Goal: Task Accomplishment & Management: Manage account settings

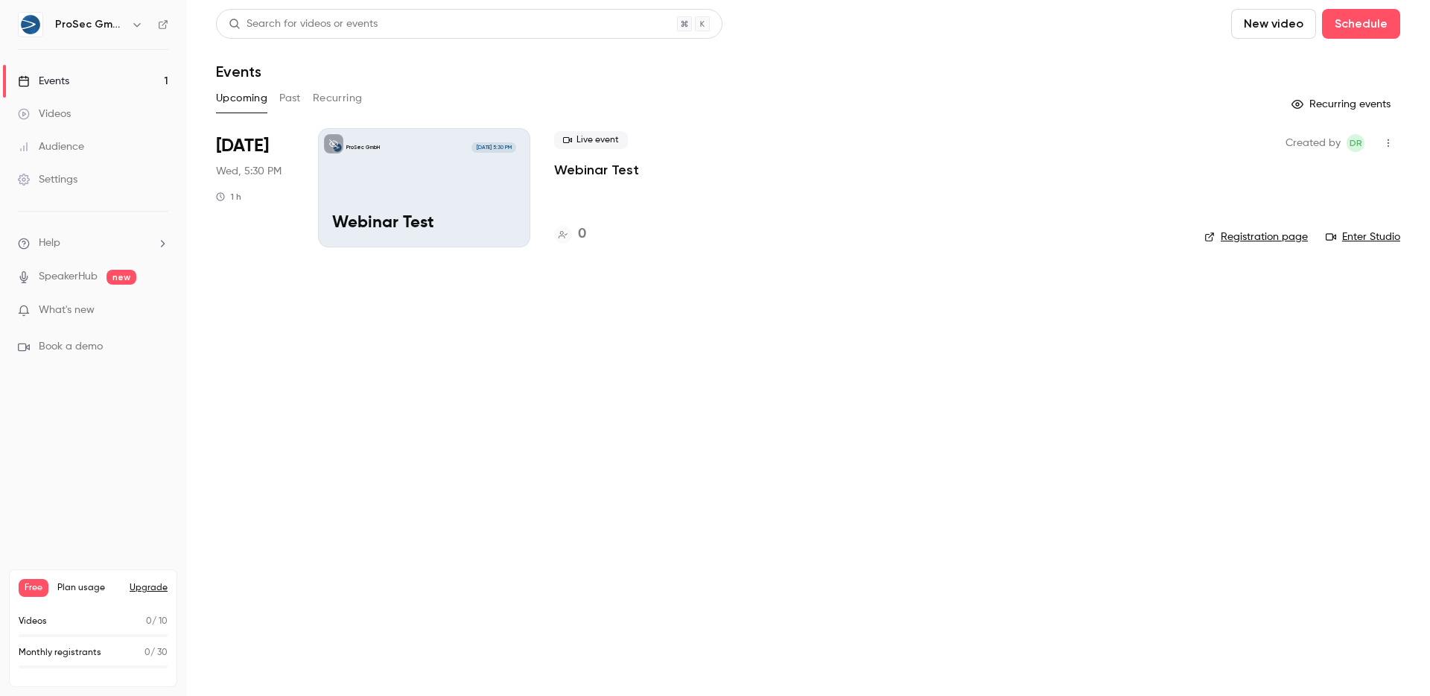
click at [86, 77] on link "Events 1" at bounding box center [93, 81] width 186 height 33
click at [286, 91] on button "Past" at bounding box center [290, 98] width 22 height 24
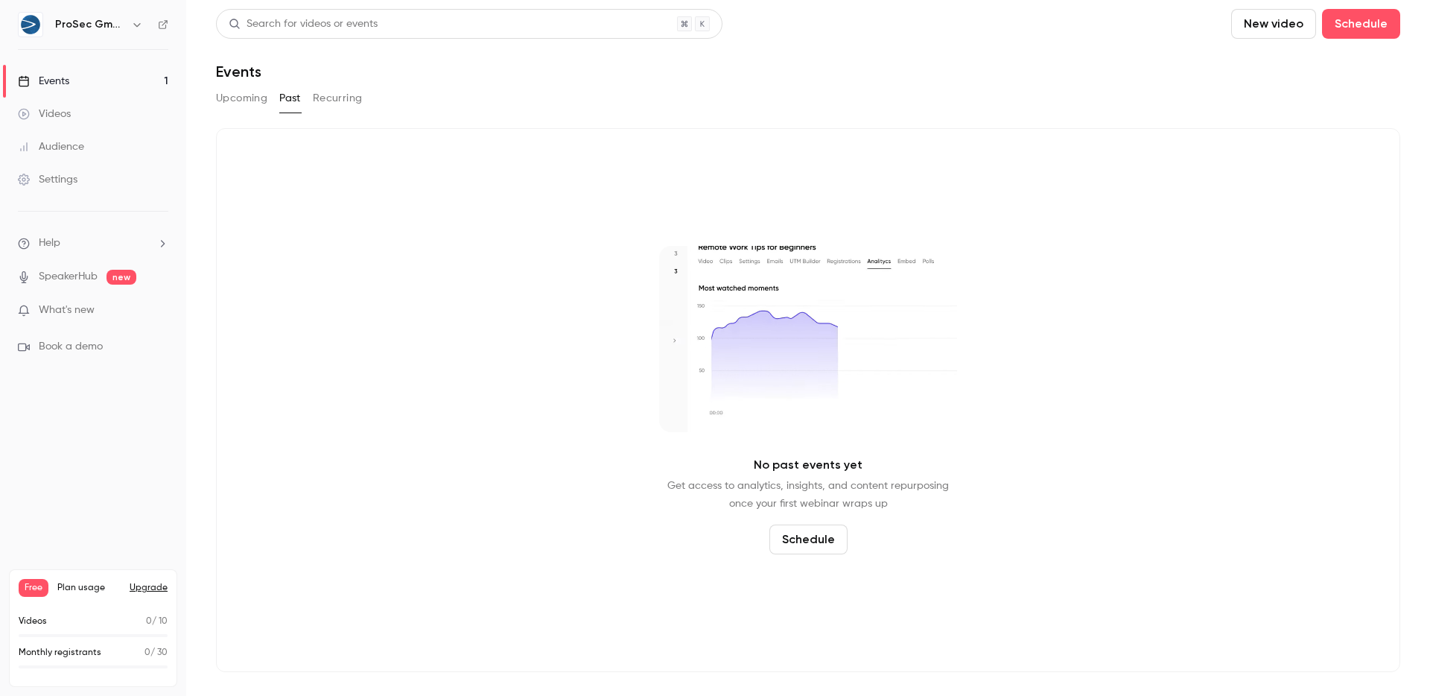
click at [243, 98] on button "Upcoming" at bounding box center [241, 98] width 51 height 24
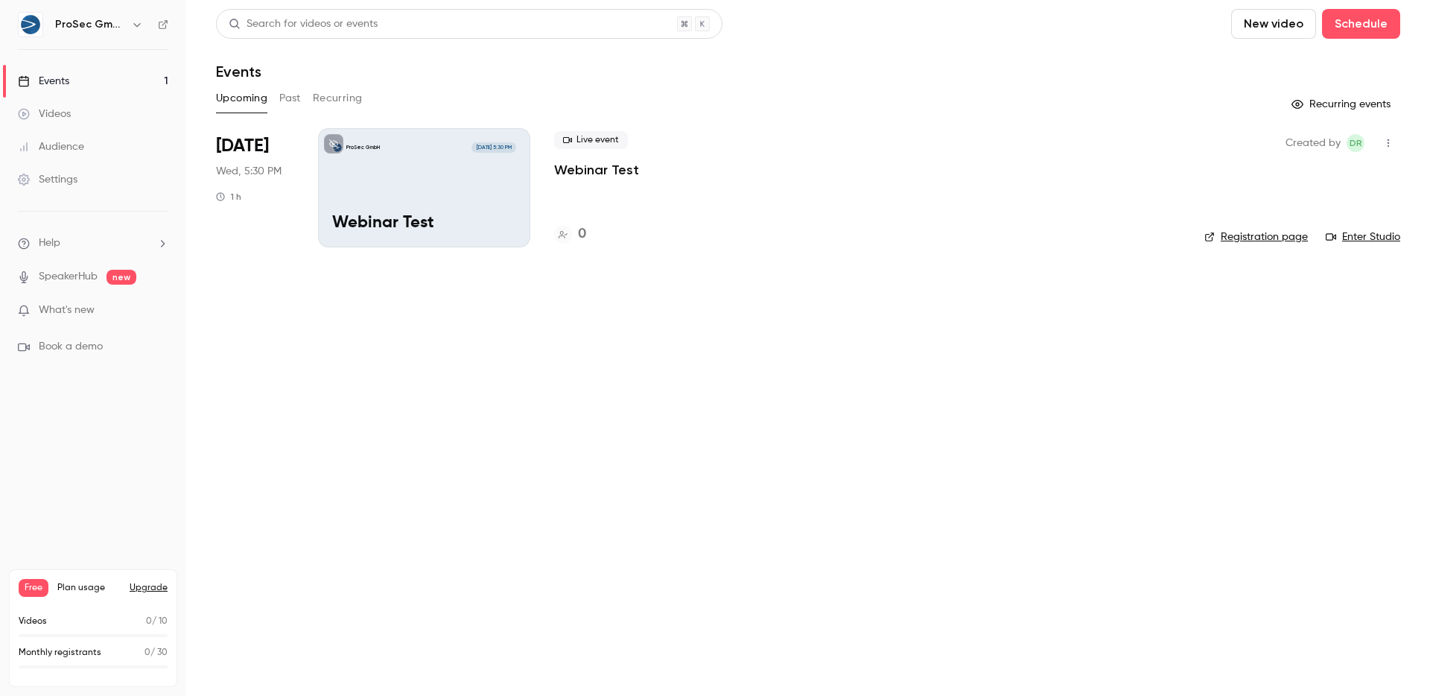
click at [90, 116] on link "Videos" at bounding box center [93, 114] width 186 height 33
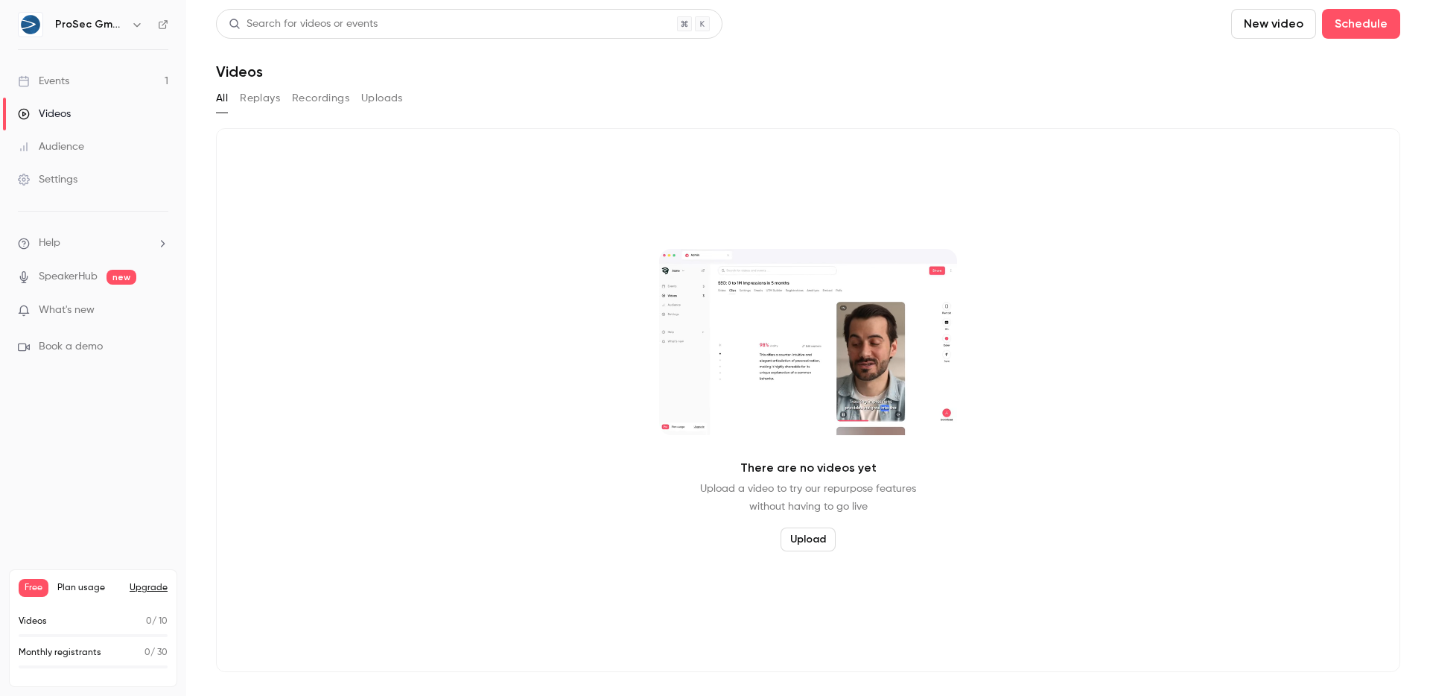
click at [1292, 25] on button "New video" at bounding box center [1273, 24] width 85 height 30
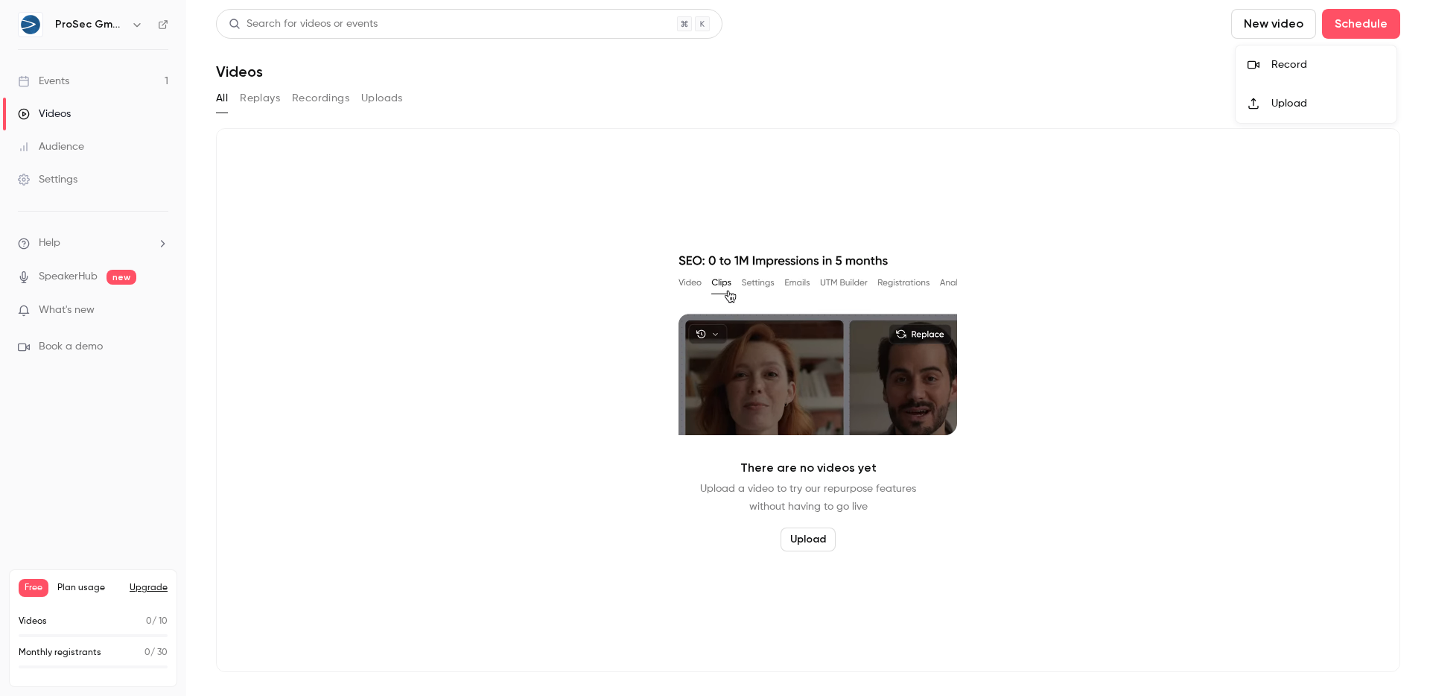
click at [1152, 106] on div at bounding box center [715, 348] width 1430 height 696
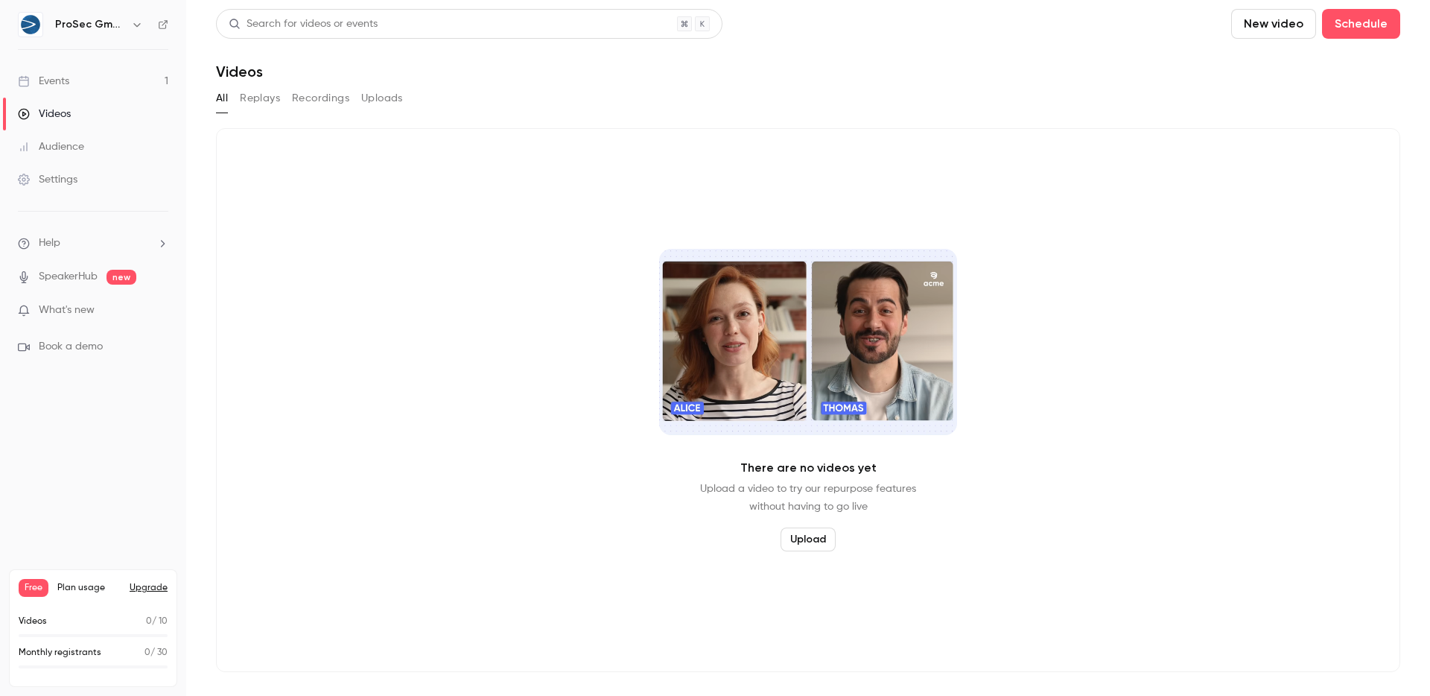
click at [1254, 34] on button "New video" at bounding box center [1273, 24] width 85 height 30
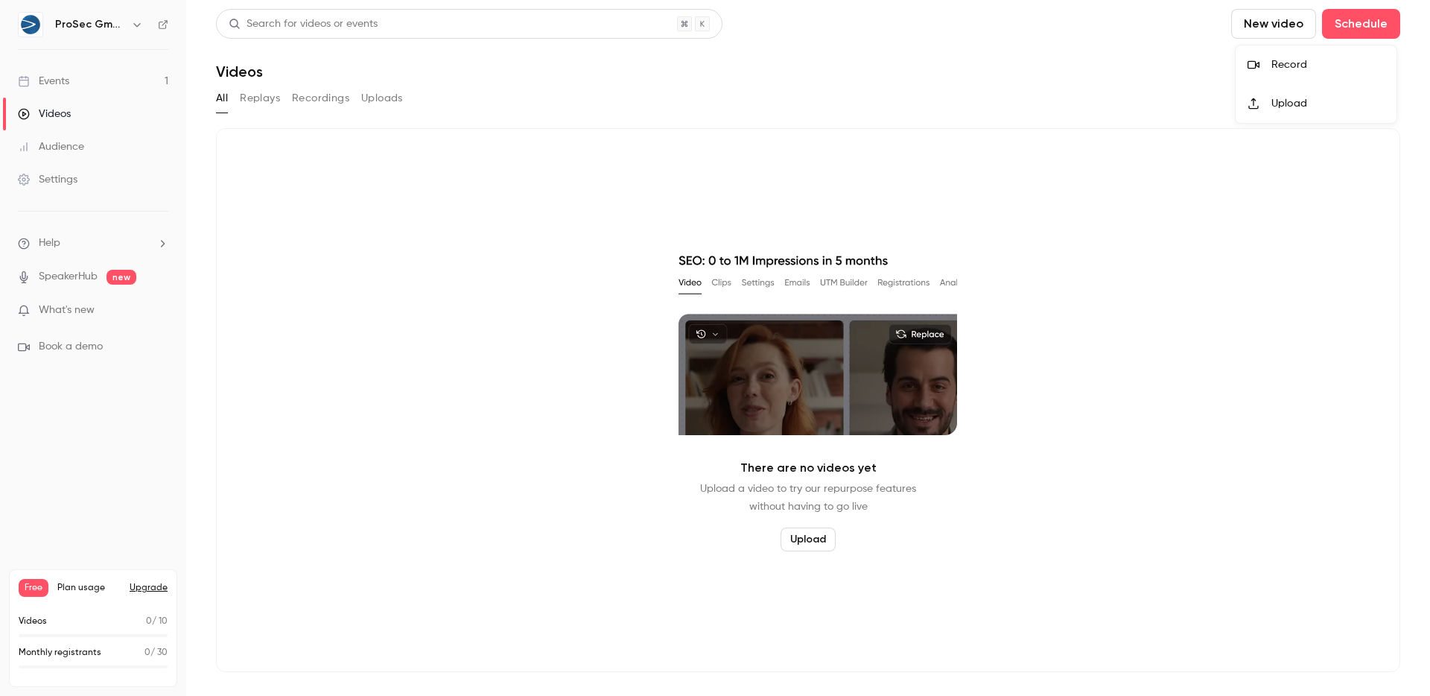
click at [1268, 98] on div at bounding box center [1260, 104] width 24 height 12
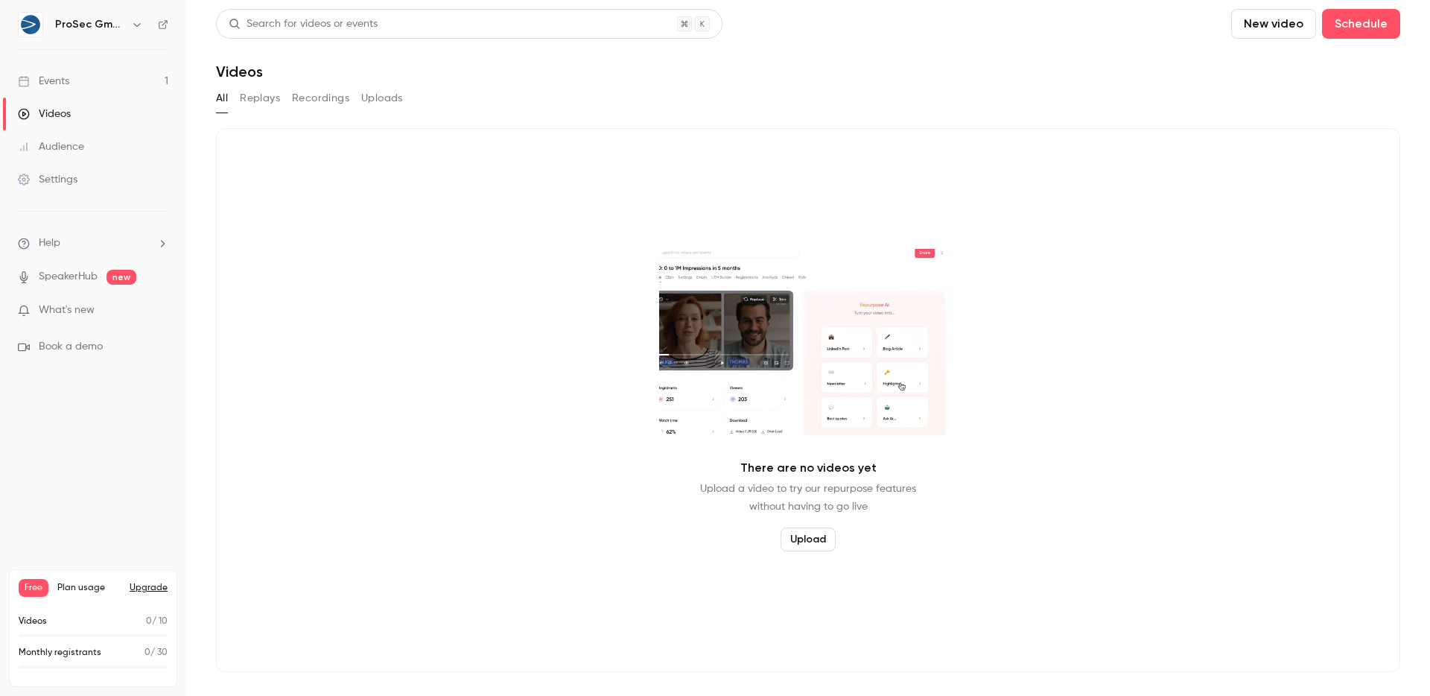
click at [323, 104] on button "Recordings" at bounding box center [320, 98] width 57 height 24
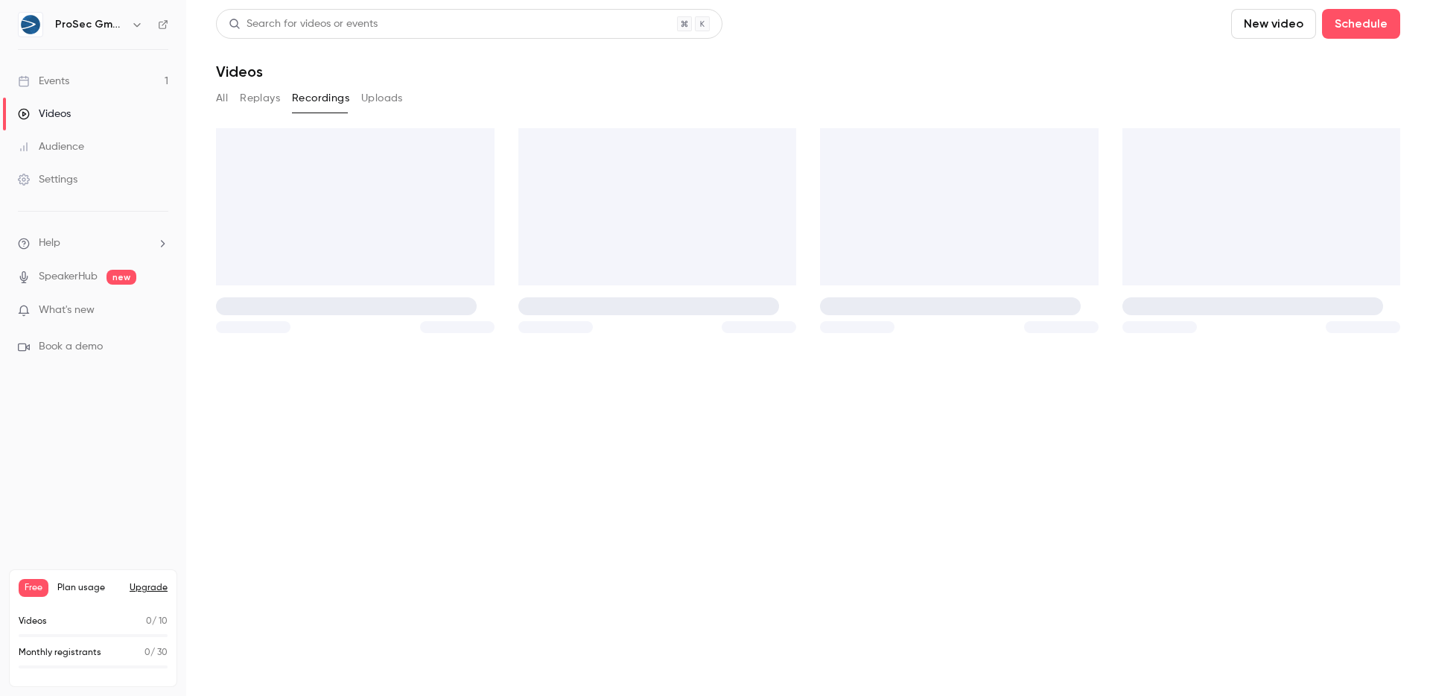
click at [358, 98] on div "All Replays Recordings Uploads" at bounding box center [808, 98] width 1184 height 24
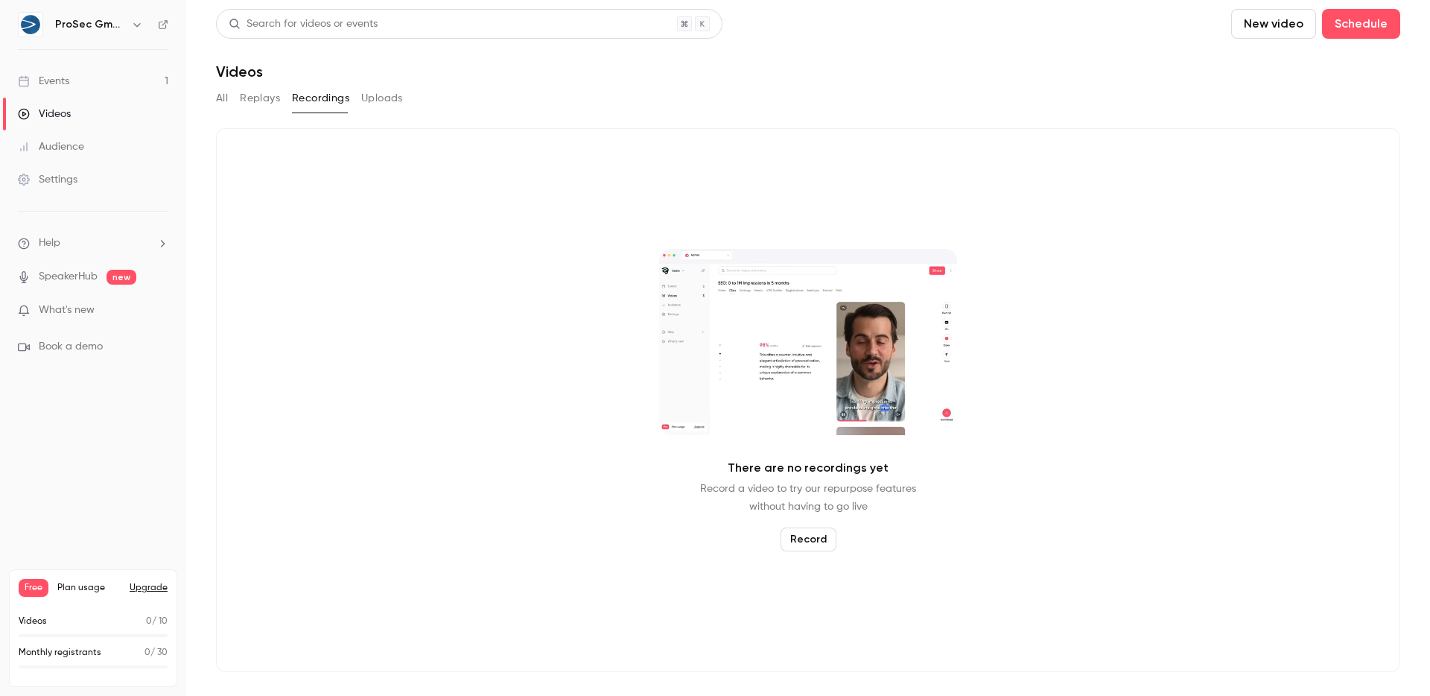
click at [366, 98] on button "Uploads" at bounding box center [382, 98] width 42 height 24
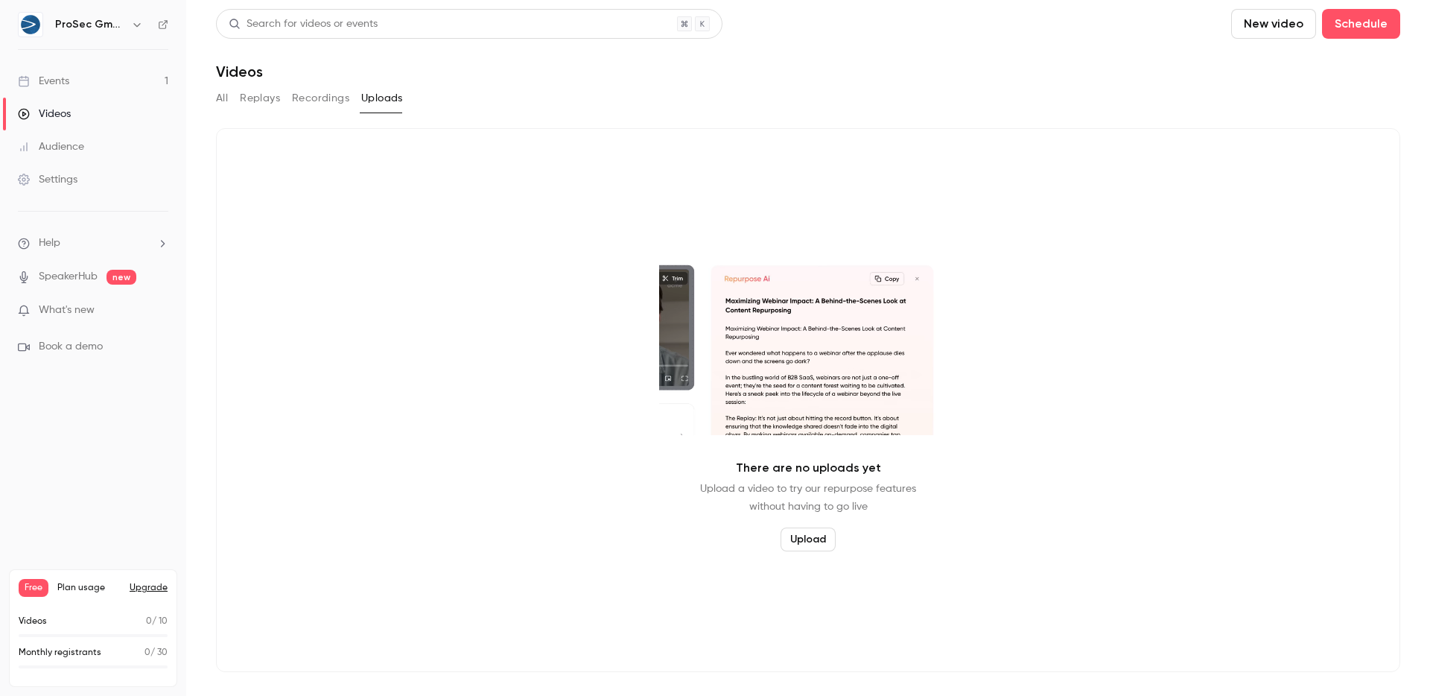
click at [238, 102] on div "All Replays Recordings Uploads" at bounding box center [808, 98] width 1184 height 24
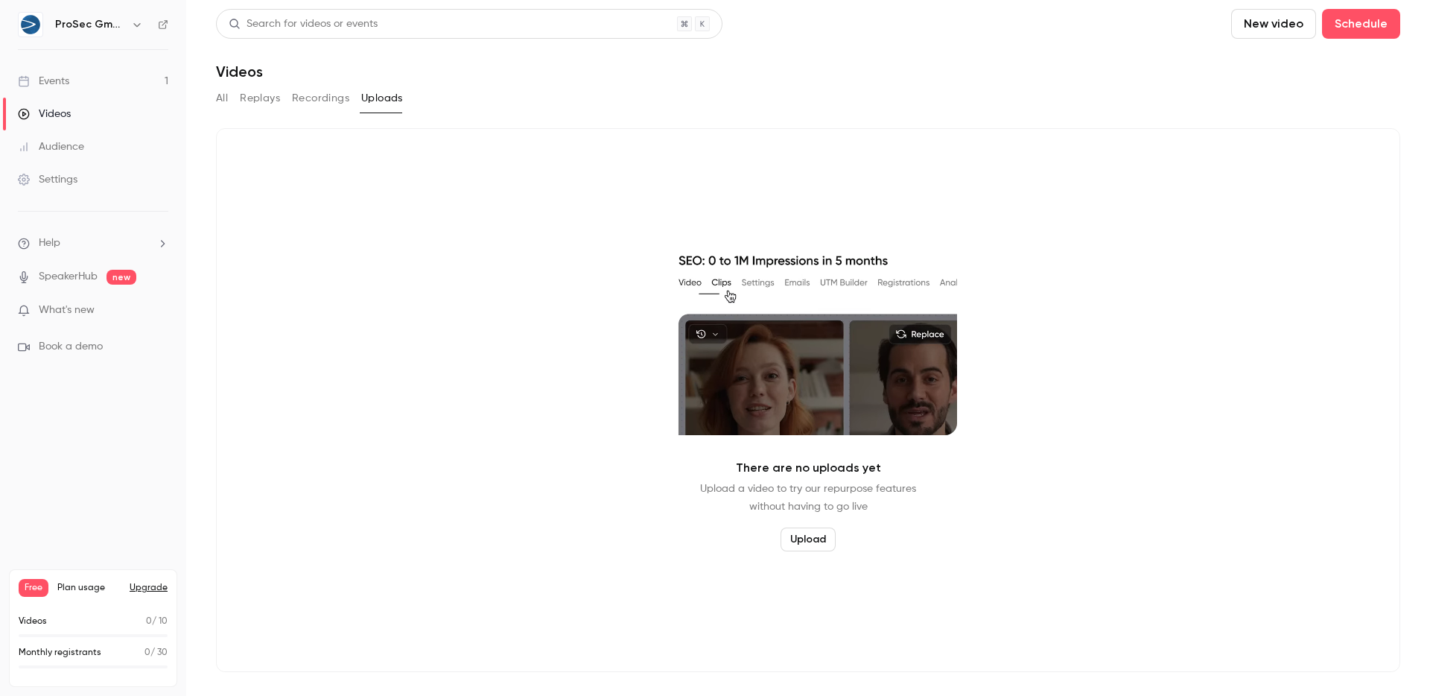
click at [241, 103] on button "Replays" at bounding box center [260, 98] width 40 height 24
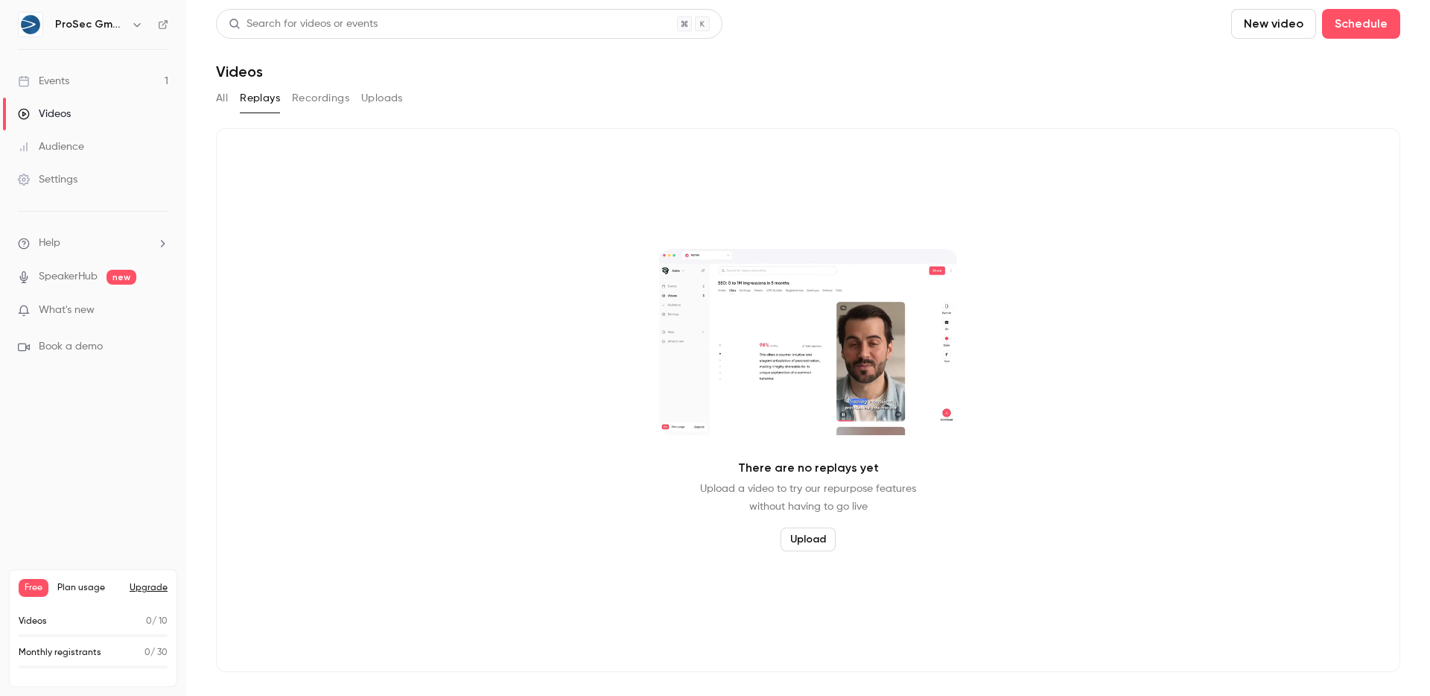
click at [206, 104] on main "Search for videos or events New video Schedule Videos All Replays Recordings Up…" at bounding box center [808, 348] width 1244 height 696
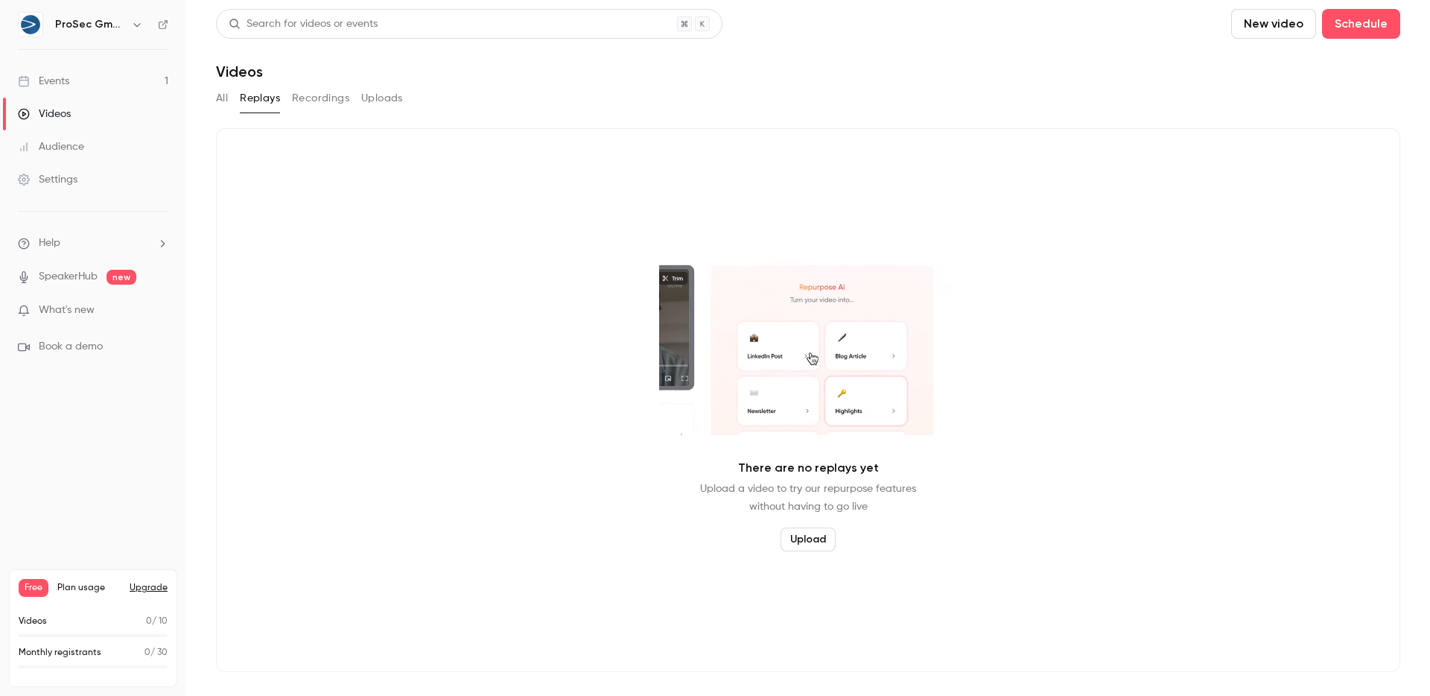
click at [215, 104] on main "Search for videos or events New video Schedule Videos All Replays Recordings Up…" at bounding box center [808, 348] width 1244 height 696
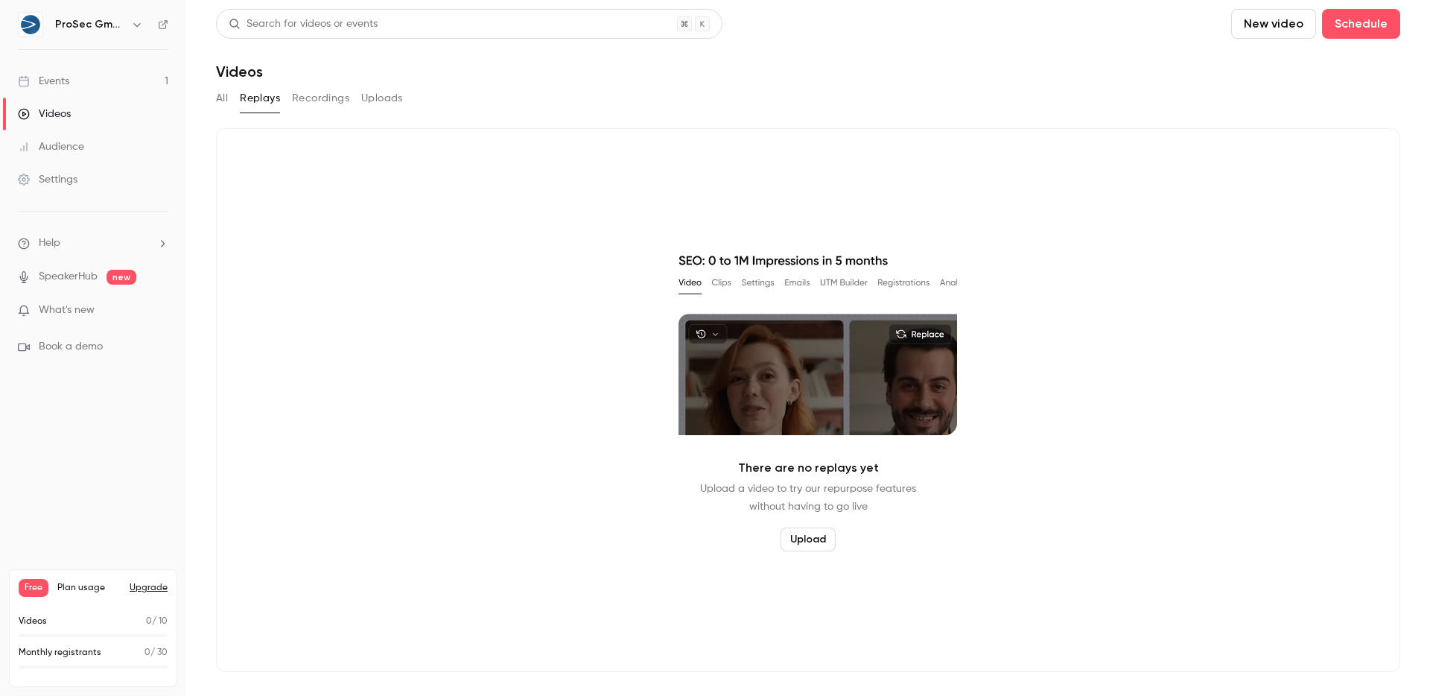
click at [216, 102] on button "All" at bounding box center [222, 98] width 12 height 24
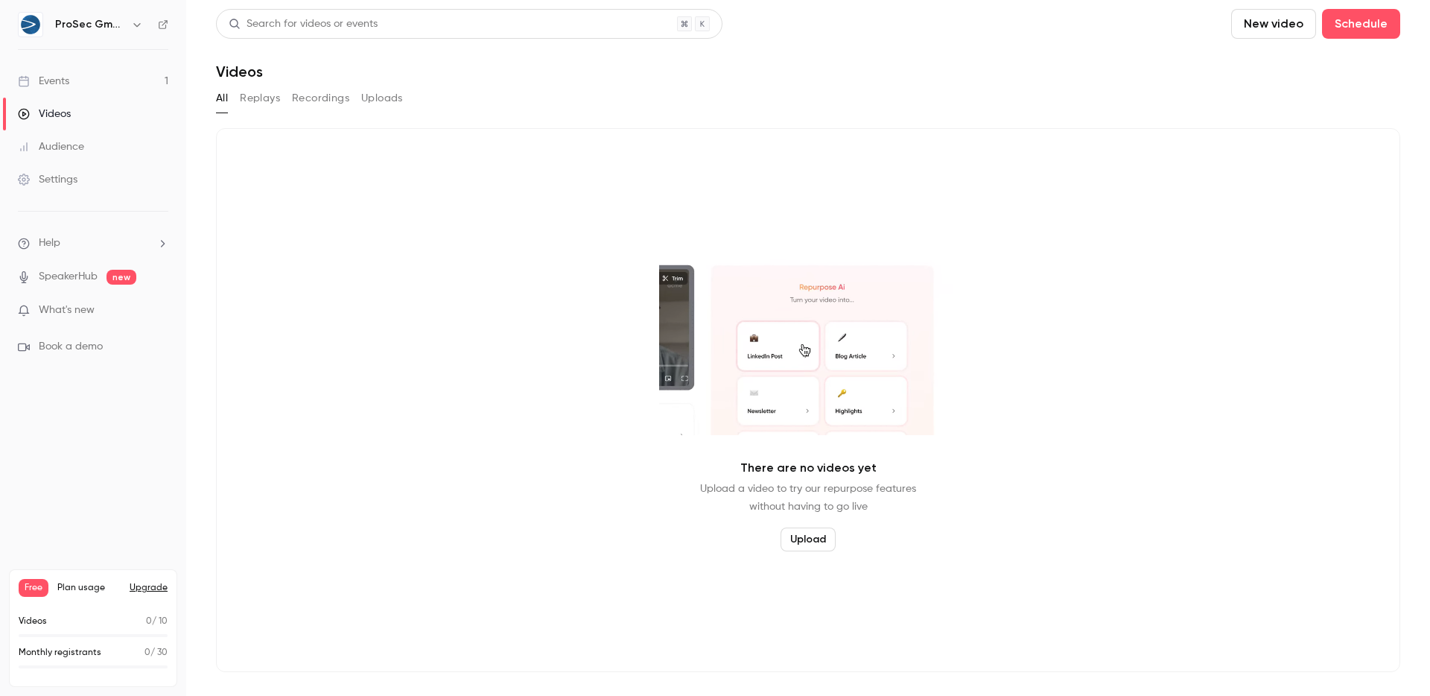
click at [86, 80] on link "Events 1" at bounding box center [93, 81] width 186 height 33
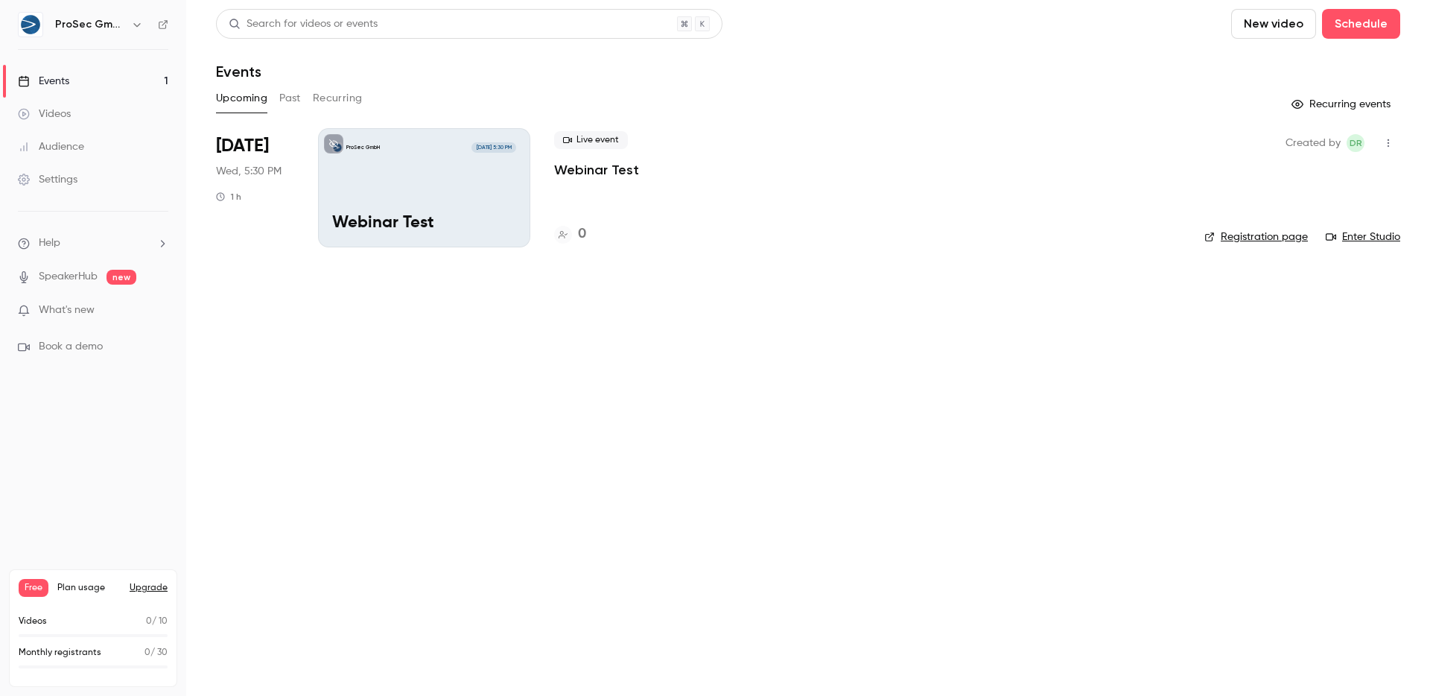
click at [412, 186] on div "ProSec GmbH Aug 20, 5:30 PM Webinar Test" at bounding box center [424, 187] width 212 height 119
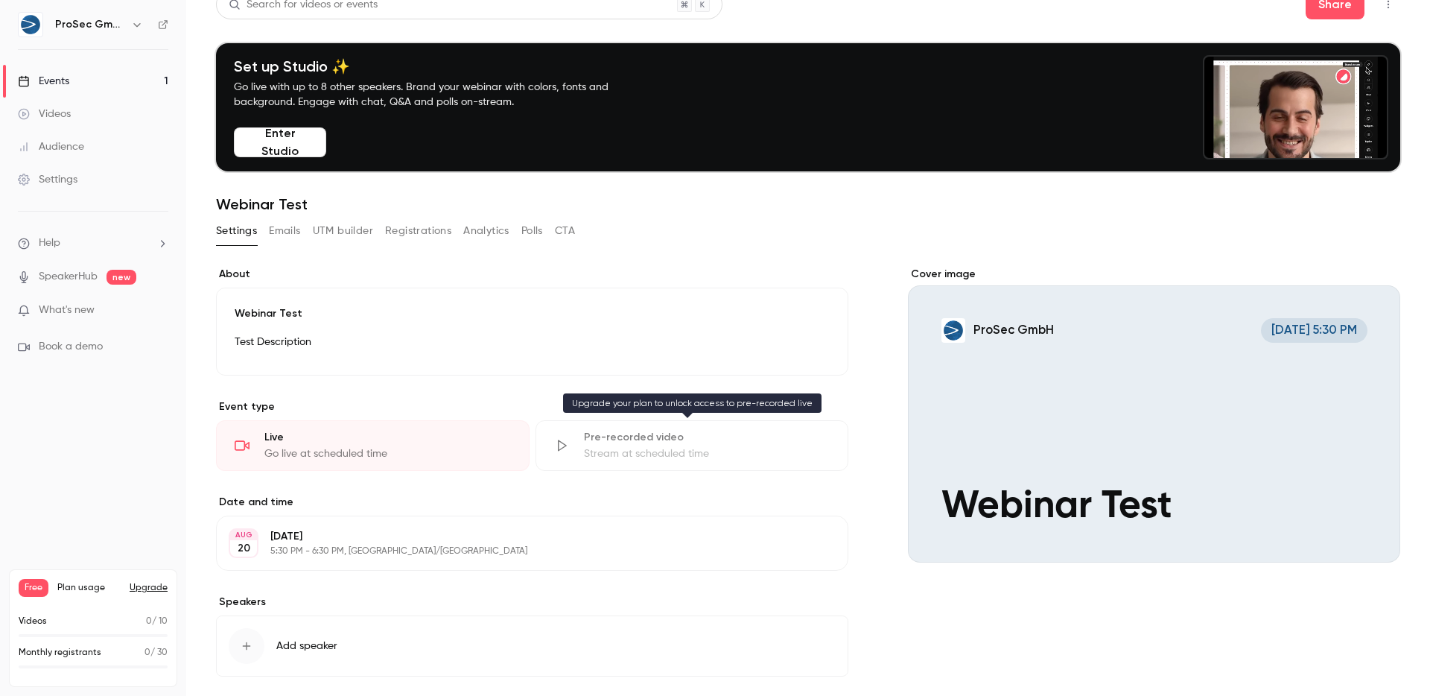
scroll to position [92, 0]
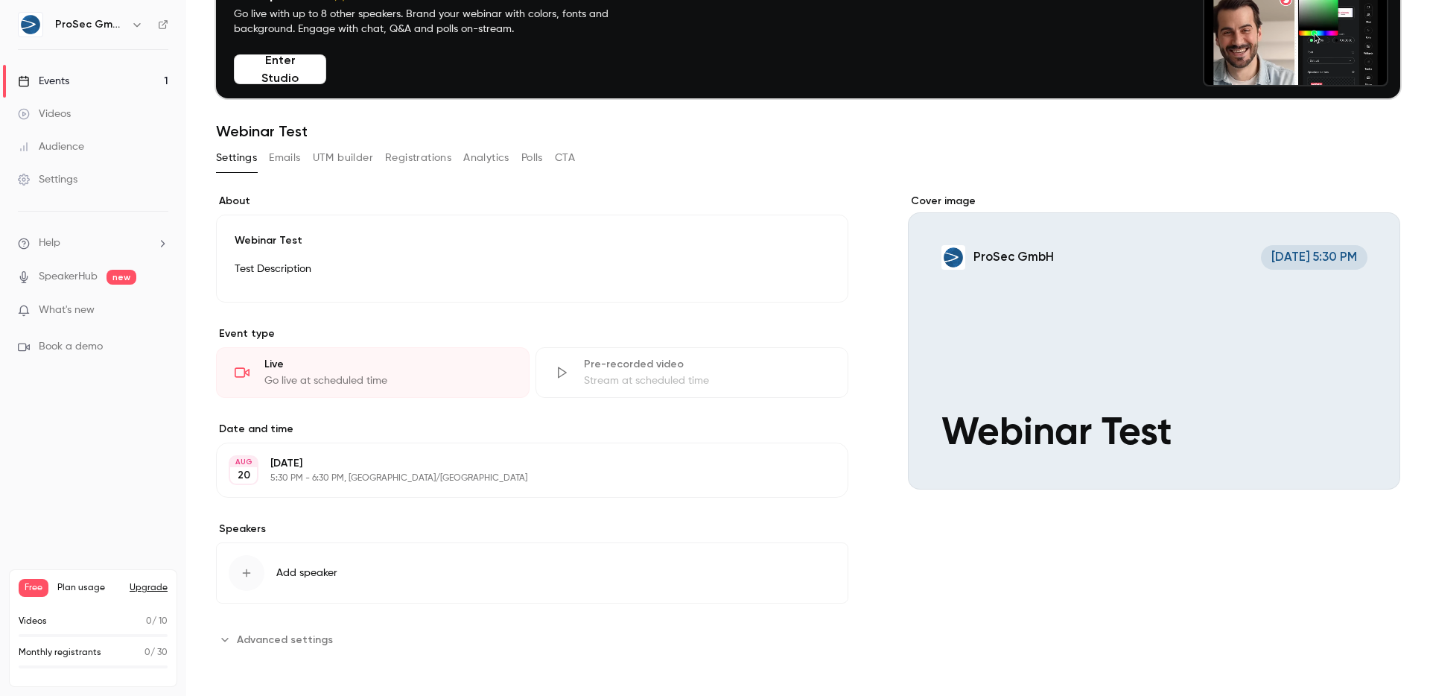
click at [251, 642] on span "Advanced settings" at bounding box center [285, 640] width 96 height 16
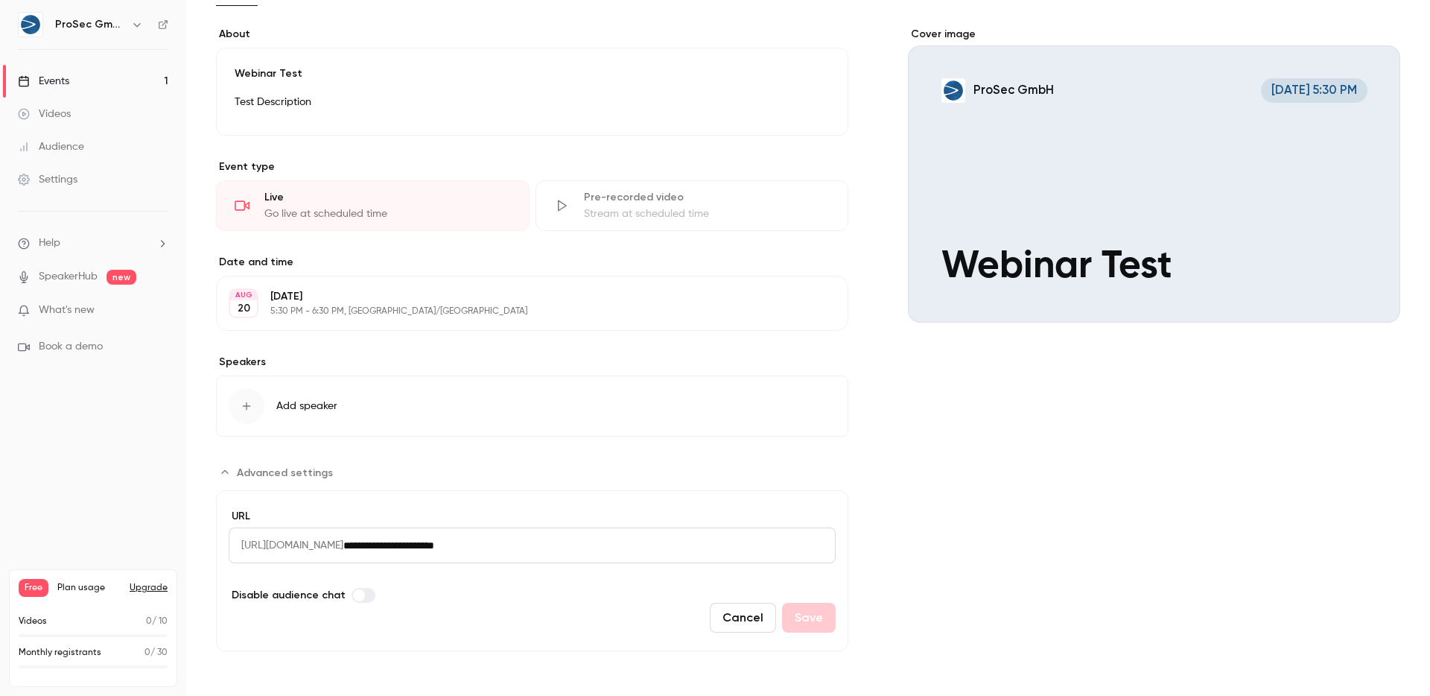
click at [1365, 290] on icon "Cover image" at bounding box center [1373, 296] width 16 height 12
click at [70, 148] on div "Audience" at bounding box center [51, 146] width 66 height 15
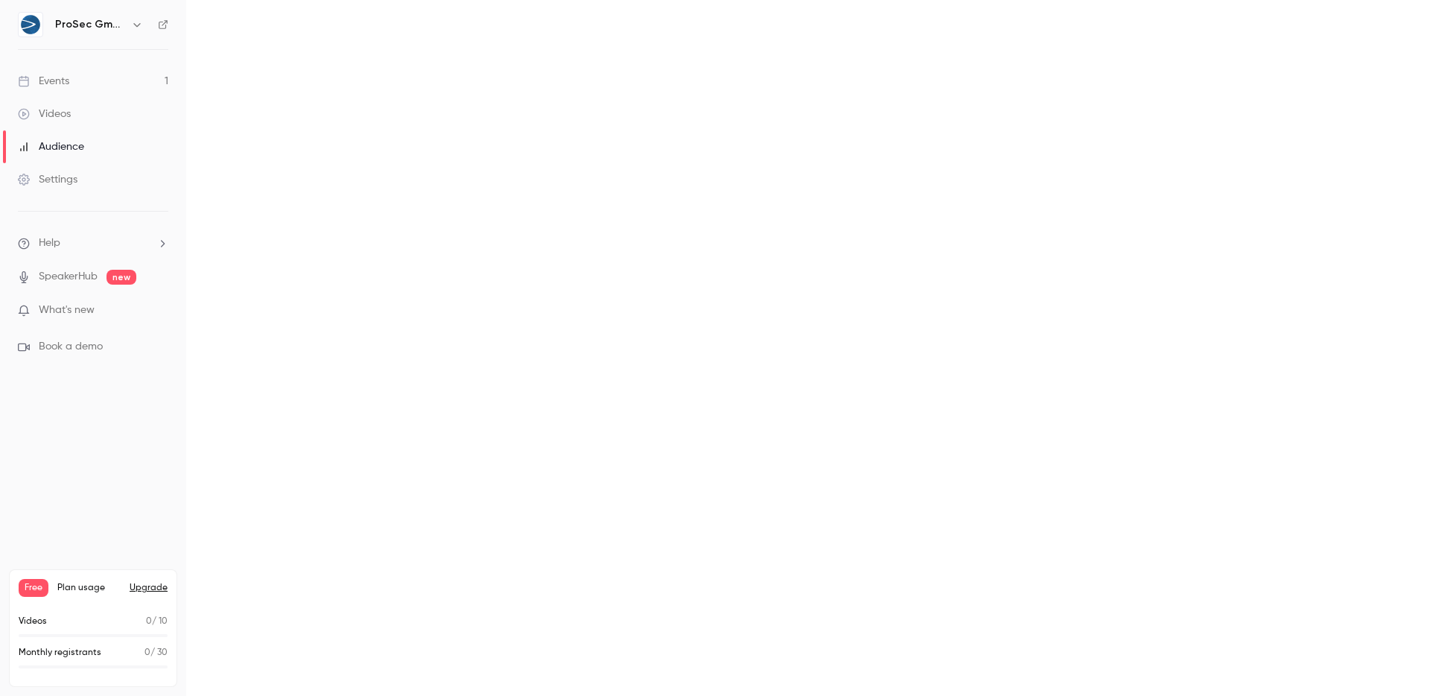
click at [58, 181] on div "Settings" at bounding box center [48, 179] width 60 height 15
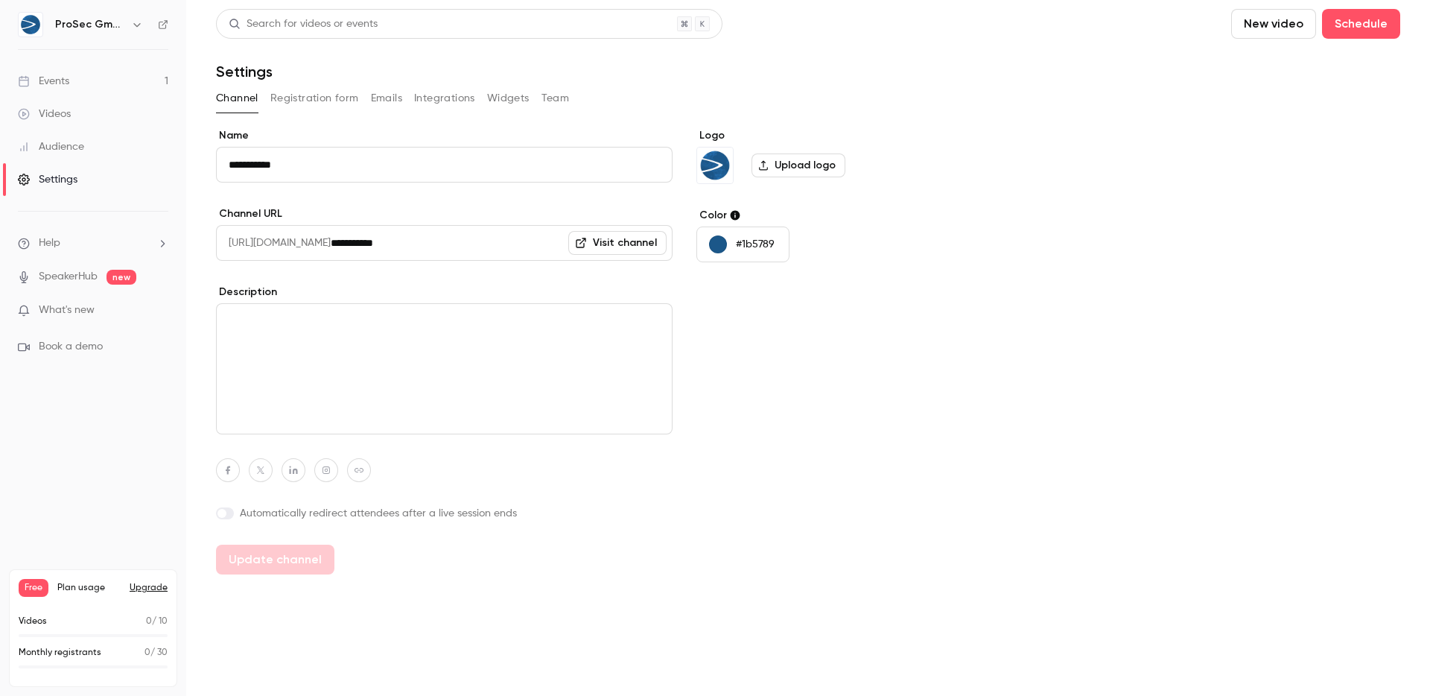
click at [69, 352] on span "Book a demo" at bounding box center [71, 347] width 64 height 16
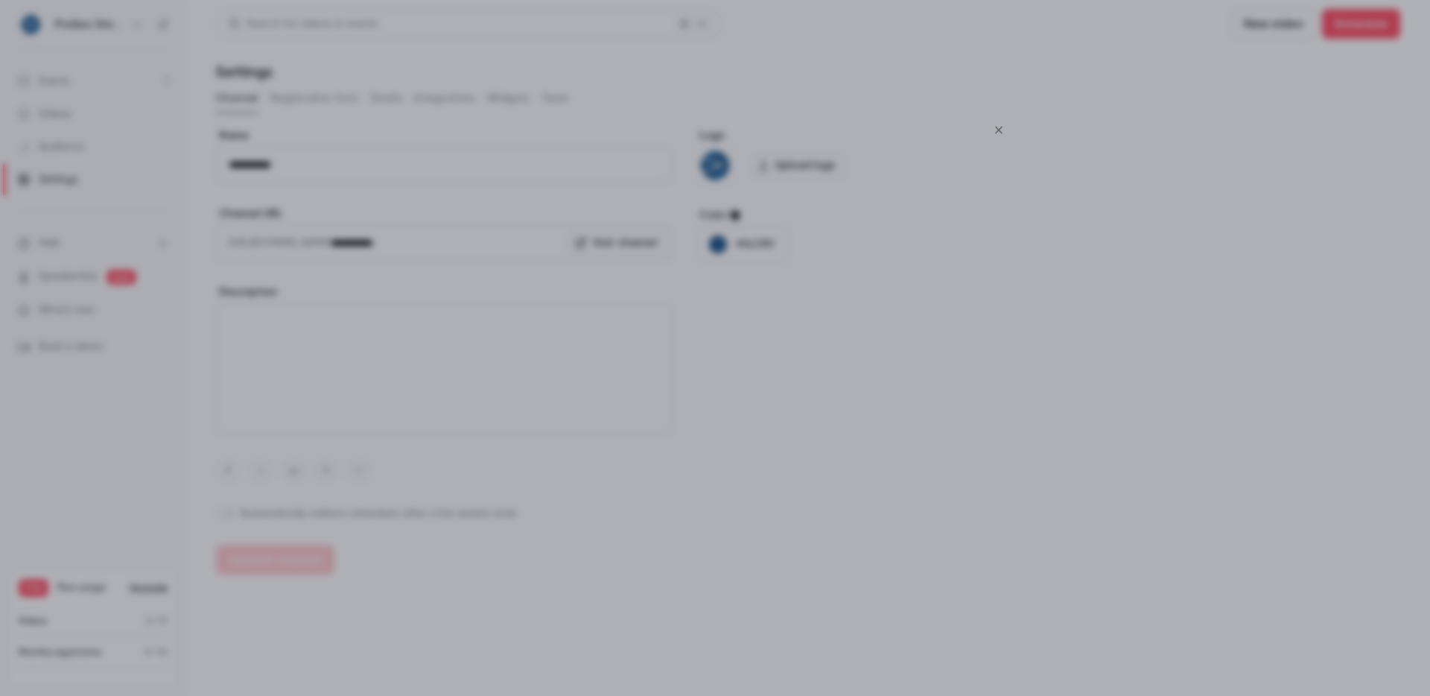
click at [990, 130] on icon "Close" at bounding box center [999, 130] width 18 height 12
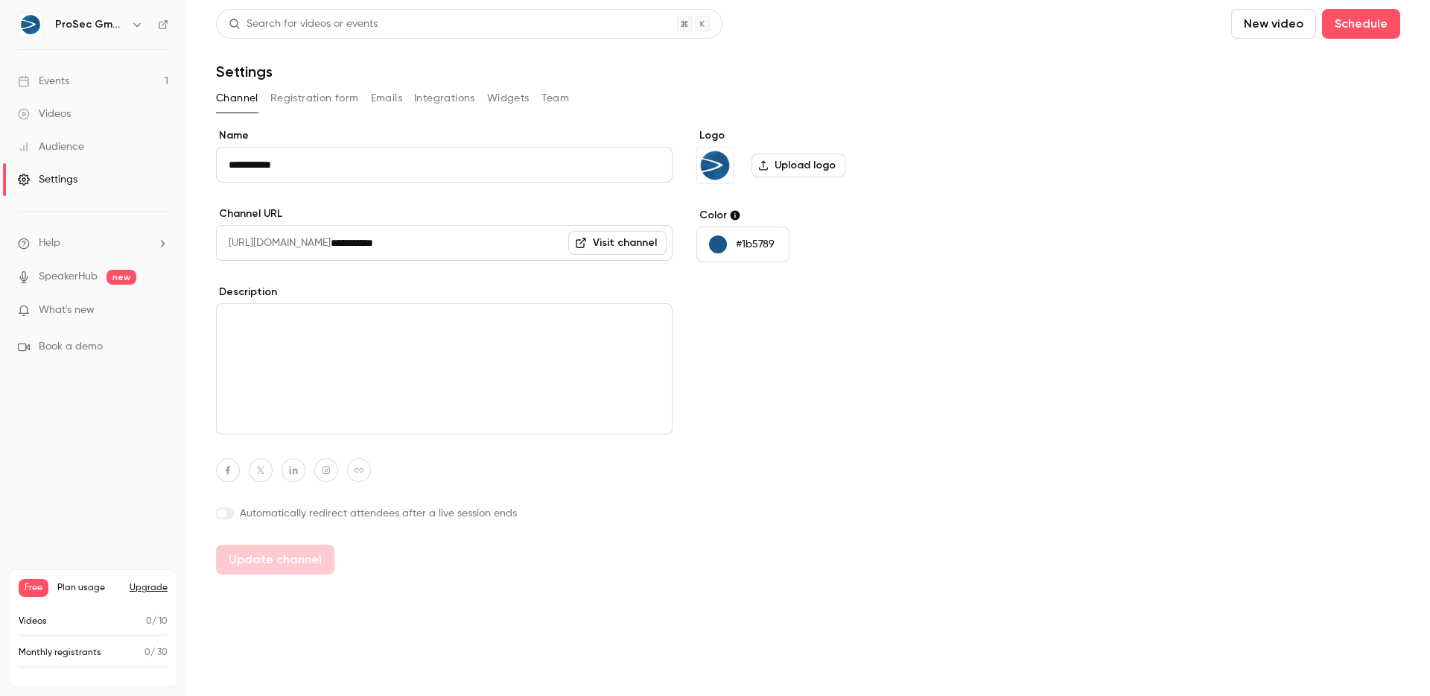
click at [989, 133] on div "**********" at bounding box center [808, 351] width 1184 height 446
click at [298, 95] on button "Registration form" at bounding box center [314, 98] width 89 height 24
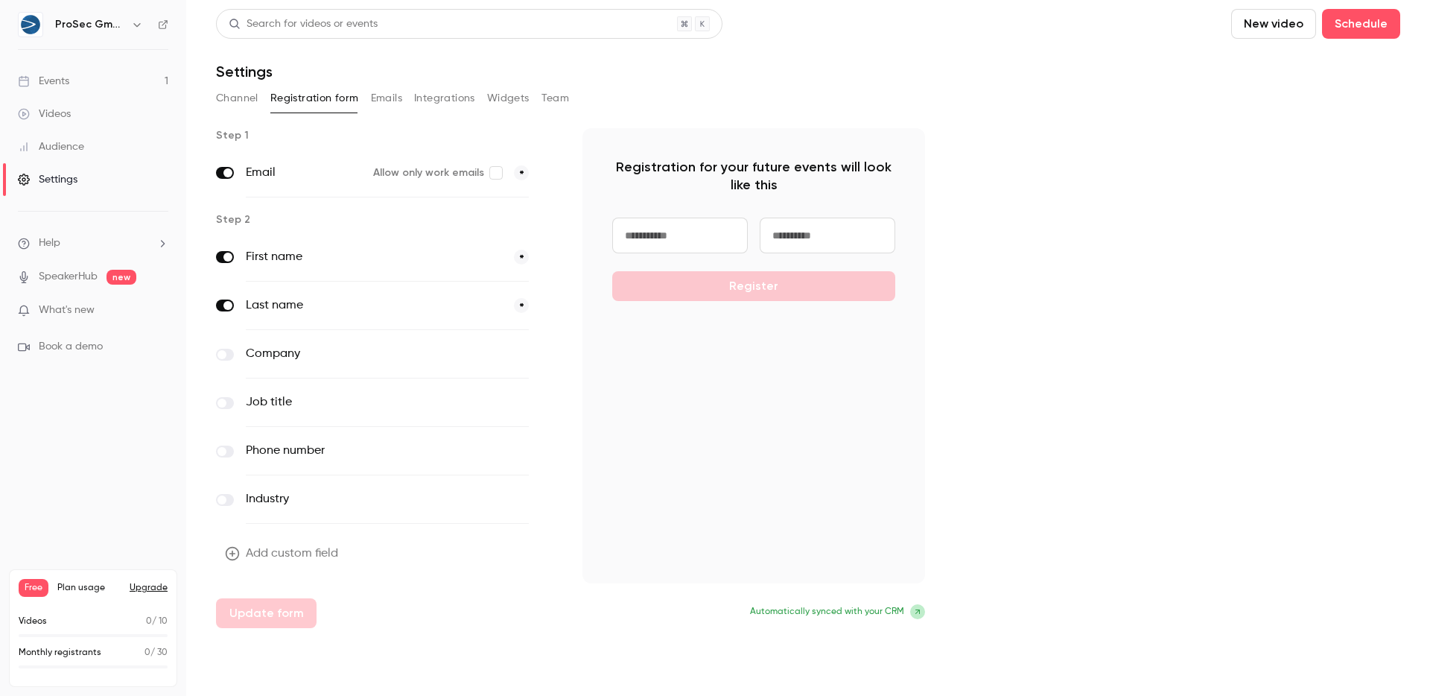
click at [391, 98] on button "Emails" at bounding box center [386, 98] width 31 height 24
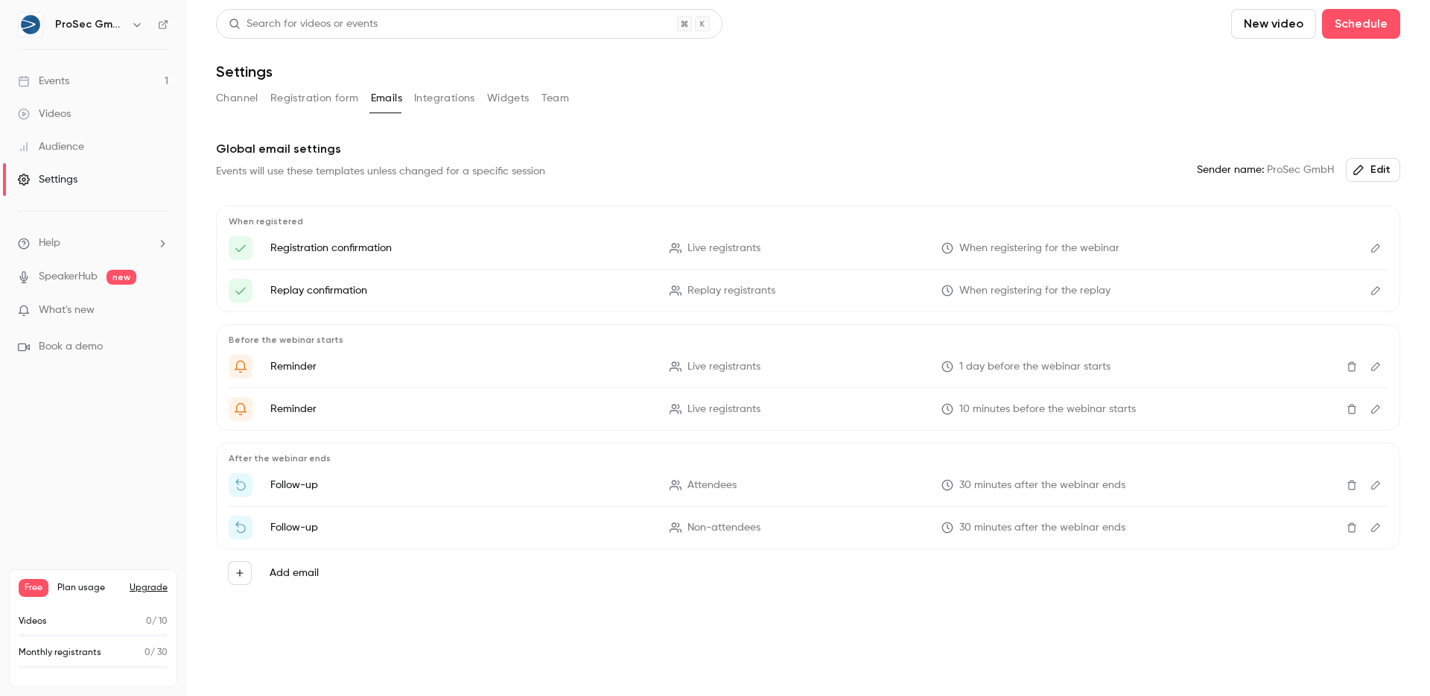
click at [432, 99] on button "Integrations" at bounding box center [444, 98] width 61 height 24
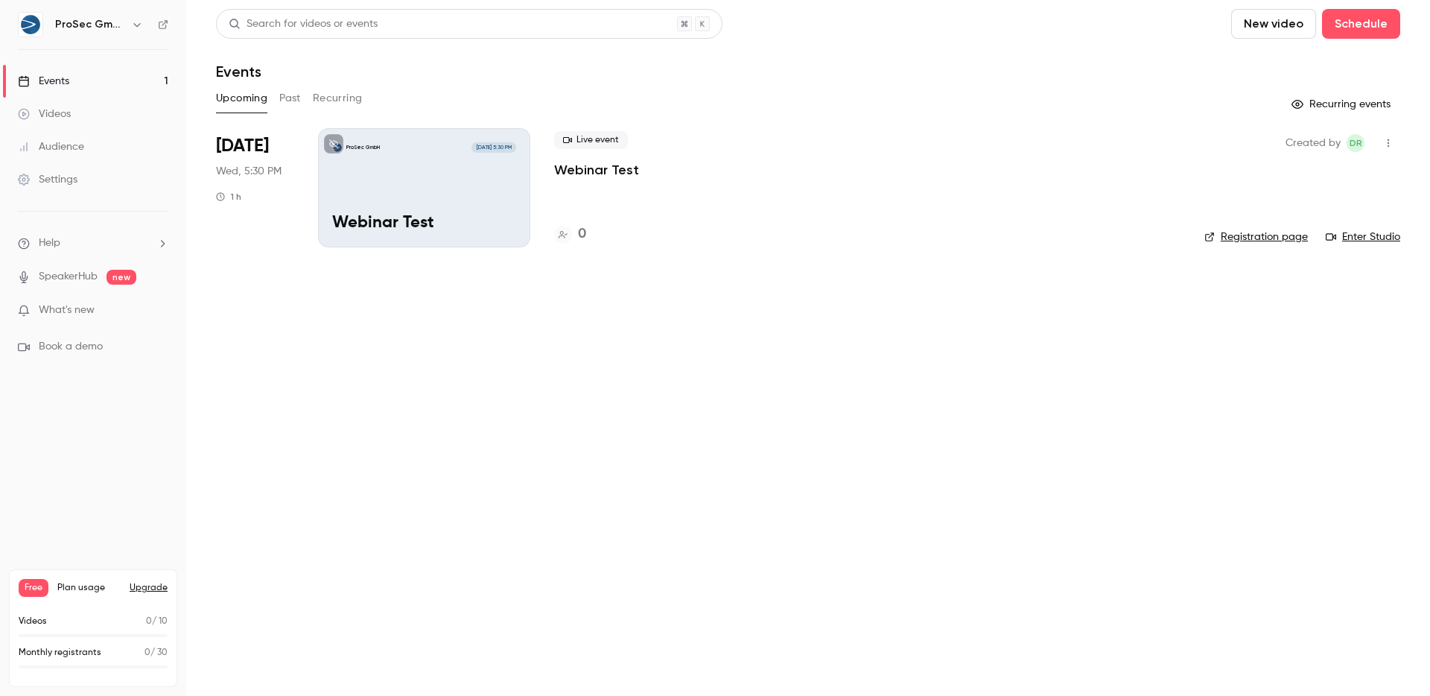
click at [91, 34] on div "ProSec GmbH" at bounding box center [93, 24] width 150 height 25
click at [99, 20] on h6 "ProSec GmbH" at bounding box center [90, 24] width 70 height 15
click at [136, 23] on icon "button" at bounding box center [136, 25] width 7 height 4
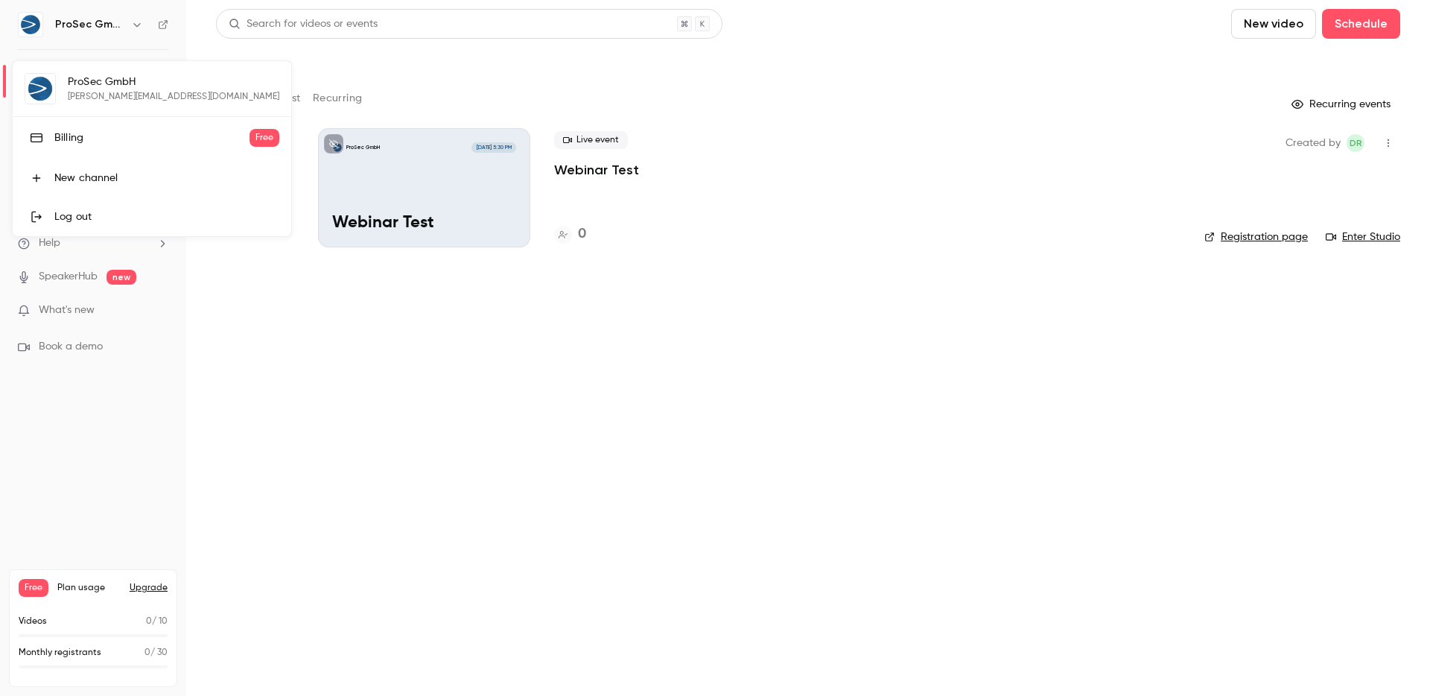
click at [82, 218] on div "Log out" at bounding box center [166, 216] width 225 height 15
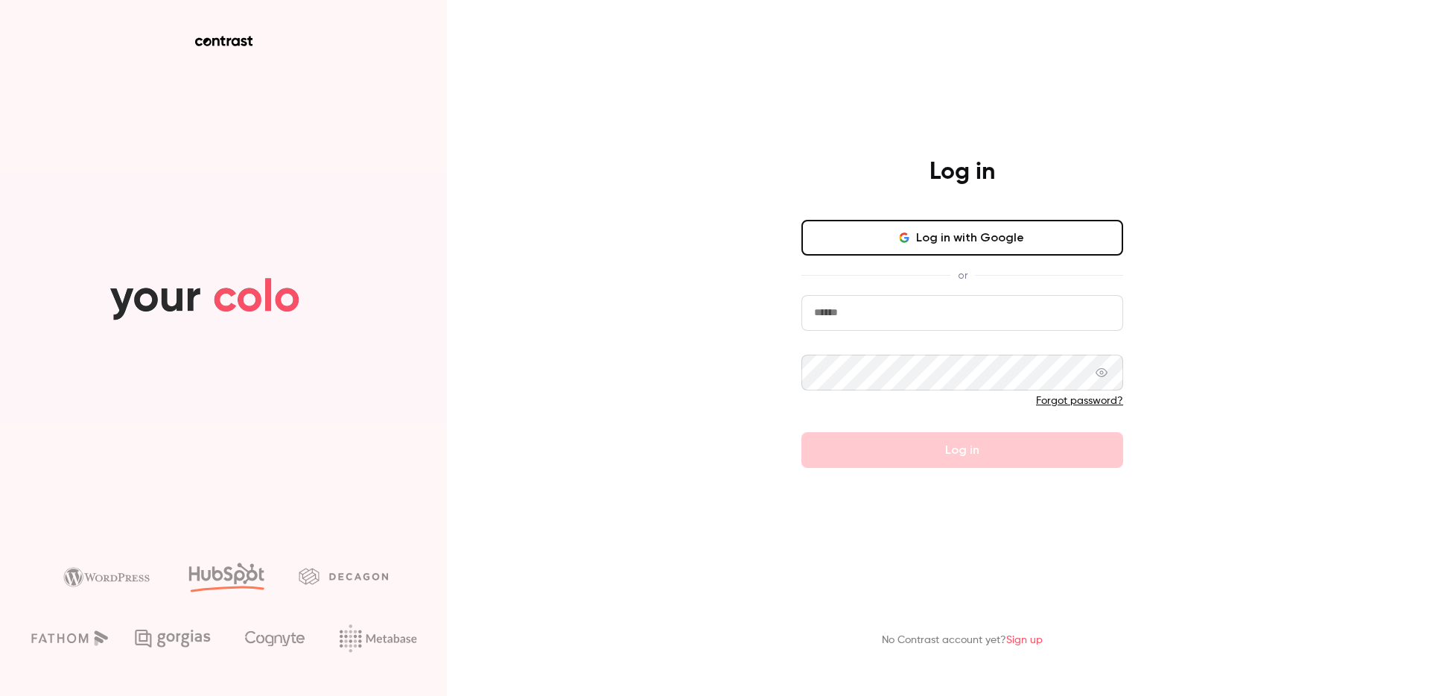
click at [580, 483] on div "Log in Log in with Google or Forgot password? Log in No Contrast account yet? S…" at bounding box center [715, 348] width 1430 height 696
click at [1097, 539] on main "Log in Log in with Google or Forgot password? Log in No Contrast account yet? S…" at bounding box center [962, 348] width 387 height 696
click at [1033, 642] on link "Sign up" at bounding box center [1024, 640] width 37 height 10
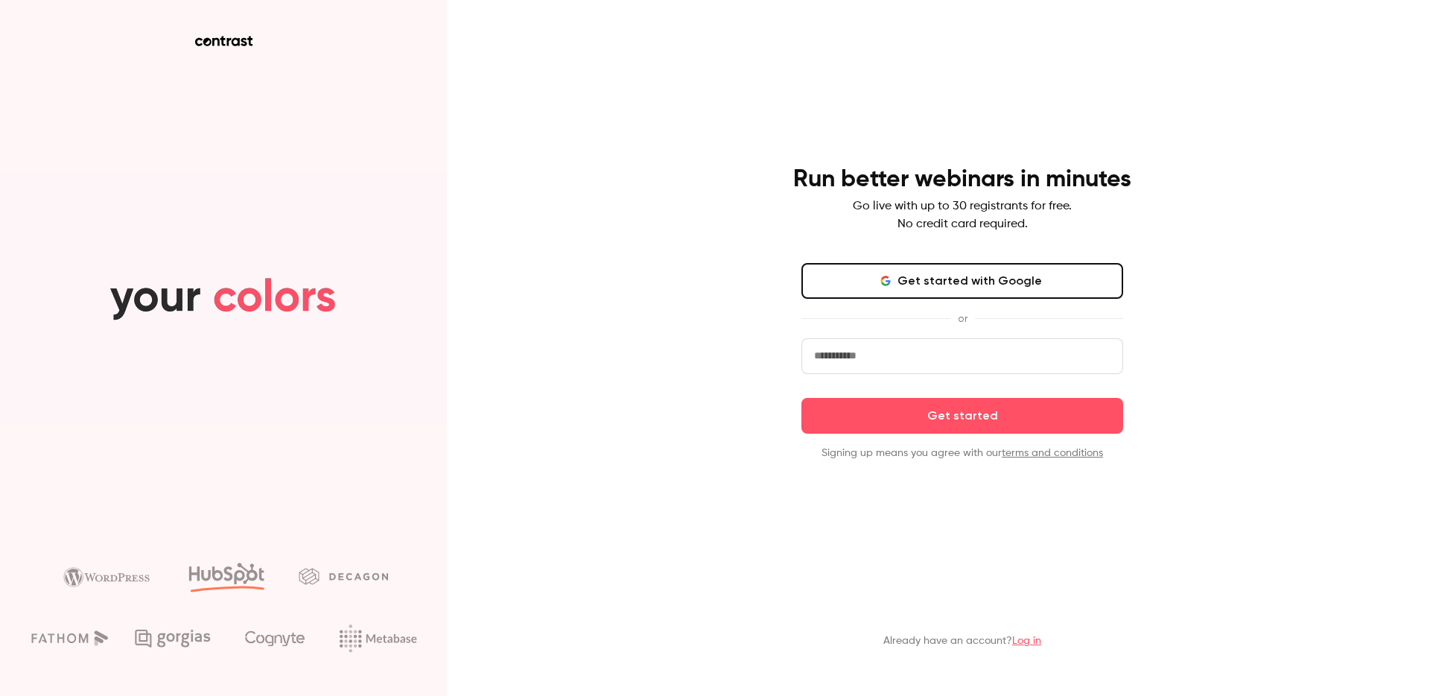
click at [913, 349] on input "email" at bounding box center [963, 356] width 322 height 36
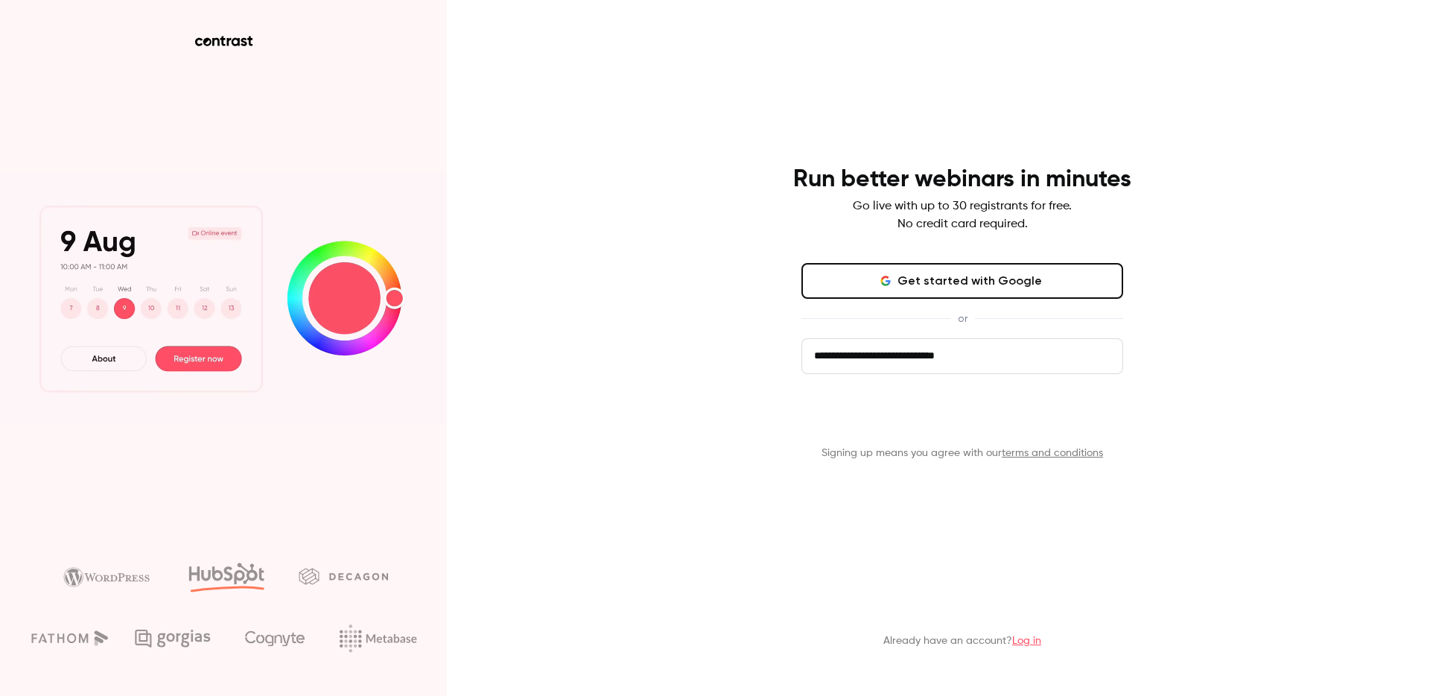
type input "**********"
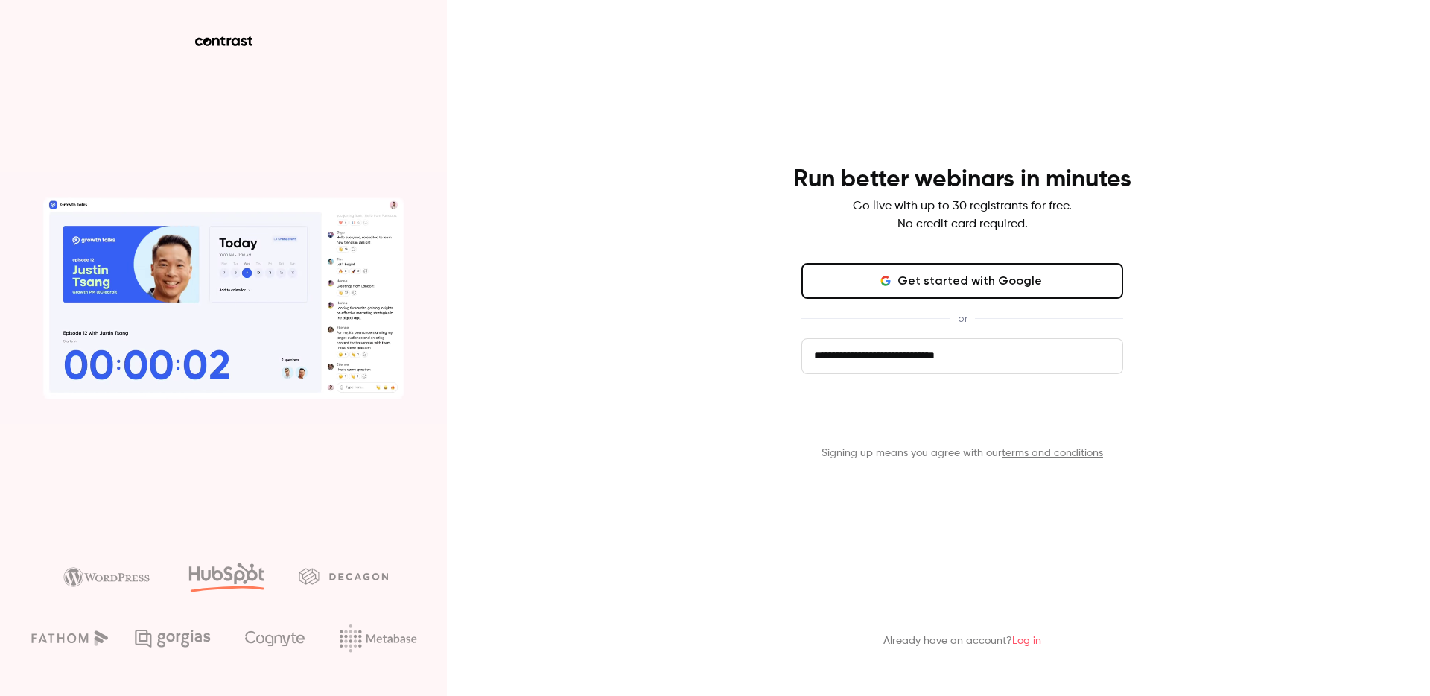
click at [1027, 426] on button "Get started" at bounding box center [963, 416] width 322 height 36
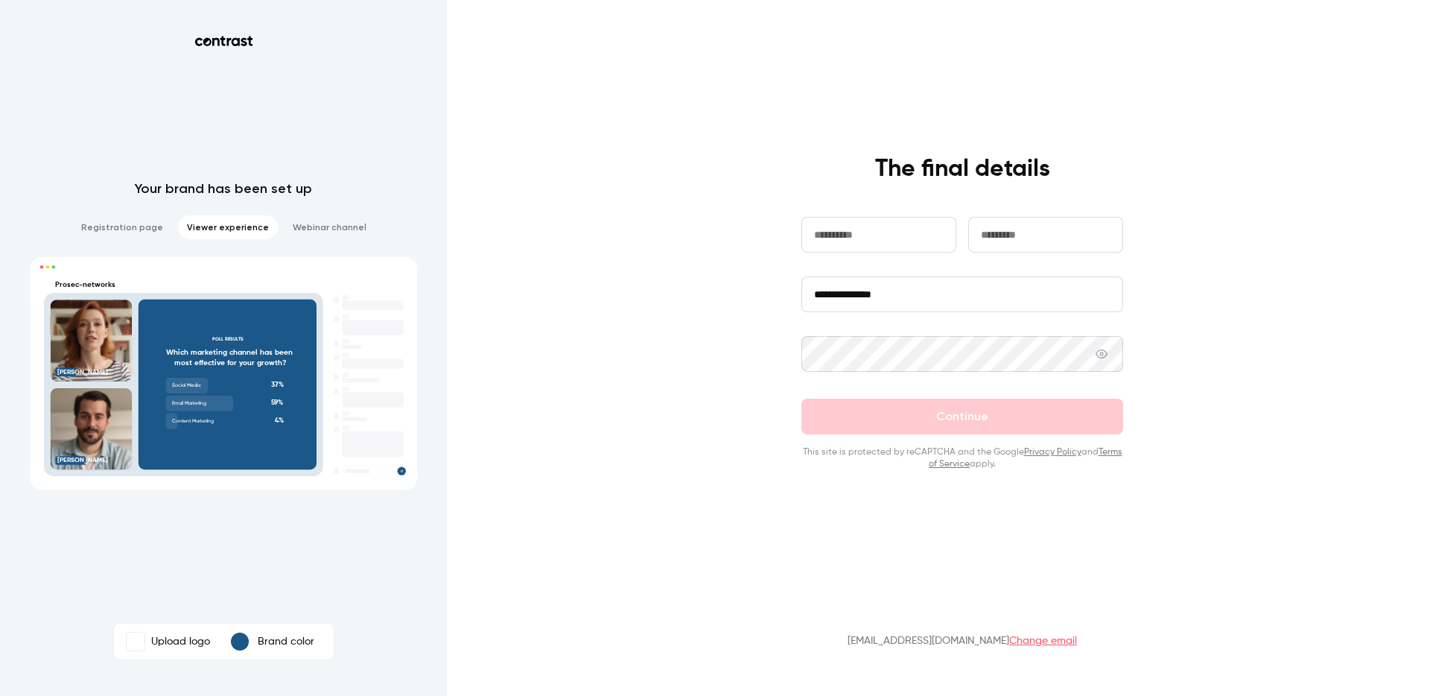
type input "*******"
type input "*****"
click at [946, 291] on input "**********" at bounding box center [963, 294] width 322 height 36
click at [920, 302] on input "**********" at bounding box center [963, 294] width 322 height 36
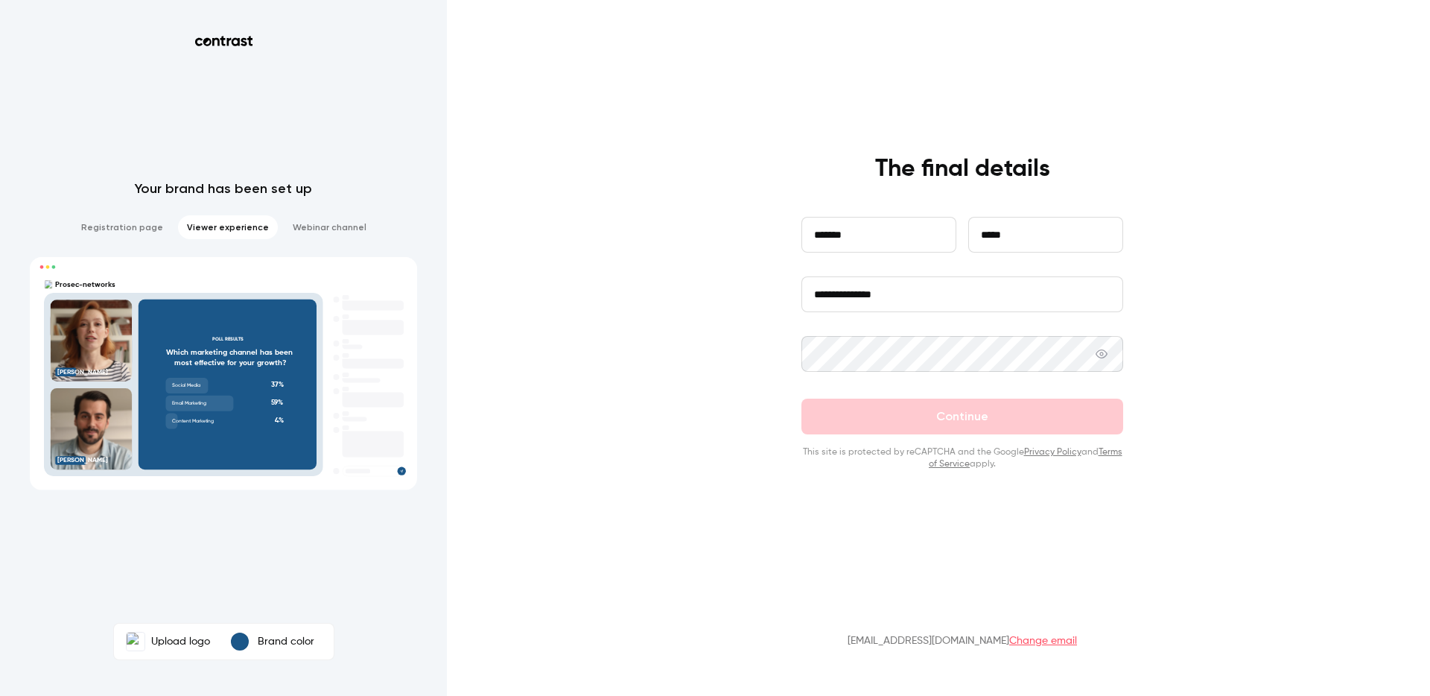
click at [920, 302] on input "**********" at bounding box center [963, 294] width 322 height 36
type input "**********"
click at [859, 226] on input "*******" at bounding box center [879, 235] width 155 height 36
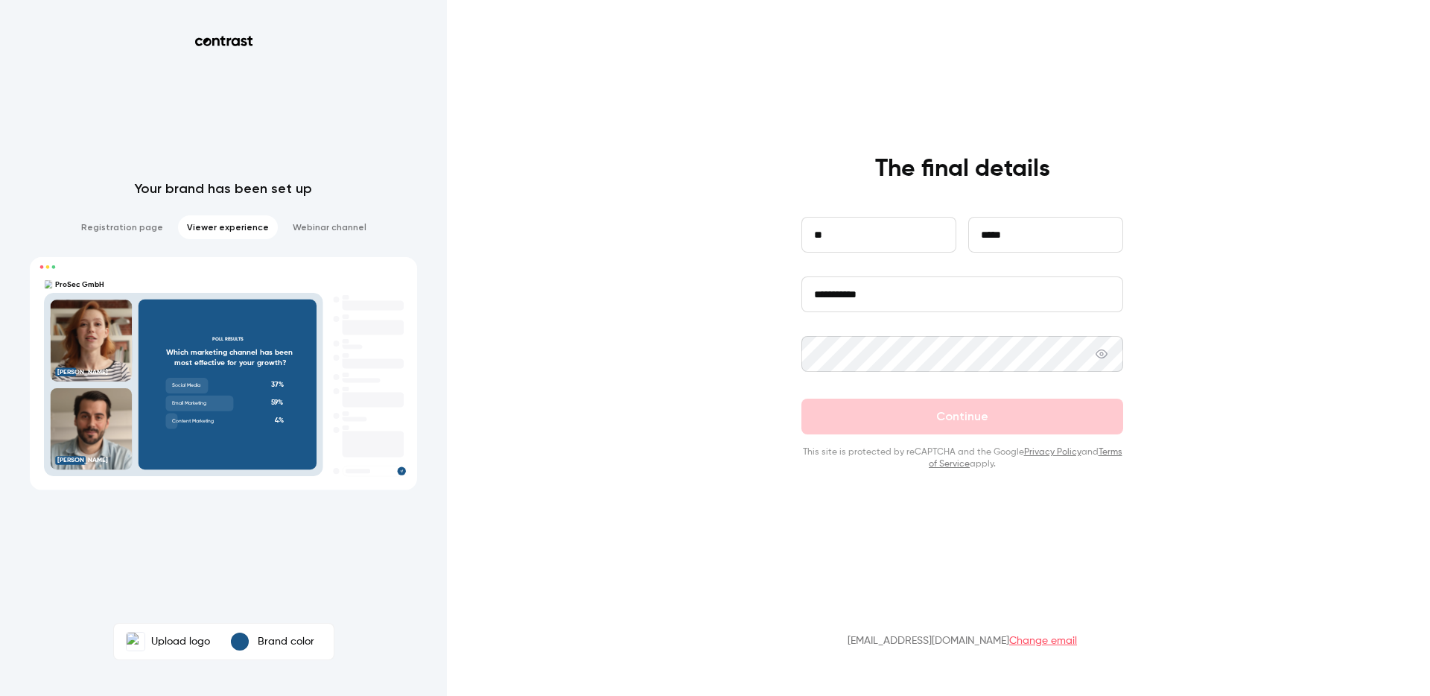
type input "**"
click at [1050, 231] on input "*****" at bounding box center [1045, 235] width 155 height 36
type input "*********"
click at [987, 373] on div at bounding box center [963, 367] width 322 height 63
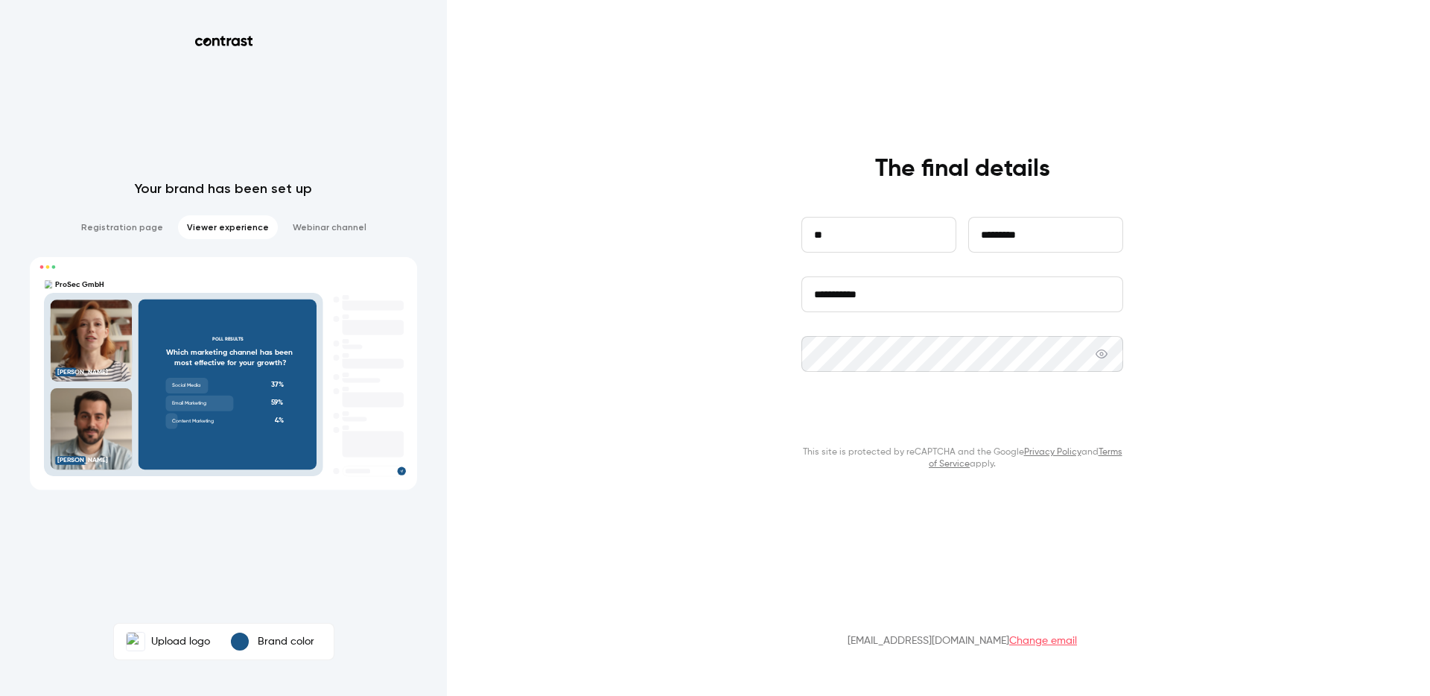
click at [1006, 407] on button "Continue" at bounding box center [963, 417] width 322 height 36
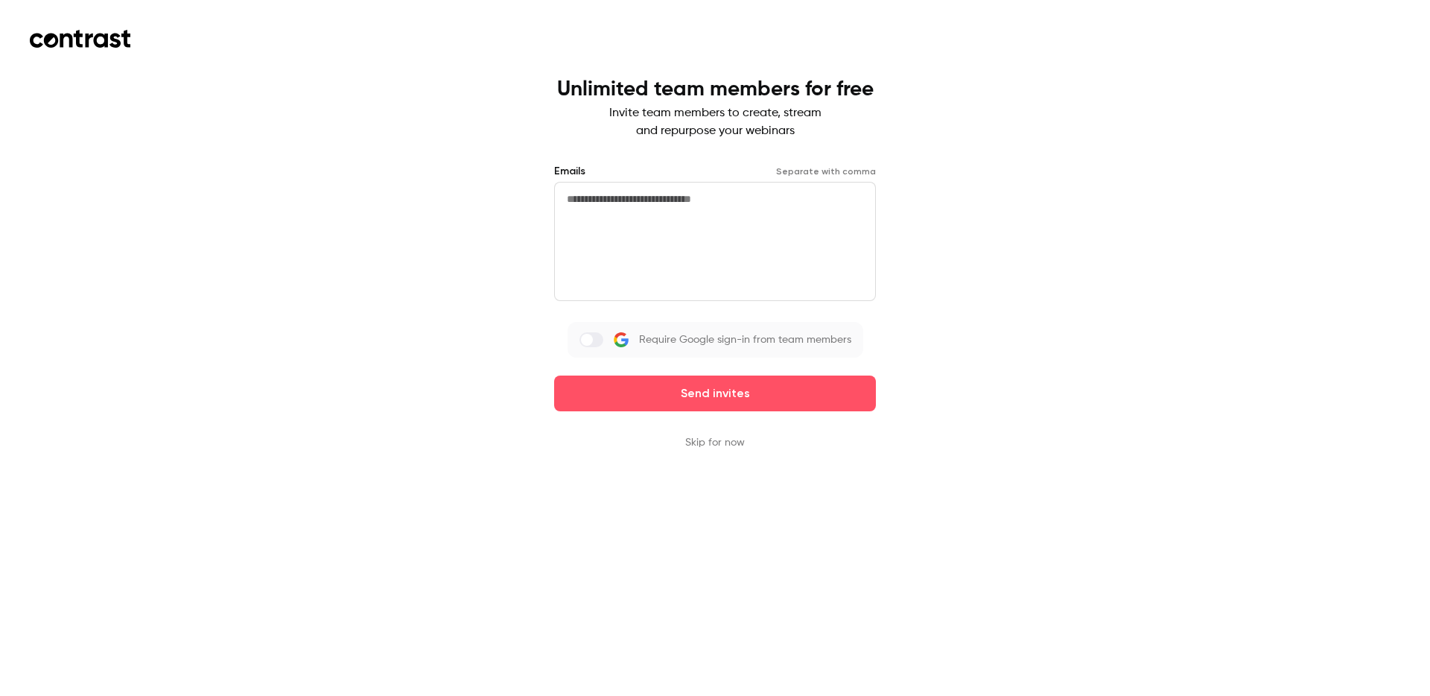
click at [714, 443] on button "Skip for now" at bounding box center [715, 442] width 60 height 15
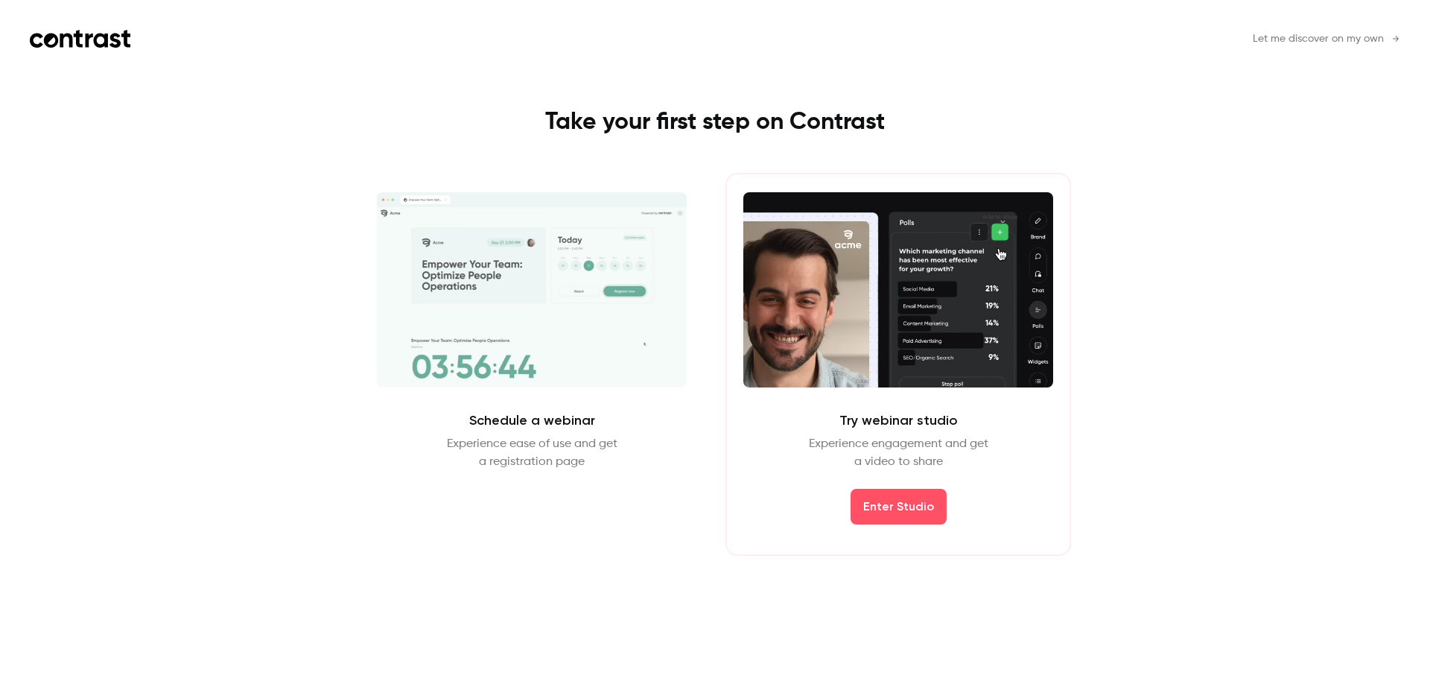
click at [797, 423] on div "Try webinar studio Experience engagement and get a video to share Enter Studio" at bounding box center [899, 364] width 346 height 383
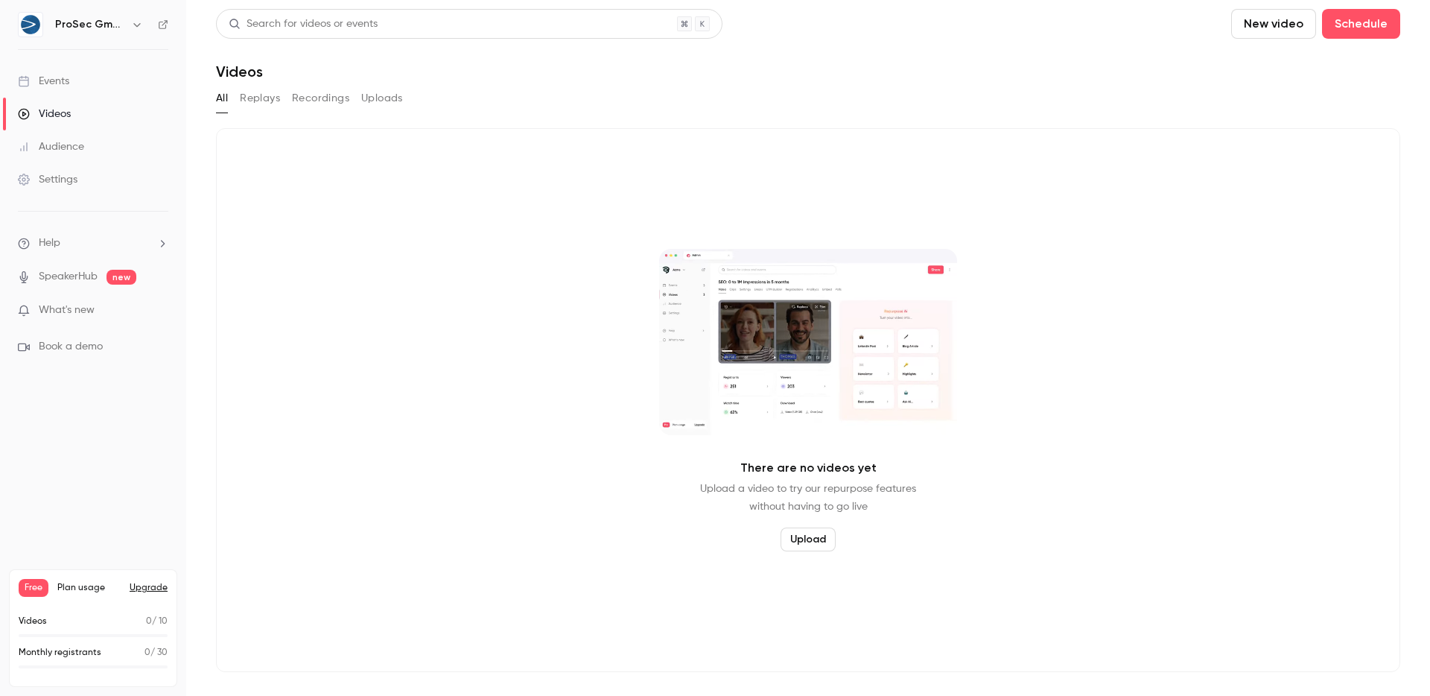
click at [147, 587] on button "Upgrade" at bounding box center [149, 588] width 38 height 12
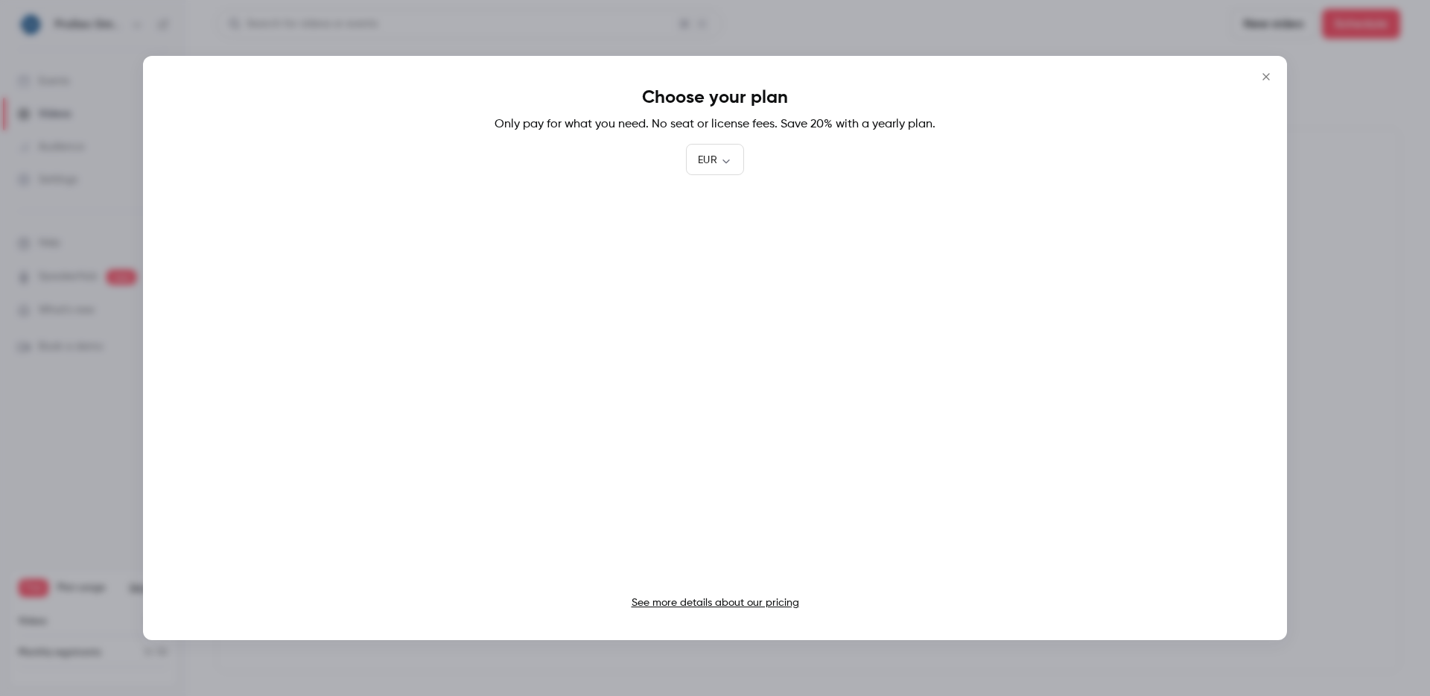
click at [682, 612] on div "Choose your plan Only pay for what you need. No seat or license fees. Save 20% …" at bounding box center [715, 348] width 1144 height 584
click at [684, 608] on p "See more details about our pricing" at bounding box center [715, 602] width 1085 height 15
click at [687, 596] on p "See more details about our pricing" at bounding box center [715, 602] width 1085 height 15
click at [685, 602] on link "See more details about our pricing" at bounding box center [716, 602] width 168 height 10
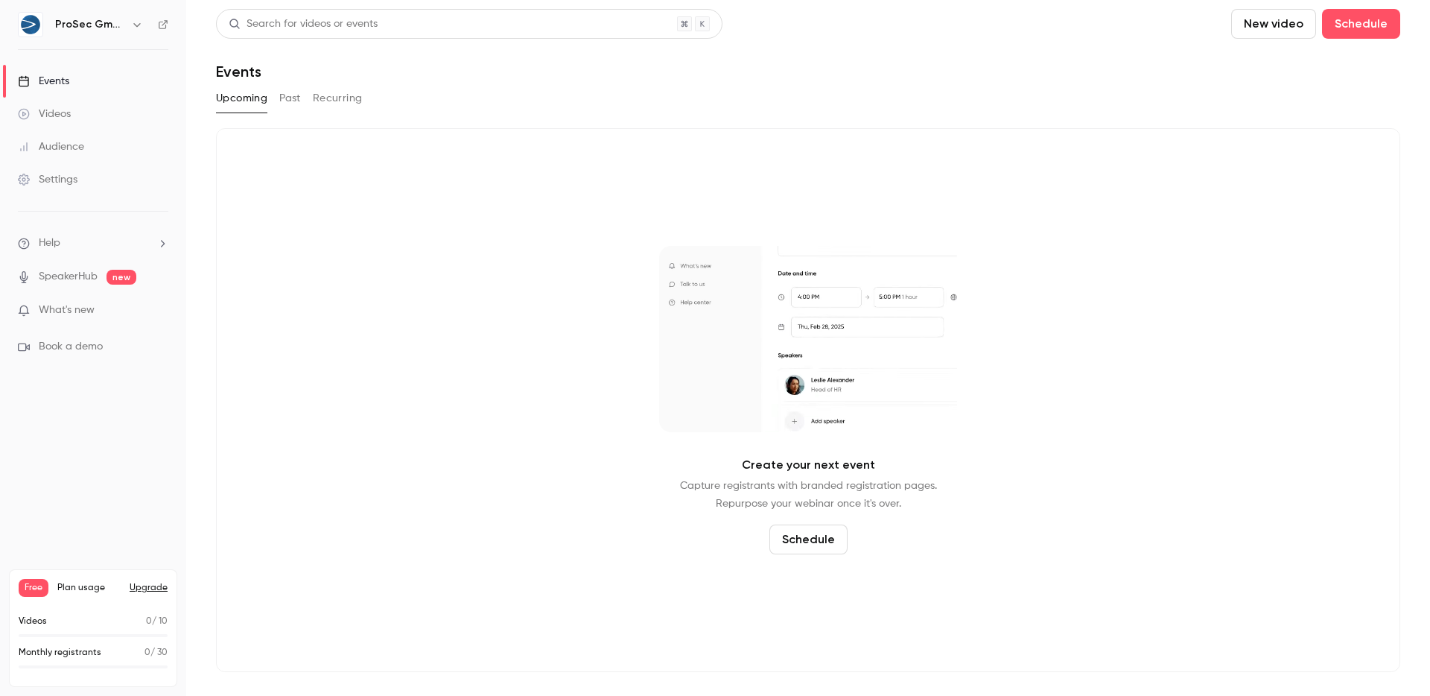
click at [122, 586] on div "Free Plan usage Upgrade" at bounding box center [93, 588] width 149 height 18
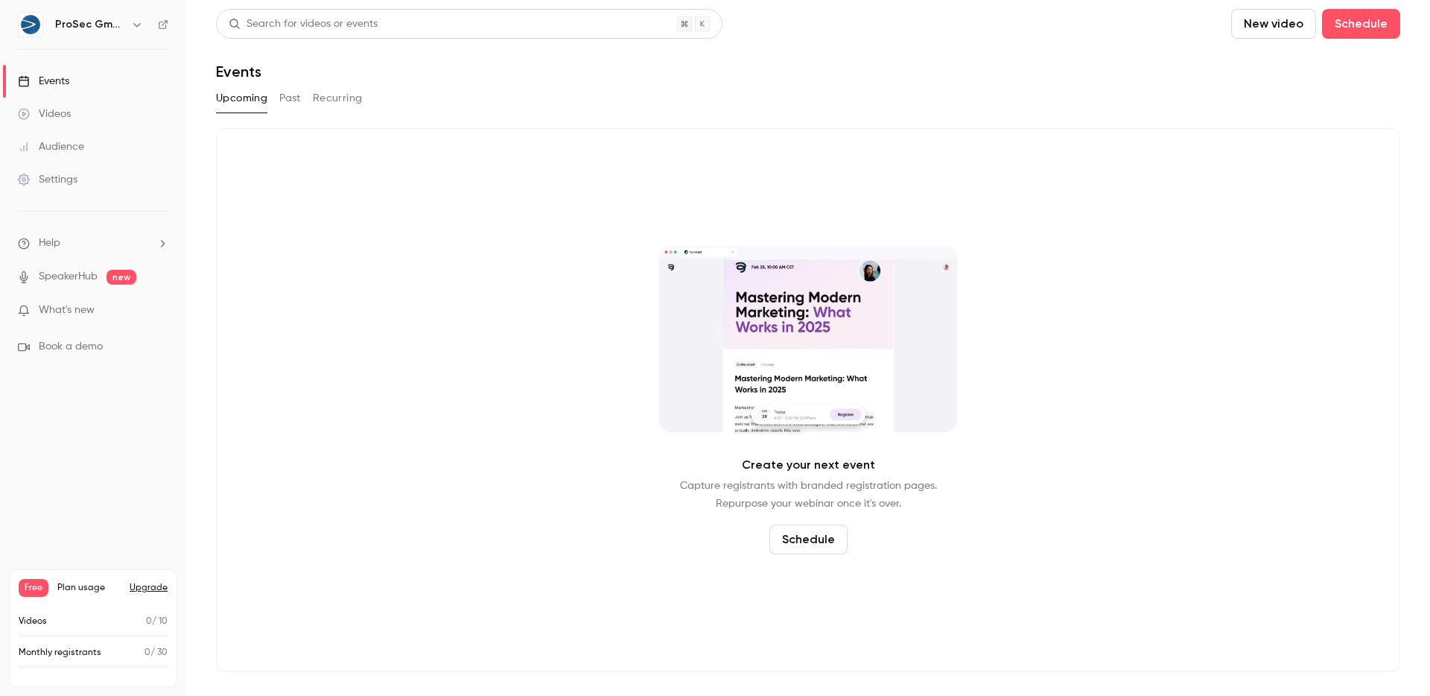
click at [135, 586] on button "Upgrade" at bounding box center [149, 588] width 38 height 12
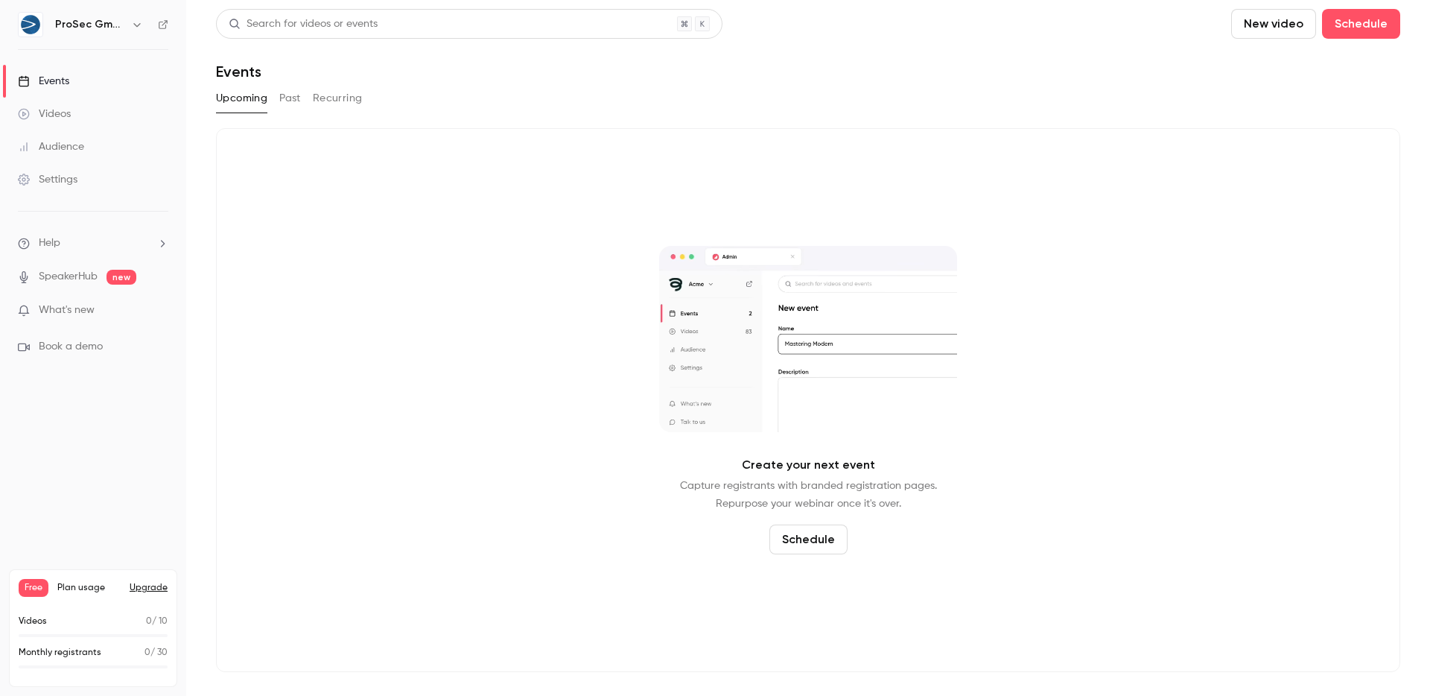
click at [97, 33] on div "ProSec GmbH" at bounding box center [100, 25] width 91 height 18
click at [110, 28] on h6 "ProSec GmbH" at bounding box center [90, 24] width 70 height 15
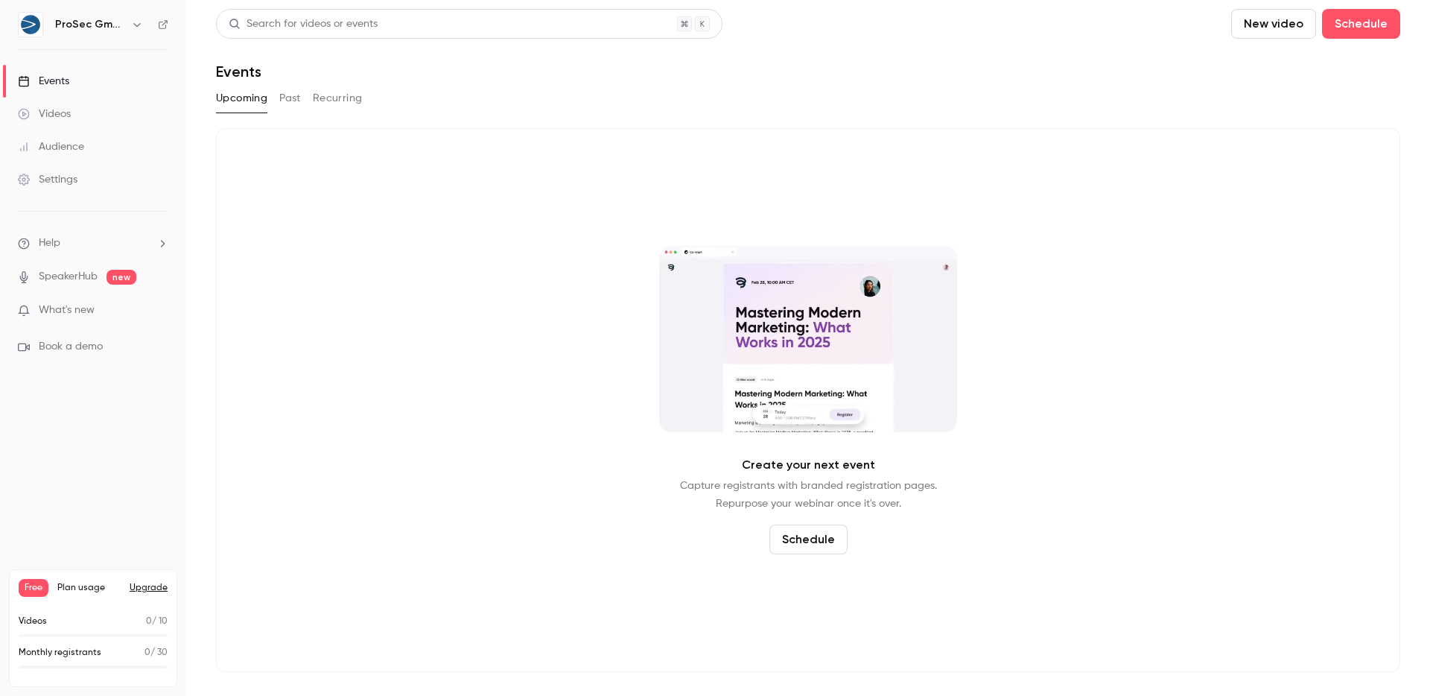
click at [131, 25] on icon "button" at bounding box center [137, 25] width 12 height 12
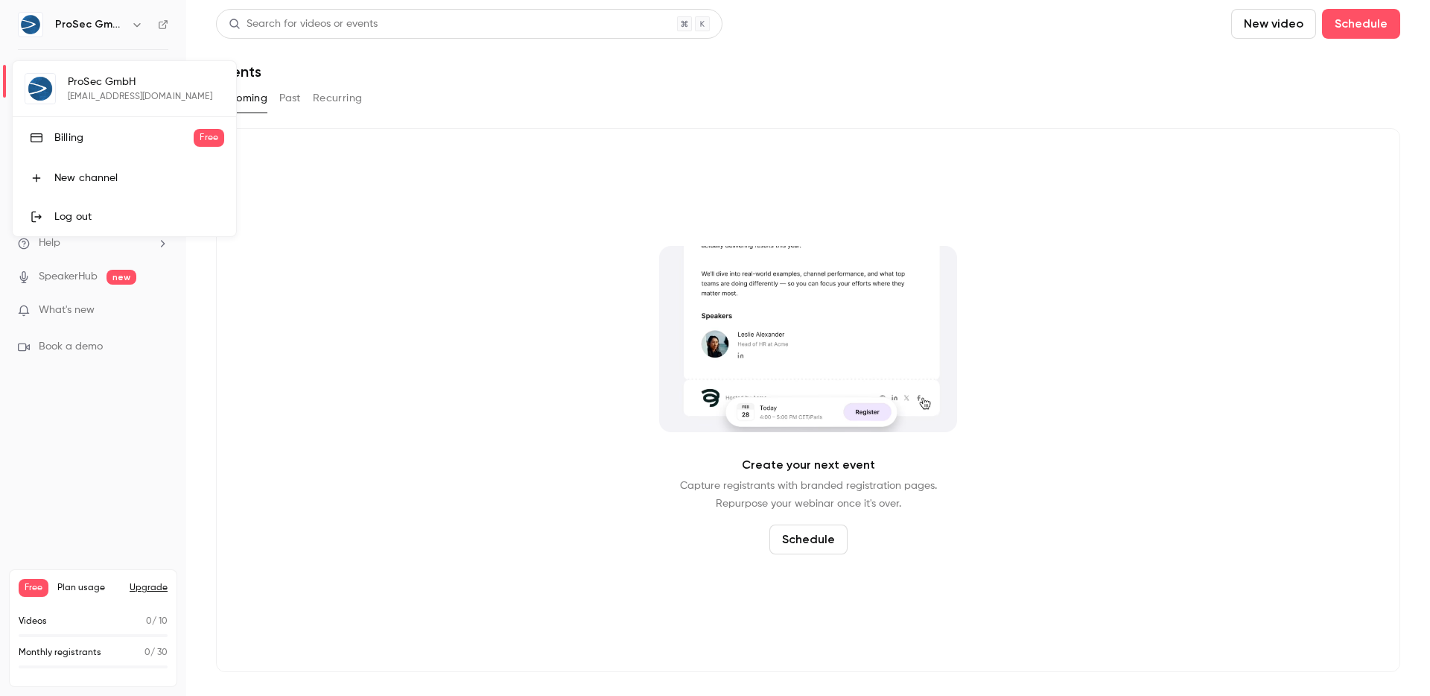
click at [346, 295] on div at bounding box center [715, 348] width 1430 height 696
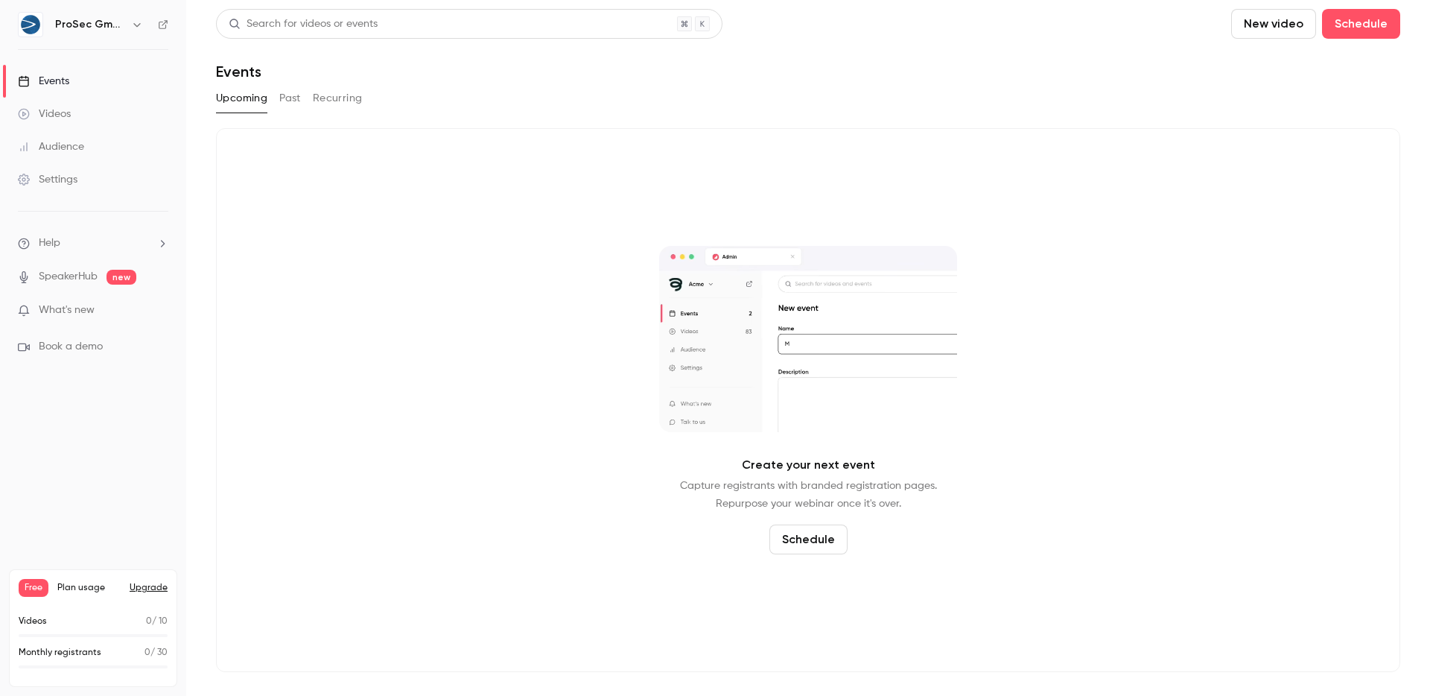
click at [36, 110] on div "Videos" at bounding box center [44, 114] width 53 height 15
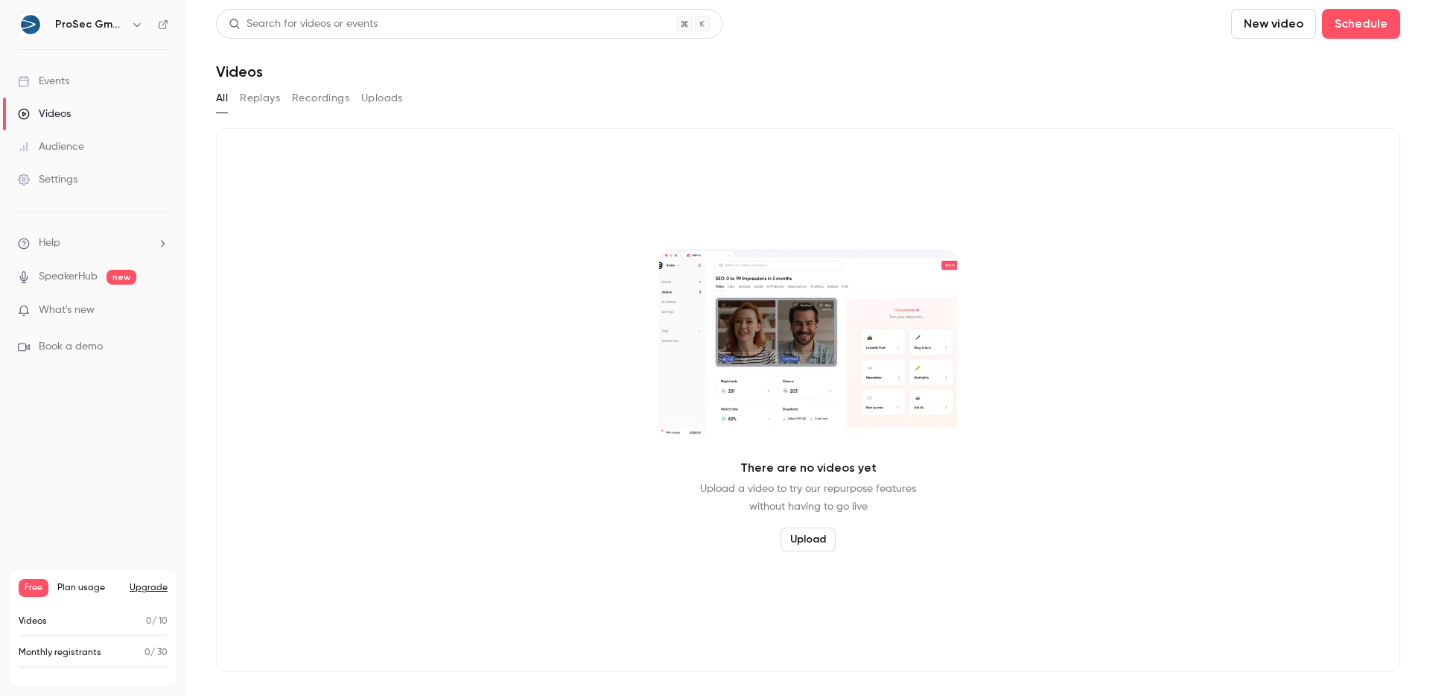
click at [50, 70] on link "Events" at bounding box center [93, 81] width 186 height 33
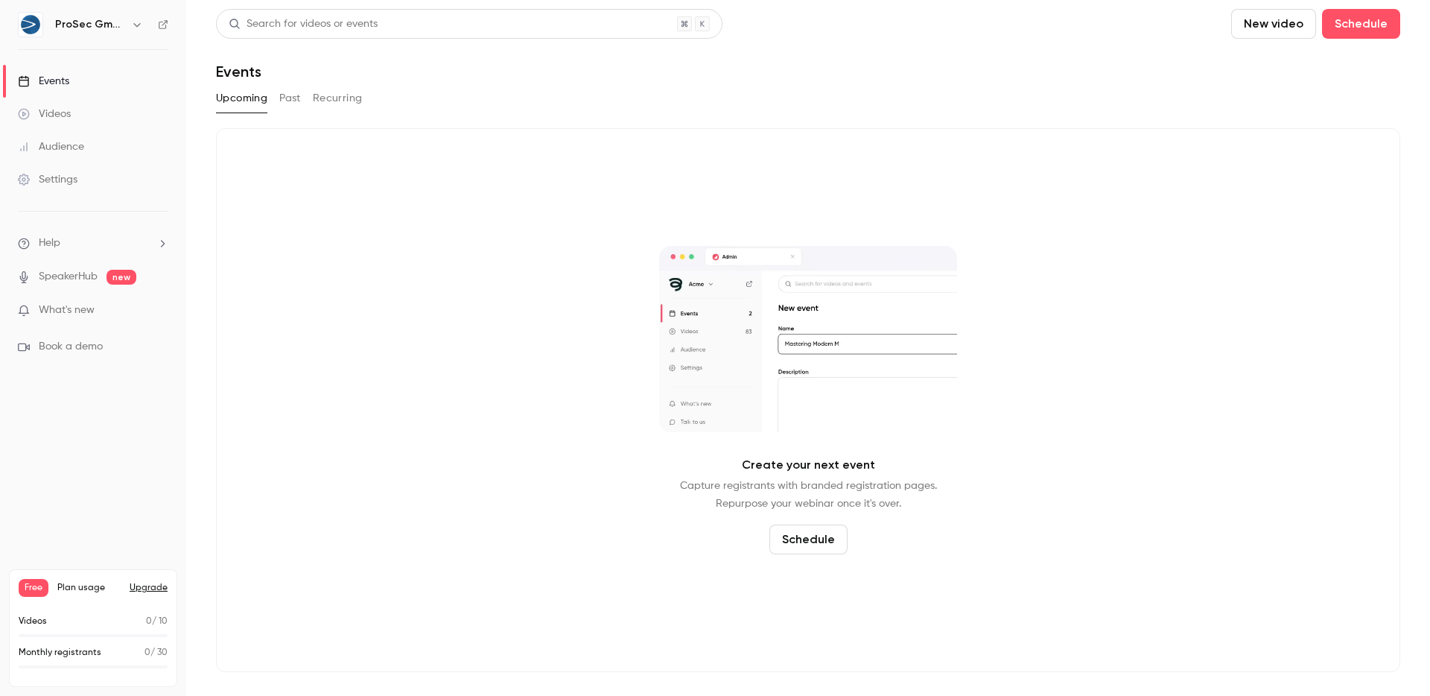
click at [58, 303] on span "What's new" at bounding box center [67, 310] width 56 height 16
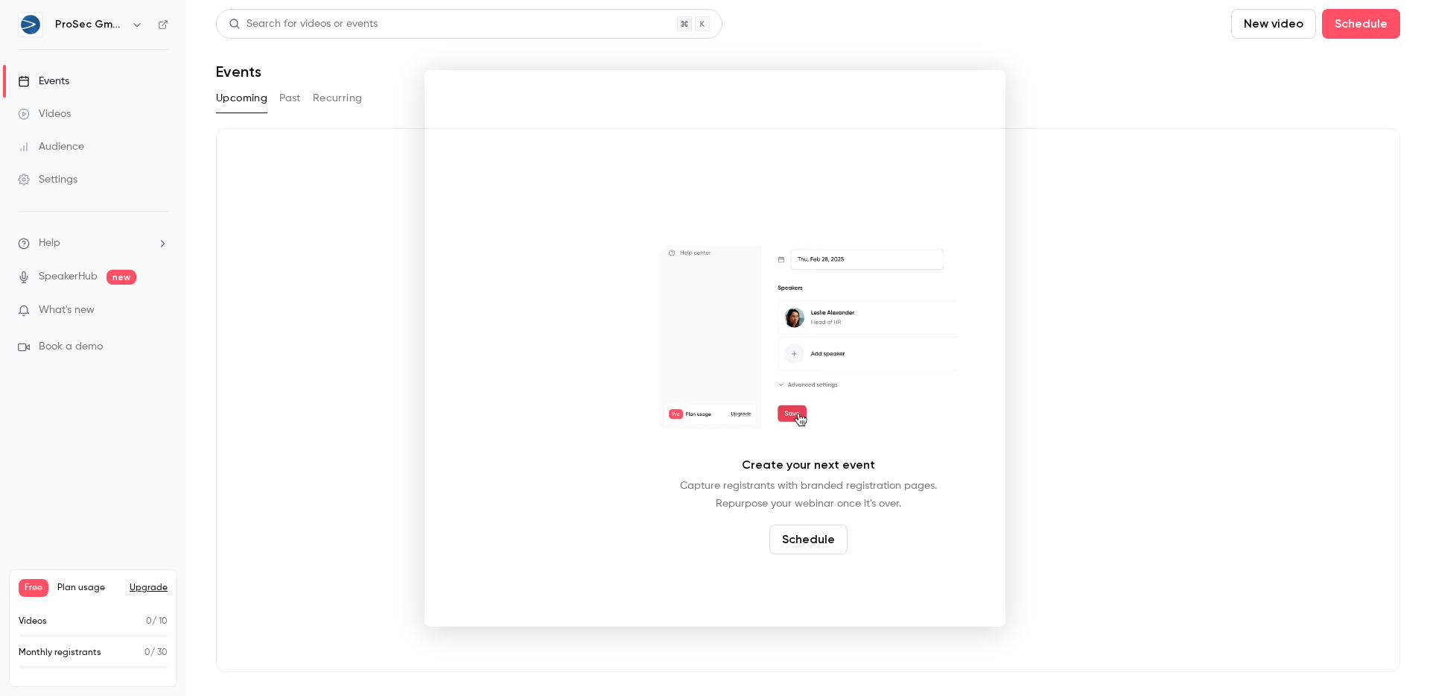
click at [1133, 184] on div at bounding box center [715, 348] width 1430 height 696
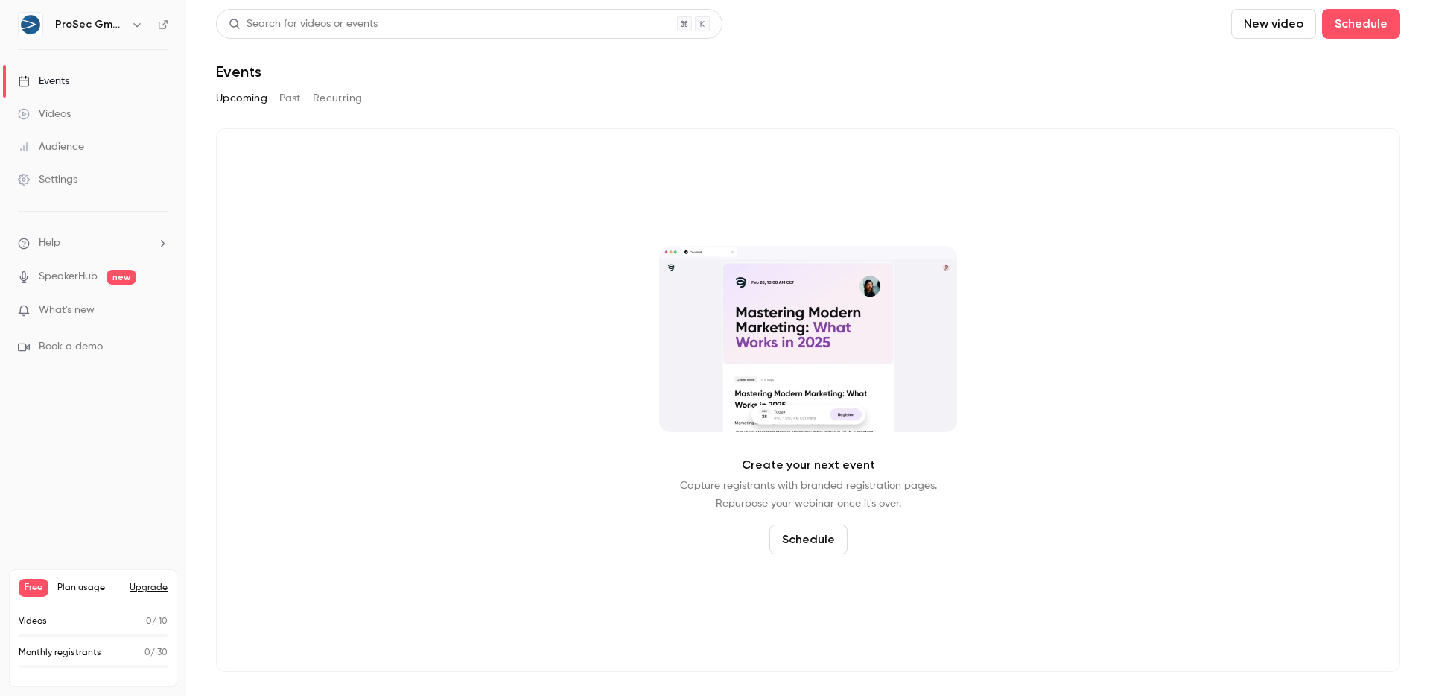
click at [94, 173] on link "Settings" at bounding box center [93, 179] width 186 height 33
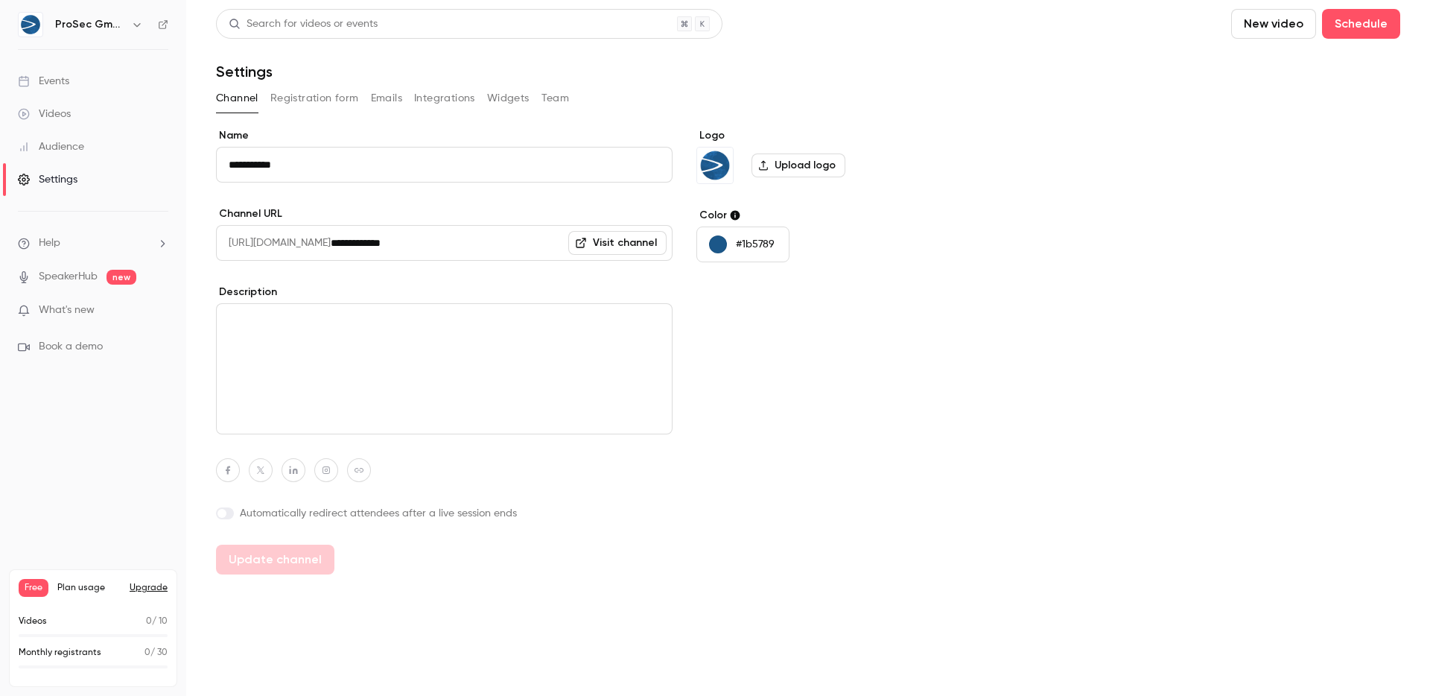
click at [491, 249] on input "**********" at bounding box center [502, 243] width 342 height 36
click at [991, 431] on div "**********" at bounding box center [808, 351] width 1184 height 446
click at [440, 238] on input "**********" at bounding box center [502, 243] width 342 height 36
click at [538, 288] on label "Description" at bounding box center [444, 292] width 457 height 15
click at [446, 250] on input "**********" at bounding box center [502, 243] width 342 height 36
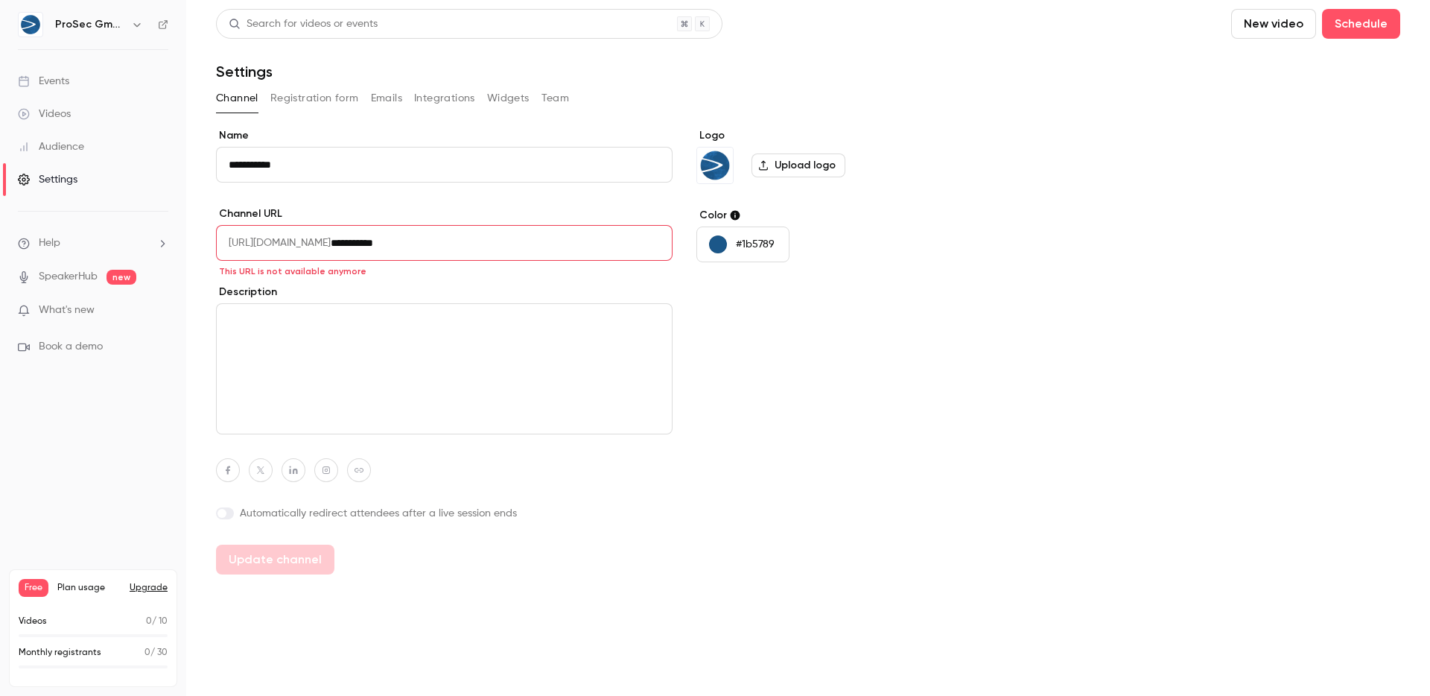
click at [412, 244] on input "**********" at bounding box center [502, 243] width 342 height 36
type input "**********"
click at [808, 337] on div "Logo Upload logo Color #1b5789" at bounding box center [811, 351] width 229 height 446
click at [451, 330] on textarea at bounding box center [444, 368] width 457 height 131
click at [292, 472] on icon "button" at bounding box center [293, 470] width 10 height 9
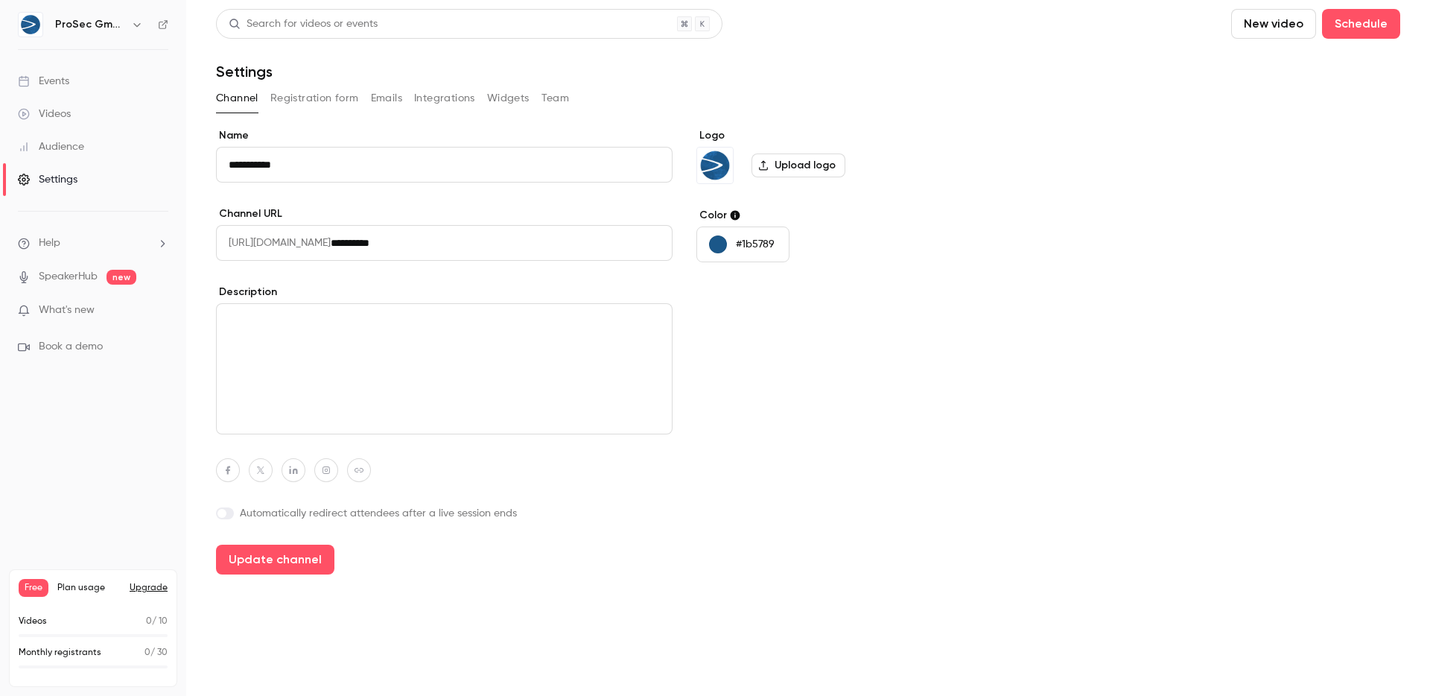
click at [572, 469] on div at bounding box center [444, 470] width 457 height 24
click at [497, 394] on textarea at bounding box center [444, 368] width 457 height 131
paste textarea "**********"
type textarea "**********"
click at [421, 233] on input "**********" at bounding box center [502, 243] width 342 height 36
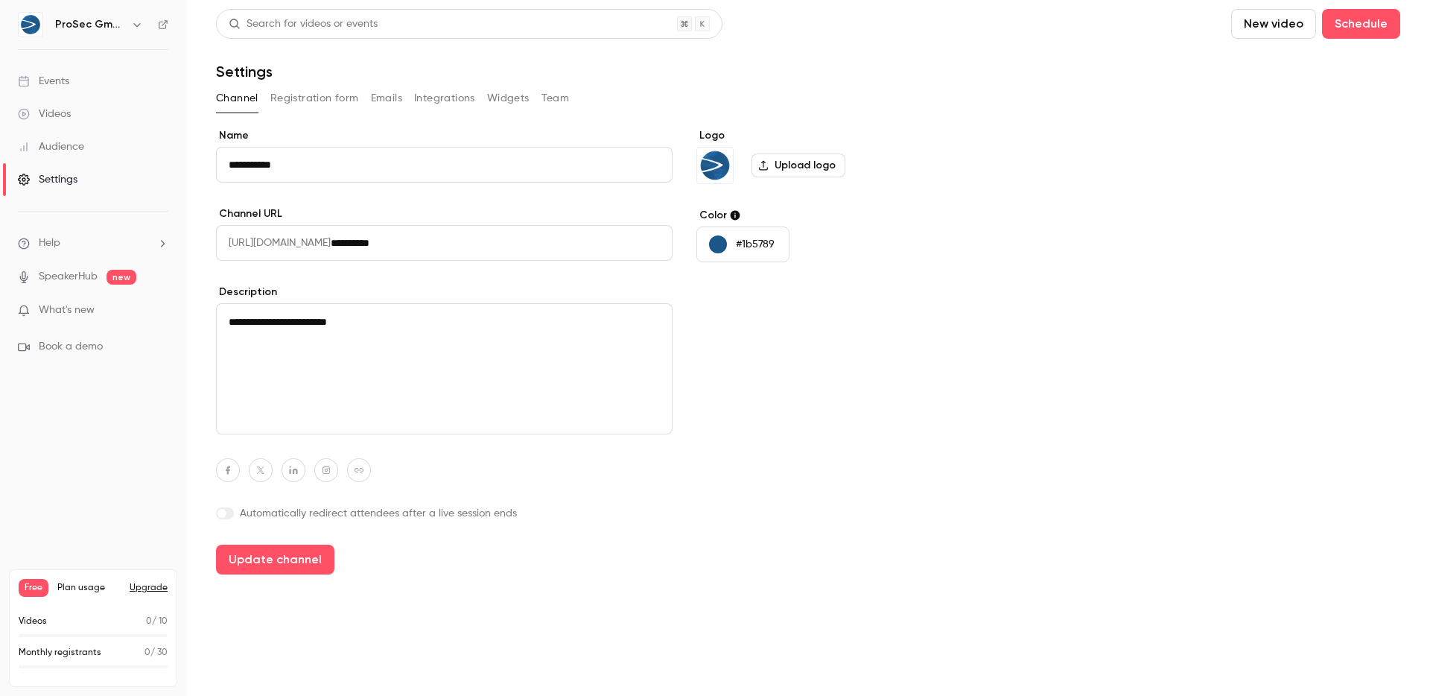
click at [421, 233] on input "**********" at bounding box center [502, 243] width 342 height 36
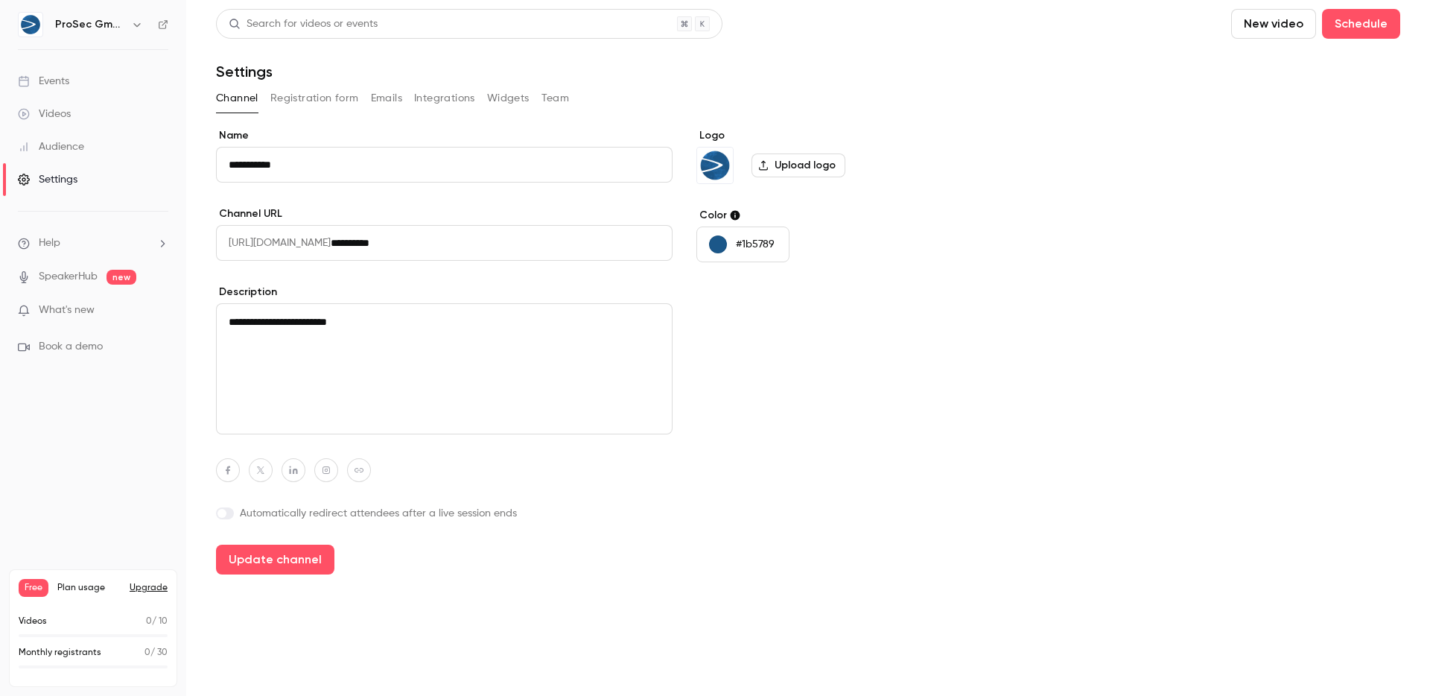
click at [413, 243] on input "**********" at bounding box center [502, 243] width 342 height 36
click at [478, 244] on input "**********" at bounding box center [502, 243] width 342 height 36
drag, startPoint x: 373, startPoint y: 241, endPoint x: 269, endPoint y: 247, distance: 104.5
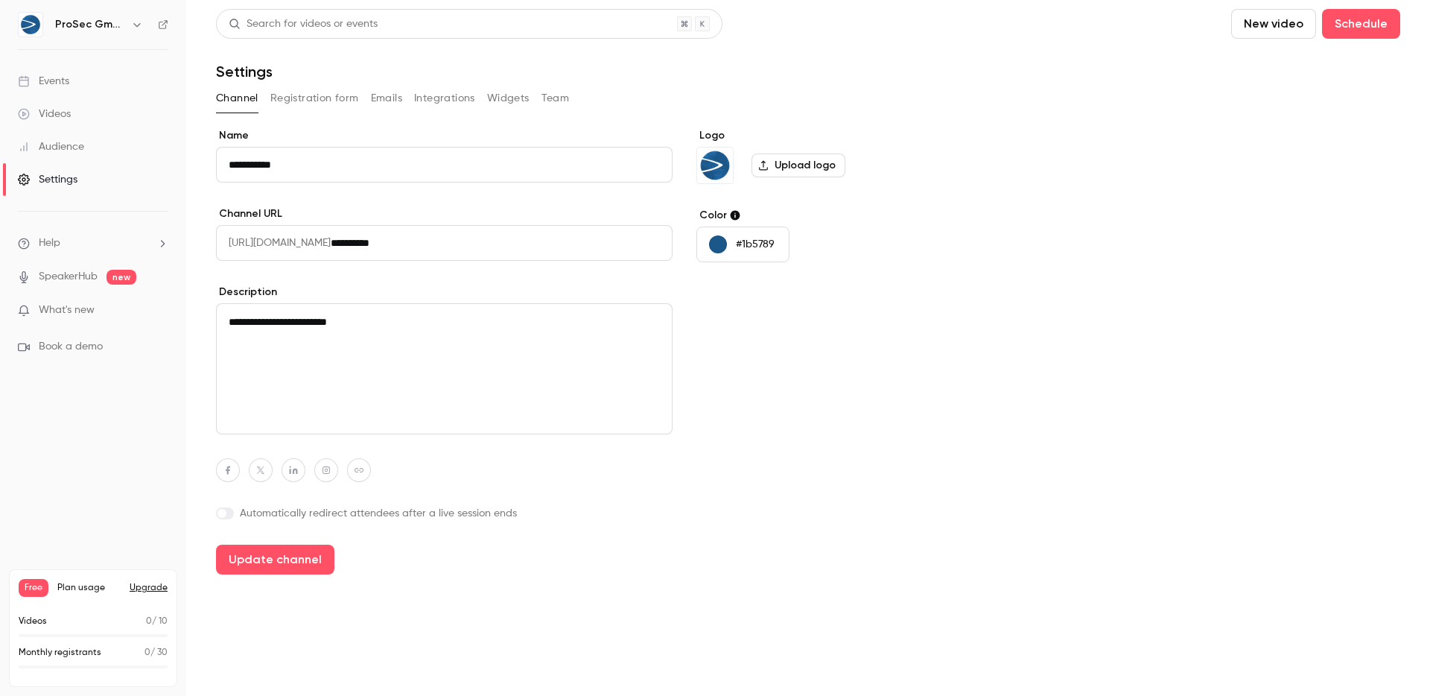
click at [269, 247] on div "**********" at bounding box center [444, 243] width 457 height 36
click at [267, 246] on span "https://watch.getcontrast.io/" at bounding box center [273, 243] width 115 height 36
click at [267, 245] on span "https://watch.getcontrast.io/" at bounding box center [273, 243] width 115 height 36
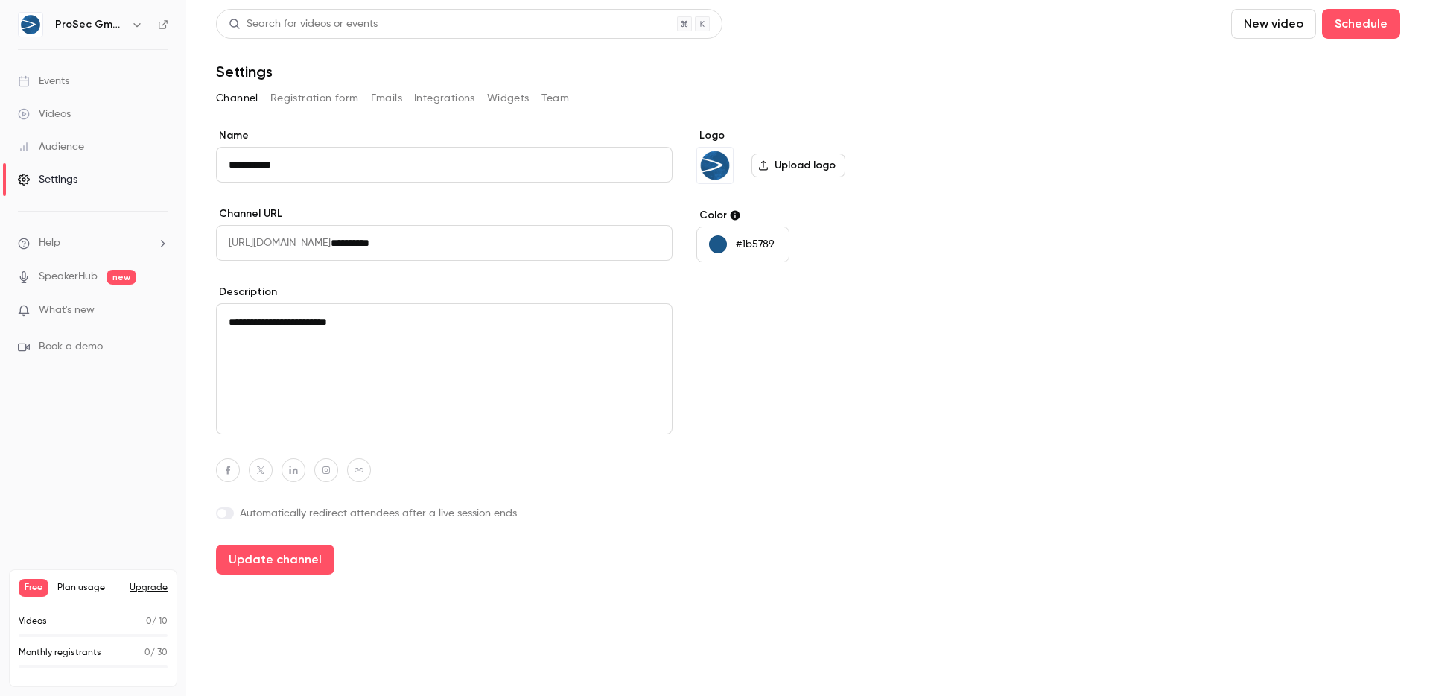
copy span "watch"
click at [975, 253] on div "**********" at bounding box center [808, 351] width 1184 height 446
click at [295, 316] on textarea "**********" at bounding box center [444, 368] width 457 height 131
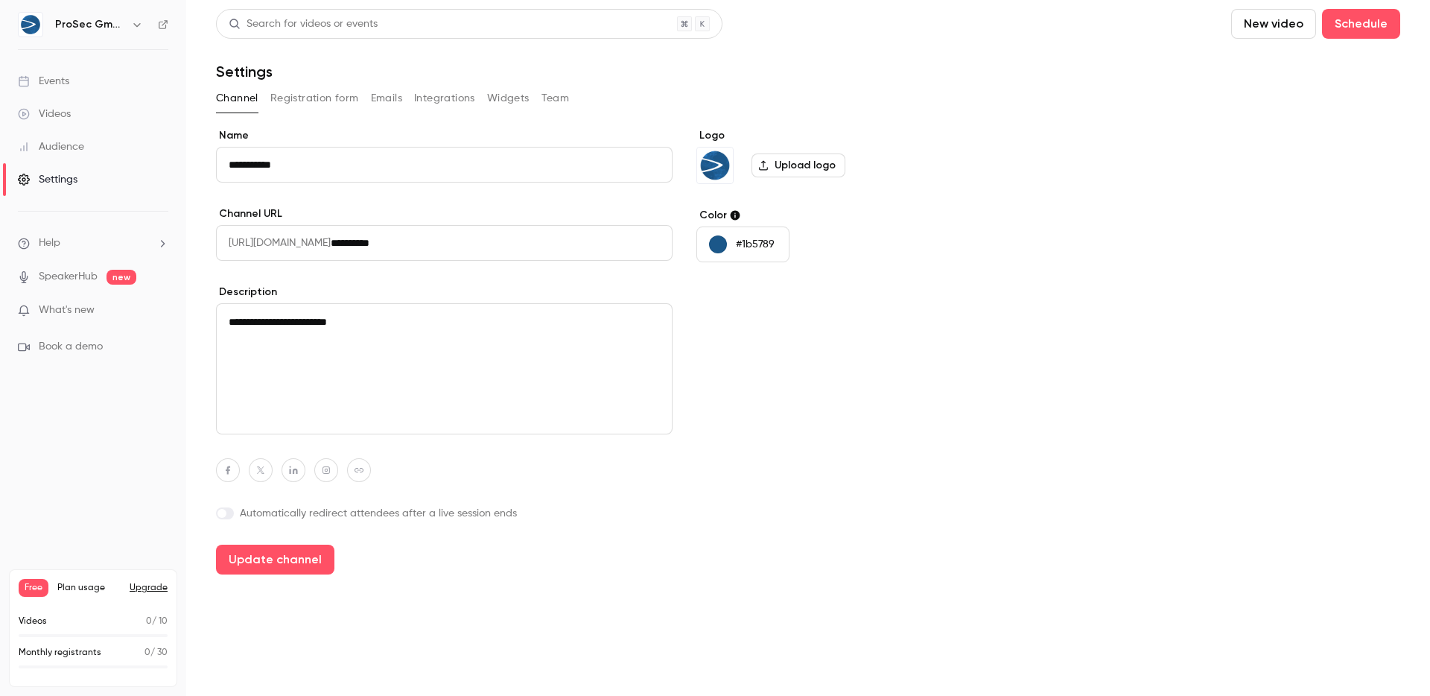
click at [1276, 644] on main "**********" at bounding box center [808, 348] width 1244 height 696
click at [309, 108] on button "Registration form" at bounding box center [314, 98] width 89 height 24
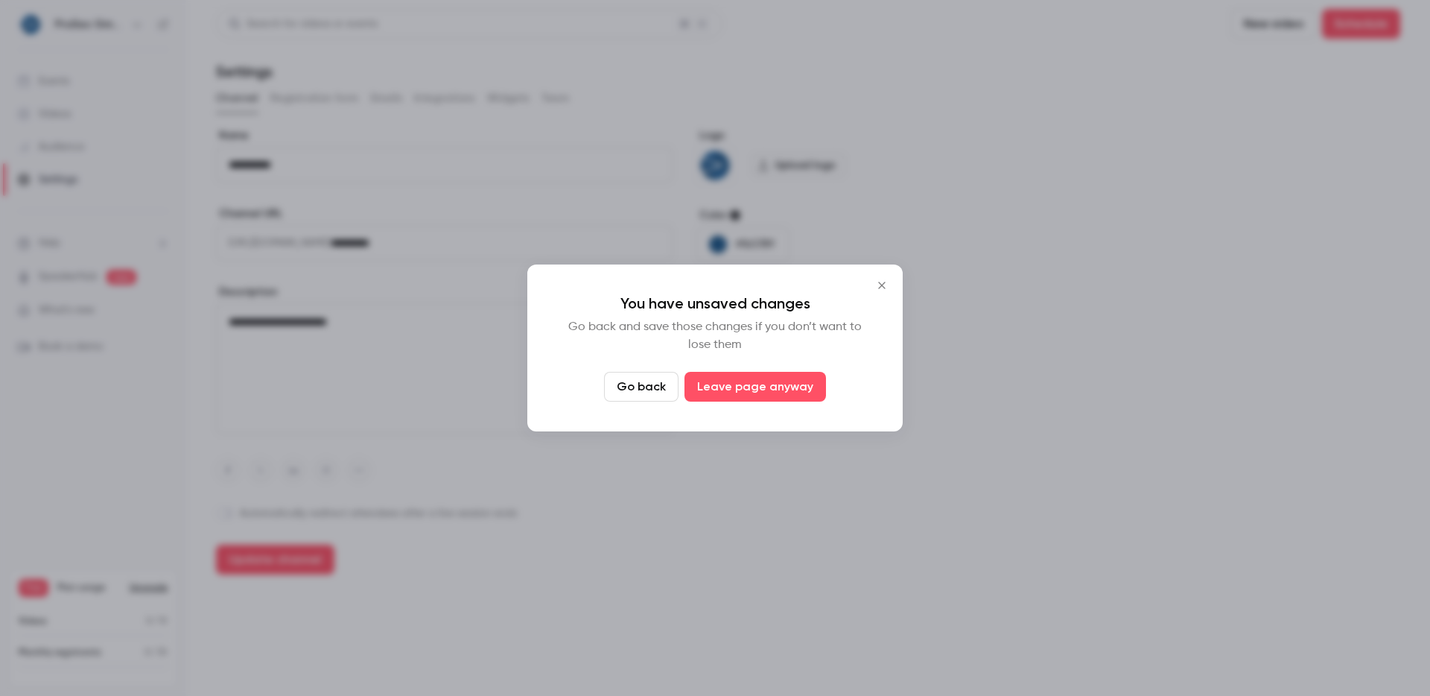
click at [885, 292] on button "Close" at bounding box center [882, 285] width 30 height 30
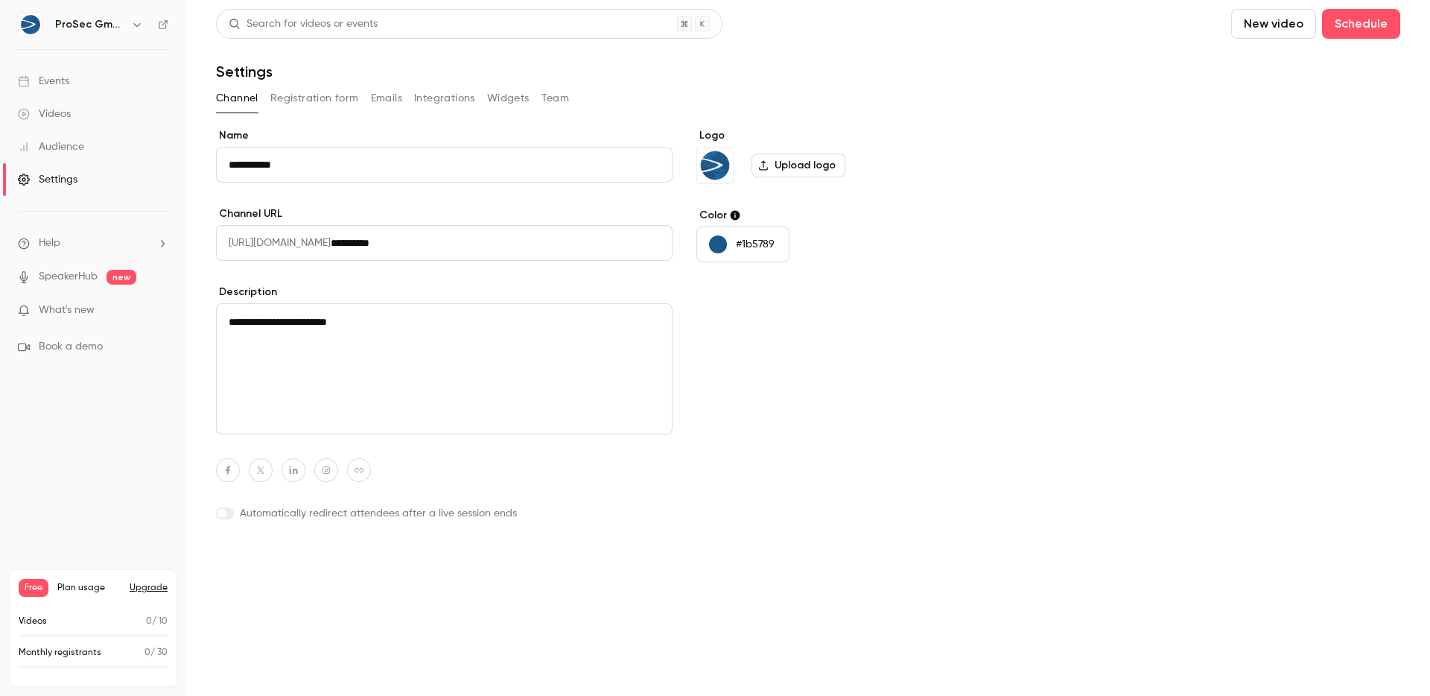
click at [304, 551] on button "Update channel" at bounding box center [275, 560] width 118 height 30
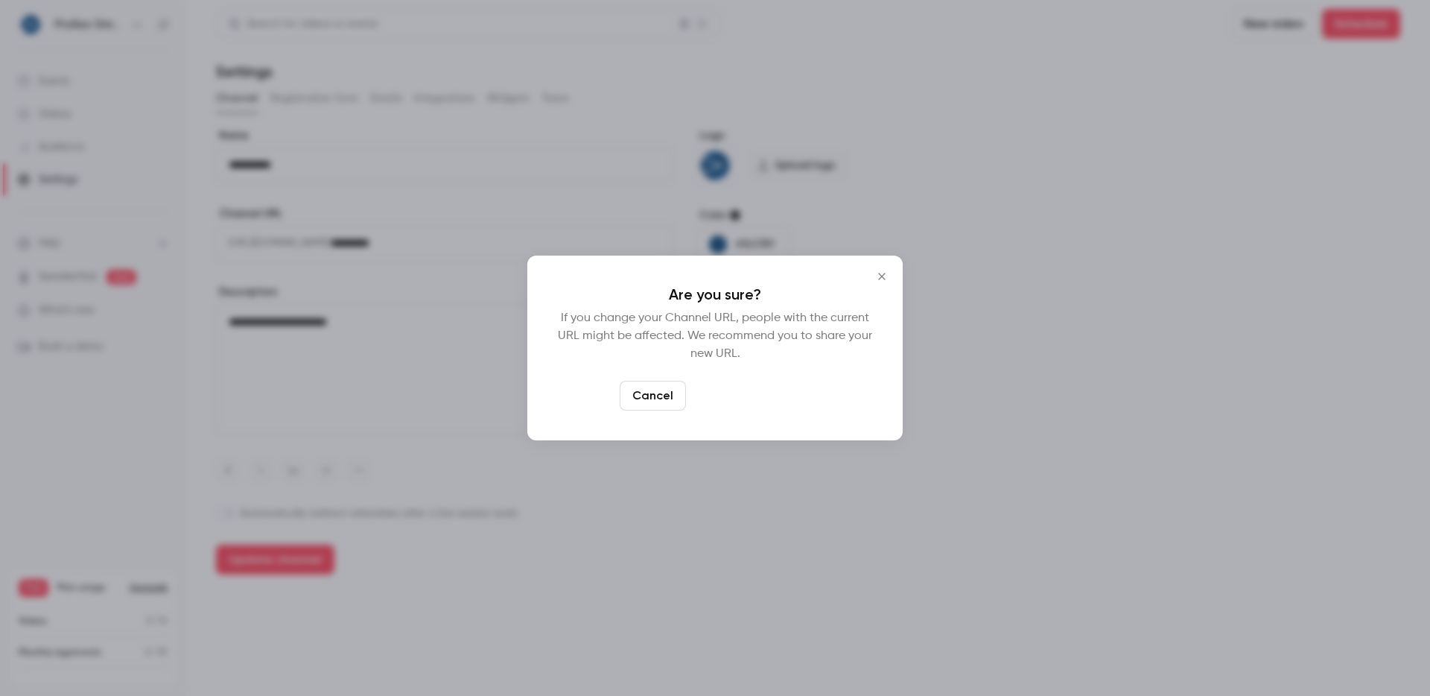
click at [764, 384] on button "Yes, change URL" at bounding box center [751, 396] width 119 height 30
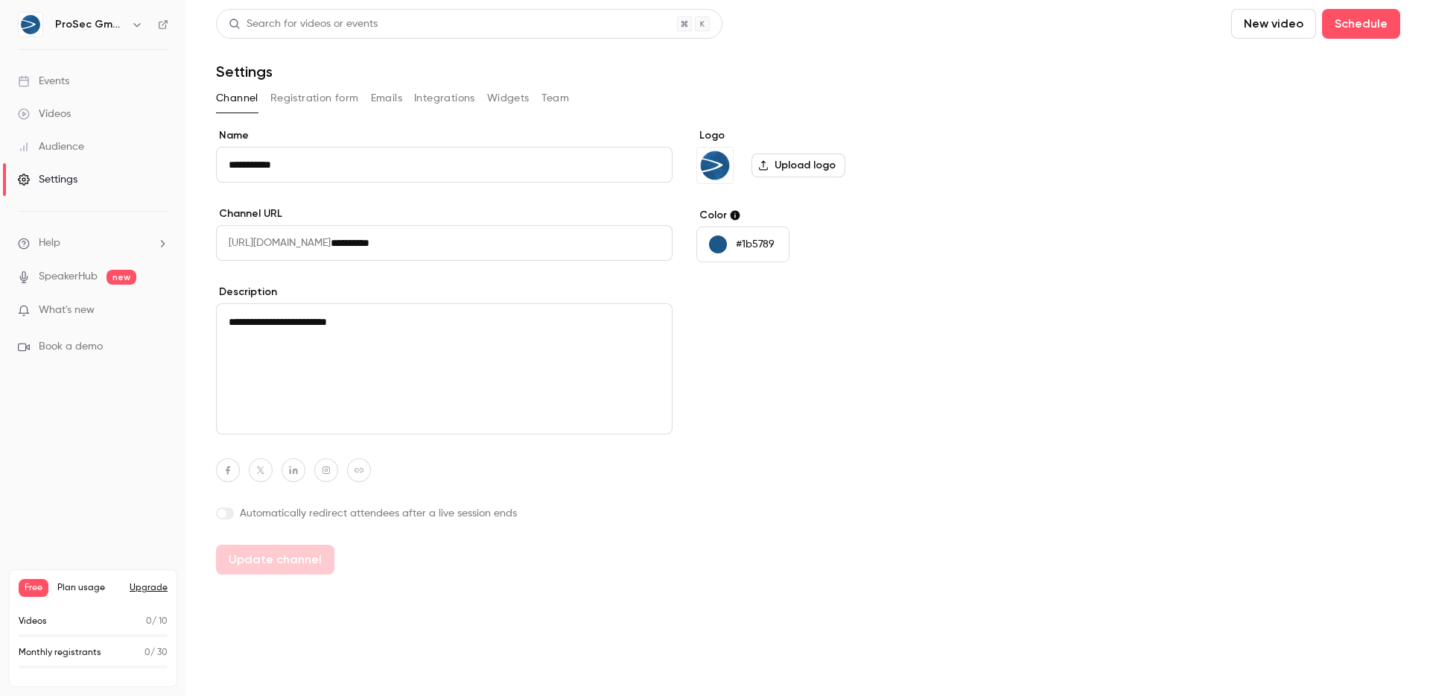
type input "**********"
type textarea "**********"
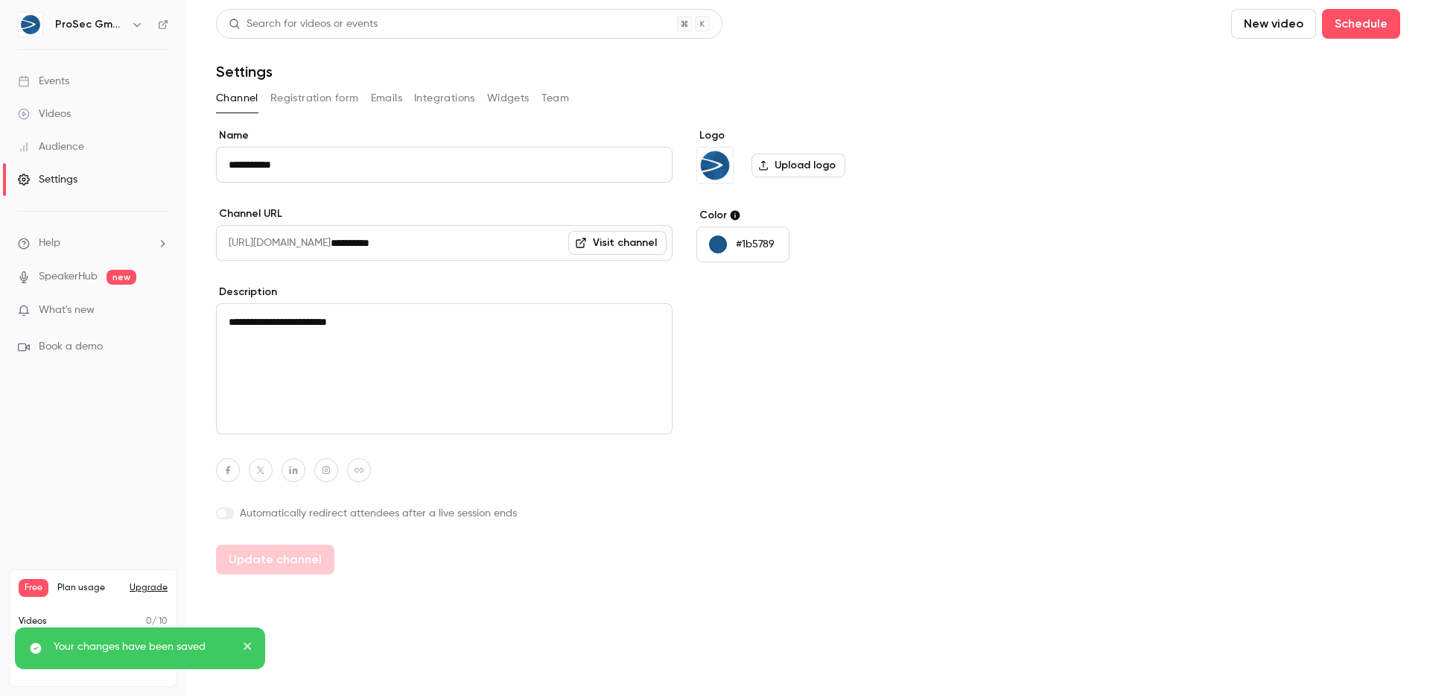
click at [326, 95] on button "Registration form" at bounding box center [314, 98] width 89 height 24
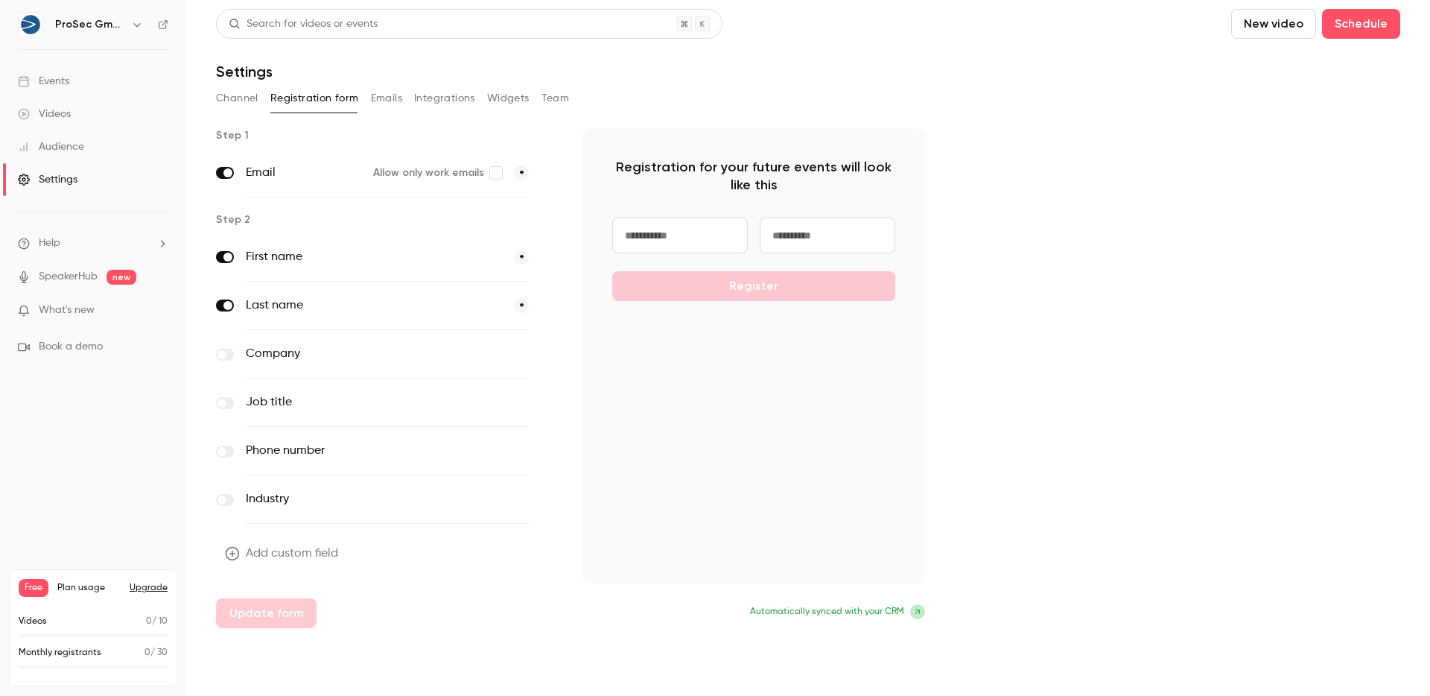
click at [235, 352] on div "Company optional" at bounding box center [387, 354] width 343 height 48
click at [230, 354] on label at bounding box center [225, 355] width 18 height 12
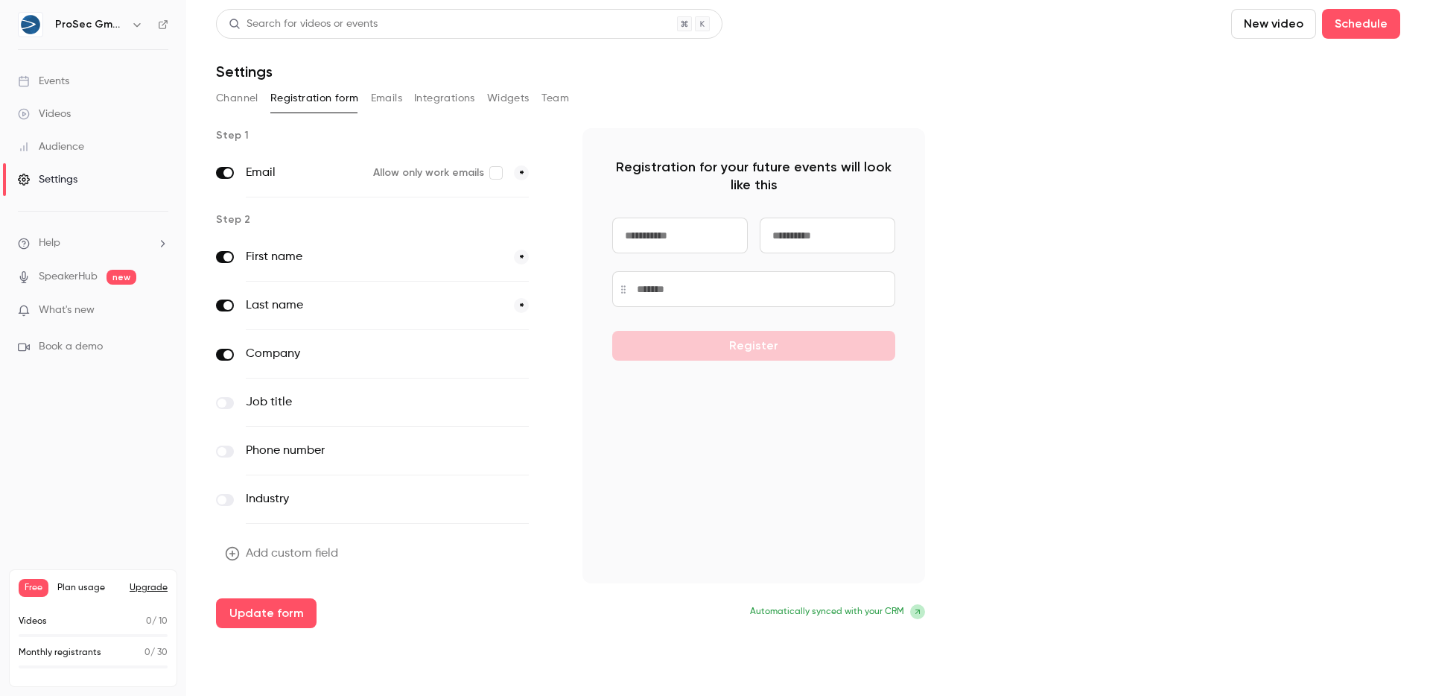
click at [488, 351] on button "optional" at bounding box center [504, 353] width 50 height 15
click at [515, 352] on button "*" at bounding box center [521, 353] width 15 height 15
click at [226, 407] on label at bounding box center [225, 403] width 18 height 12
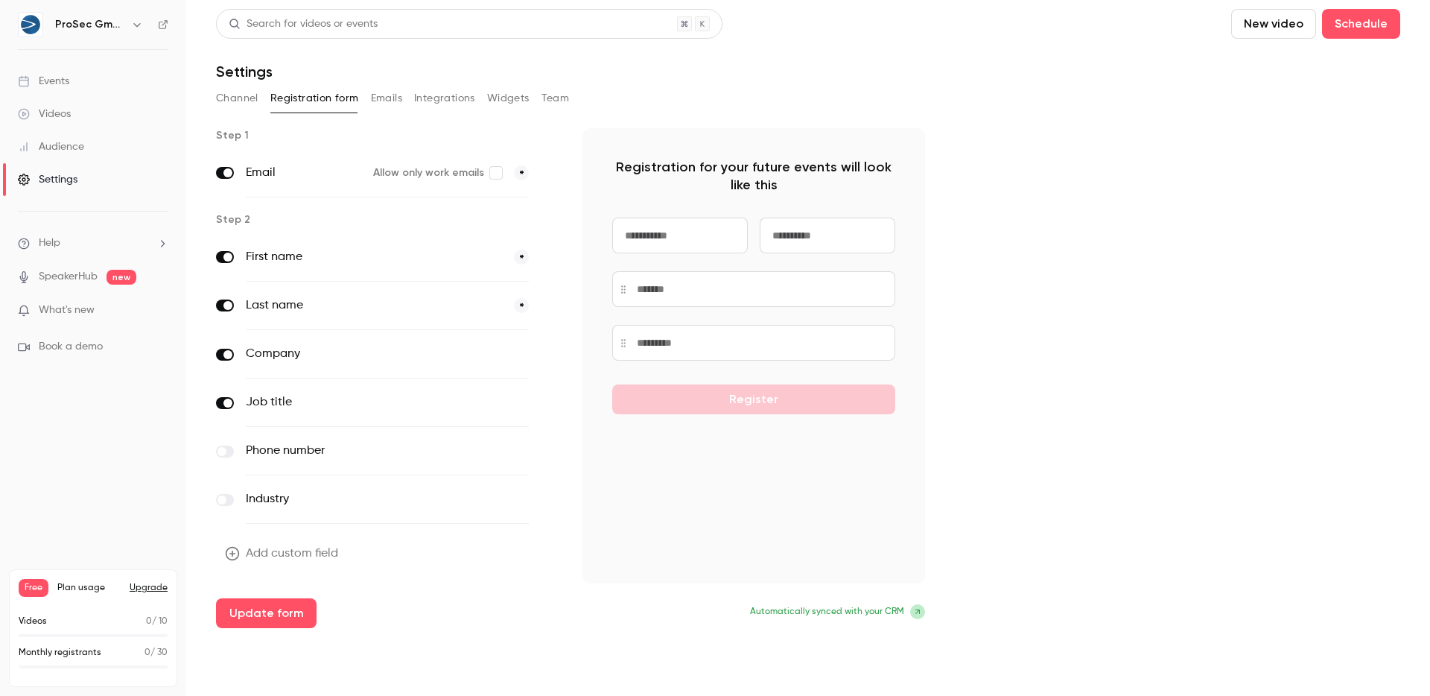
click at [230, 454] on label at bounding box center [225, 451] width 18 height 12
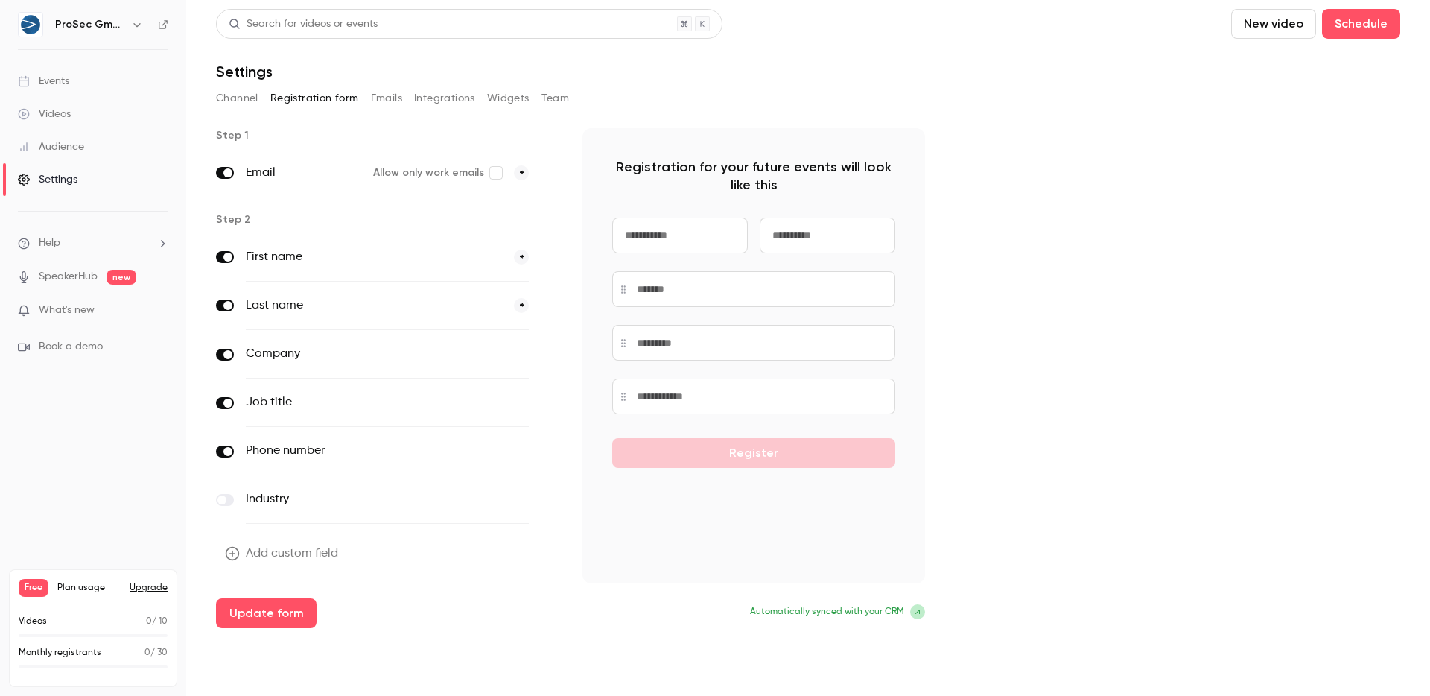
click at [274, 555] on button "Add custom field" at bounding box center [283, 554] width 134 height 30
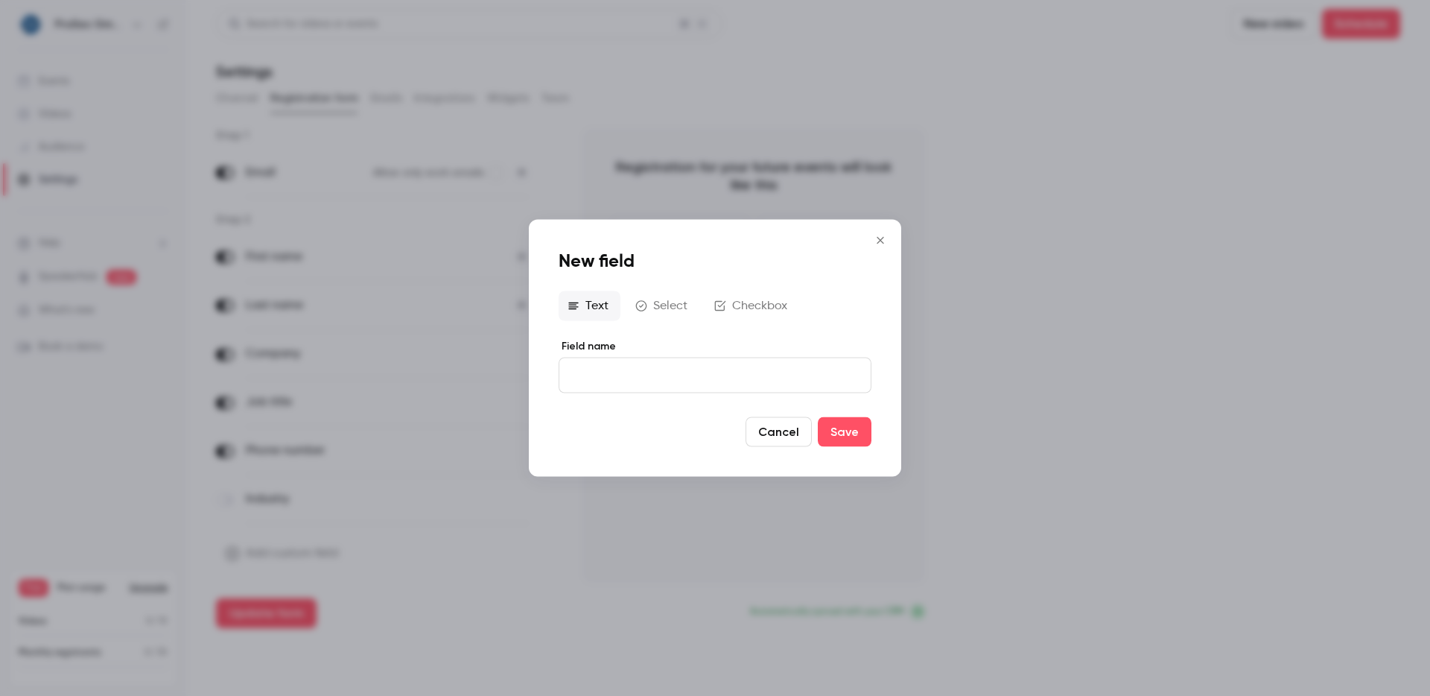
click at [772, 429] on button "Cancel" at bounding box center [779, 432] width 66 height 30
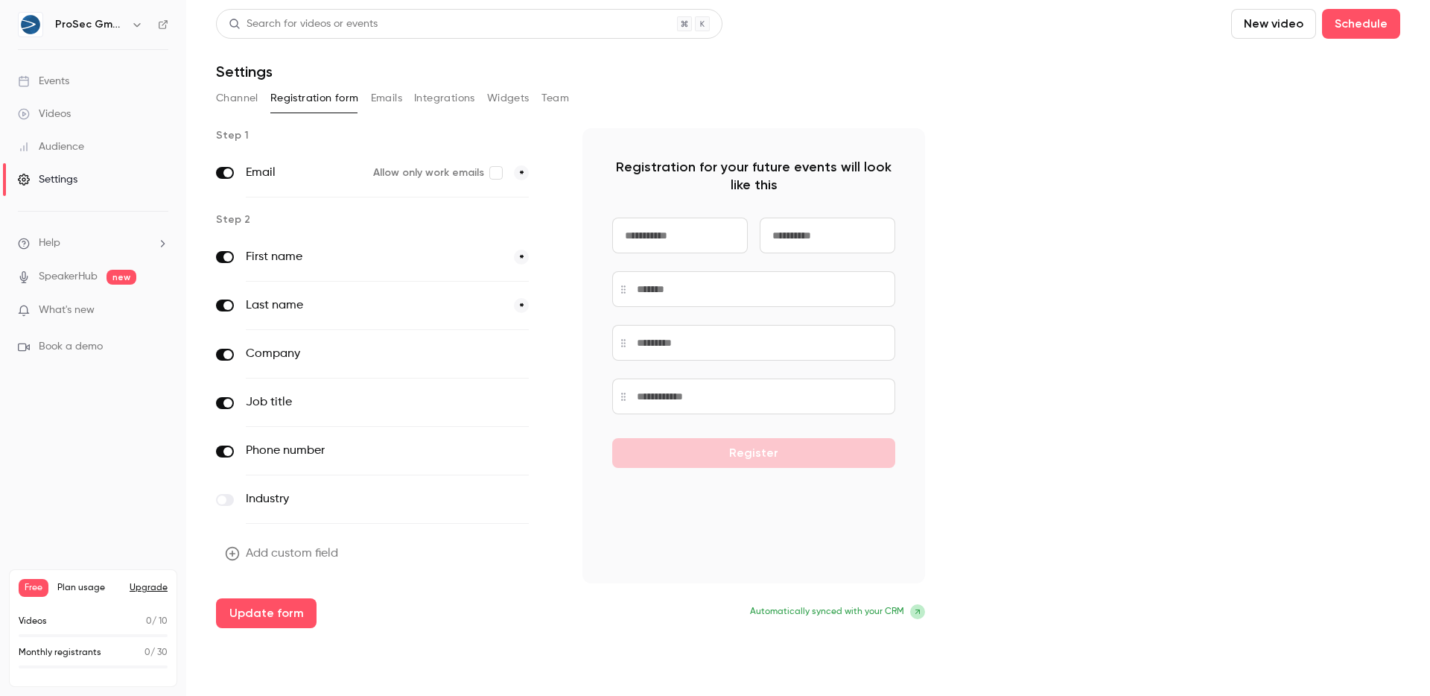
click at [498, 179] on label "Allow only work emails" at bounding box center [437, 172] width 129 height 15
click at [505, 404] on button "optional" at bounding box center [504, 402] width 50 height 15
click at [513, 359] on button "optional" at bounding box center [504, 353] width 50 height 15
click at [518, 356] on button "*" at bounding box center [521, 353] width 15 height 15
click at [518, 355] on button "optional" at bounding box center [504, 353] width 50 height 15
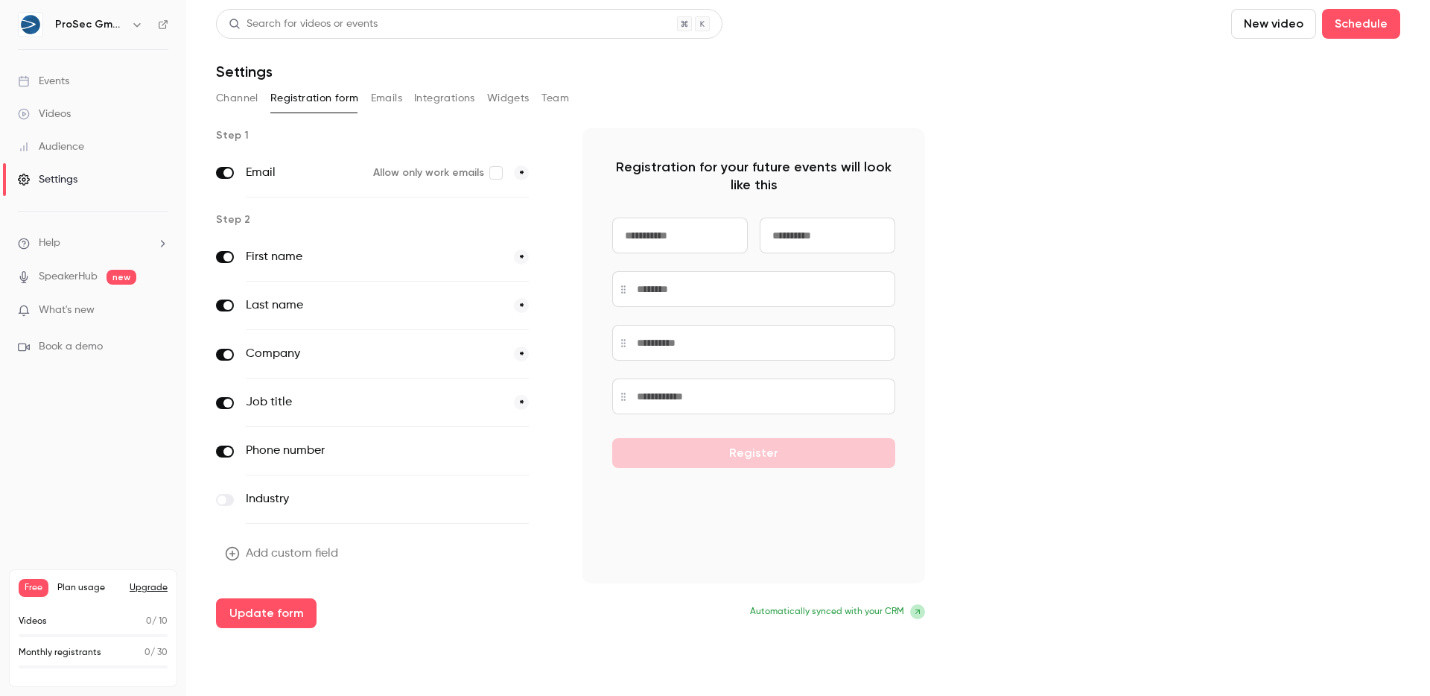
click at [271, 611] on button "Update form" at bounding box center [266, 613] width 101 height 30
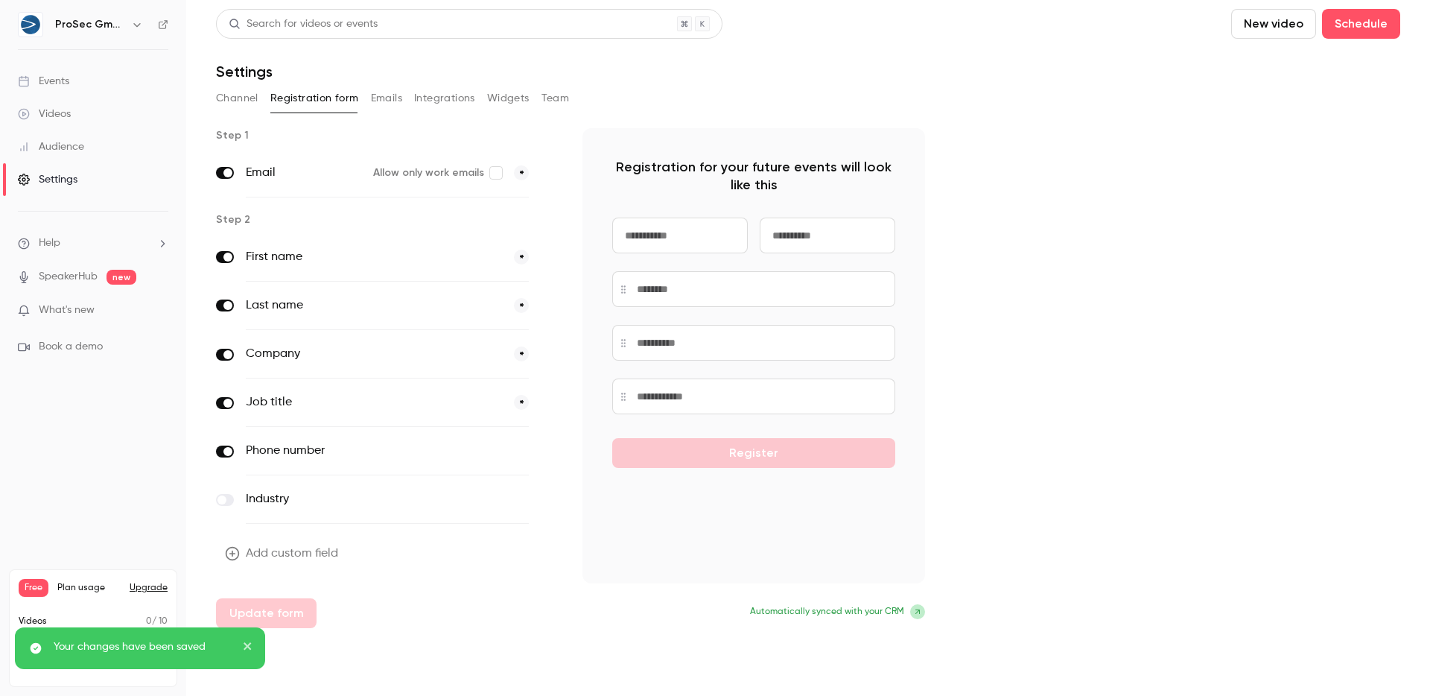
click at [916, 609] on icon at bounding box center [918, 611] width 4 height 4
click at [910, 612] on span at bounding box center [917, 611] width 15 height 15
click at [839, 604] on p "Automatically synced with your CRM" at bounding box center [754, 611] width 343 height 15
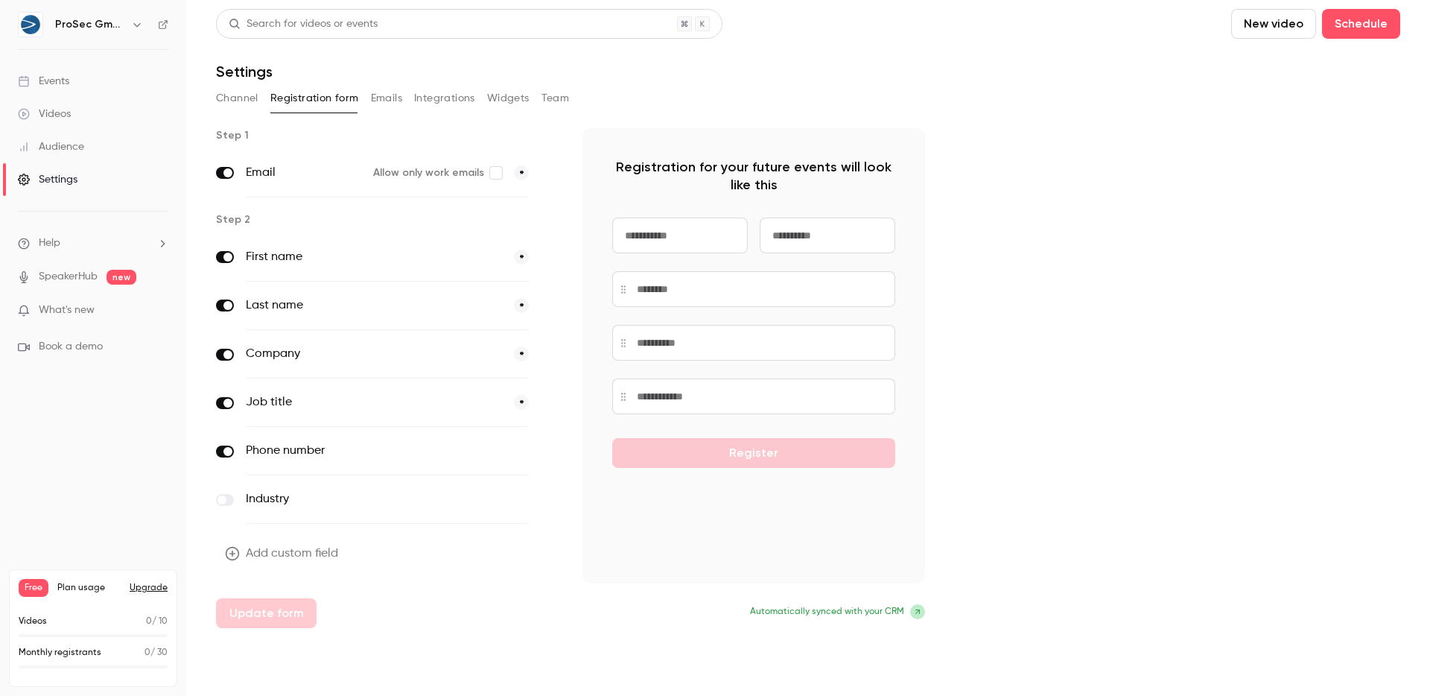
click at [247, 105] on button "Channel" at bounding box center [237, 98] width 42 height 24
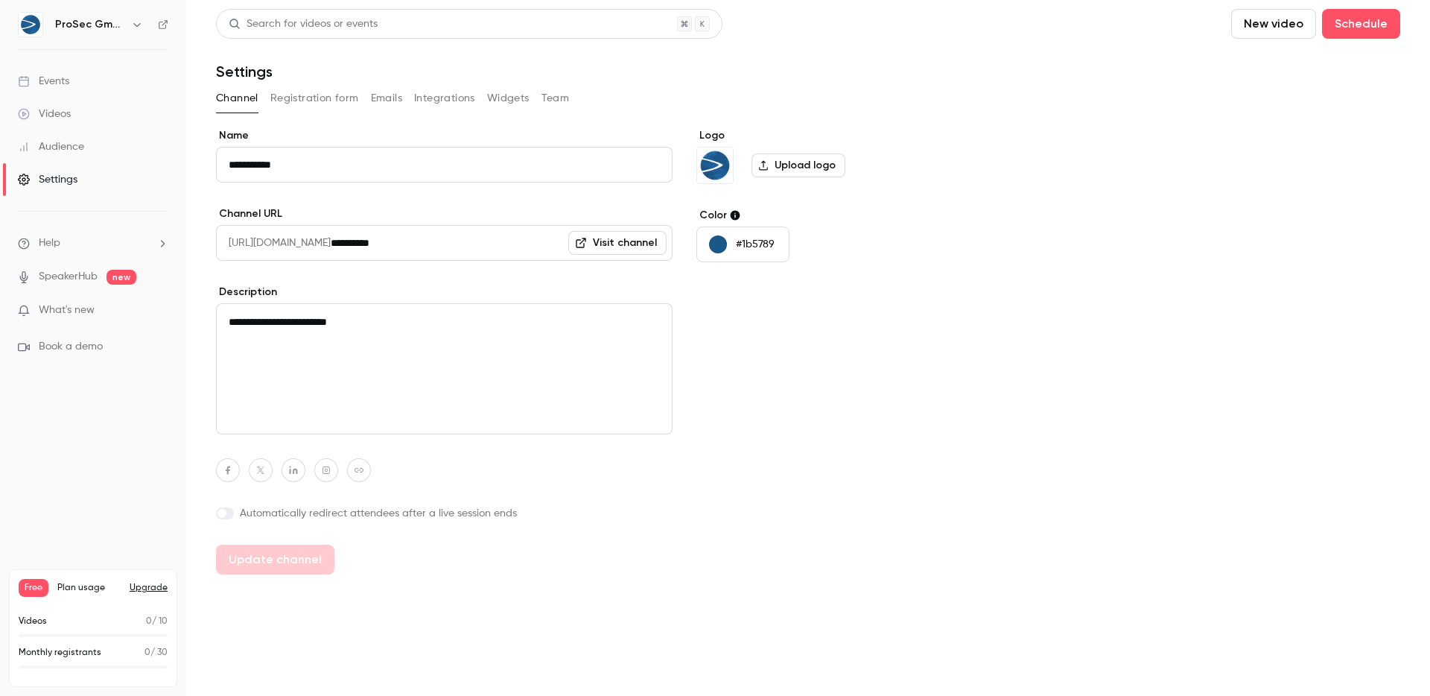
click at [480, 245] on input "**********" at bounding box center [502, 243] width 342 height 36
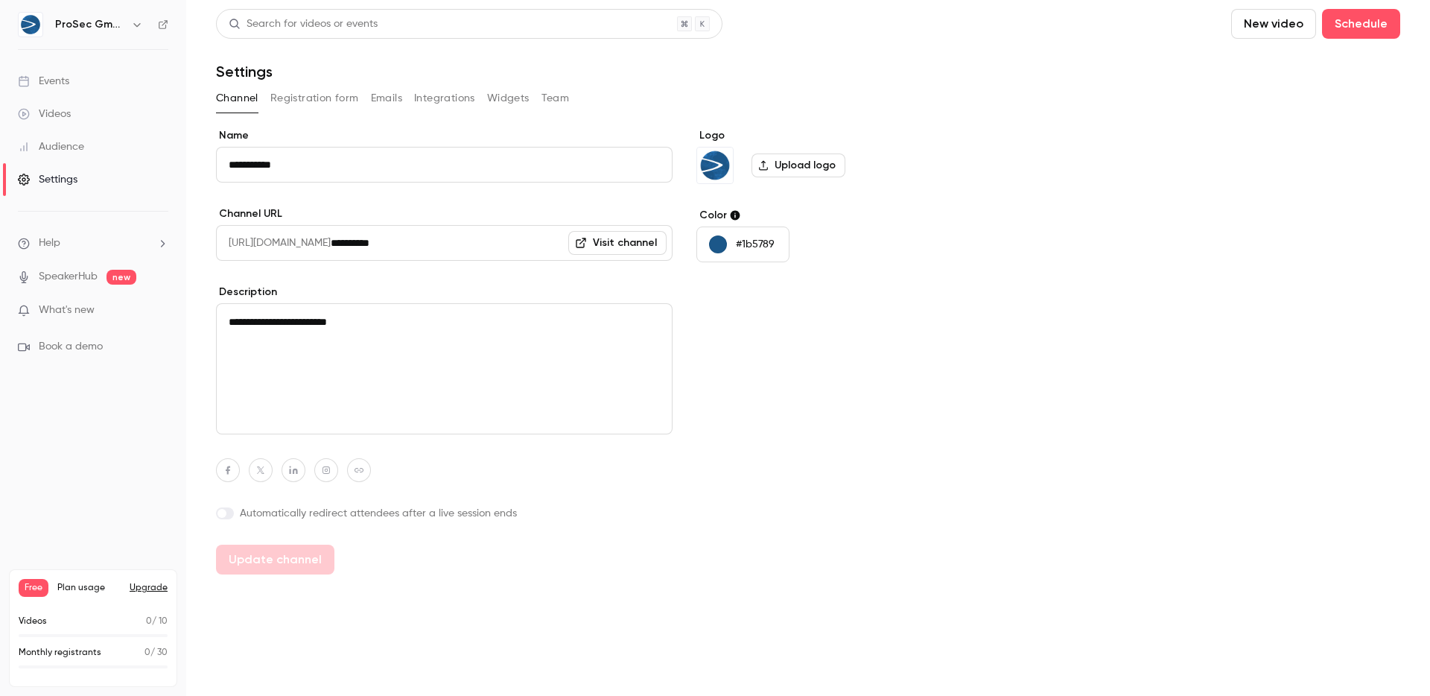
drag, startPoint x: 432, startPoint y: 235, endPoint x: 178, endPoint y: 235, distance: 254.0
click at [178, 235] on div "**********" at bounding box center [715, 348] width 1430 height 696
click at [305, 238] on span "https://watch.getcontrast.io/" at bounding box center [273, 243] width 115 height 36
click at [306, 238] on span "https://watch.getcontrast.io/" at bounding box center [273, 243] width 115 height 36
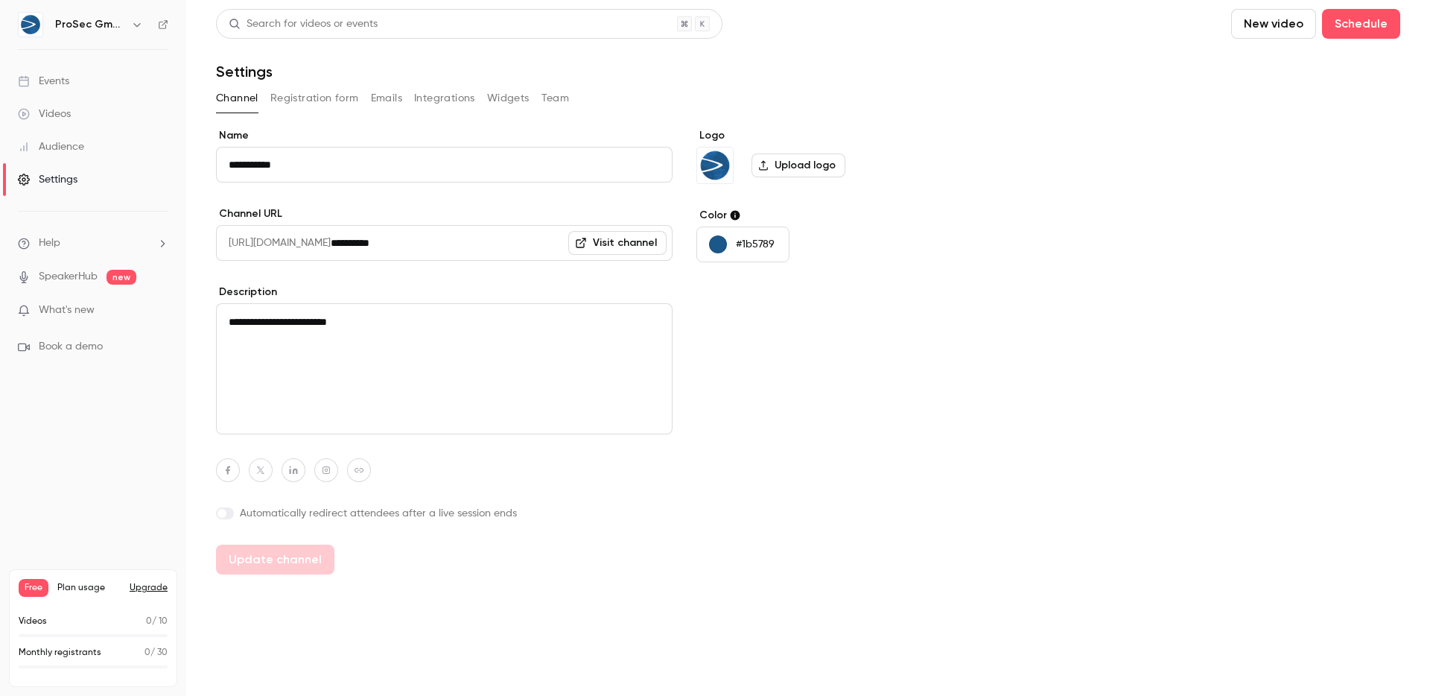
copy span "getcontrast"
click at [997, 221] on div "**********" at bounding box center [808, 351] width 1184 height 446
click at [88, 76] on link "Events" at bounding box center [93, 81] width 186 height 33
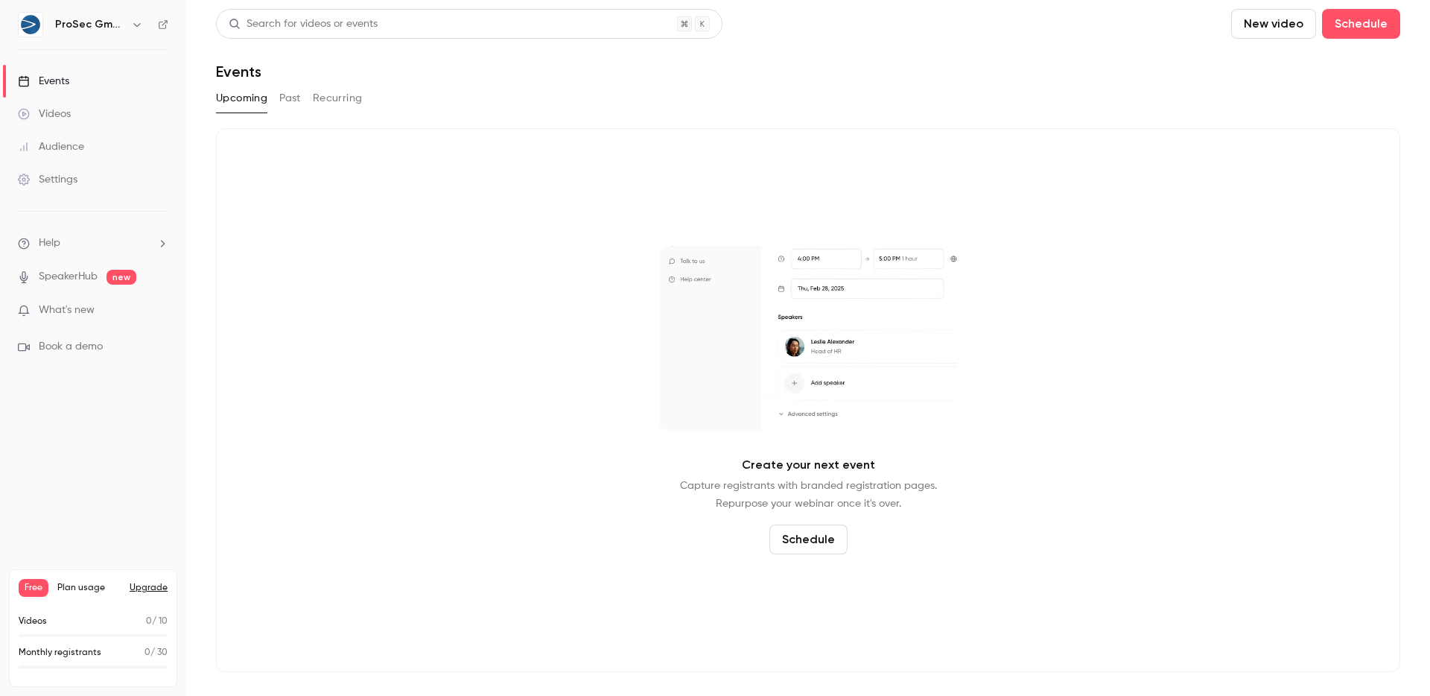
click at [800, 536] on button "Schedule" at bounding box center [809, 539] width 78 height 30
click at [816, 457] on div "One time event" at bounding box center [820, 458] width 113 height 15
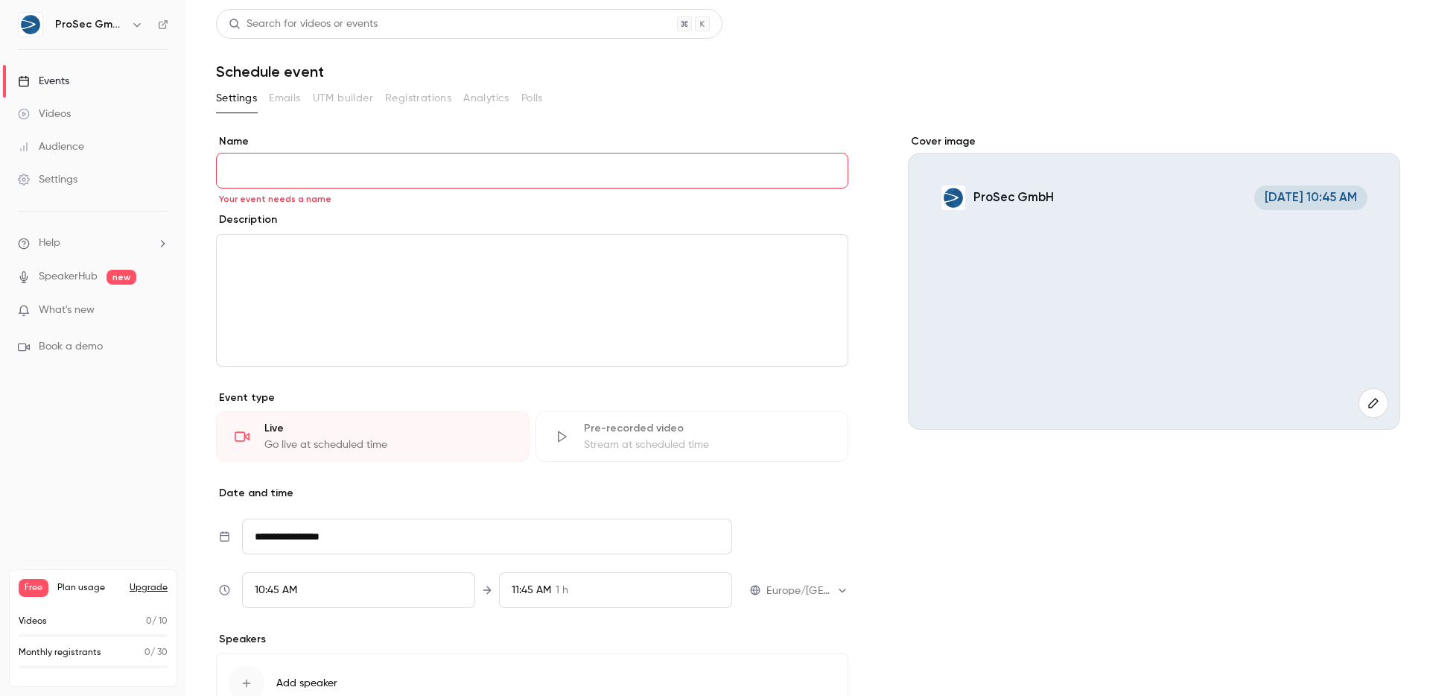
click at [408, 117] on section "**********" at bounding box center [808, 453] width 1184 height 734
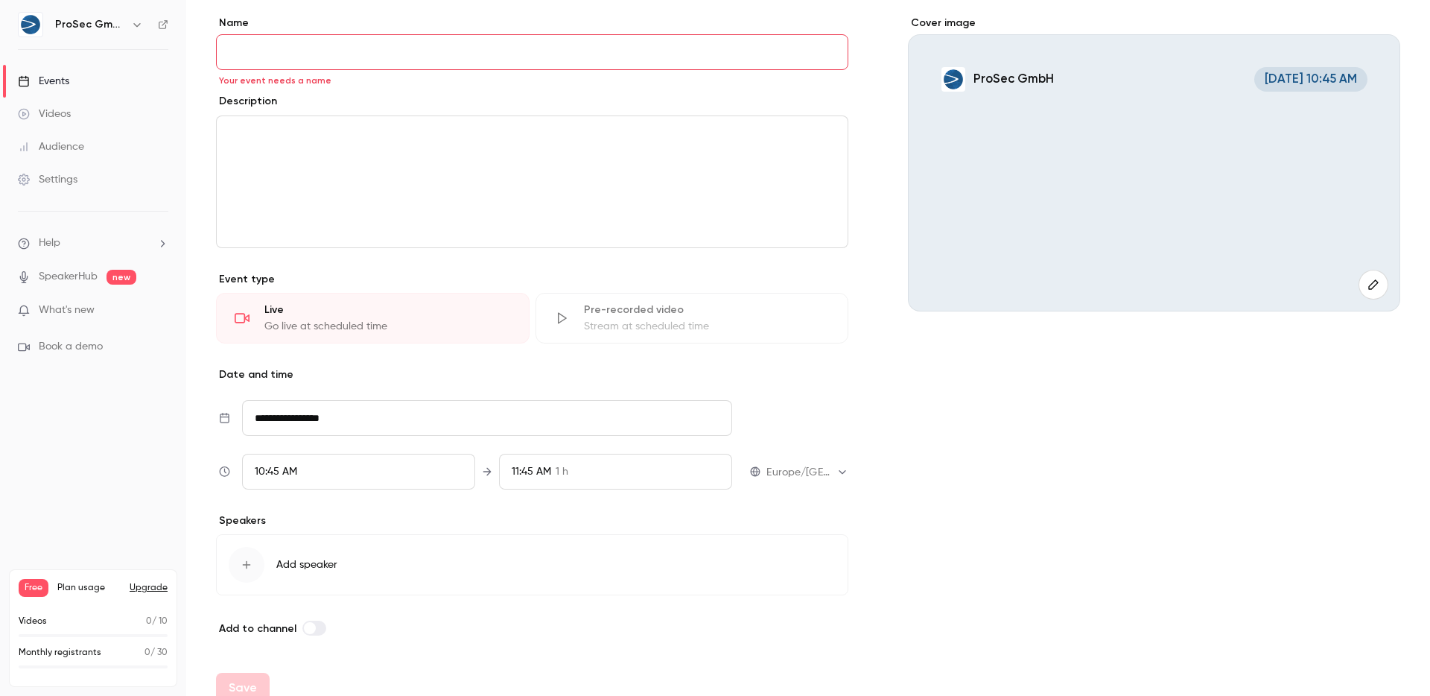
scroll to position [78, 0]
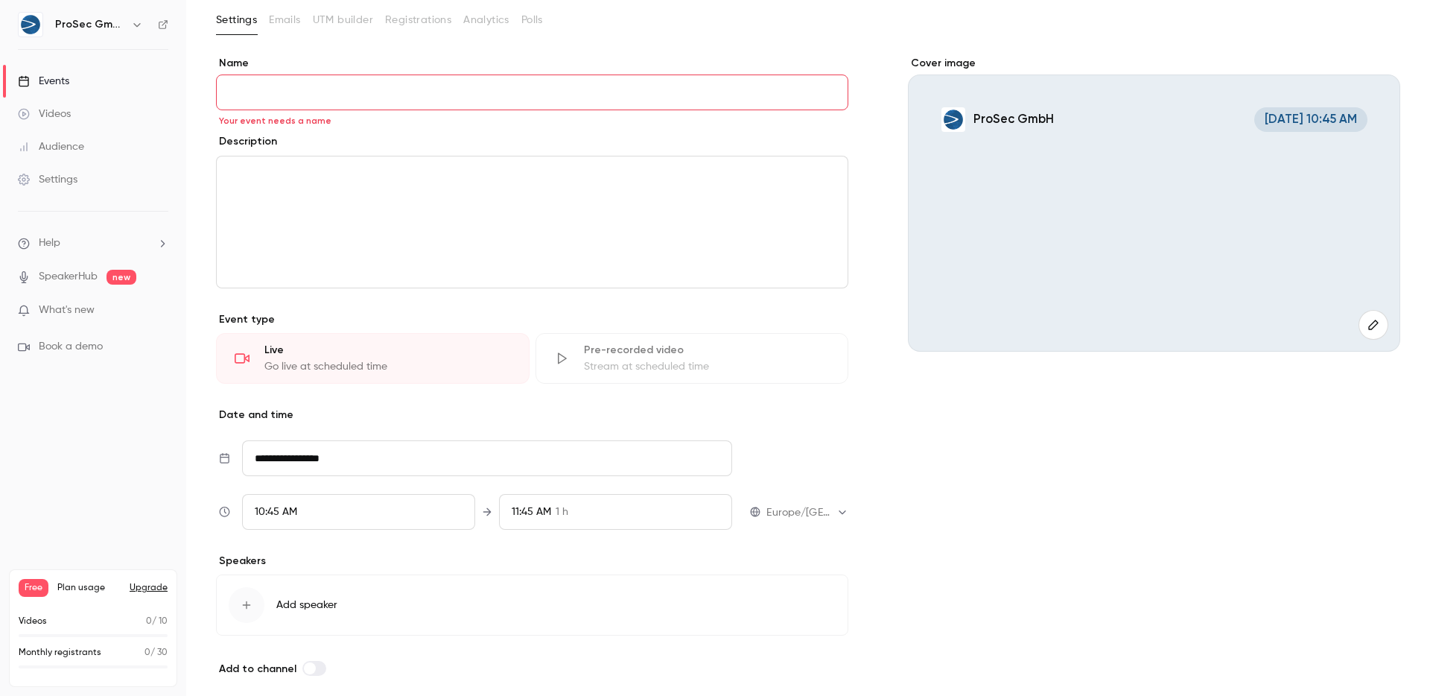
click at [513, 254] on div "editor" at bounding box center [532, 221] width 631 height 131
click at [514, 217] on div "editor" at bounding box center [532, 221] width 631 height 131
click at [445, 93] on input "Name" at bounding box center [532, 92] width 632 height 36
paste input "**********"
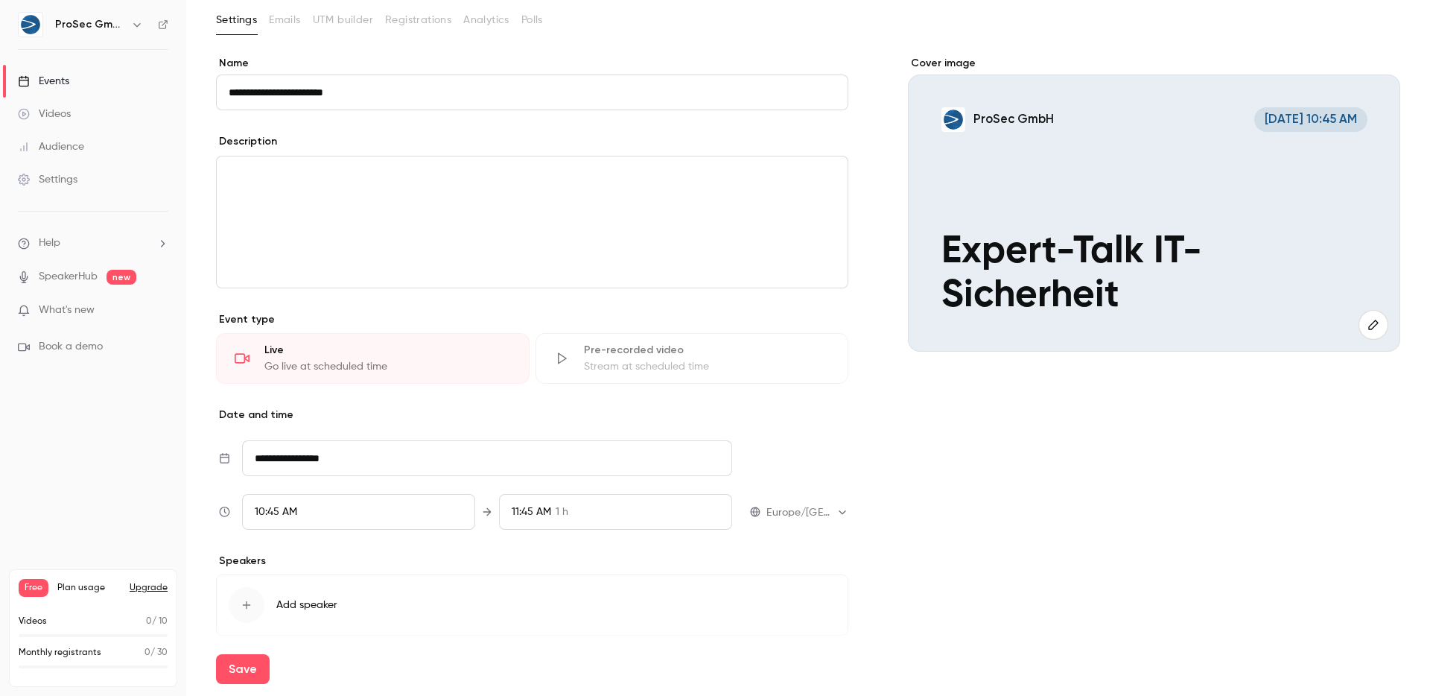
type input "**********"
click at [752, 180] on p "editor" at bounding box center [532, 174] width 607 height 18
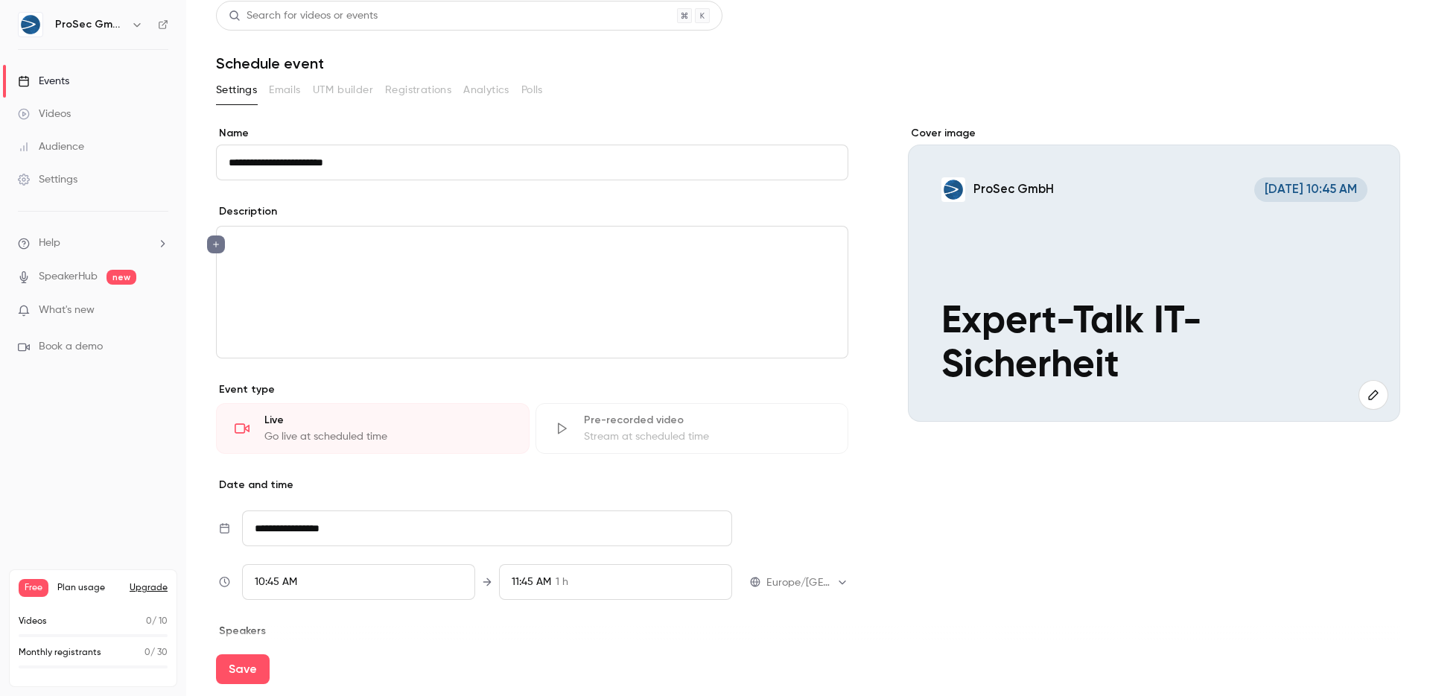
scroll to position [0, 0]
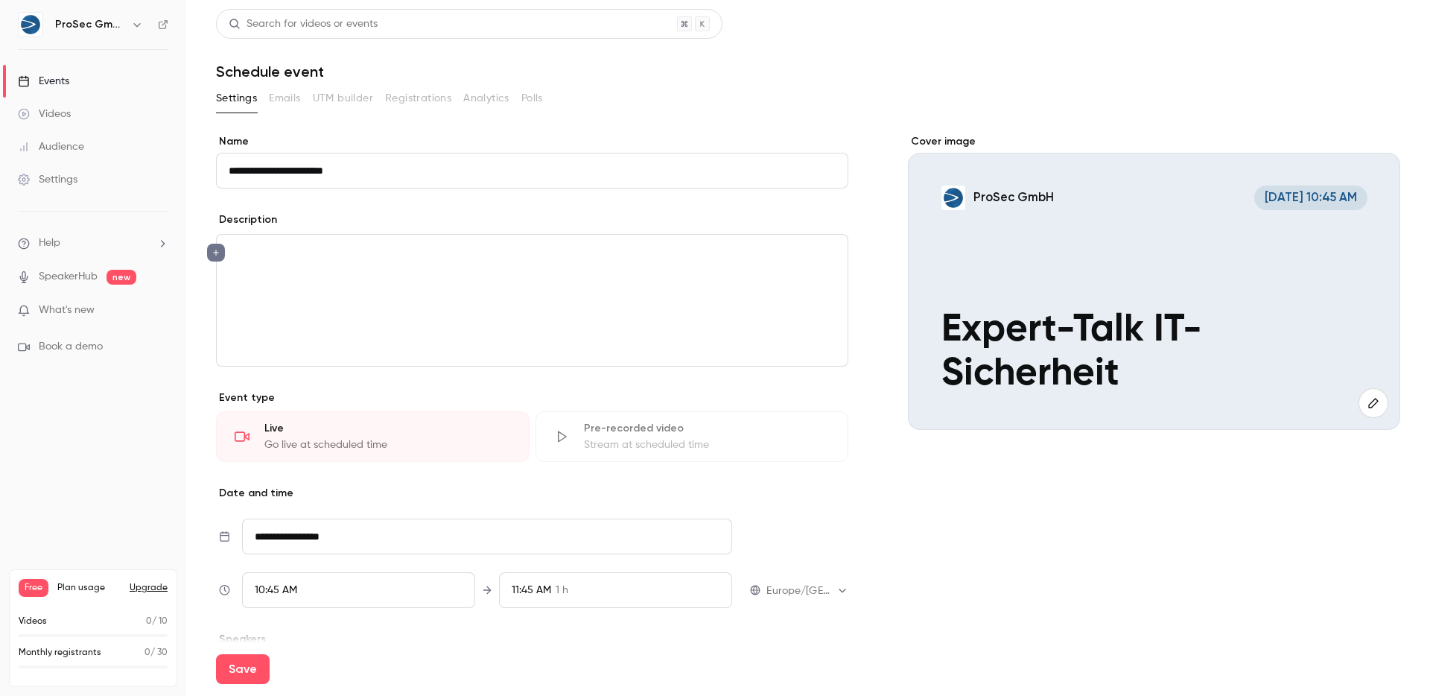
click at [510, 249] on p "editor" at bounding box center [532, 253] width 607 height 18
click at [469, 311] on div "editor" at bounding box center [532, 300] width 631 height 131
click at [405, 171] on input "**********" at bounding box center [532, 171] width 632 height 36
click at [466, 286] on div "**********" at bounding box center [532, 300] width 631 height 131
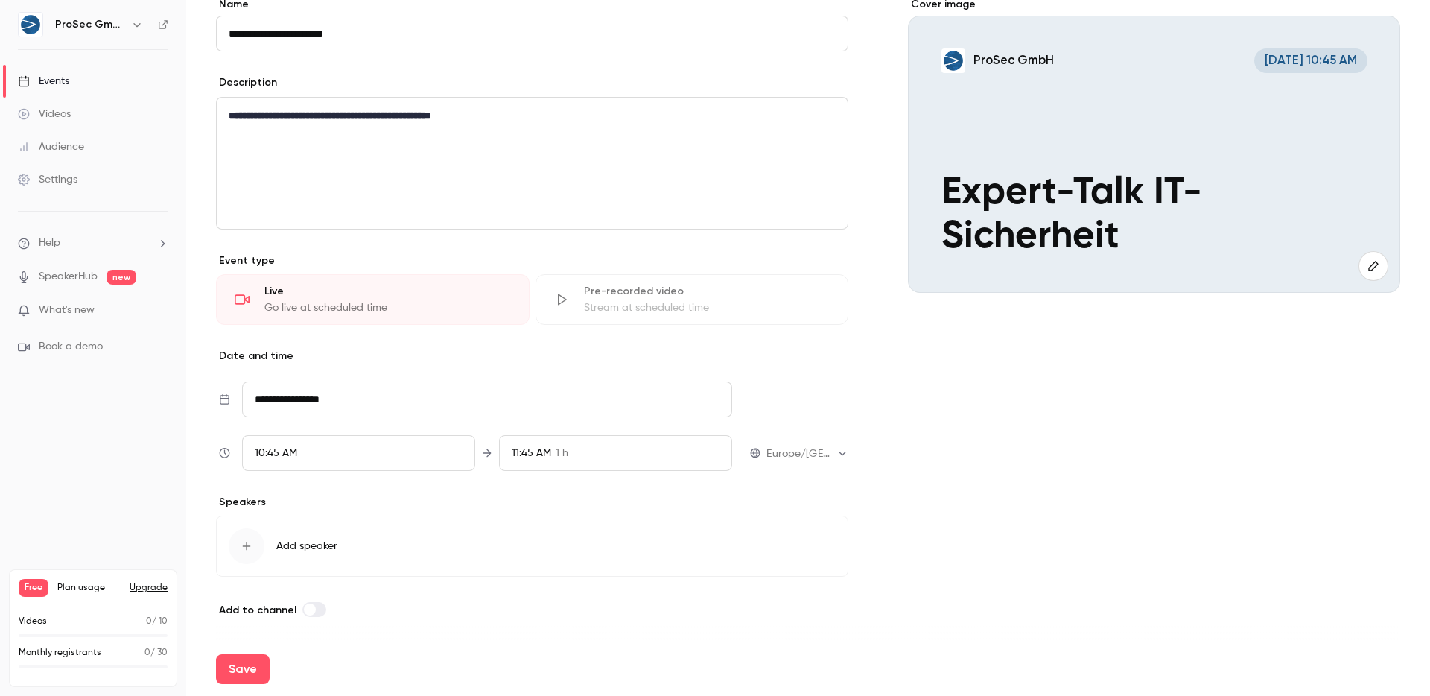
click at [305, 610] on span at bounding box center [310, 609] width 12 height 12
click at [334, 188] on div "**********" at bounding box center [532, 163] width 631 height 131
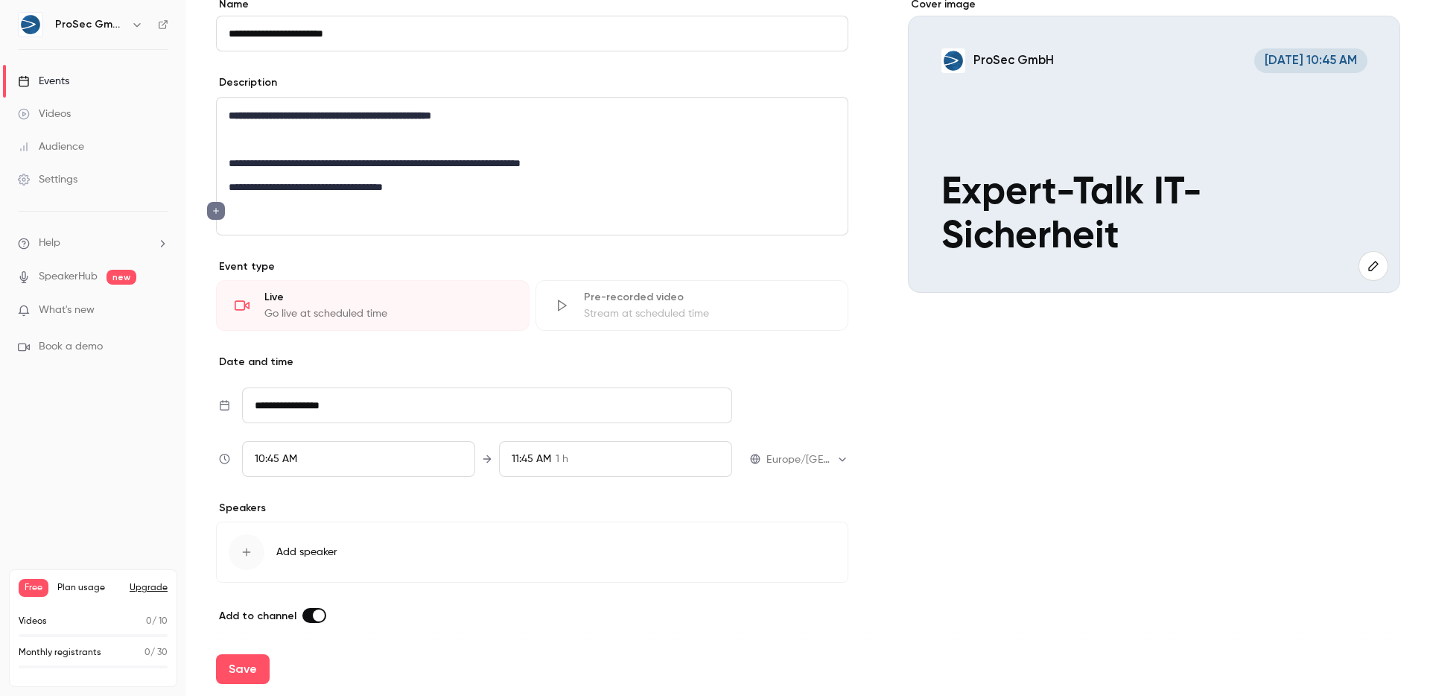
click at [355, 146] on p "editor" at bounding box center [532, 139] width 607 height 18
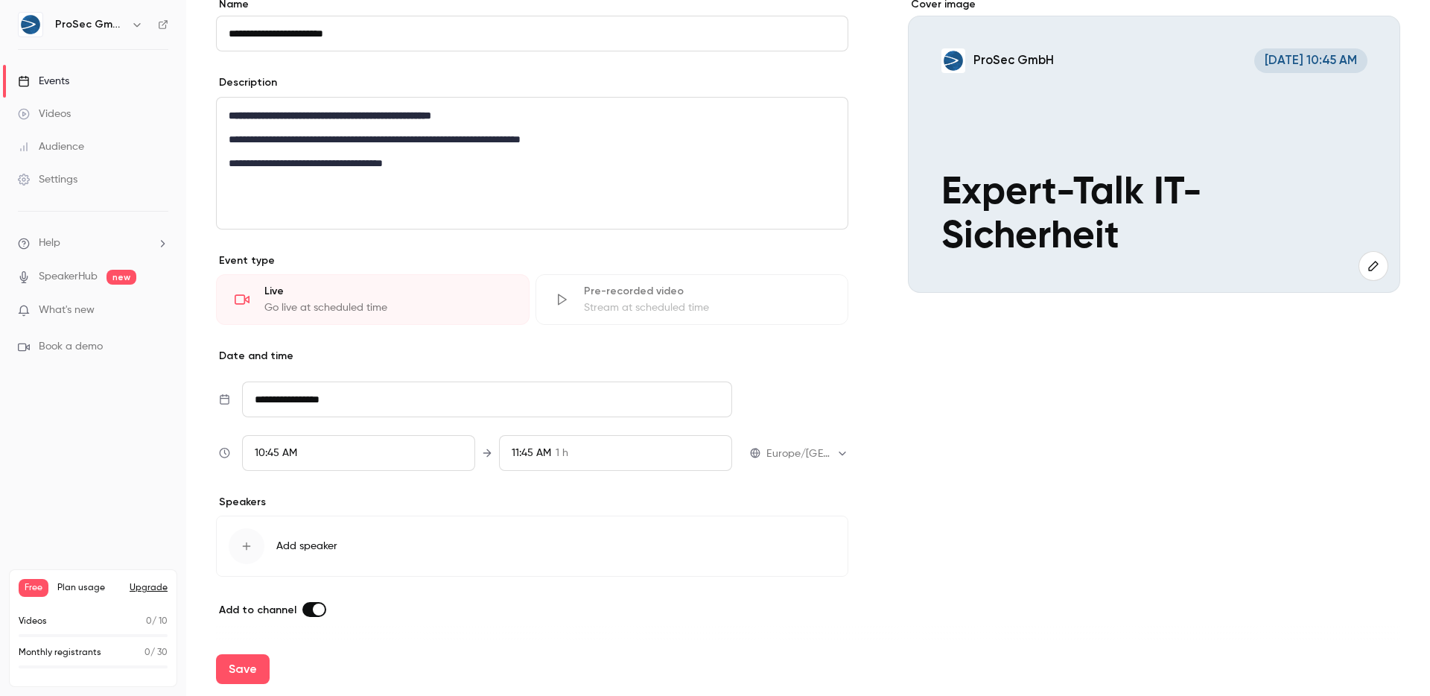
click at [429, 205] on div "**********" at bounding box center [532, 163] width 631 height 131
click at [1368, 262] on icon "button" at bounding box center [1373, 266] width 10 height 10
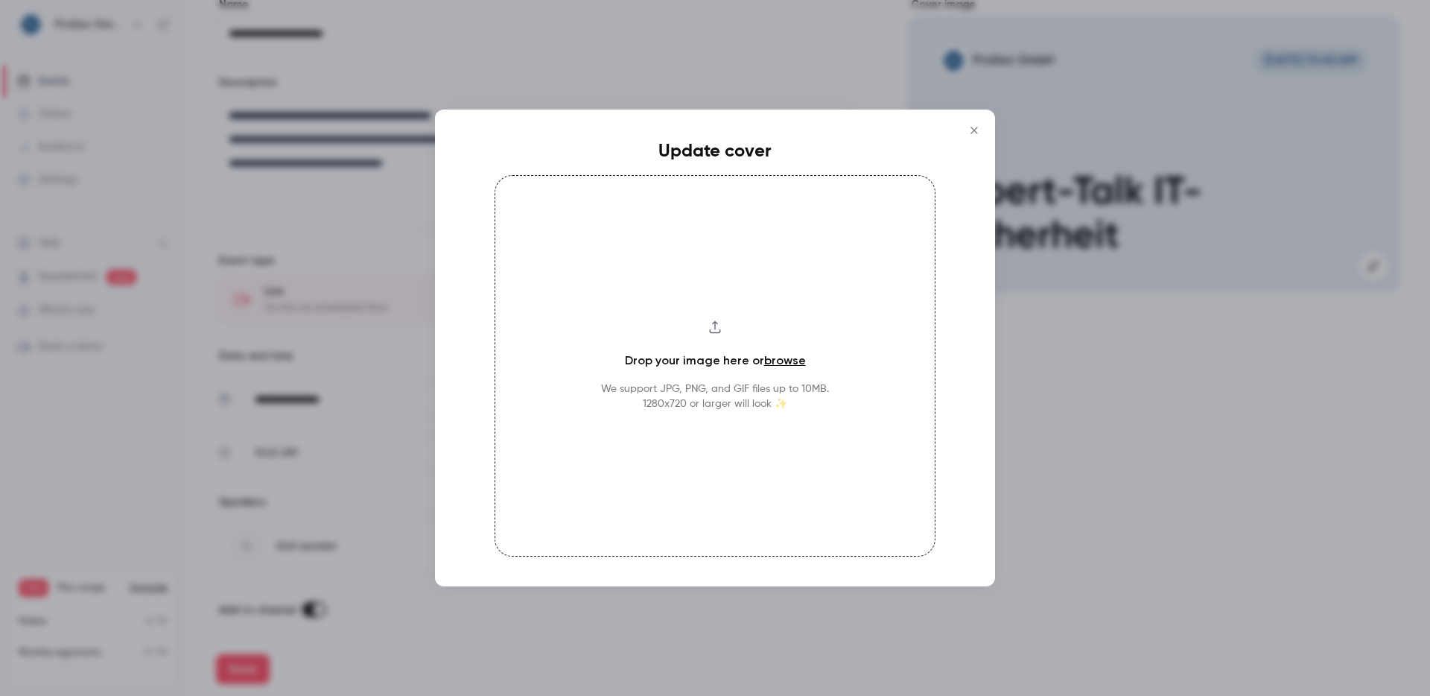
click at [1140, 389] on div at bounding box center [715, 348] width 1430 height 696
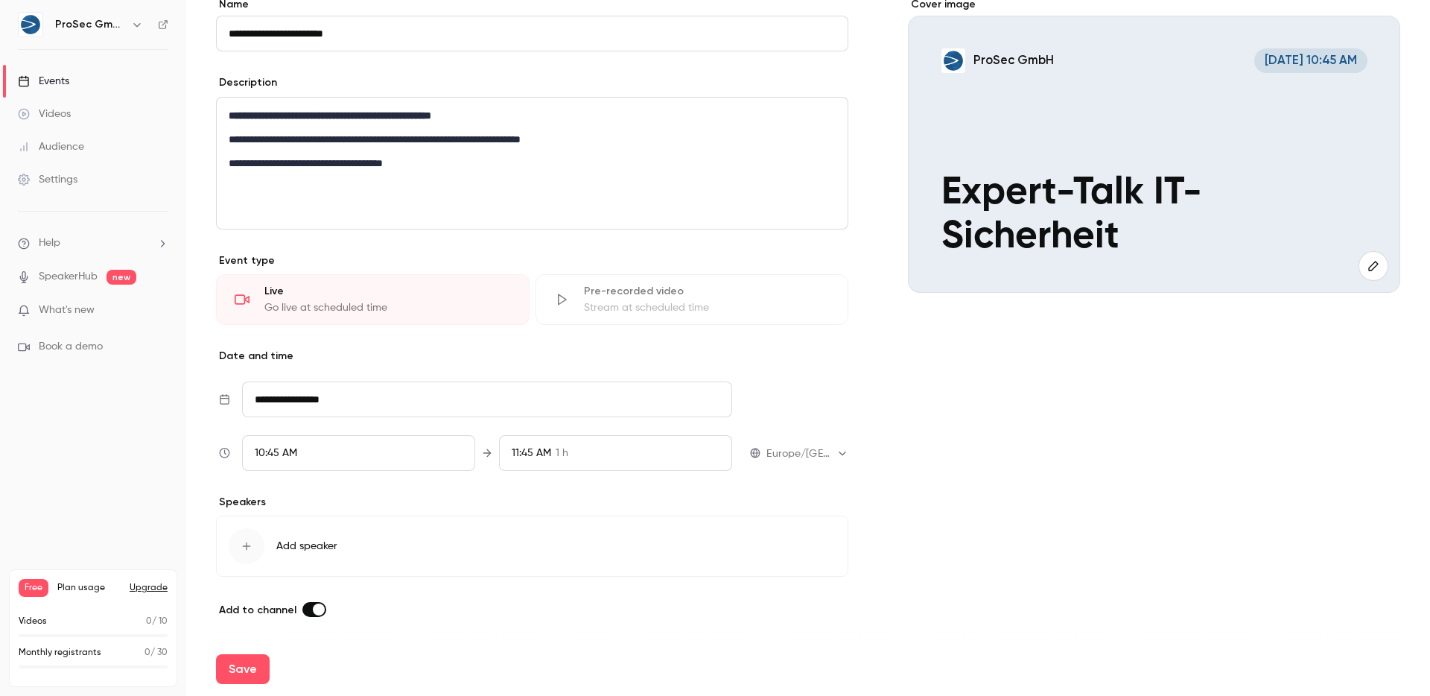
click at [492, 186] on p "editor" at bounding box center [532, 187] width 607 height 18
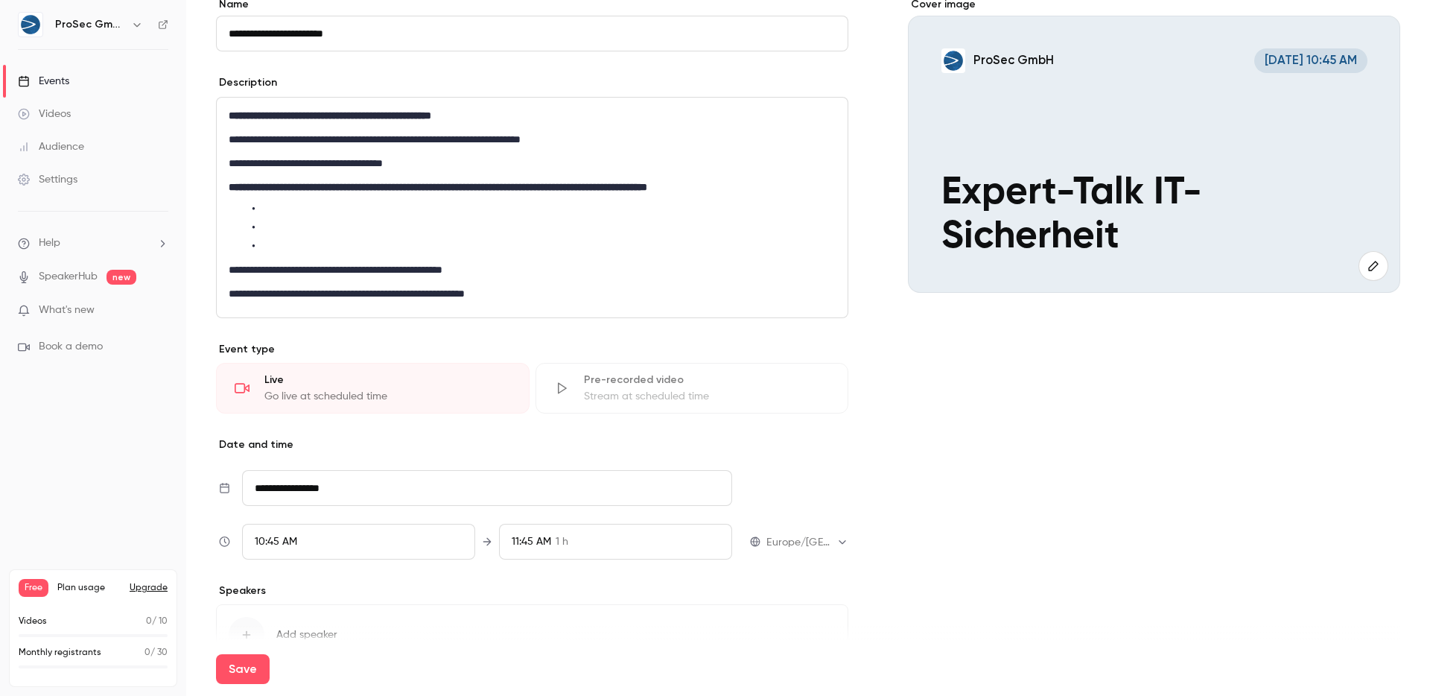
scroll to position [0, 0]
click at [399, 229] on span "**********" at bounding box center [336, 228] width 150 height 10
click at [404, 212] on span "**********" at bounding box center [332, 209] width 143 height 10
click at [415, 203] on li "**********" at bounding box center [544, 210] width 583 height 16
click at [403, 206] on span "**********" at bounding box center [332, 209] width 143 height 10
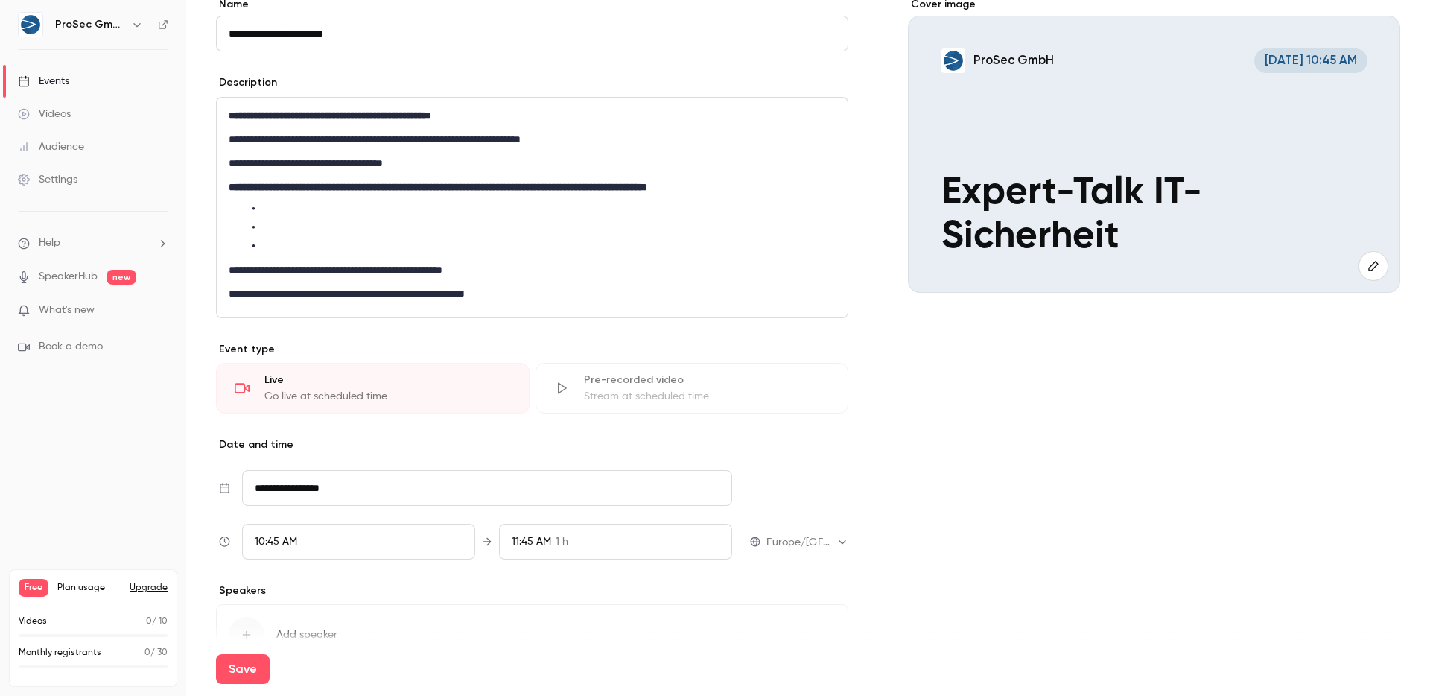
click at [316, 214] on span "**********" at bounding box center [332, 209] width 143 height 10
click at [318, 211] on span "**********" at bounding box center [332, 209] width 143 height 10
click at [772, 189] on p "**********" at bounding box center [532, 187] width 607 height 18
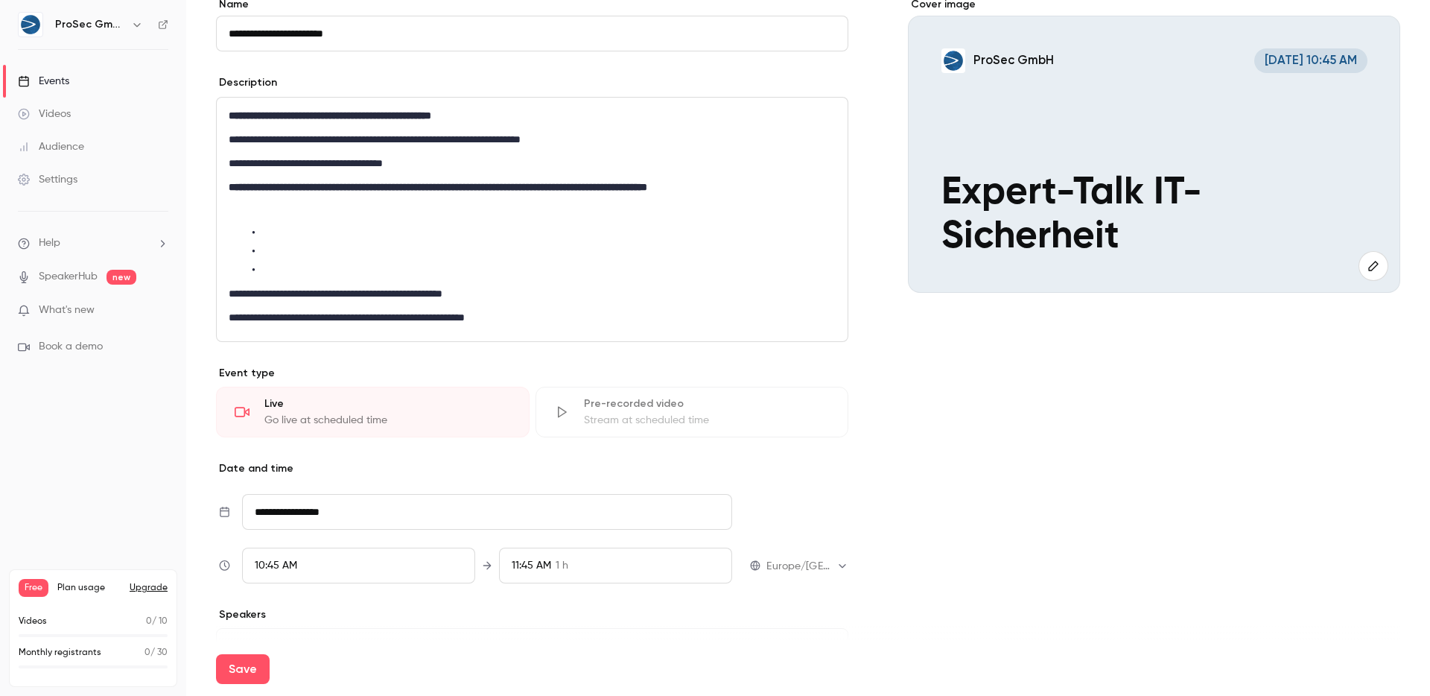
scroll to position [69, 0]
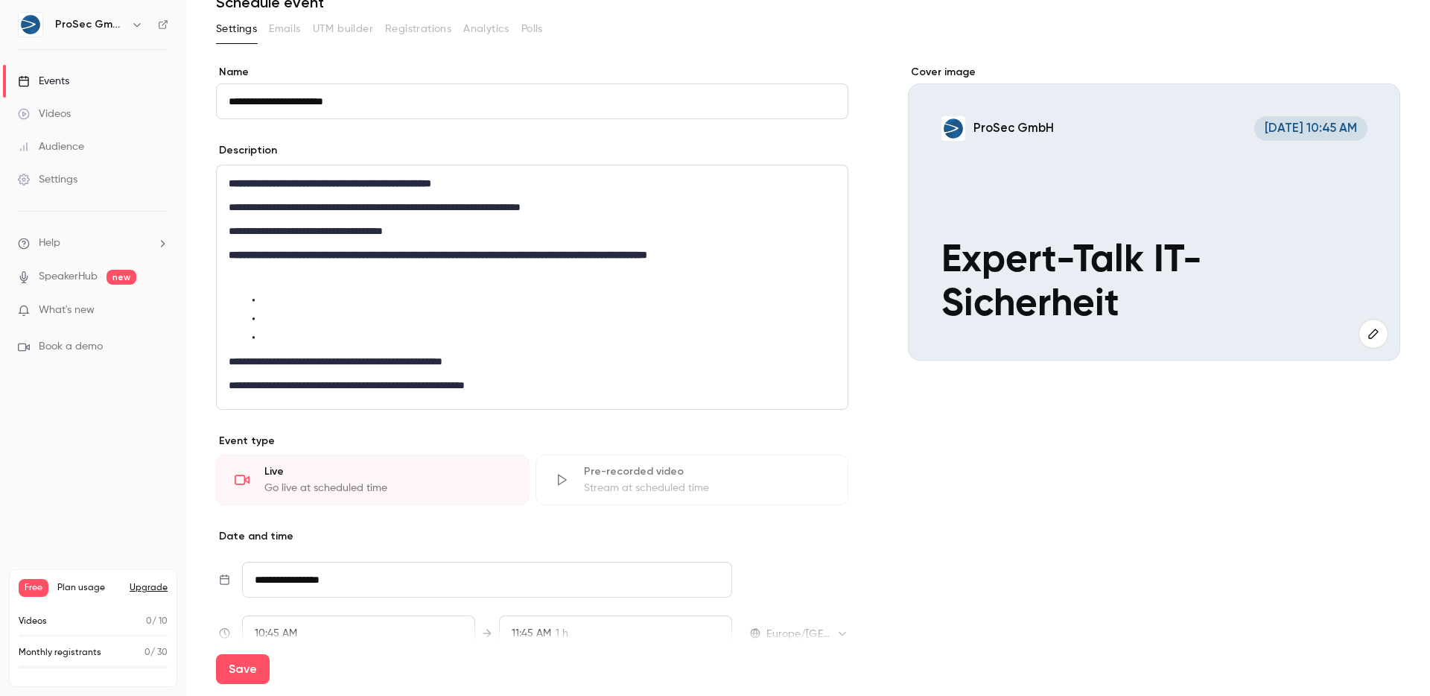
click at [396, 302] on span "**********" at bounding box center [332, 301] width 143 height 10
click at [360, 279] on p "editor" at bounding box center [532, 279] width 607 height 18
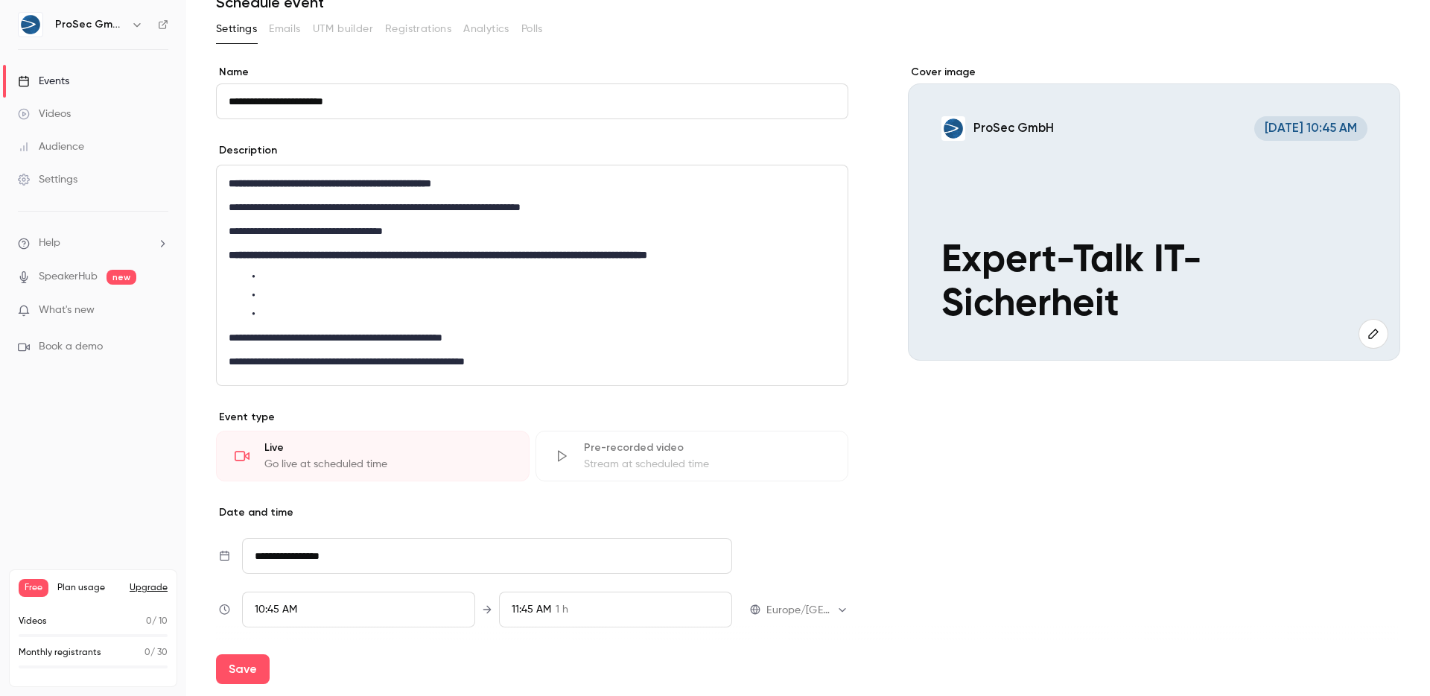
click at [231, 336] on p "**********" at bounding box center [529, 338] width 601 height 18
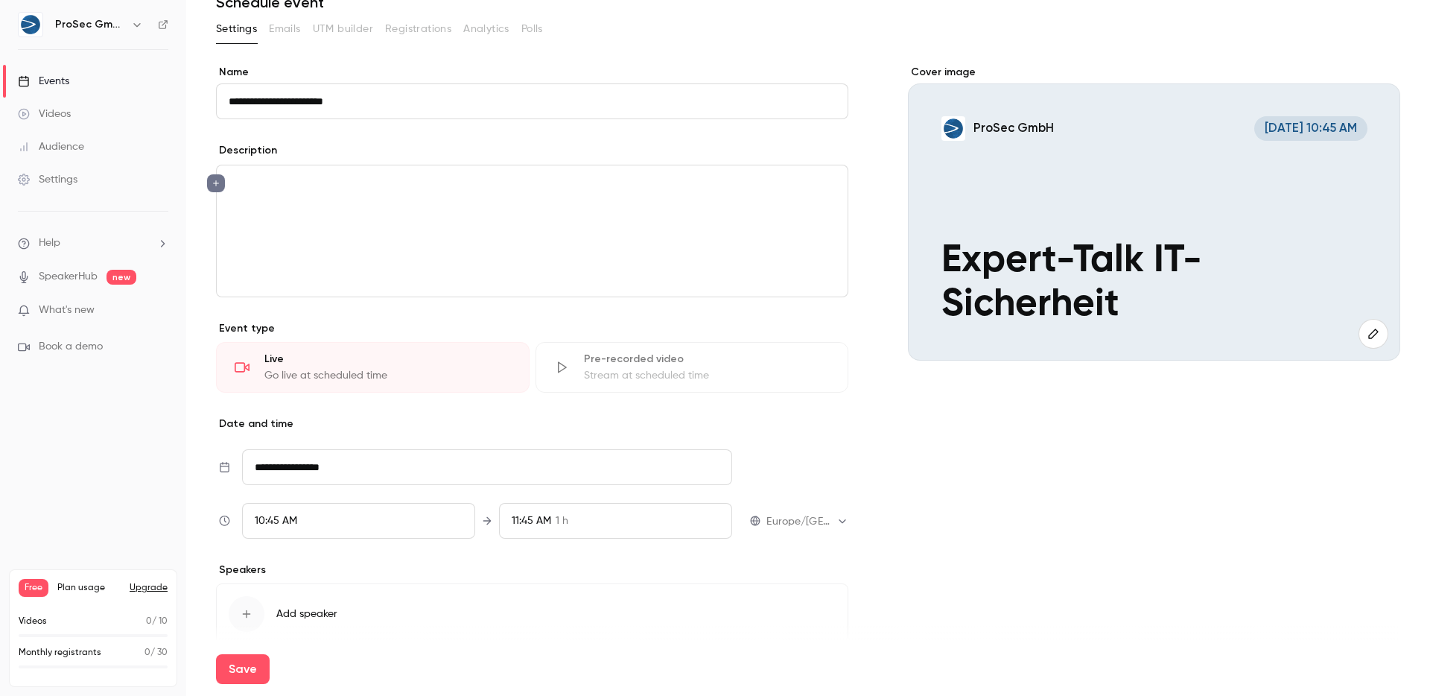
click at [222, 181] on button "editor" at bounding box center [216, 183] width 18 height 18
click at [318, 296] on div "Caption" at bounding box center [300, 295] width 113 height 15
click at [243, 230] on h6 "editor" at bounding box center [532, 229] width 607 height 15
drag, startPoint x: 223, startPoint y: 197, endPoint x: 232, endPoint y: 200, distance: 9.2
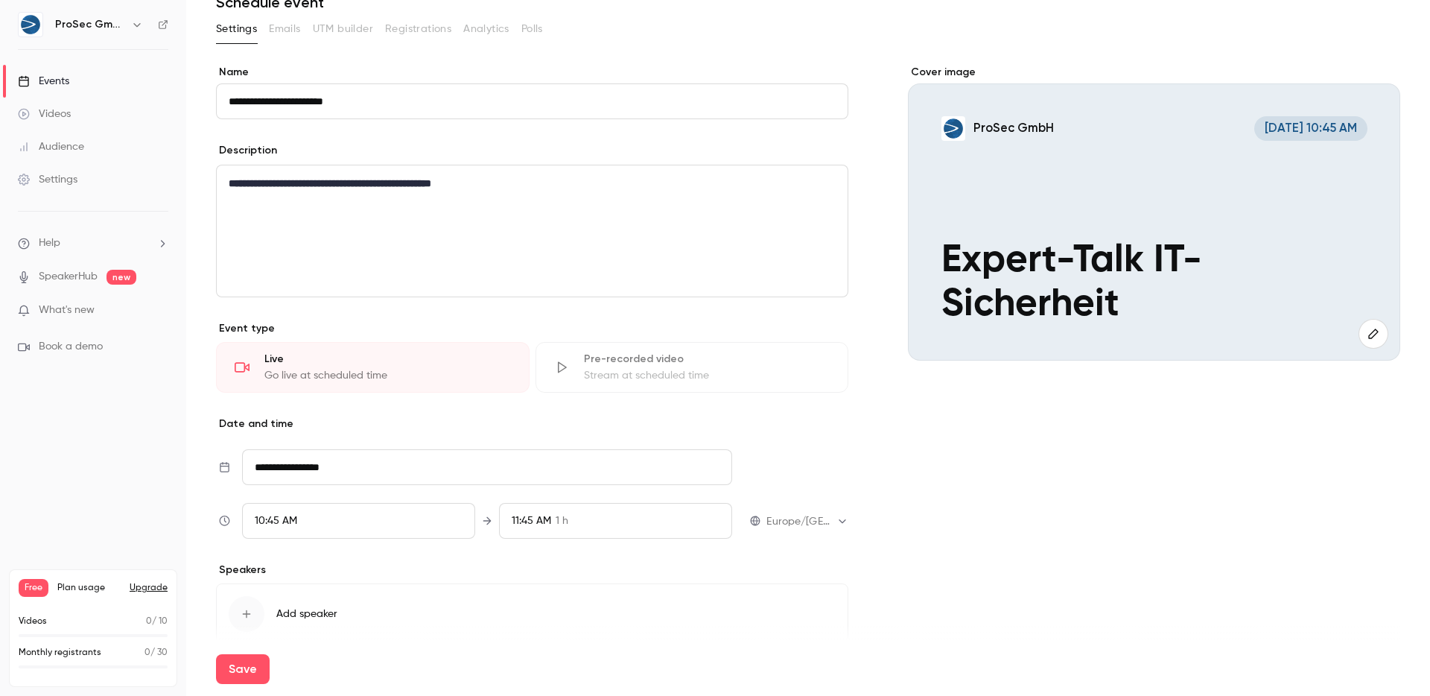
click at [223, 197] on div "**********" at bounding box center [532, 230] width 631 height 131
click at [216, 204] on icon "editor" at bounding box center [216, 207] width 6 height 6
click at [299, 351] on div "Blockquote" at bounding box center [300, 358] width 113 height 15
click at [297, 207] on blockquote "editor" at bounding box center [529, 207] width 601 height 18
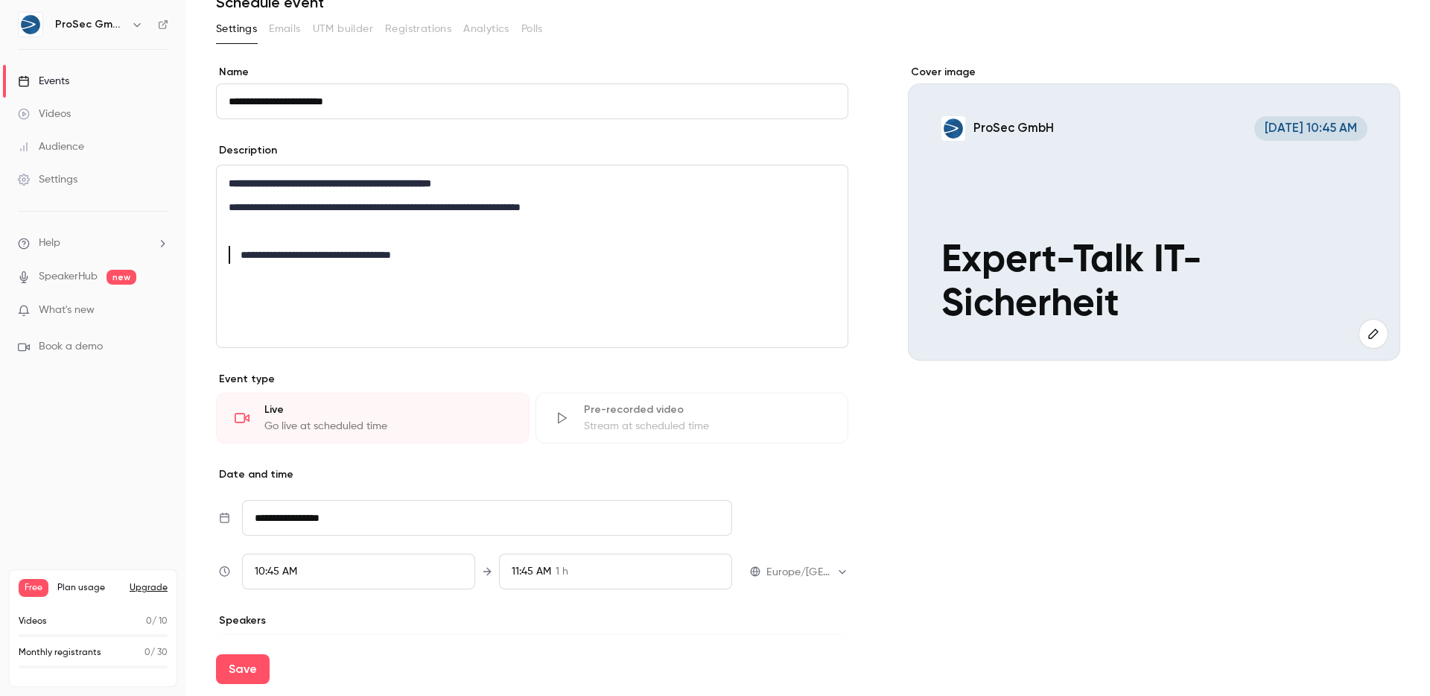
click at [247, 248] on blockquote "**********" at bounding box center [529, 255] width 601 height 18
click at [380, 253] on blockquote "**********" at bounding box center [529, 255] width 601 height 18
click at [426, 259] on blockquote "**********" at bounding box center [529, 255] width 601 height 18
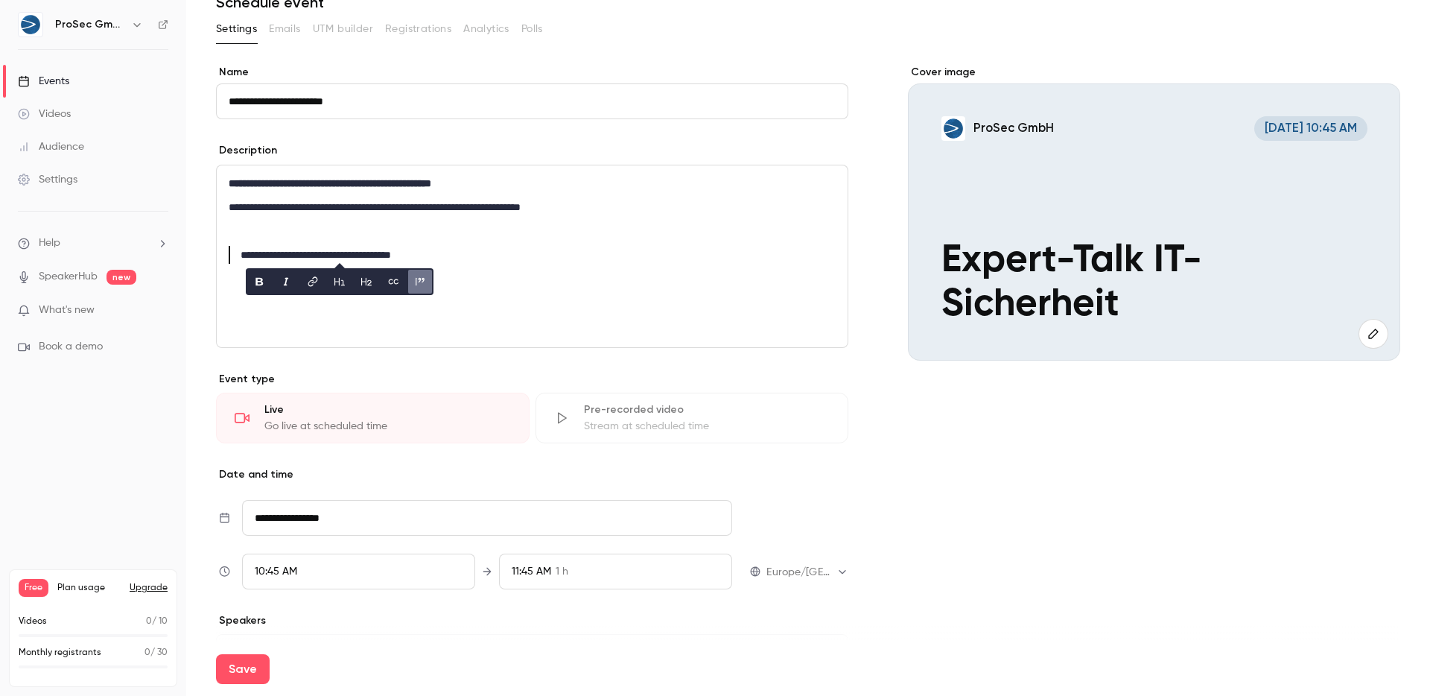
click at [226, 200] on div "**********" at bounding box center [532, 256] width 631 height 182
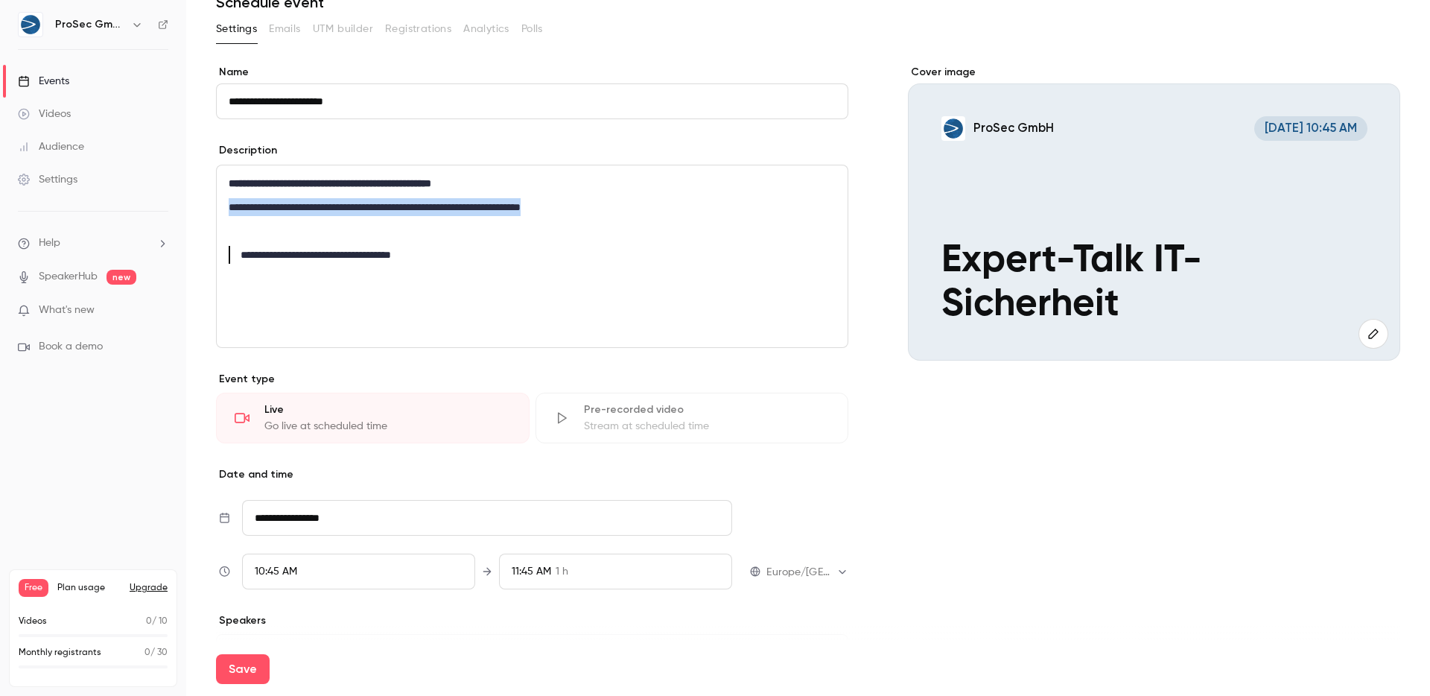
drag, startPoint x: 230, startPoint y: 205, endPoint x: 645, endPoint y: 210, distance: 415.0
click at [645, 210] on p "**********" at bounding box center [529, 207] width 601 height 18
copy p "**********"
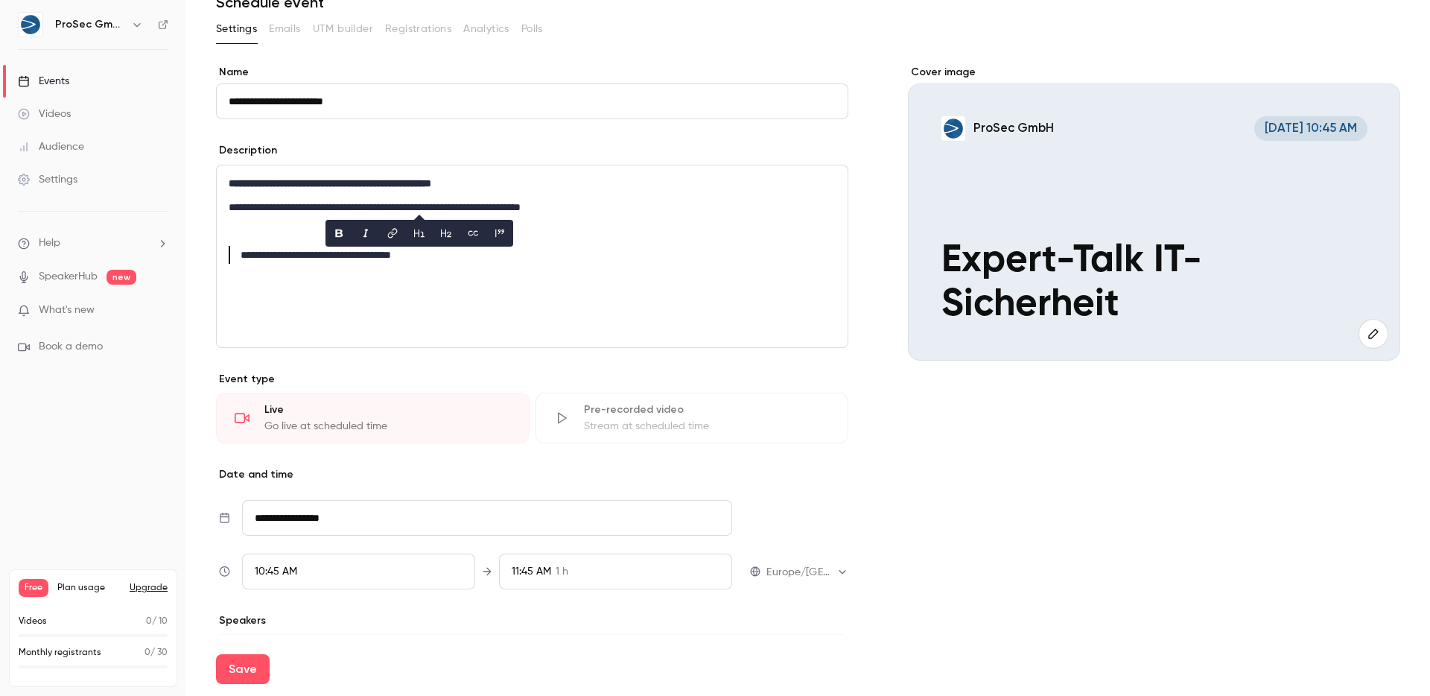
click at [246, 253] on blockquote "**********" at bounding box center [529, 255] width 601 height 18
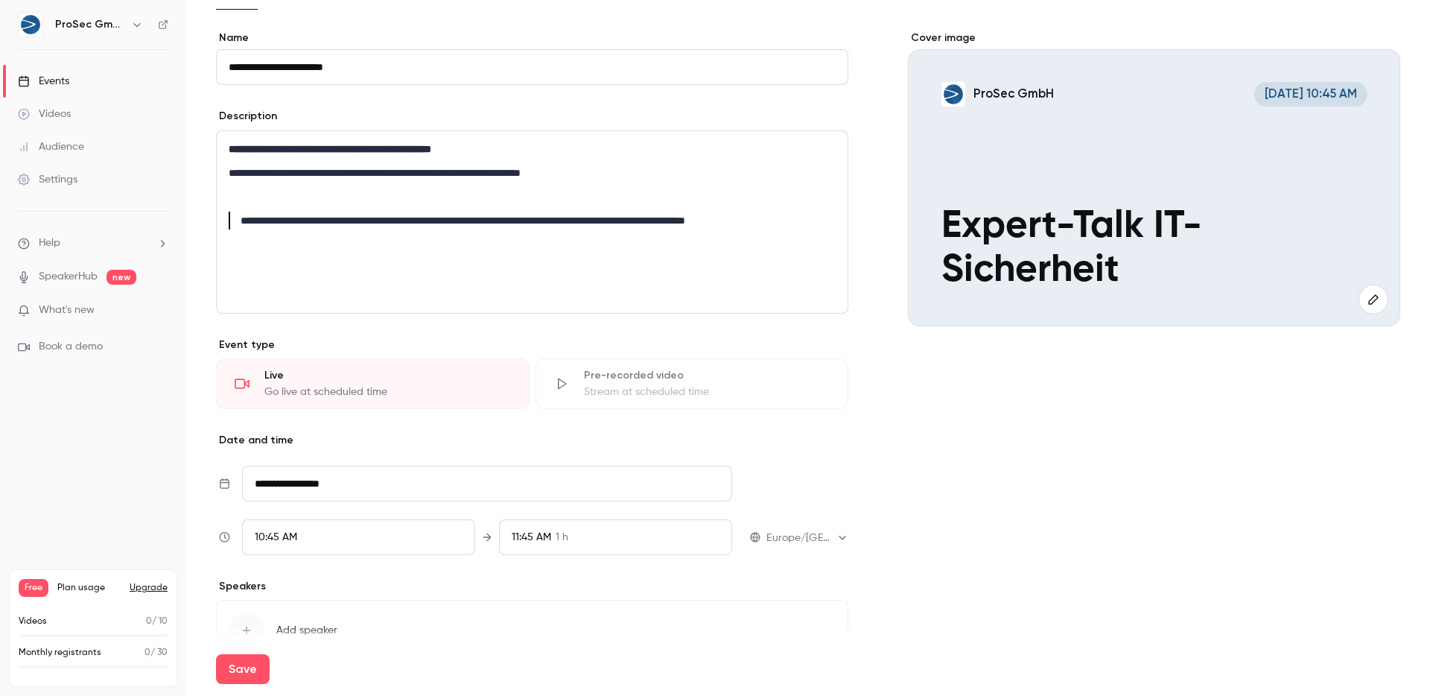
scroll to position [95, 0]
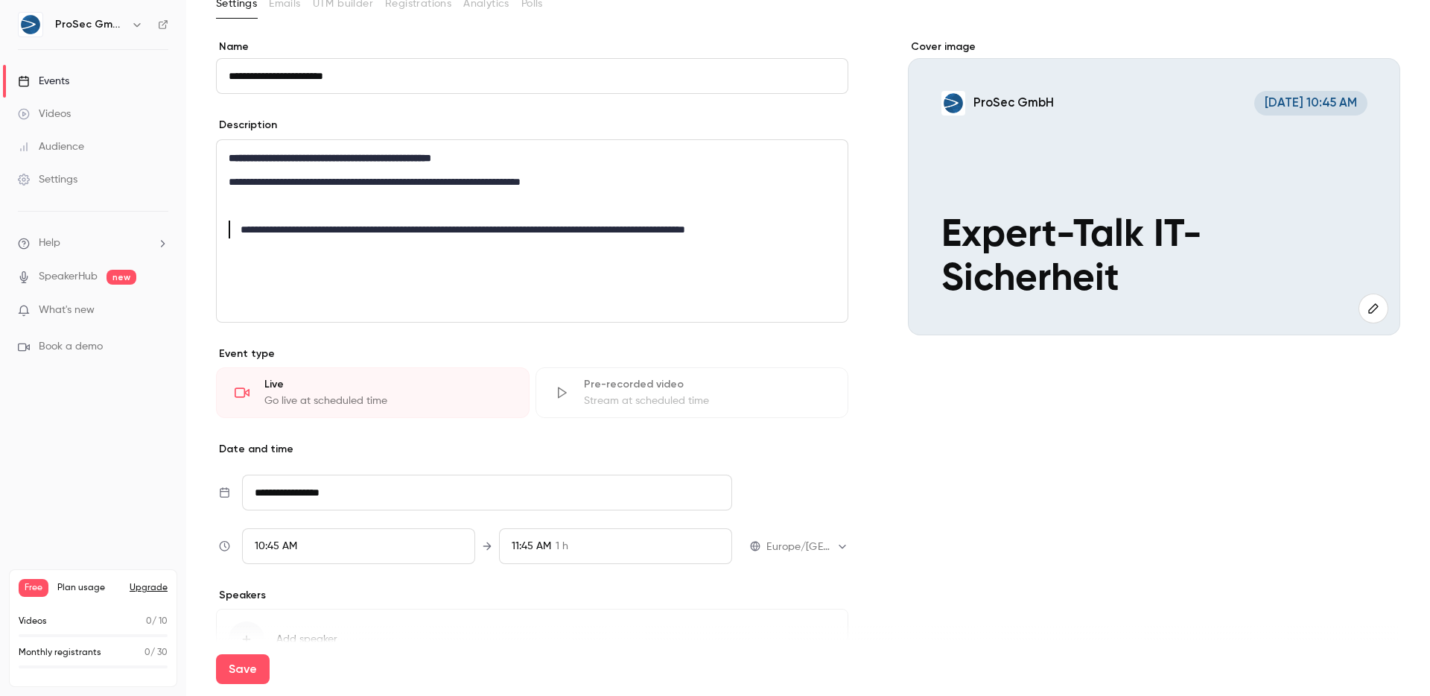
click at [299, 281] on h6 "editor" at bounding box center [532, 275] width 607 height 15
click at [261, 233] on span "**********" at bounding box center [388, 229] width 295 height 10
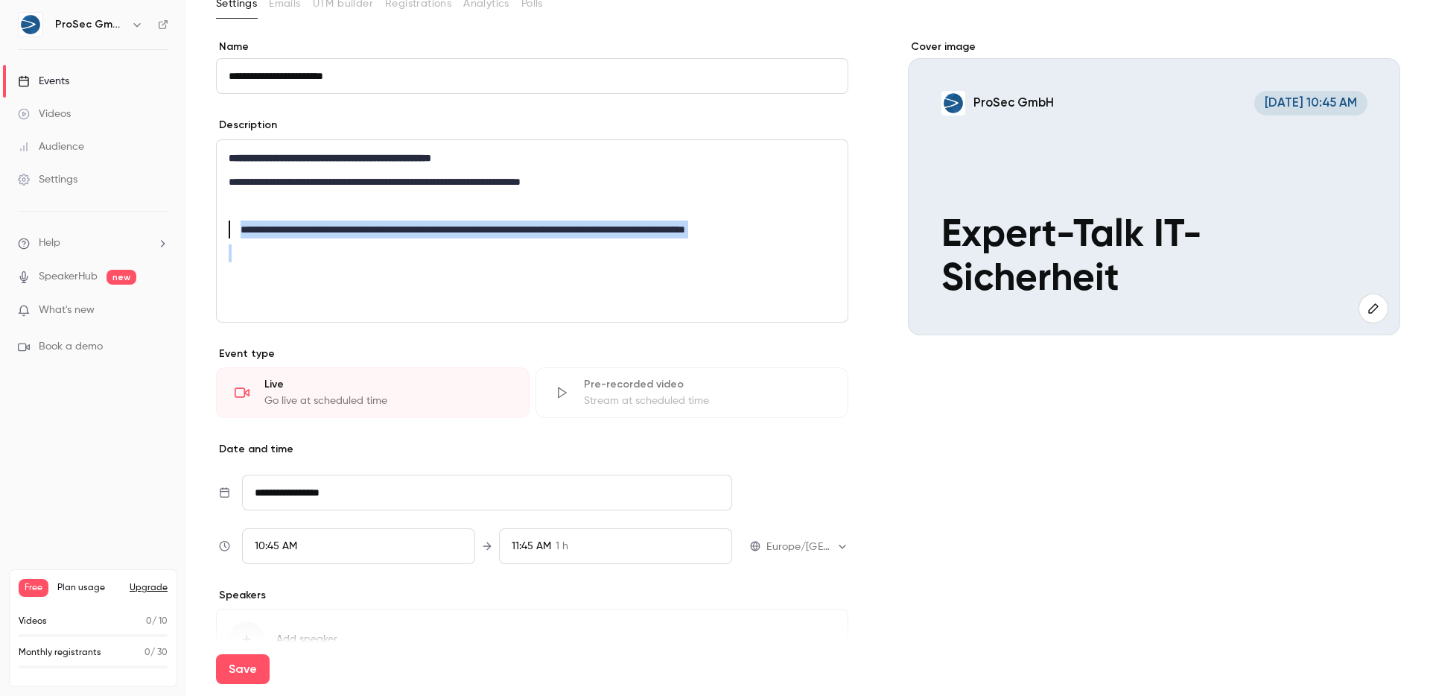
click at [261, 233] on span "**********" at bounding box center [388, 229] width 295 height 10
click at [616, 255] on icon "blockquote" at bounding box center [616, 255] width 3 height 4
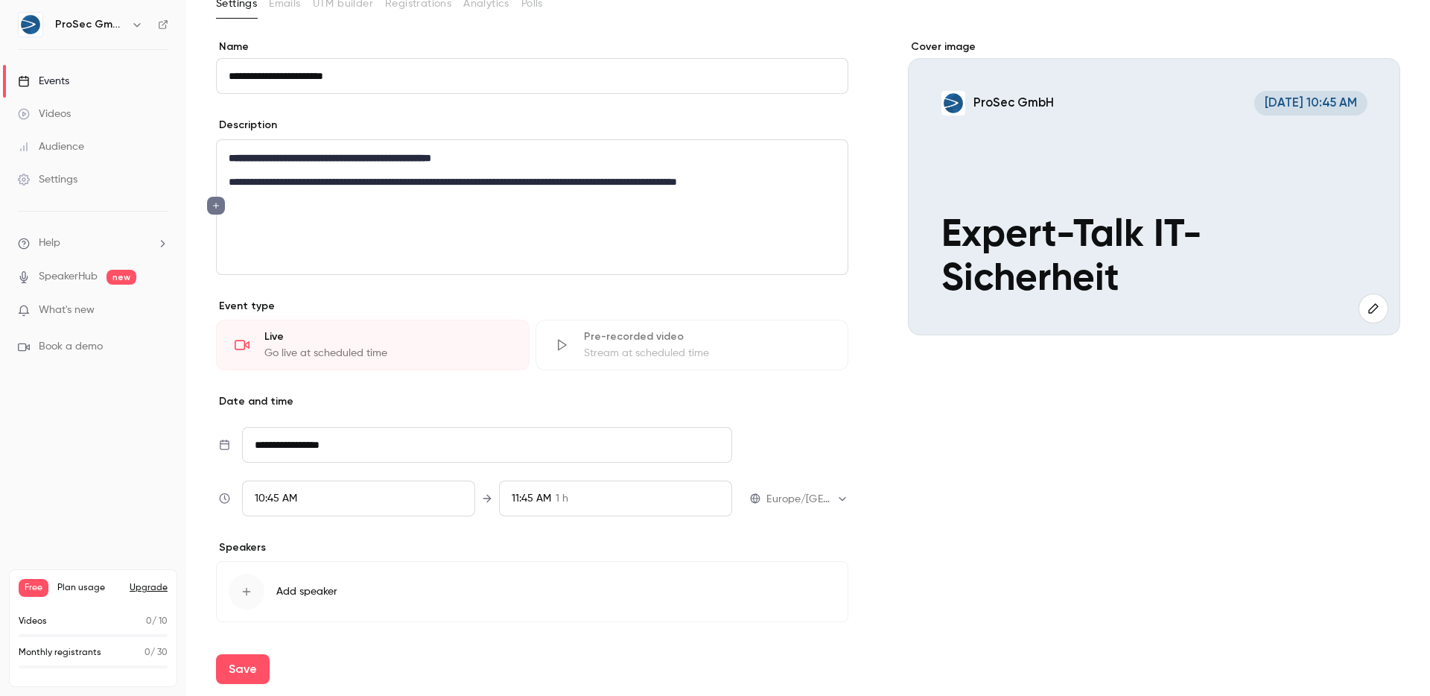
click at [211, 205] on icon "editor" at bounding box center [216, 205] width 10 height 9
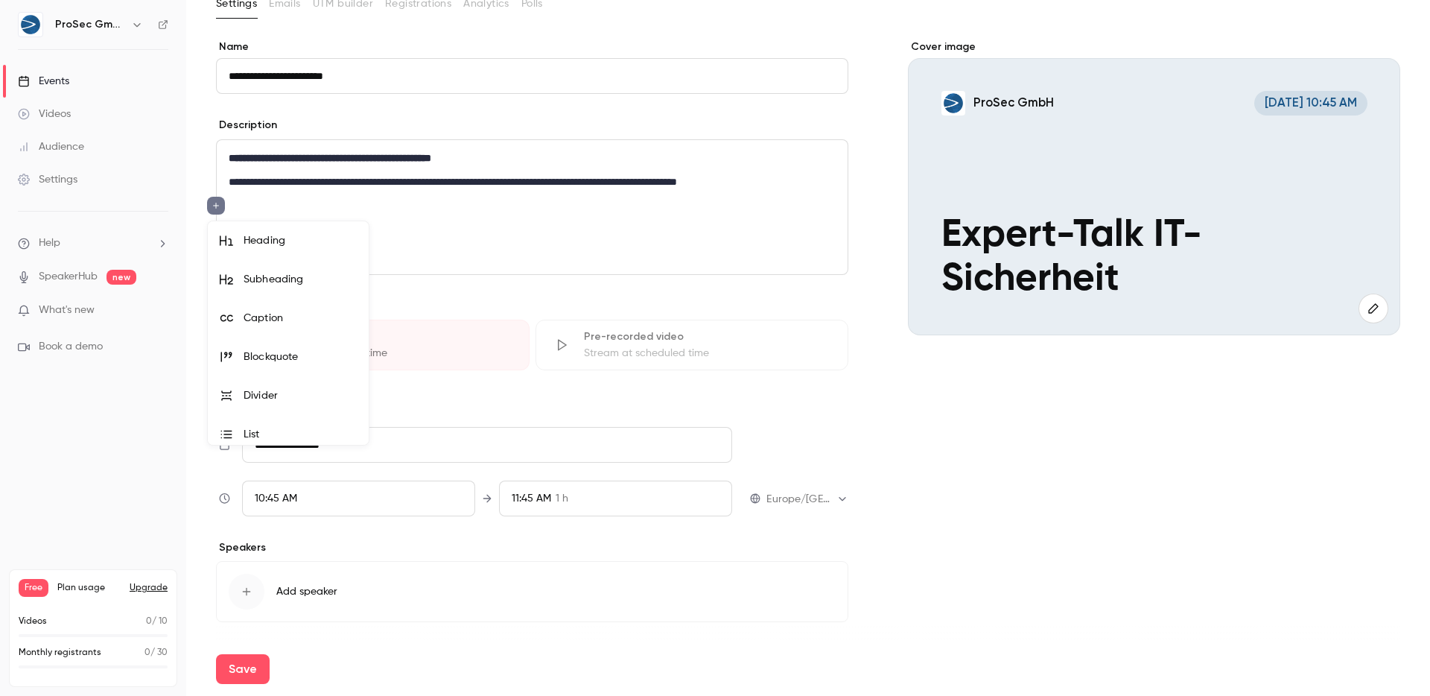
click at [269, 205] on div at bounding box center [715, 348] width 1430 height 696
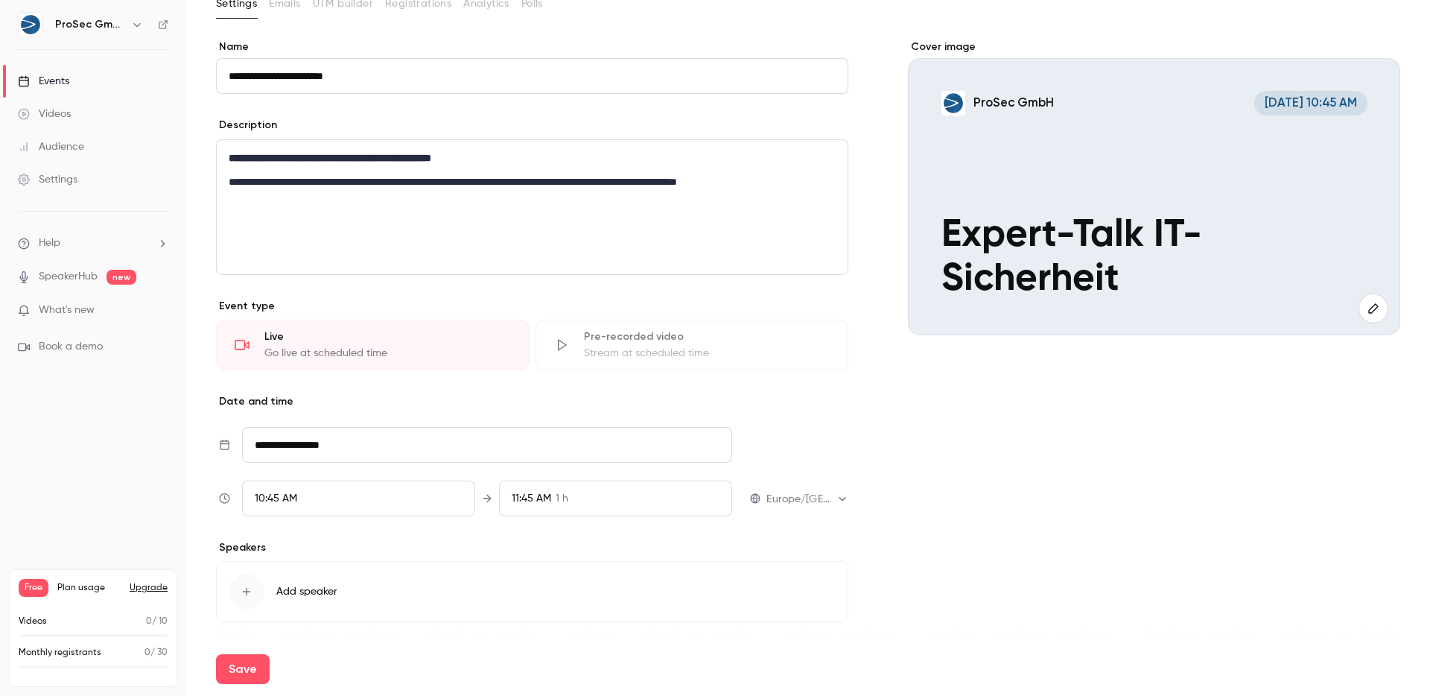
click at [286, 219] on div "**********" at bounding box center [532, 207] width 631 height 134
click at [290, 206] on p "editor" at bounding box center [532, 206] width 607 height 18
click at [211, 202] on icon "editor" at bounding box center [216, 205] width 10 height 9
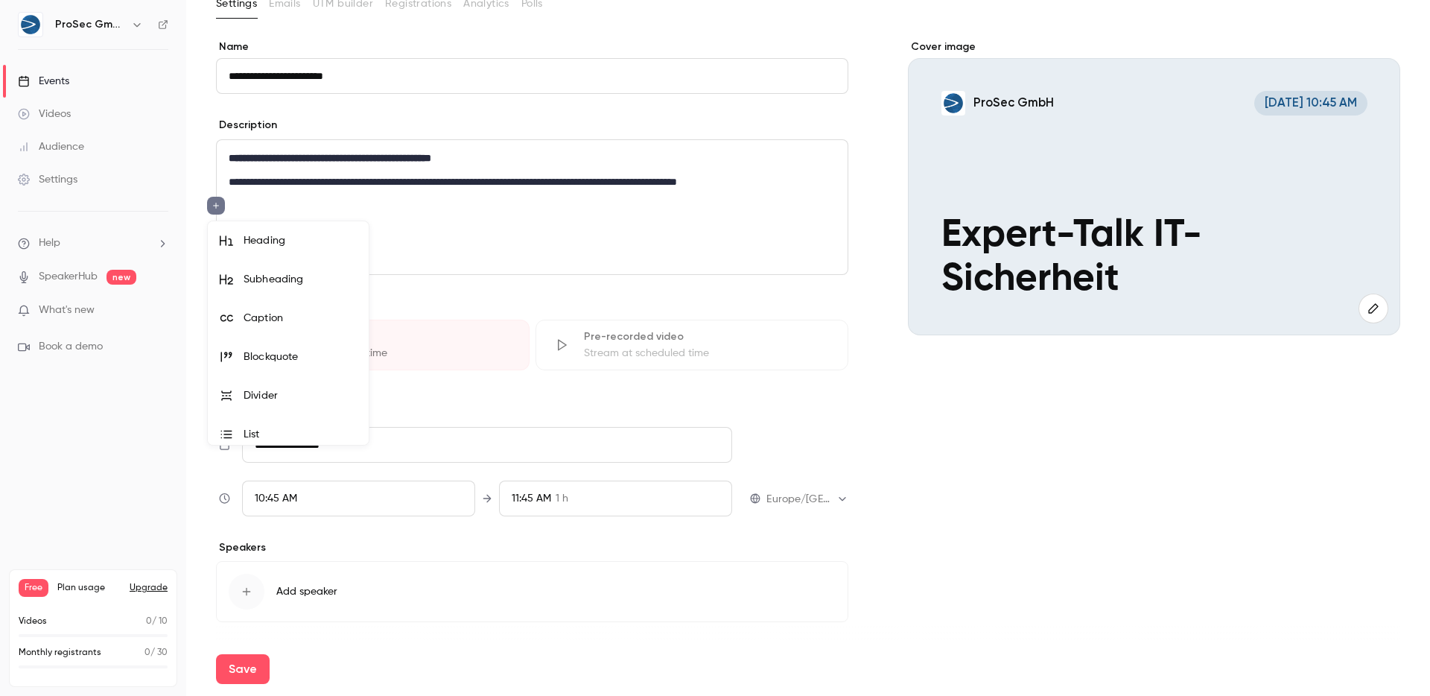
click at [266, 273] on div "Subheading" at bounding box center [300, 279] width 113 height 15
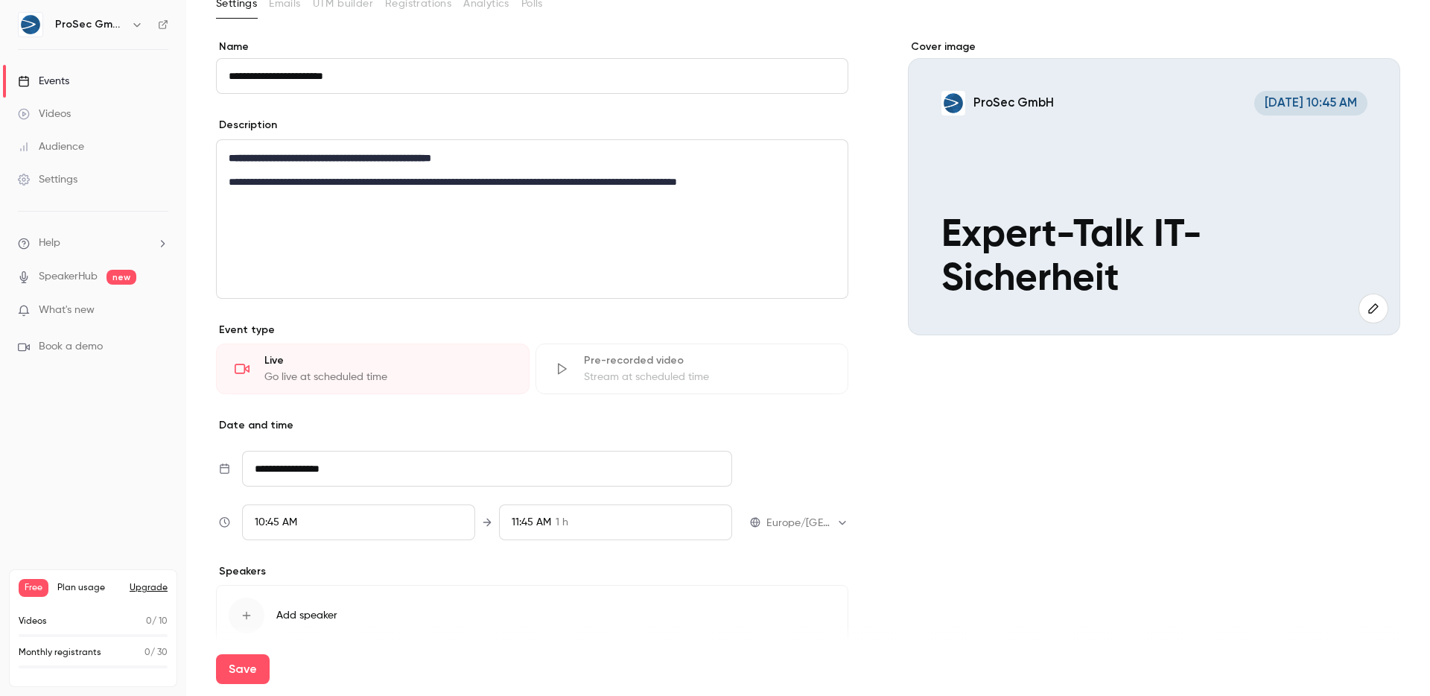
scroll to position [0, 0]
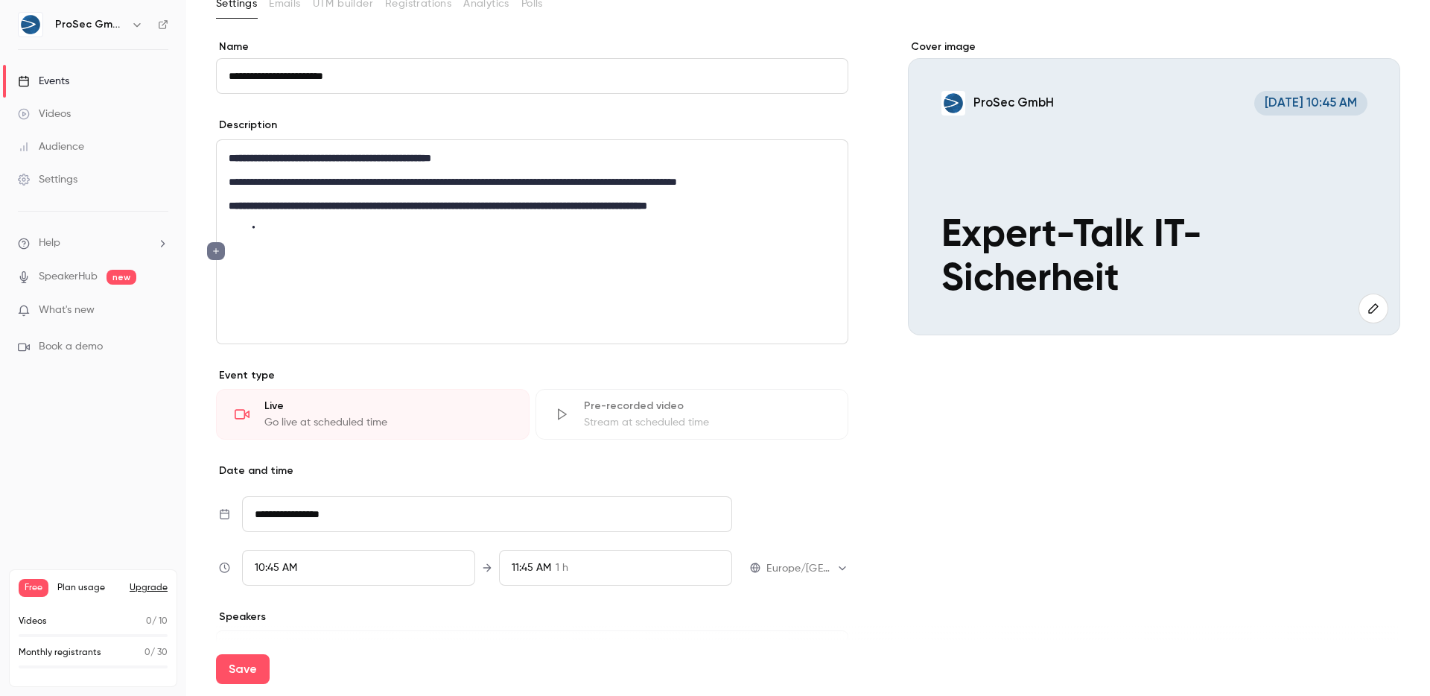
click at [294, 235] on li "editor" at bounding box center [544, 228] width 583 height 16
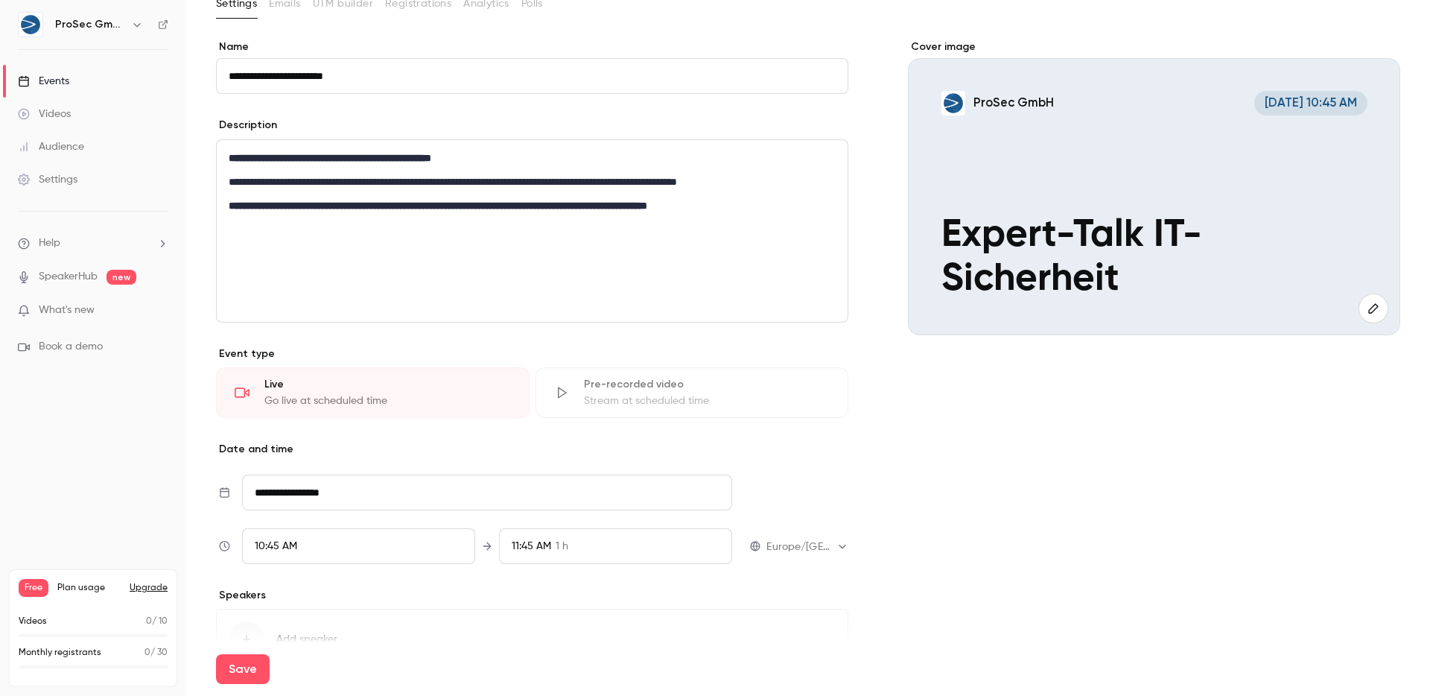
click at [361, 200] on strong "**********" at bounding box center [438, 205] width 419 height 10
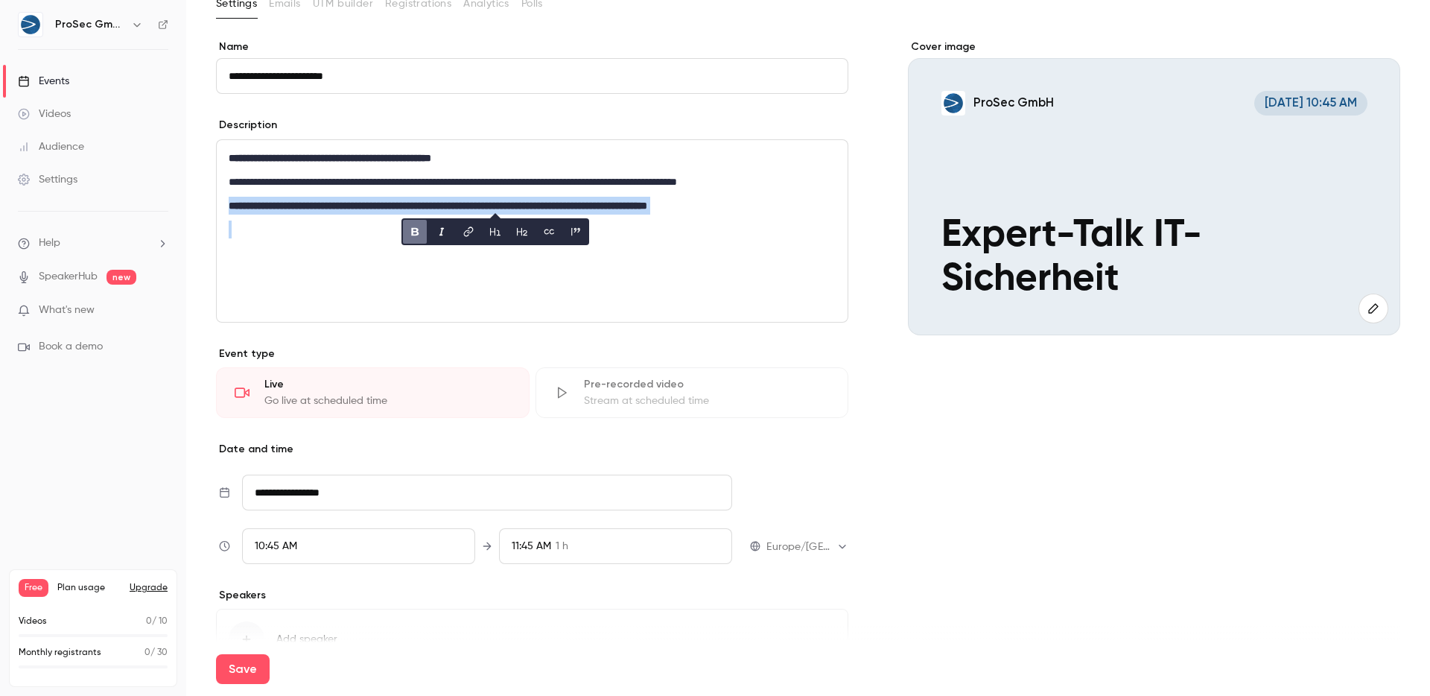
click at [516, 233] on icon "editor" at bounding box center [522, 231] width 12 height 10
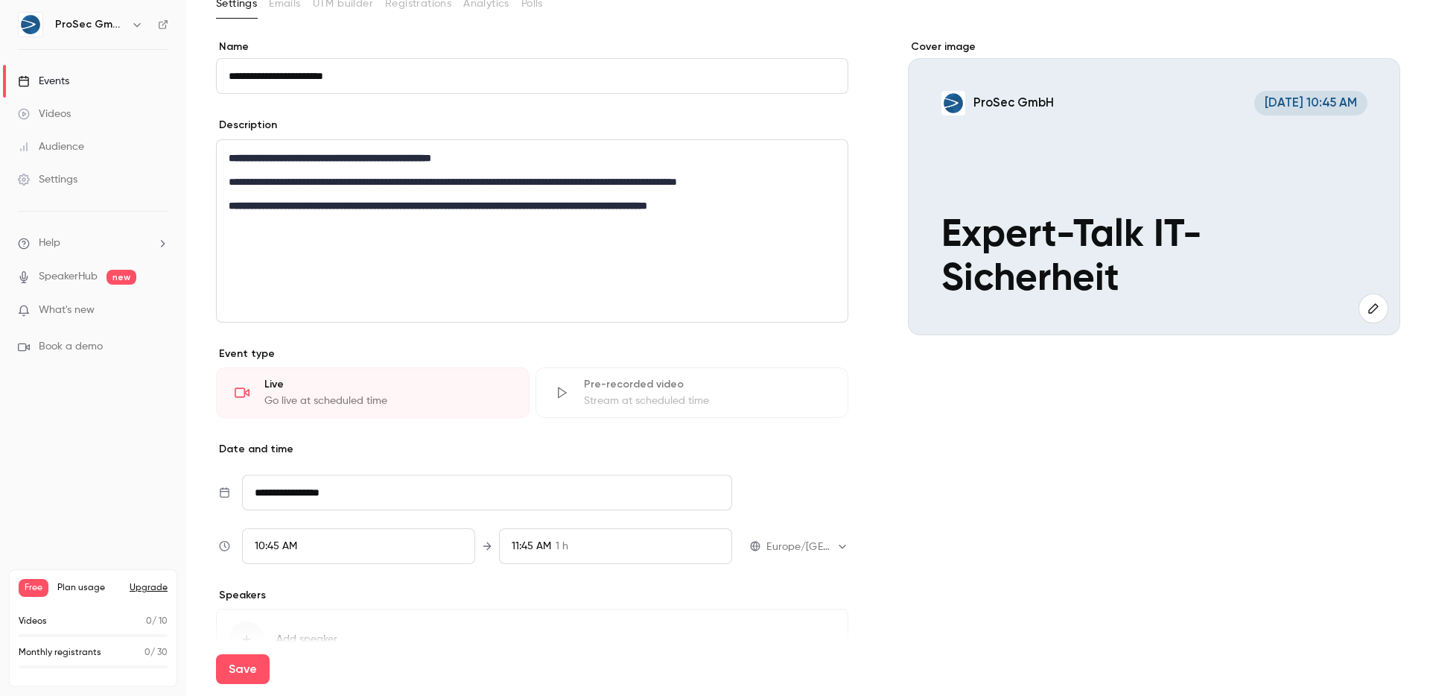
click at [526, 206] on strong "**********" at bounding box center [438, 205] width 419 height 10
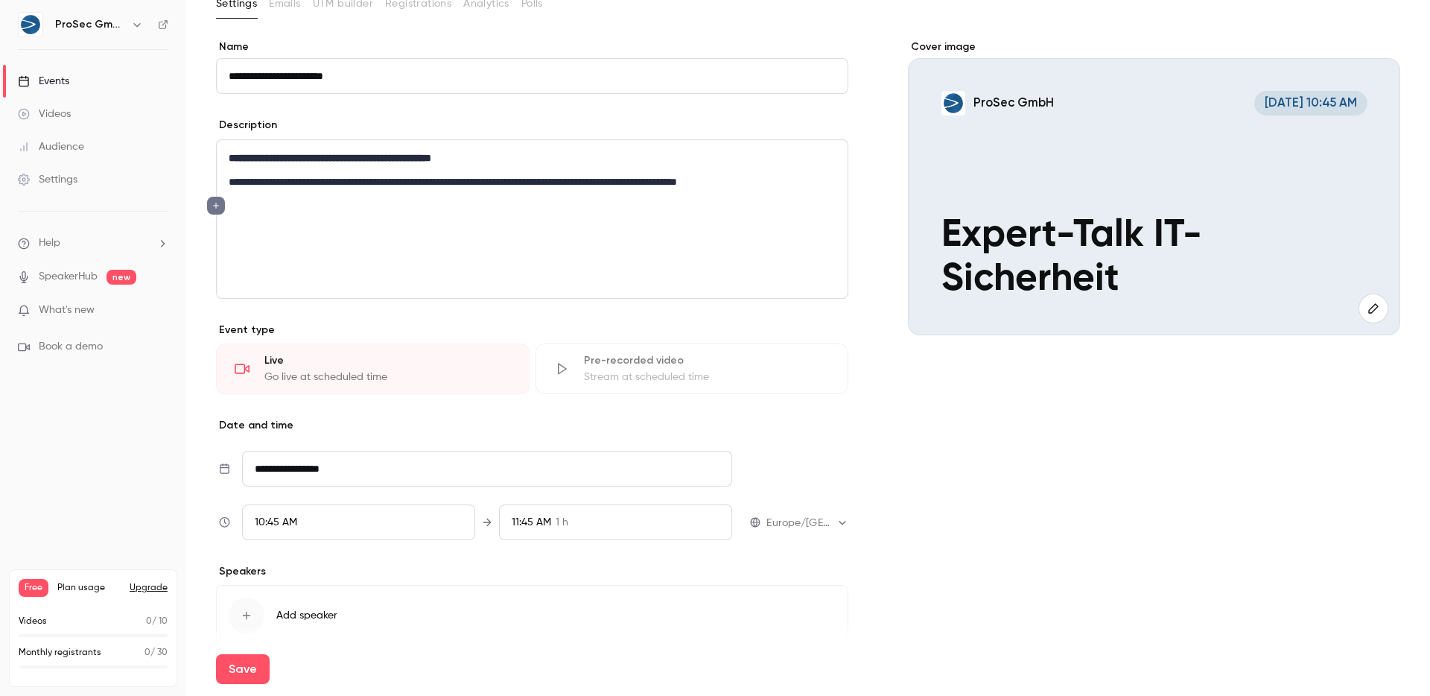
click at [221, 200] on button "editor" at bounding box center [216, 206] width 18 height 18
click at [295, 276] on div "Subheading" at bounding box center [300, 279] width 113 height 15
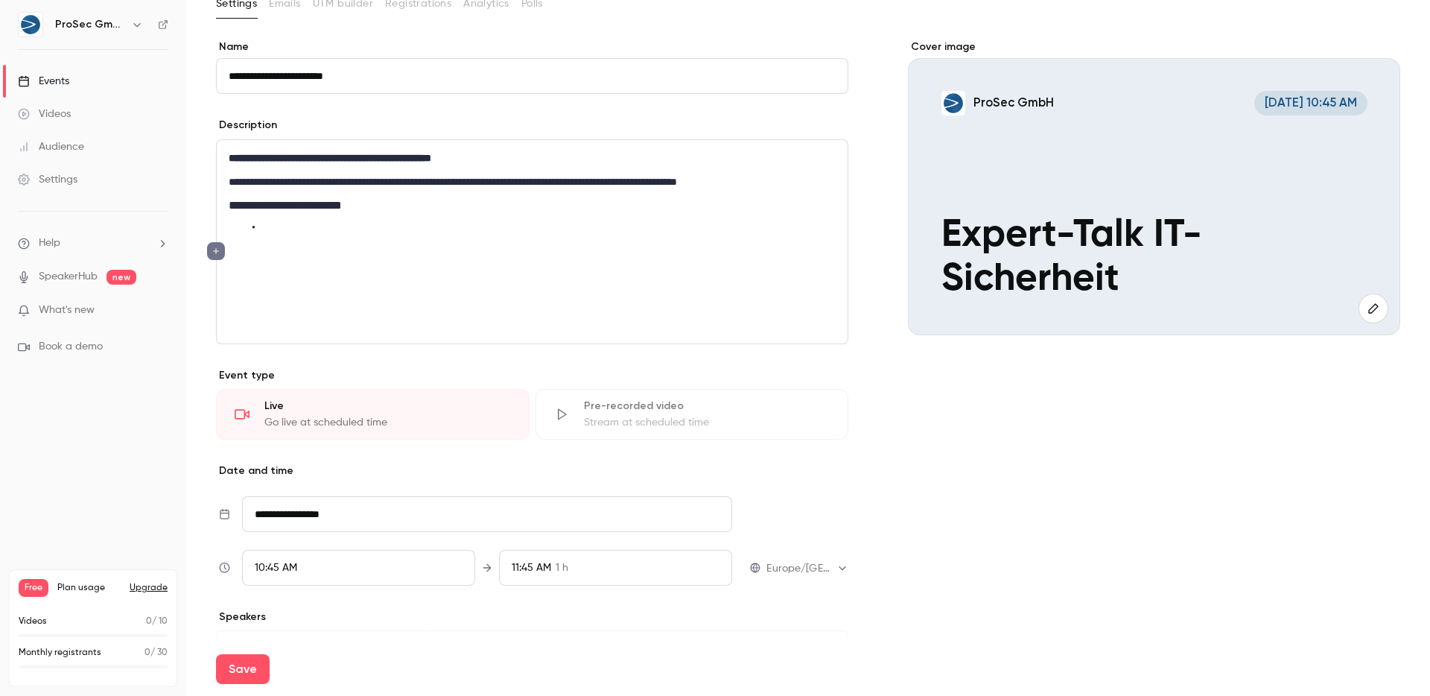
click at [508, 232] on li "editor" at bounding box center [544, 228] width 583 height 16
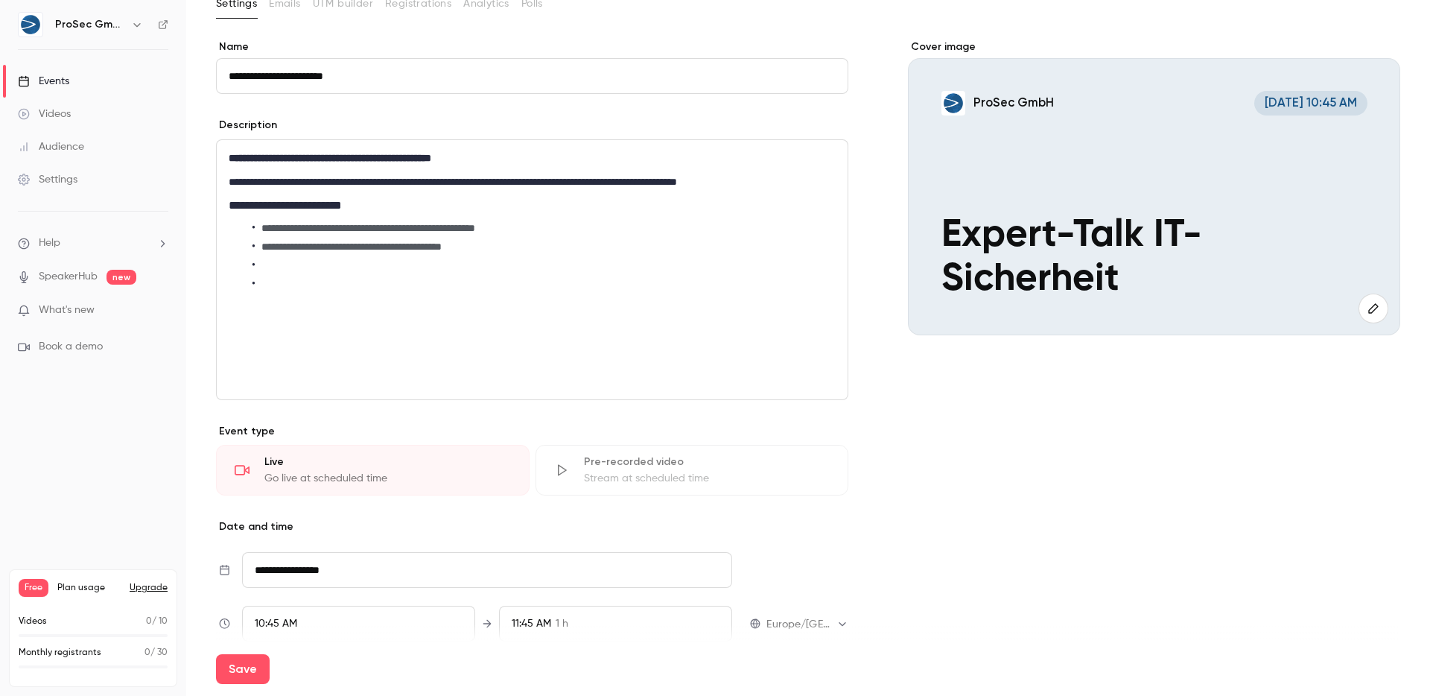
click at [680, 279] on li "editor" at bounding box center [544, 284] width 583 height 16
click at [442, 248] on span "**********" at bounding box center [351, 246] width 180 height 10
click at [429, 267] on li "editor" at bounding box center [544, 266] width 583 height 16
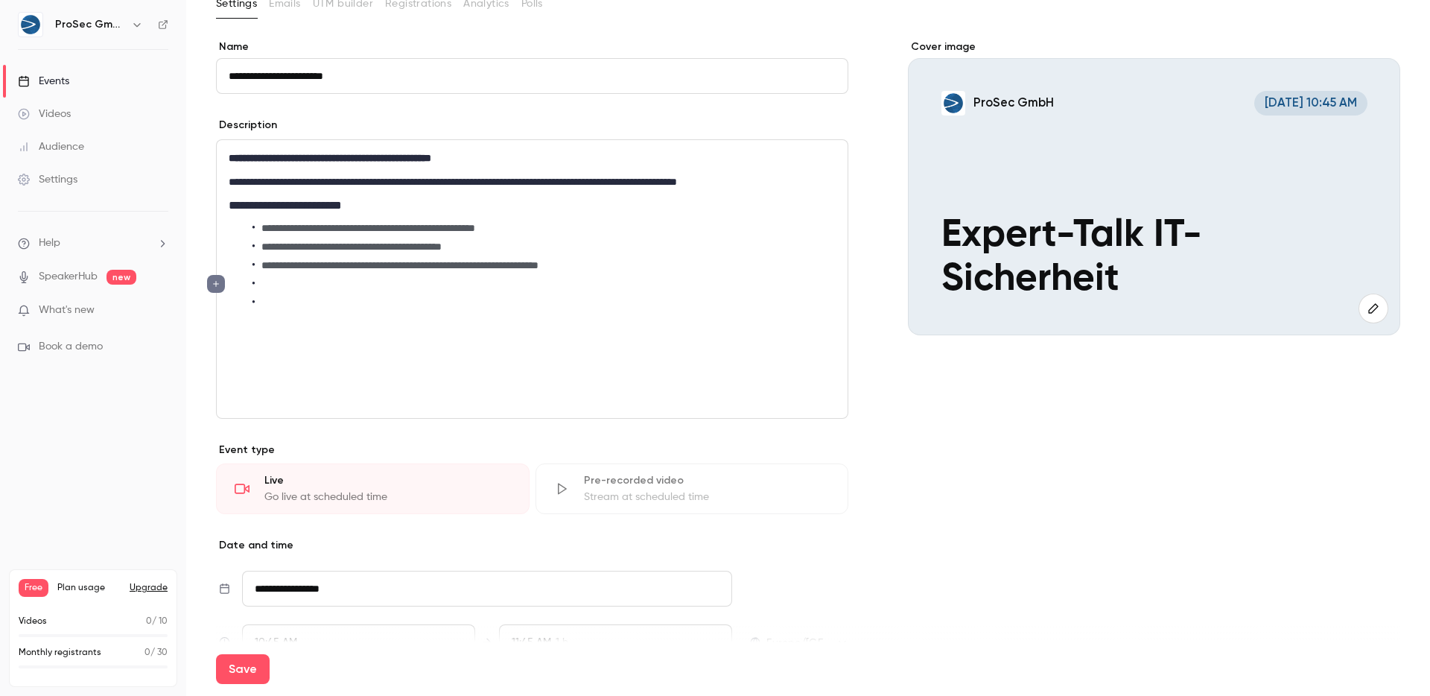
click at [440, 308] on li "editor" at bounding box center [544, 303] width 583 height 16
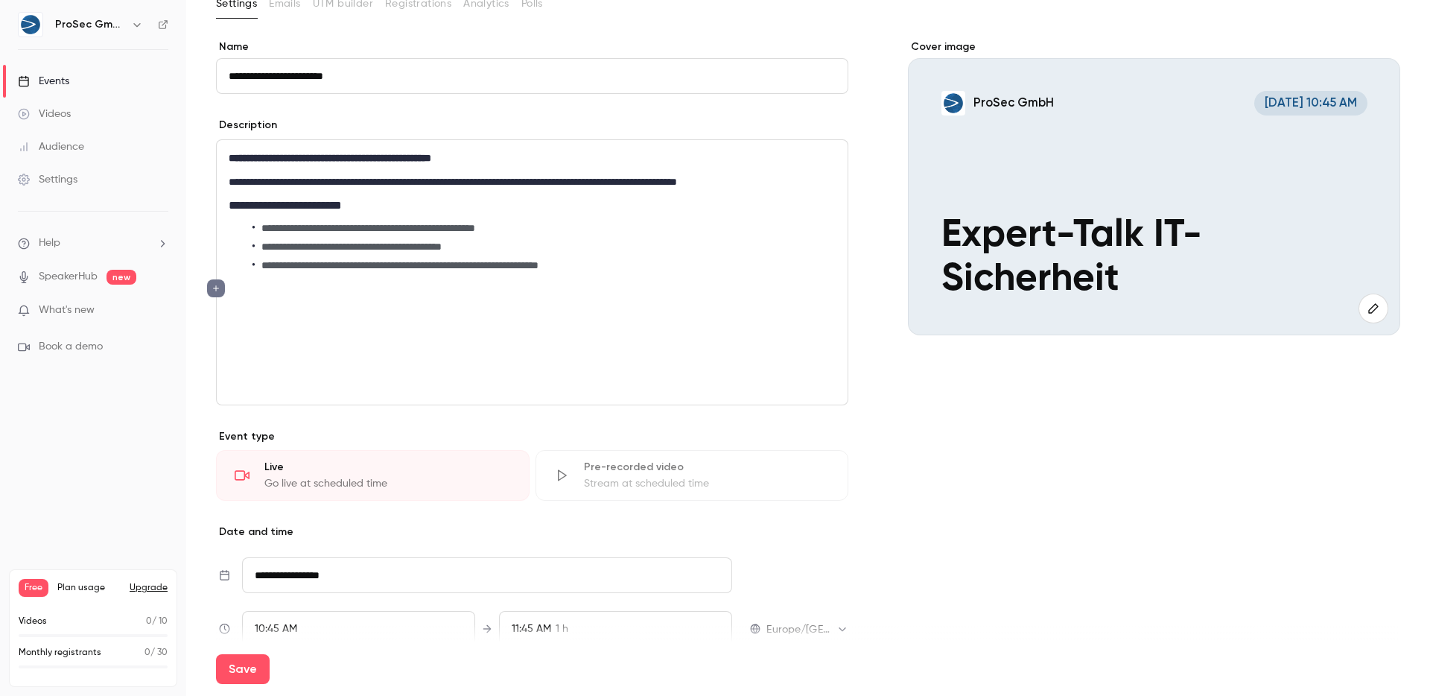
click at [244, 200] on h2 "**********" at bounding box center [529, 206] width 601 height 18
click at [333, 199] on h2 "**********" at bounding box center [529, 206] width 601 height 18
click at [292, 234] on icon "editor" at bounding box center [297, 233] width 12 height 10
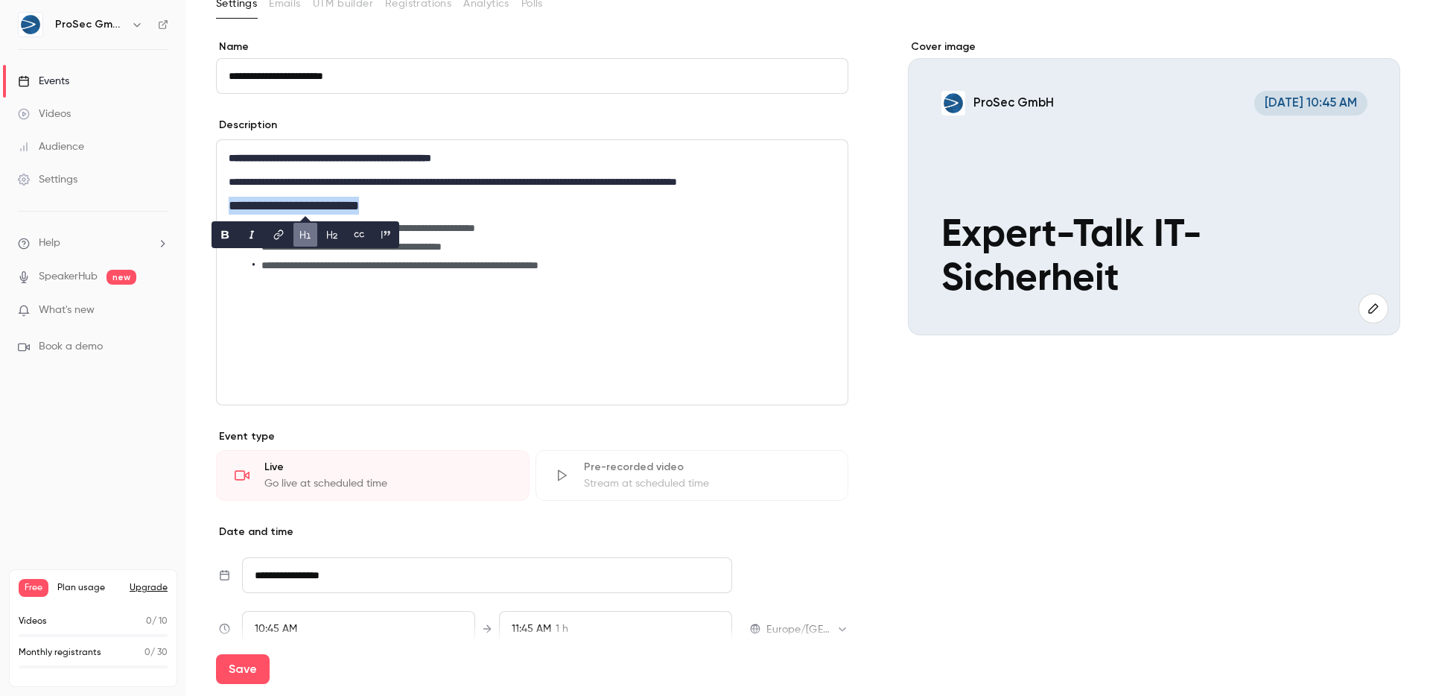
click at [326, 234] on icon "editor" at bounding box center [332, 234] width 12 height 10
click at [400, 284] on p "editor" at bounding box center [532, 288] width 607 height 18
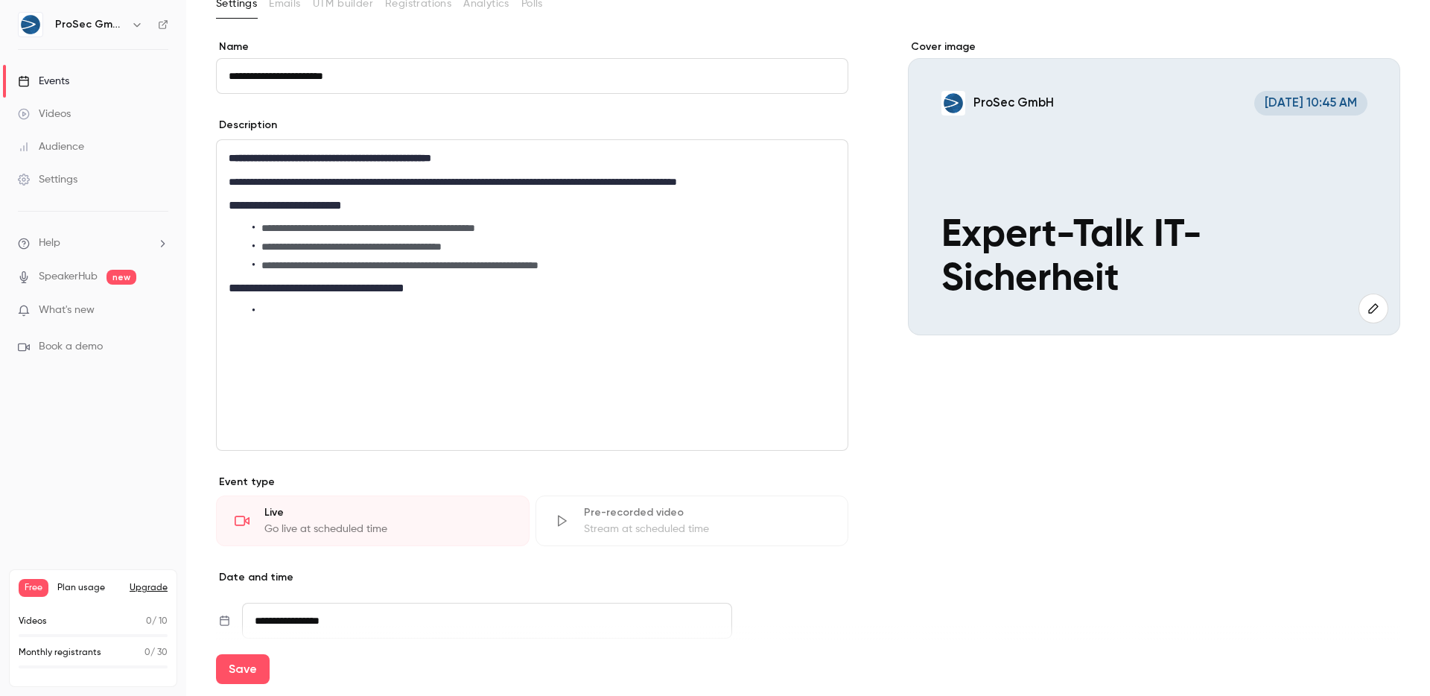
click at [409, 305] on li "editor" at bounding box center [544, 311] width 583 height 16
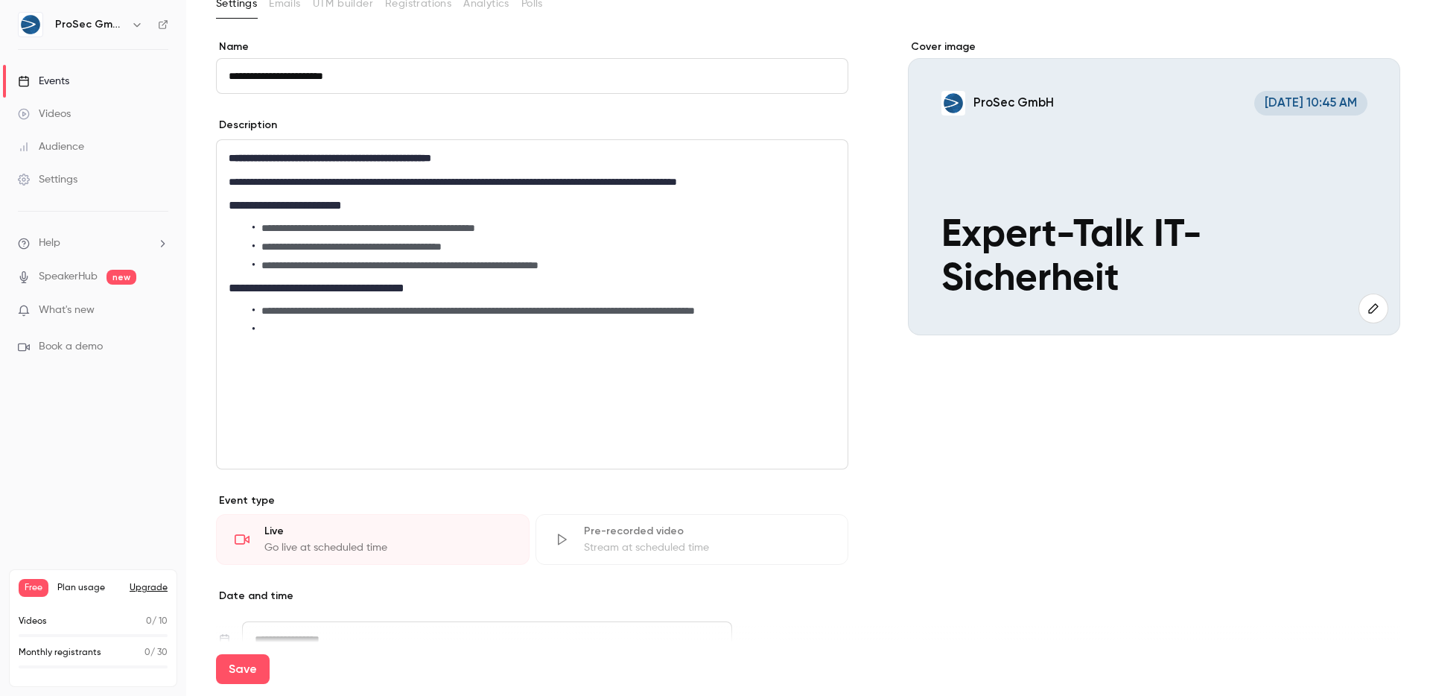
click at [548, 332] on li "editor" at bounding box center [544, 330] width 583 height 16
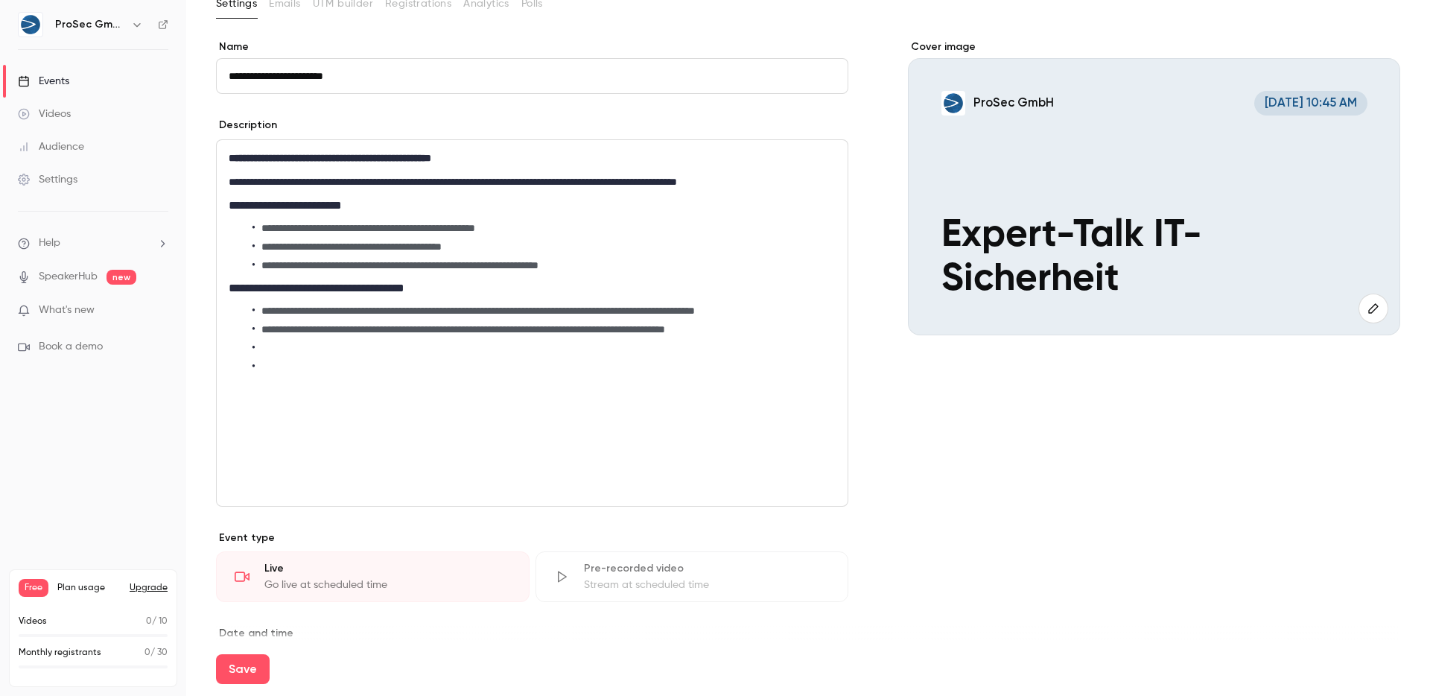
click at [393, 337] on ul "**********" at bounding box center [532, 339] width 607 height 72
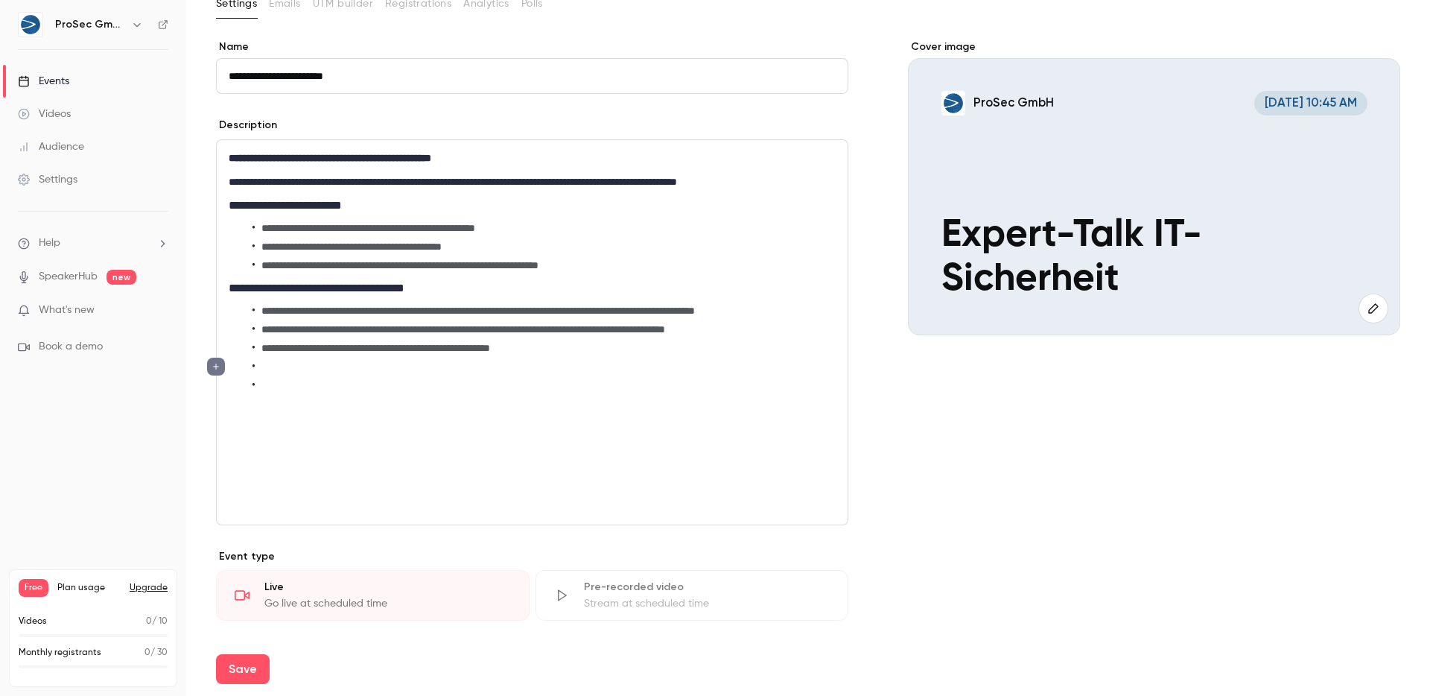
click at [396, 375] on ul "**********" at bounding box center [532, 348] width 607 height 90
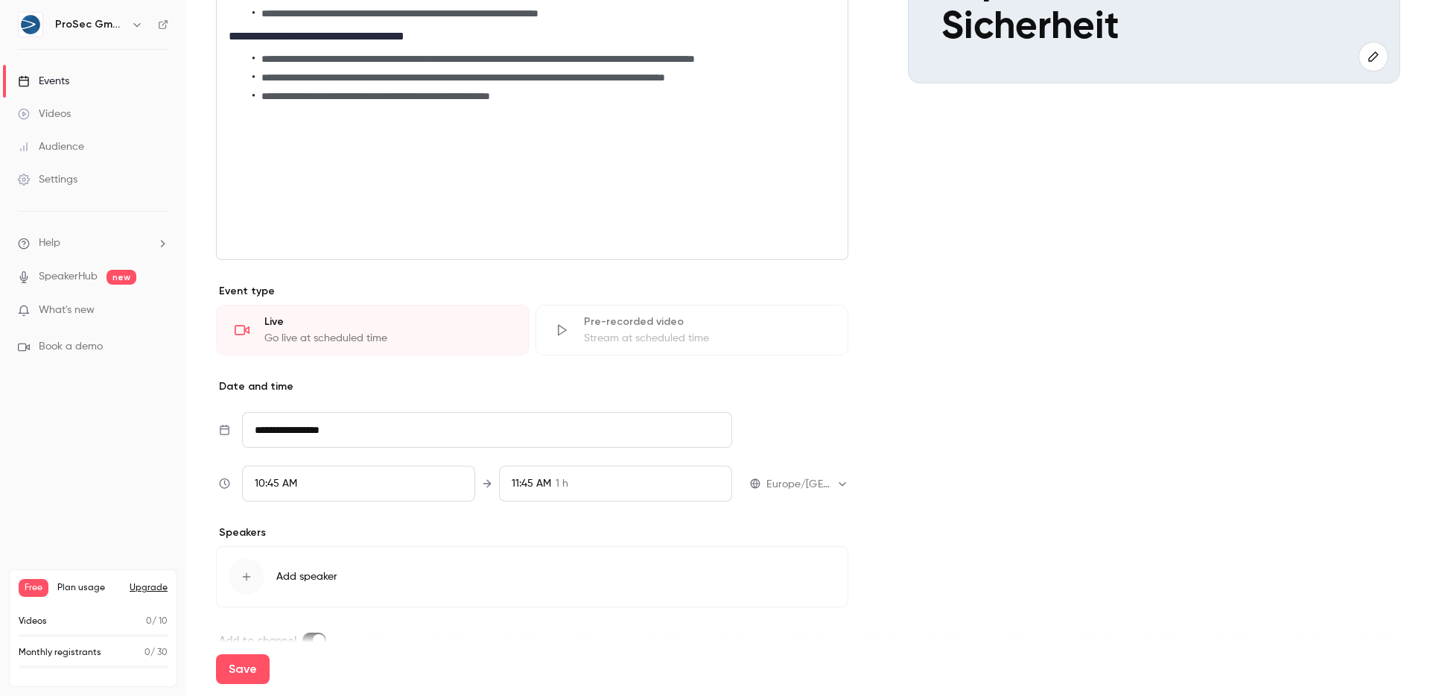
scroll to position [377, 0]
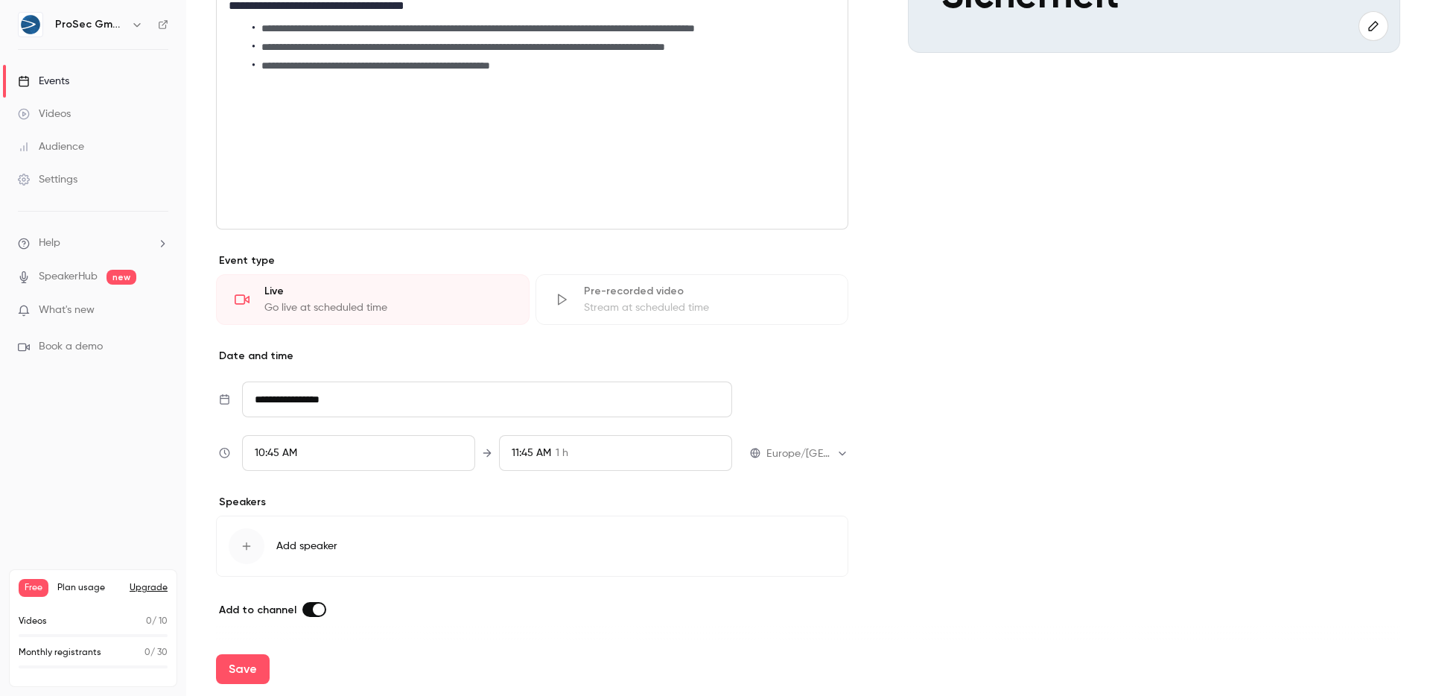
click at [372, 410] on input "**********" at bounding box center [487, 399] width 490 height 36
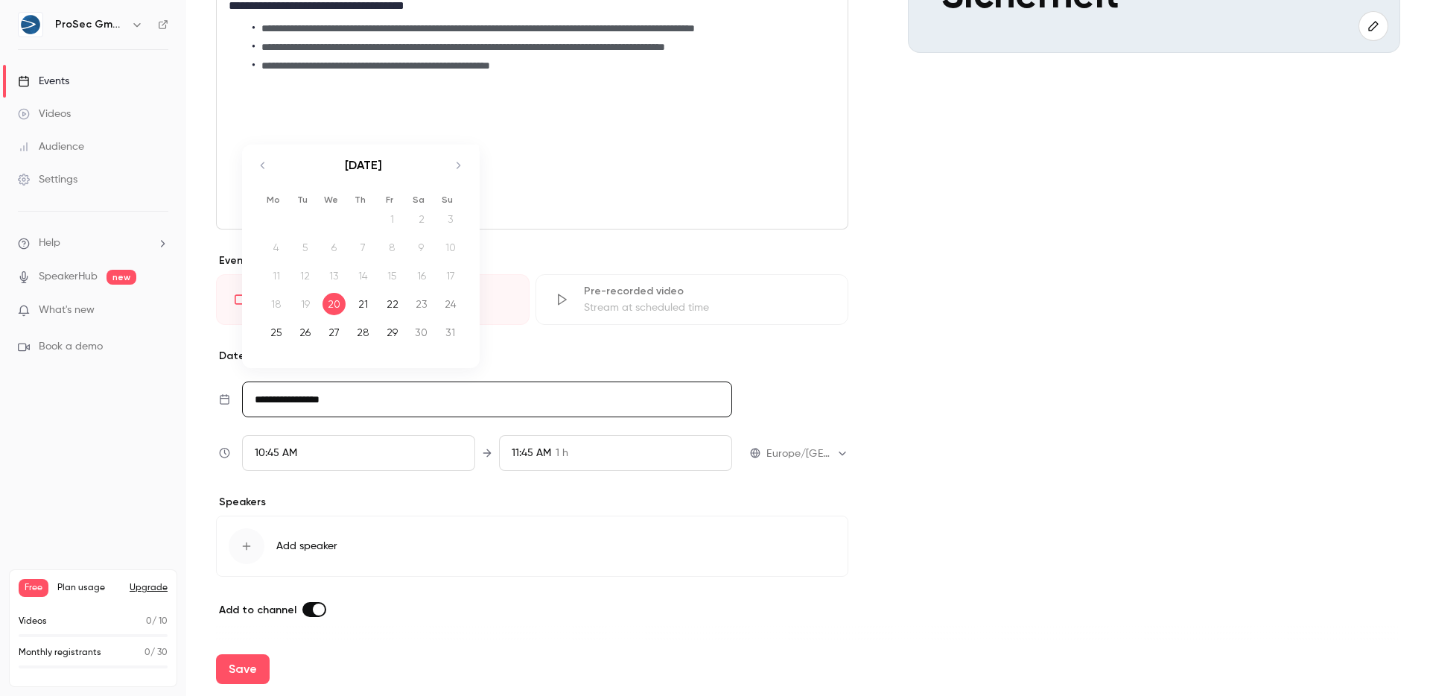
click at [457, 168] on icon "Move forward to switch to the next month." at bounding box center [458, 165] width 18 height 18
click at [312, 299] on div "23" at bounding box center [305, 304] width 23 height 22
type input "**********"
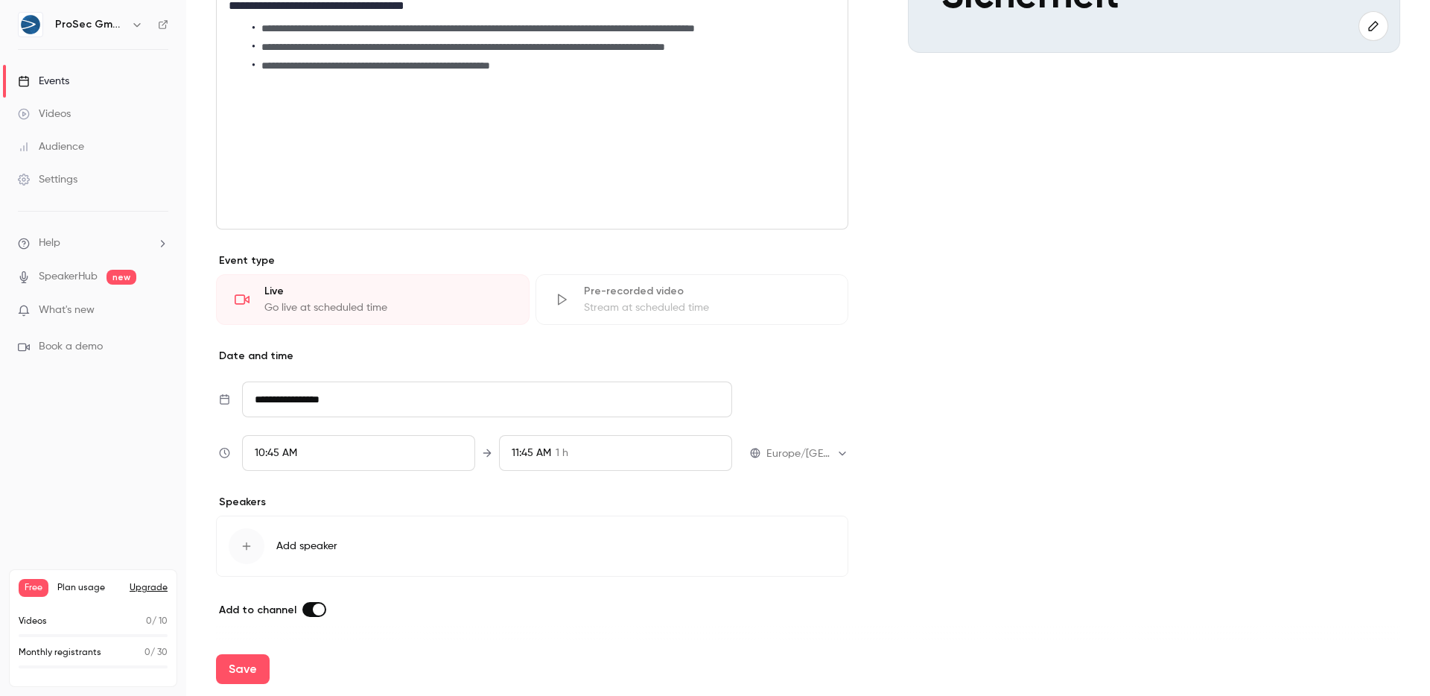
click at [317, 457] on div "10:45 AM" at bounding box center [358, 453] width 233 height 36
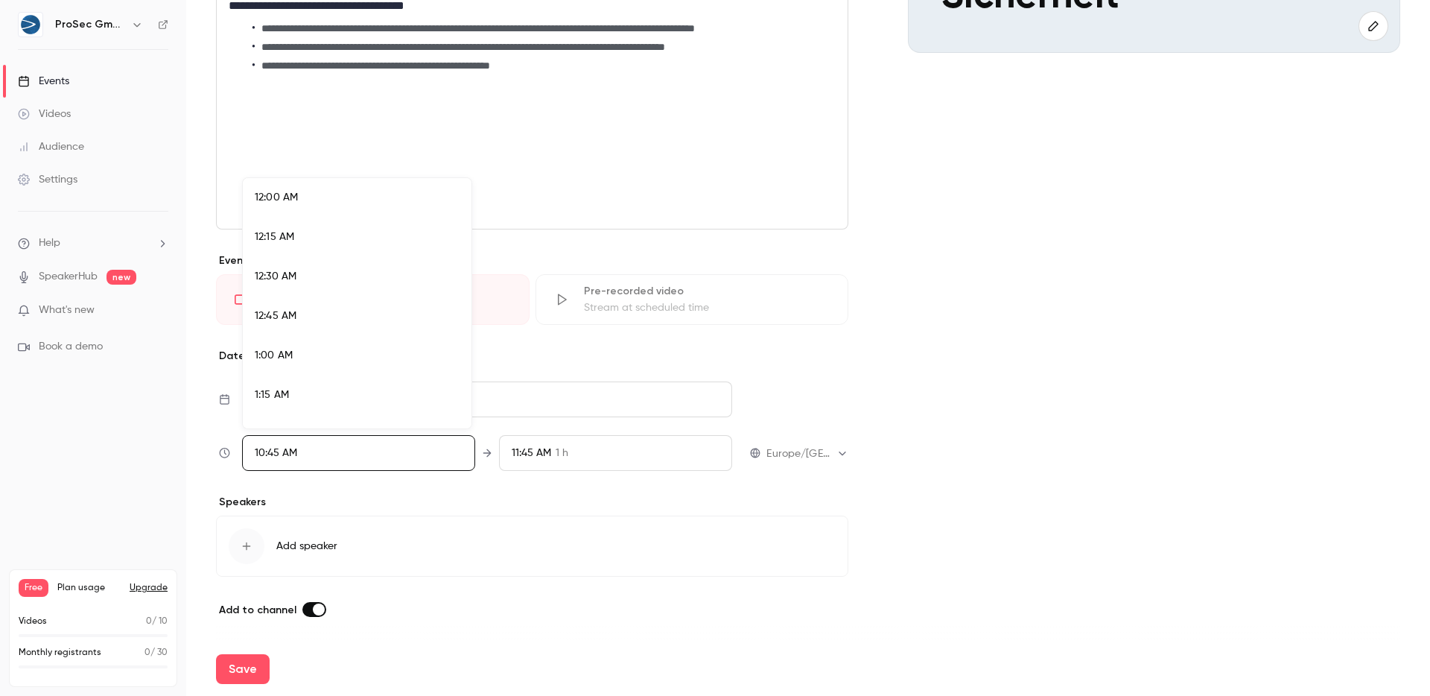
scroll to position [1593, 0]
click at [337, 190] on div "10:00 AM" at bounding box center [357, 185] width 205 height 16
click at [1148, 491] on div at bounding box center [715, 348] width 1430 height 696
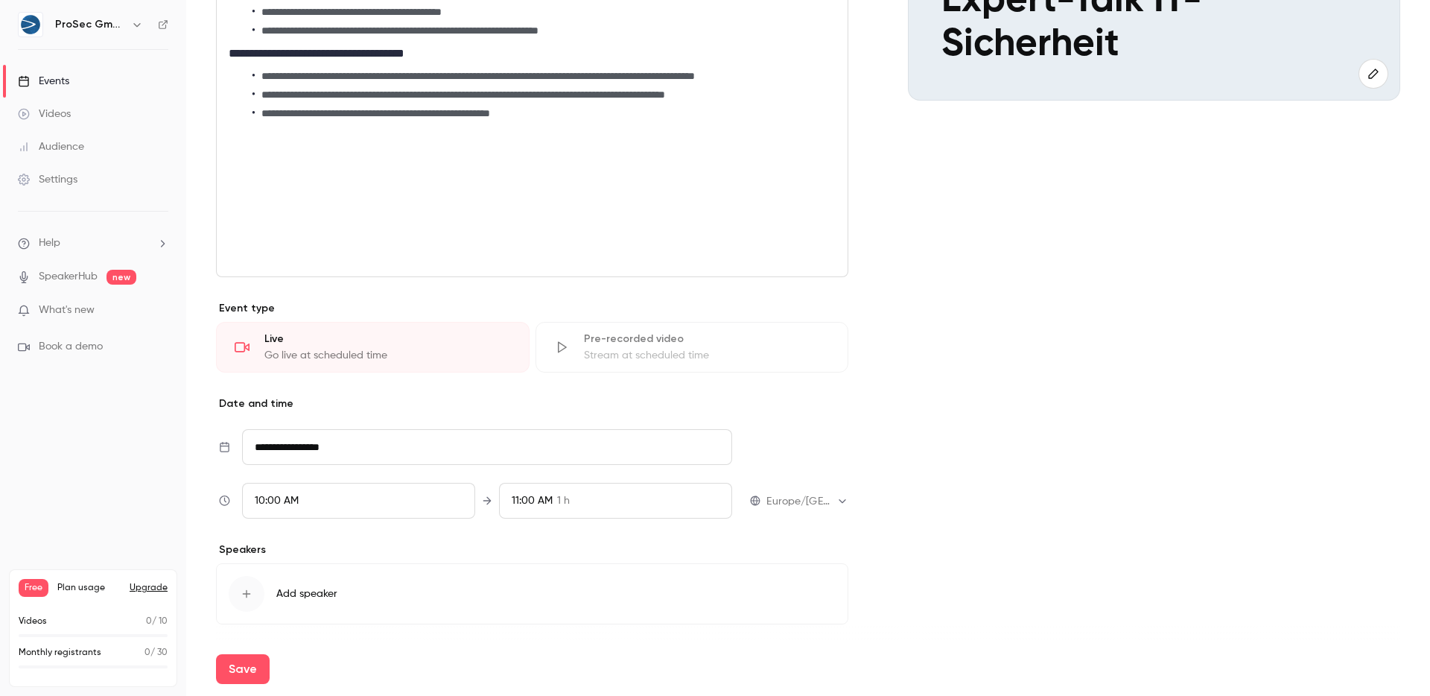
scroll to position [377, 0]
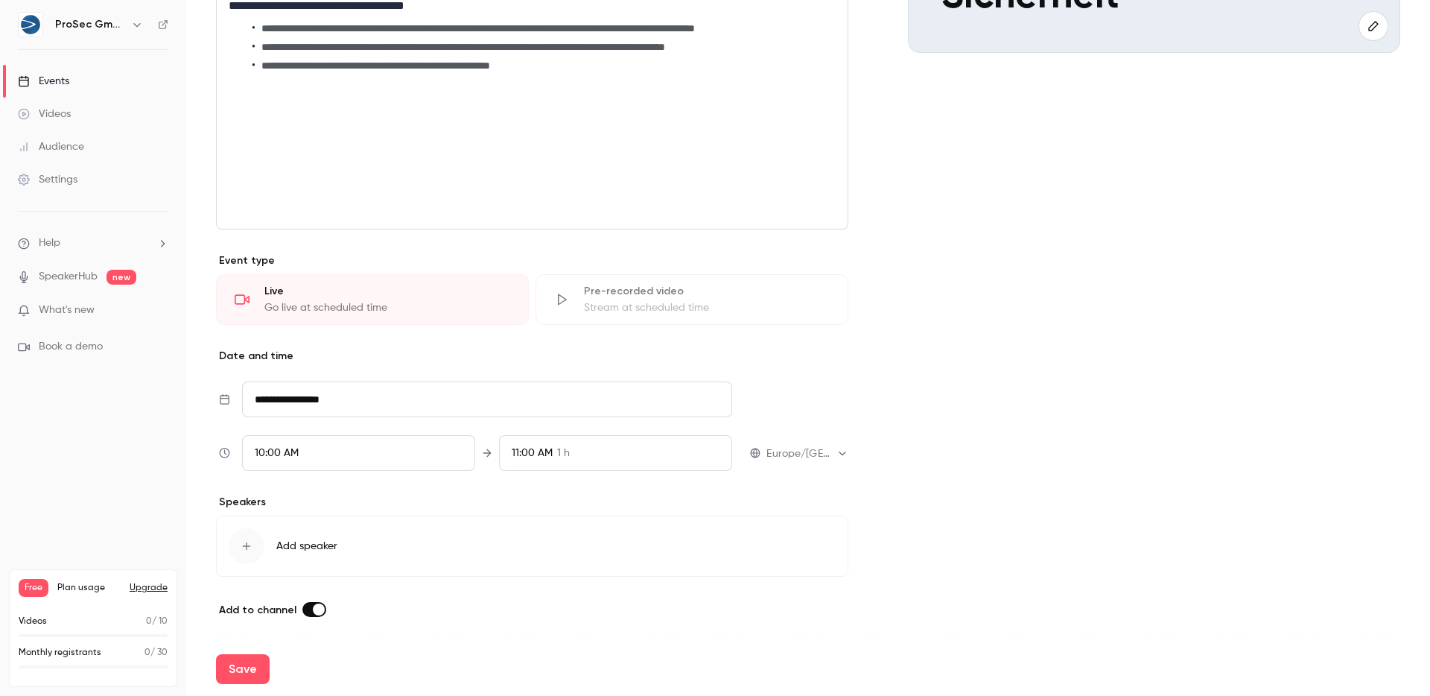
click at [343, 536] on button "Add speaker" at bounding box center [532, 545] width 632 height 61
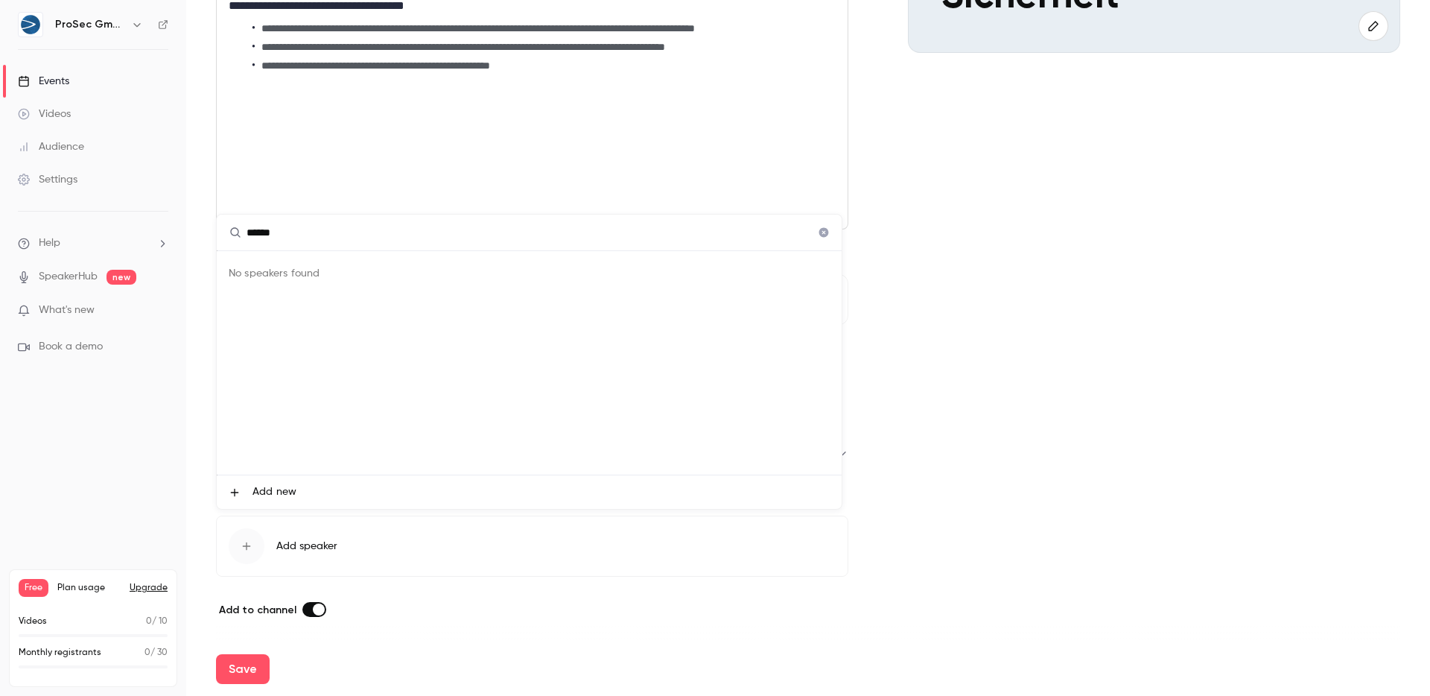
type input "******"
click at [242, 489] on li "Add new" at bounding box center [529, 492] width 625 height 34
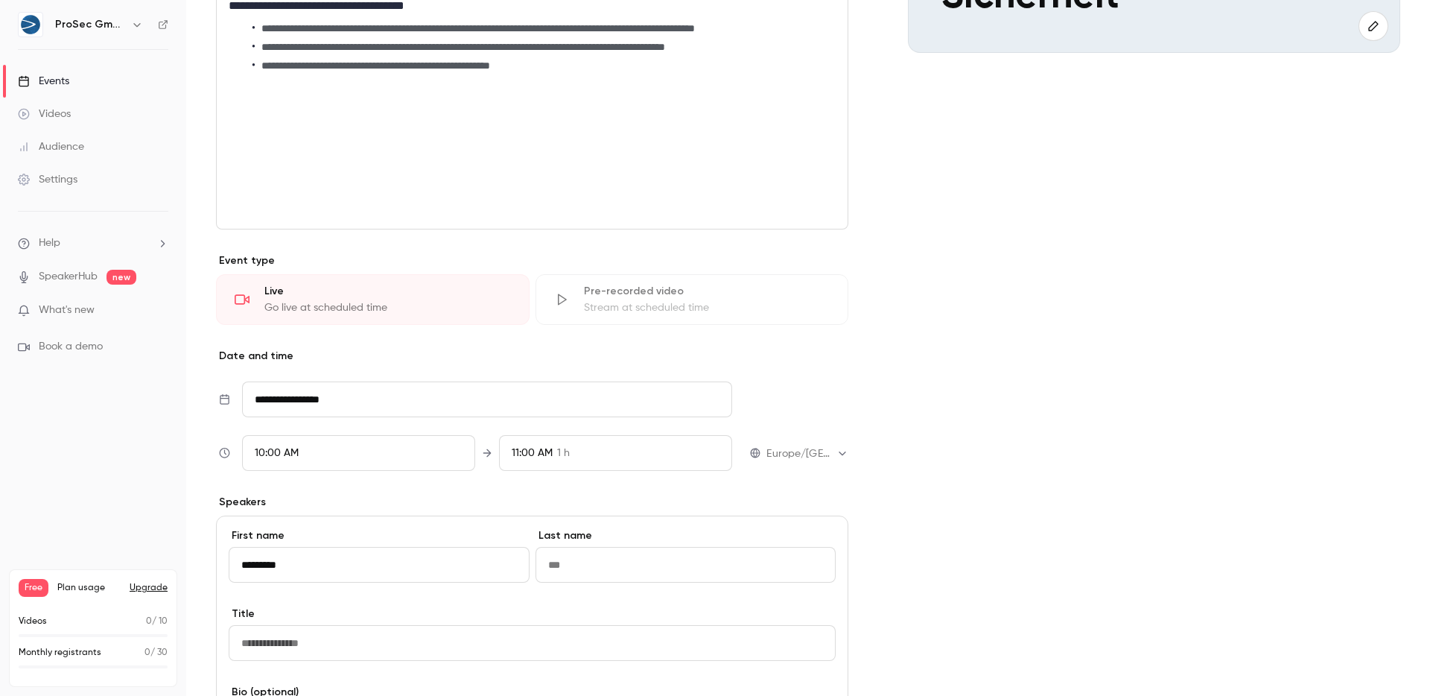
type input "*********"
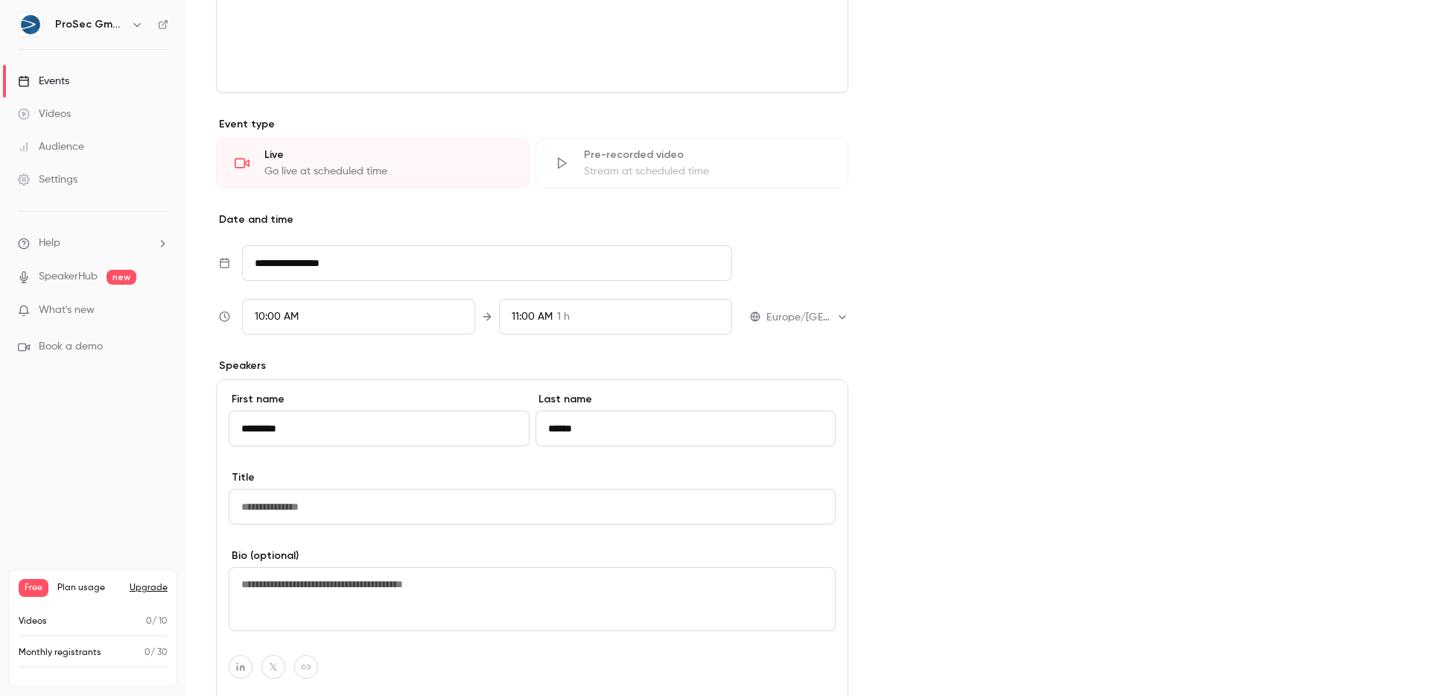
type input "******"
click at [334, 495] on input "Title" at bounding box center [532, 507] width 607 height 36
type input "***"
click at [322, 588] on textarea at bounding box center [532, 599] width 607 height 64
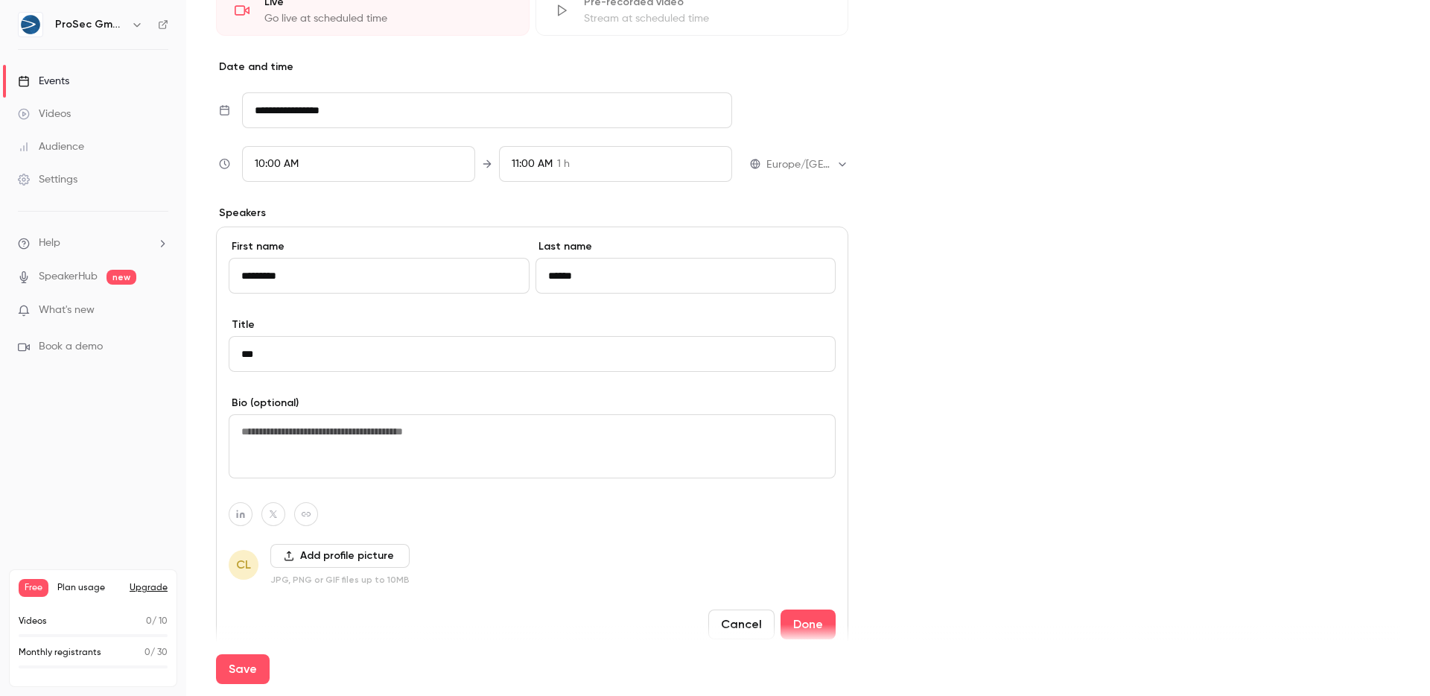
scroll to position [657, 0]
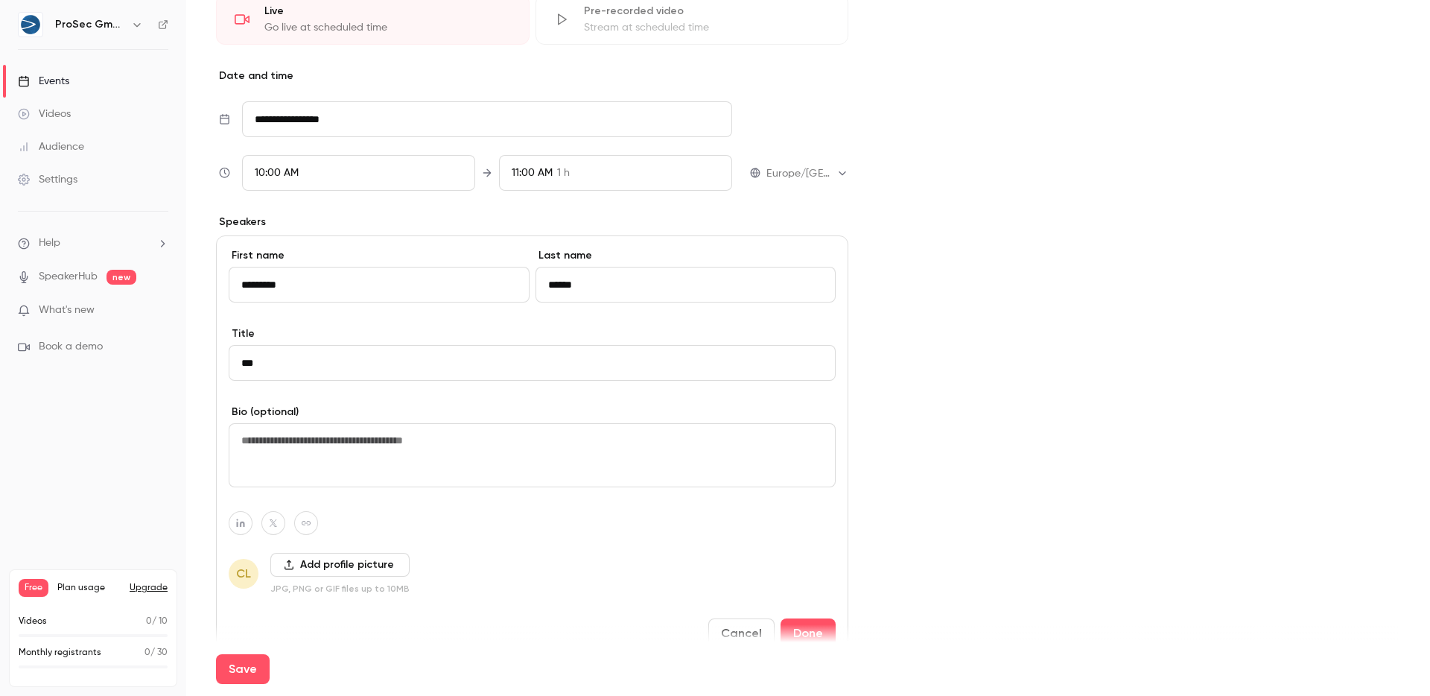
click at [325, 562] on button "Add profile picture" at bounding box center [339, 565] width 139 height 24
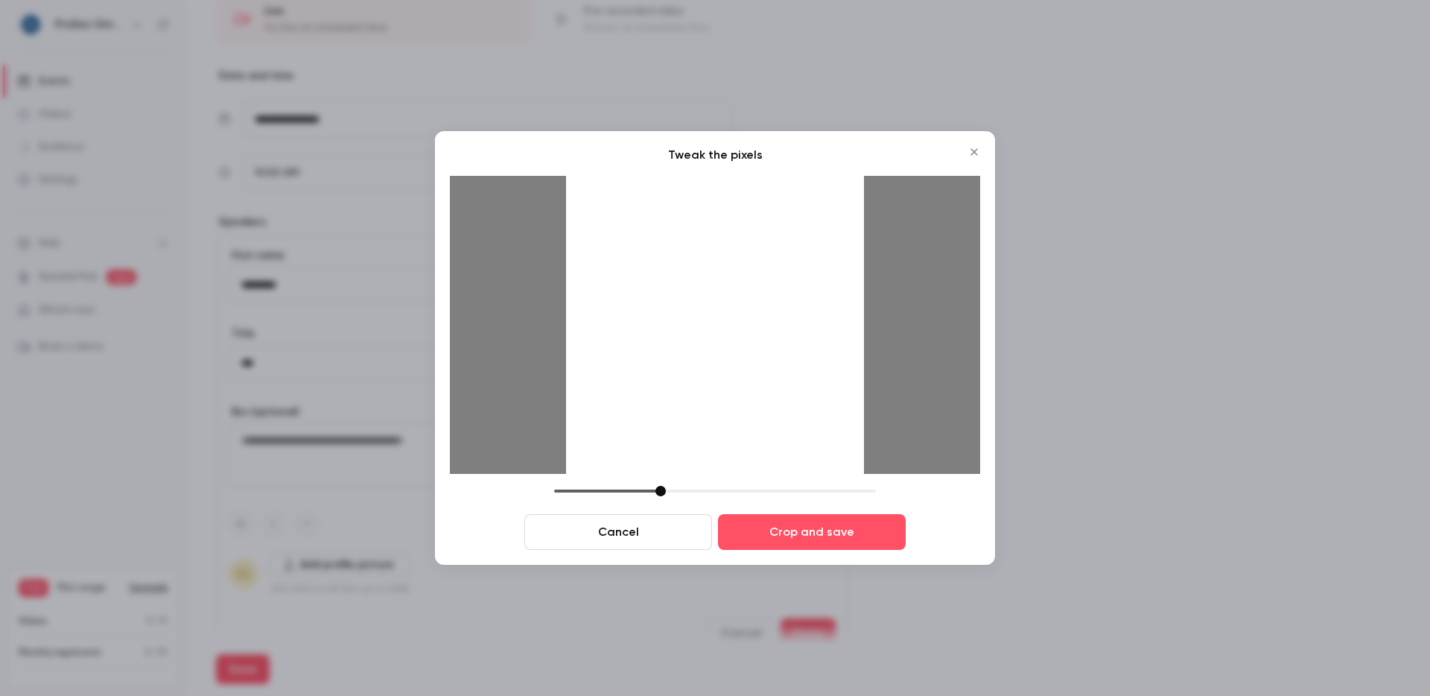
click at [831, 535] on button "Crop and save" at bounding box center [812, 532] width 188 height 36
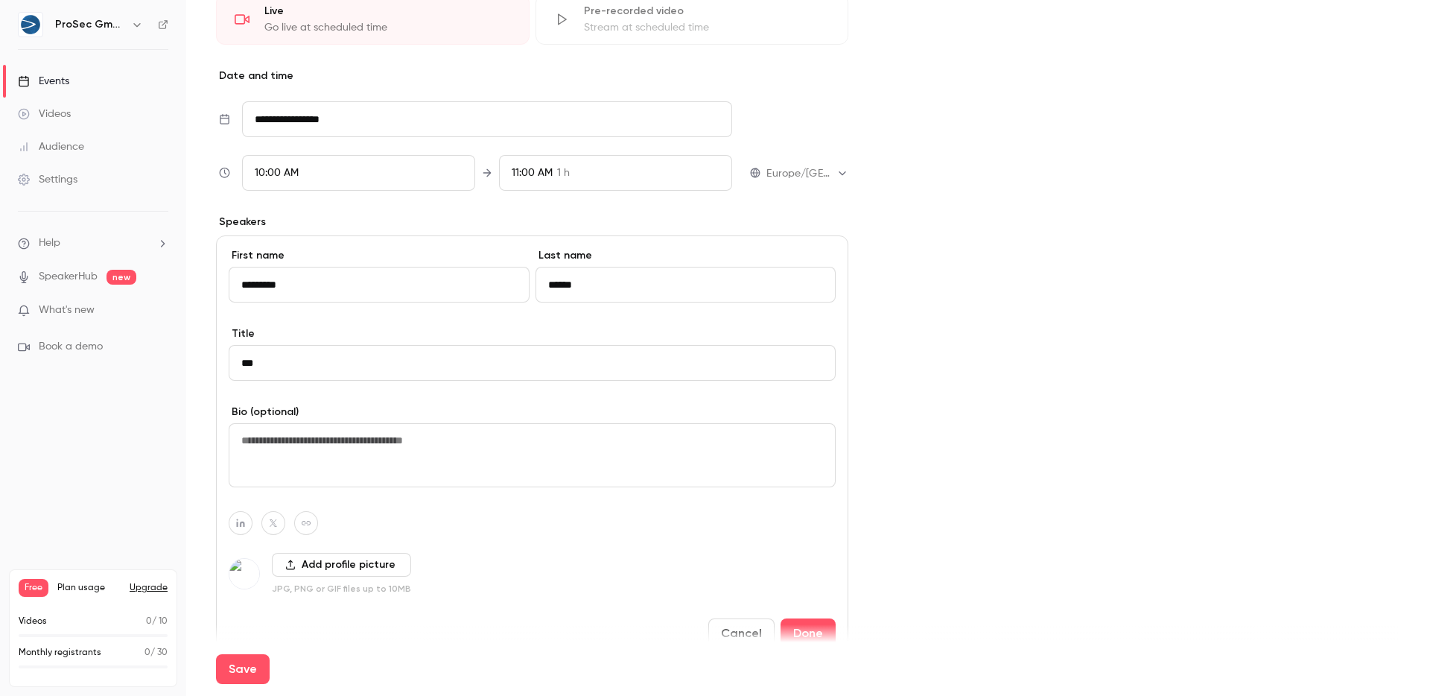
click at [975, 247] on div "Cover image ProSec GmbH Sep 23, 10:00 AM Expert-Talk IT-Sicherheit" at bounding box center [1154, 89] width 492 height 1225
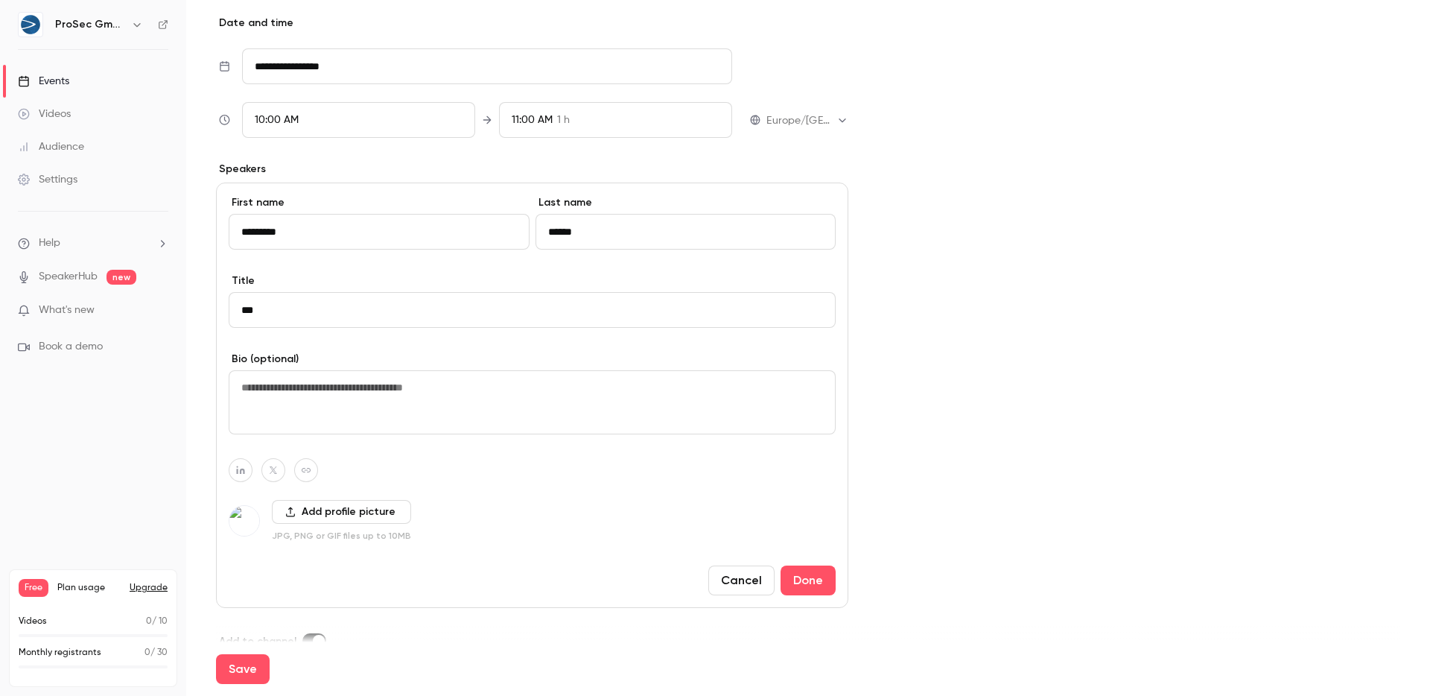
scroll to position [741, 0]
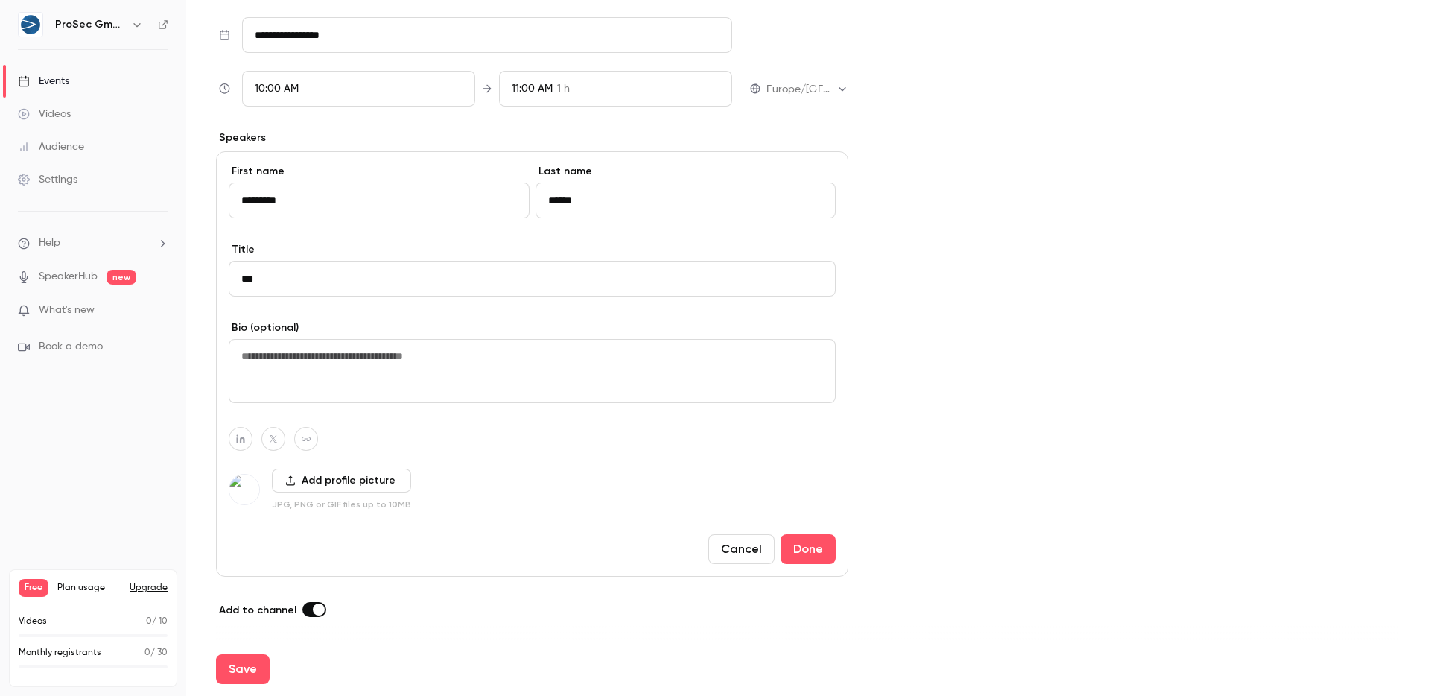
click at [571, 382] on textarea at bounding box center [532, 371] width 607 height 64
click at [805, 550] on button "Done" at bounding box center [808, 549] width 55 height 30
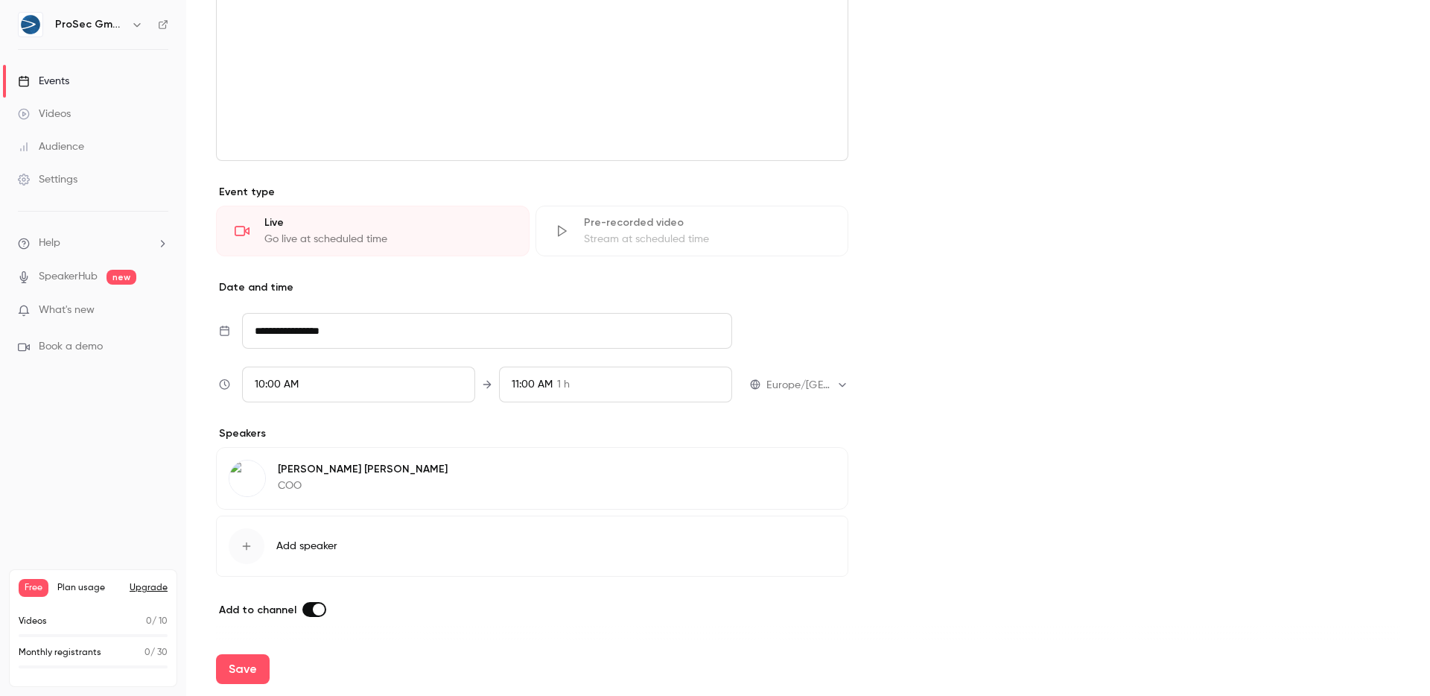
scroll to position [445, 0]
click at [455, 559] on button "Add speaker" at bounding box center [532, 545] width 632 height 61
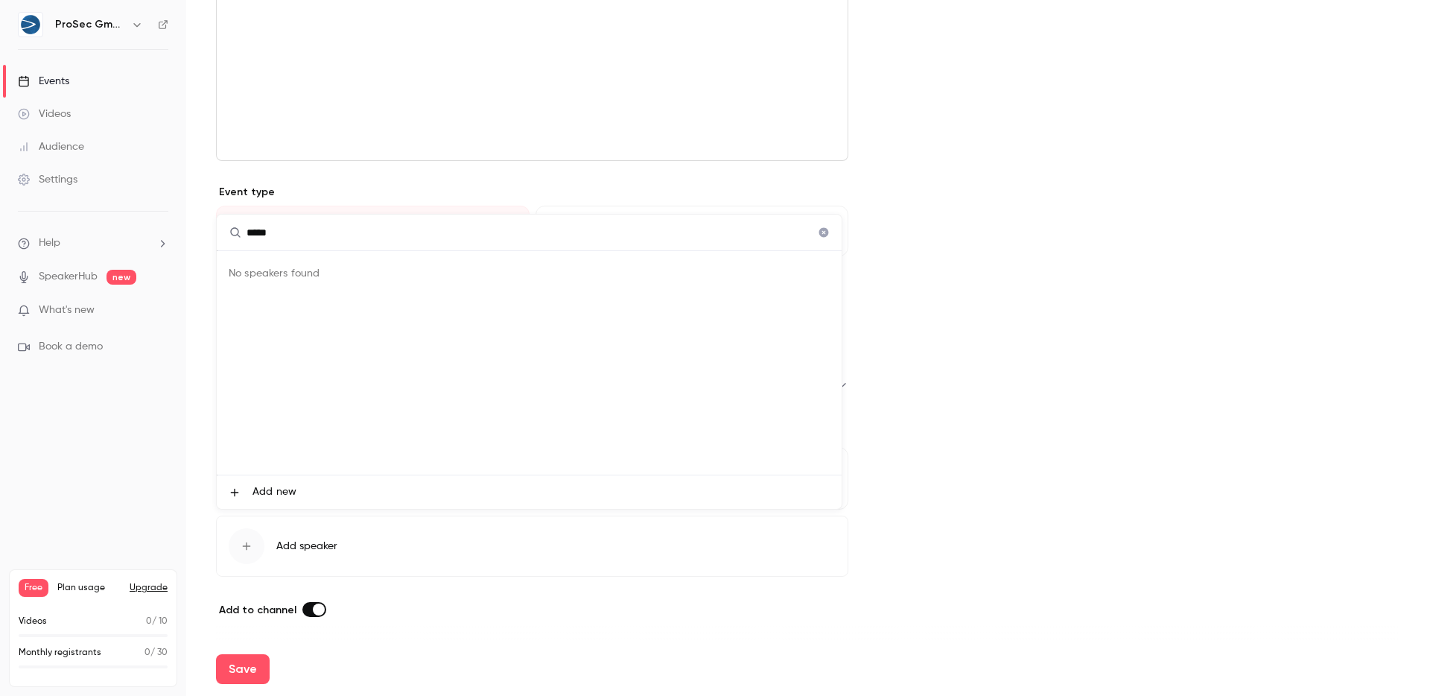
type input "******"
click at [256, 498] on span "Add new" at bounding box center [275, 492] width 44 height 16
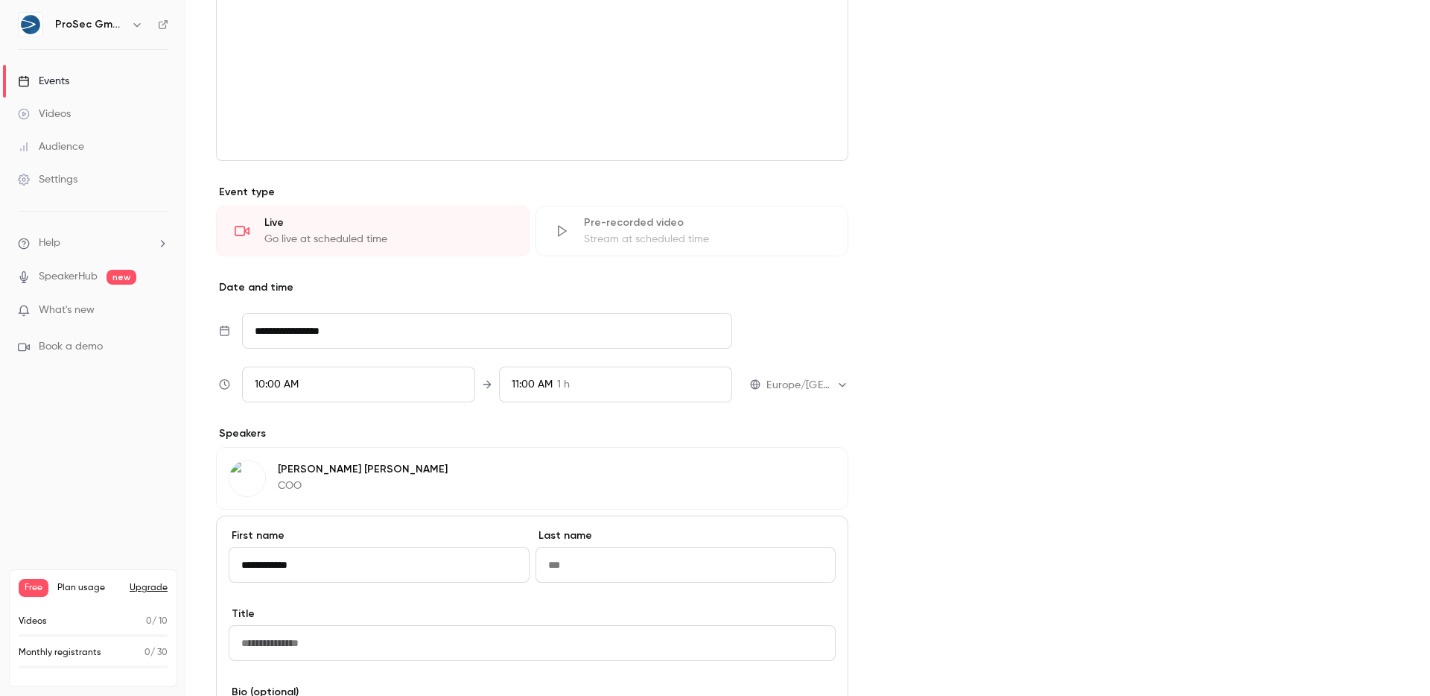
click at [284, 568] on input "**********" at bounding box center [379, 565] width 301 height 36
type input "******"
click at [693, 571] on input "Last name" at bounding box center [686, 565] width 301 height 36
paste input "*****"
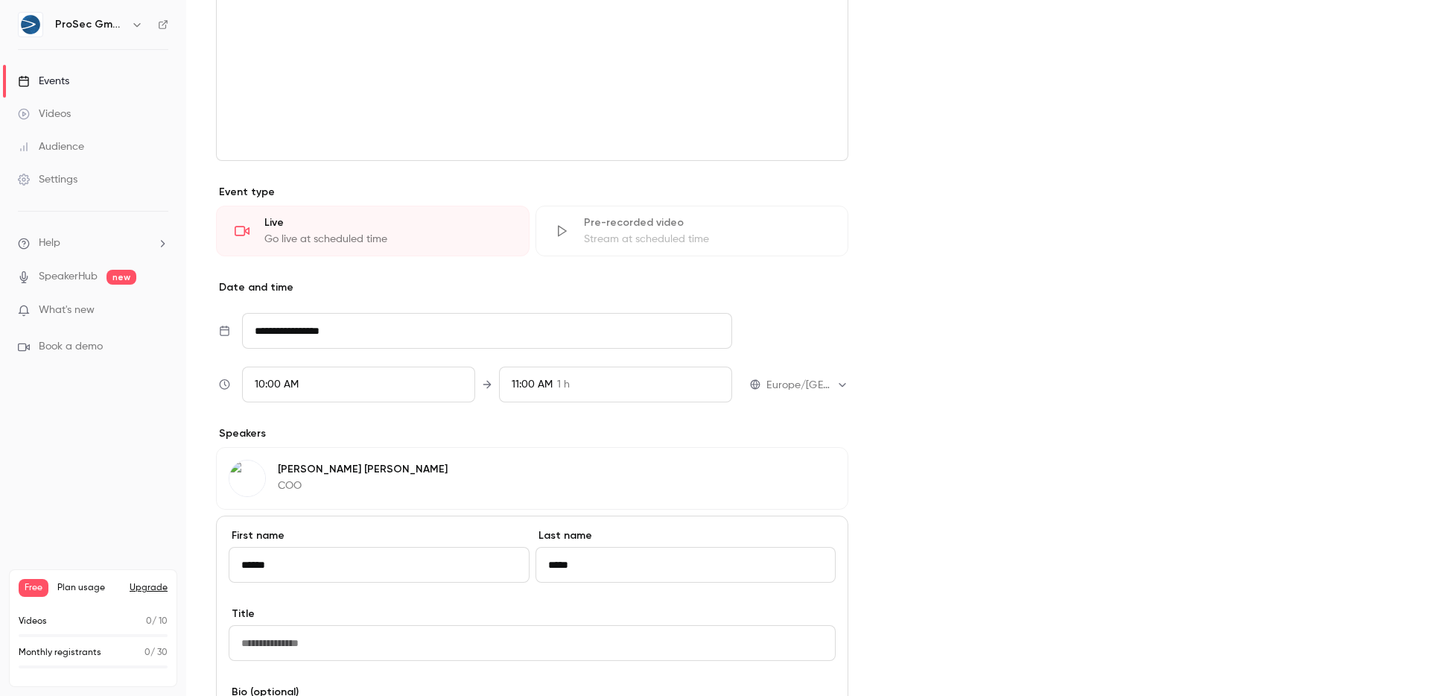
type input "*****"
click at [314, 653] on input "Title" at bounding box center [532, 643] width 607 height 36
type input "******"
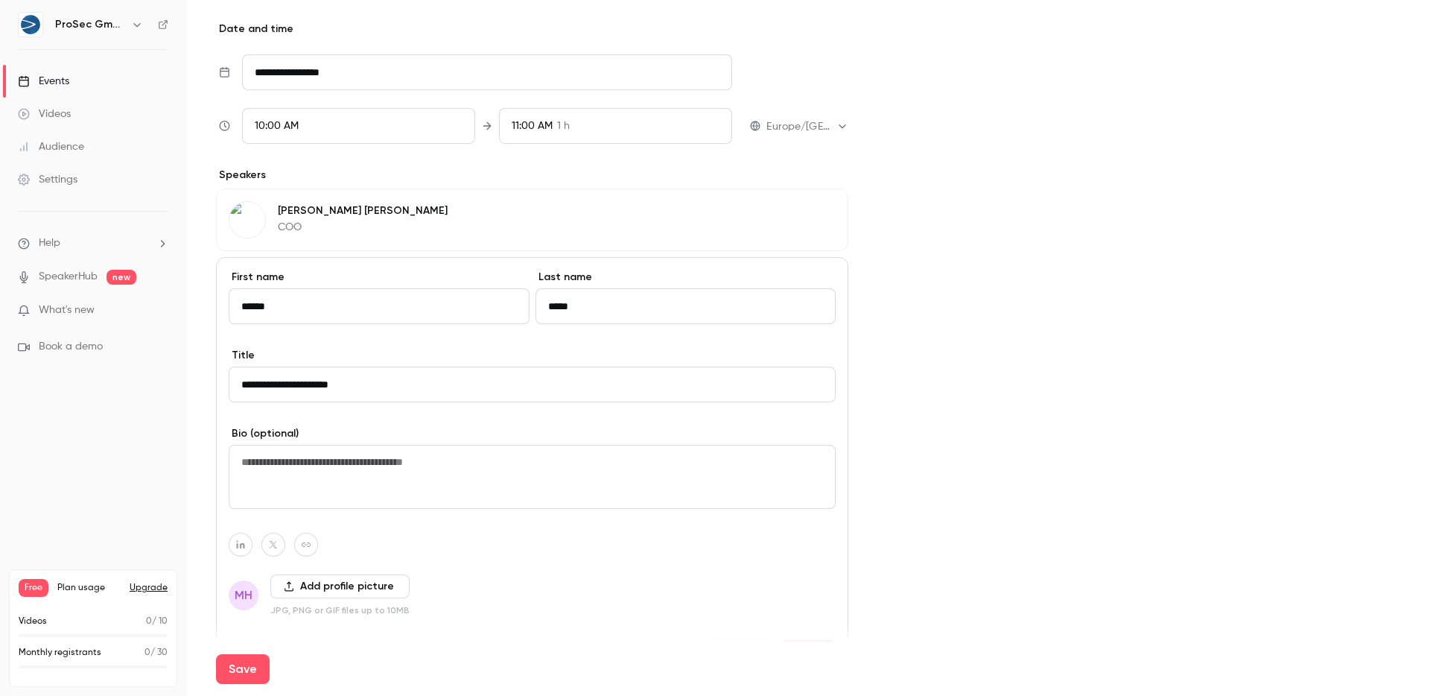
scroll to position [780, 0]
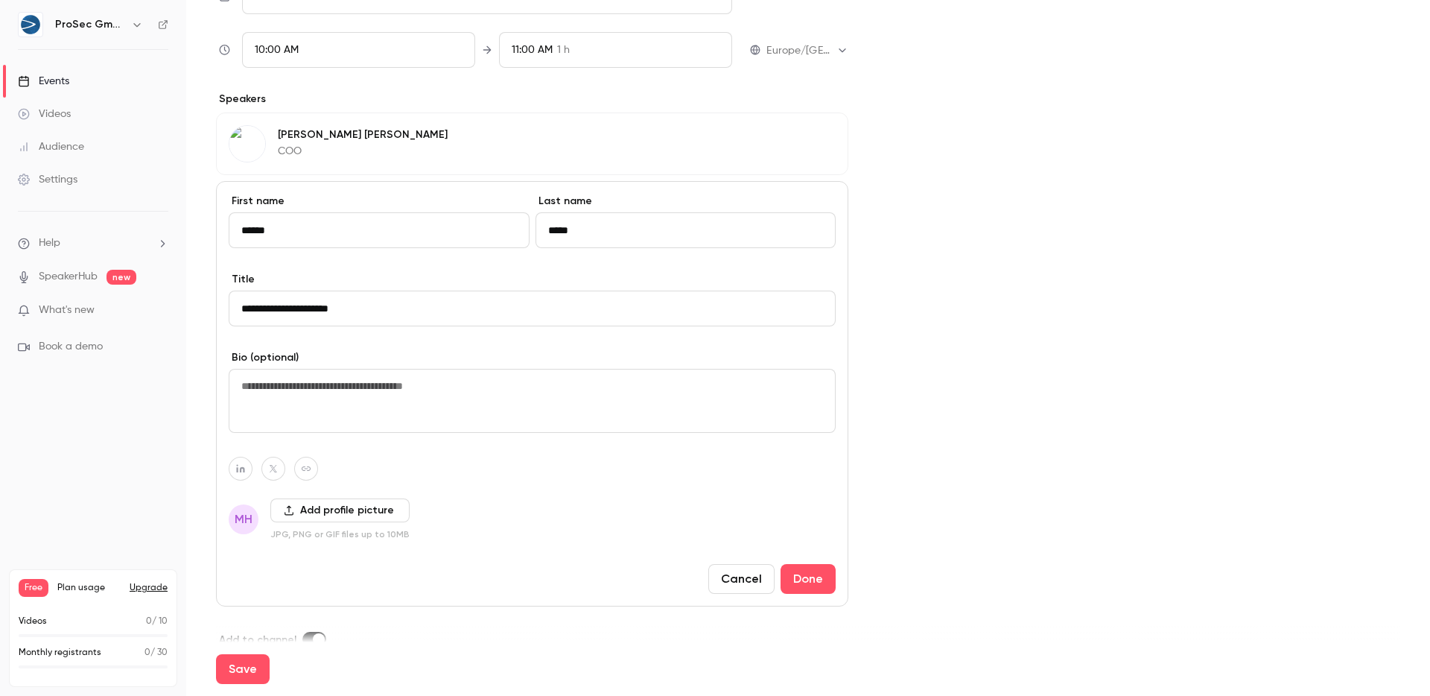
type input "**********"
click at [468, 428] on textarea at bounding box center [532, 401] width 607 height 64
click at [322, 501] on button "Add profile picture" at bounding box center [339, 510] width 139 height 24
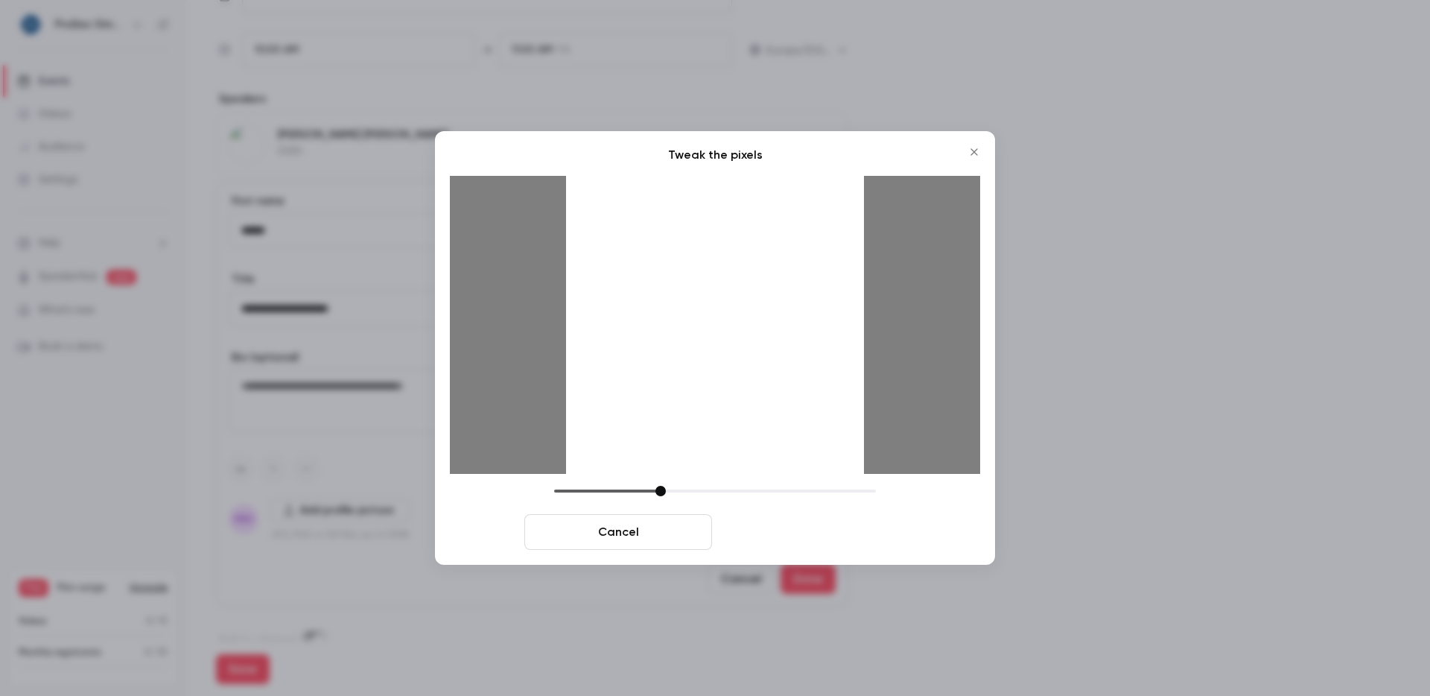
click at [808, 531] on button "Crop and save" at bounding box center [812, 532] width 188 height 36
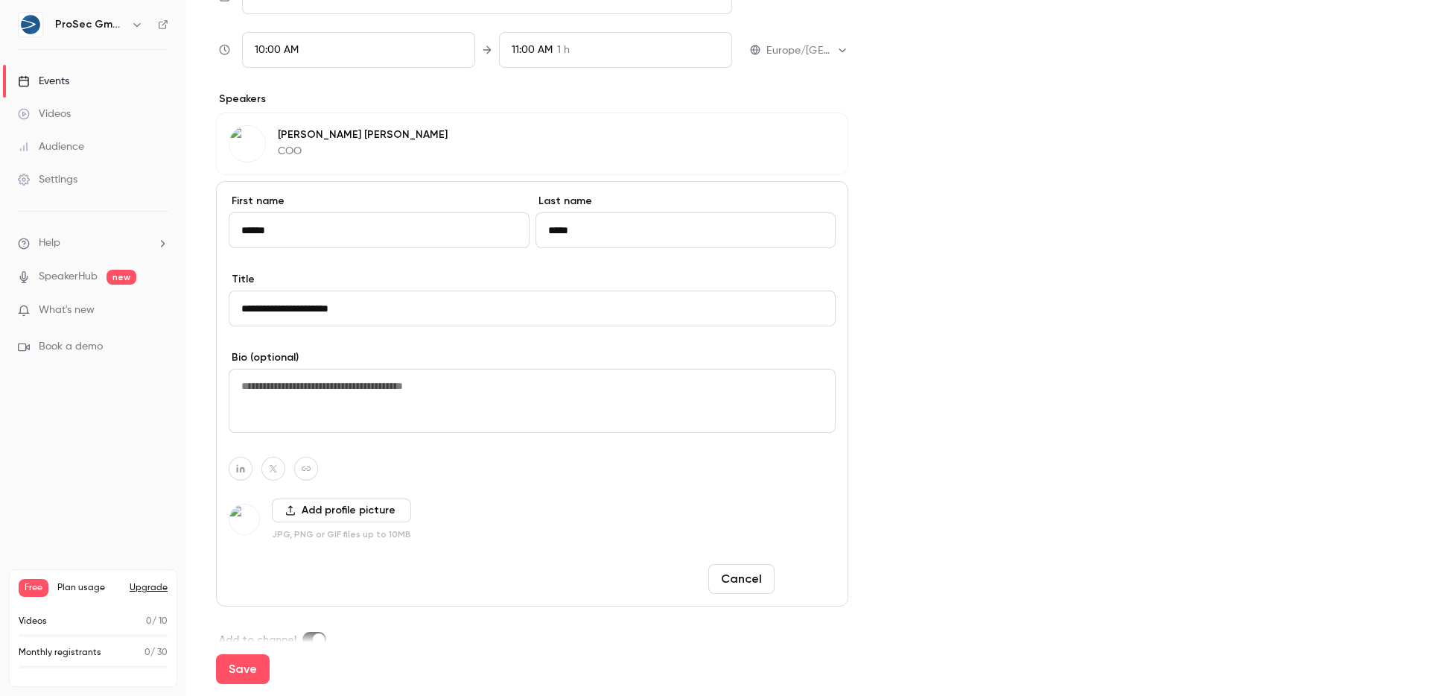
click at [796, 578] on button "Done" at bounding box center [808, 579] width 55 height 30
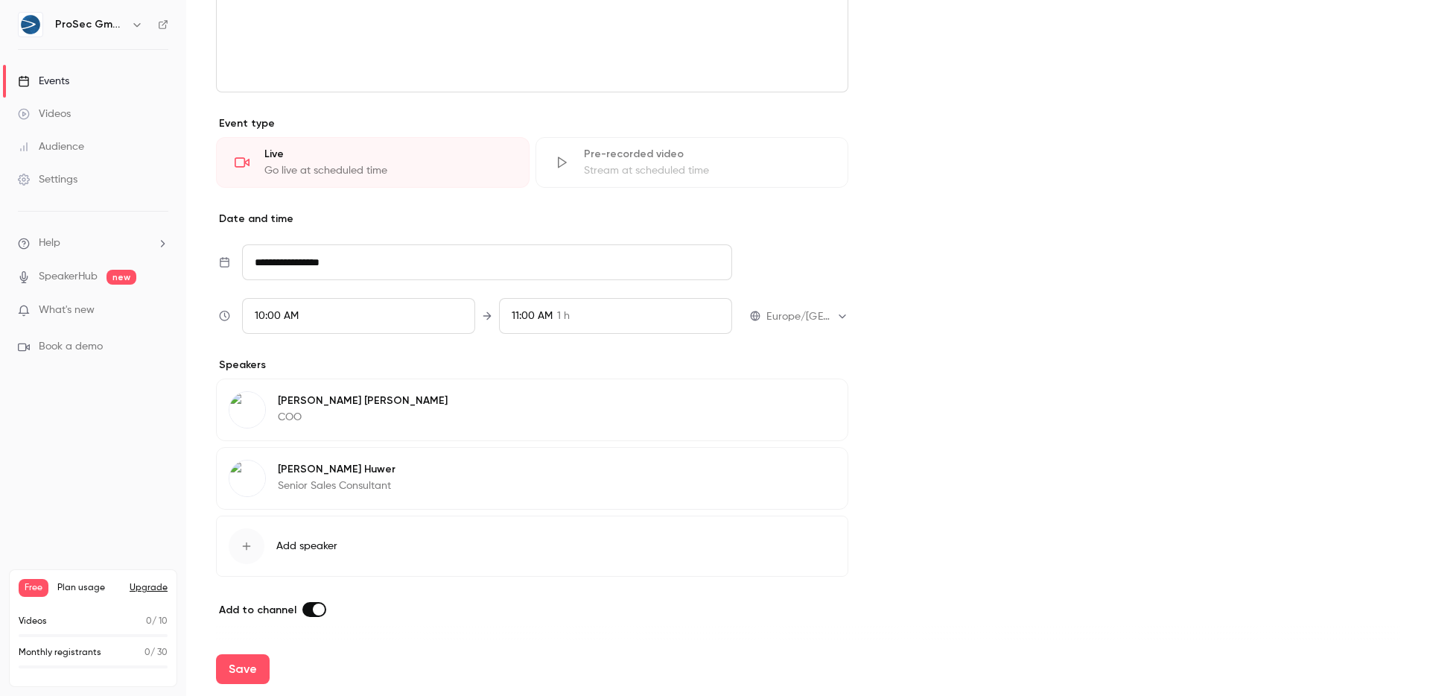
scroll to position [514, 0]
click at [802, 404] on button "Edit" at bounding box center [808, 403] width 54 height 24
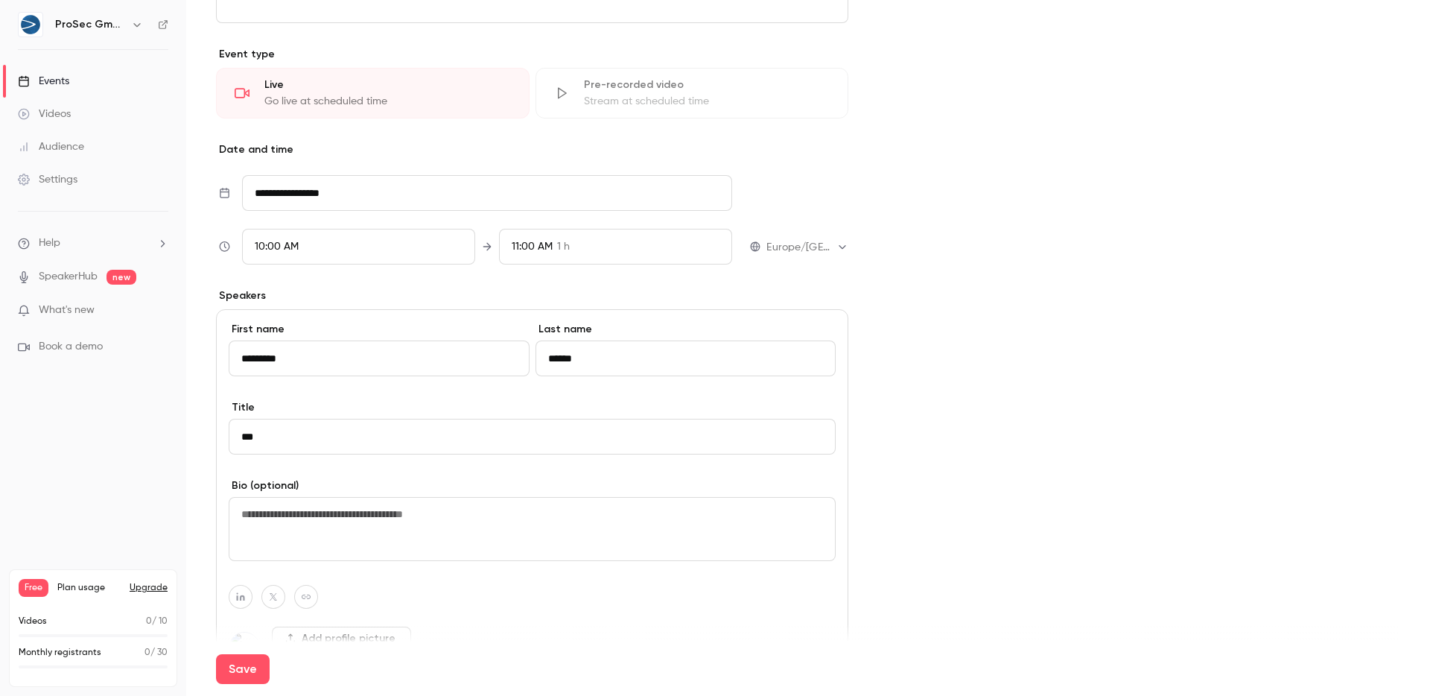
scroll to position [627, 0]
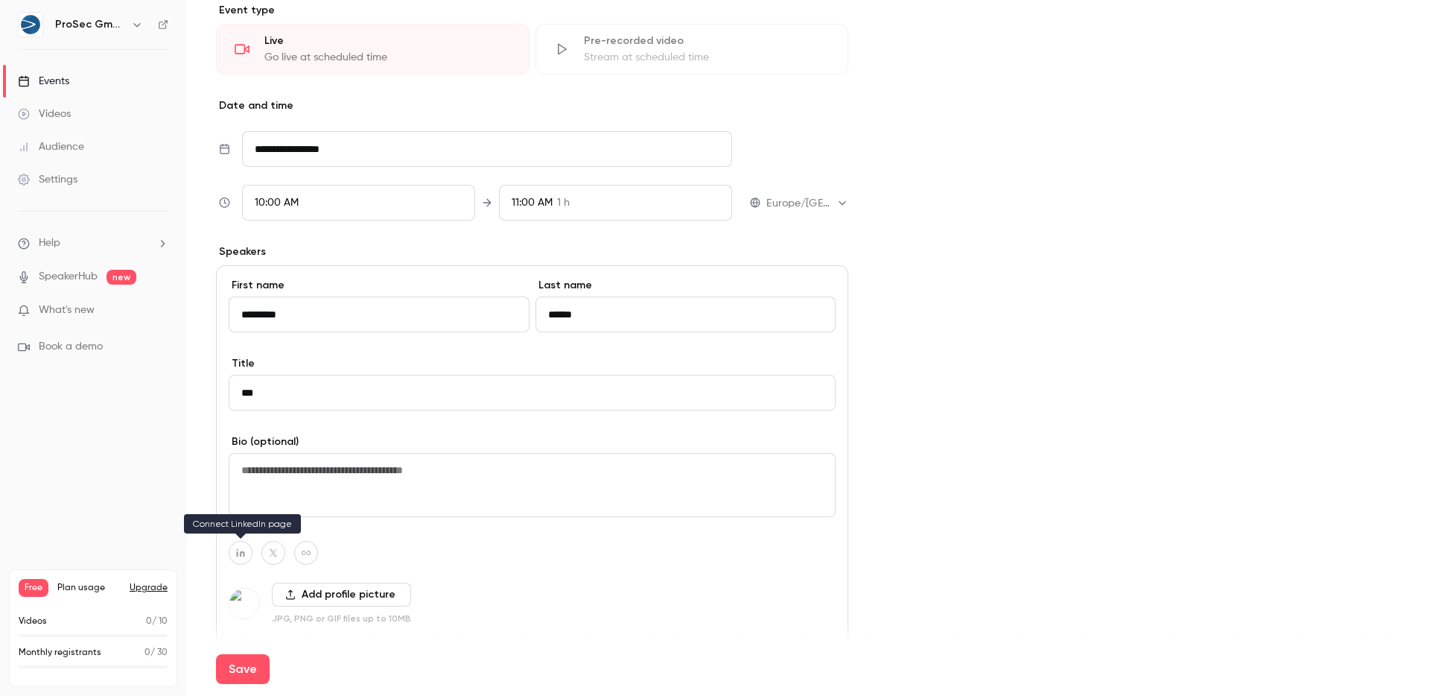
click at [247, 555] on button "button" at bounding box center [241, 553] width 24 height 24
click at [375, 475] on textarea at bounding box center [532, 485] width 607 height 64
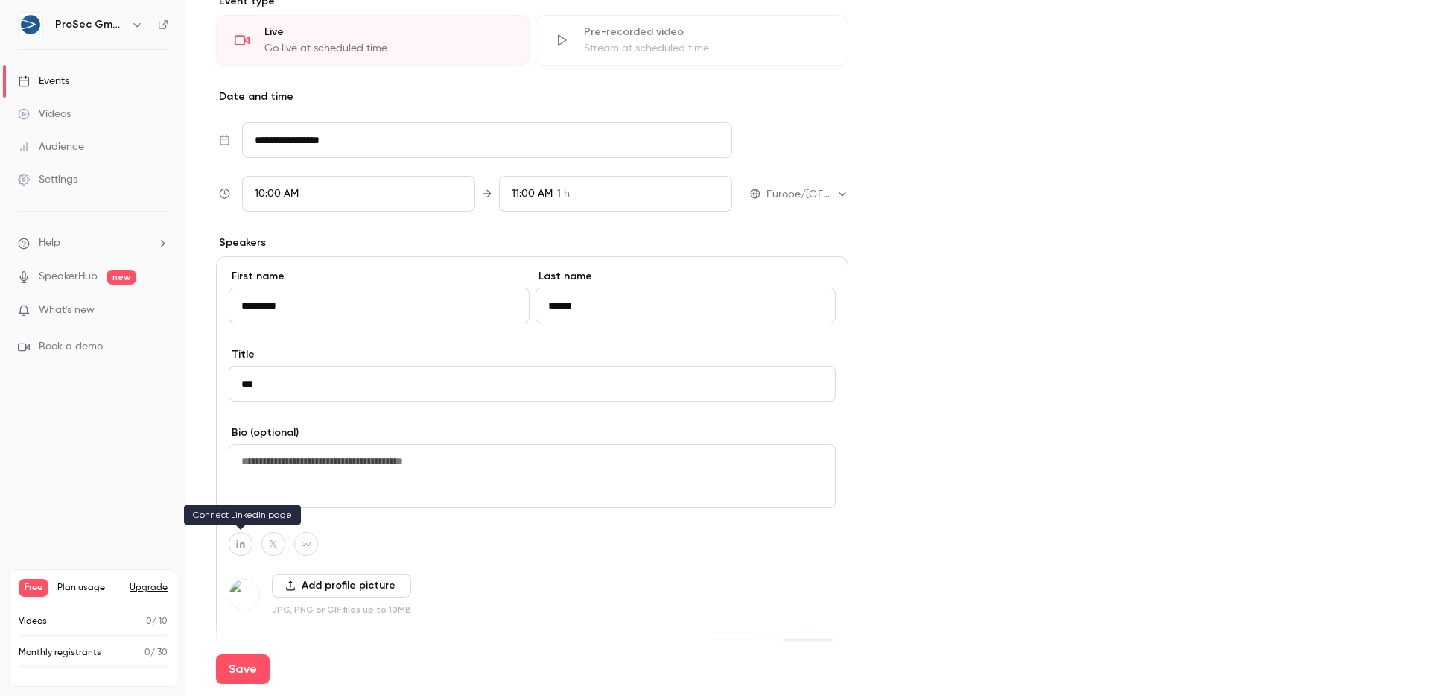
click at [247, 540] on button "button" at bounding box center [241, 544] width 24 height 24
type input "**********"
click at [477, 553] on div at bounding box center [532, 544] width 607 height 24
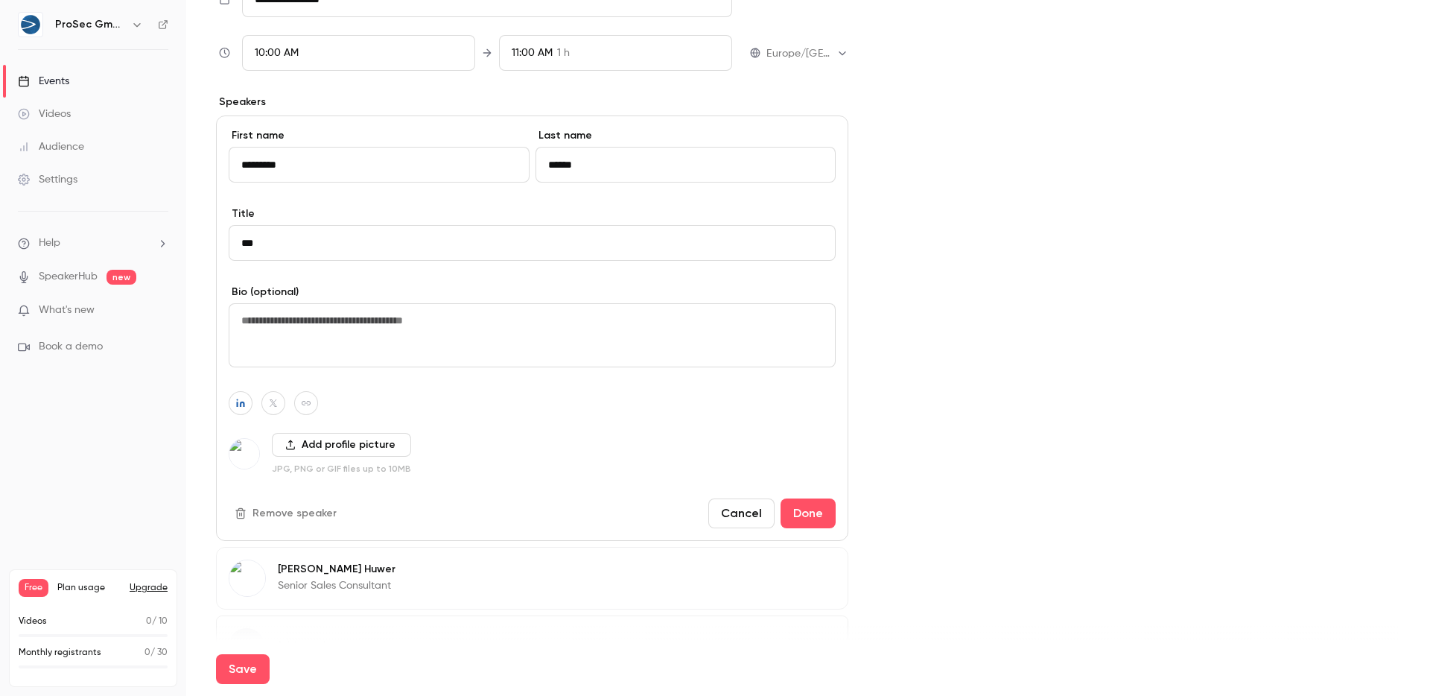
scroll to position [877, 0]
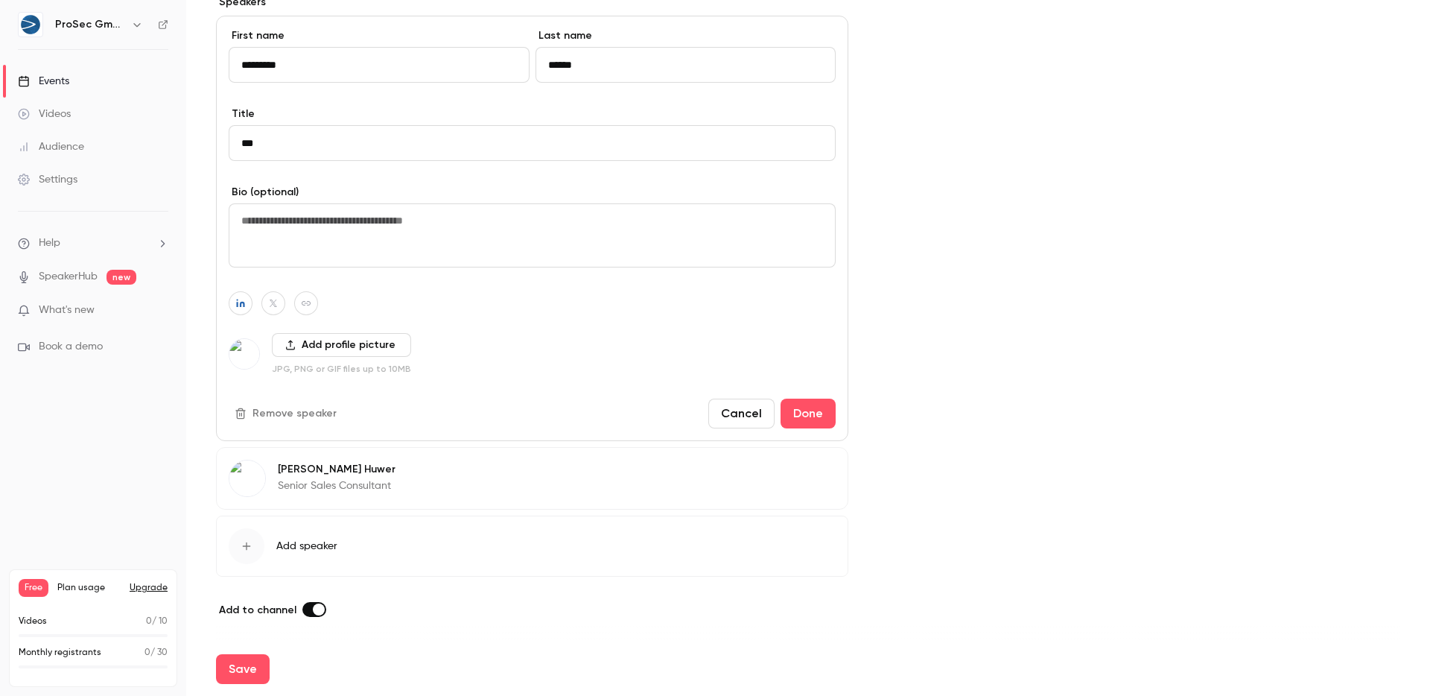
click at [450, 486] on div "Manuel Huwer Senior Sales Consultant Edit" at bounding box center [532, 478] width 632 height 63
click at [807, 406] on button "Done" at bounding box center [808, 414] width 55 height 30
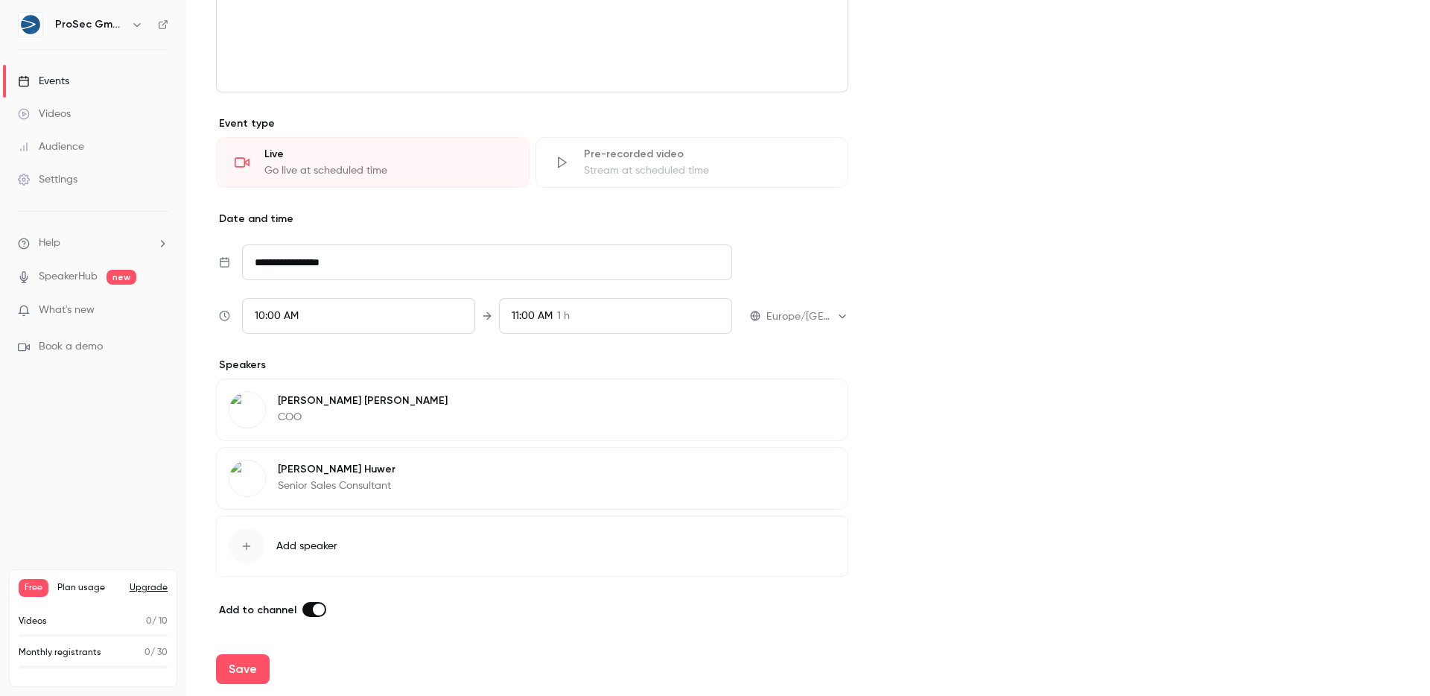
scroll to position [514, 0]
click at [803, 402] on button "Edit" at bounding box center [808, 403] width 54 height 24
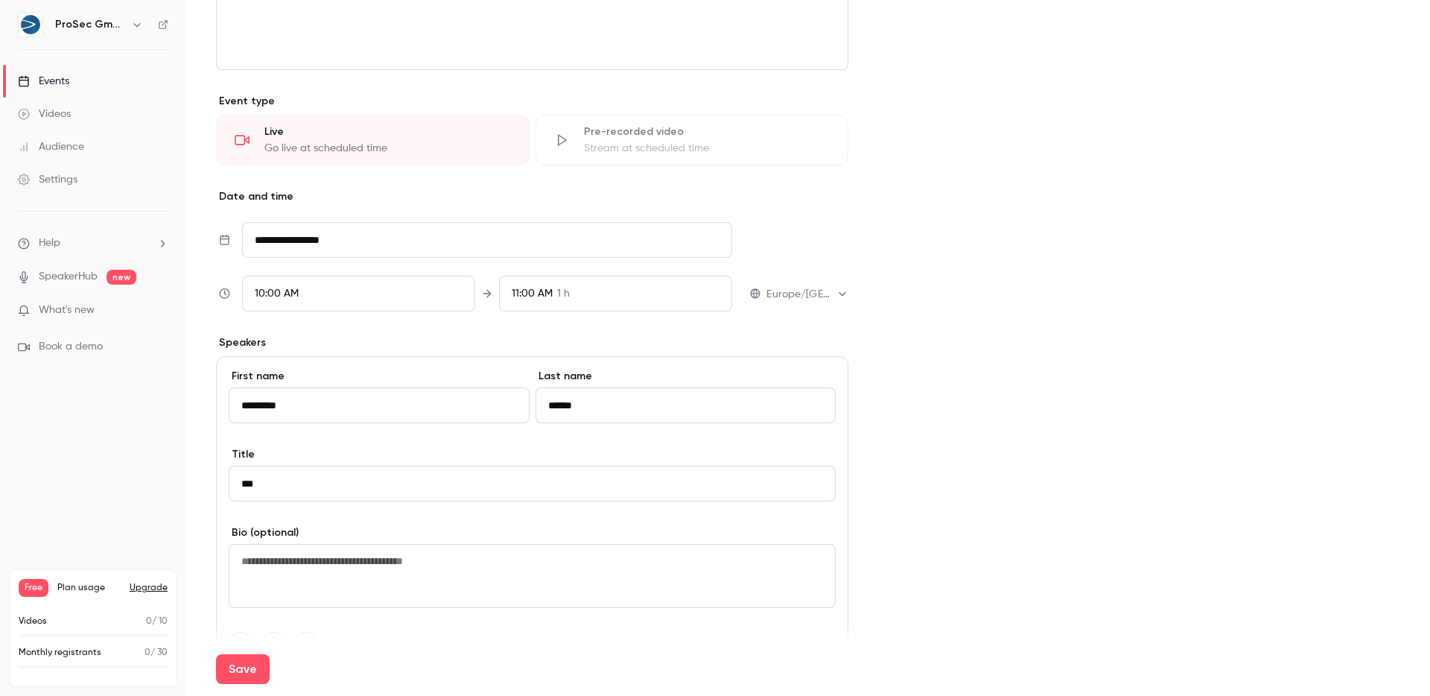
scroll to position [690, 0]
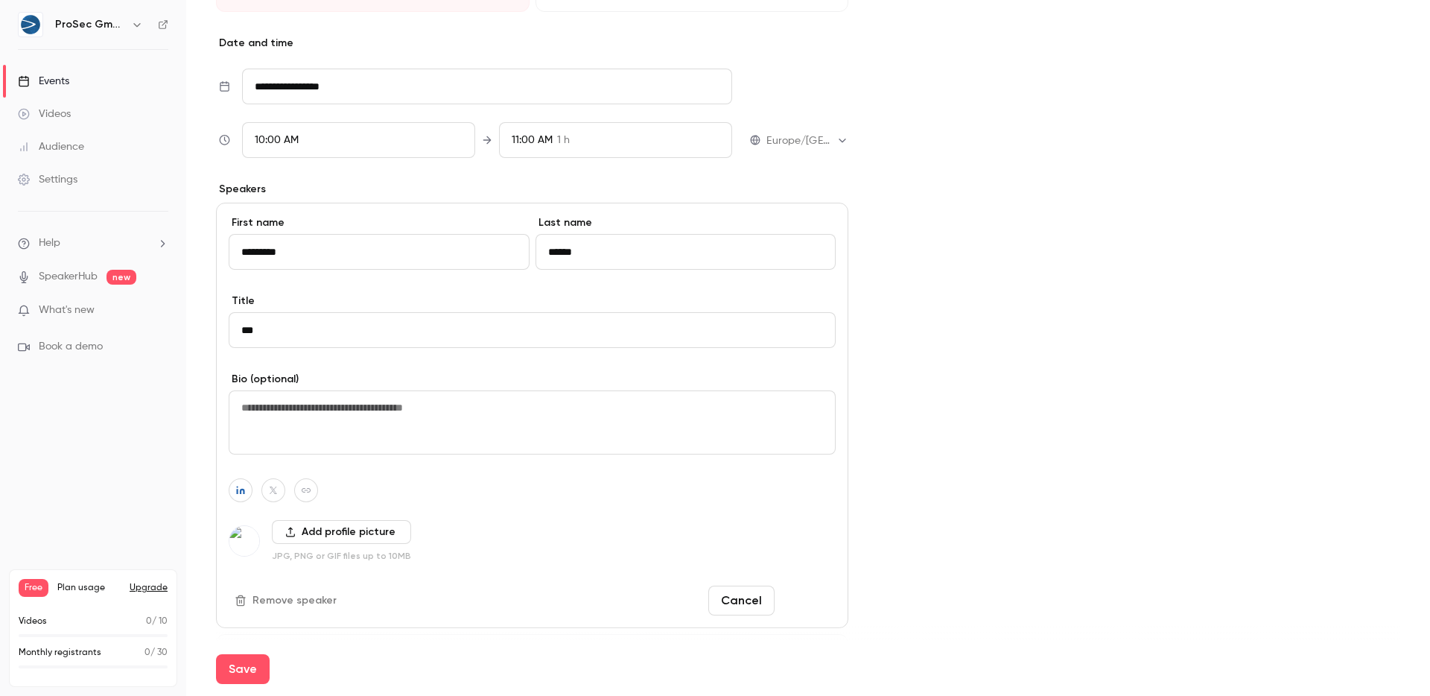
click at [805, 597] on button "Done" at bounding box center [808, 601] width 55 height 30
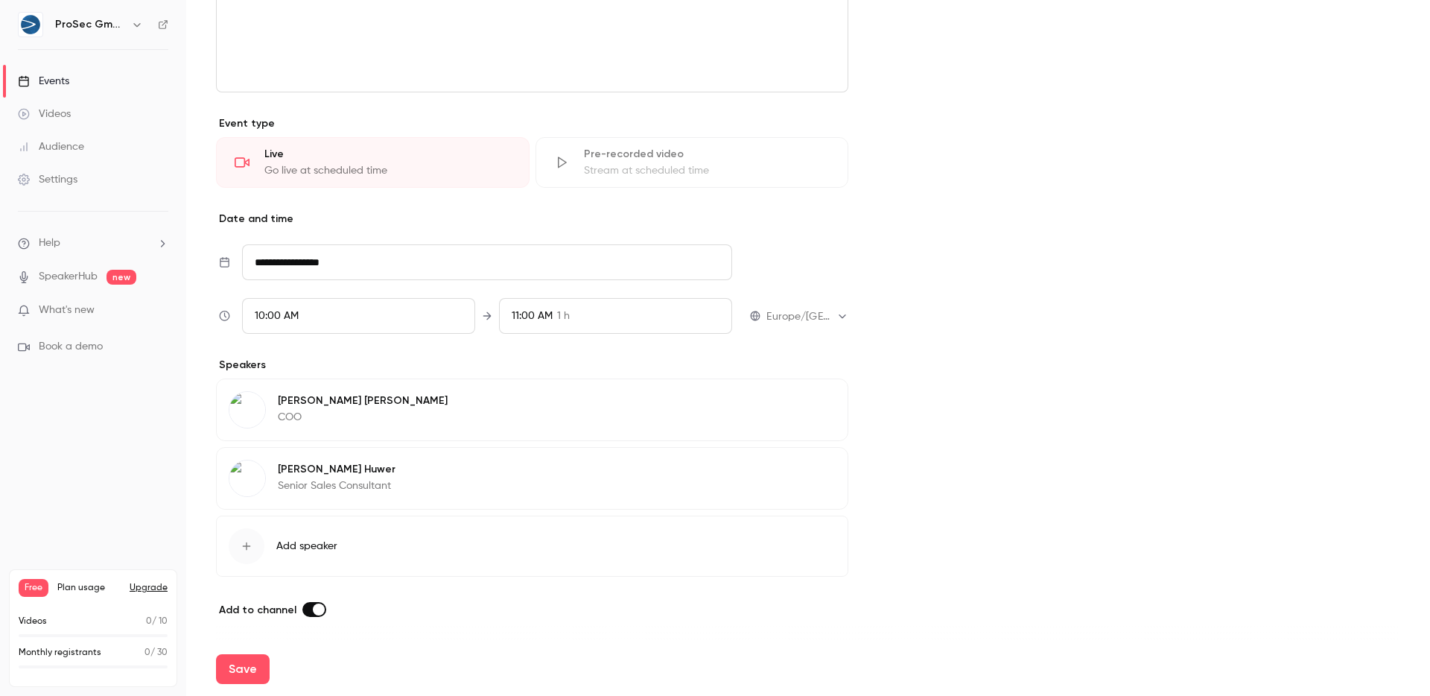
scroll to position [514, 0]
click at [309, 473] on p "Manuel Huwer" at bounding box center [337, 469] width 118 height 15
click at [809, 465] on button "Edit" at bounding box center [808, 472] width 54 height 24
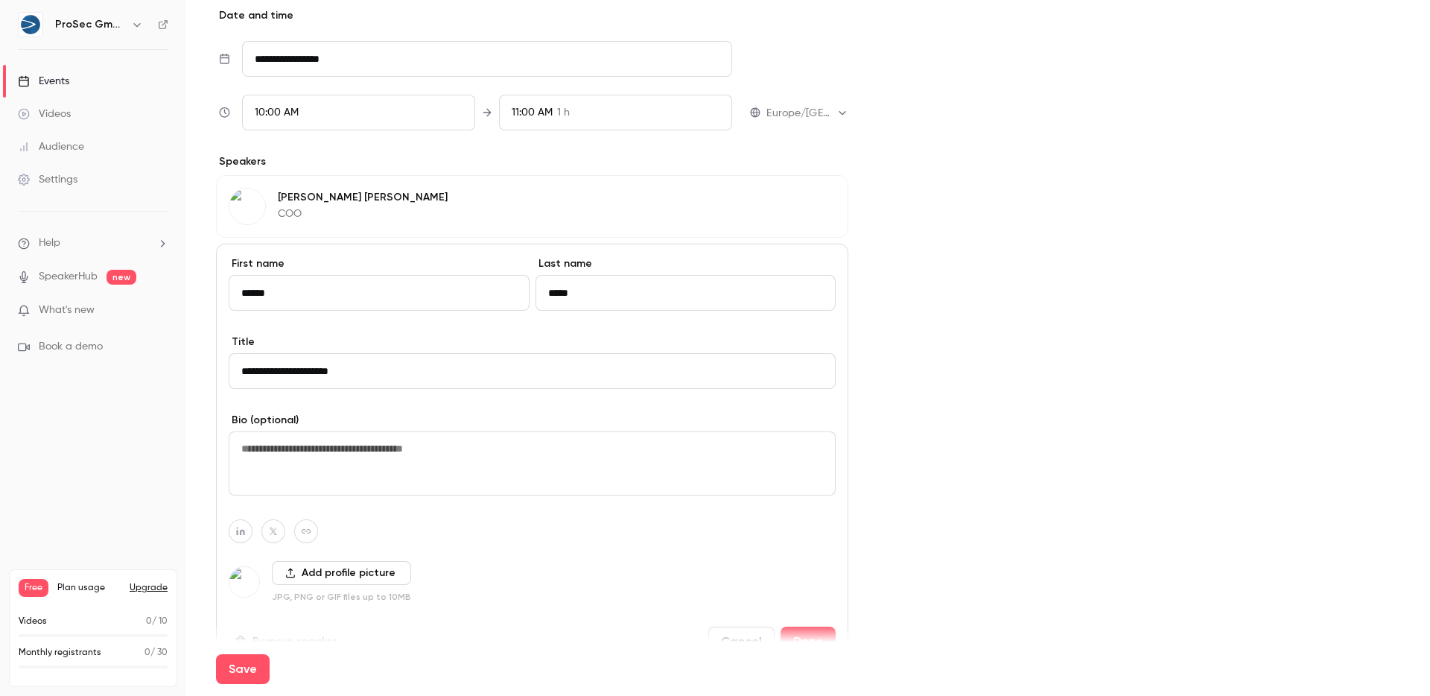
scroll to position [736, 0]
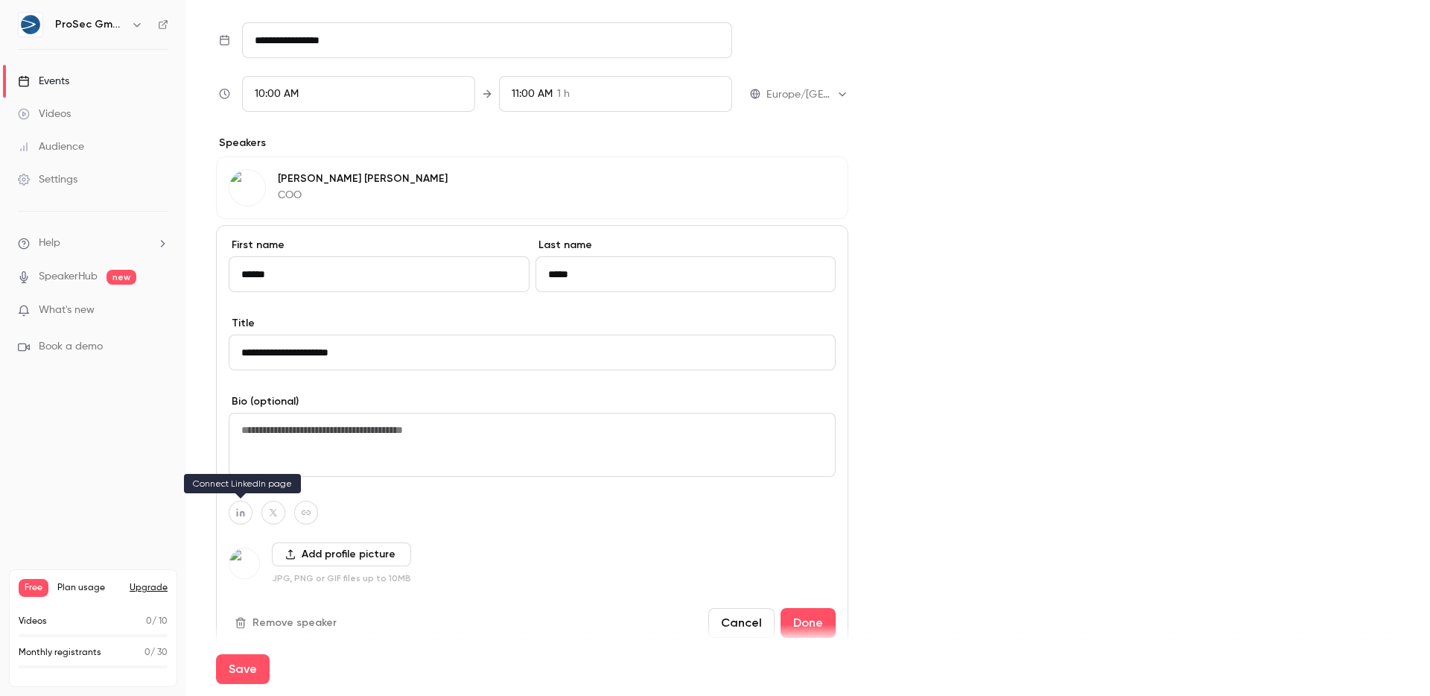
click at [237, 511] on icon "button" at bounding box center [240, 513] width 8 height 8
paste input "**********"
click at [323, 473] on button "button" at bounding box center [318, 478] width 18 height 18
type input "**********"
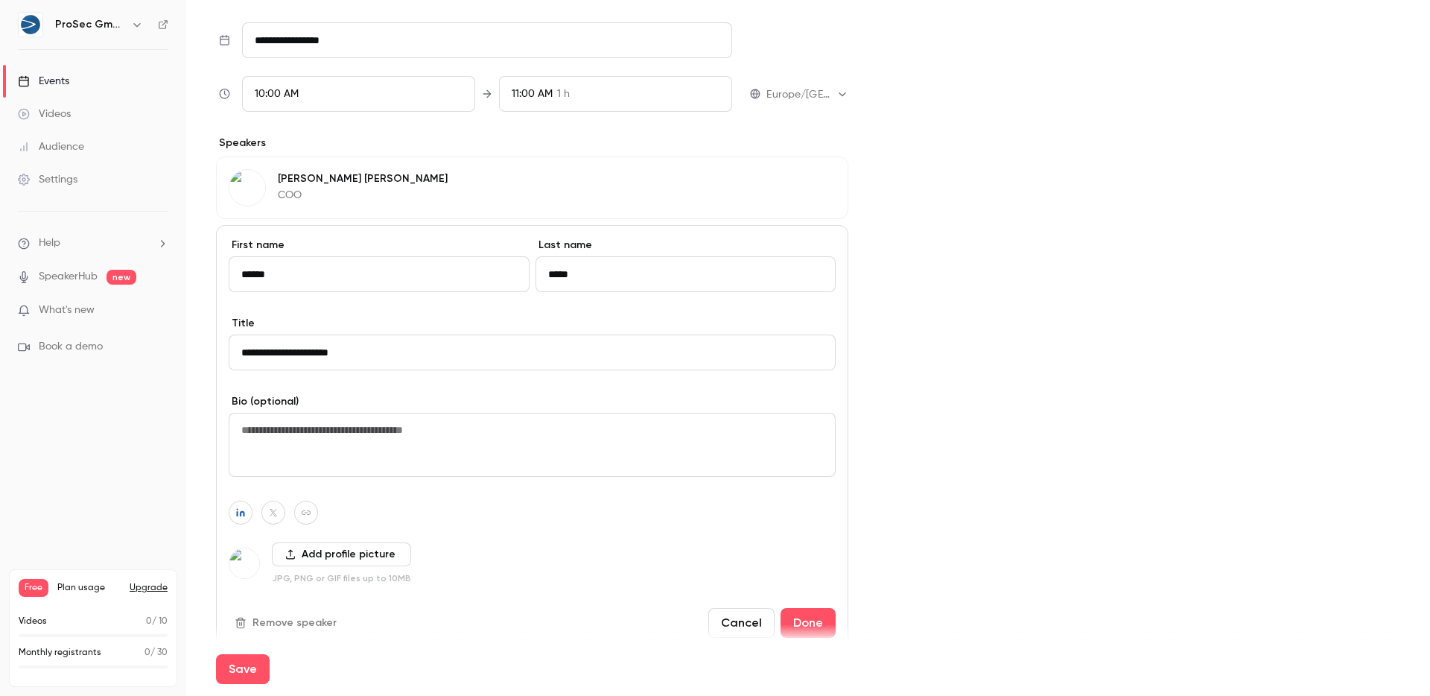
scroll to position [0, 0]
click at [573, 526] on div "**********" at bounding box center [532, 437] width 632 height 425
click at [810, 618] on button "Done" at bounding box center [808, 623] width 55 height 30
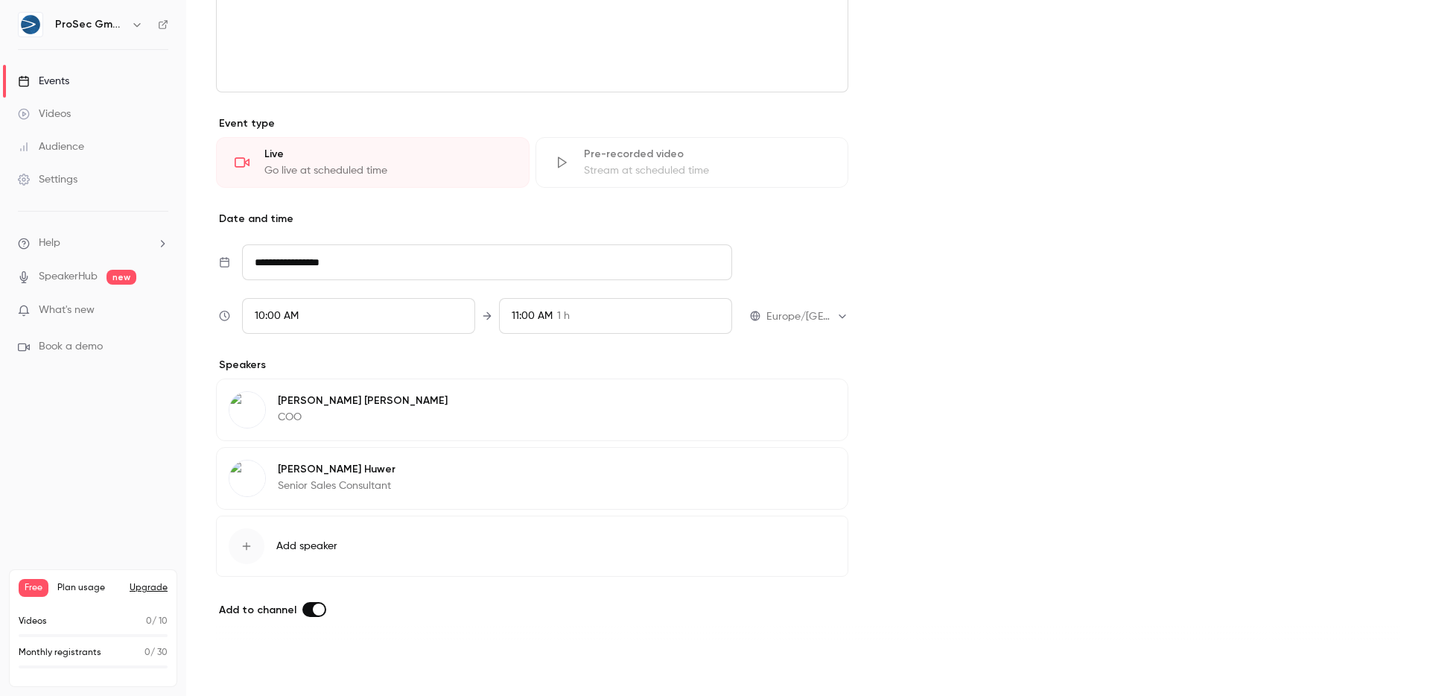
click at [226, 664] on button "Save" at bounding box center [243, 669] width 54 height 30
type input "**********"
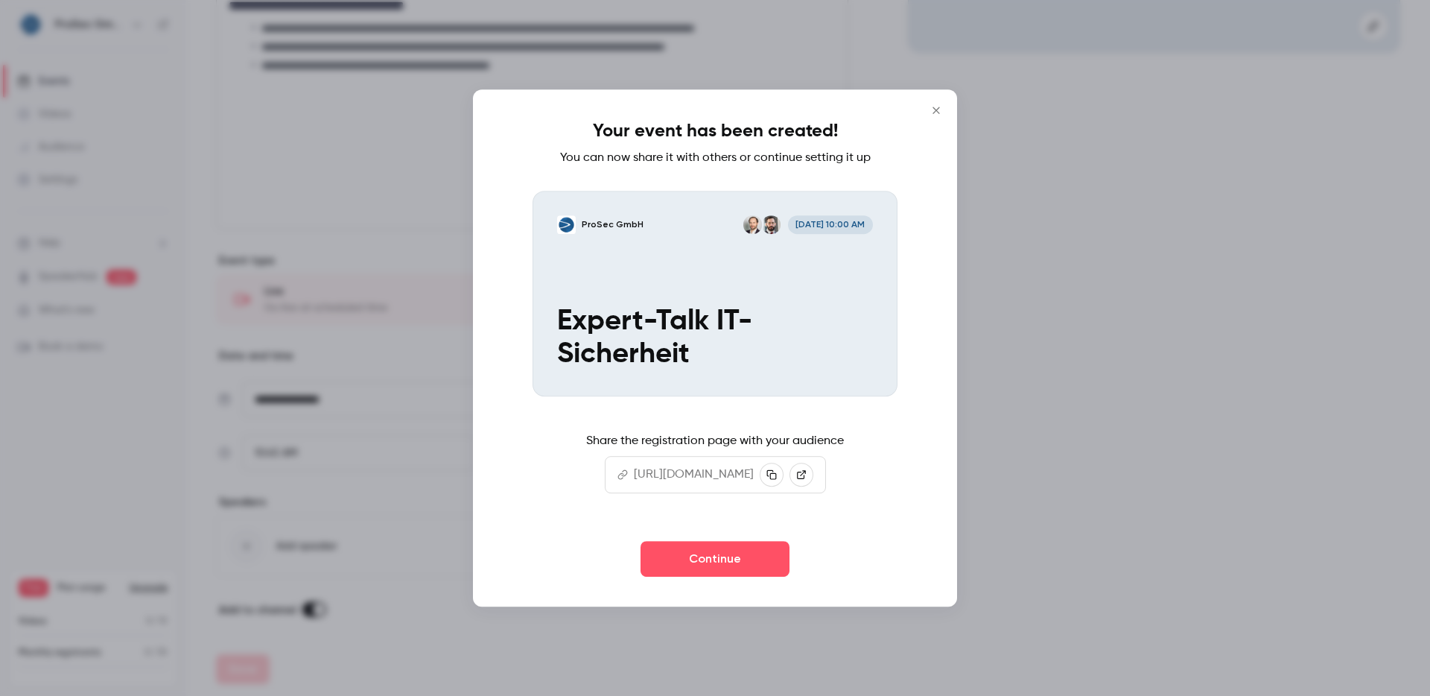
scroll to position [0, 0]
click at [729, 550] on button "Continue" at bounding box center [715, 559] width 149 height 36
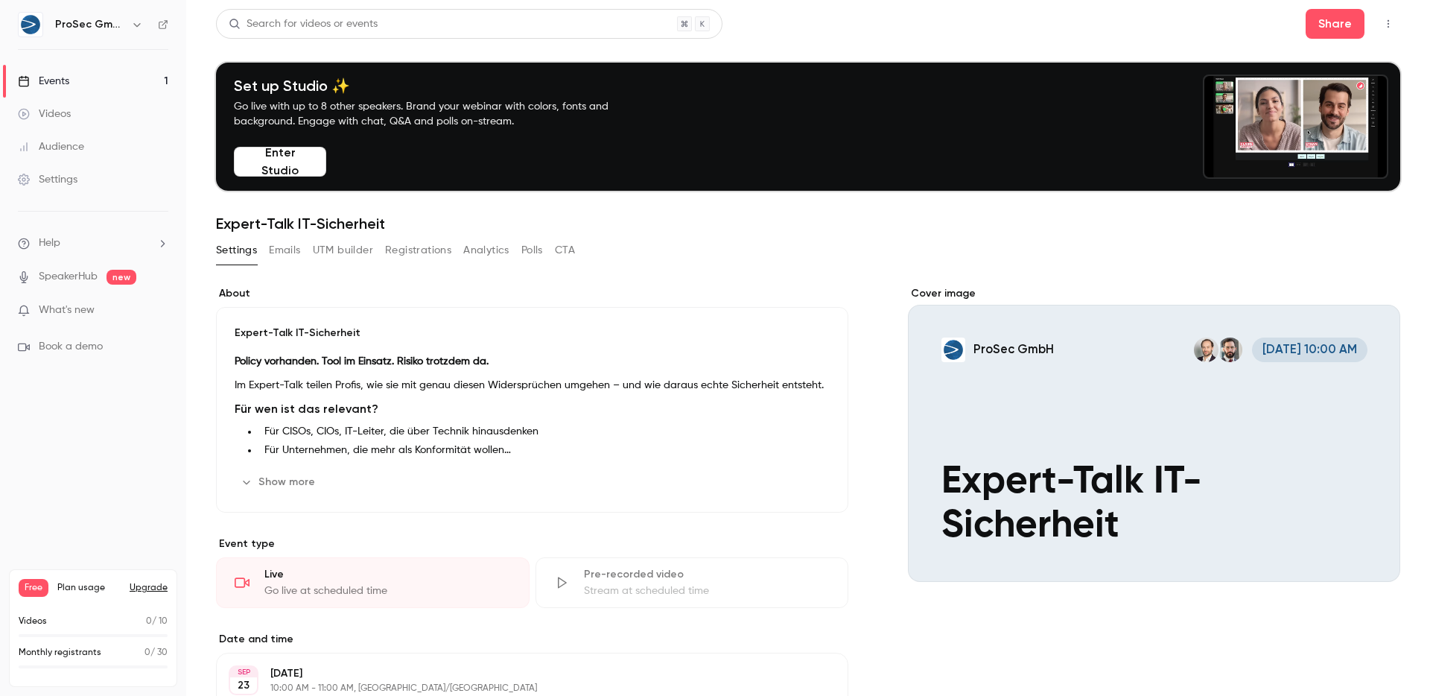
scroll to position [347, 0]
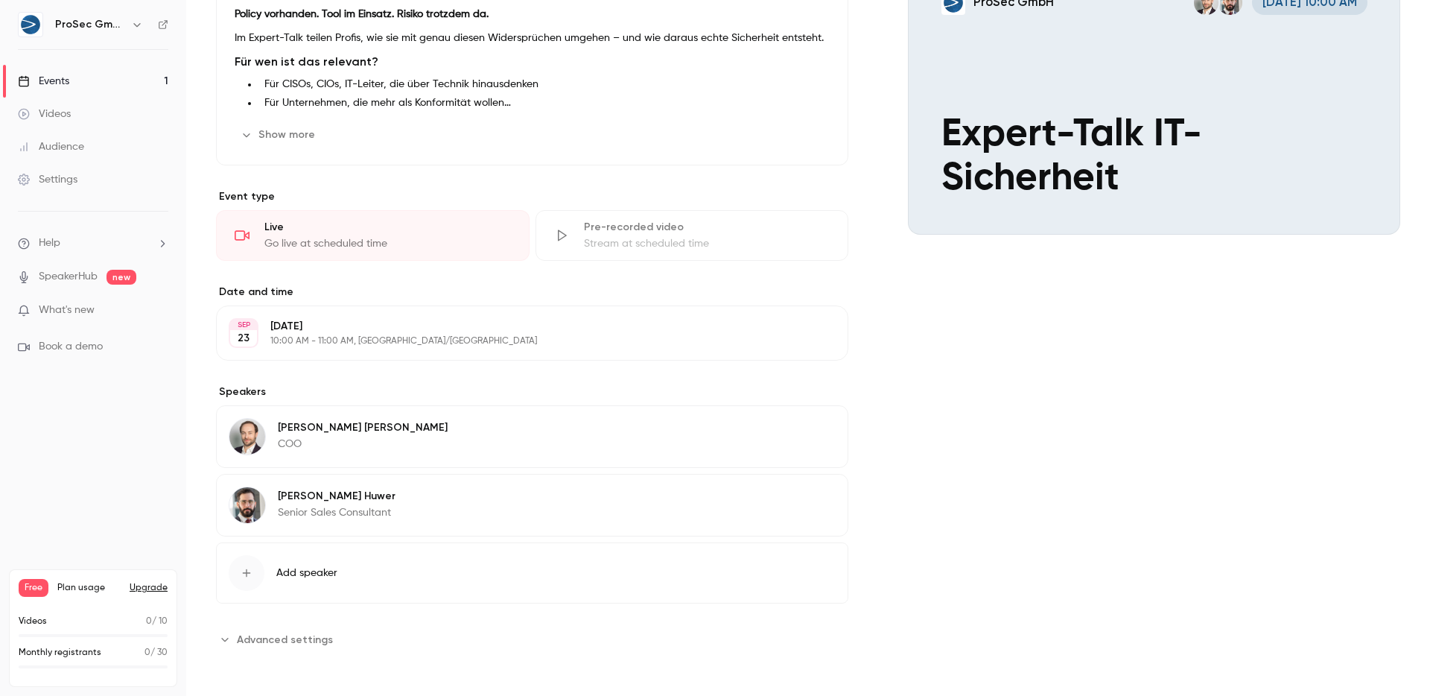
click at [812, 435] on button "Edit" at bounding box center [808, 430] width 54 height 24
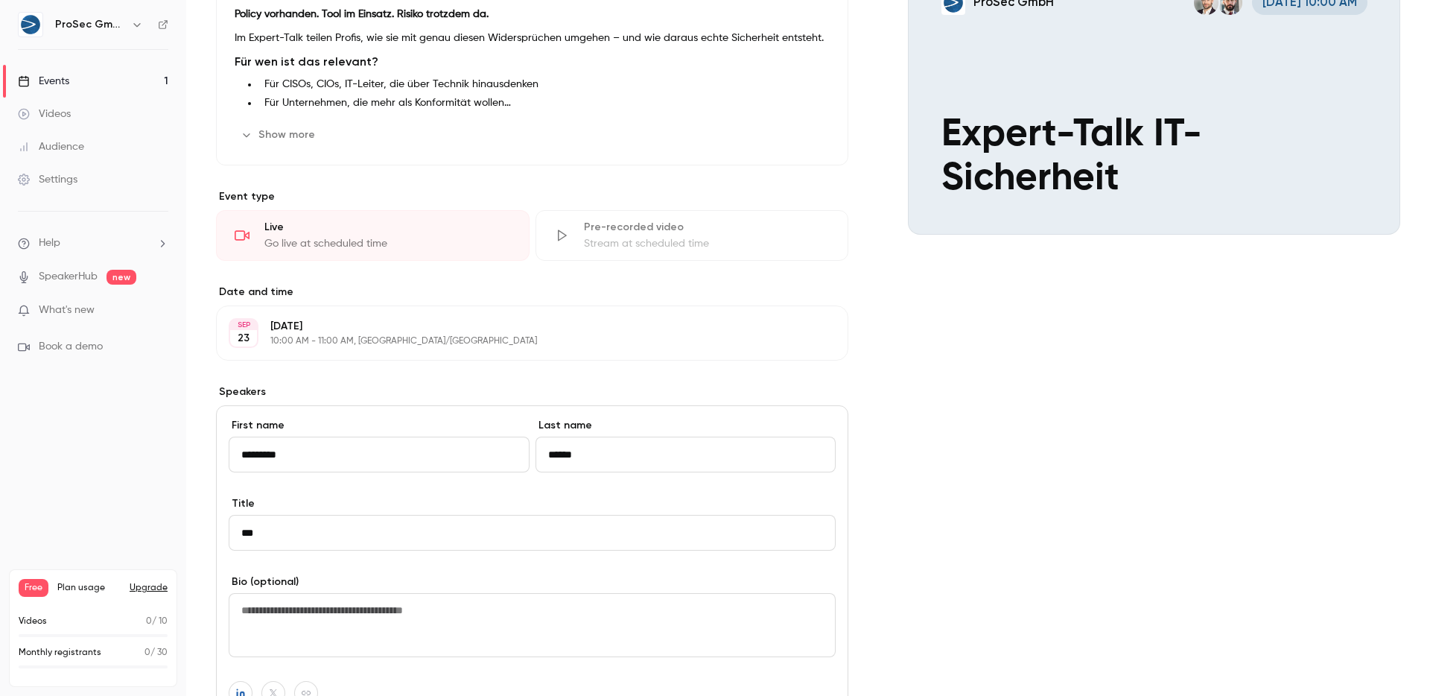
click at [318, 539] on input "***" at bounding box center [532, 533] width 607 height 36
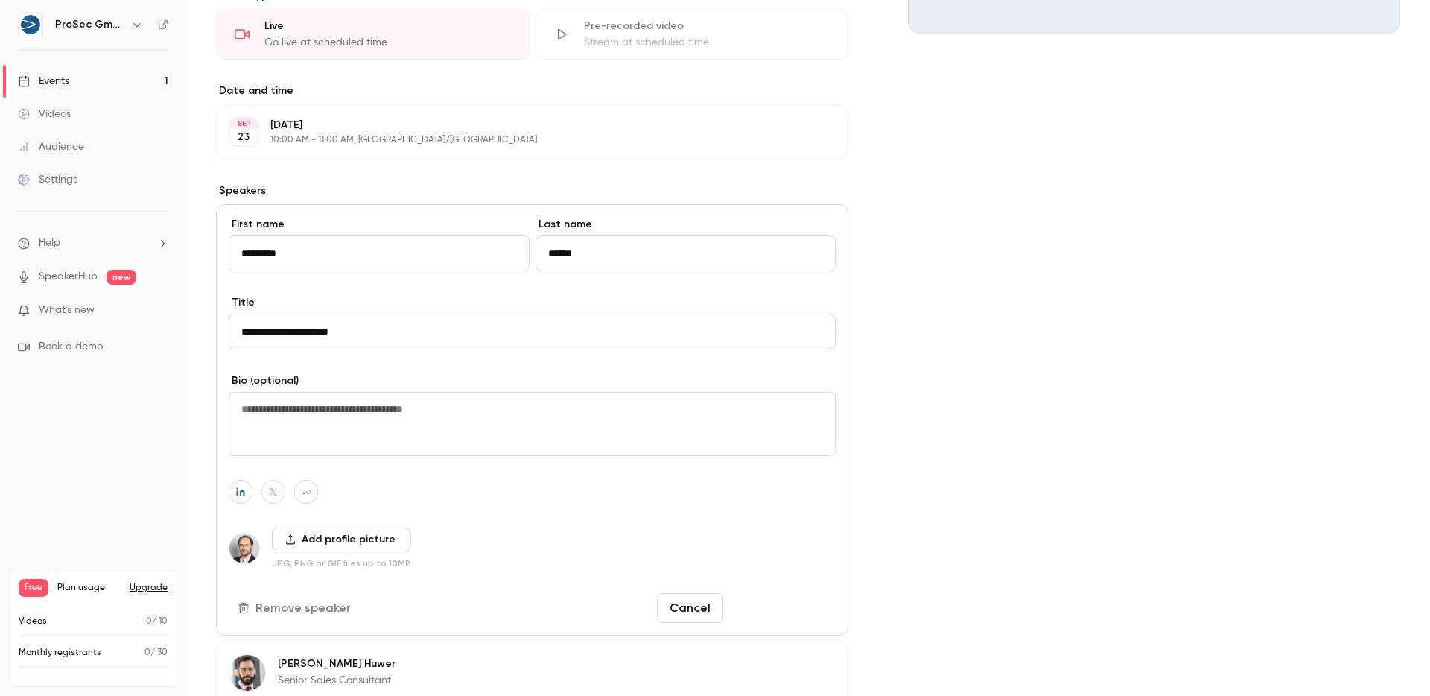
type input "**********"
click at [771, 598] on button "Save changes" at bounding box center [782, 608] width 107 height 30
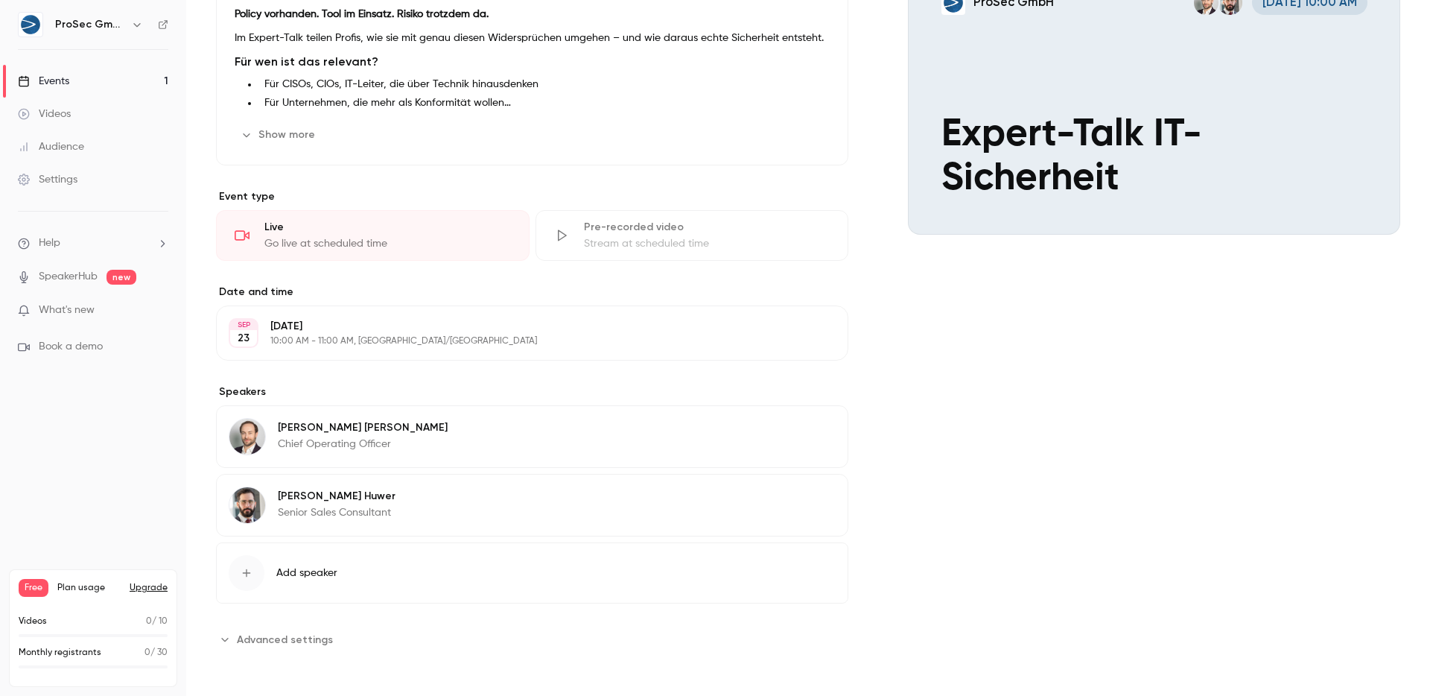
click at [310, 634] on span "Advanced settings" at bounding box center [285, 640] width 96 height 16
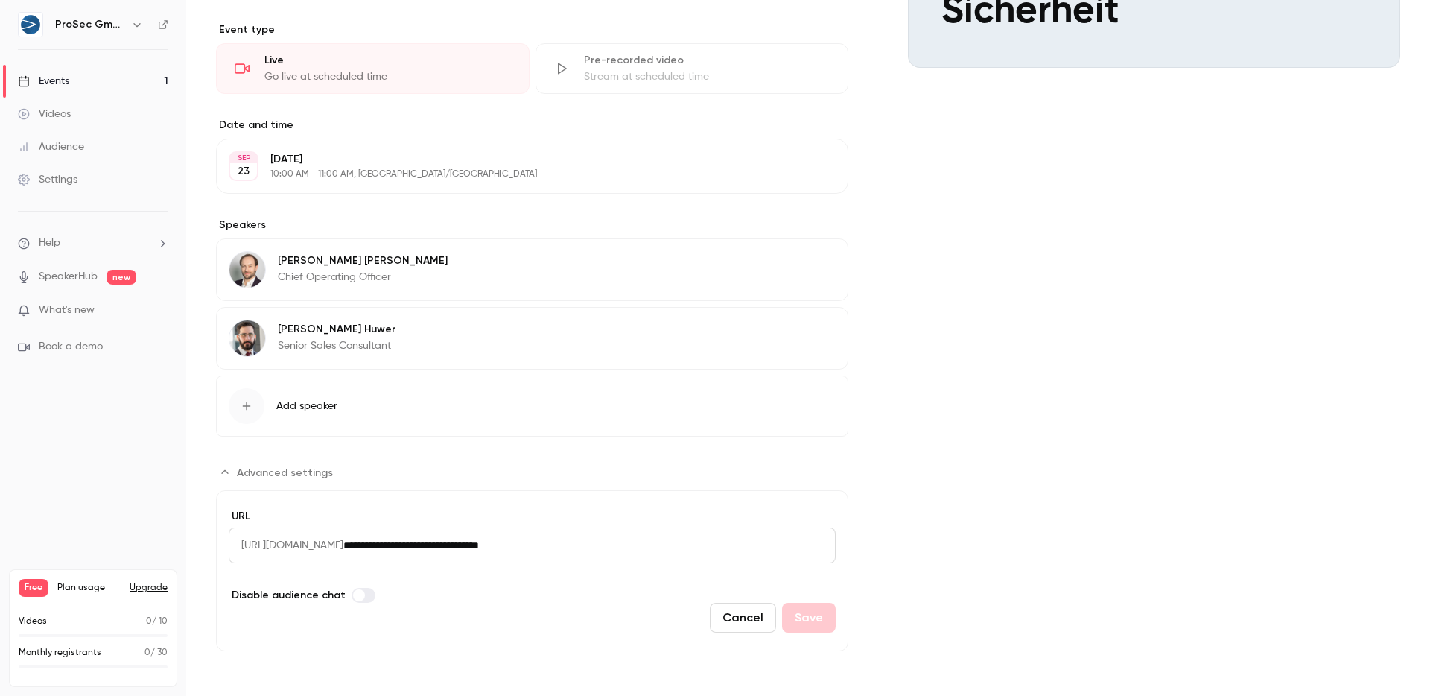
click at [1151, 429] on div "Cover image ProSec GmbH Sep 23, 10:00 AM Expert-Talk IT-Sicherheit" at bounding box center [1154, 211] width 492 height 879
click at [791, 330] on icon "button" at bounding box center [794, 332] width 12 height 12
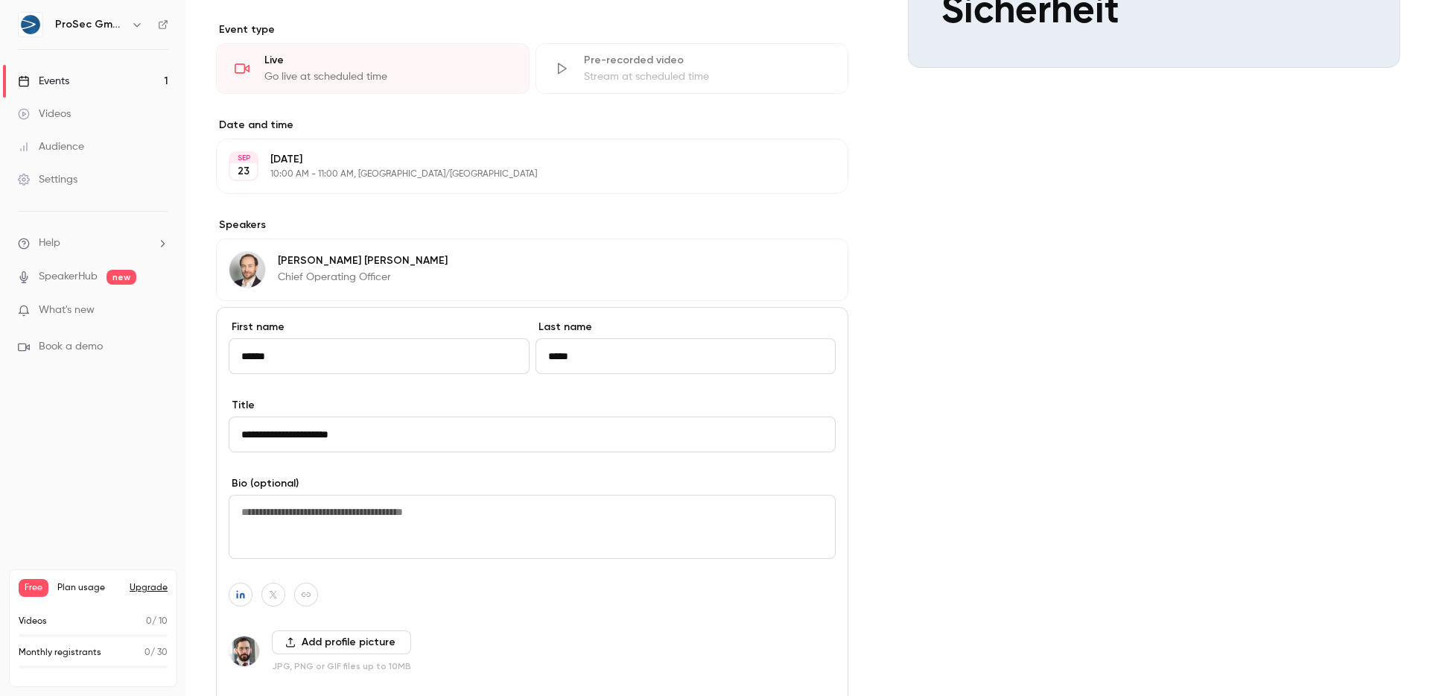
click at [270, 588] on button "button" at bounding box center [273, 595] width 24 height 24
click at [355, 559] on button "button" at bounding box center [351, 560] width 18 height 18
type input "**********"
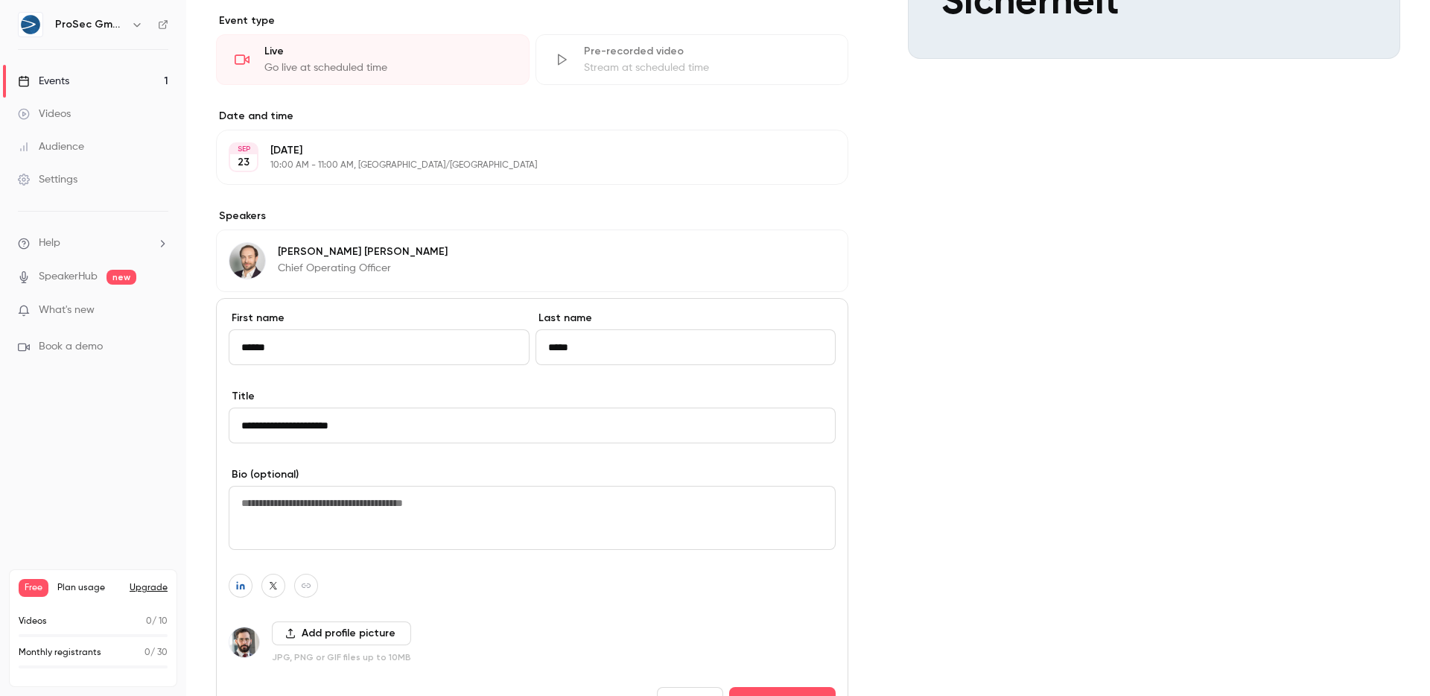
scroll to position [533, 0]
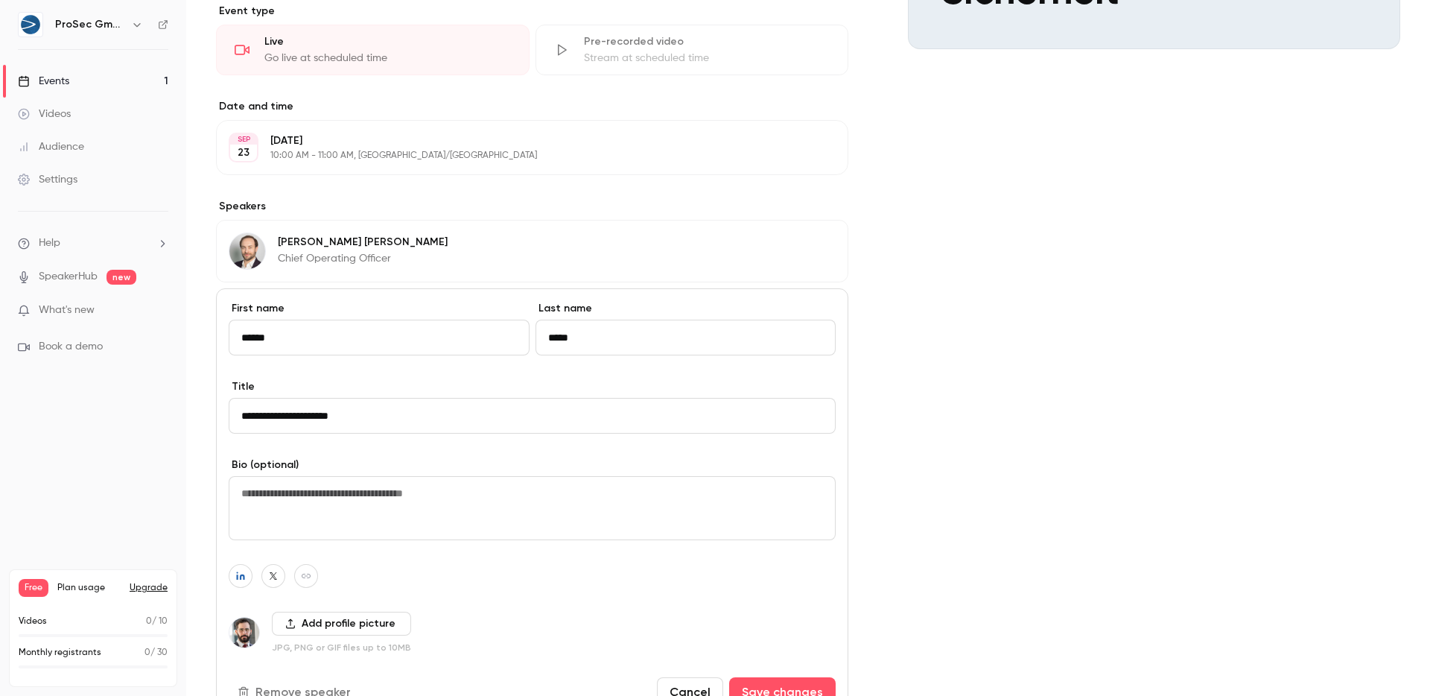
click at [410, 246] on div "Christoph Ludwig Chief Operating Officer Edit" at bounding box center [532, 251] width 632 height 63
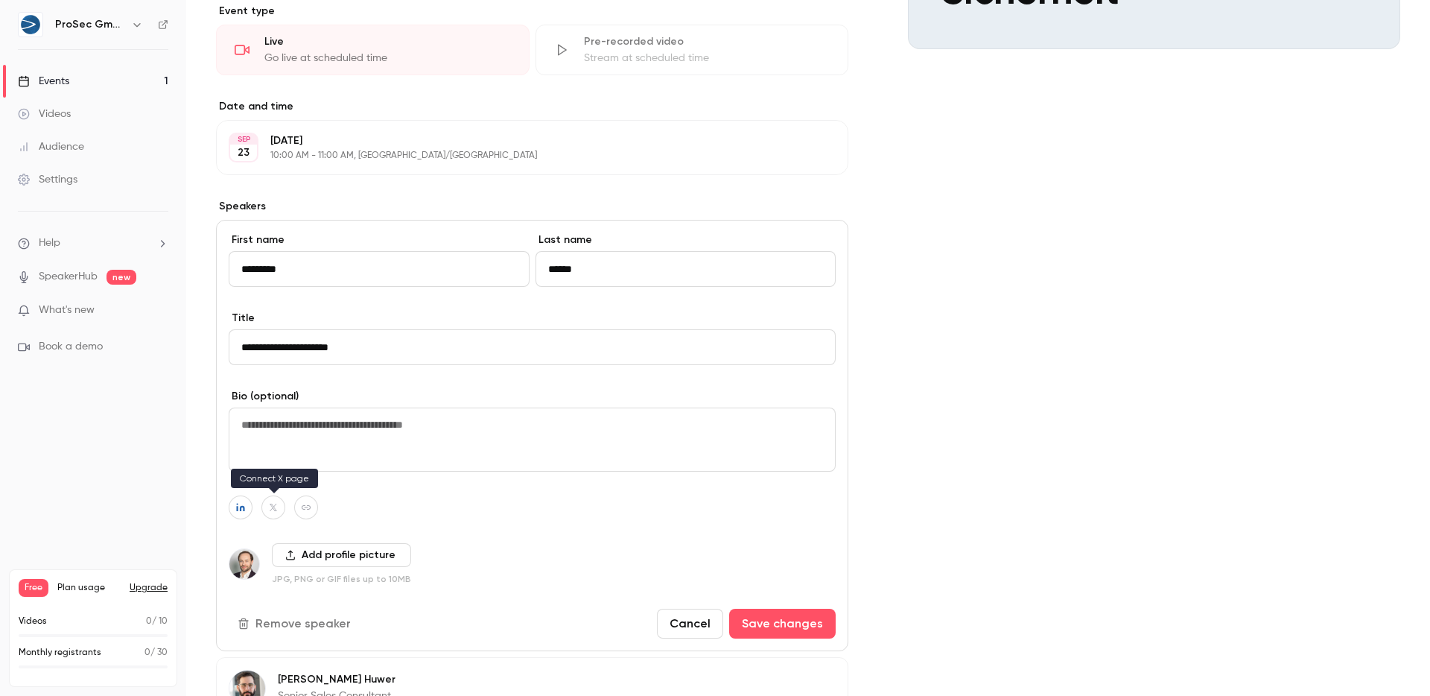
click at [264, 506] on button "button" at bounding box center [273, 507] width 24 height 24
type input "**********"
click at [783, 621] on button "Save changes" at bounding box center [782, 624] width 107 height 30
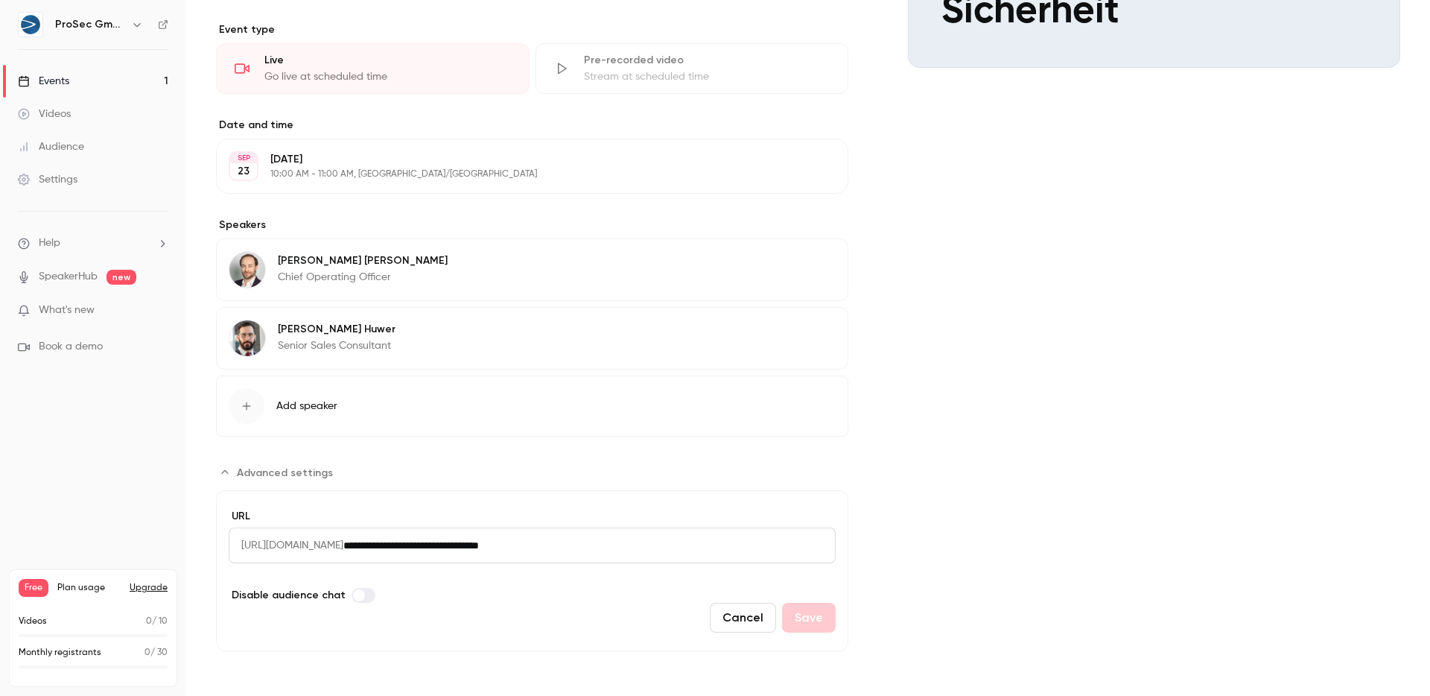
scroll to position [514, 0]
click at [381, 268] on div "Christoph Ludwig Chief Operating Officer" at bounding box center [363, 269] width 170 height 36
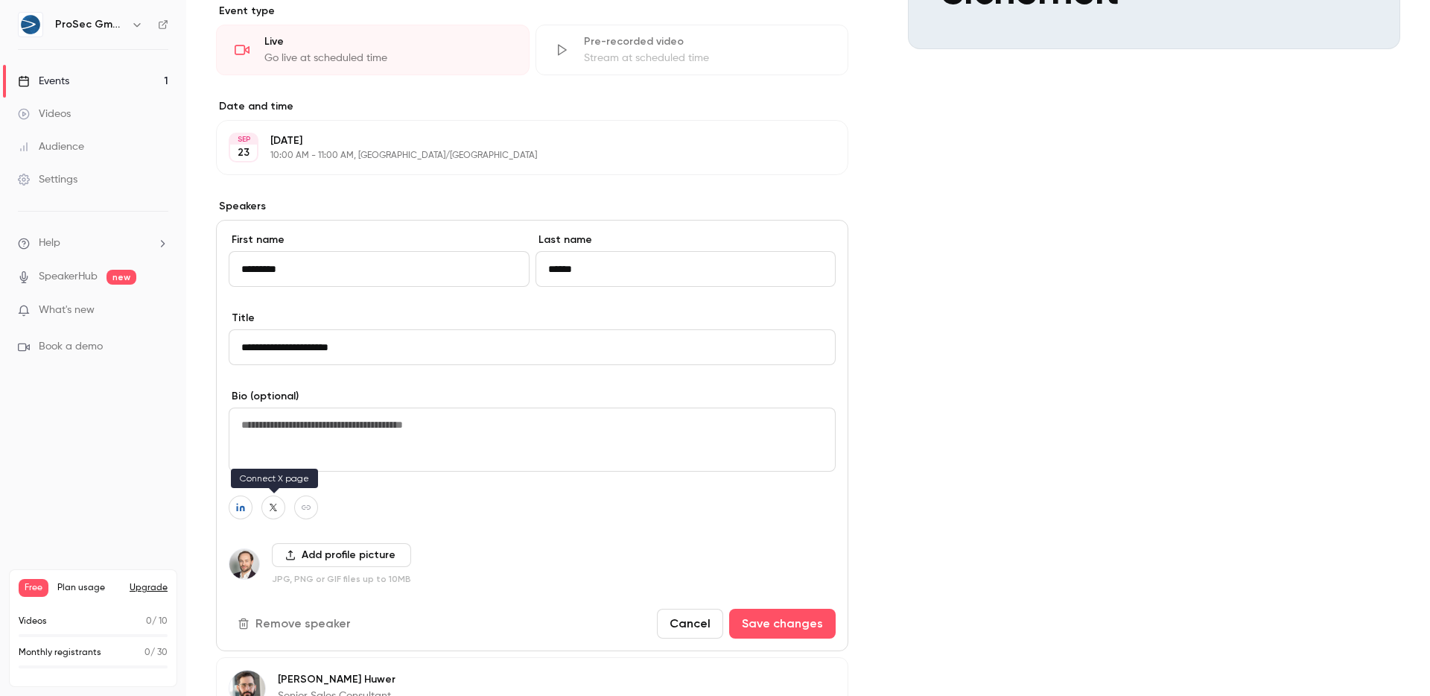
click at [265, 511] on button "button" at bounding box center [273, 507] width 24 height 24
click at [470, 494] on div "**********" at bounding box center [532, 435] width 632 height 431
click at [790, 628] on button "Save changes" at bounding box center [782, 624] width 107 height 30
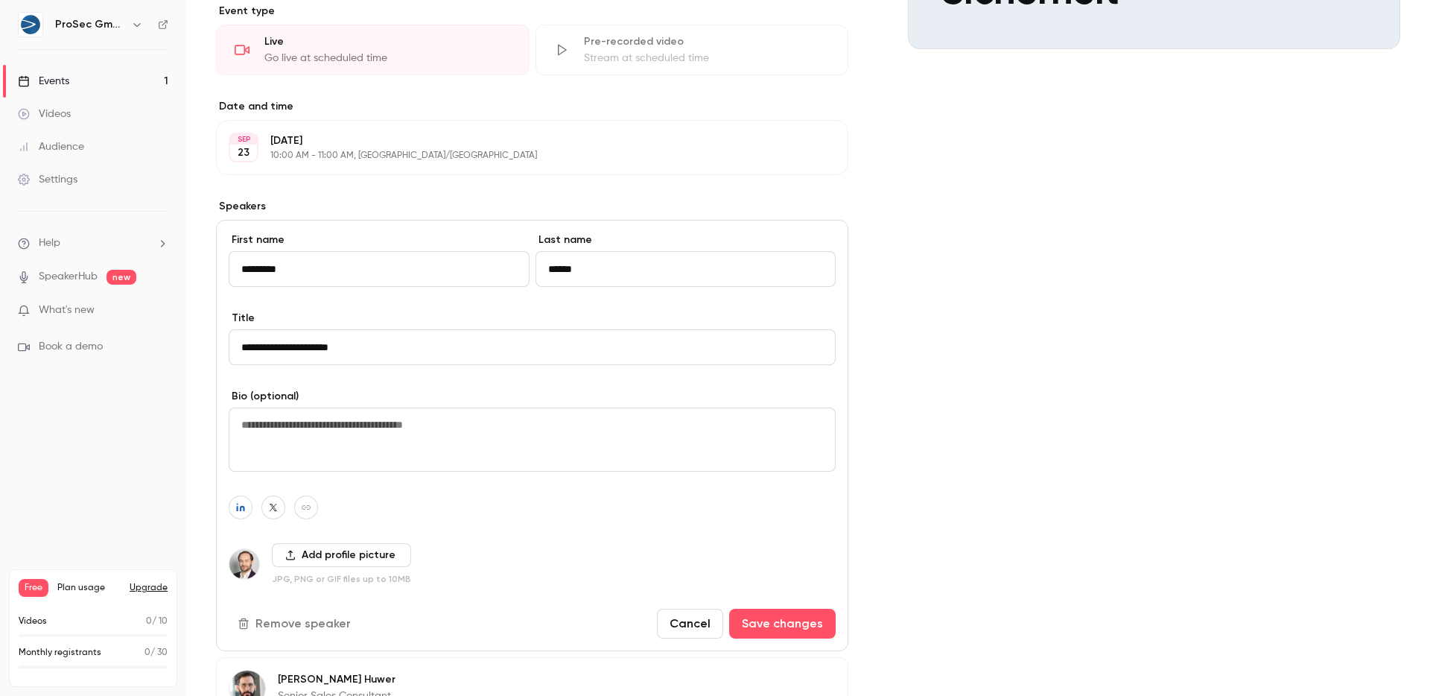
scroll to position [514, 0]
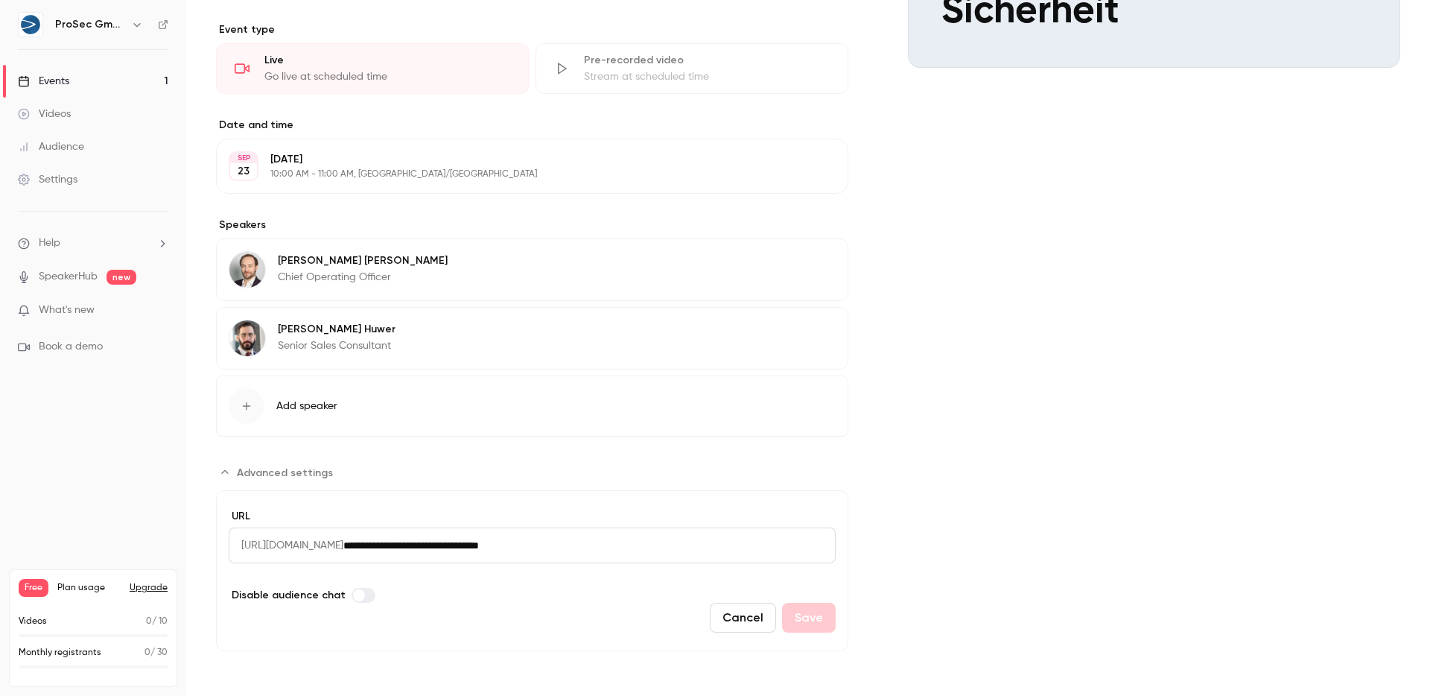
click at [450, 329] on div "Manuel Huwer Senior Sales Consultant Edit" at bounding box center [532, 338] width 632 height 63
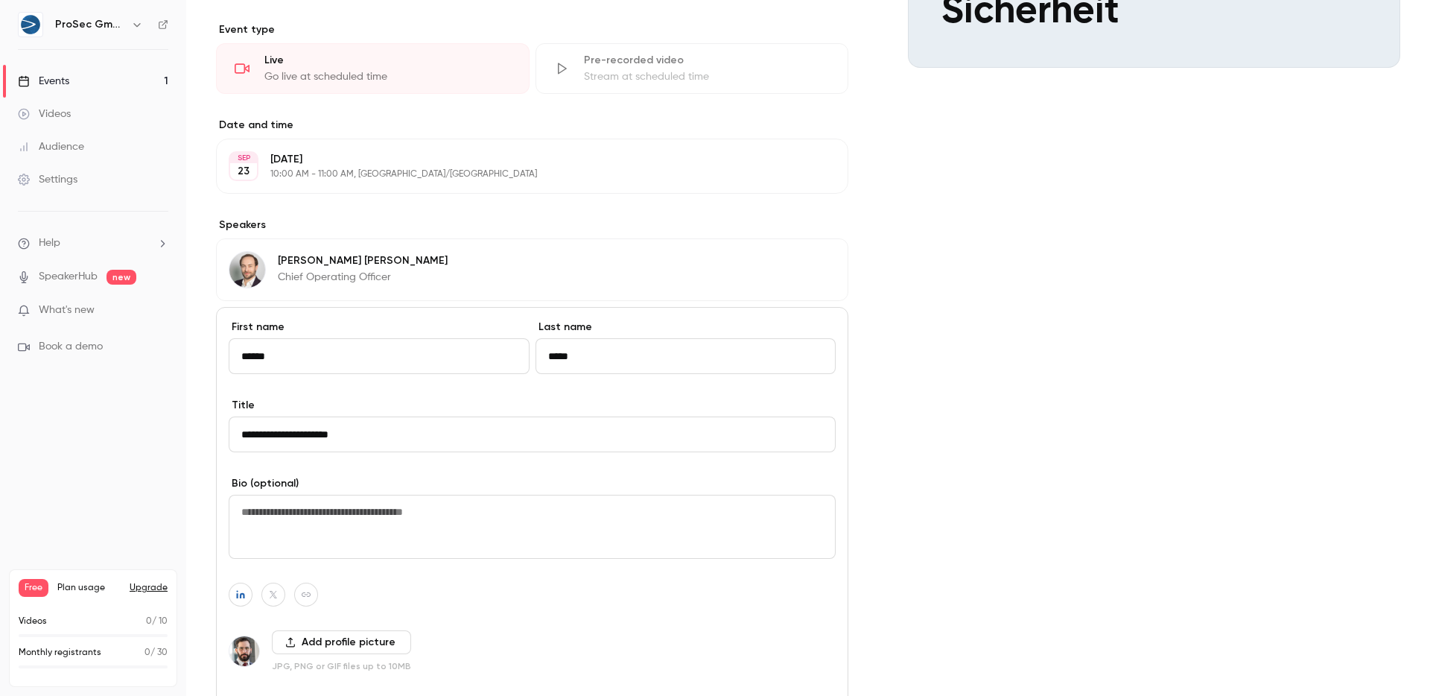
scroll to position [533, 0]
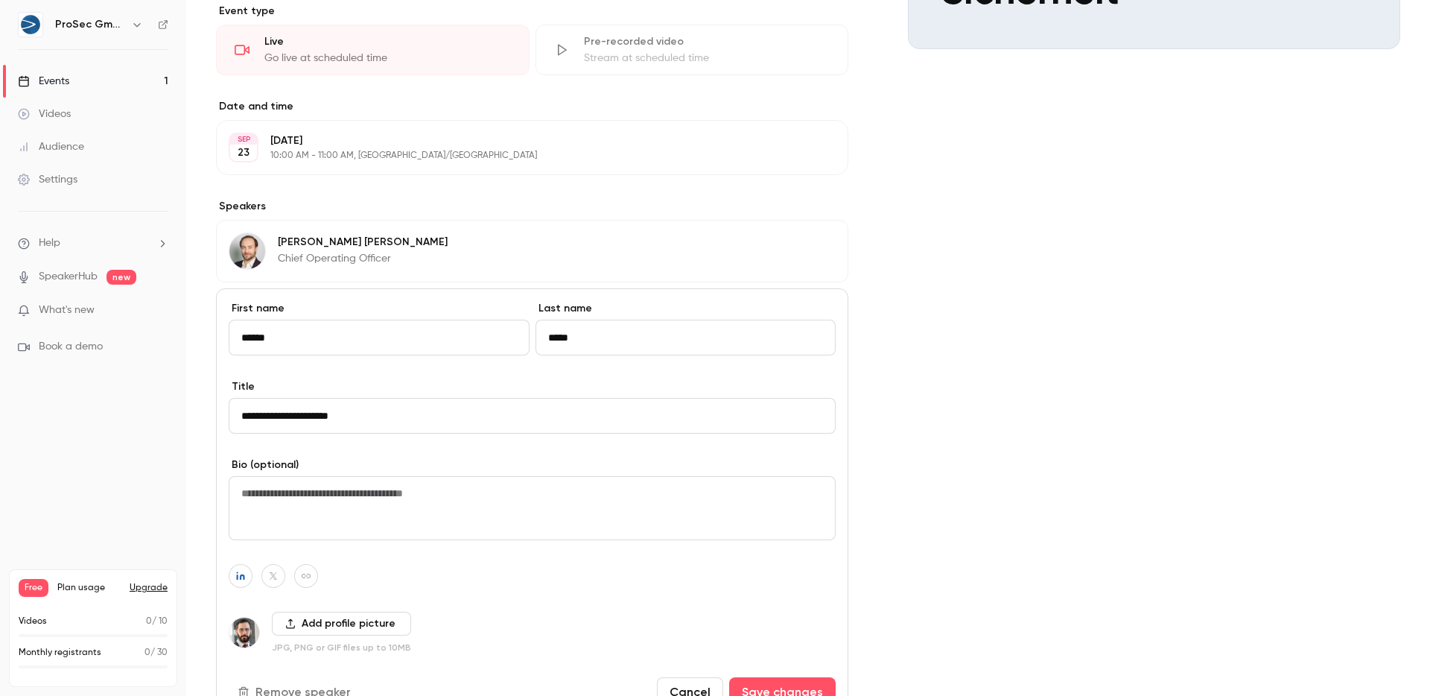
click at [285, 572] on button "button" at bounding box center [273, 576] width 24 height 24
paste input "**********"
click at [355, 542] on button "button" at bounding box center [351, 541] width 18 height 18
type input "**********"
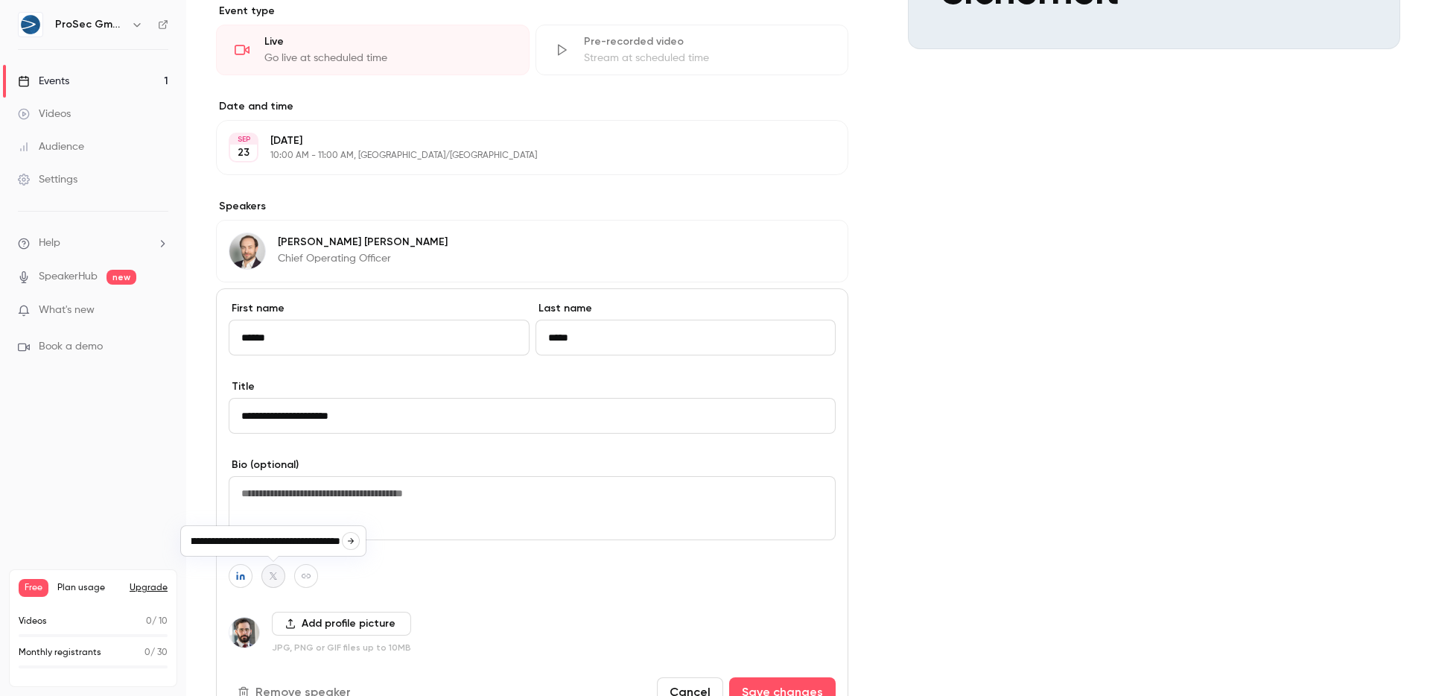
scroll to position [0, 0]
click at [788, 688] on button "Save changes" at bounding box center [782, 692] width 107 height 30
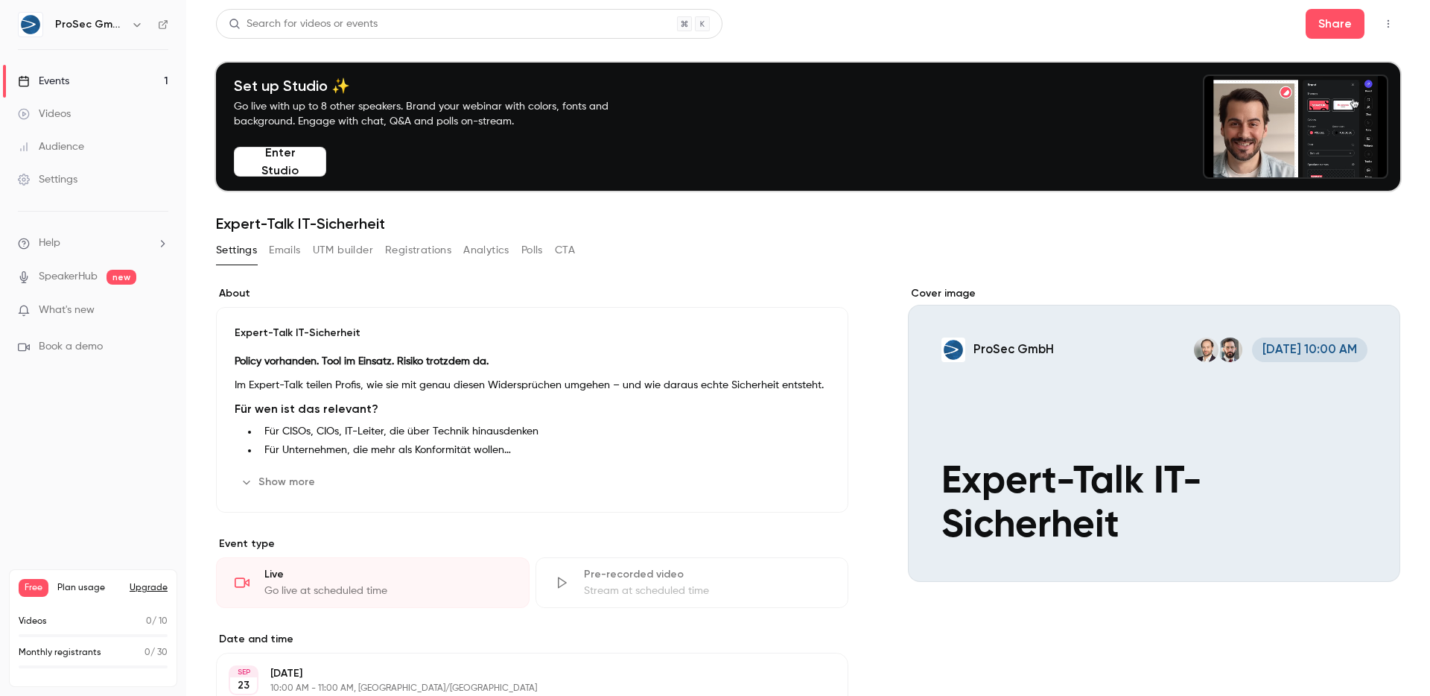
click at [103, 33] on div "ProSec GmbH" at bounding box center [100, 25] width 91 height 18
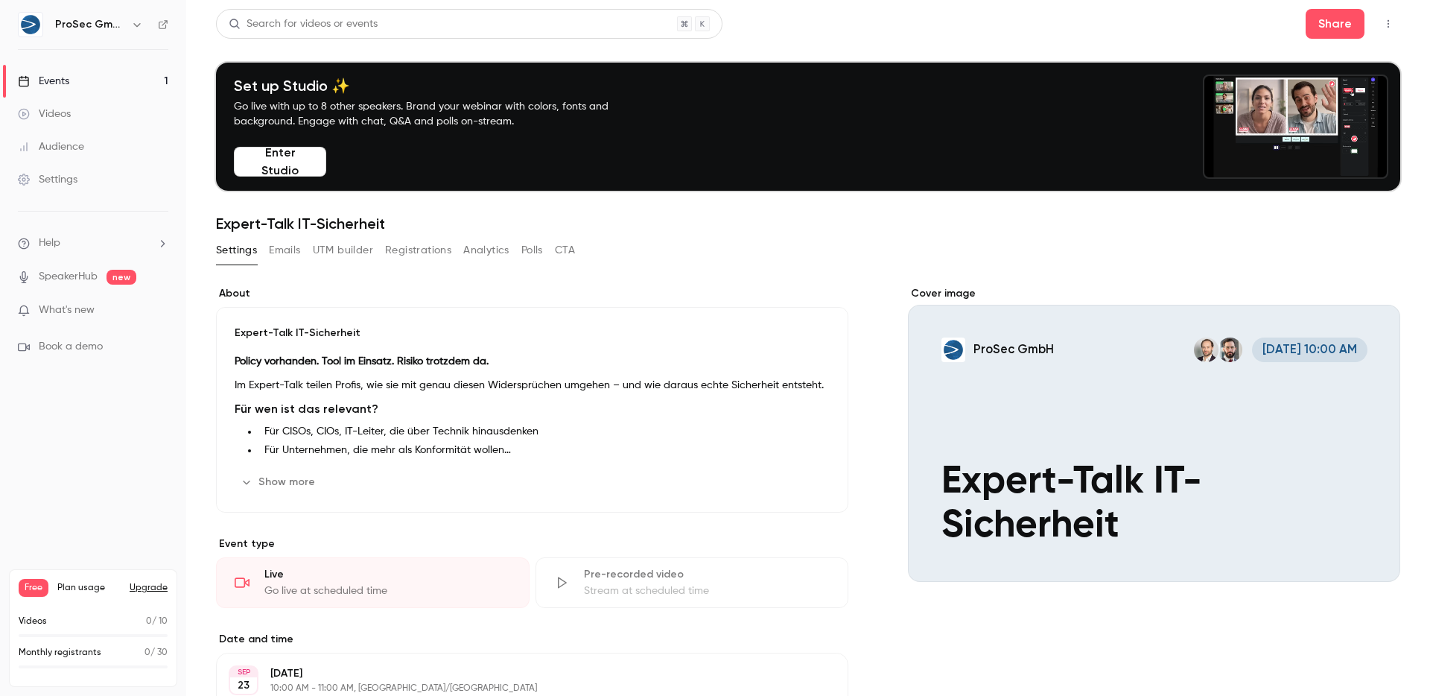
click at [107, 28] on h6 "ProSec GmbH" at bounding box center [90, 24] width 70 height 15
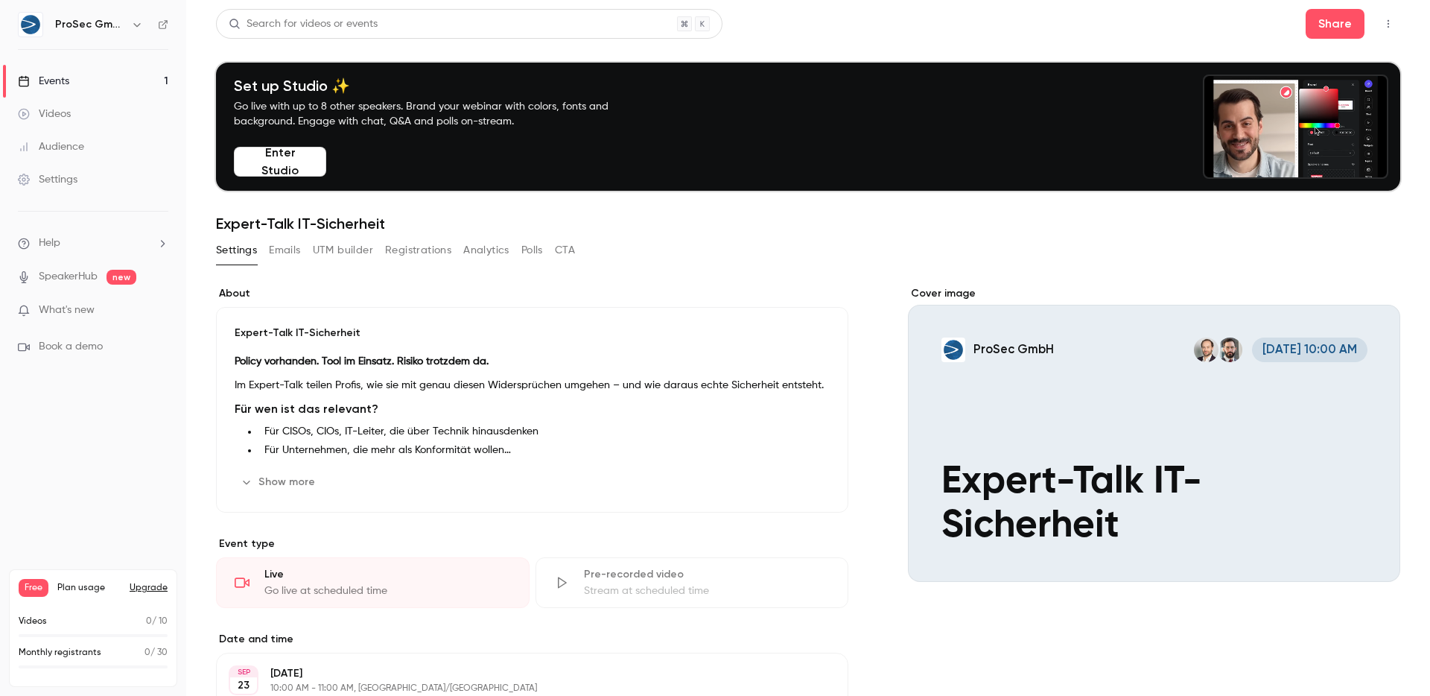
click at [133, 25] on icon "button" at bounding box center [136, 25] width 7 height 4
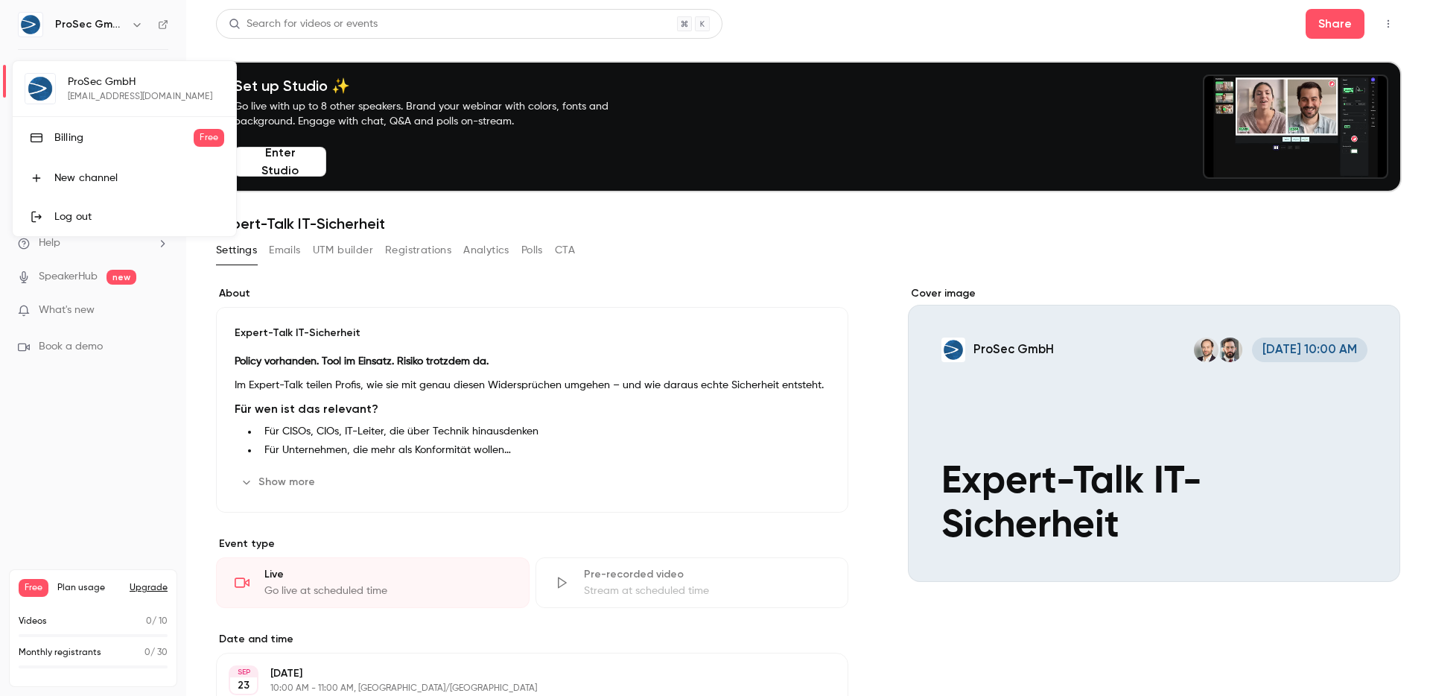
click at [121, 19] on div at bounding box center [715, 348] width 1430 height 696
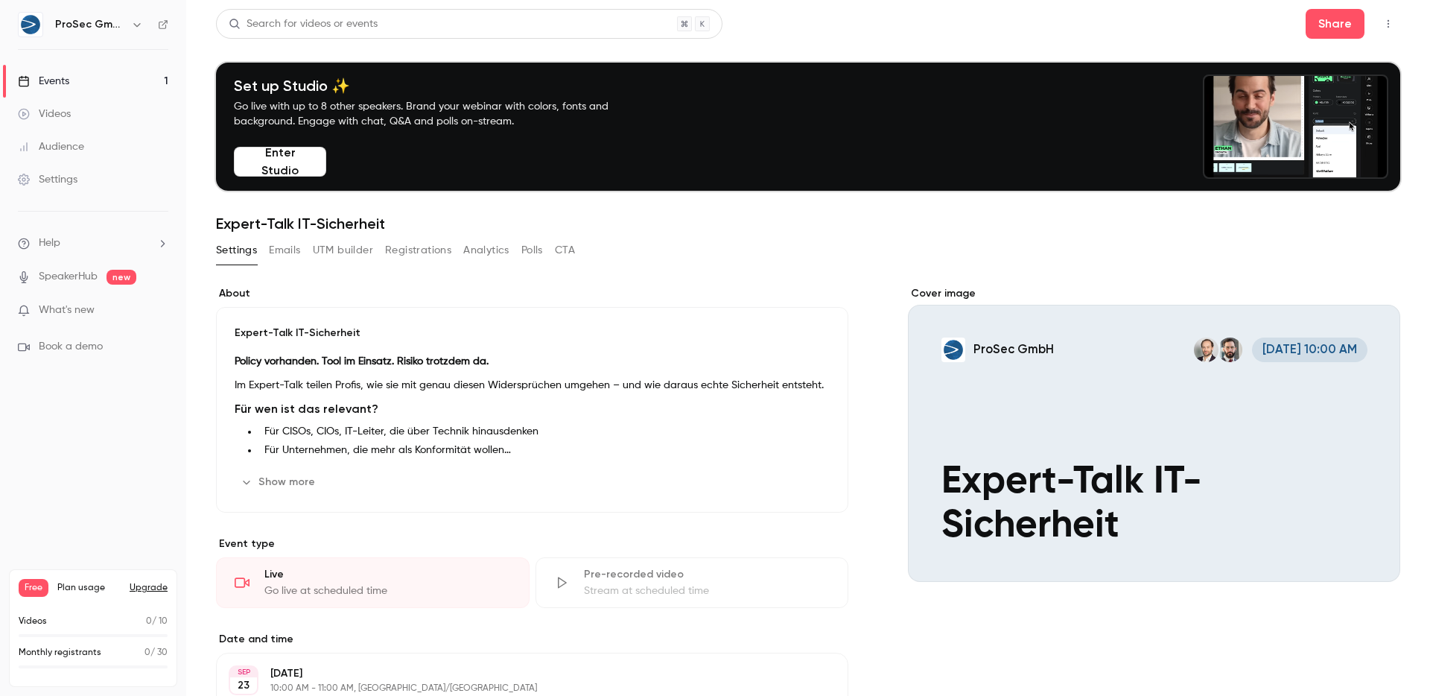
click at [210, 258] on main "Search for videos or events Share Set up Studio ✨ Go live with up to 8 other sp…" at bounding box center [808, 348] width 1244 height 696
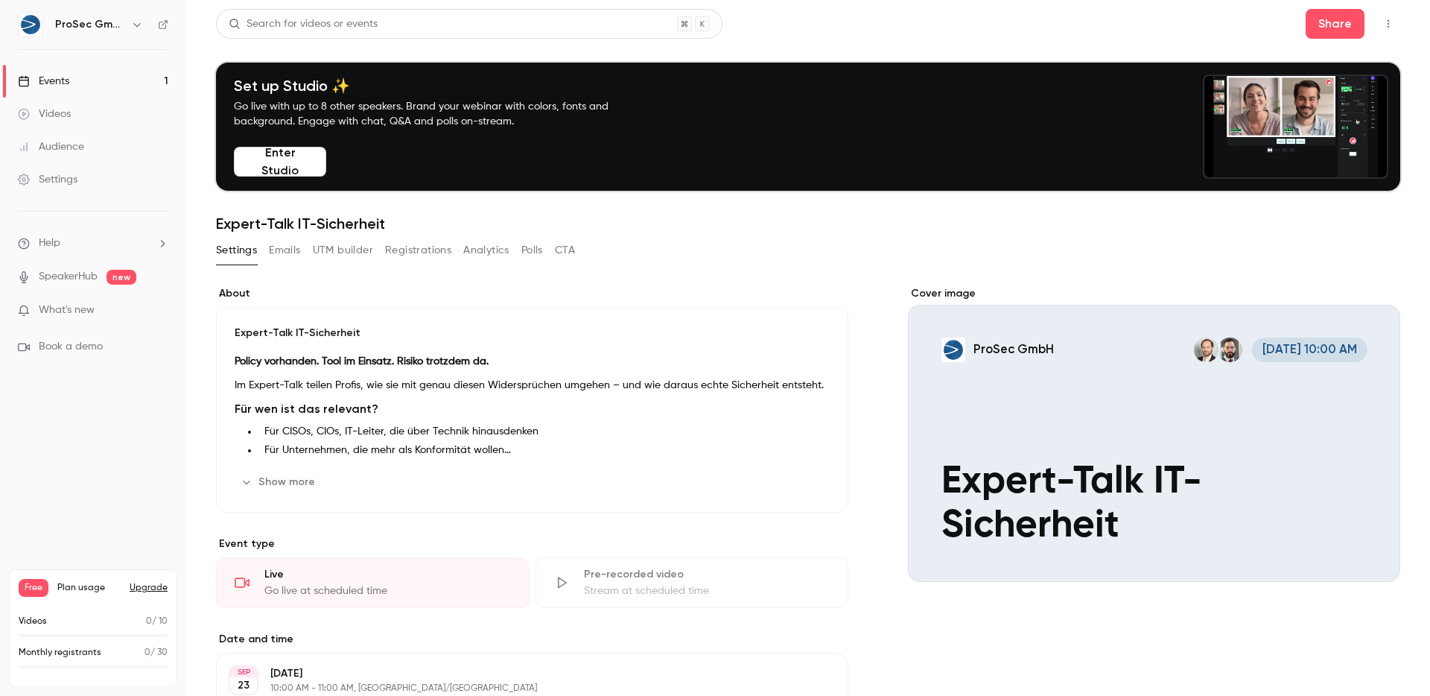
click at [74, 183] on div "Settings" at bounding box center [48, 179] width 60 height 15
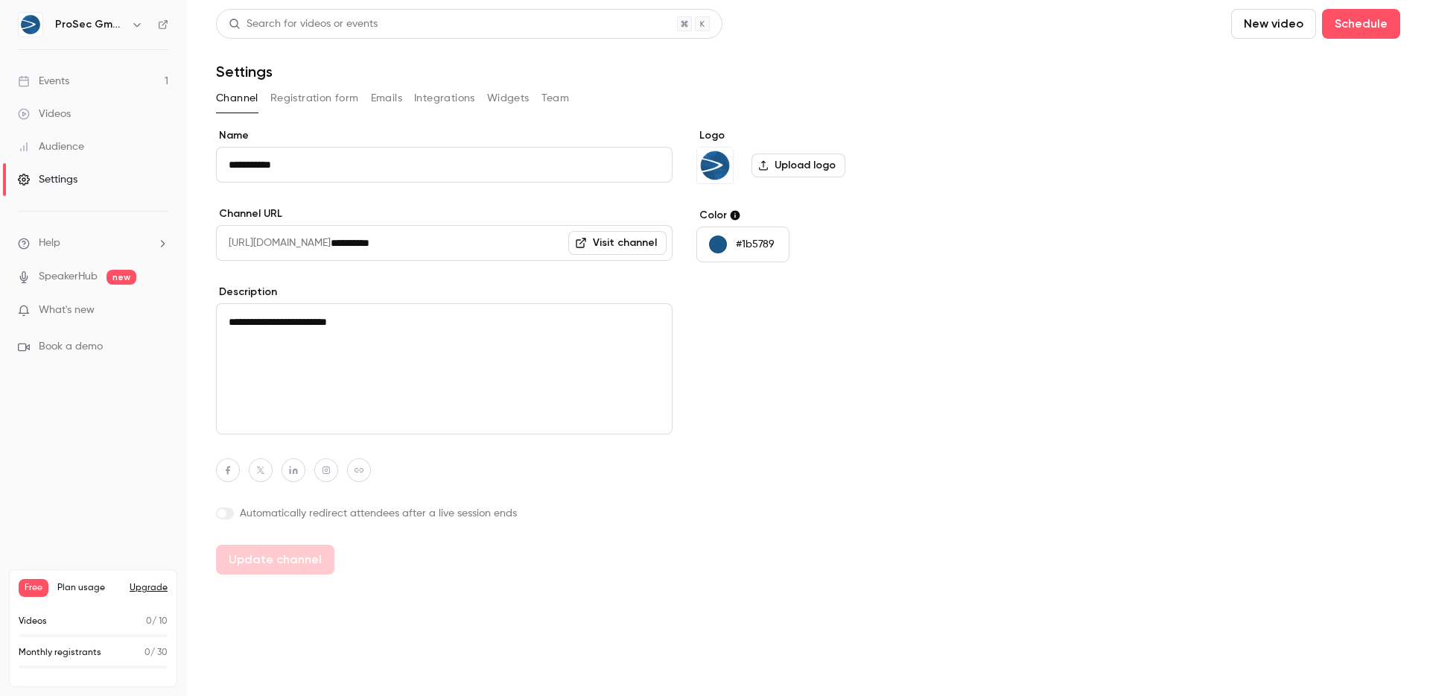
click at [806, 166] on label "Upload logo" at bounding box center [799, 165] width 94 height 24
click at [0, 0] on input "Upload logo" at bounding box center [0, 0] width 0 height 0
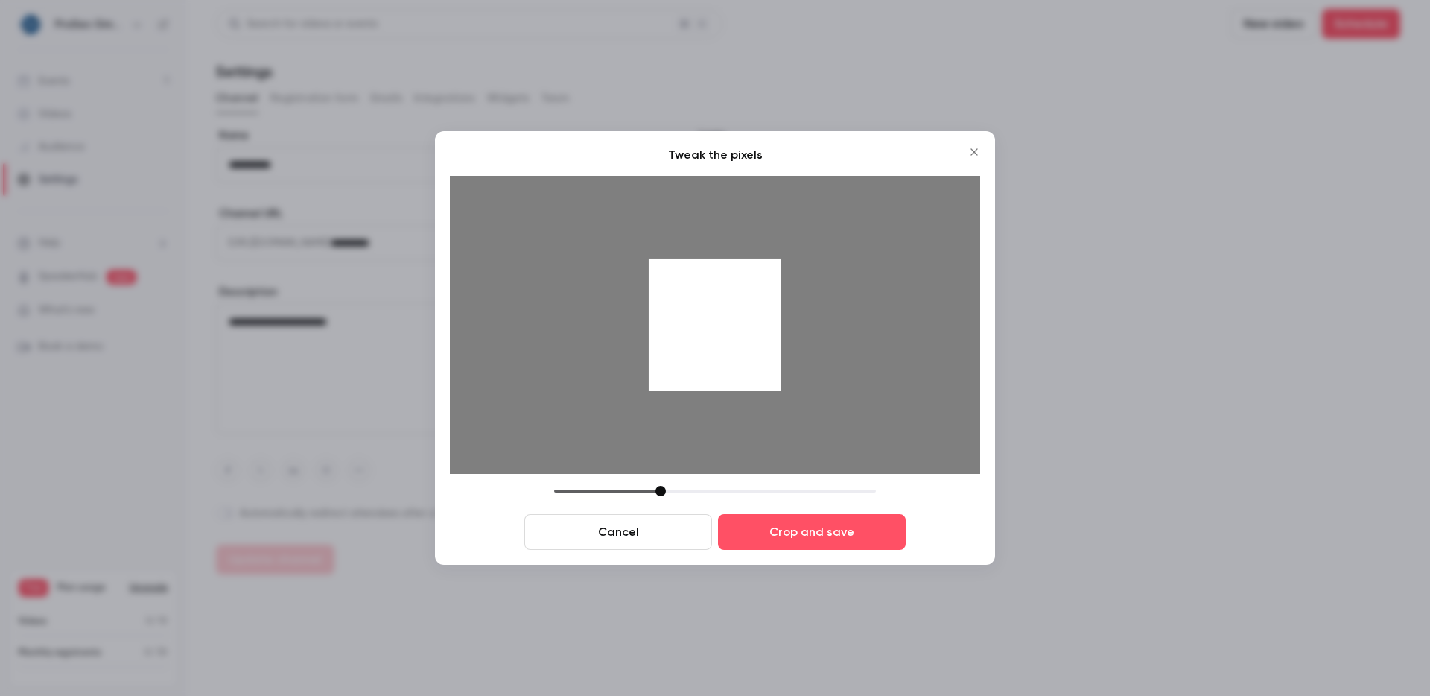
drag, startPoint x: 670, startPoint y: 317, endPoint x: 840, endPoint y: 307, distance: 170.2
click at [840, 307] on div at bounding box center [715, 325] width 530 height 298
drag, startPoint x: 732, startPoint y: 486, endPoint x: 635, endPoint y: 470, distance: 98.1
click at [635, 470] on div "Tweak the pixels Cancel Crop and save" at bounding box center [715, 348] width 530 height 404
drag, startPoint x: 719, startPoint y: 331, endPoint x: 691, endPoint y: 331, distance: 28.3
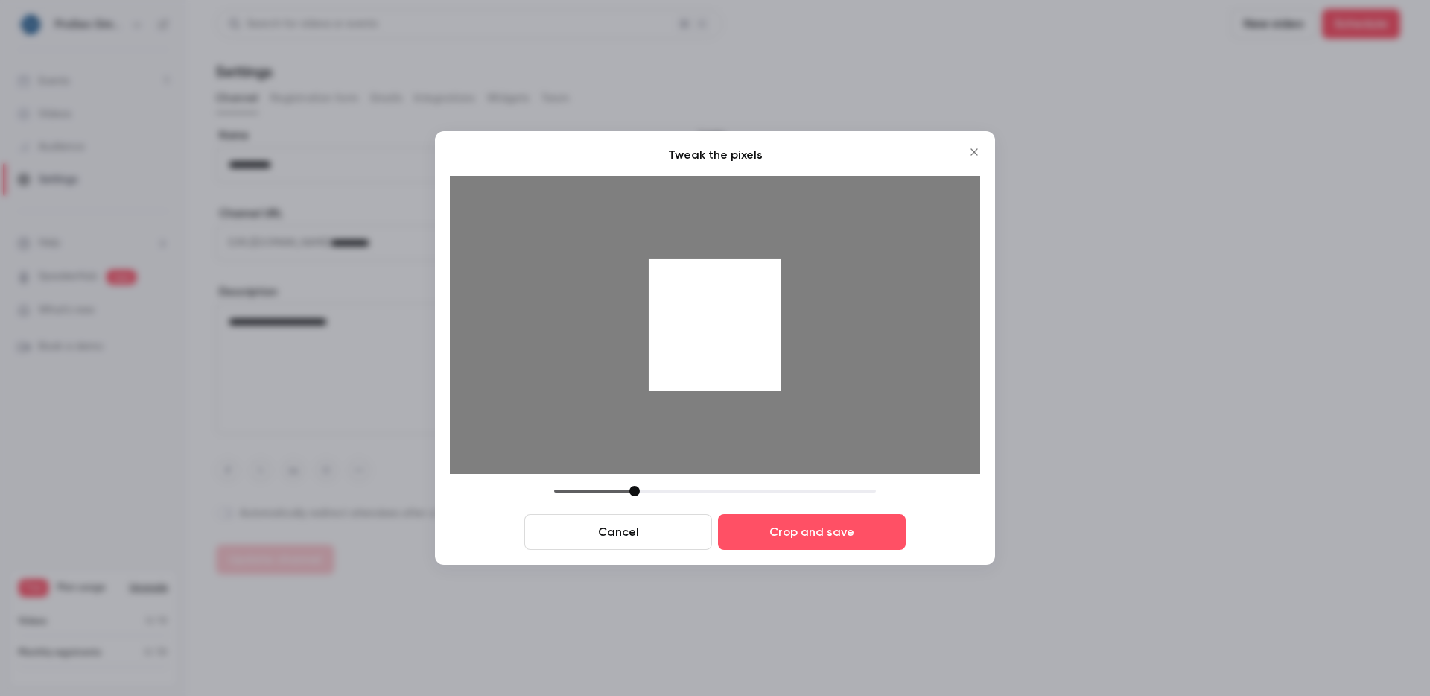
click at [691, 331] on div at bounding box center [715, 324] width 133 height 133
drag, startPoint x: 631, startPoint y: 492, endPoint x: 660, endPoint y: 488, distance: 29.3
click at [660, 488] on div at bounding box center [661, 491] width 10 height 10
drag, startPoint x: 728, startPoint y: 347, endPoint x: 777, endPoint y: 355, distance: 49.8
click at [777, 355] on div at bounding box center [715, 324] width 133 height 133
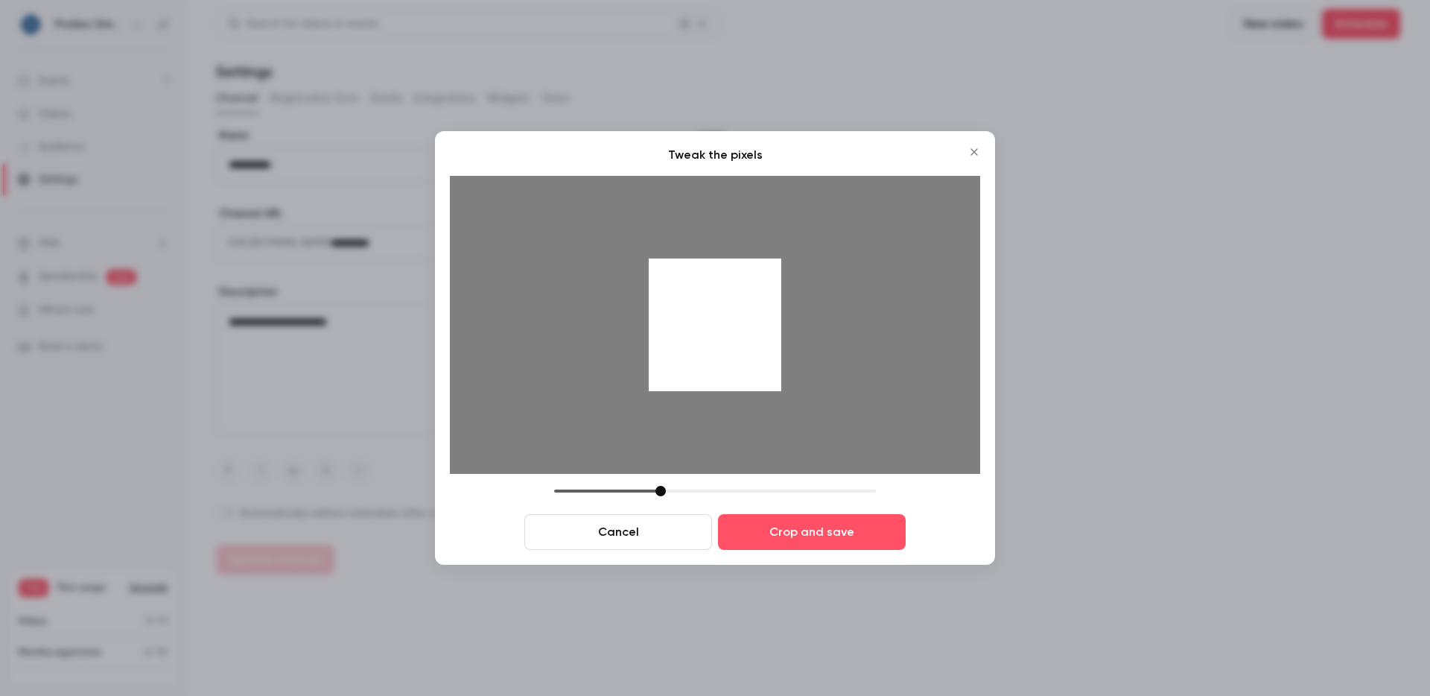
drag, startPoint x: 700, startPoint y: 305, endPoint x: 701, endPoint y: 313, distance: 7.5
click at [701, 313] on div at bounding box center [715, 324] width 133 height 133
click at [699, 313] on div at bounding box center [715, 324] width 133 height 133
click at [667, 486] on div at bounding box center [665, 491] width 10 height 10
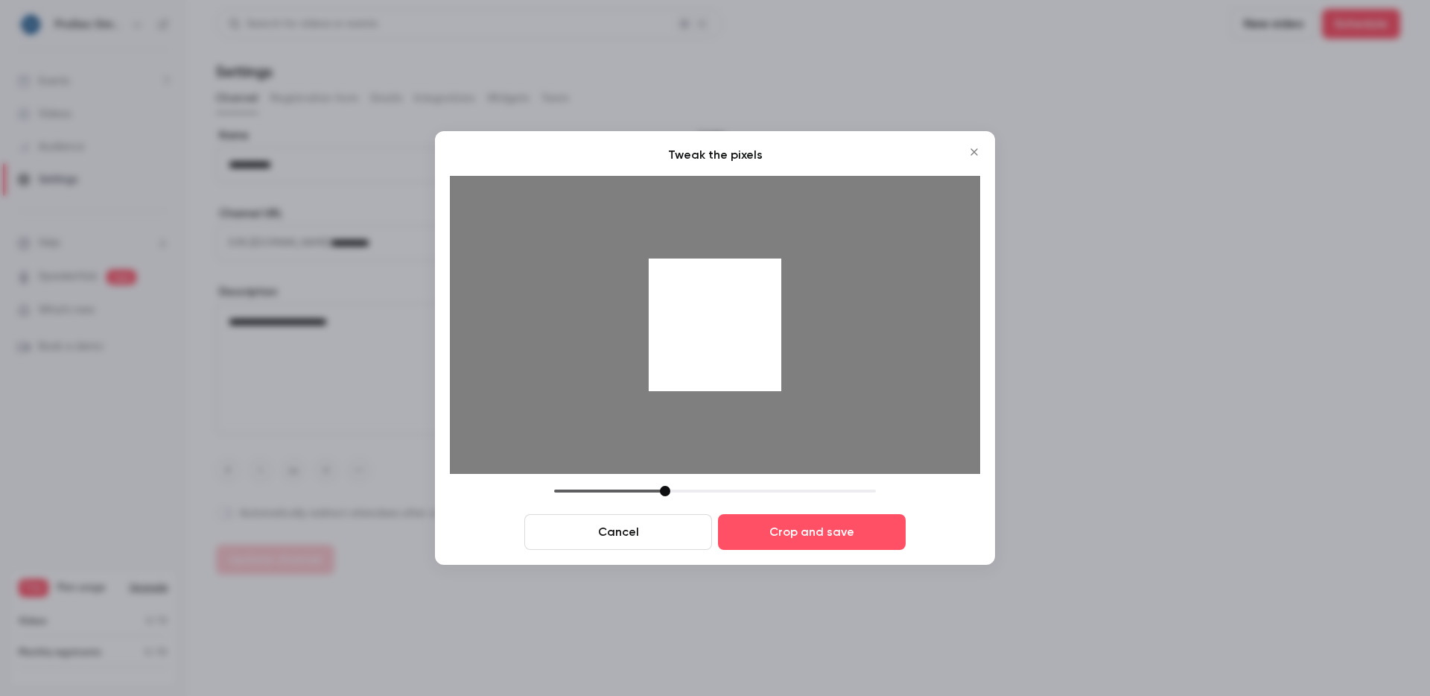
drag, startPoint x: 705, startPoint y: 340, endPoint x: 712, endPoint y: 346, distance: 9.0
click at [712, 346] on div at bounding box center [715, 324] width 133 height 133
drag, startPoint x: 711, startPoint y: 346, endPoint x: 711, endPoint y: 364, distance: 17.9
click at [711, 364] on div at bounding box center [715, 324] width 133 height 133
click at [667, 488] on div at bounding box center [666, 491] width 10 height 10
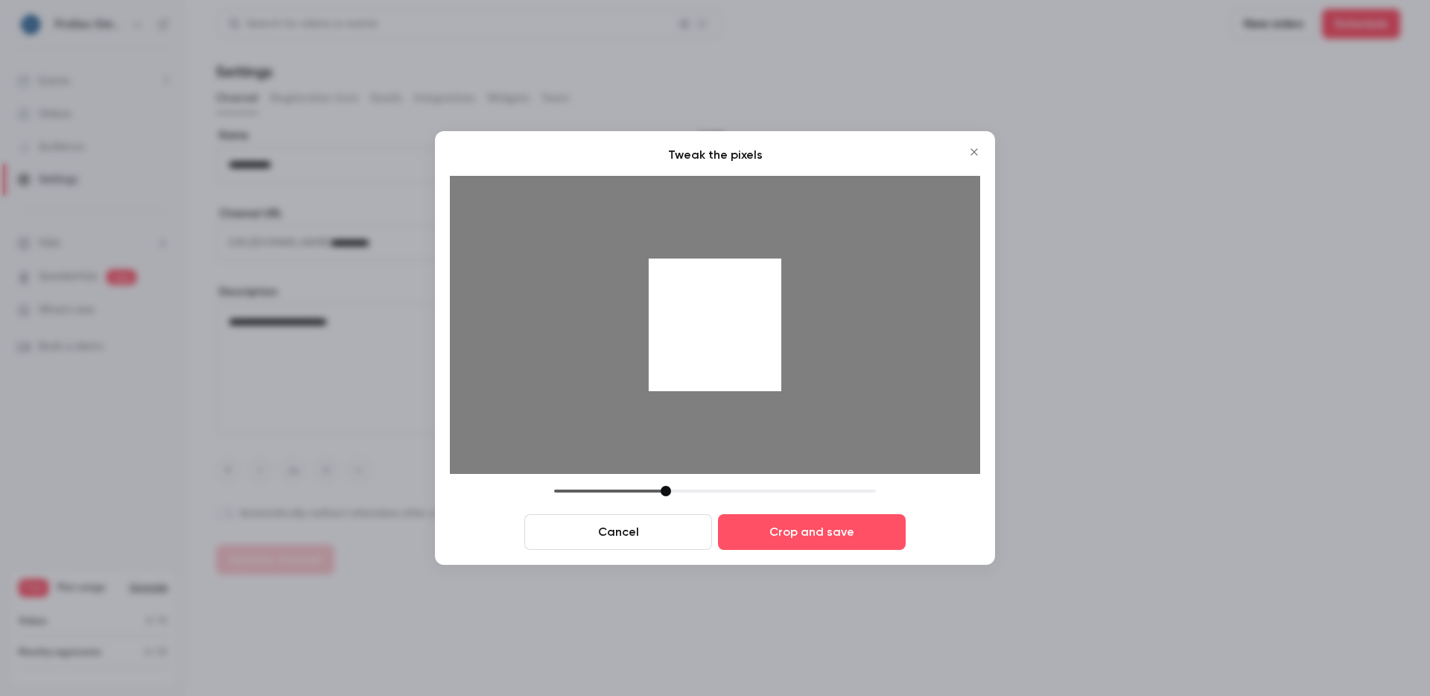
drag, startPoint x: 726, startPoint y: 333, endPoint x: 729, endPoint y: 342, distance: 9.4
click at [729, 342] on div at bounding box center [715, 324] width 133 height 133
click at [857, 548] on button "Crop and save" at bounding box center [812, 532] width 188 height 36
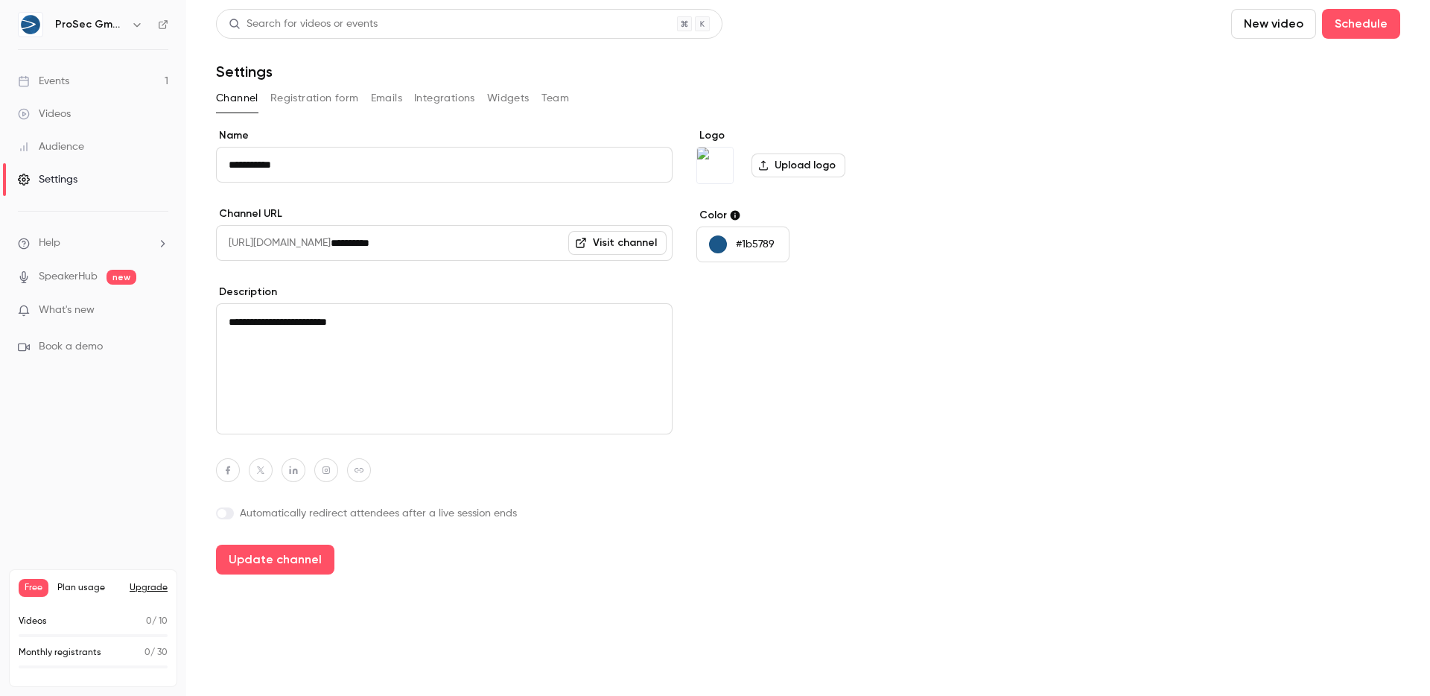
click at [1080, 226] on div "**********" at bounding box center [808, 351] width 1184 height 446
click at [264, 559] on button "Update channel" at bounding box center [275, 560] width 118 height 30
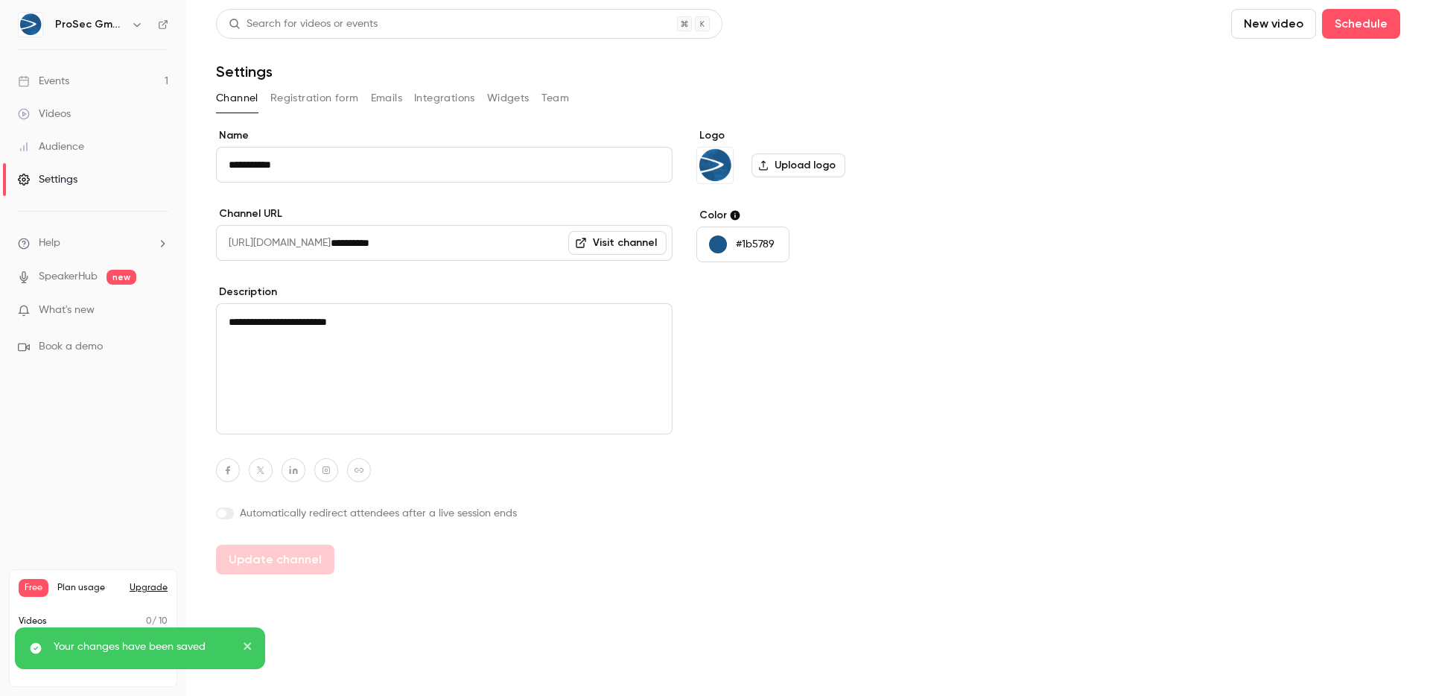
click at [588, 311] on textarea "**********" at bounding box center [444, 368] width 457 height 131
click at [291, 469] on icon "button" at bounding box center [293, 470] width 8 height 8
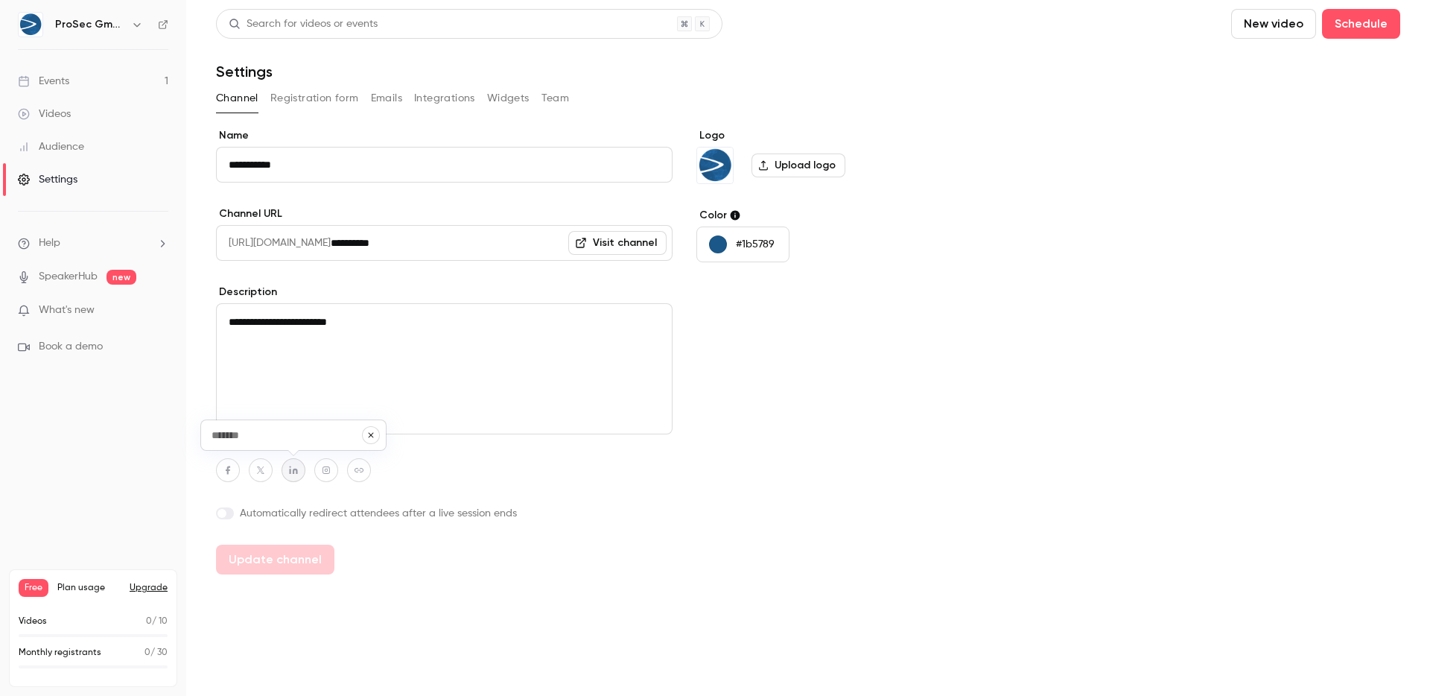
paste input "**********"
click at [367, 435] on icon "button" at bounding box center [371, 435] width 9 height 9
type input "**********"
click at [253, 463] on button "button" at bounding box center [261, 470] width 24 height 24
click at [254, 463] on button "button" at bounding box center [261, 470] width 24 height 24
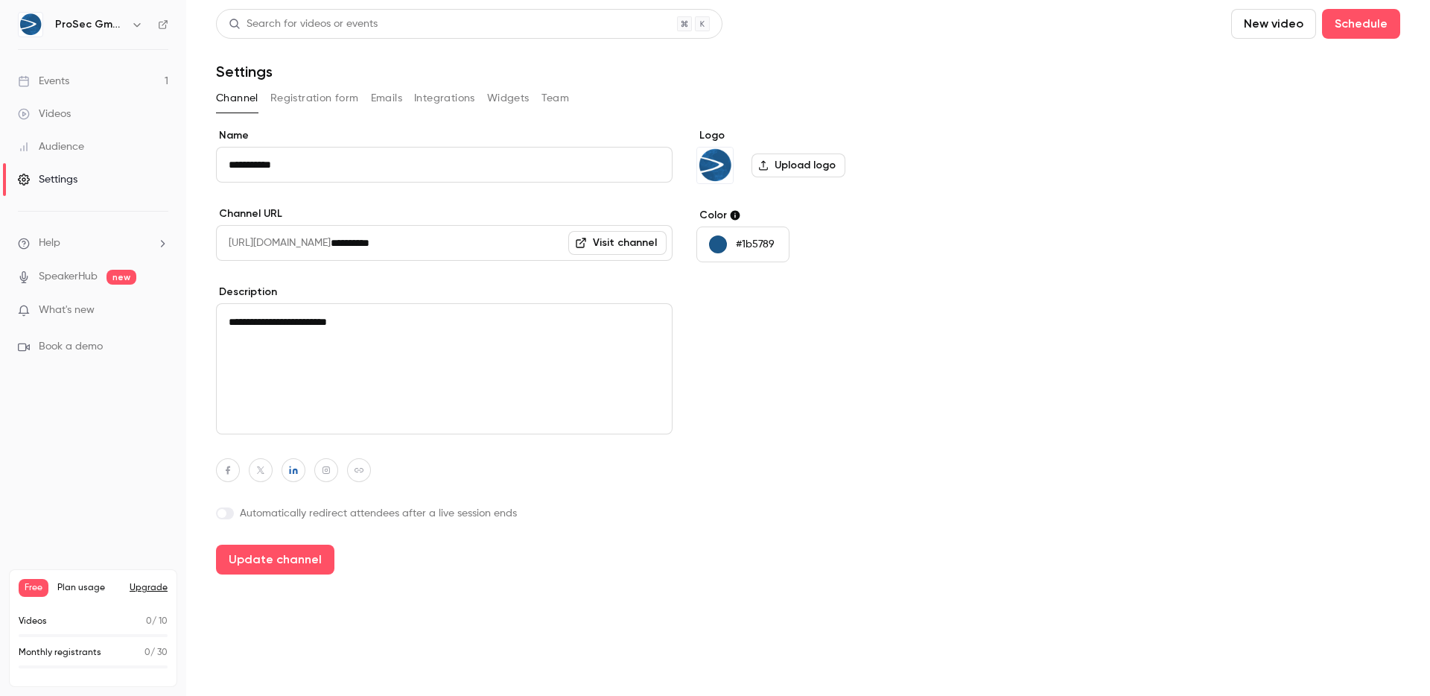
click at [261, 469] on icon "button" at bounding box center [260, 469] width 7 height 7
click at [337, 434] on icon "button" at bounding box center [338, 435] width 9 height 9
type input "**********"
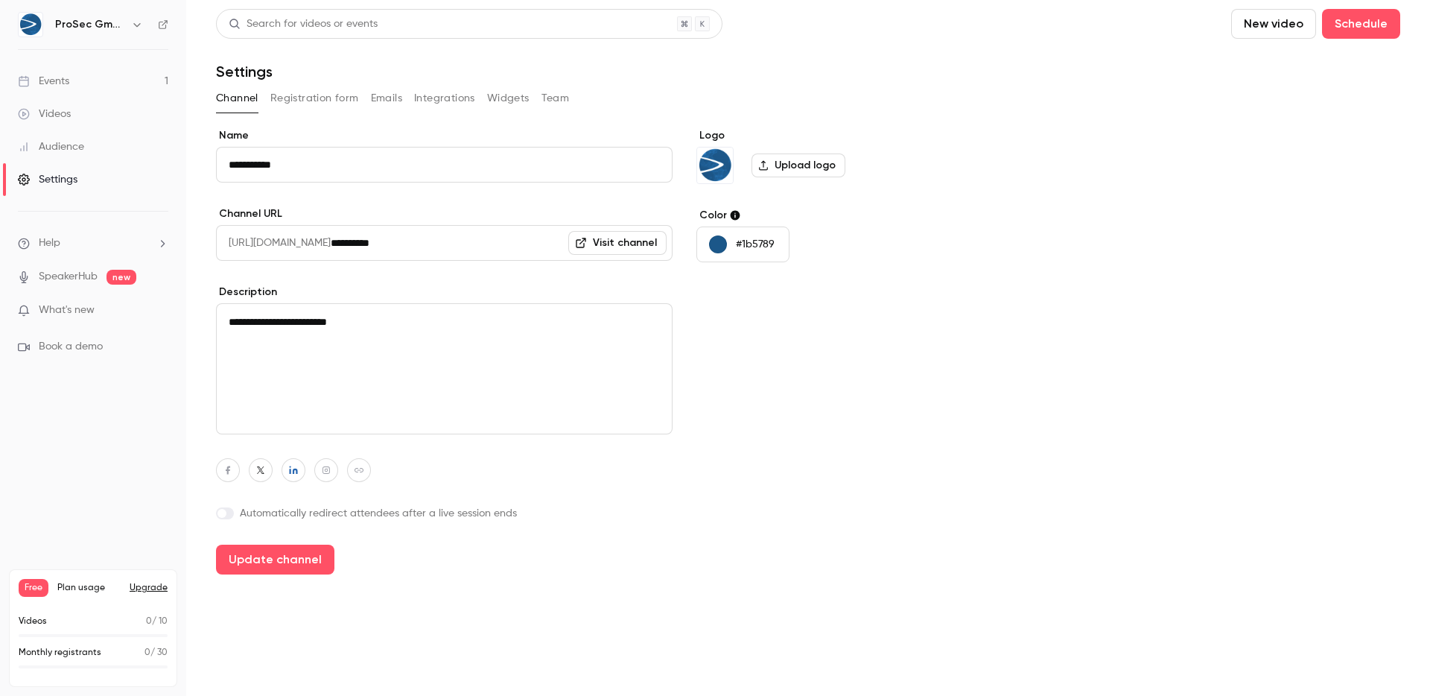
click at [848, 489] on div "Logo Upload logo Color #1b5789" at bounding box center [811, 351] width 229 height 446
click at [356, 466] on icon "button" at bounding box center [359, 470] width 10 height 9
click at [355, 440] on input at bounding box center [352, 435] width 152 height 13
type input "**********"
click at [276, 504] on div "**********" at bounding box center [444, 351] width 457 height 446
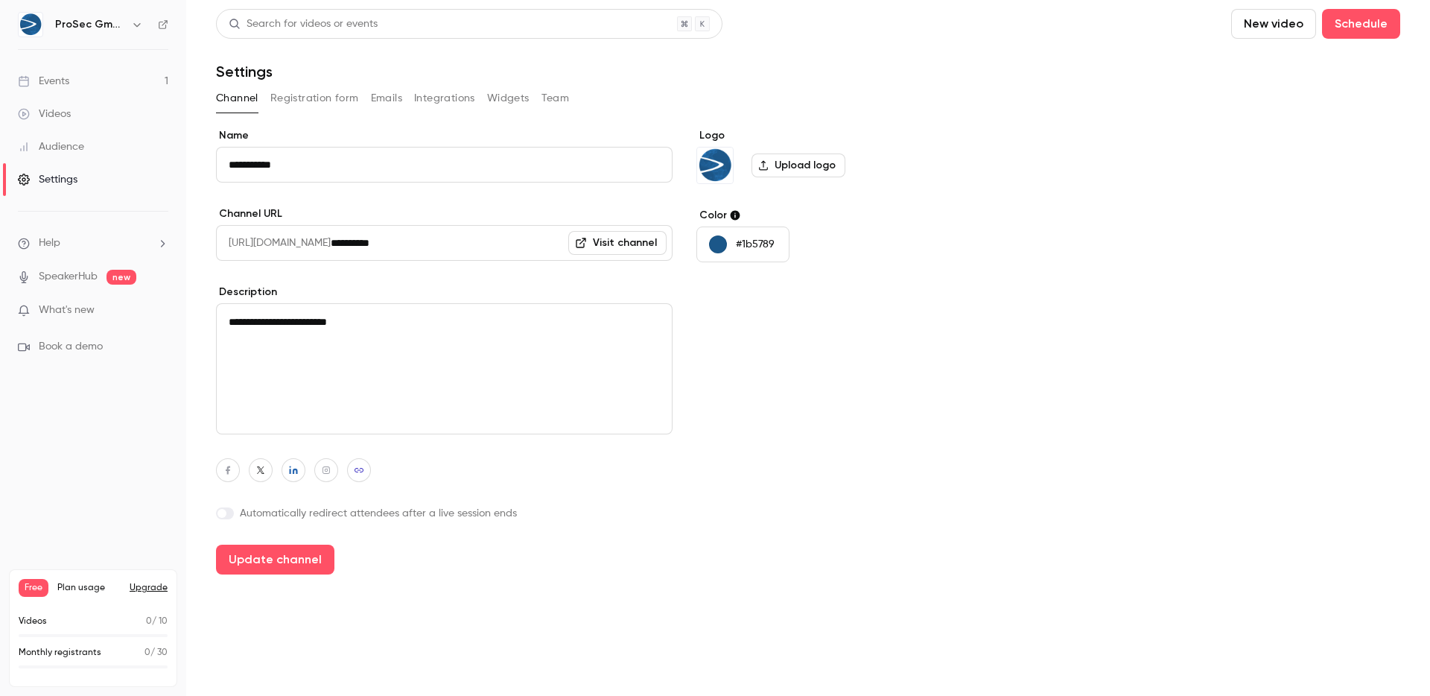
click at [279, 510] on label "Automatically redirect attendees after a live session ends" at bounding box center [444, 513] width 457 height 15
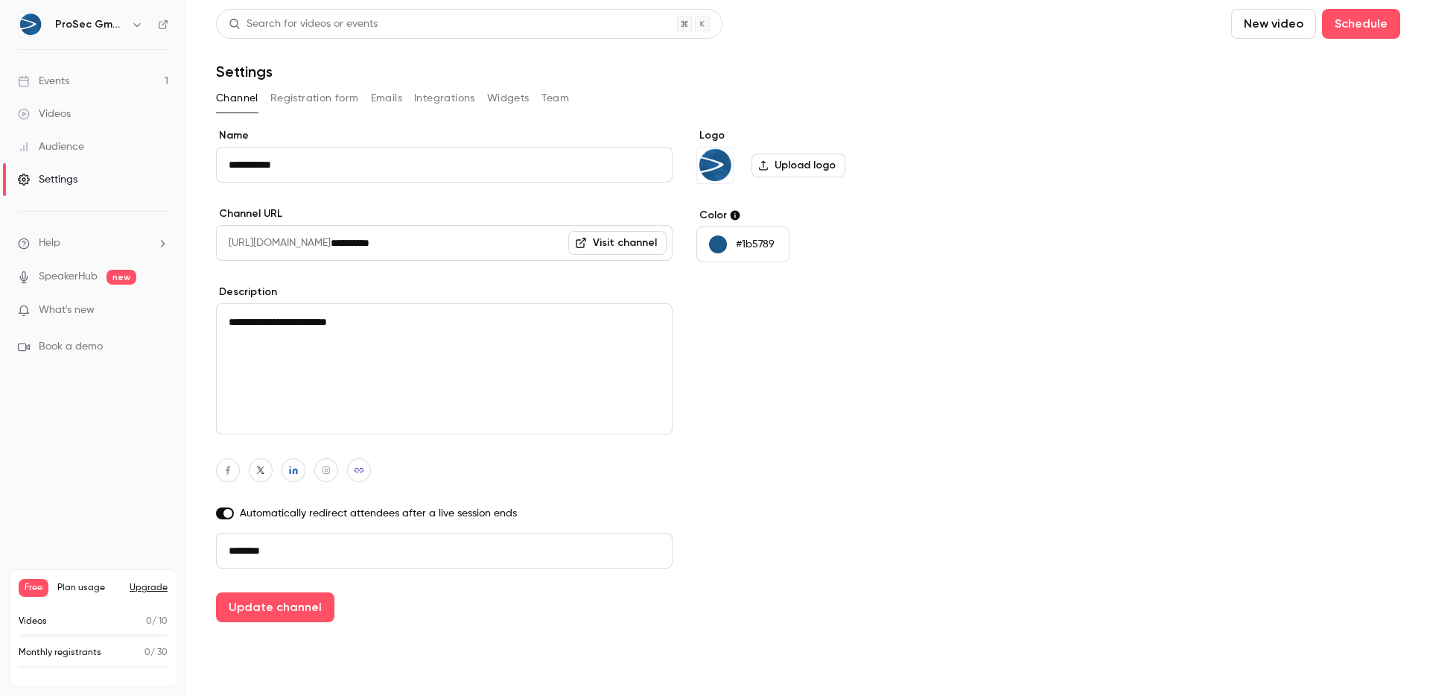
click at [279, 510] on label "Automatically redirect attendees after a live session ends" at bounding box center [444, 513] width 457 height 15
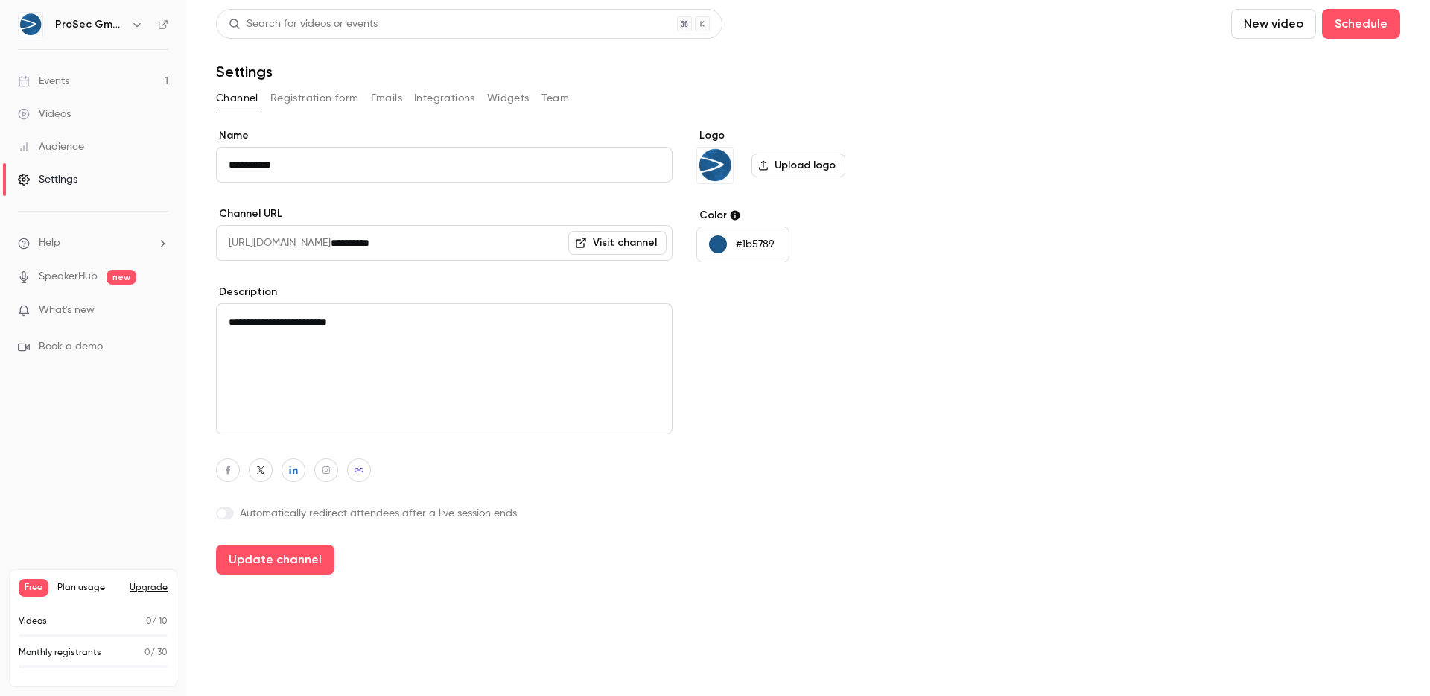
click at [355, 512] on label "Automatically redirect attendees after a live session ends" at bounding box center [444, 513] width 457 height 15
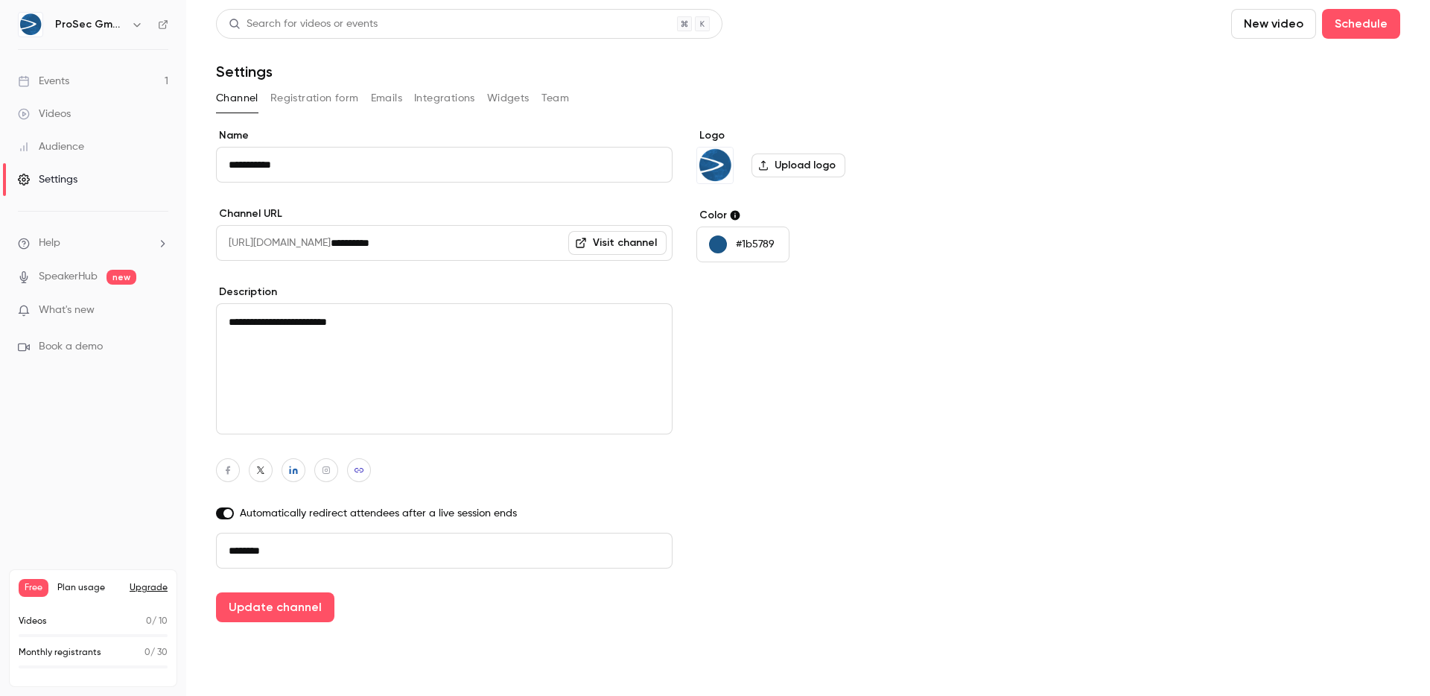
click at [352, 514] on label "Automatically redirect attendees after a live session ends" at bounding box center [444, 513] width 457 height 15
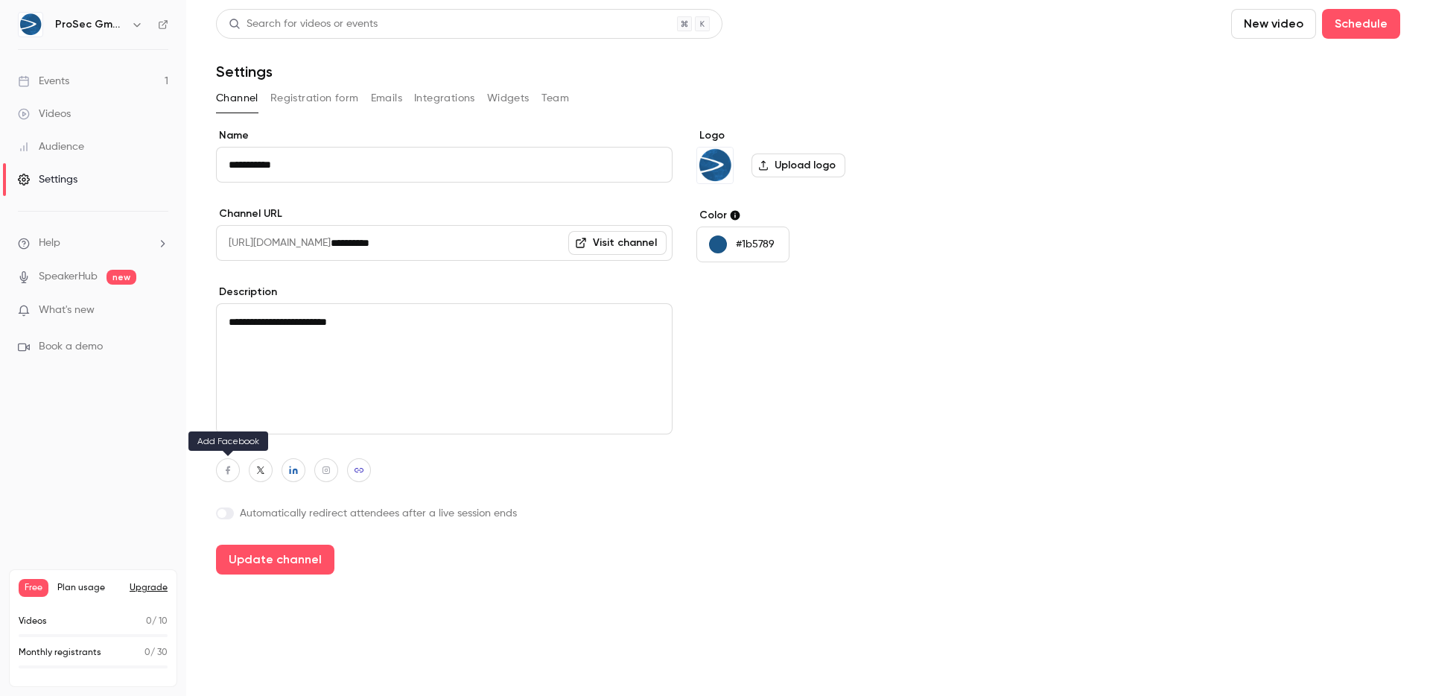
click at [223, 472] on icon "button" at bounding box center [228, 470] width 10 height 9
click at [445, 477] on div at bounding box center [444, 470] width 457 height 24
click at [216, 470] on button "button" at bounding box center [228, 470] width 24 height 24
click at [192, 431] on input at bounding box center [221, 435] width 152 height 13
paste input "**********"
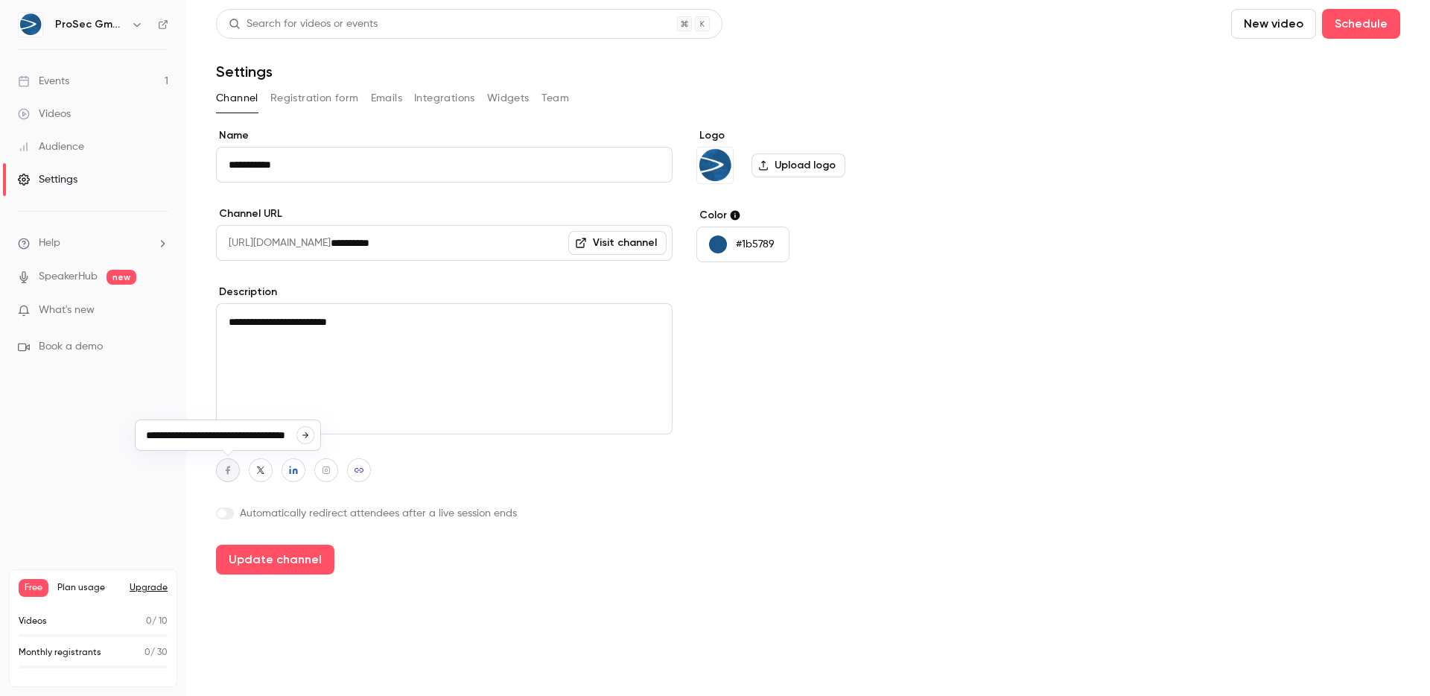
scroll to position [0, 39]
click at [312, 435] on button "button" at bounding box center [305, 435] width 18 height 18
type input "**********"
click at [331, 475] on button "button" at bounding box center [326, 470] width 24 height 24
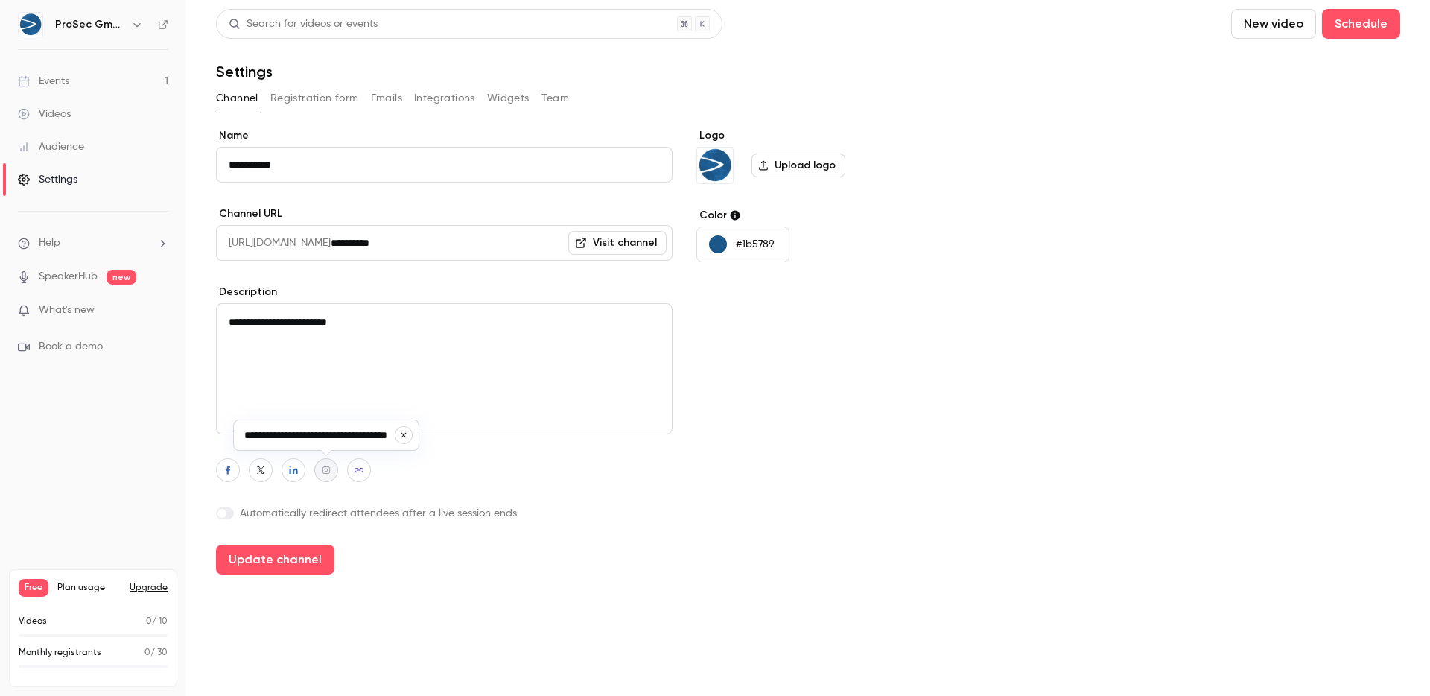
scroll to position [0, 42]
click at [404, 437] on icon "button" at bounding box center [403, 435] width 9 height 9
type input "**********"
click at [273, 568] on button "Update channel" at bounding box center [275, 560] width 118 height 30
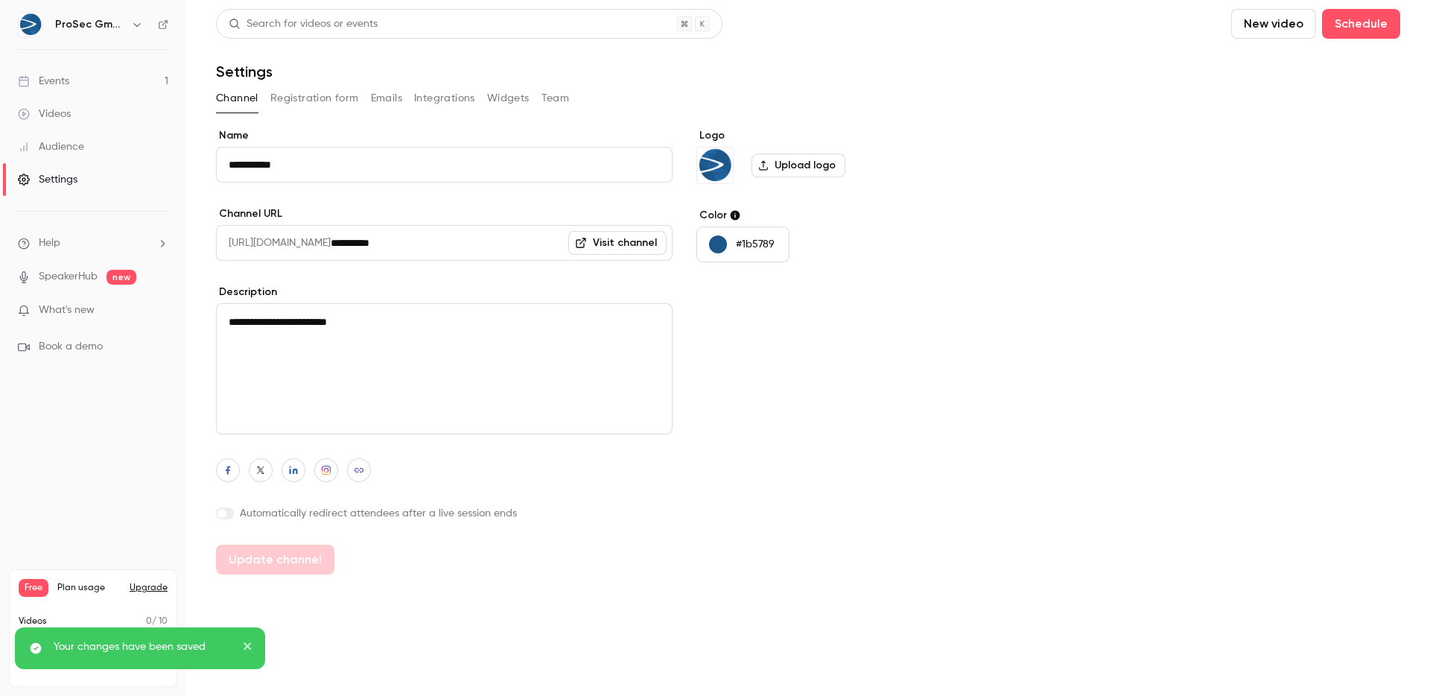
click at [248, 645] on icon "close" at bounding box center [247, 645] width 7 height 7
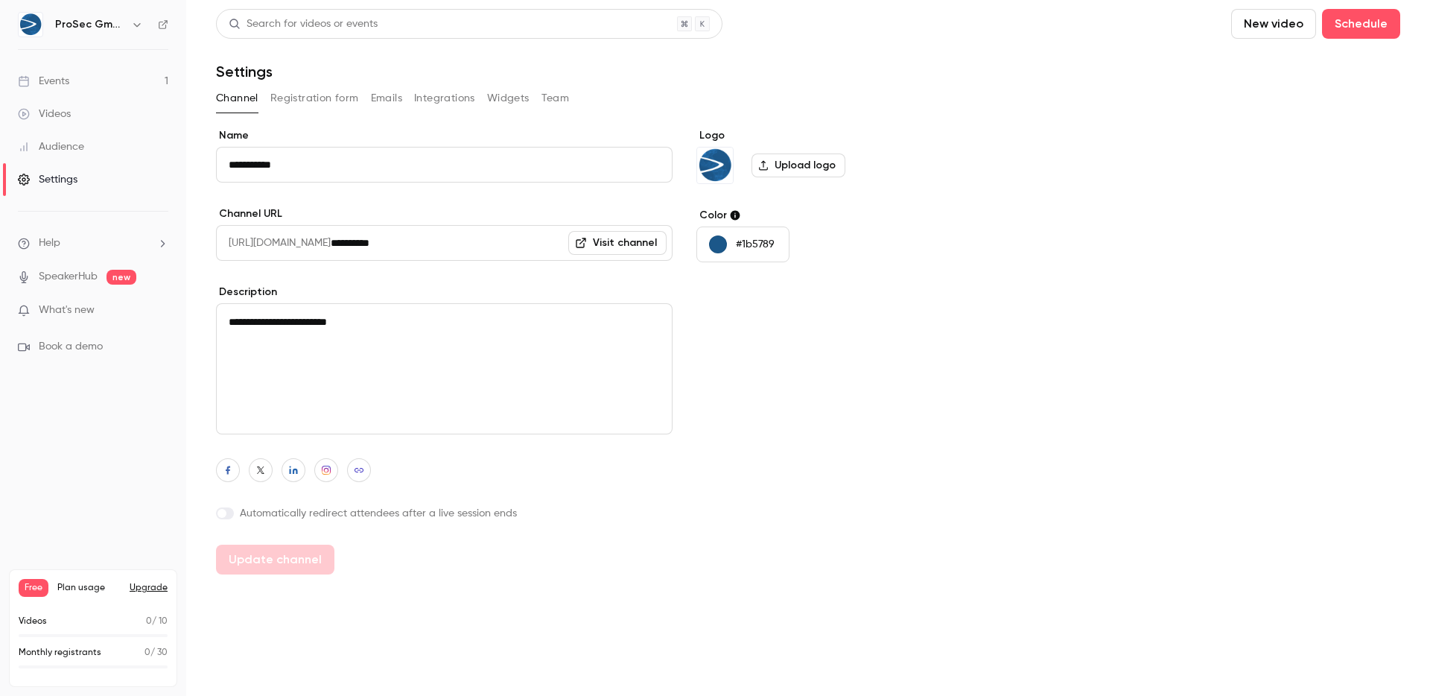
click at [51, 77] on div "Events" at bounding box center [43, 81] width 51 height 15
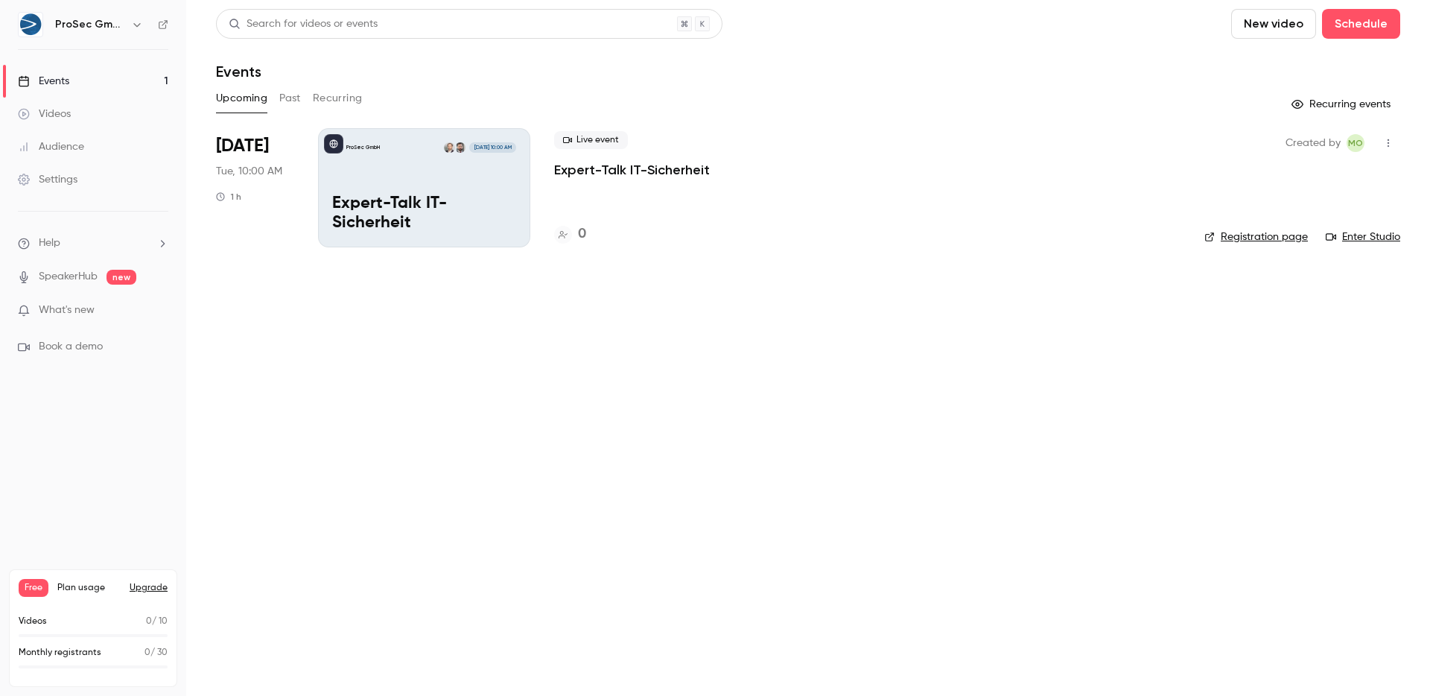
click at [1260, 240] on link "Registration page" at bounding box center [1257, 236] width 104 height 15
click at [1383, 141] on icon "button" at bounding box center [1389, 143] width 12 height 10
click at [1383, 141] on div at bounding box center [715, 348] width 1430 height 696
click at [1383, 141] on icon "button" at bounding box center [1389, 143] width 12 height 10
click at [1383, 141] on div at bounding box center [715, 348] width 1430 height 696
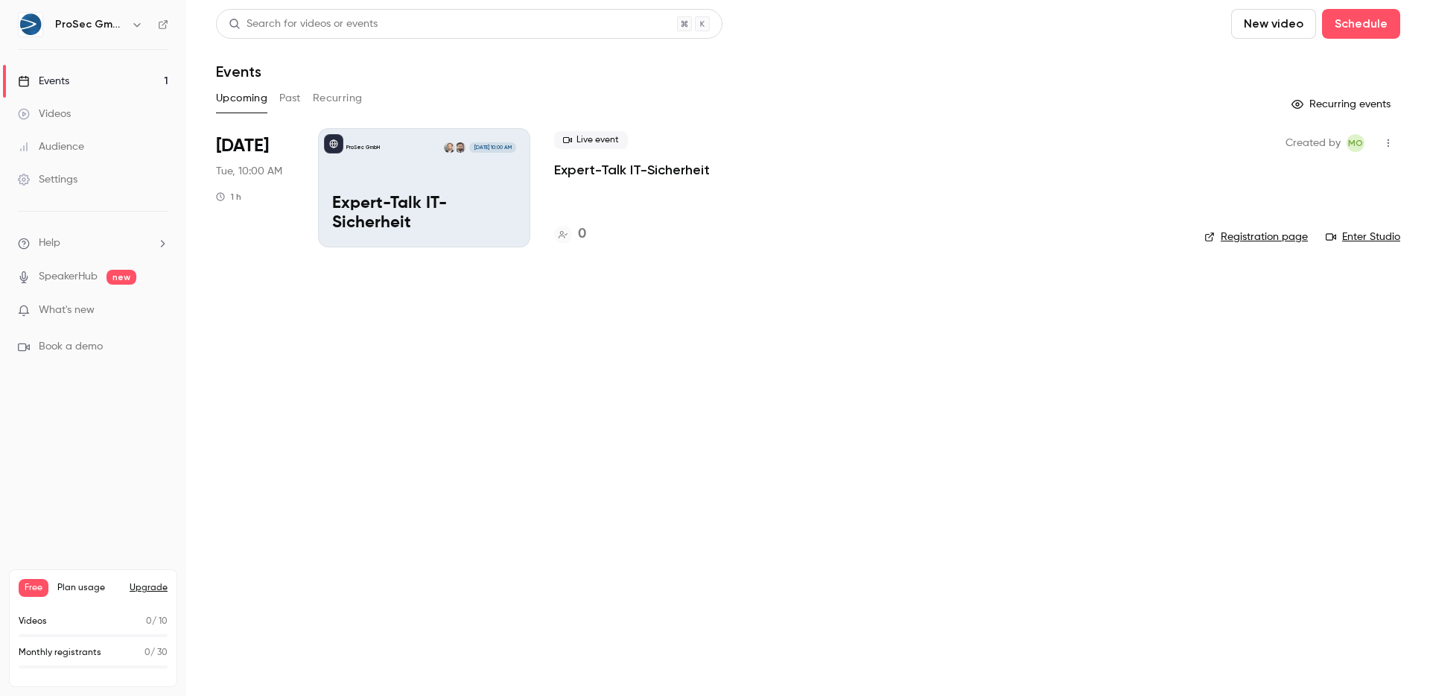
click at [1383, 141] on icon "button" at bounding box center [1389, 143] width 12 height 10
click at [1284, 219] on div "Invite to Studio" at bounding box center [1331, 219] width 113 height 15
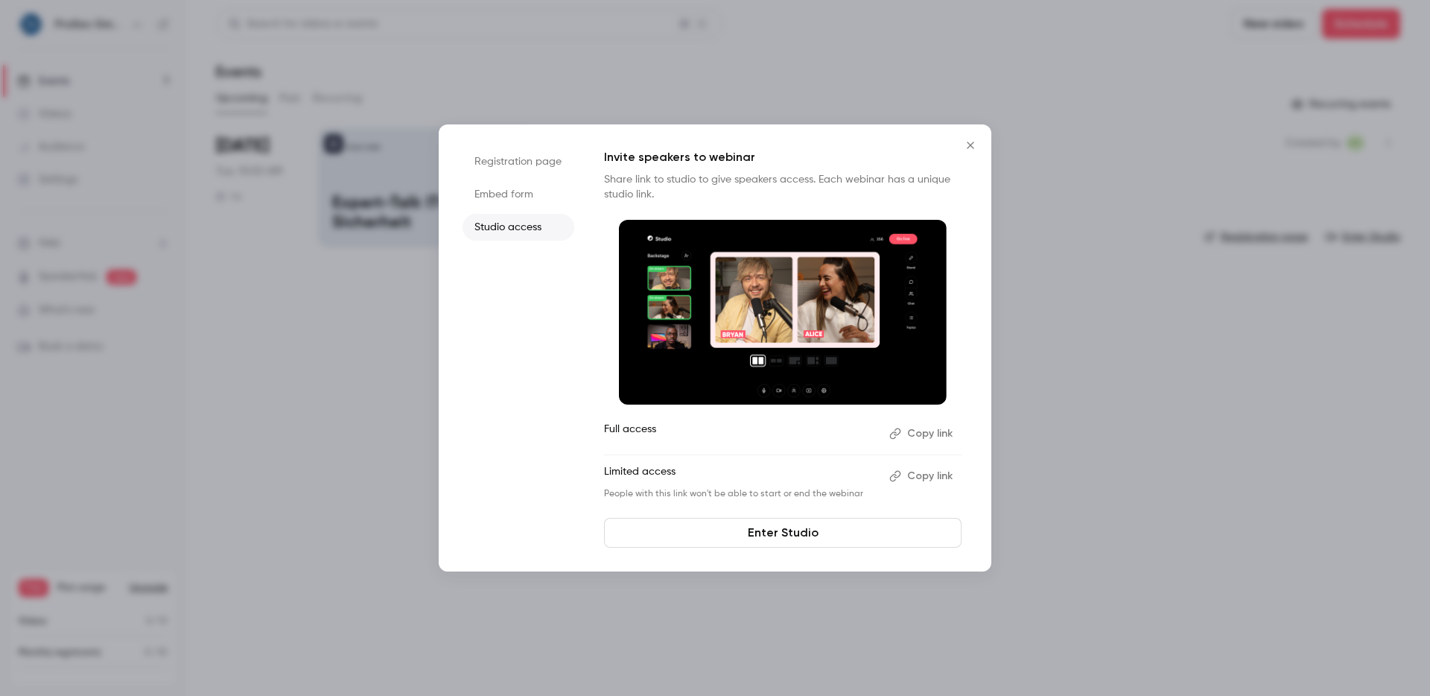
click at [501, 198] on li "Embed form" at bounding box center [519, 194] width 112 height 27
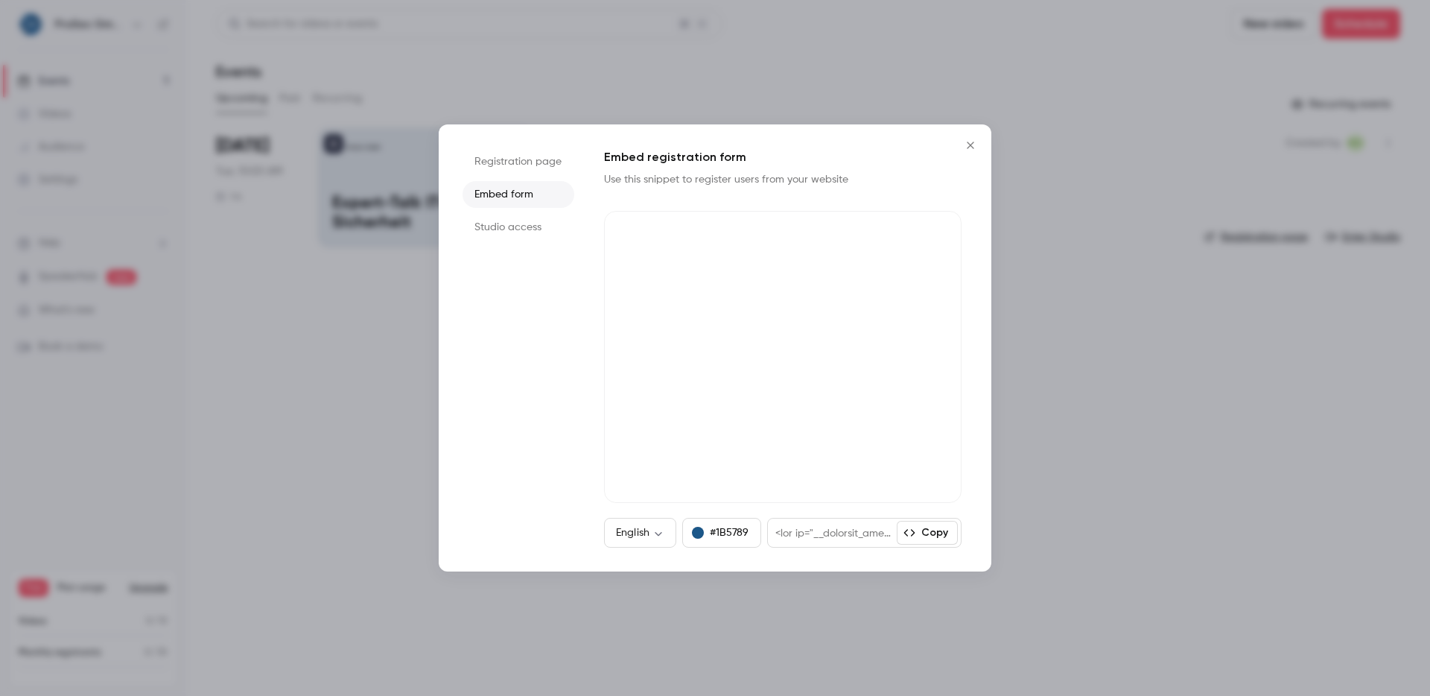
click at [508, 169] on li "Registration page" at bounding box center [519, 161] width 112 height 27
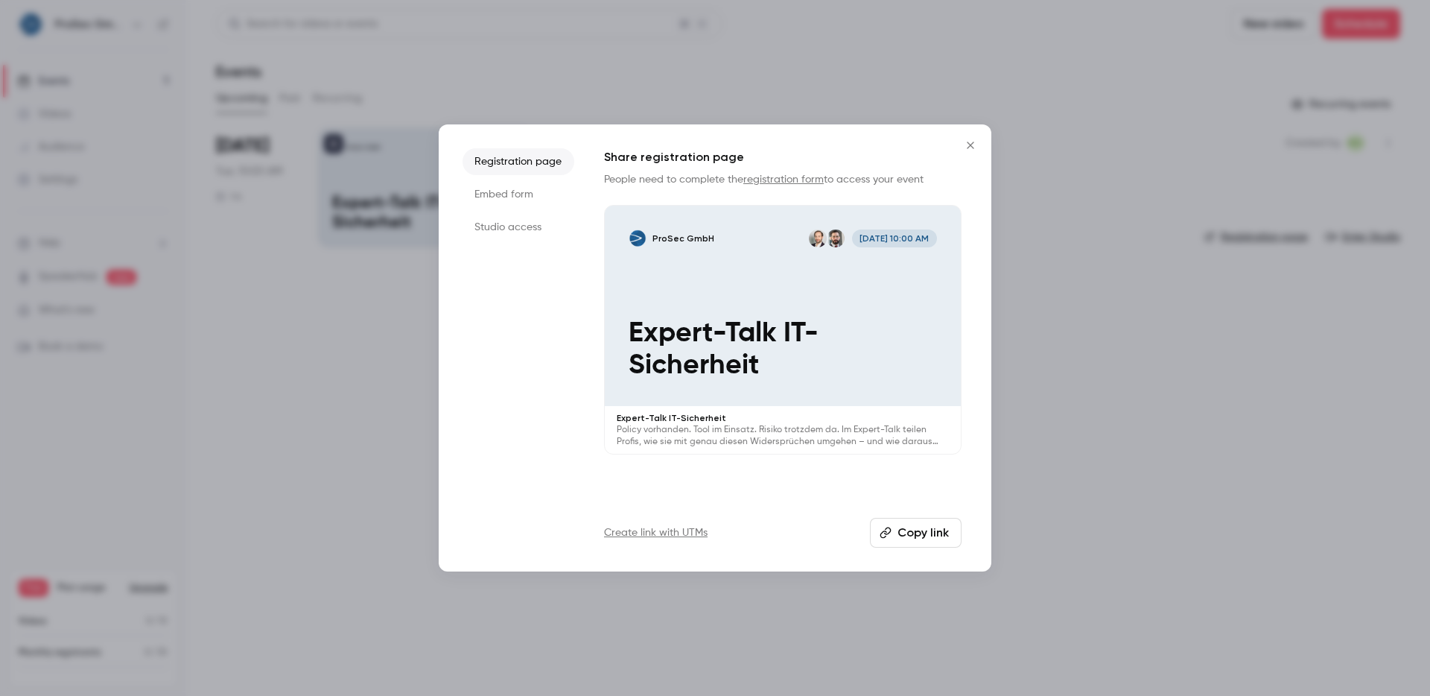
click at [539, 190] on li "Embed form" at bounding box center [519, 194] width 112 height 27
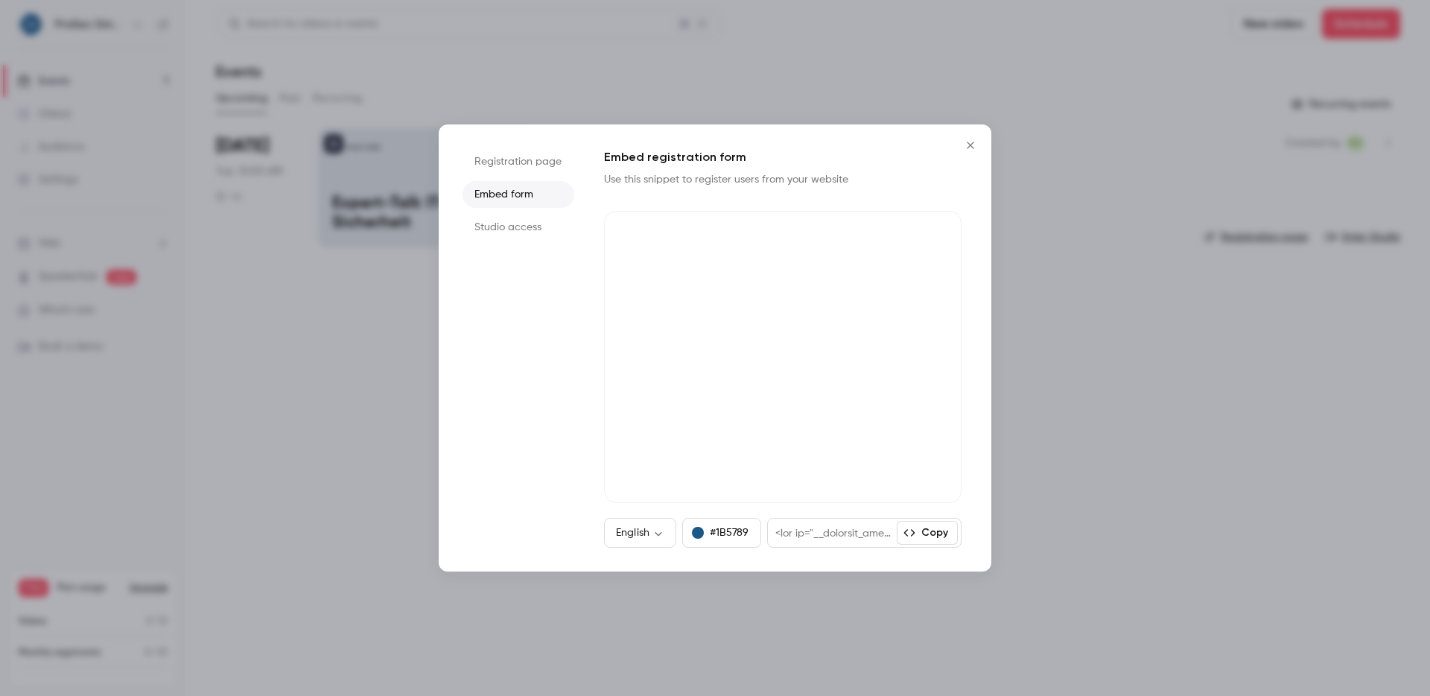
click at [559, 232] on li "Studio access" at bounding box center [519, 227] width 112 height 27
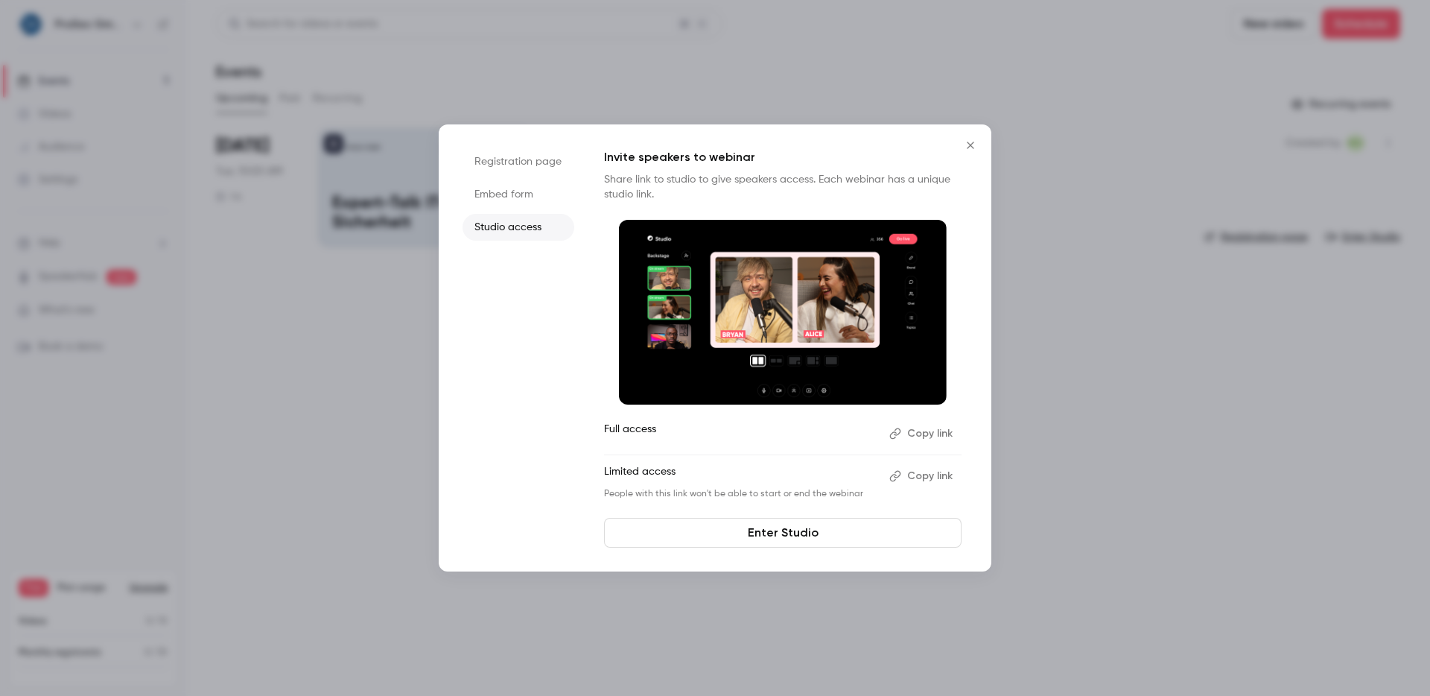
click at [560, 164] on li "Registration page" at bounding box center [519, 161] width 112 height 27
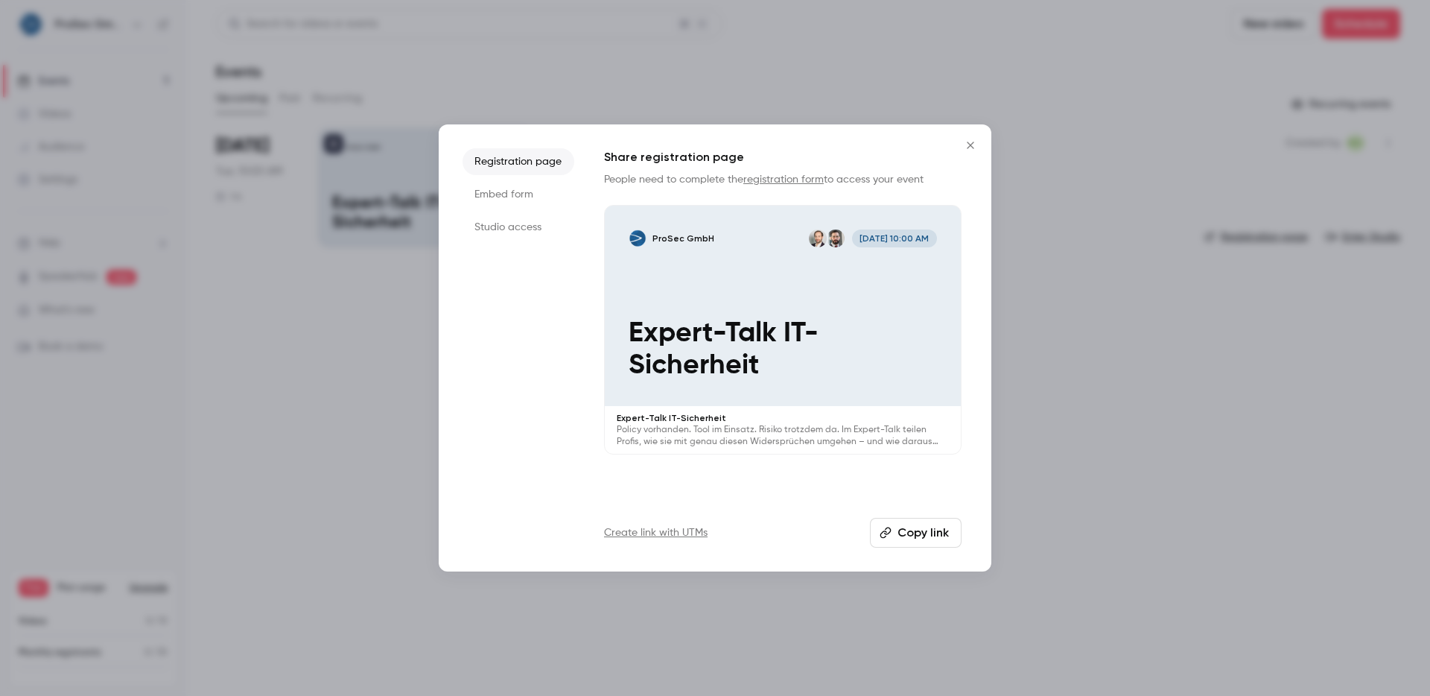
click at [979, 142] on icon "Close" at bounding box center [971, 145] width 18 height 12
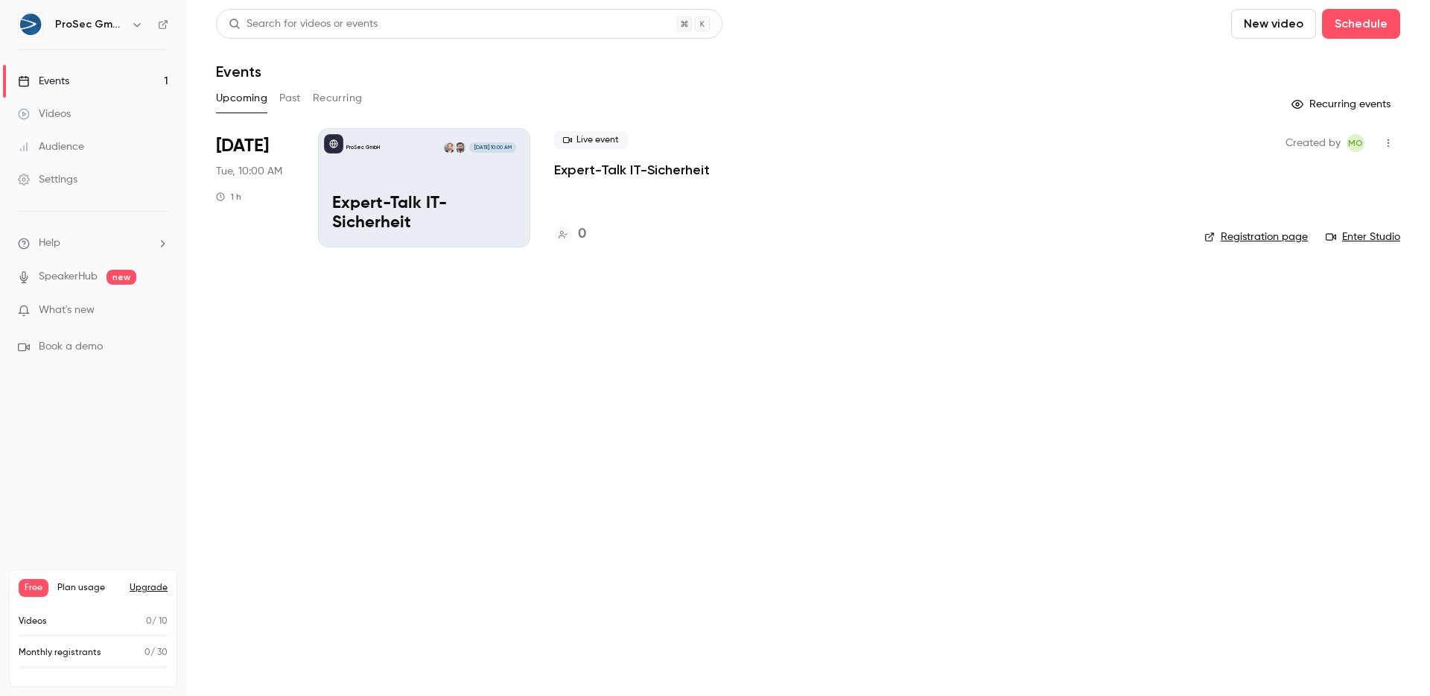
click at [1395, 147] on button "button" at bounding box center [1389, 143] width 24 height 24
click at [1395, 147] on div at bounding box center [715, 348] width 1430 height 696
click at [1395, 147] on button "button" at bounding box center [1389, 143] width 24 height 24
click at [1395, 147] on div at bounding box center [715, 348] width 1430 height 696
click at [291, 100] on button "Past" at bounding box center [290, 98] width 22 height 24
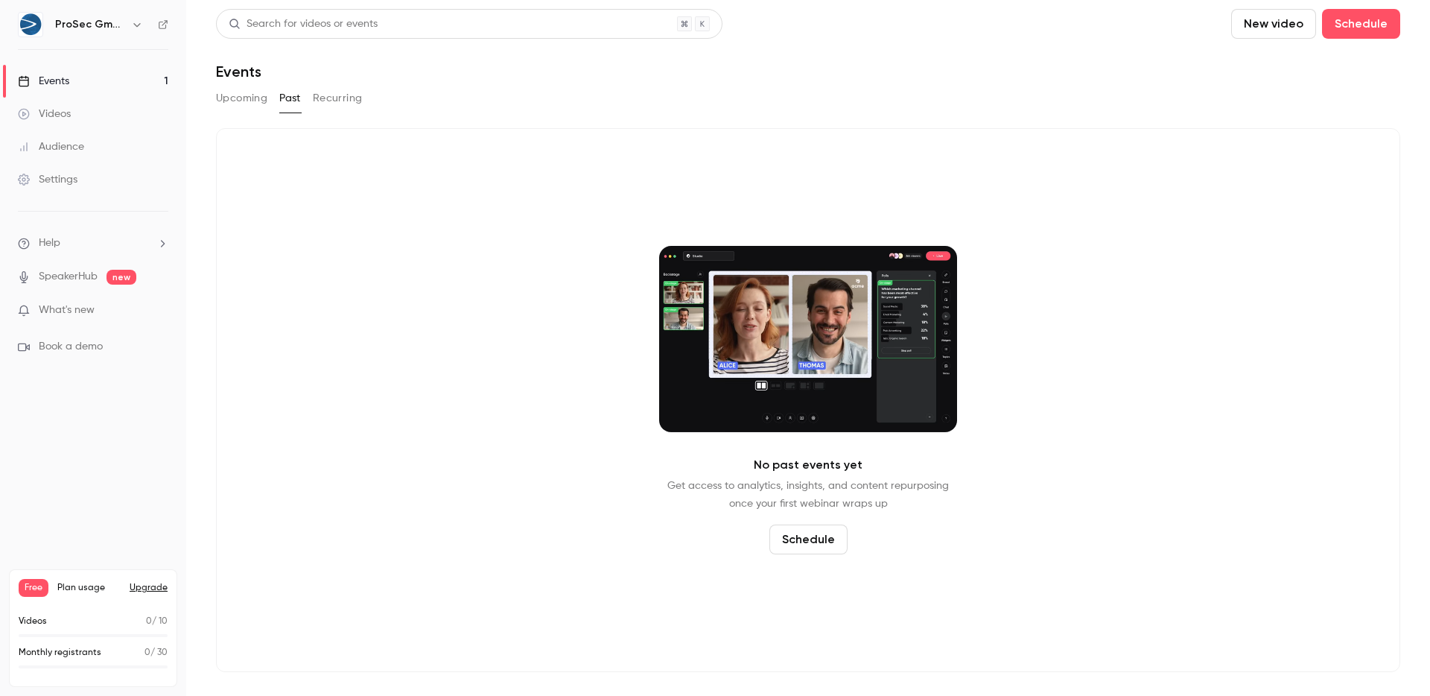
click at [246, 101] on button "Upcoming" at bounding box center [241, 98] width 51 height 24
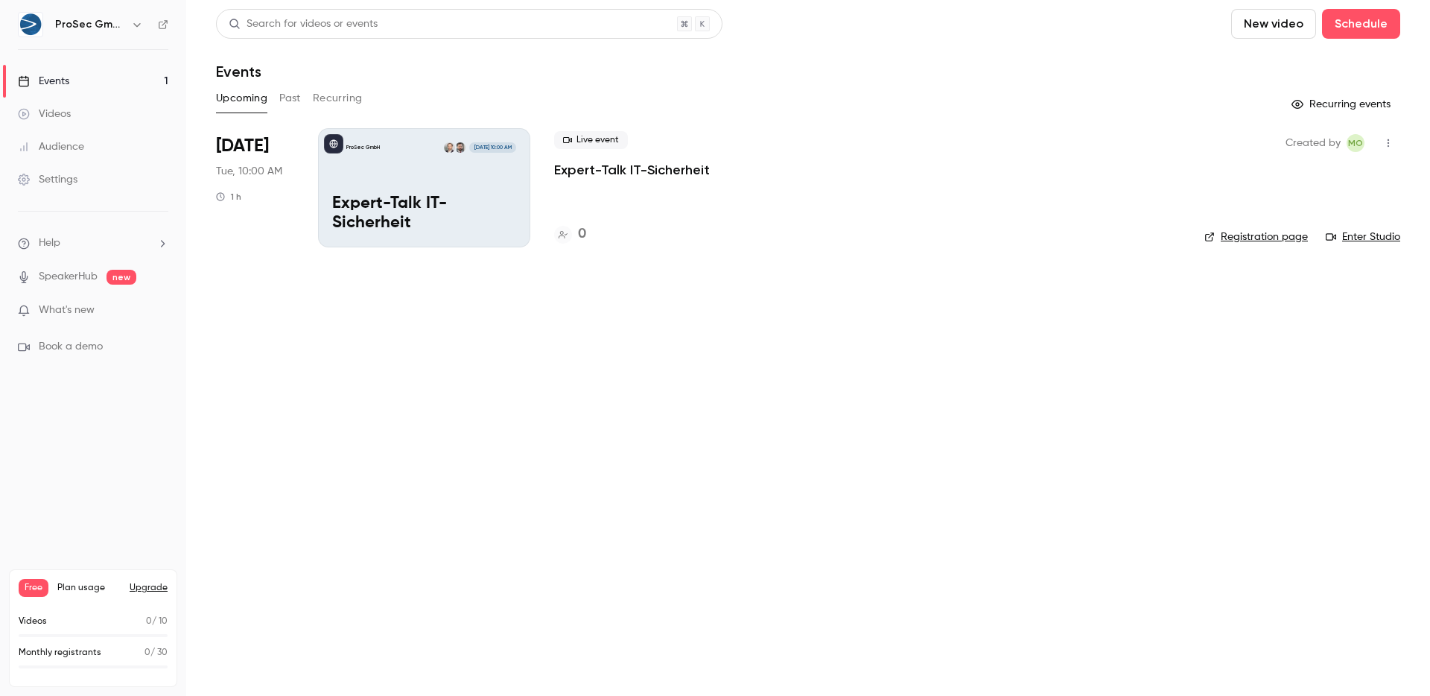
click at [63, 179] on div "Settings" at bounding box center [48, 179] width 60 height 15
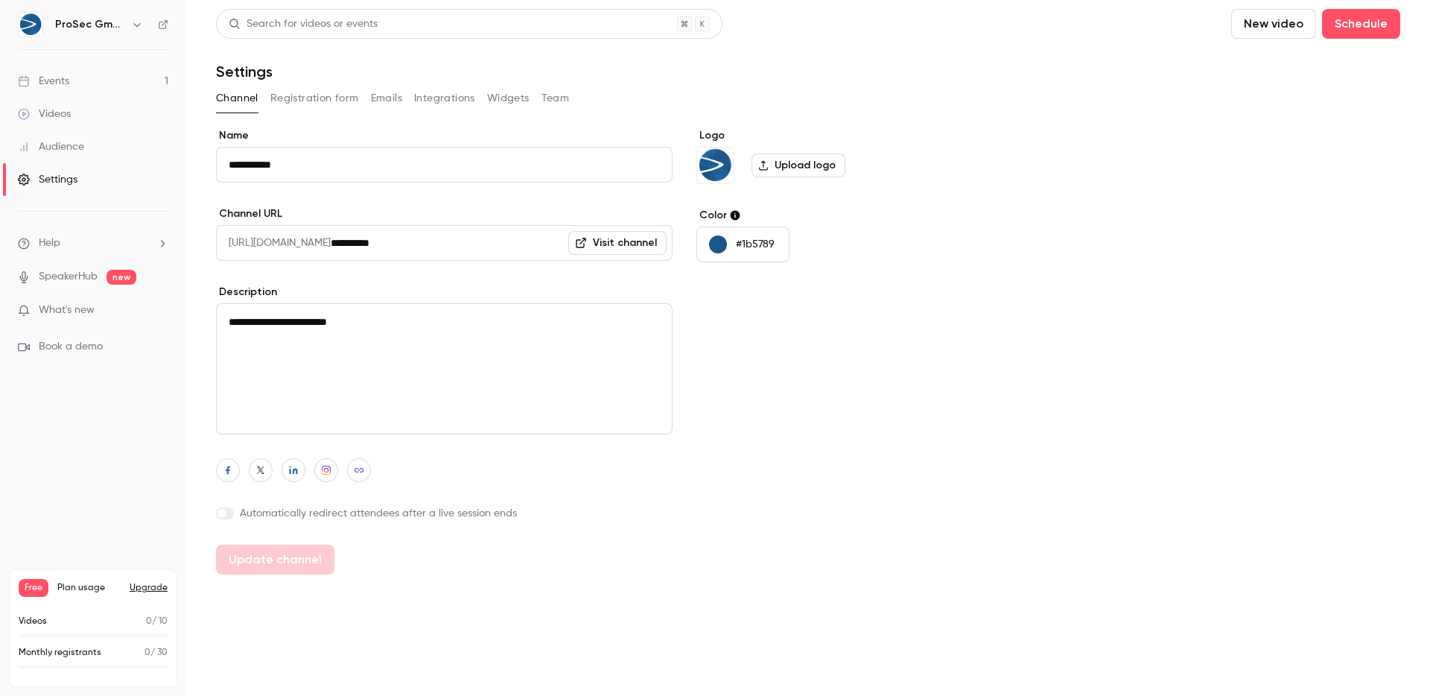
click at [327, 326] on textarea "**********" at bounding box center [444, 368] width 457 height 131
click at [327, 325] on textarea "**********" at bounding box center [444, 368] width 457 height 131
click at [256, 562] on button "Update channel" at bounding box center [275, 560] width 118 height 30
type textarea "**********"
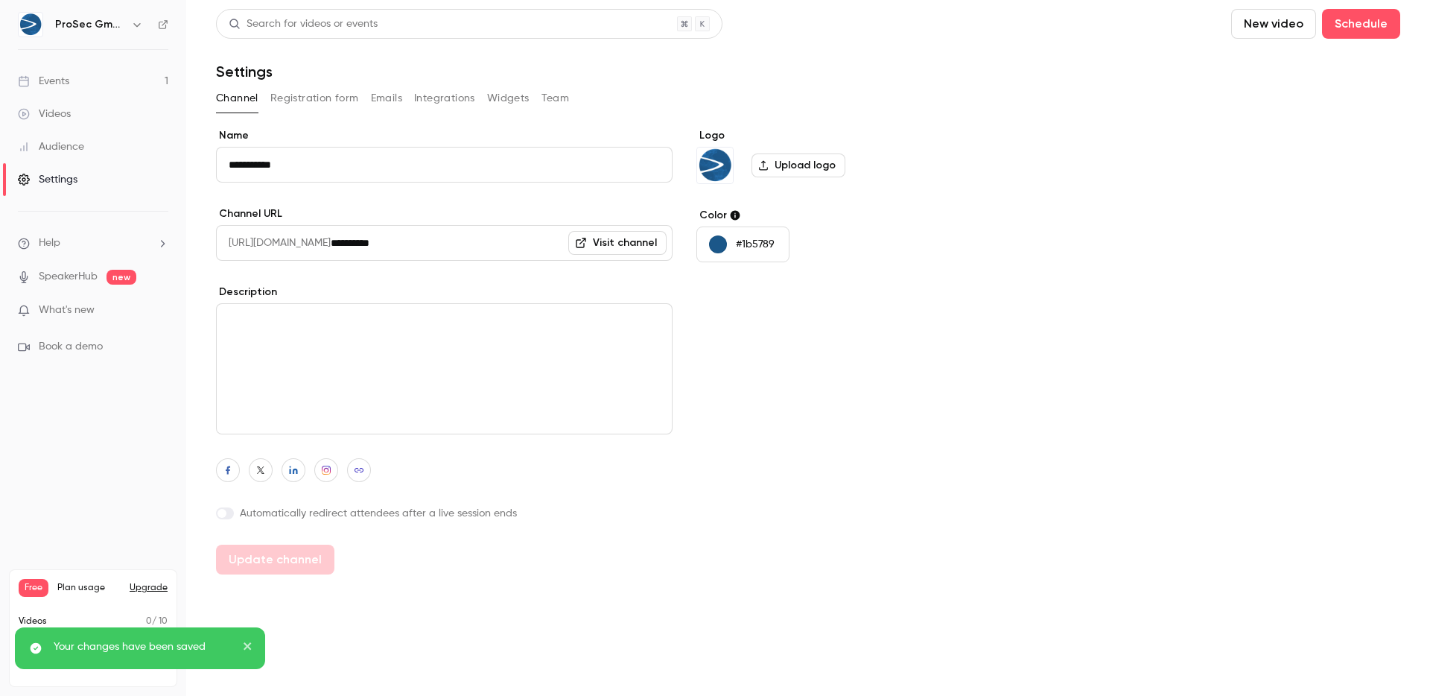
click at [340, 104] on button "Registration form" at bounding box center [314, 98] width 89 height 24
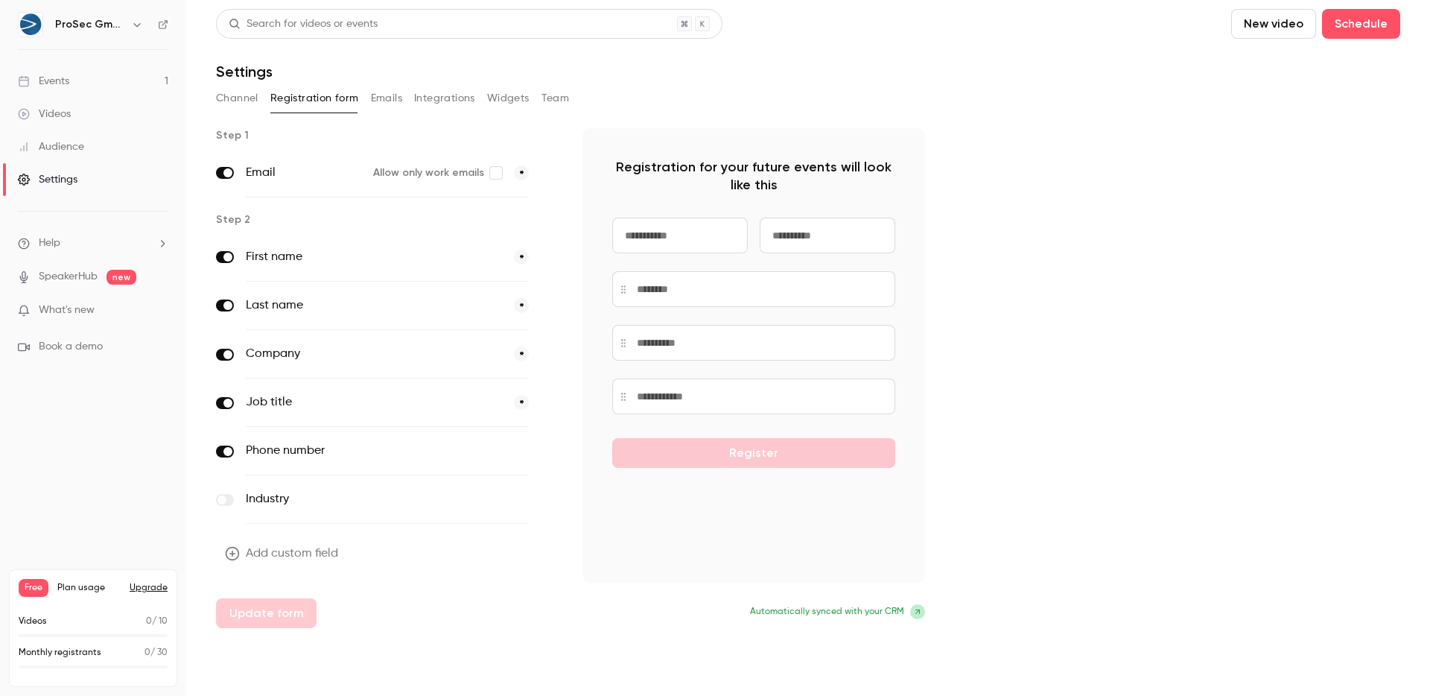
click at [255, 552] on button "Add custom field" at bounding box center [283, 554] width 134 height 30
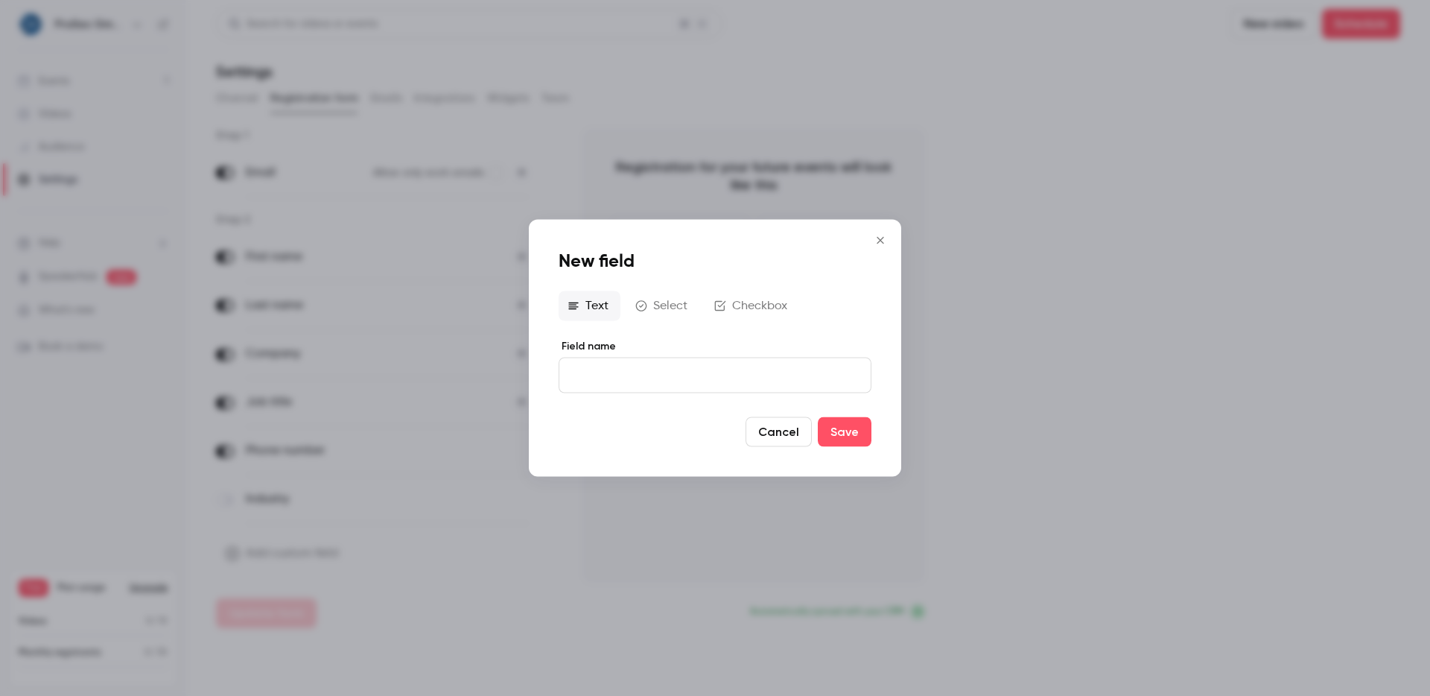
click at [631, 314] on button "Select" at bounding box center [662, 306] width 73 height 30
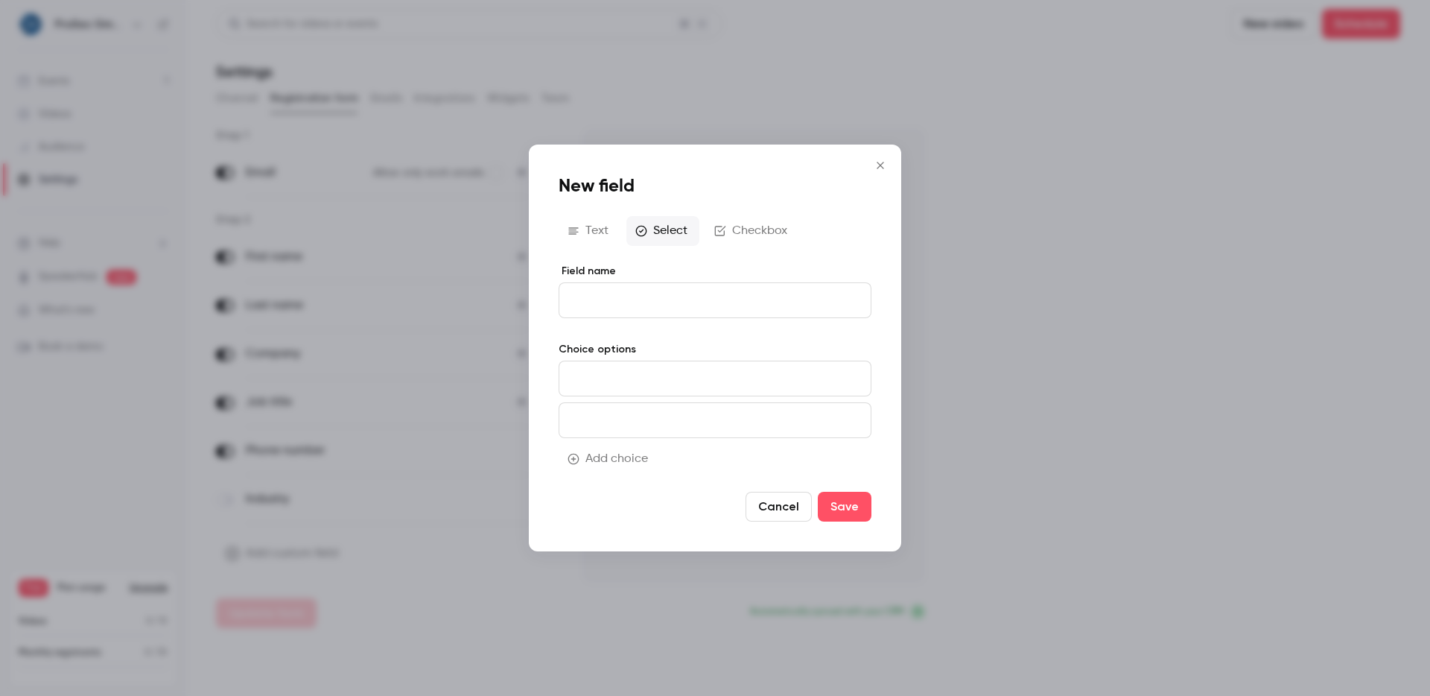
click at [630, 375] on input at bounding box center [715, 379] width 313 height 36
click at [641, 425] on input at bounding box center [715, 420] width 313 height 36
click at [753, 230] on button "Checkbox" at bounding box center [752, 231] width 94 height 30
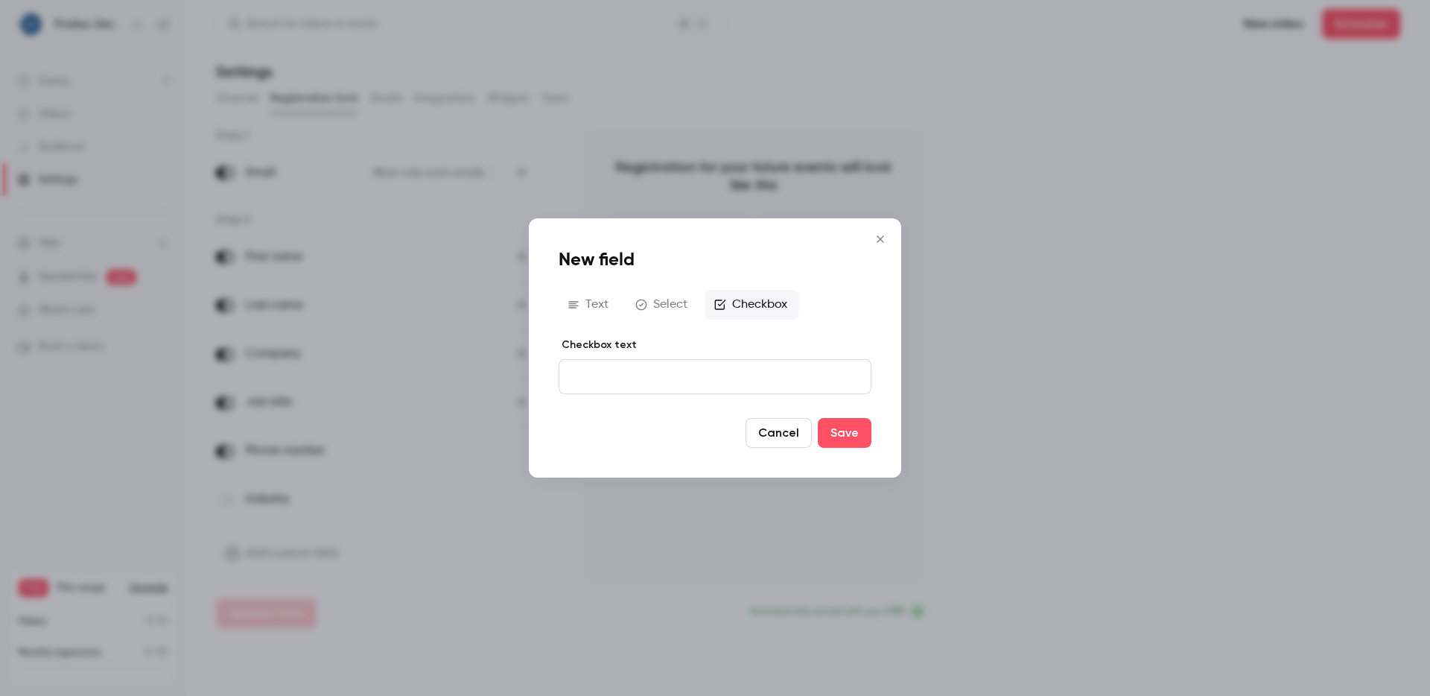
click at [681, 369] on p "editor" at bounding box center [715, 377] width 288 height 16
click at [885, 230] on button "Close" at bounding box center [881, 239] width 30 height 30
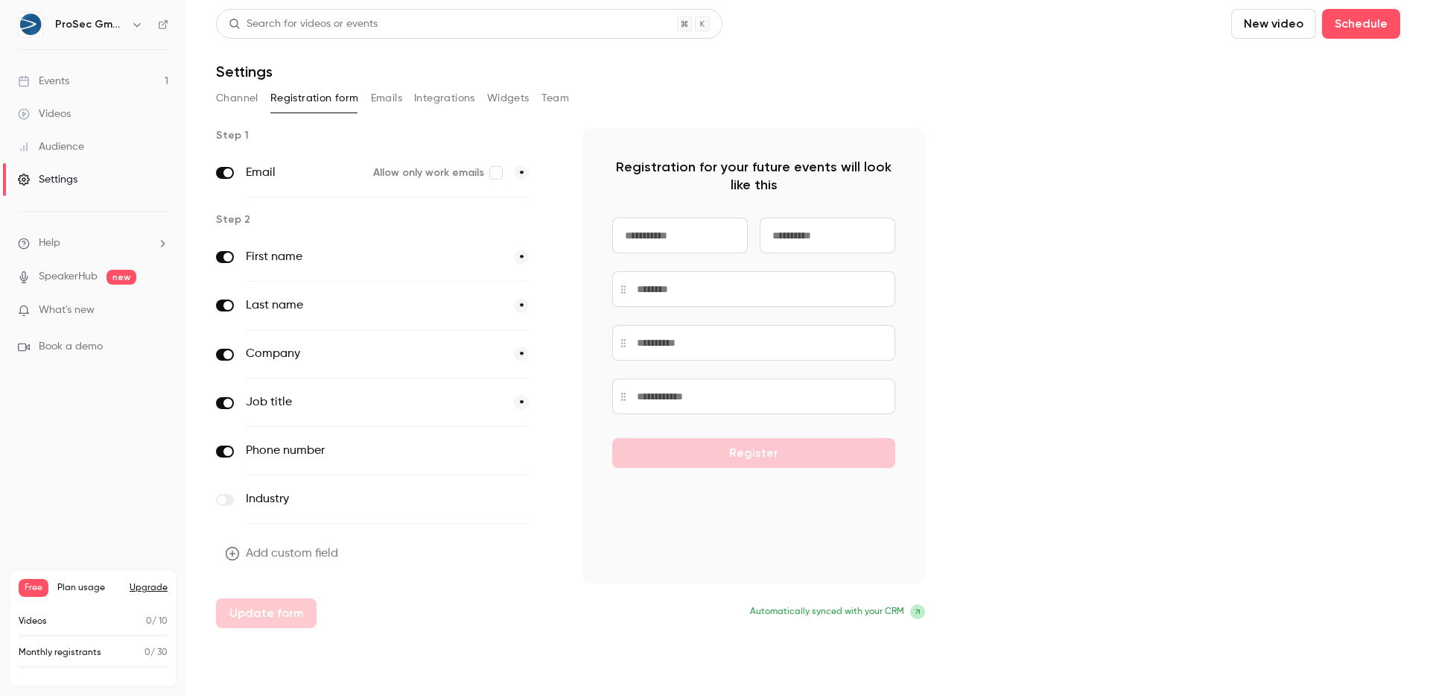
click at [827, 238] on input at bounding box center [828, 236] width 136 height 36
click at [635, 229] on input at bounding box center [680, 236] width 136 height 36
click at [334, 545] on button "Add custom field" at bounding box center [283, 554] width 134 height 30
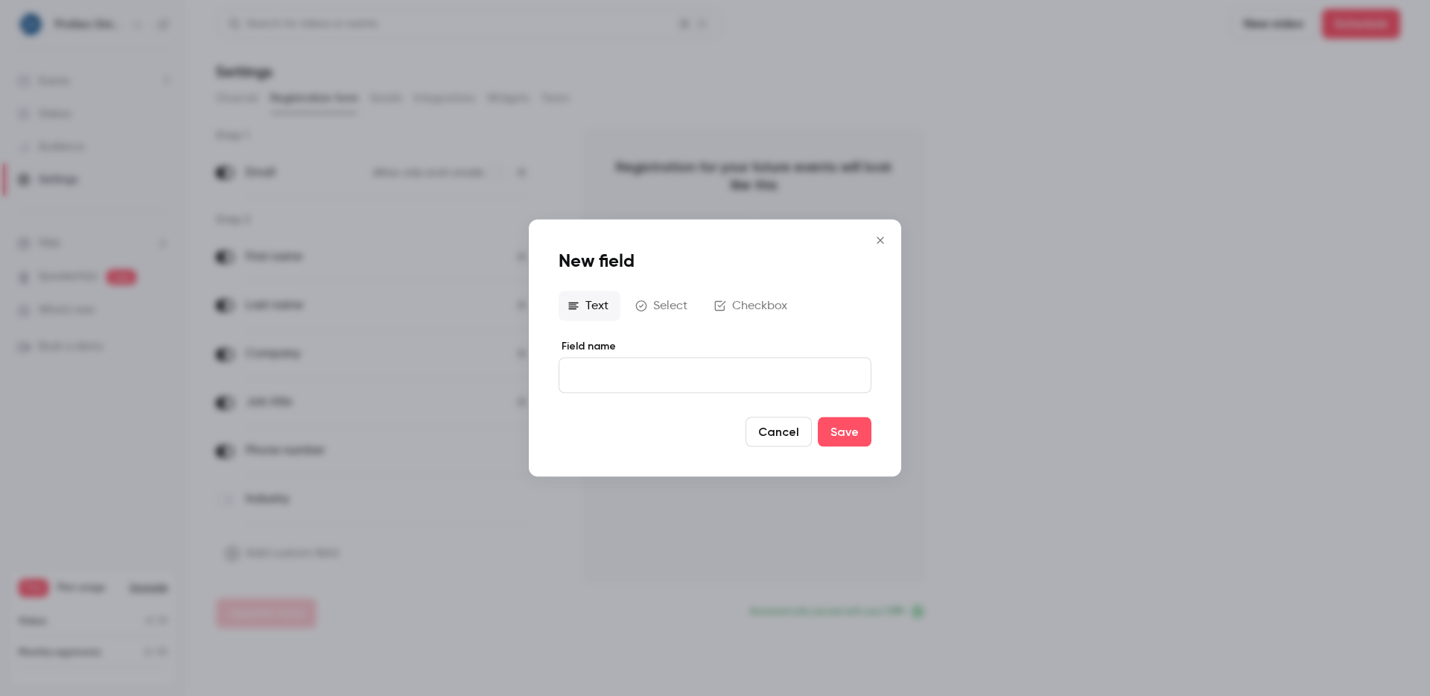
click at [768, 323] on div "New field Text Select Checkbox Field name Cancel Save" at bounding box center [715, 348] width 372 height 257
click at [769, 308] on button "Checkbox" at bounding box center [752, 306] width 94 height 30
click at [773, 373] on p "editor" at bounding box center [715, 377] width 288 height 16
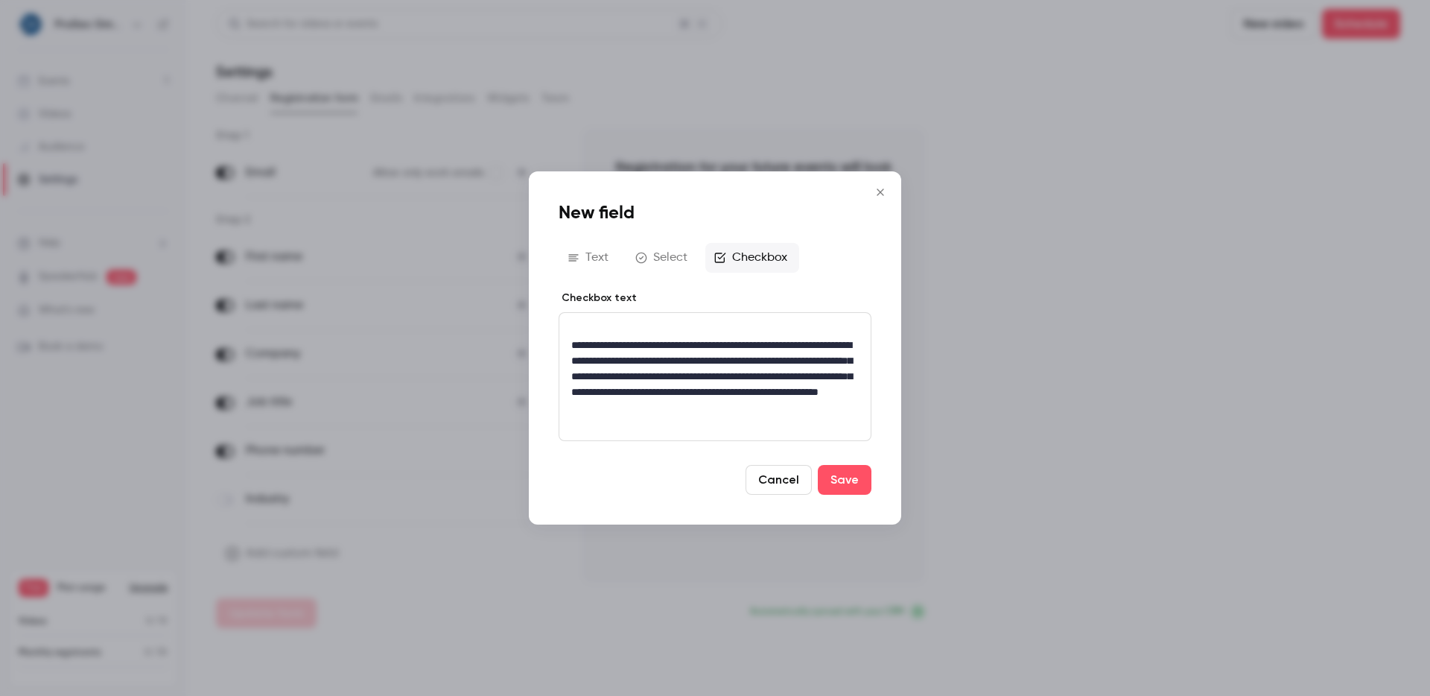
click at [600, 329] on p "editor" at bounding box center [715, 330] width 288 height 16
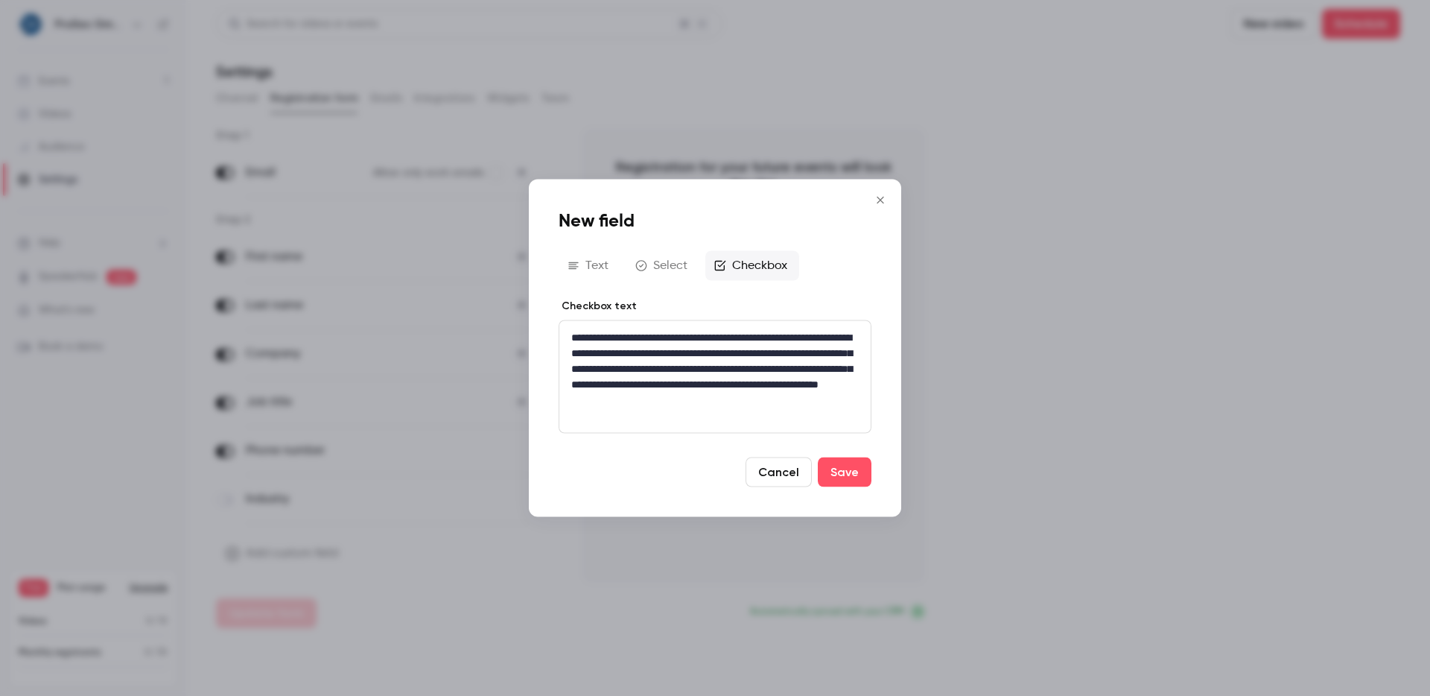
click at [735, 396] on p "**********" at bounding box center [715, 377] width 288 height 94
click at [745, 426] on icon "link" at bounding box center [742, 426] width 12 height 10
type input "**********"
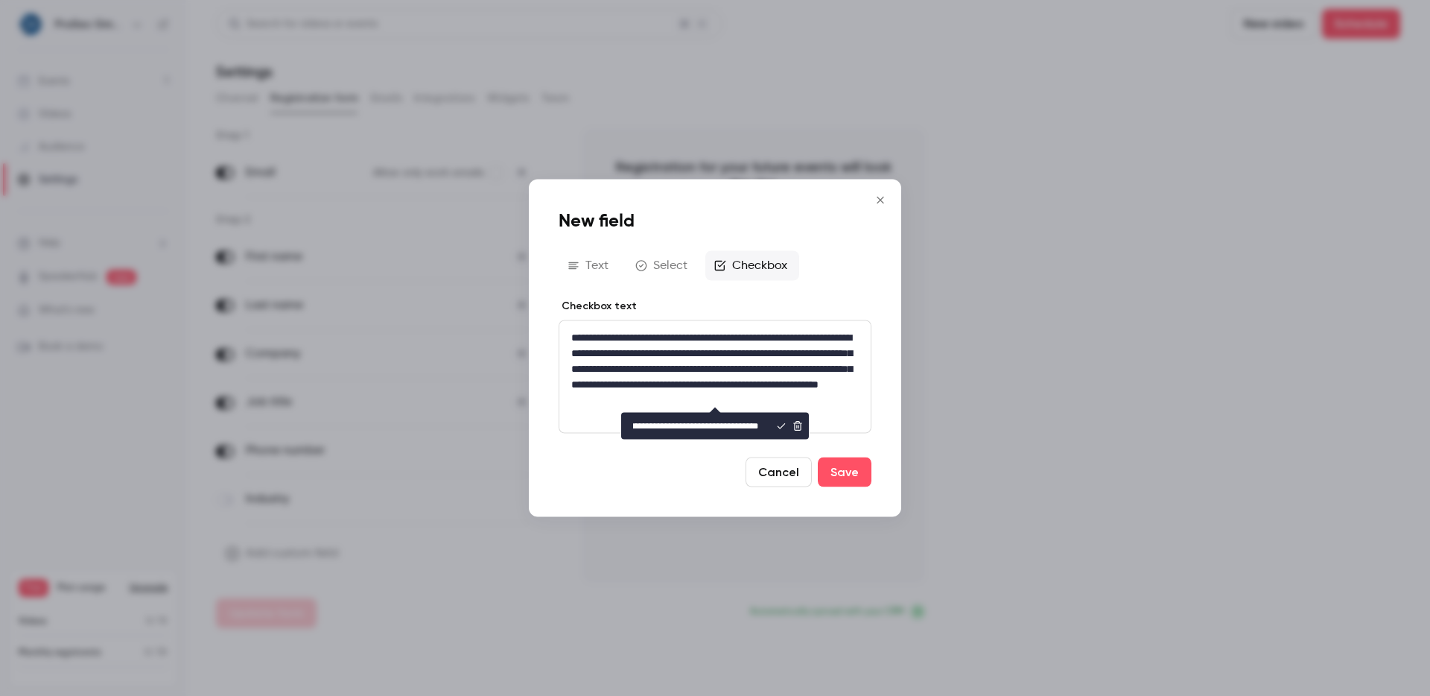
click at [781, 426] on icon "editor" at bounding box center [782, 426] width 8 height 6
click at [820, 413] on p "**********" at bounding box center [715, 377] width 288 height 94
click at [714, 390] on link "**********" at bounding box center [675, 384] width 78 height 10
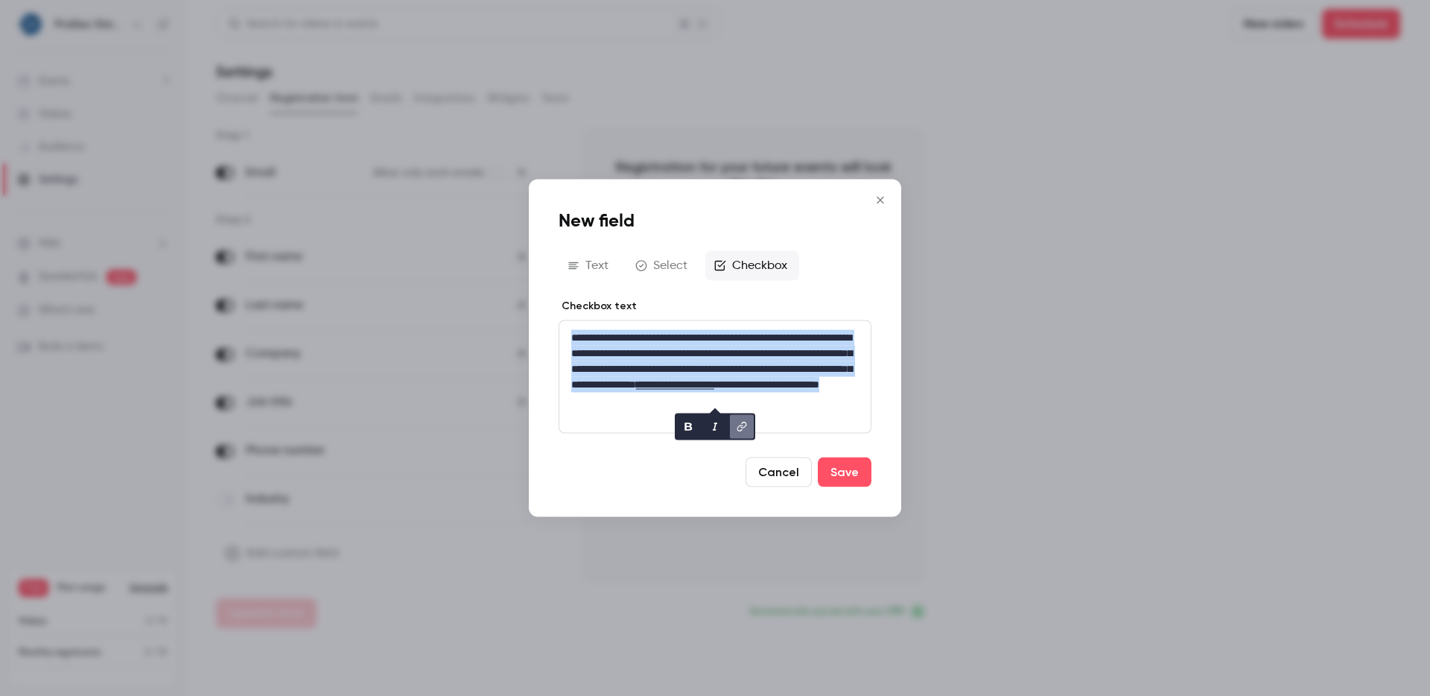
click at [714, 390] on link "**********" at bounding box center [675, 384] width 78 height 10
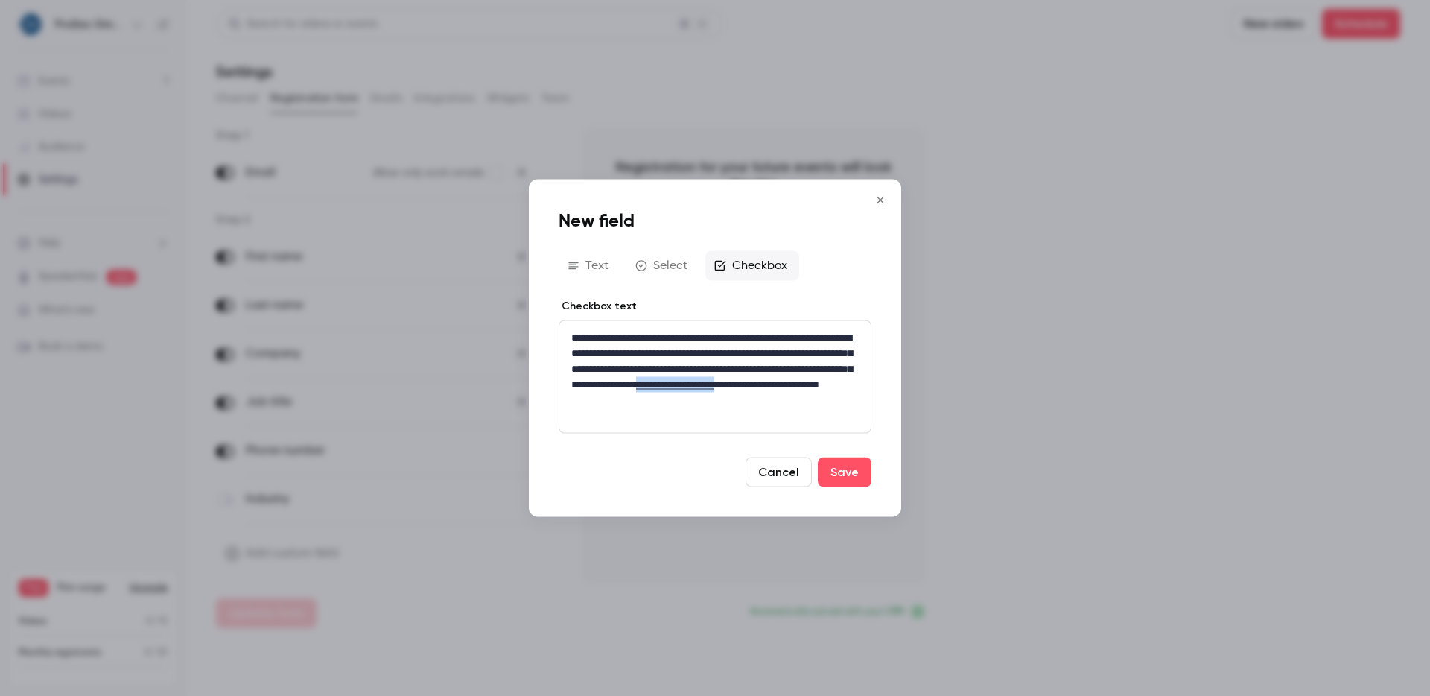
click at [714, 390] on link "**********" at bounding box center [675, 384] width 78 height 10
click at [816, 413] on p "**********" at bounding box center [715, 377] width 288 height 94
click at [842, 476] on button "Save" at bounding box center [845, 472] width 54 height 30
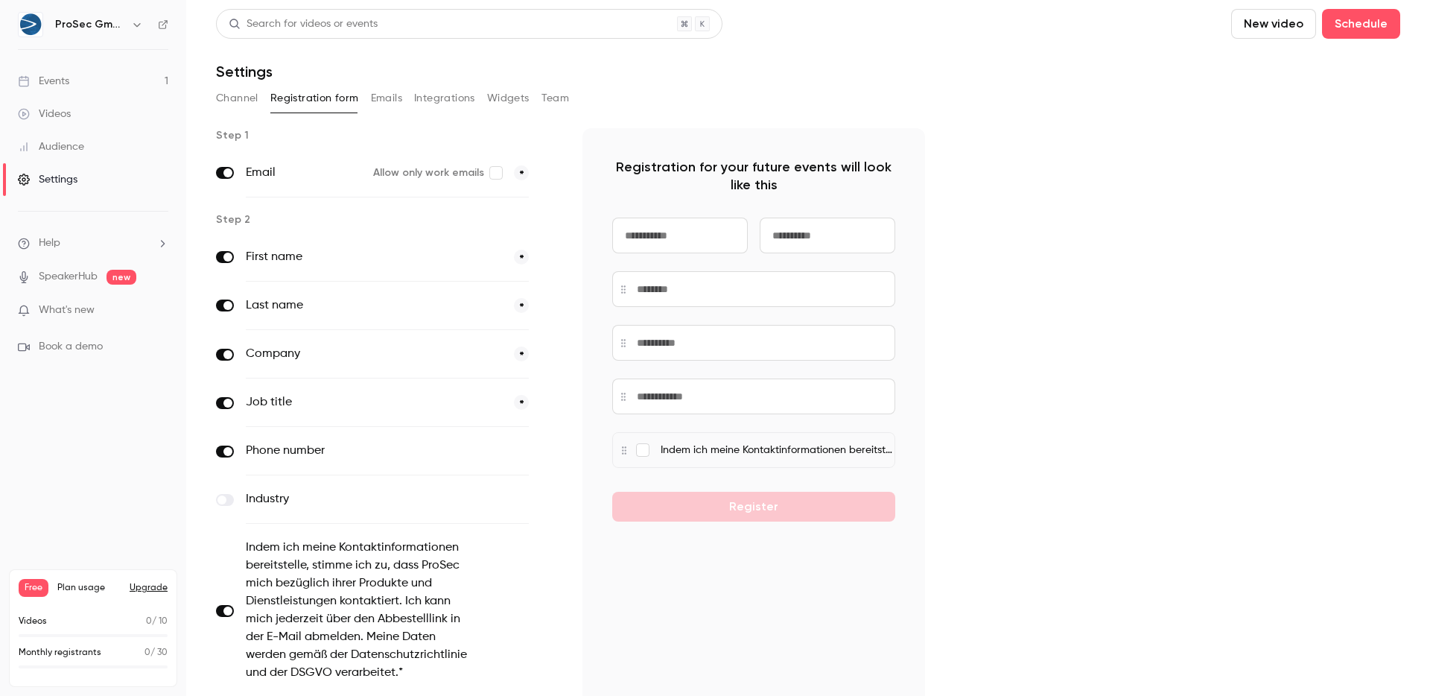
scroll to position [115, 0]
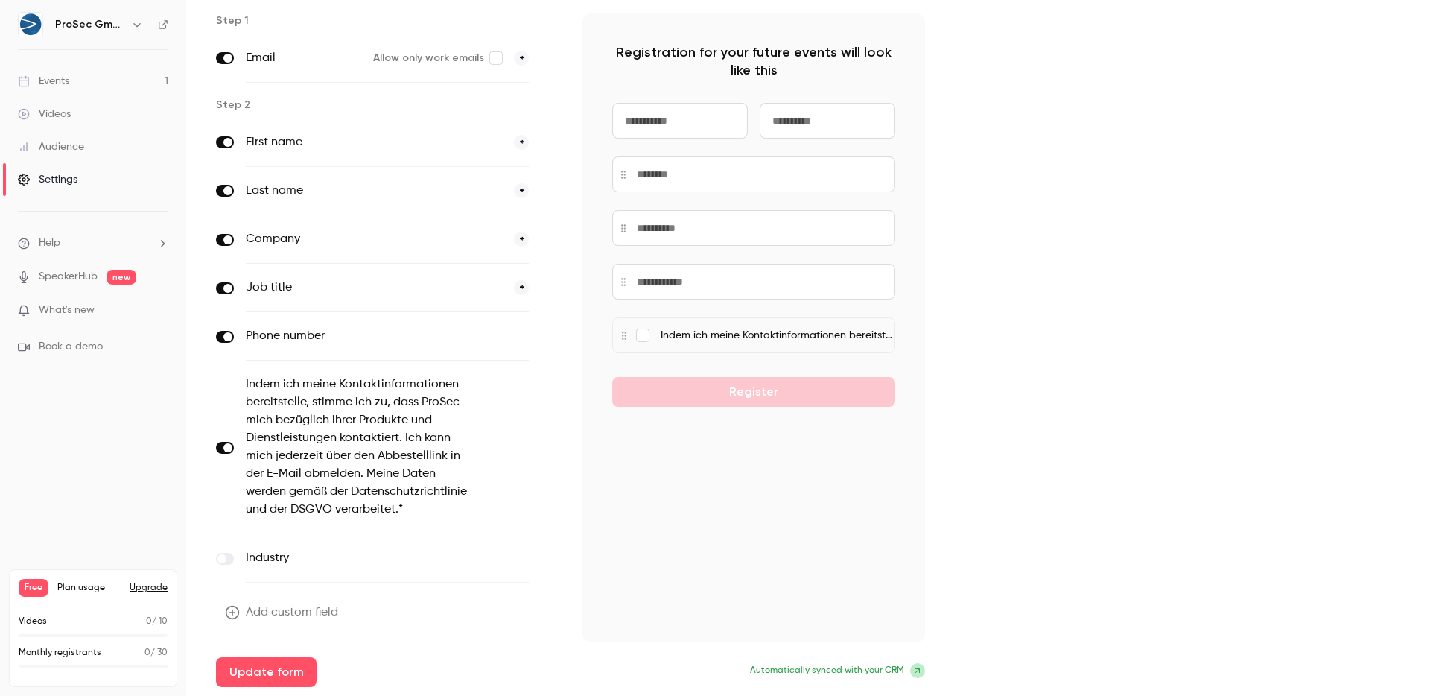
click at [1126, 372] on div "Step 1 Email Allow only work emails * Step 2 First name * Last name * Company *…" at bounding box center [808, 349] width 1184 height 673
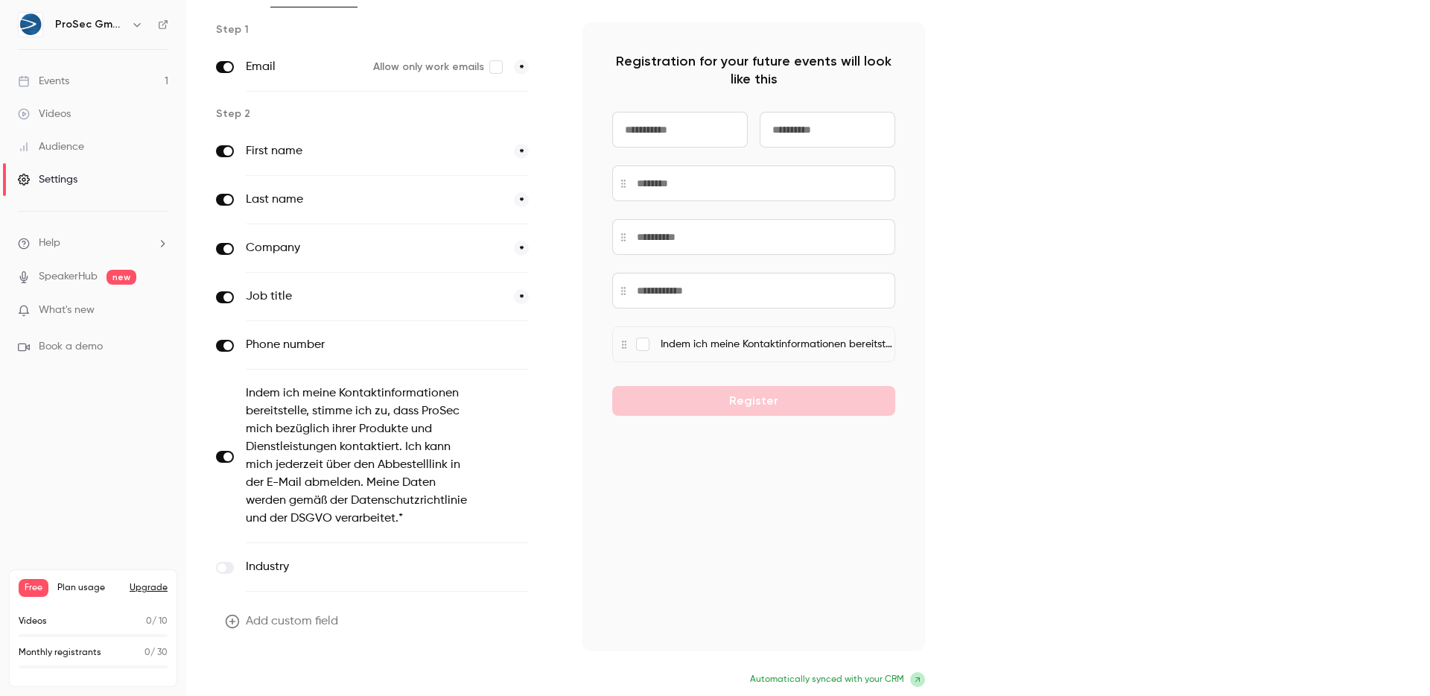
click at [255, 674] on button "Update form" at bounding box center [266, 681] width 101 height 30
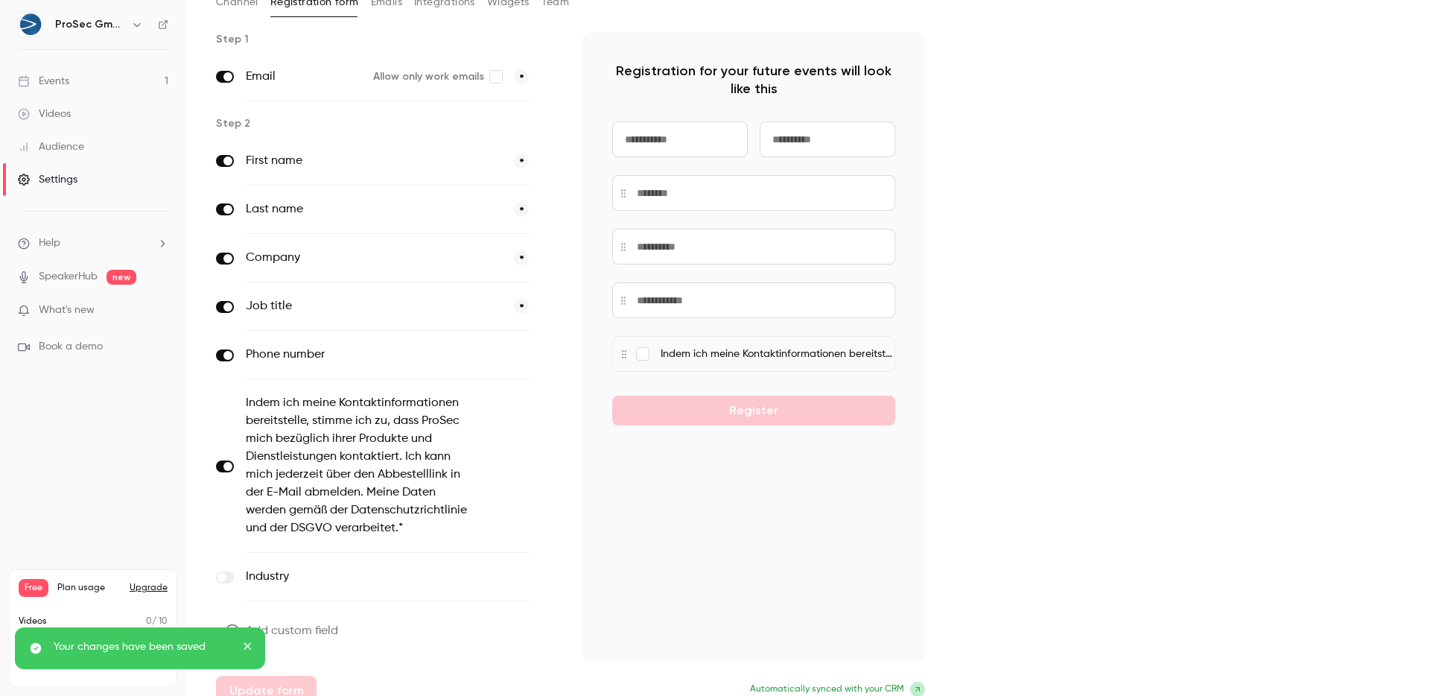
scroll to position [0, 0]
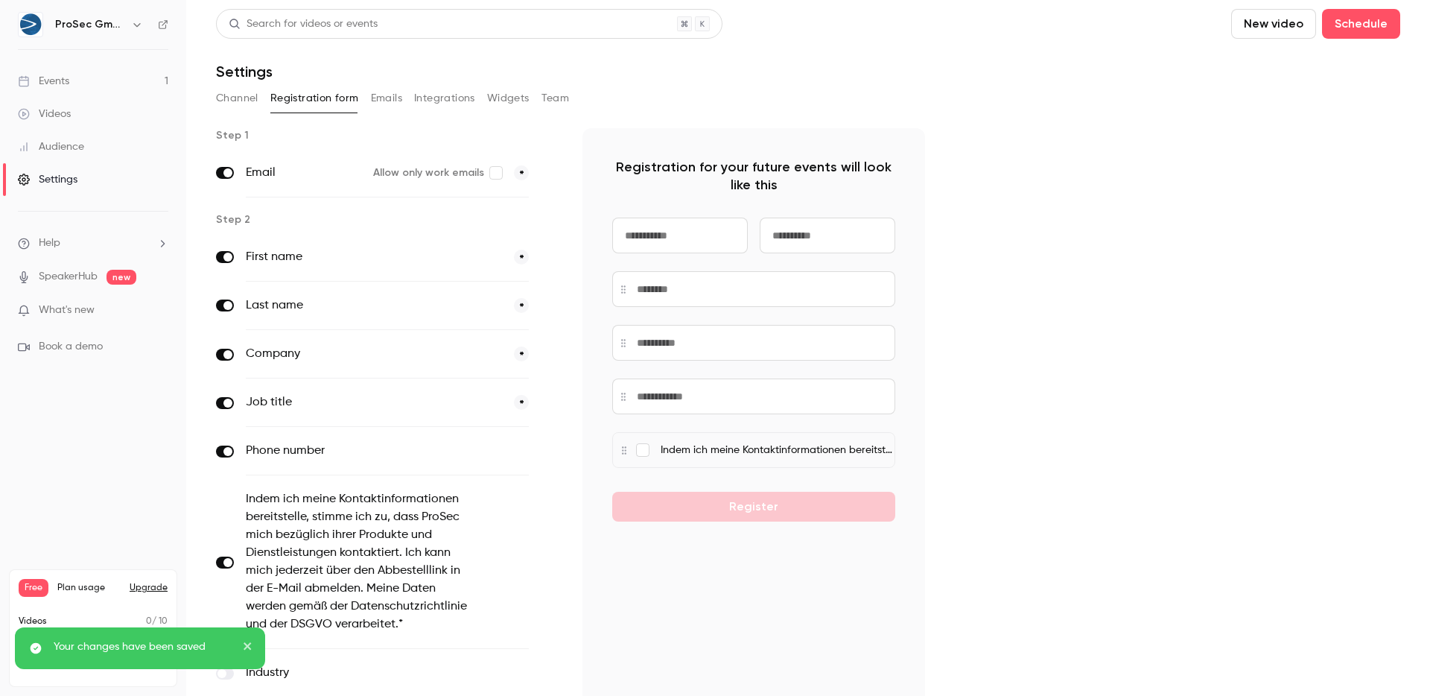
click at [394, 100] on button "Emails" at bounding box center [386, 98] width 31 height 24
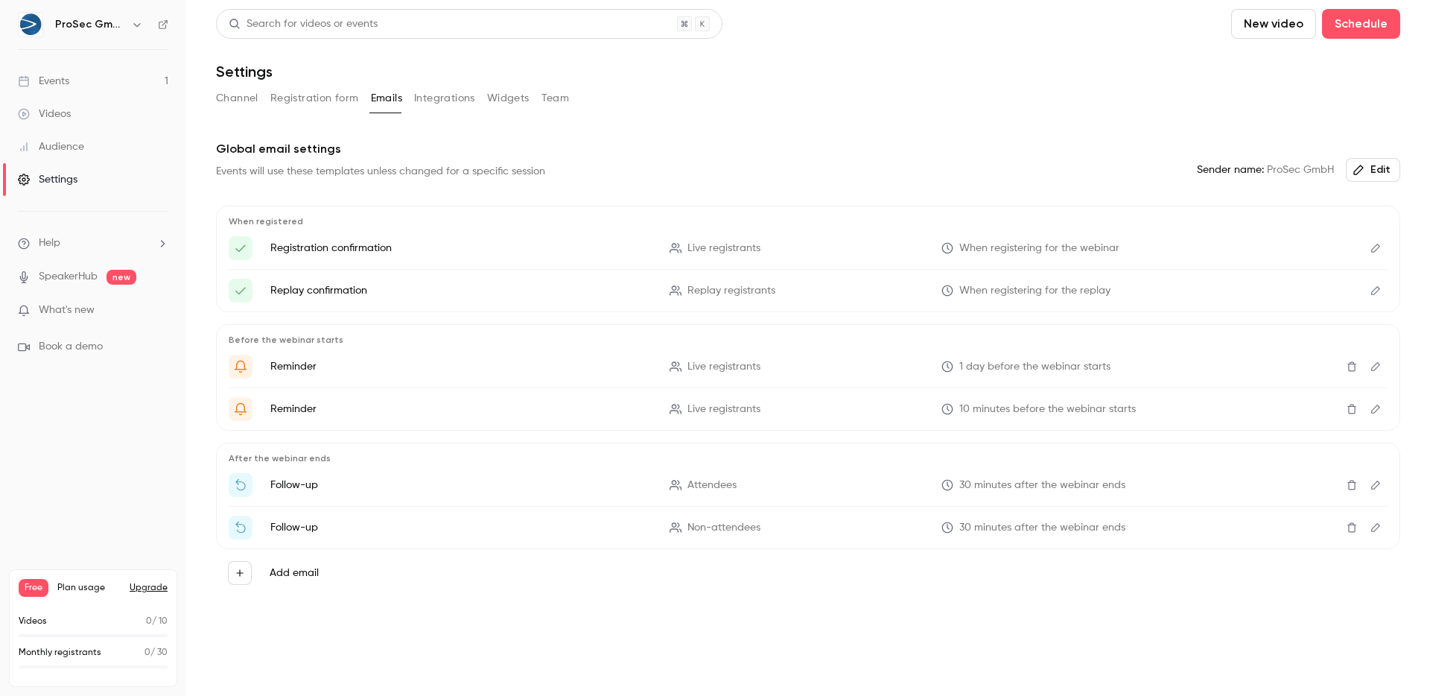
click at [438, 98] on button "Integrations" at bounding box center [444, 98] width 61 height 24
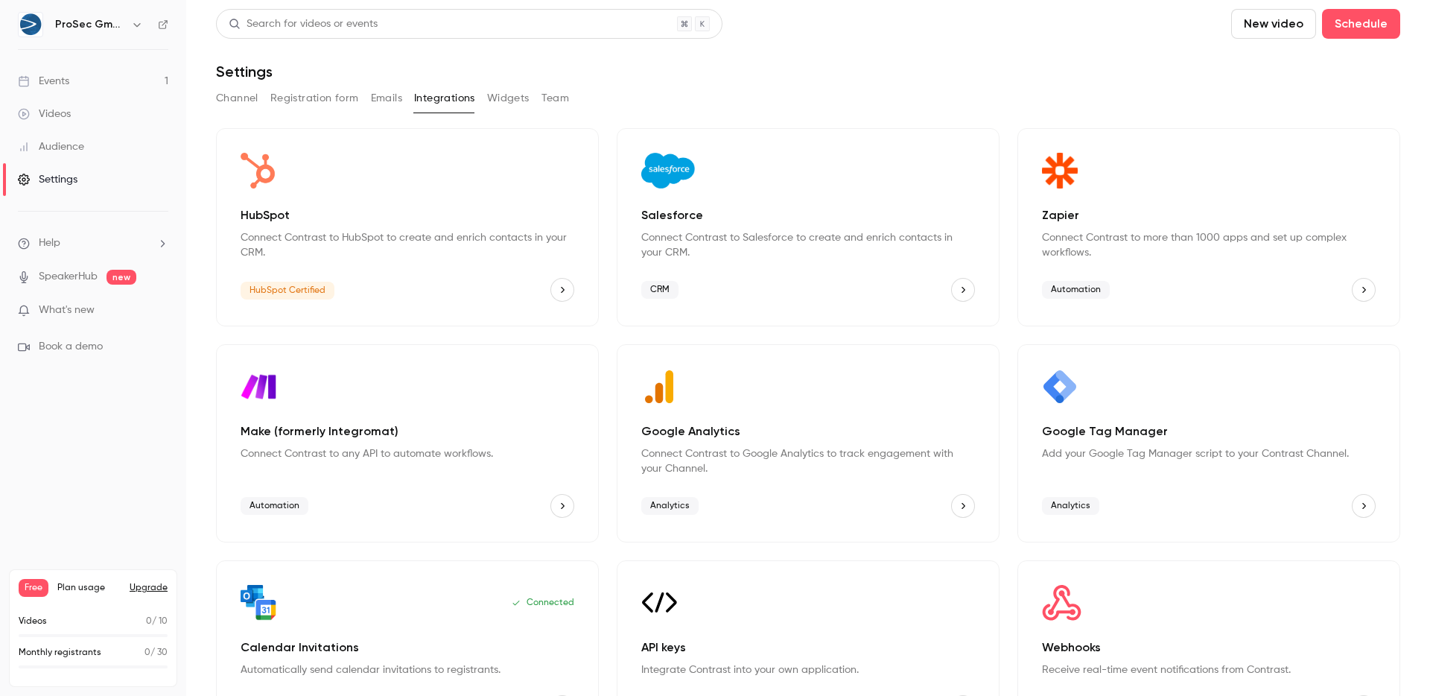
click at [342, 426] on p "Make (formerly Integromat)" at bounding box center [408, 431] width 334 height 18
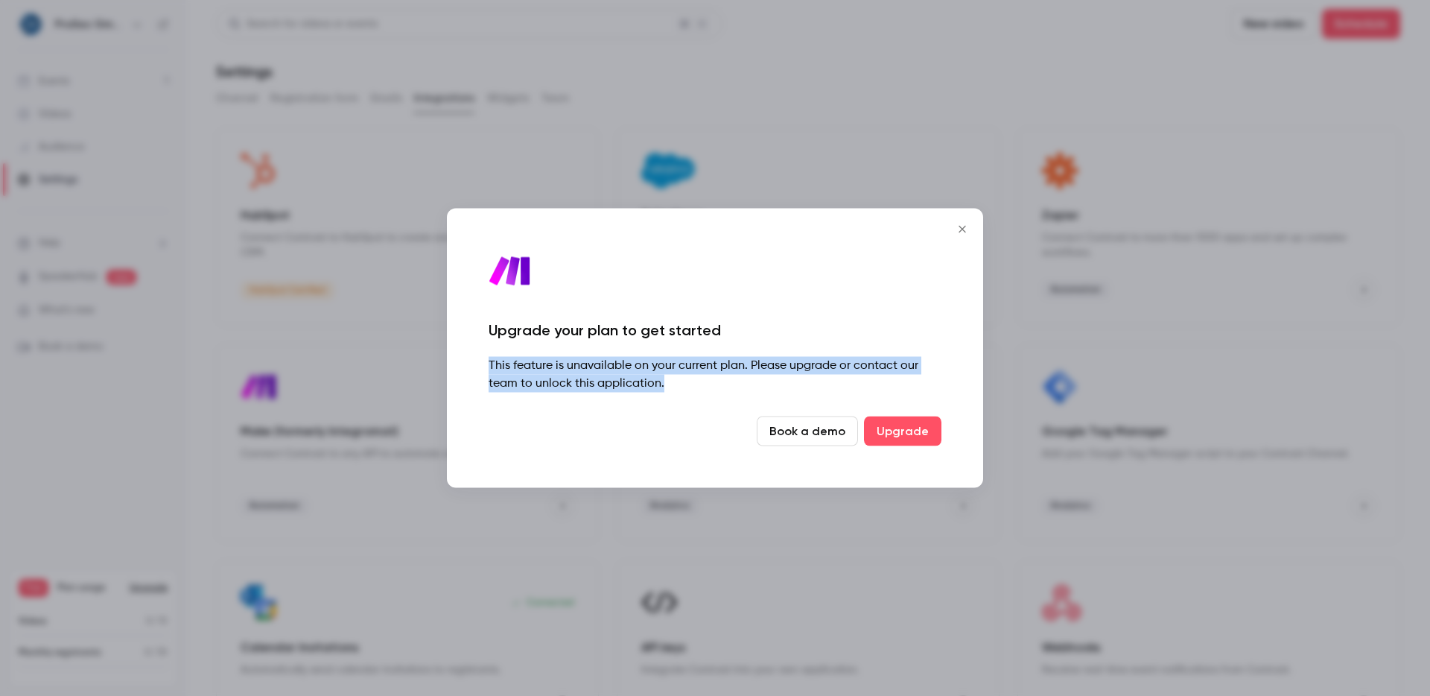
drag, startPoint x: 673, startPoint y: 397, endPoint x: 493, endPoint y: 349, distance: 186.5
click at [493, 349] on div "Upgrade your plan to get started This feature is unavailable on your current pl…" at bounding box center [715, 348] width 536 height 279
drag, startPoint x: 493, startPoint y: 349, endPoint x: 600, endPoint y: 389, distance: 114.3
click at [600, 389] on div "Upgrade your plan to get started This feature is unavailable on your current pl…" at bounding box center [715, 348] width 536 height 279
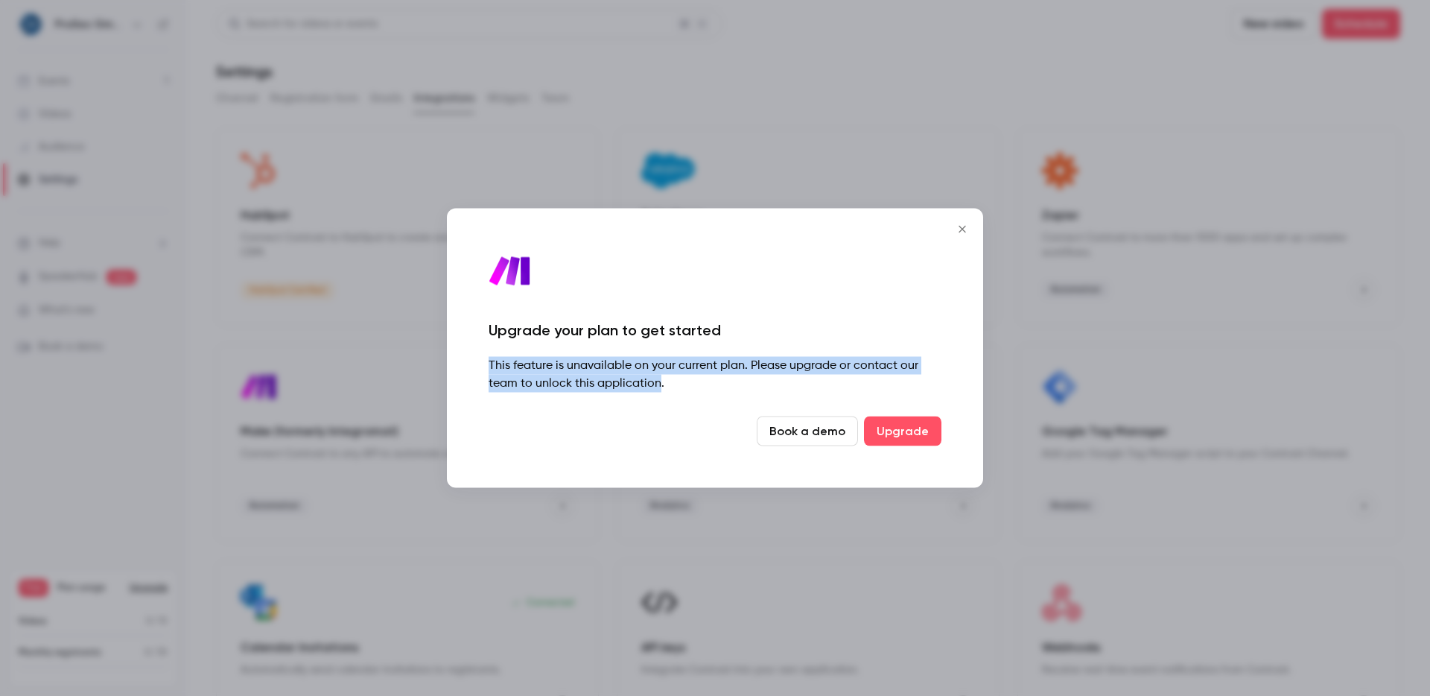
click at [600, 389] on div "This feature is unavailable on your current plan. Please upgrade or contact our…" at bounding box center [715, 375] width 453 height 36
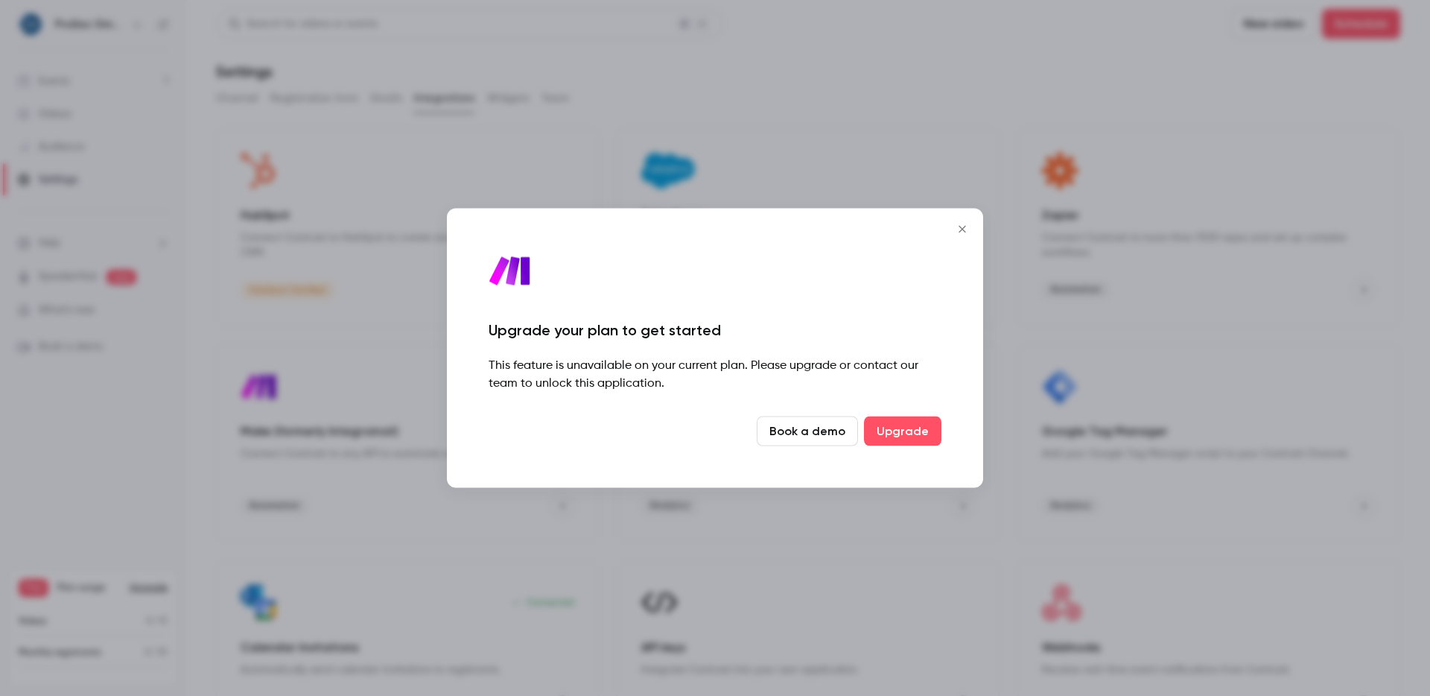
click at [641, 384] on div "This feature is unavailable on your current plan. Please upgrade or contact our…" at bounding box center [715, 375] width 453 height 36
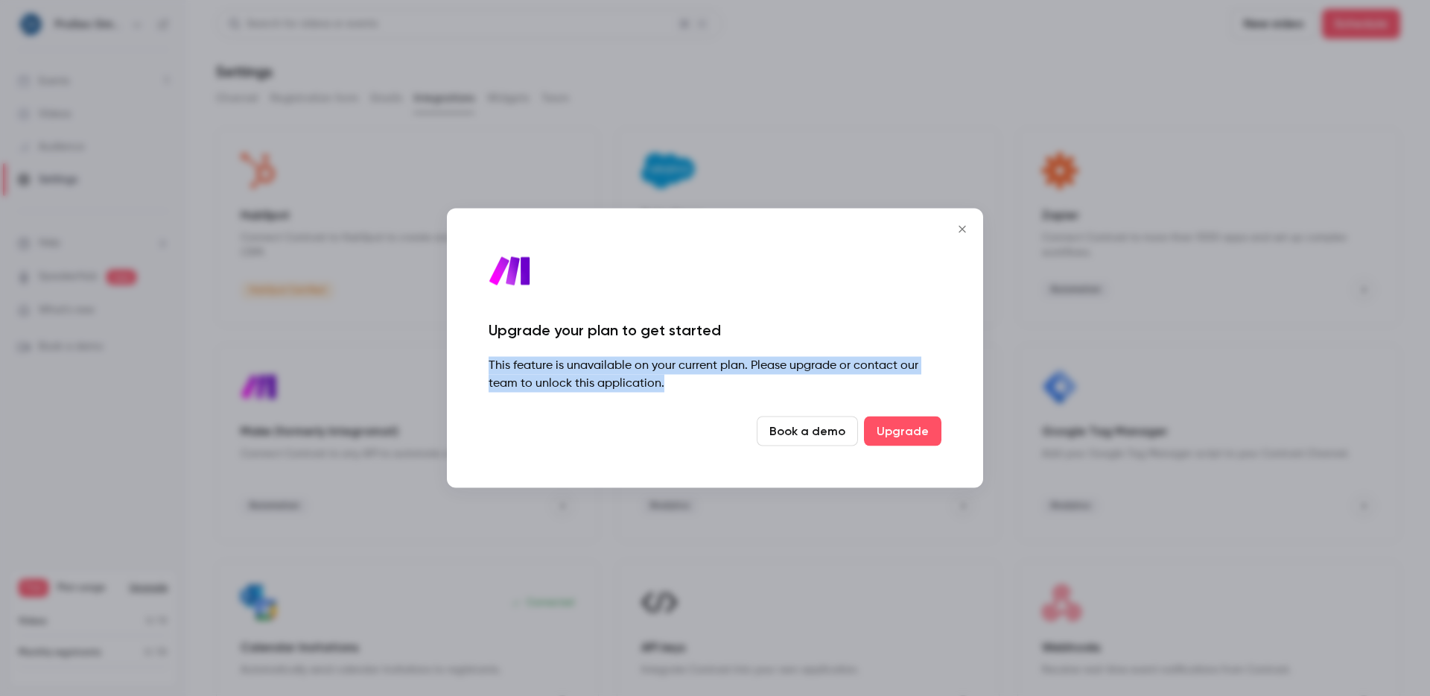
drag, startPoint x: 704, startPoint y: 343, endPoint x: 698, endPoint y: 390, distance: 47.3
click at [698, 390] on div "Upgrade your plan to get started This feature is unavailable on your current pl…" at bounding box center [715, 348] width 536 height 279
click at [698, 390] on div "This feature is unavailable on your current plan. Please upgrade or contact our…" at bounding box center [715, 375] width 453 height 36
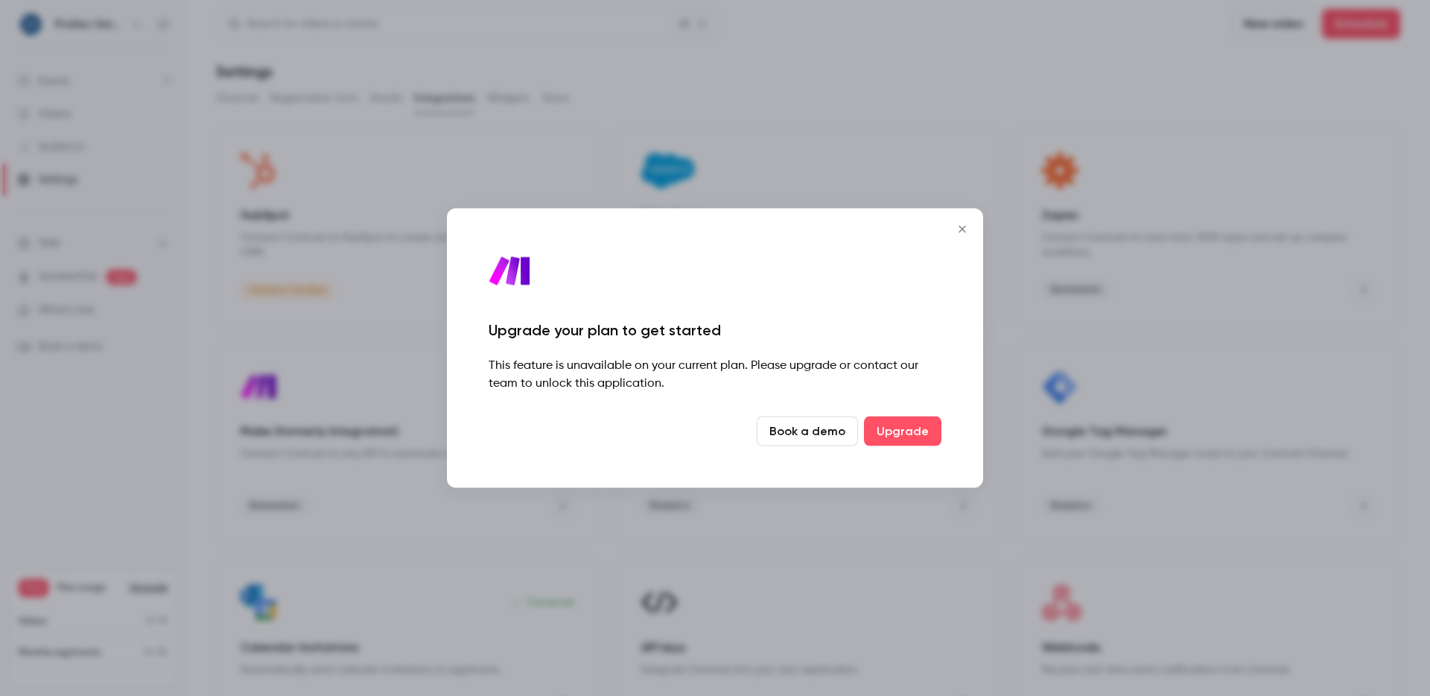
click at [956, 226] on icon "Close" at bounding box center [963, 229] width 18 height 12
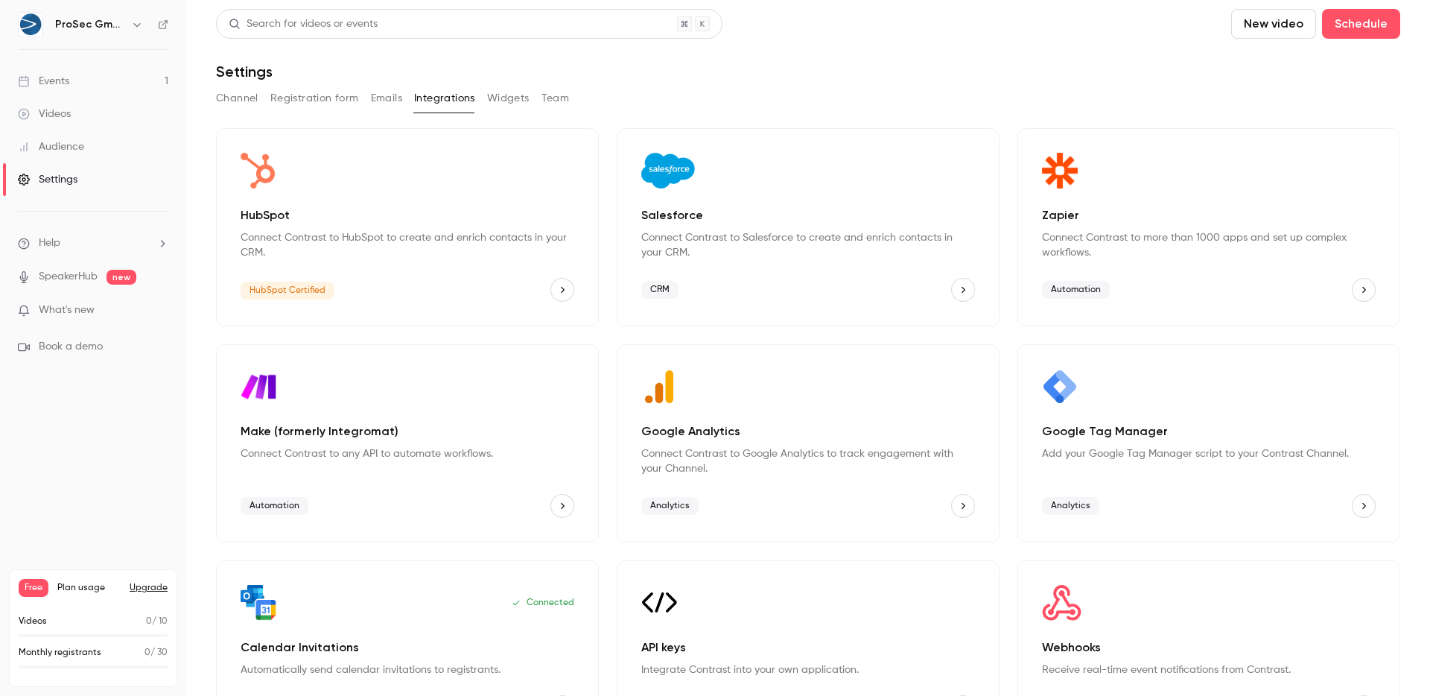
click at [1033, 244] on div "Zapier Connect Contrast to more than 1000 apps and set up complex workflows. Au…" at bounding box center [1209, 227] width 383 height 198
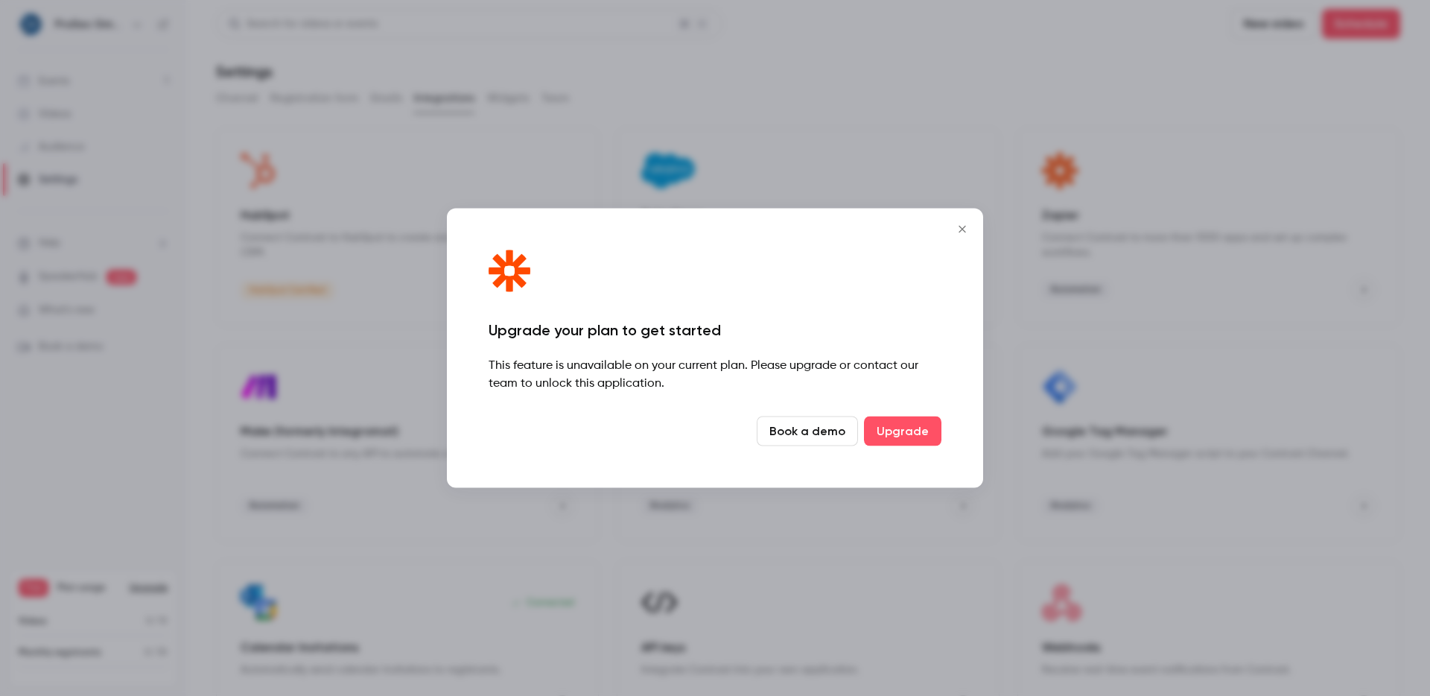
click at [954, 229] on icon "Close" at bounding box center [963, 229] width 18 height 12
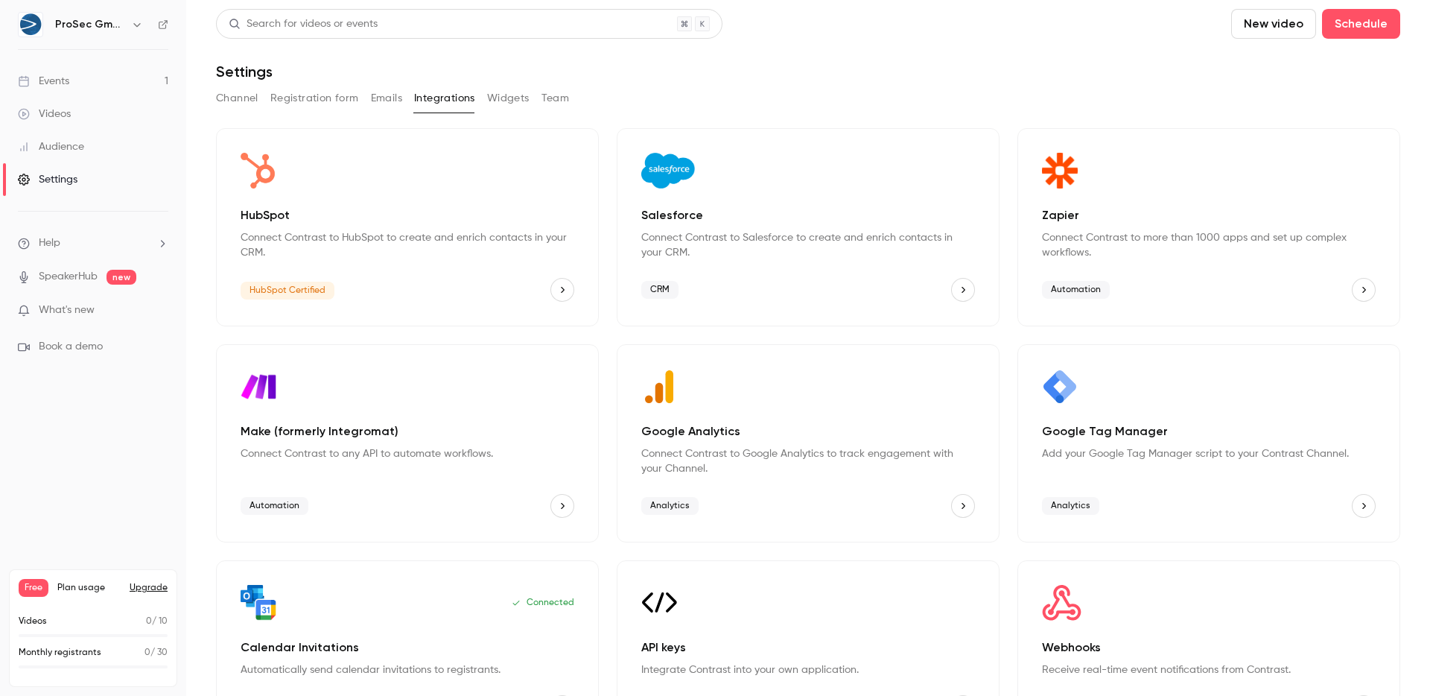
click at [228, 97] on button "Channel" at bounding box center [237, 98] width 42 height 24
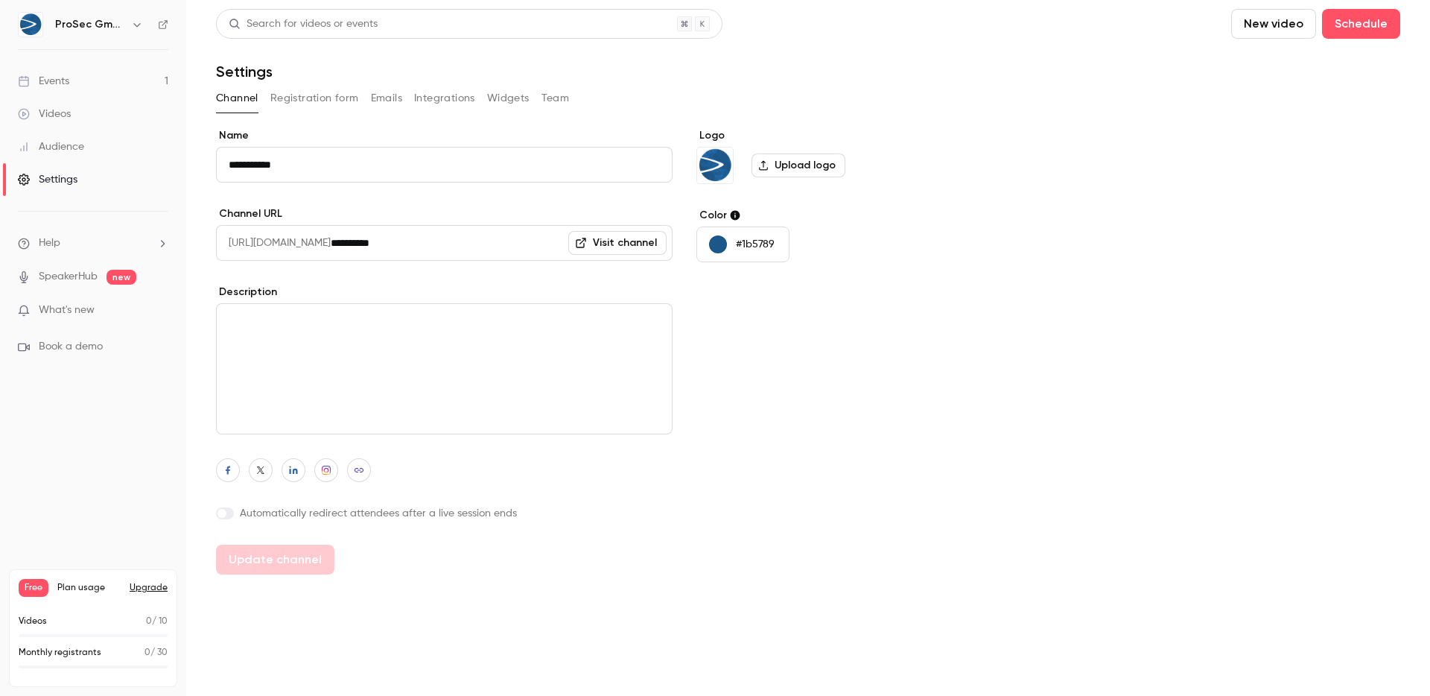
click at [313, 97] on button "Registration form" at bounding box center [314, 98] width 89 height 24
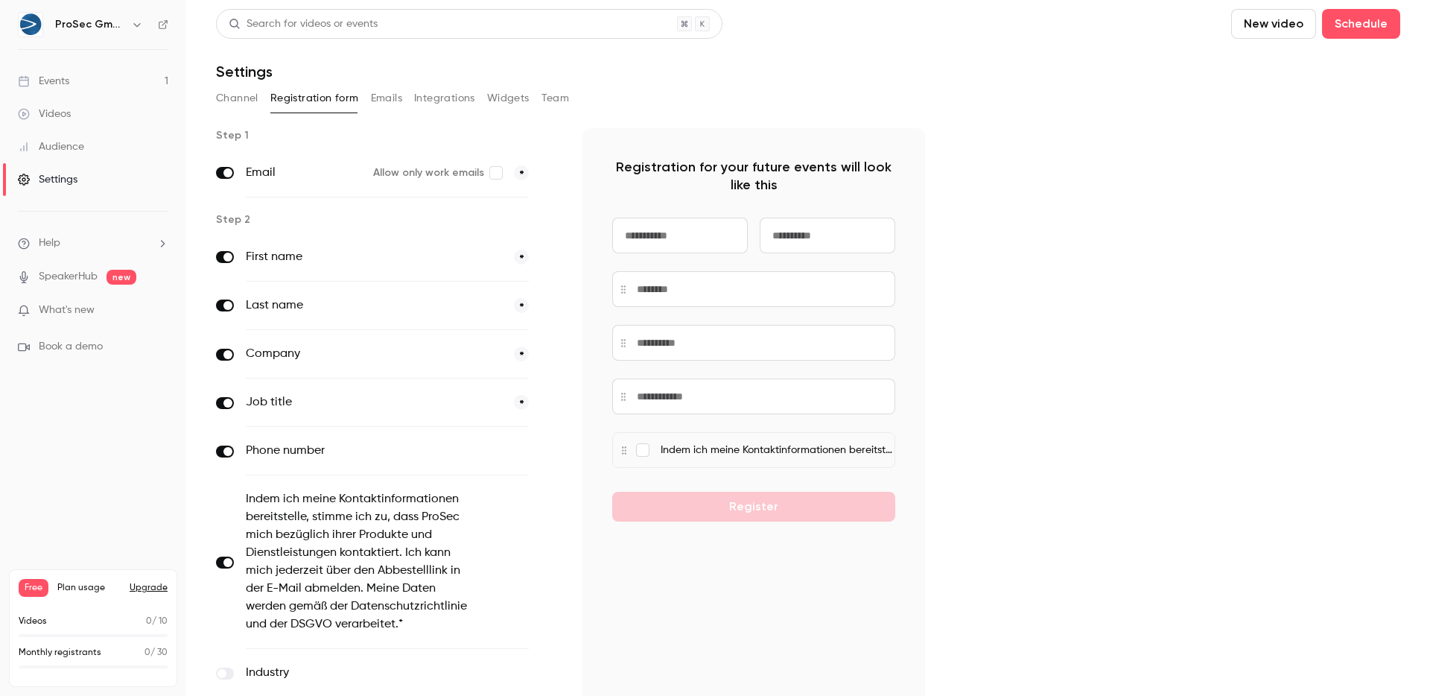
click at [1063, 226] on div "Step 1 Email Allow only work emails * Step 2 First name * Last name * Company *…" at bounding box center [808, 464] width 1184 height 673
click at [83, 273] on link "SpeakerHub" at bounding box center [68, 277] width 59 height 16
click at [378, 98] on button "Emails" at bounding box center [386, 98] width 31 height 24
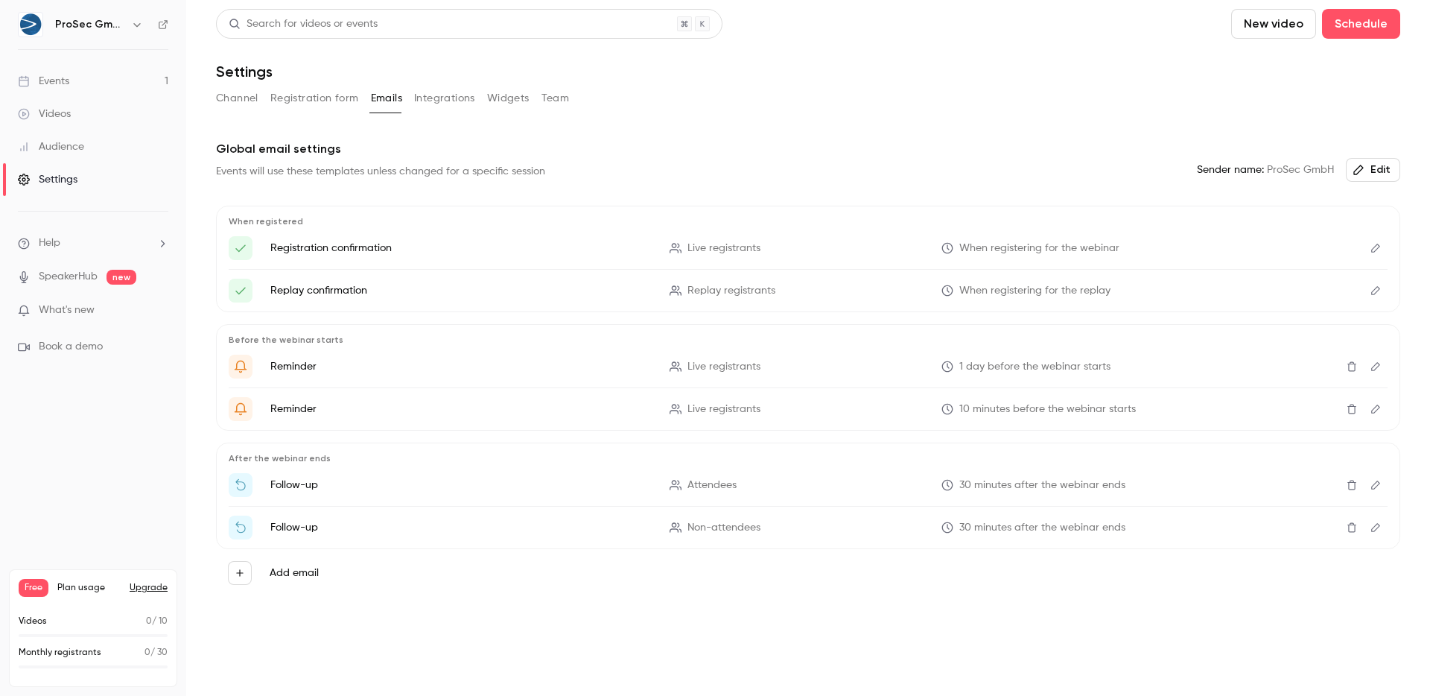
click at [74, 76] on link "Events 1" at bounding box center [93, 81] width 186 height 33
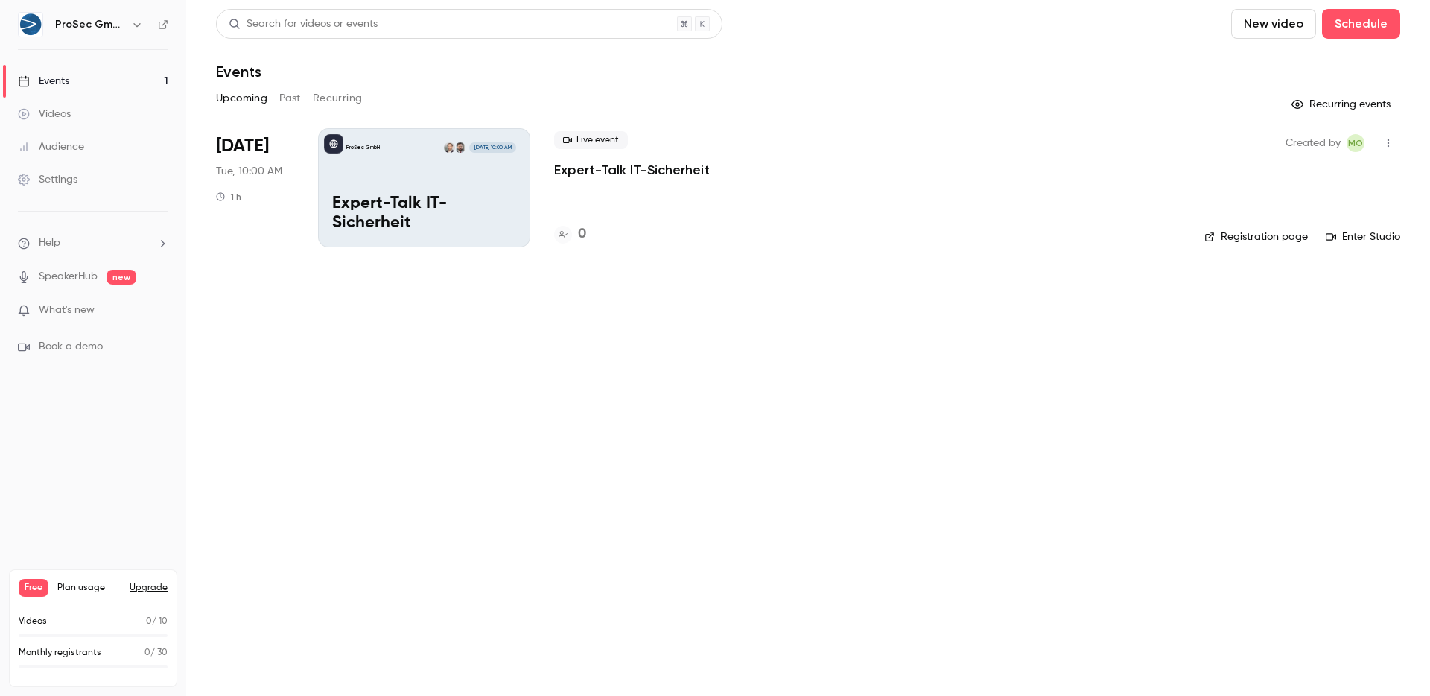
click at [446, 198] on p "Expert-Talk IT-Sicherheit" at bounding box center [424, 213] width 184 height 39
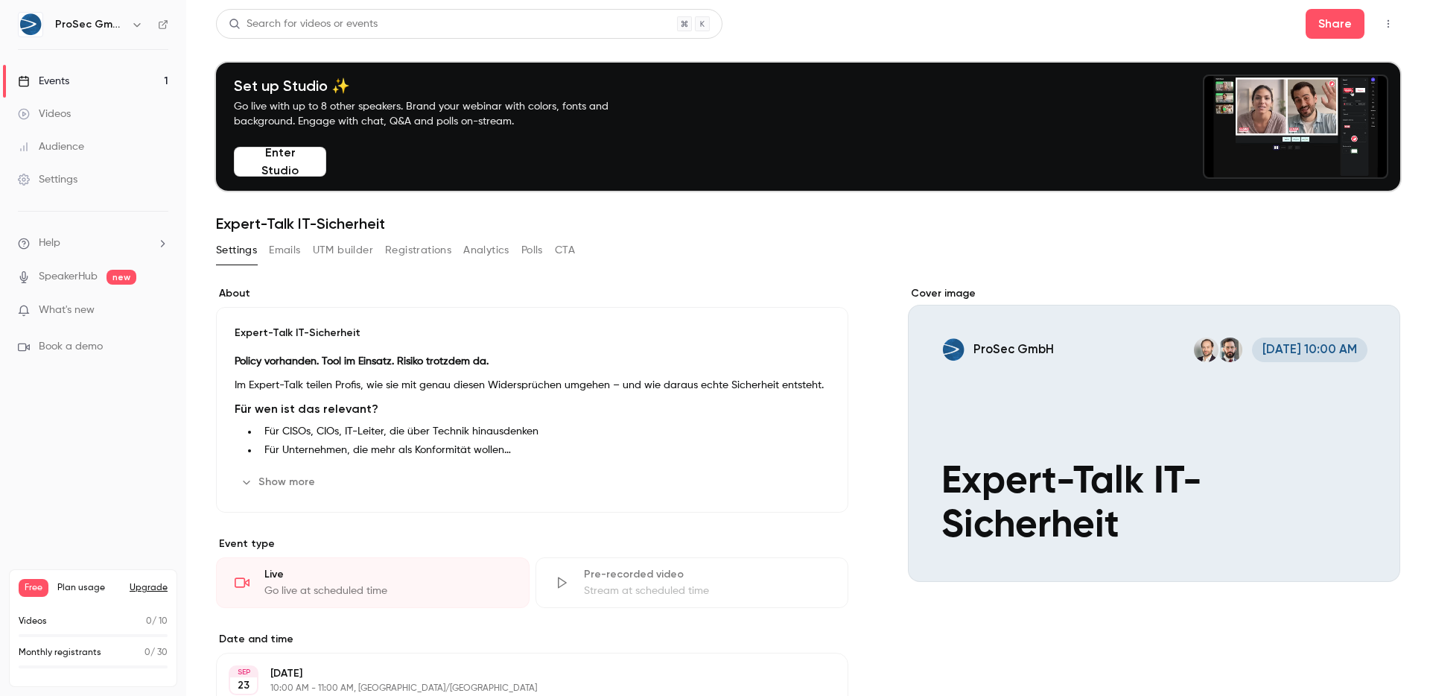
click at [422, 246] on button "Registrations" at bounding box center [418, 250] width 66 height 24
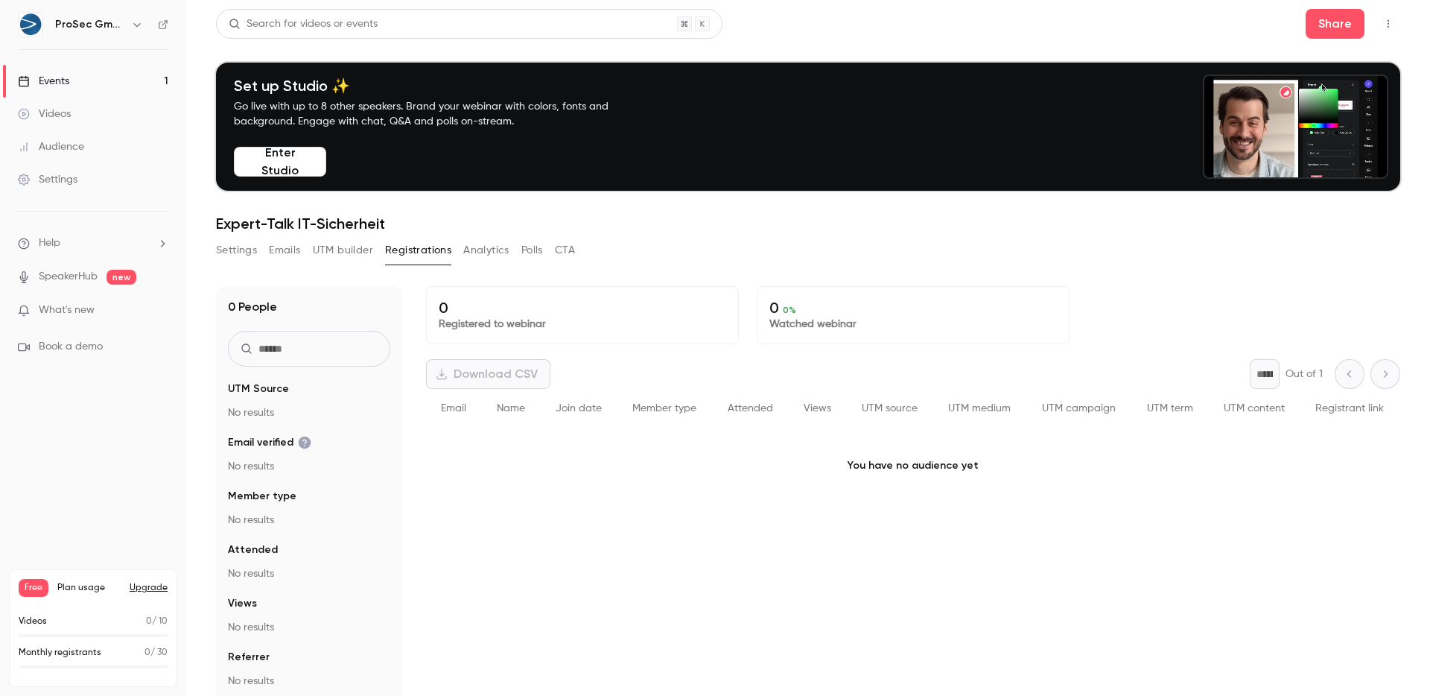
click at [282, 248] on button "Emails" at bounding box center [284, 250] width 31 height 24
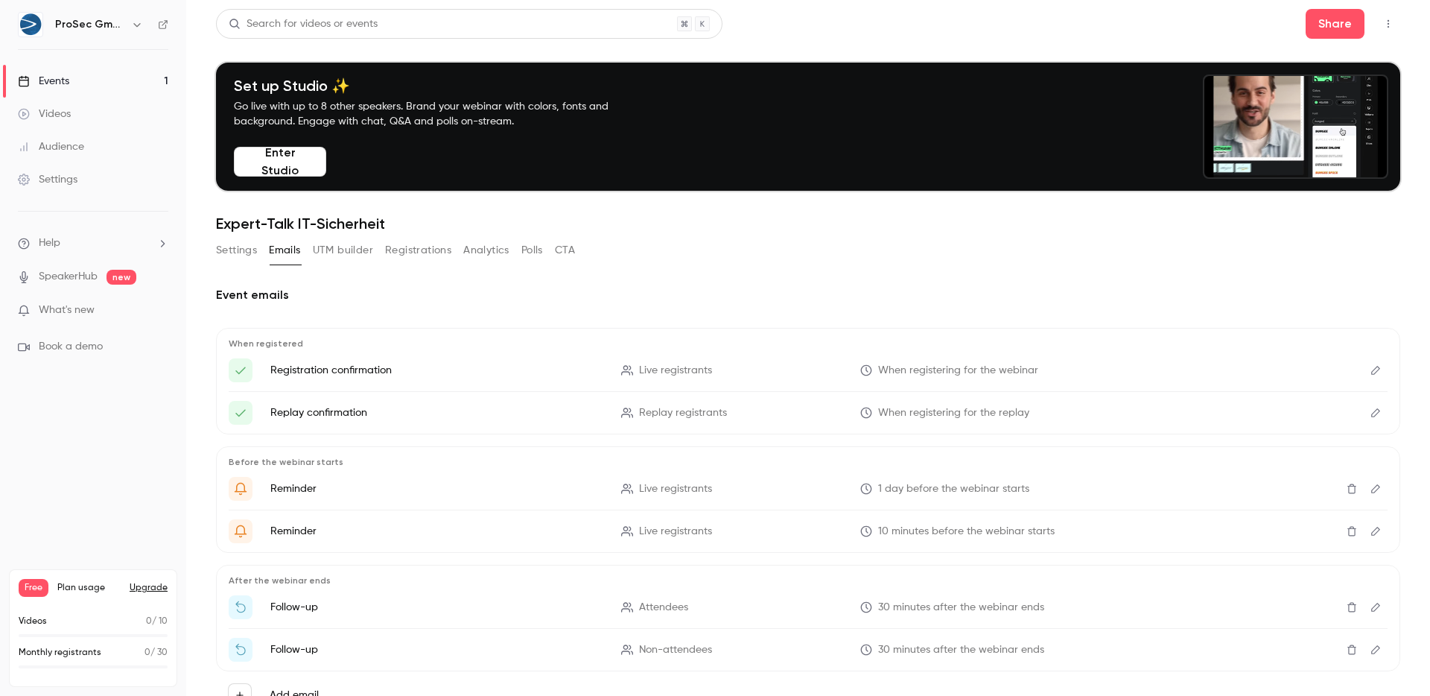
click at [399, 251] on button "Registrations" at bounding box center [418, 250] width 66 height 24
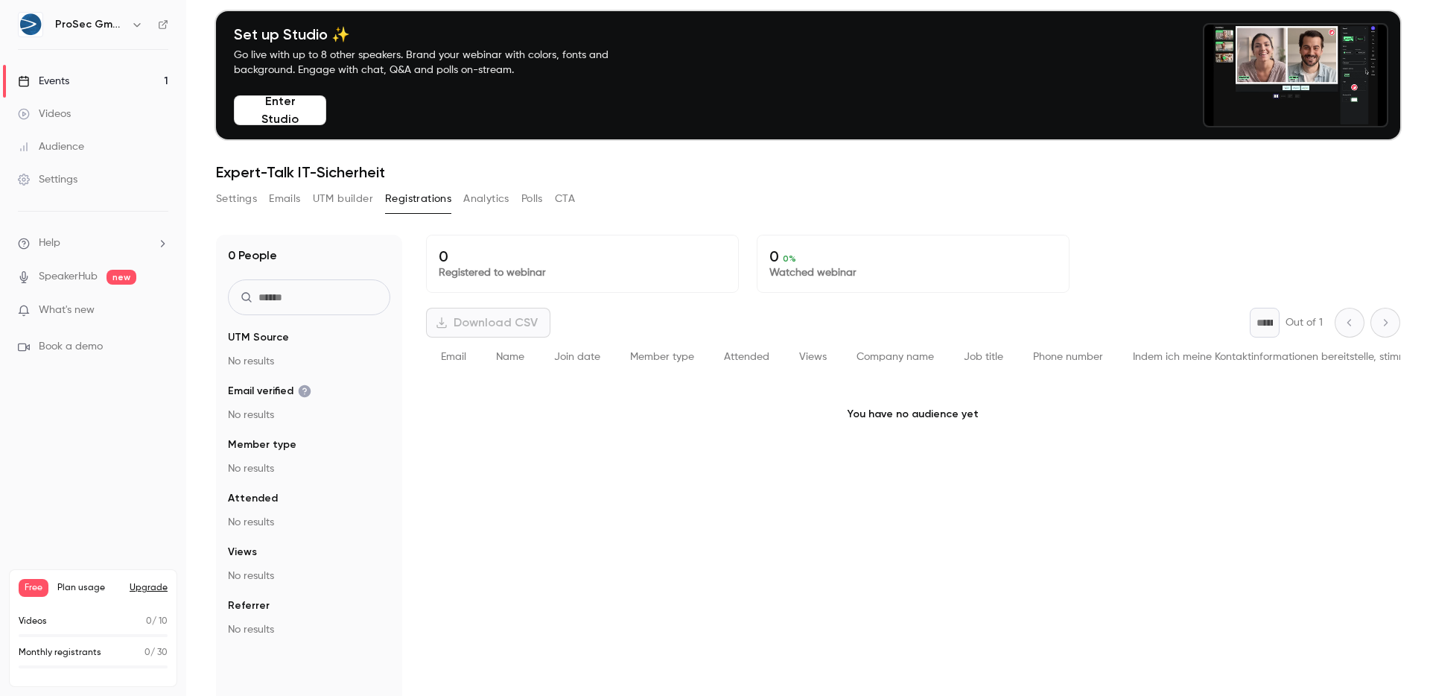
scroll to position [92, 0]
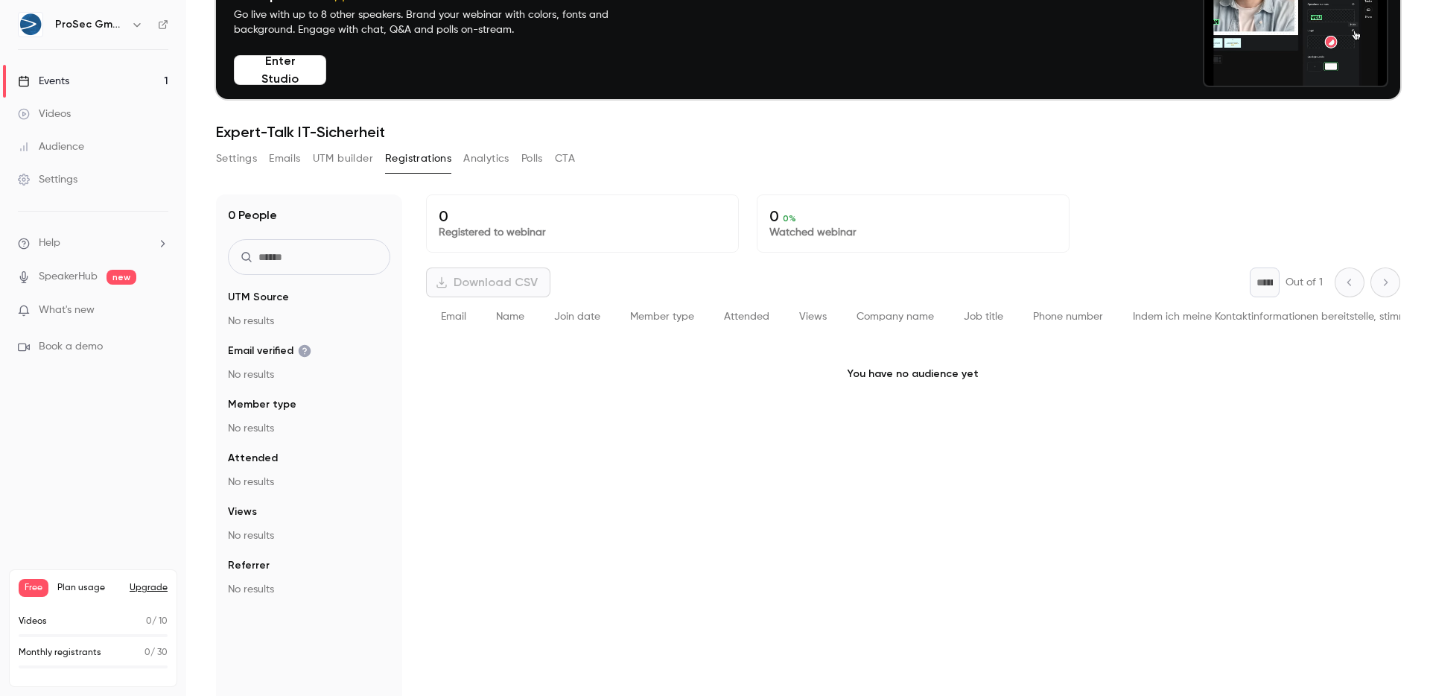
click at [482, 159] on button "Analytics" at bounding box center [486, 159] width 46 height 24
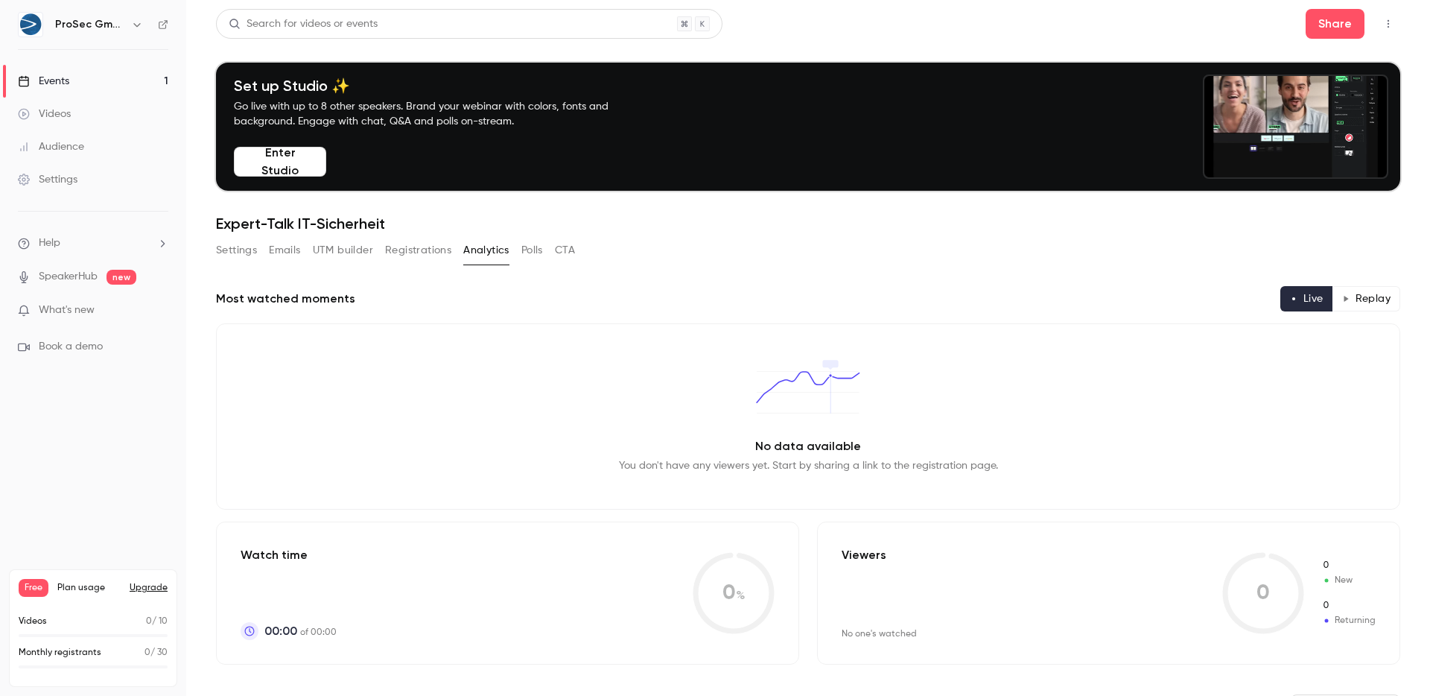
click at [545, 256] on div "Settings Emails UTM builder Registrations Analytics Polls CTA" at bounding box center [395, 250] width 359 height 24
click at [300, 255] on button "Emails" at bounding box center [284, 250] width 31 height 24
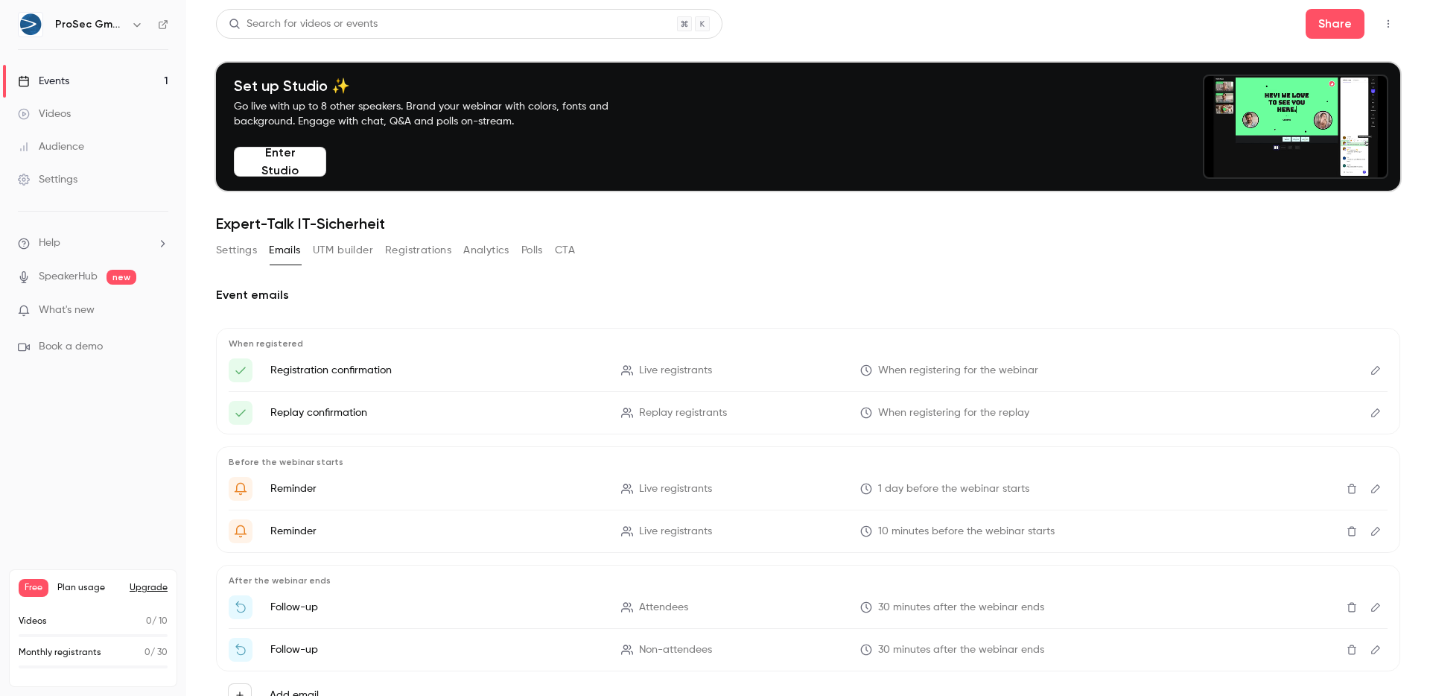
click at [229, 253] on button "Settings" at bounding box center [236, 250] width 41 height 24
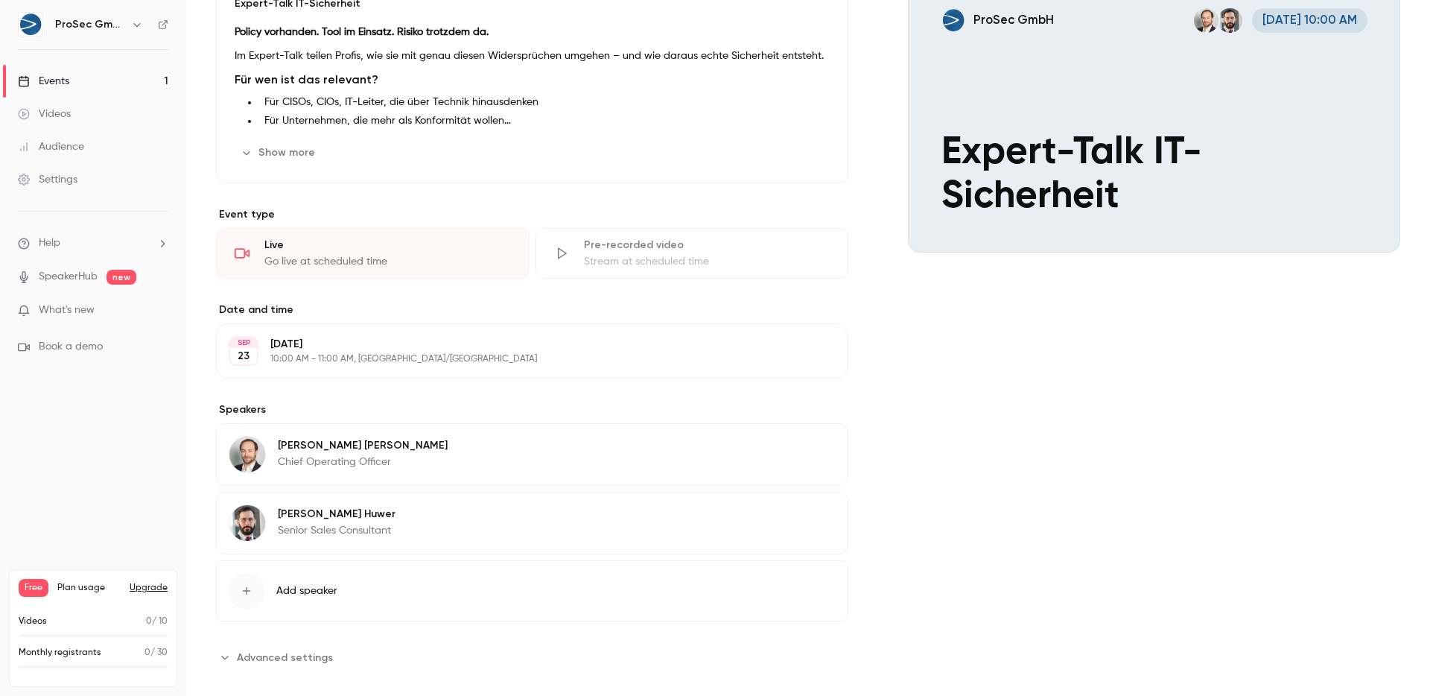
scroll to position [320, 0]
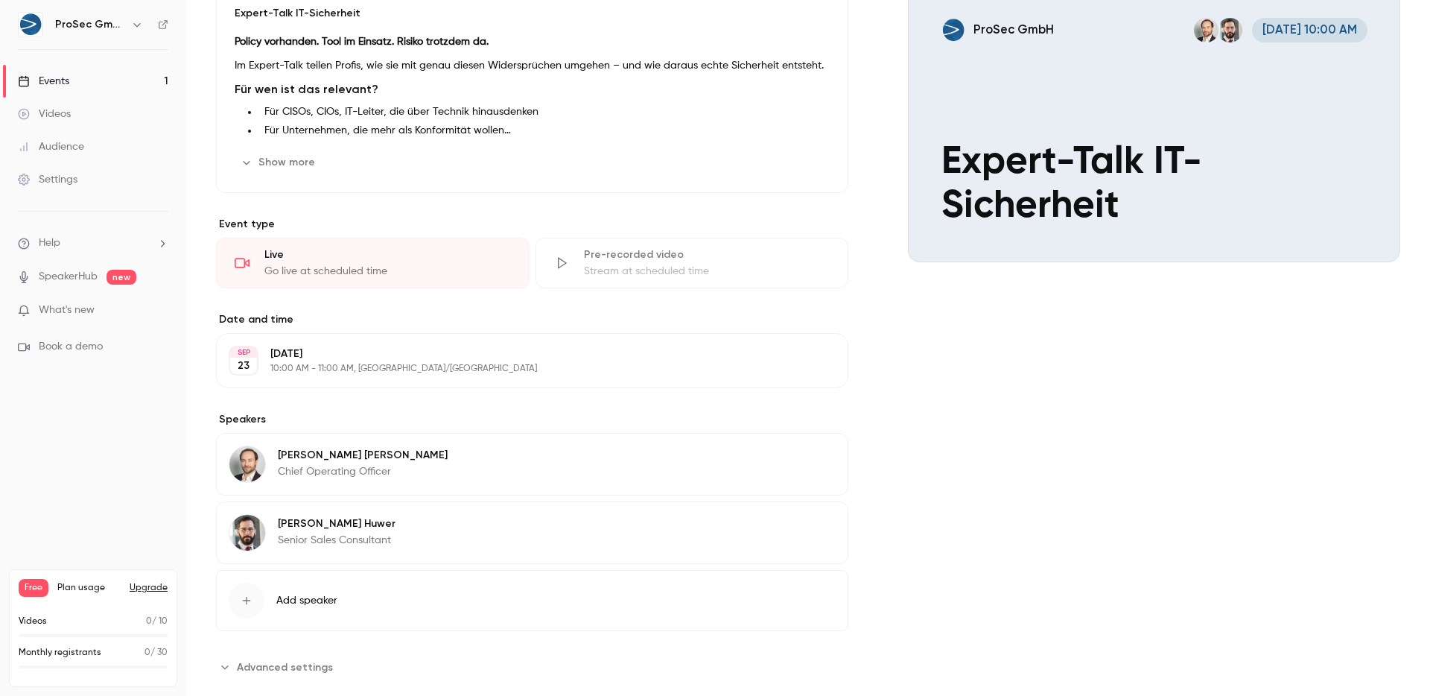
click at [775, 454] on div "Christoph Ludwig Chief Operating Officer Edit" at bounding box center [532, 464] width 632 height 63
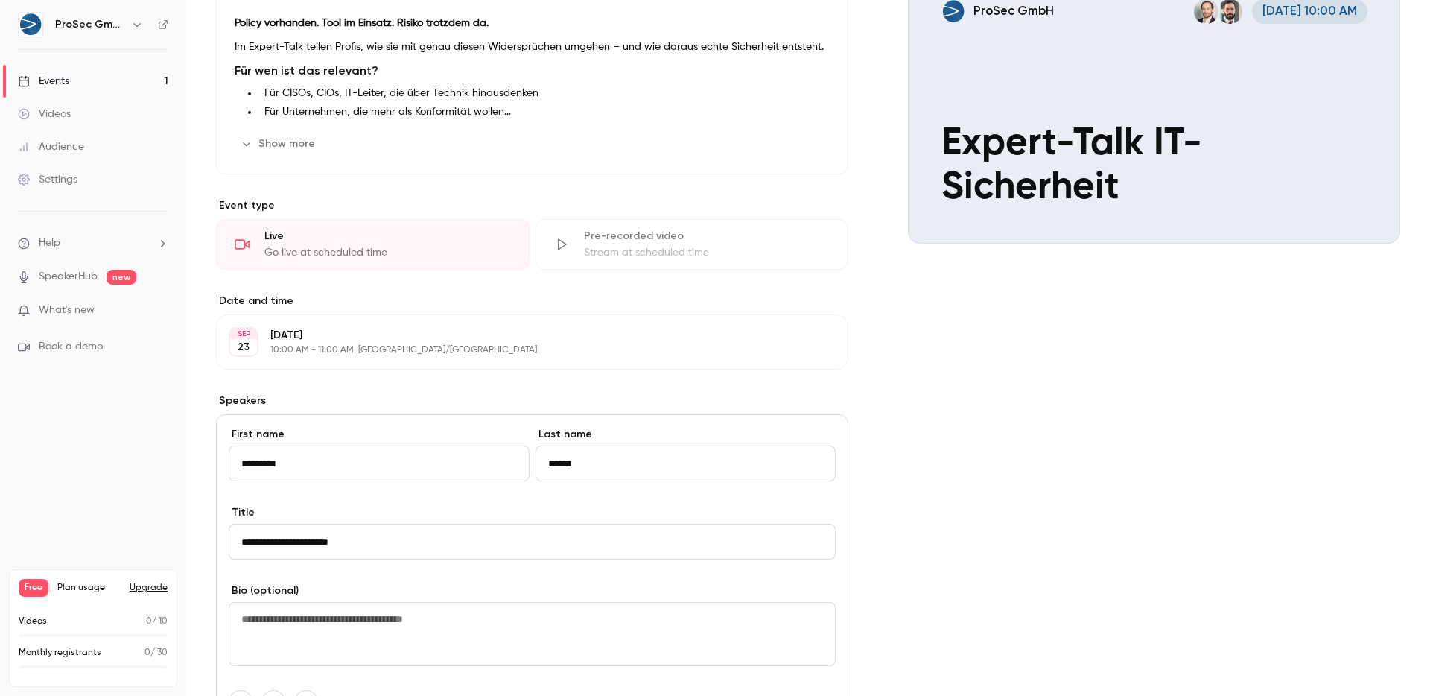
scroll to position [473, 0]
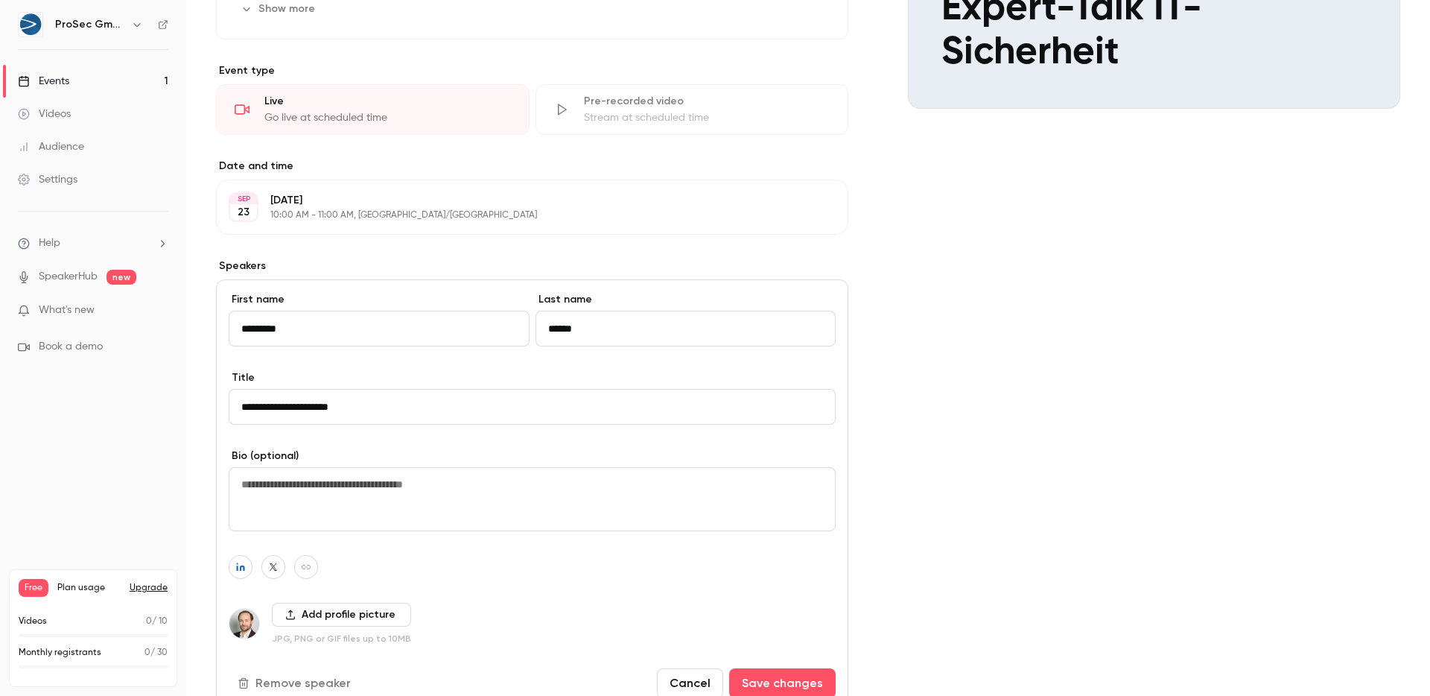
click at [440, 489] on textarea at bounding box center [532, 499] width 607 height 64
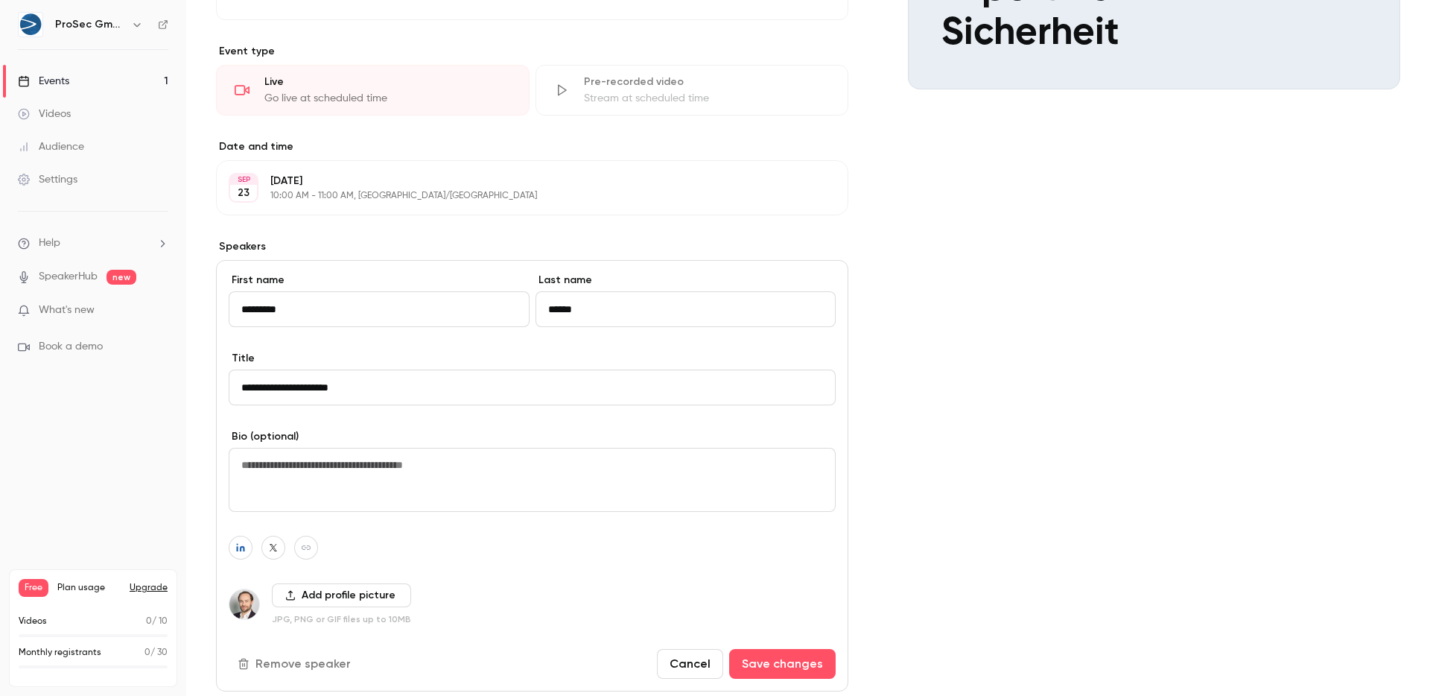
click at [659, 666] on button "Cancel" at bounding box center [690, 664] width 66 height 30
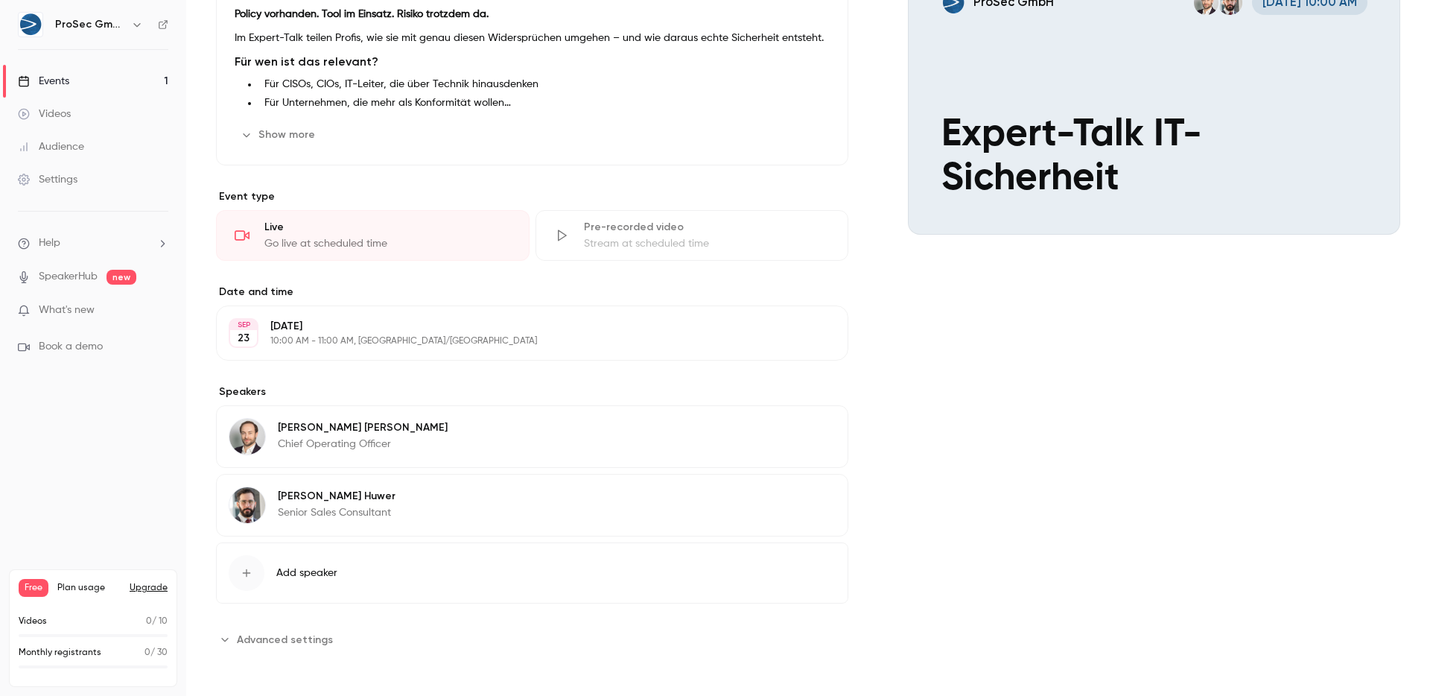
scroll to position [0, 0]
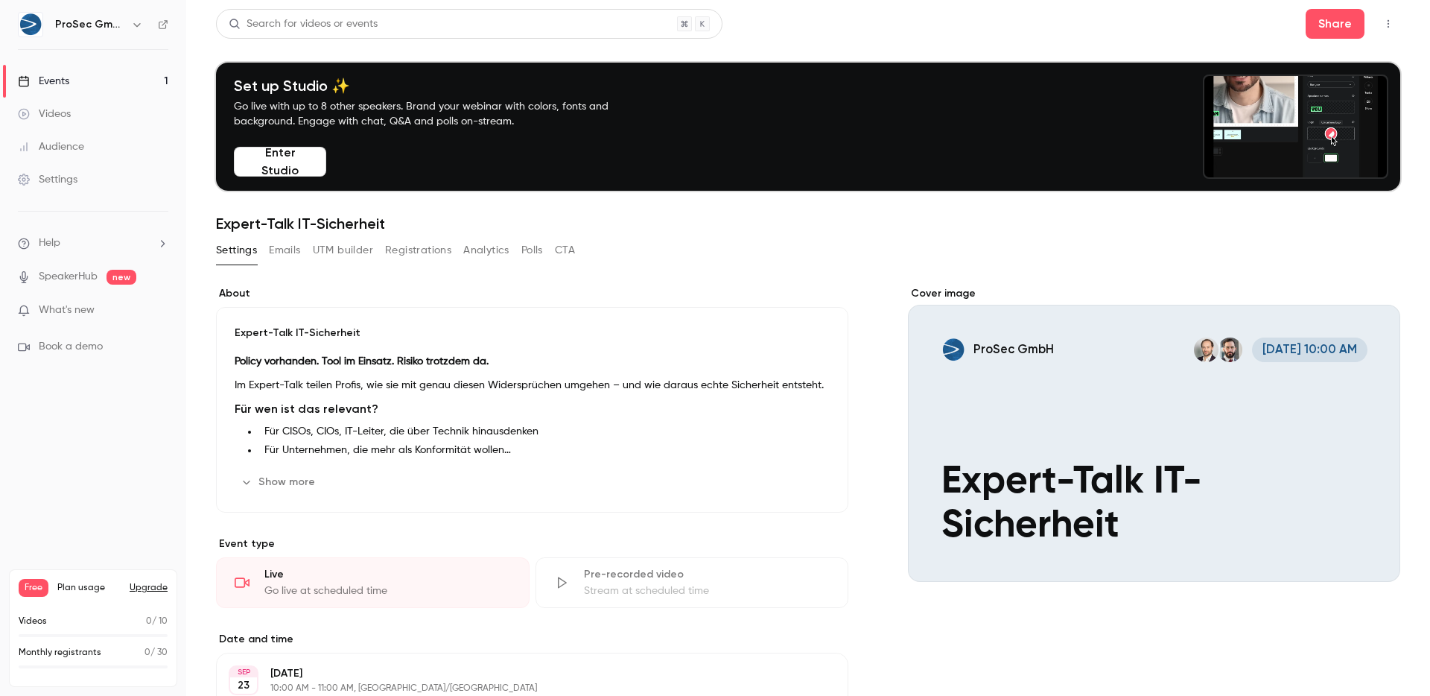
click at [264, 257] on div "Settings Emails UTM builder Registrations Analytics Polls CTA" at bounding box center [395, 250] width 359 height 24
click at [267, 255] on div "Settings Emails UTM builder Registrations Analytics Polls CTA" at bounding box center [395, 250] width 359 height 24
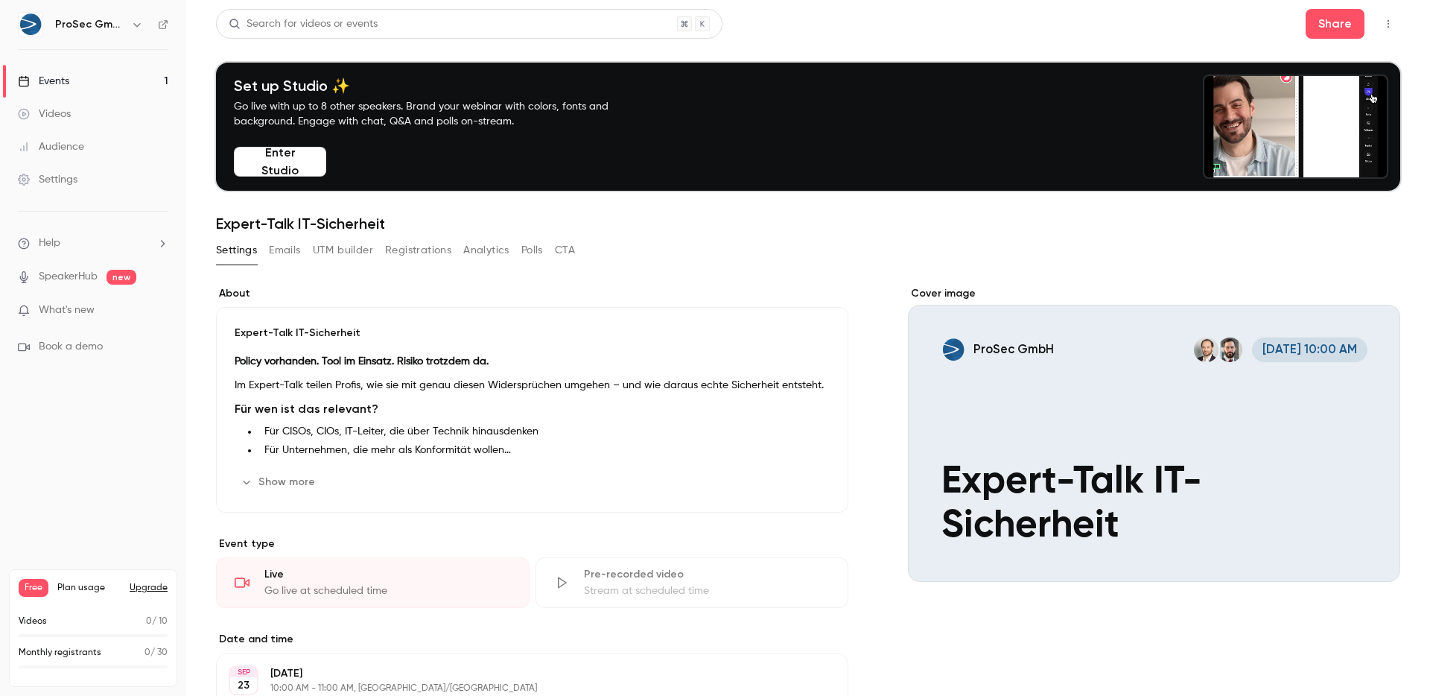
click at [272, 253] on button "Emails" at bounding box center [284, 250] width 31 height 24
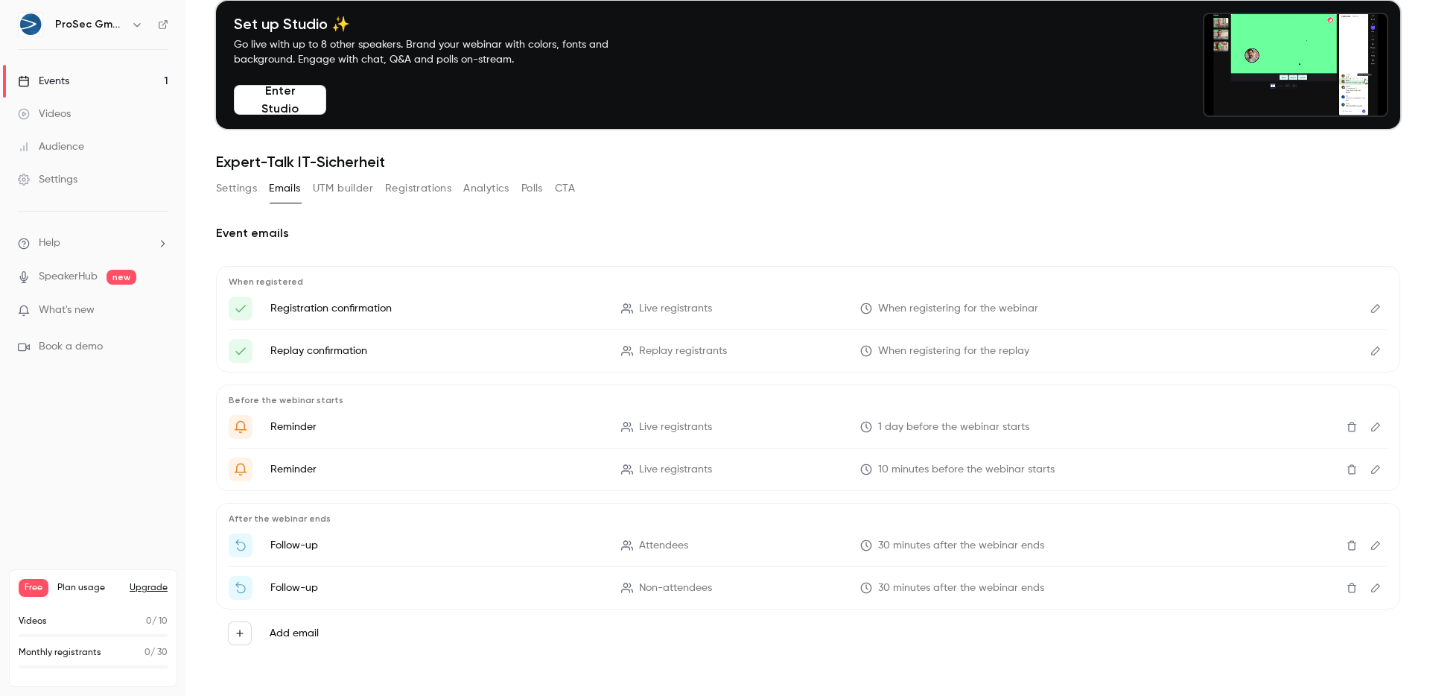
scroll to position [53, 0]
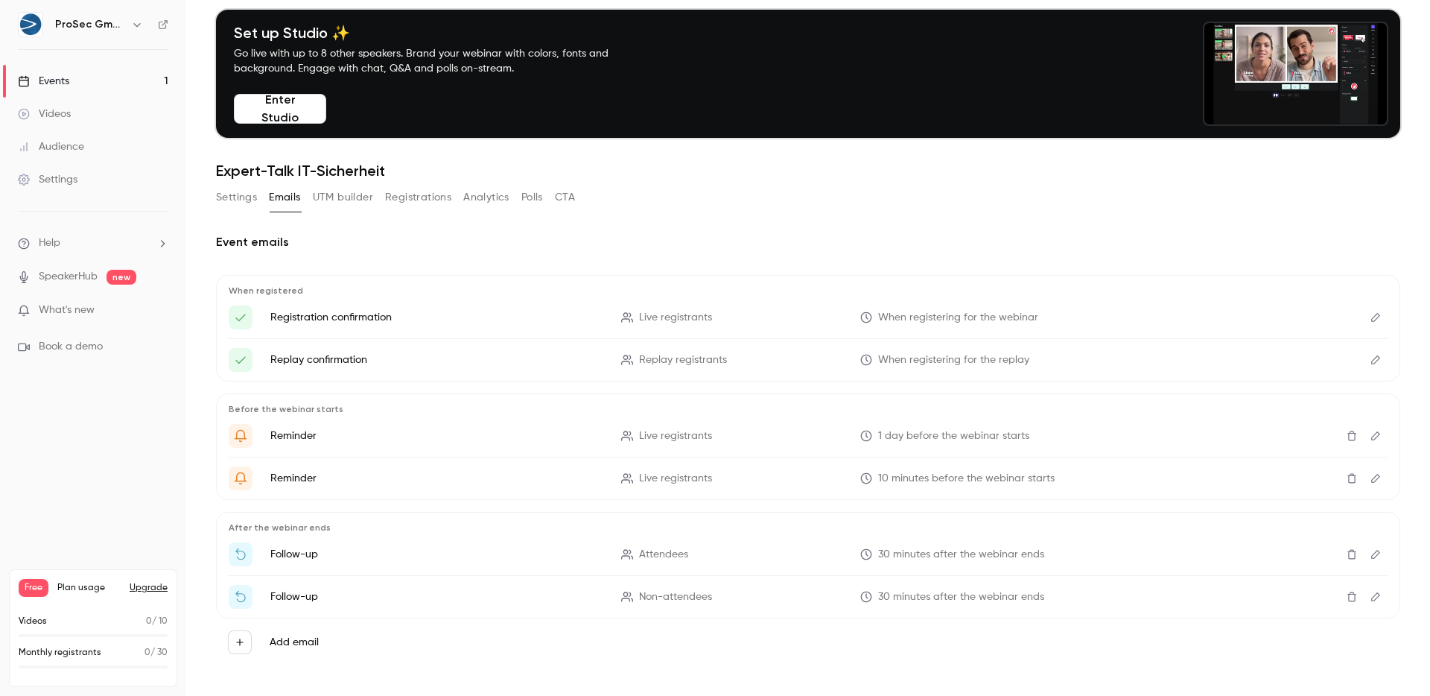
click at [254, 209] on button "Settings" at bounding box center [236, 197] width 41 height 24
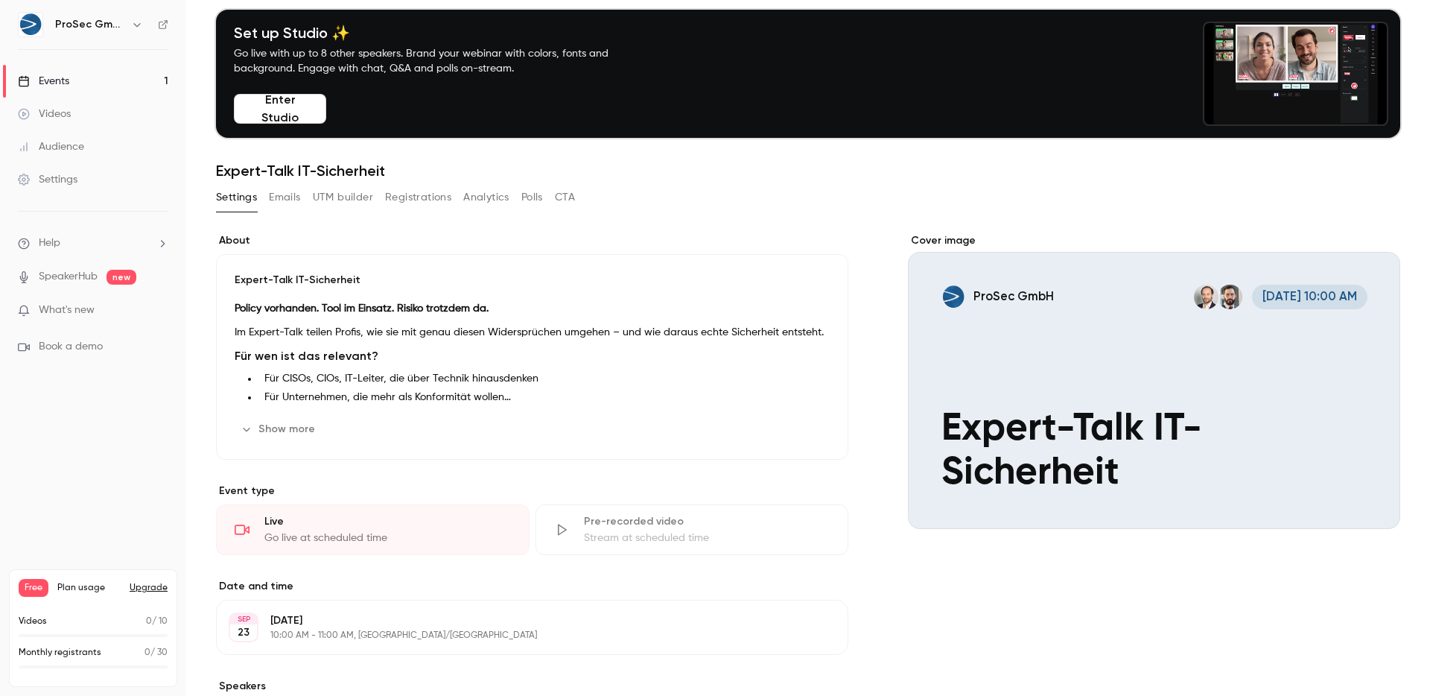
scroll to position [62, 0]
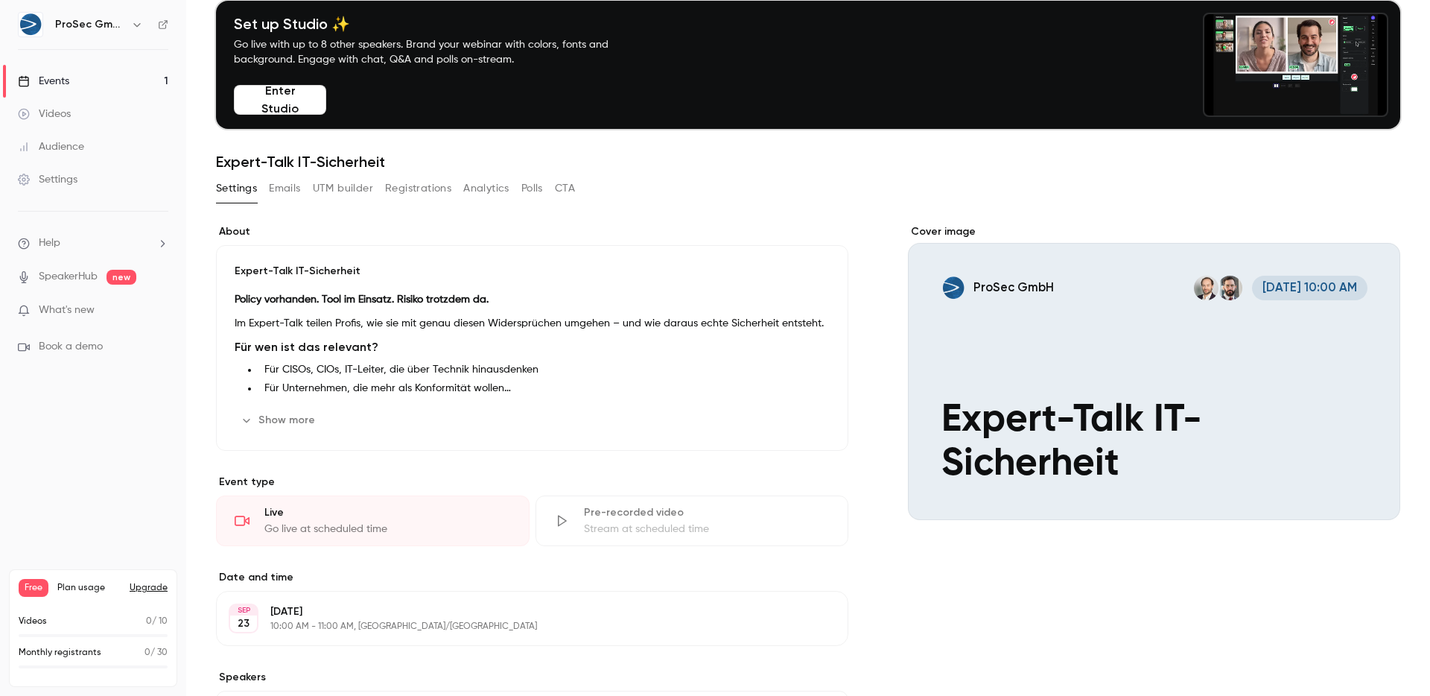
click at [298, 192] on button "Emails" at bounding box center [284, 189] width 31 height 24
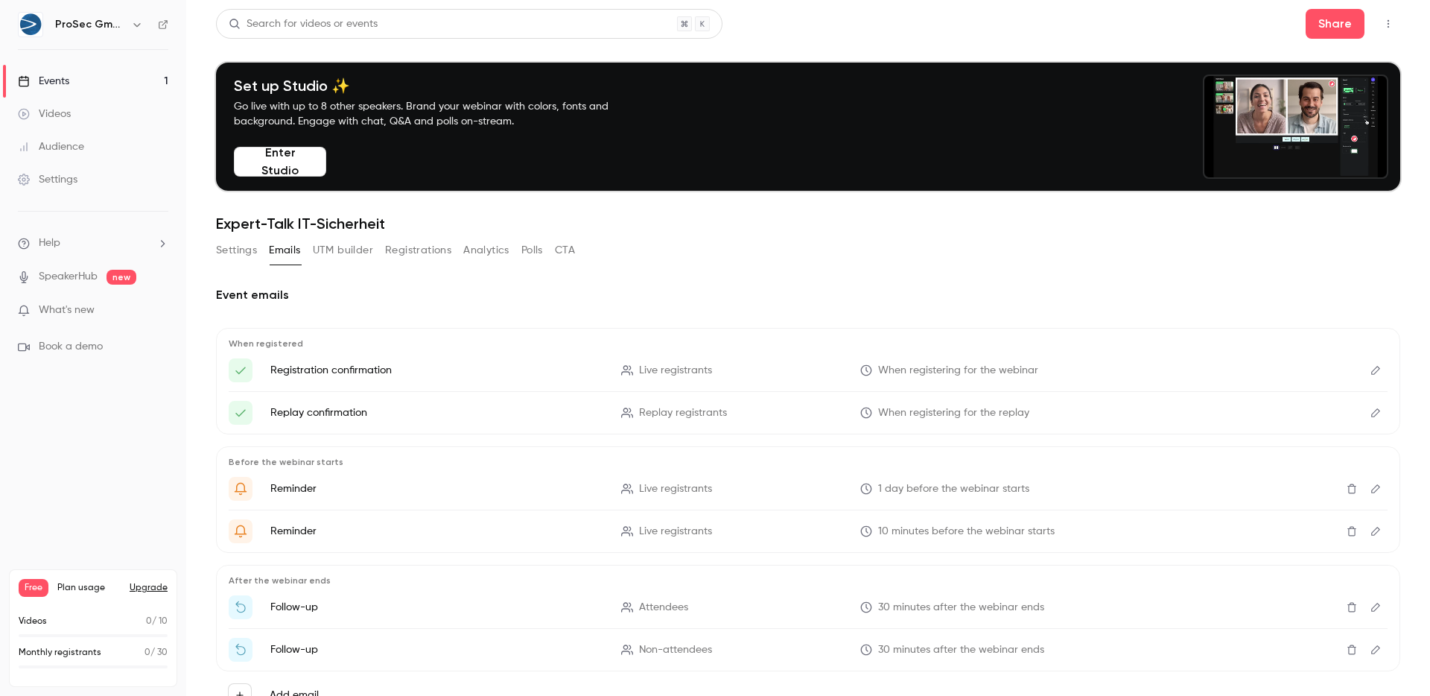
click at [587, 359] on li "Registration confirmation Live registrants When registering for the webinar" at bounding box center [808, 370] width 1159 height 24
click at [630, 365] on p "Live registrants" at bounding box center [732, 371] width 222 height 16
click at [1370, 368] on icon "Edit" at bounding box center [1376, 370] width 12 height 10
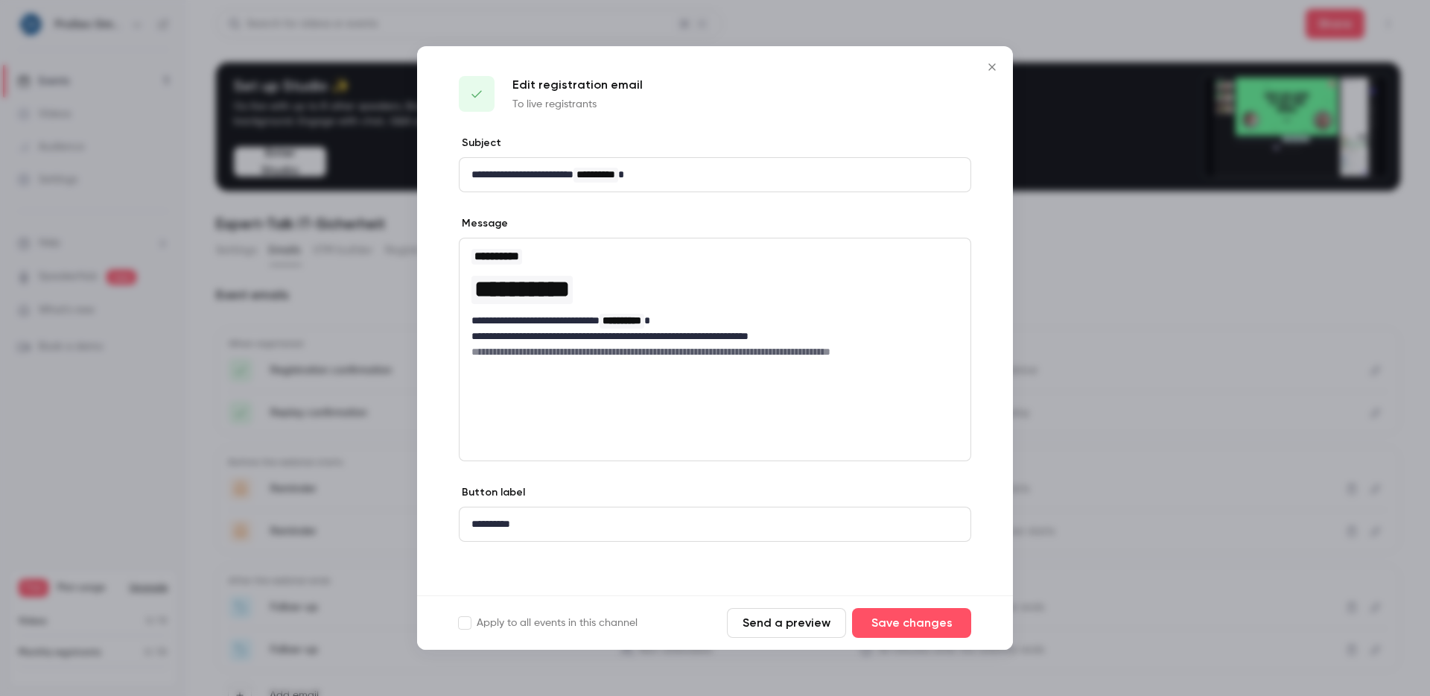
click at [1042, 252] on div at bounding box center [715, 348] width 1430 height 696
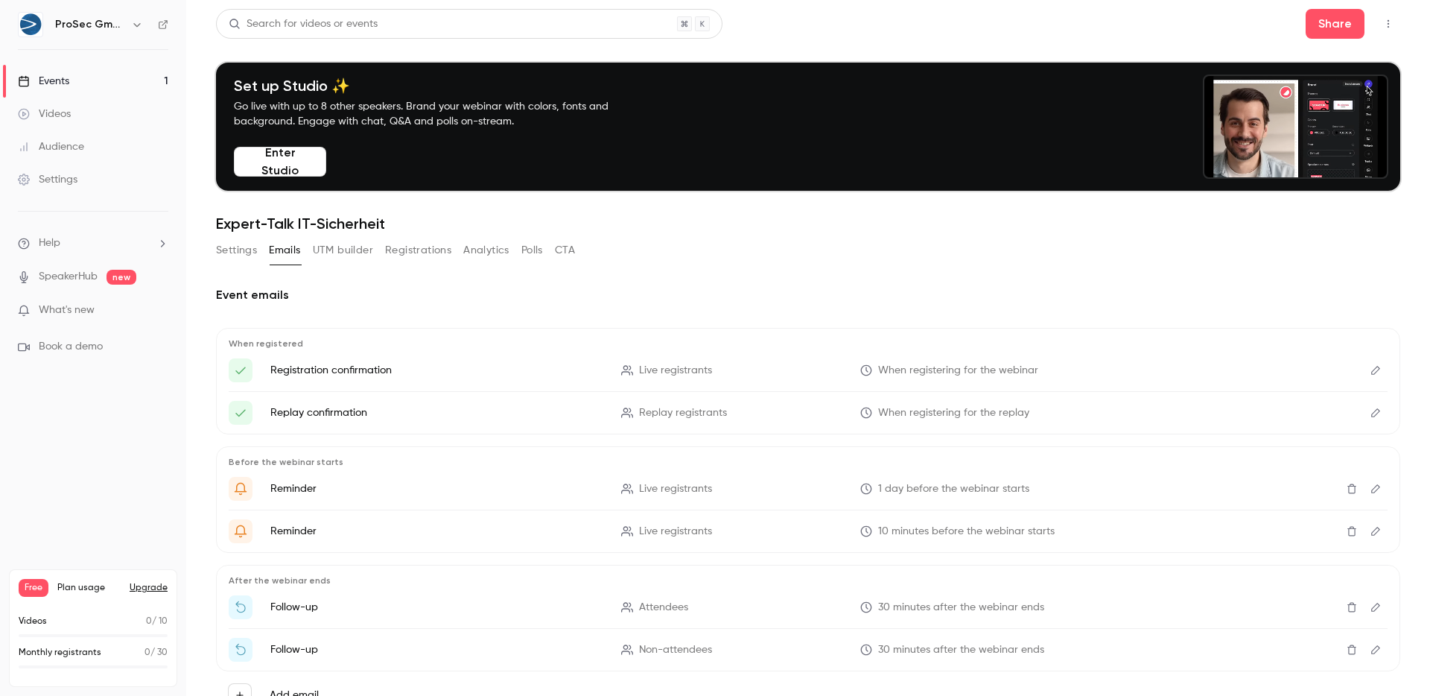
scroll to position [62, 0]
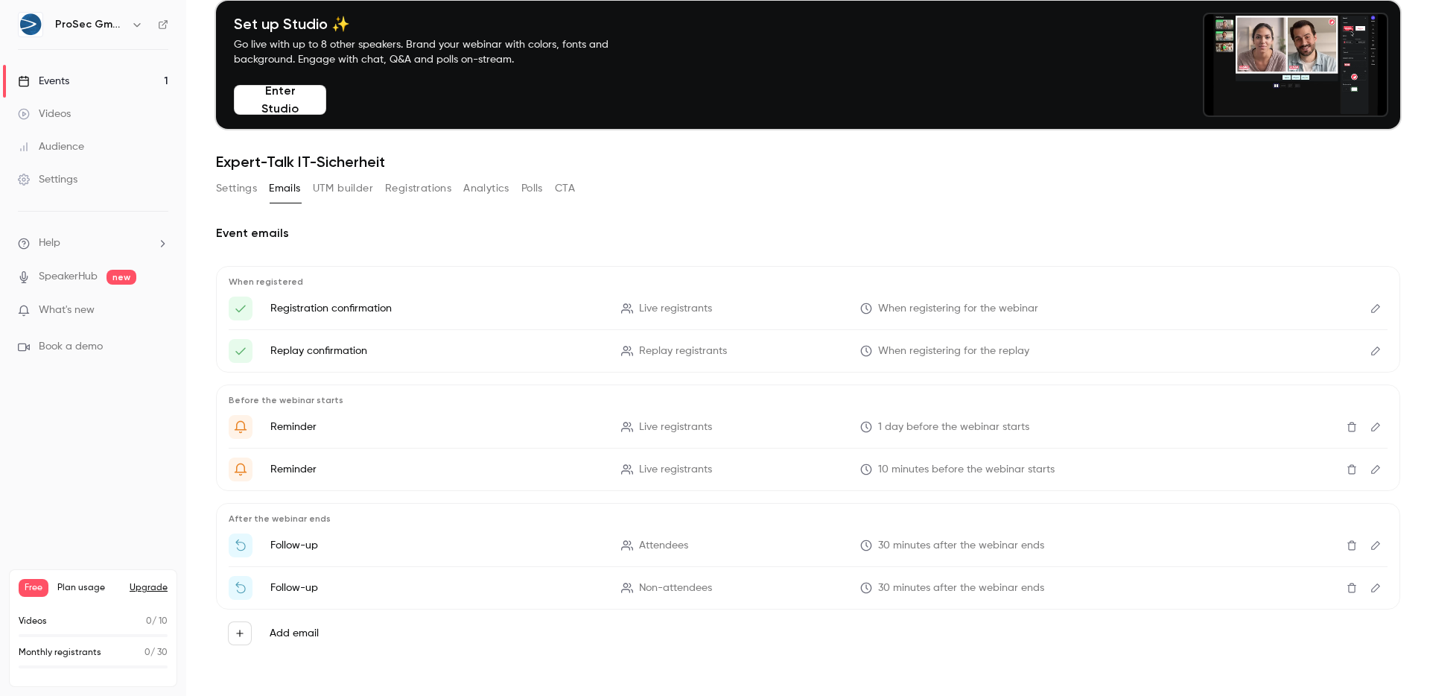
click at [242, 196] on button "Settings" at bounding box center [236, 189] width 41 height 24
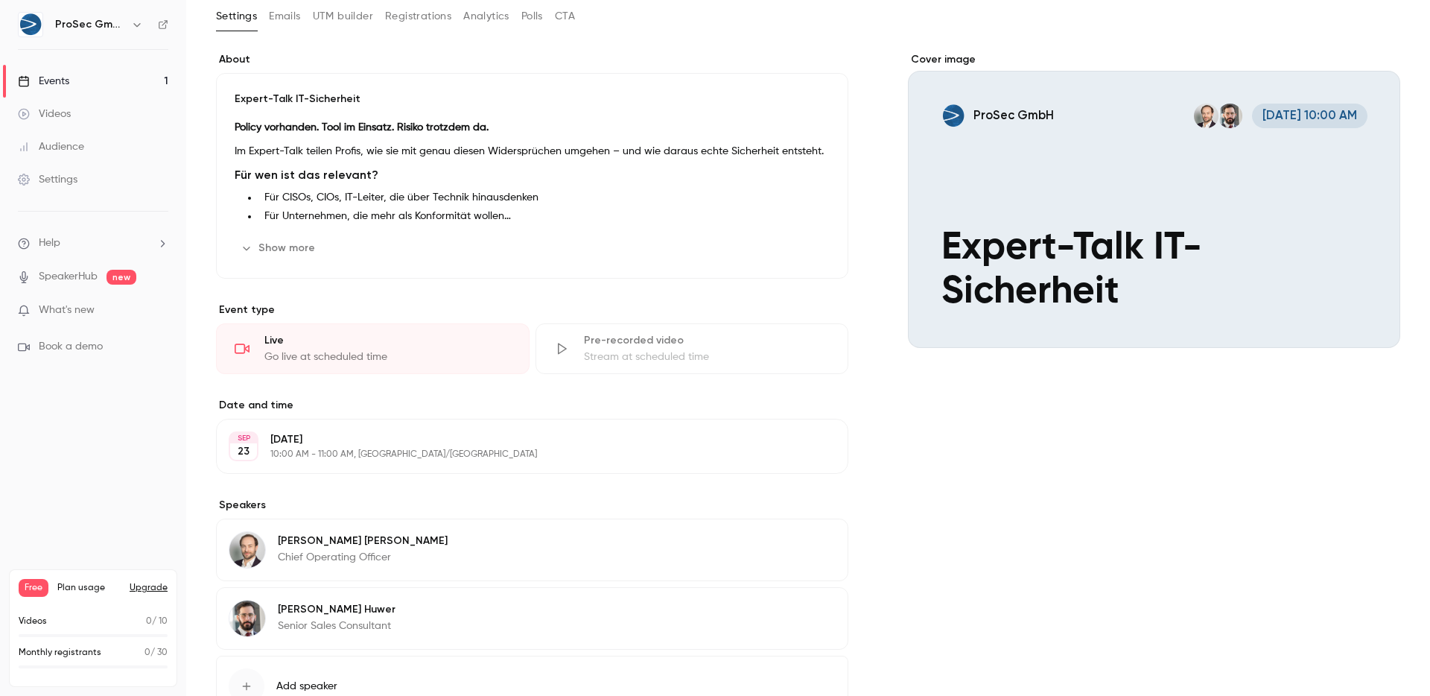
scroll to position [311, 0]
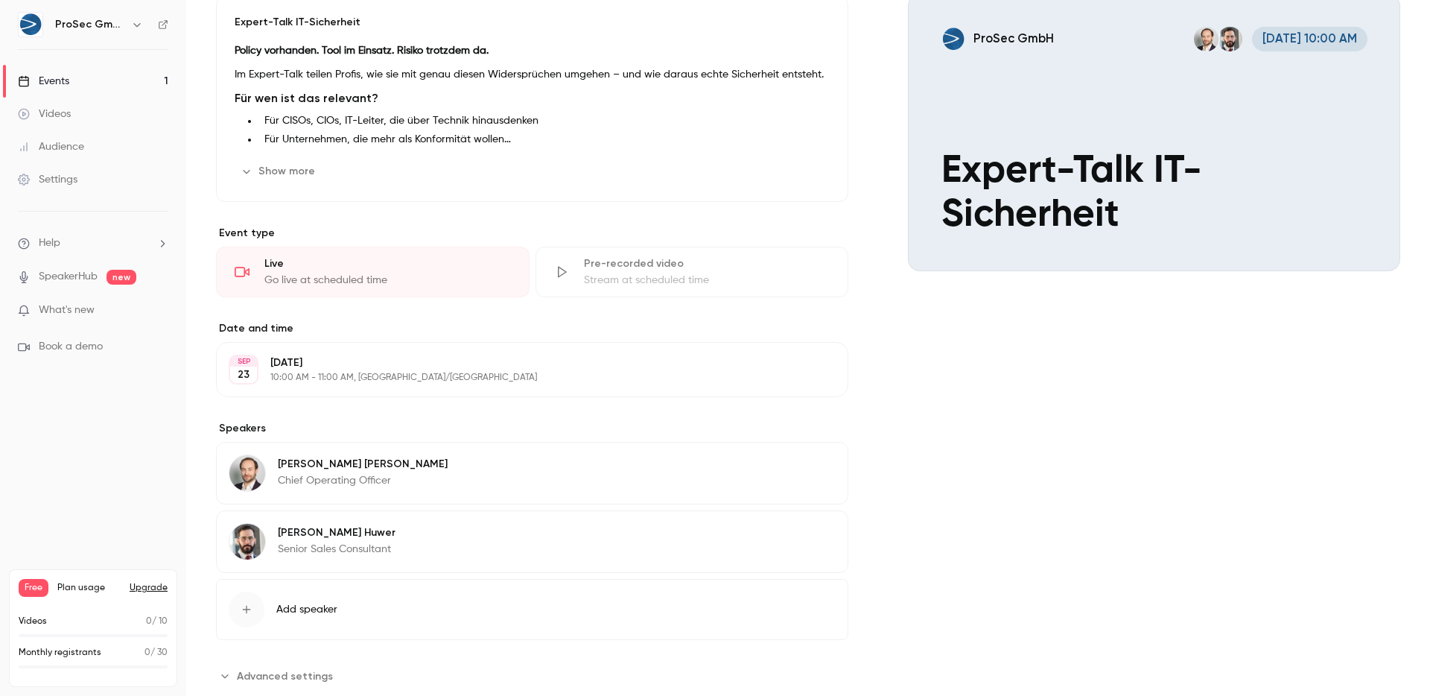
click at [273, 168] on button "Show more" at bounding box center [279, 171] width 89 height 24
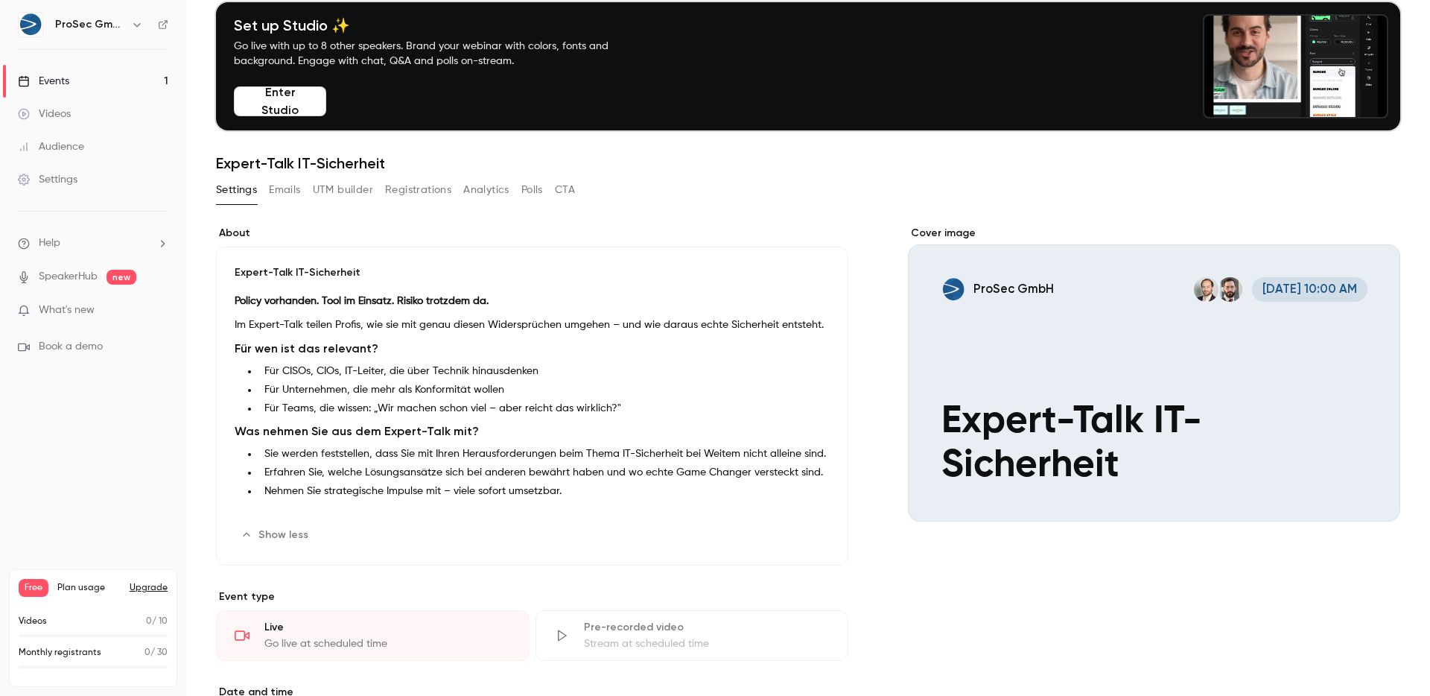
scroll to position [89, 0]
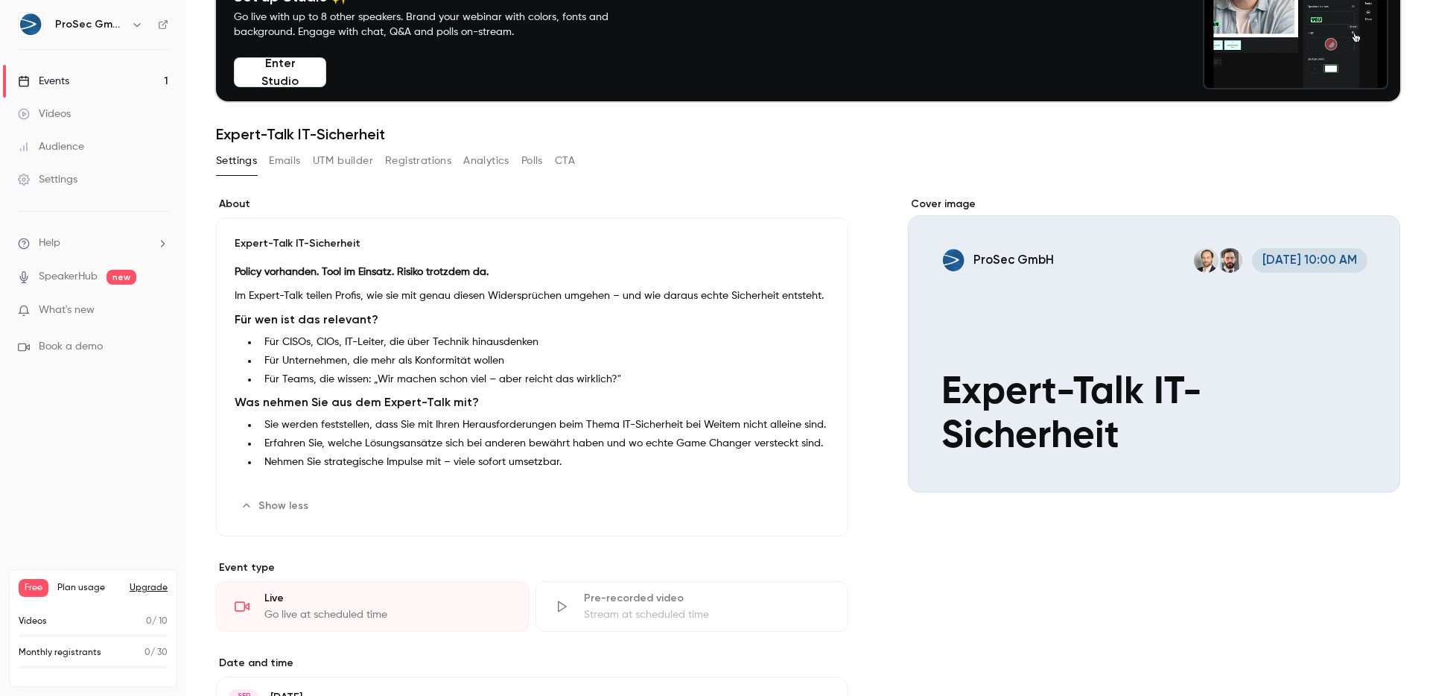
click at [69, 186] on div "Settings" at bounding box center [48, 179] width 60 height 15
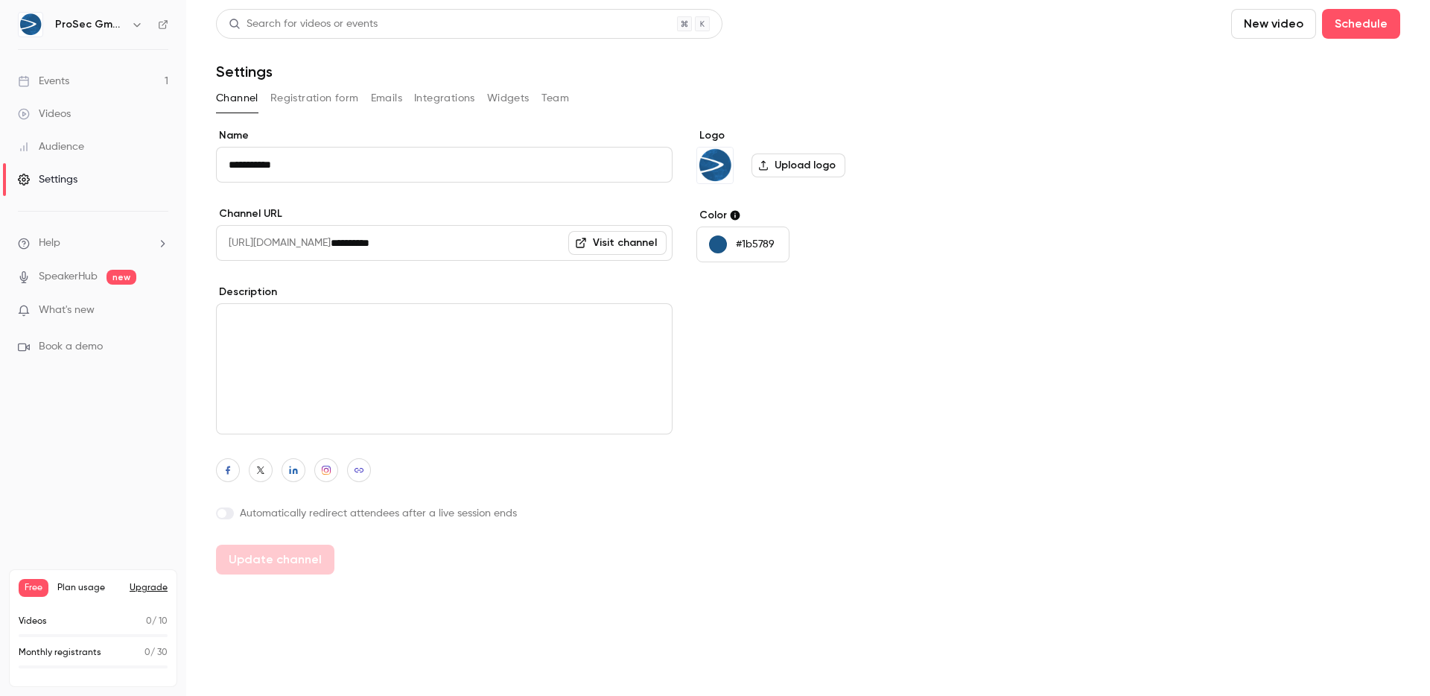
click at [153, 64] on ul "Events 1 Videos Audience Settings" at bounding box center [93, 130] width 186 height 161
click at [22, 23] on img at bounding box center [31, 25] width 24 height 24
click at [82, 178] on link "Settings" at bounding box center [93, 179] width 186 height 33
click at [711, 164] on img at bounding box center [715, 165] width 36 height 36
click at [31, 27] on img at bounding box center [31, 25] width 24 height 24
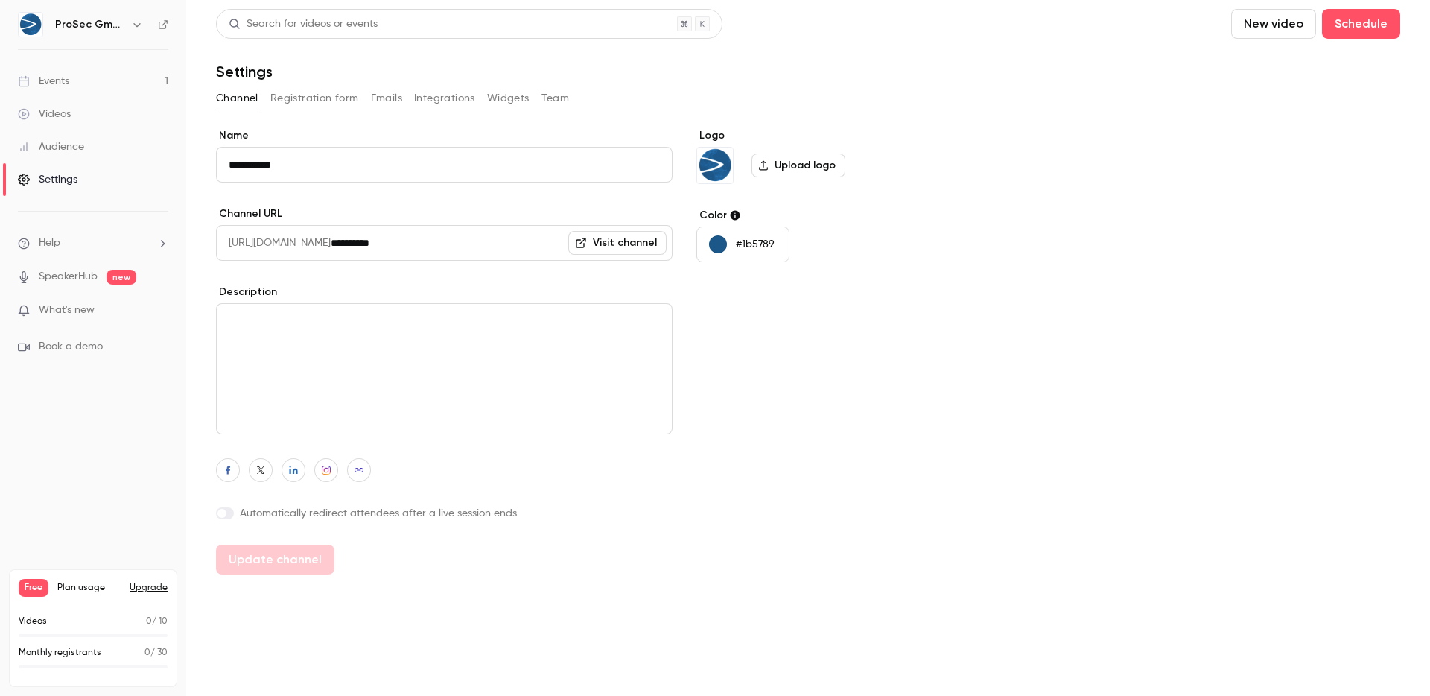
click at [135, 27] on icon "button" at bounding box center [137, 25] width 12 height 12
click at [135, 27] on div at bounding box center [715, 348] width 1430 height 696
click at [160, 24] on icon at bounding box center [163, 24] width 10 height 10
click at [518, 104] on button "Widgets" at bounding box center [508, 98] width 42 height 24
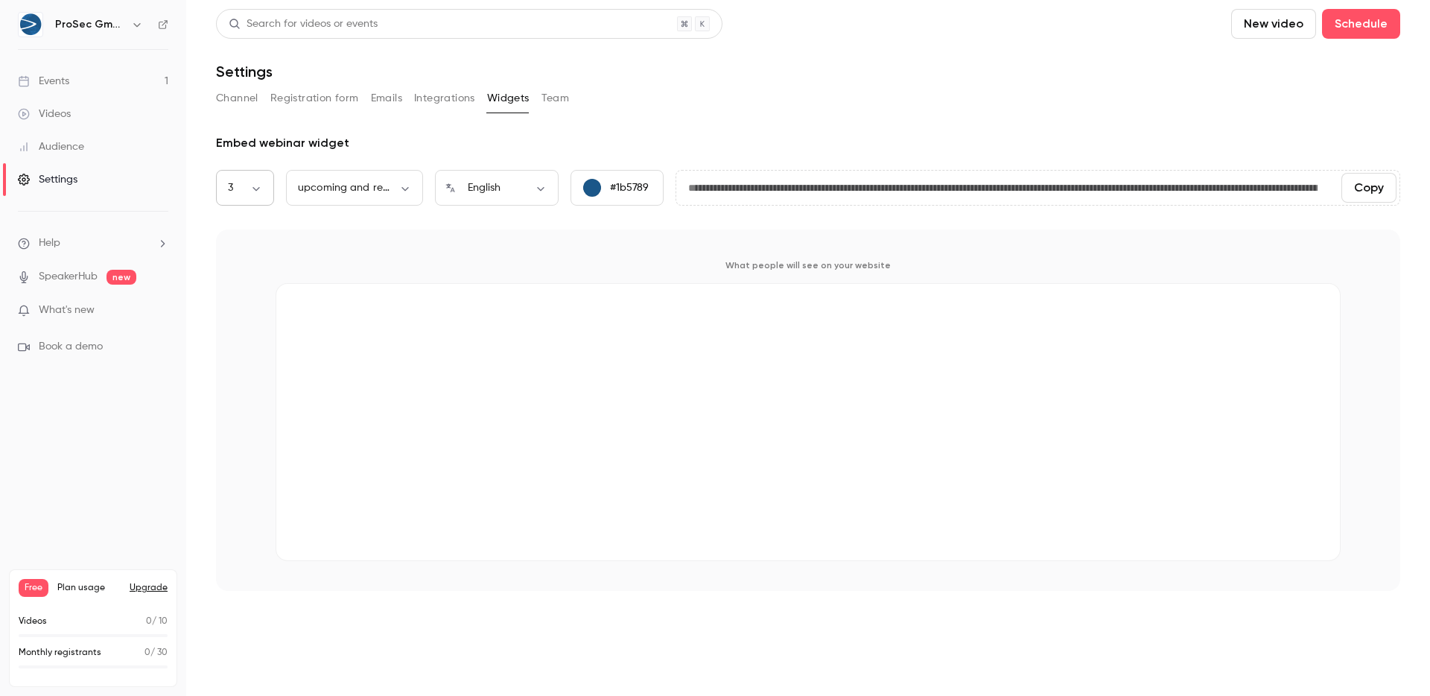
click at [238, 179] on div "3 * ​" at bounding box center [245, 188] width 58 height 36
click at [254, 183] on body "**********" at bounding box center [715, 348] width 1430 height 696
click at [241, 226] on li "1" at bounding box center [245, 237] width 58 height 39
type input "*"
type input "**********"
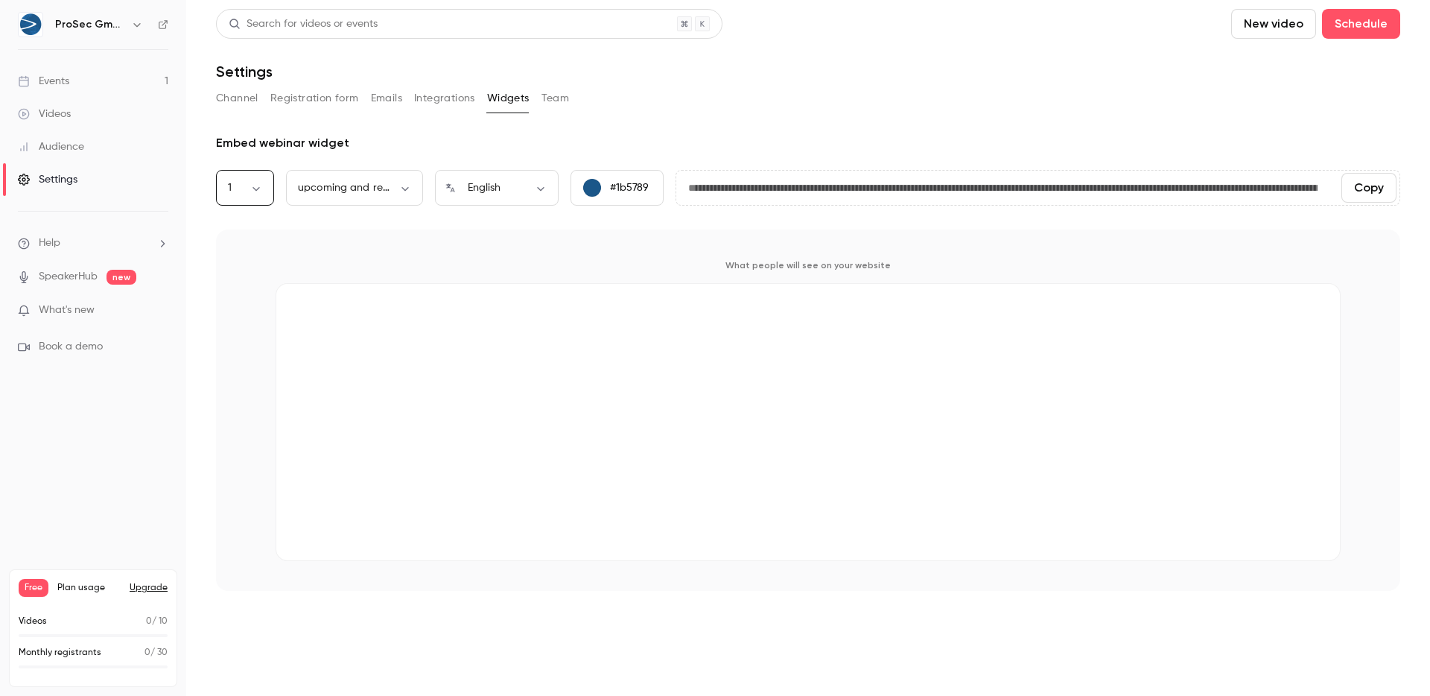
click at [244, 190] on body "**********" at bounding box center [715, 348] width 1430 height 696
click at [247, 270] on li "2" at bounding box center [245, 275] width 58 height 39
type input "*"
type input "**********"
click at [251, 191] on body "**********" at bounding box center [715, 348] width 1430 height 696
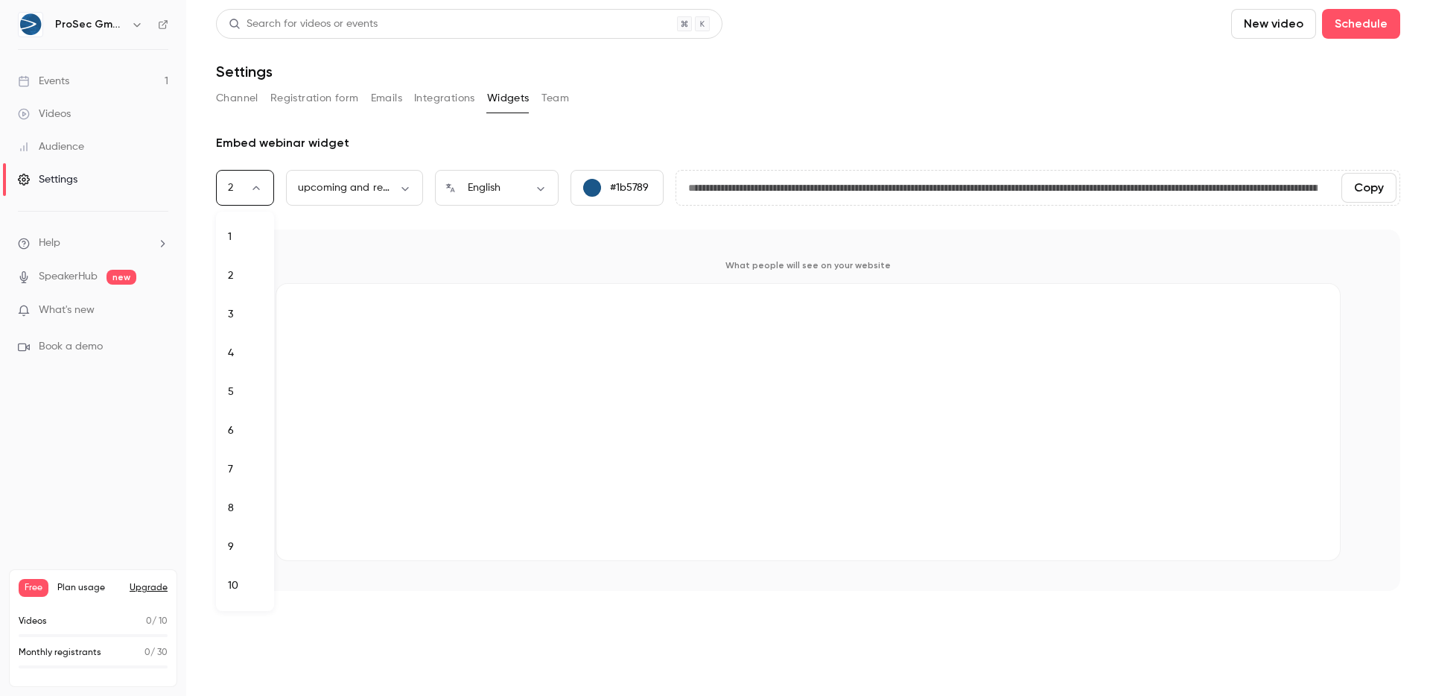
click at [242, 312] on li "3" at bounding box center [245, 314] width 58 height 39
type input "*"
type input "**********"
click at [246, 193] on body "**********" at bounding box center [715, 348] width 1430 height 696
click at [358, 216] on div at bounding box center [715, 348] width 1430 height 696
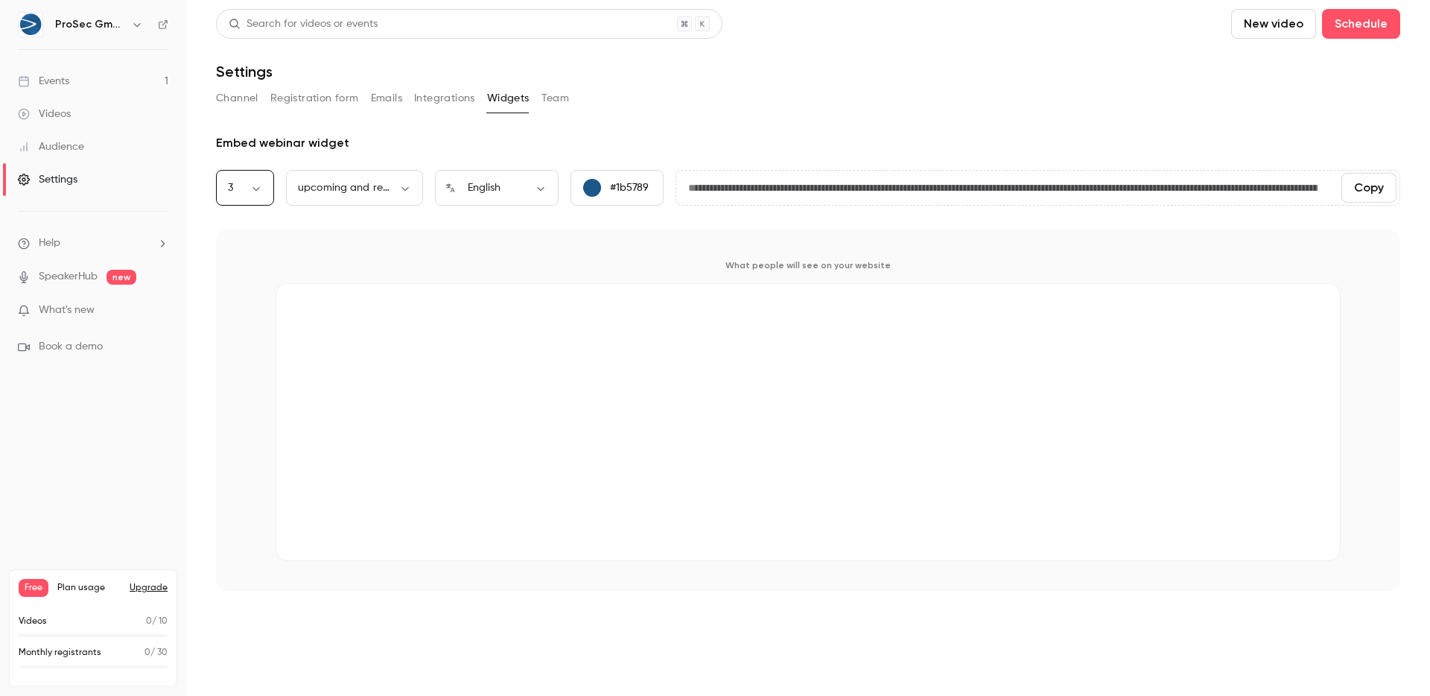
click at [376, 178] on div "1 2 3 4 5 6 7 8 9 10" at bounding box center [715, 348] width 1430 height 696
click at [383, 181] on body "**********" at bounding box center [715, 348] width 1430 height 696
click at [383, 181] on div at bounding box center [715, 348] width 1430 height 696
click at [478, 188] on body "**********" at bounding box center [715, 348] width 1430 height 696
click at [480, 188] on div at bounding box center [715, 348] width 1430 height 696
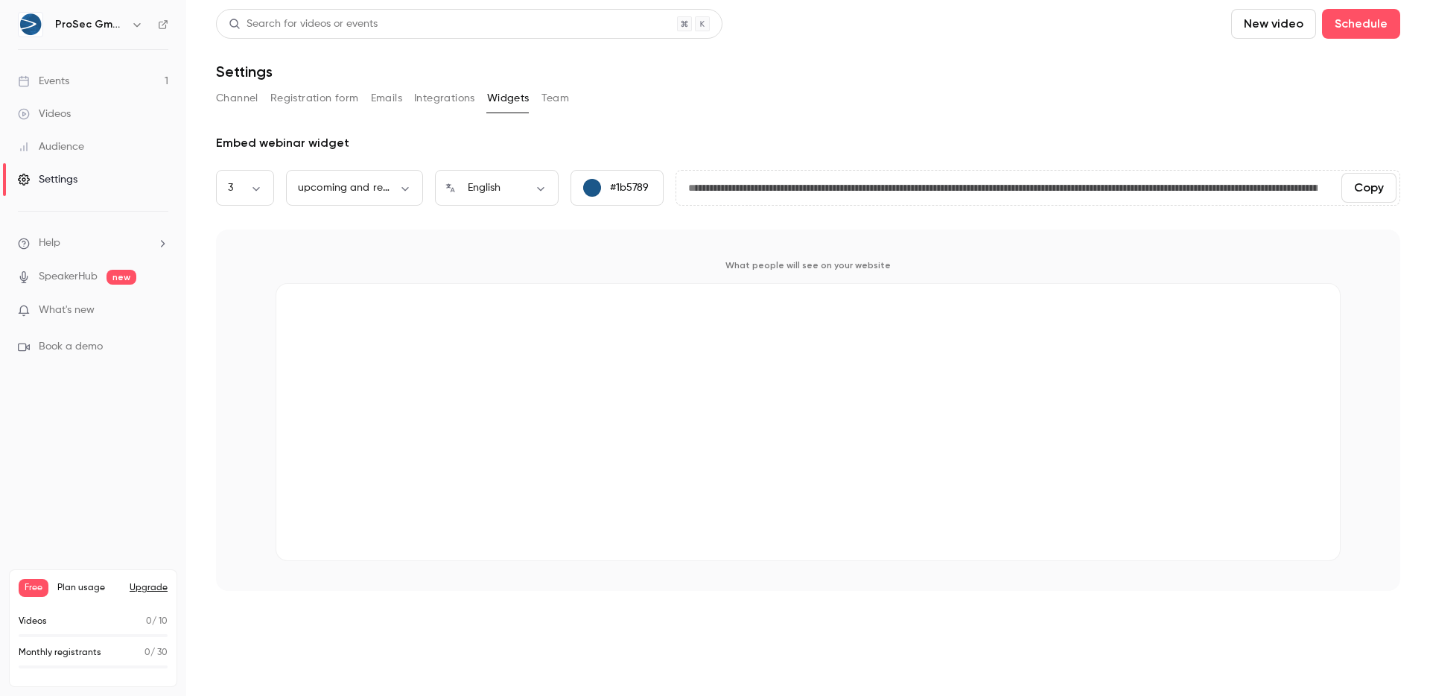
click at [542, 94] on button "Team" at bounding box center [556, 98] width 28 height 24
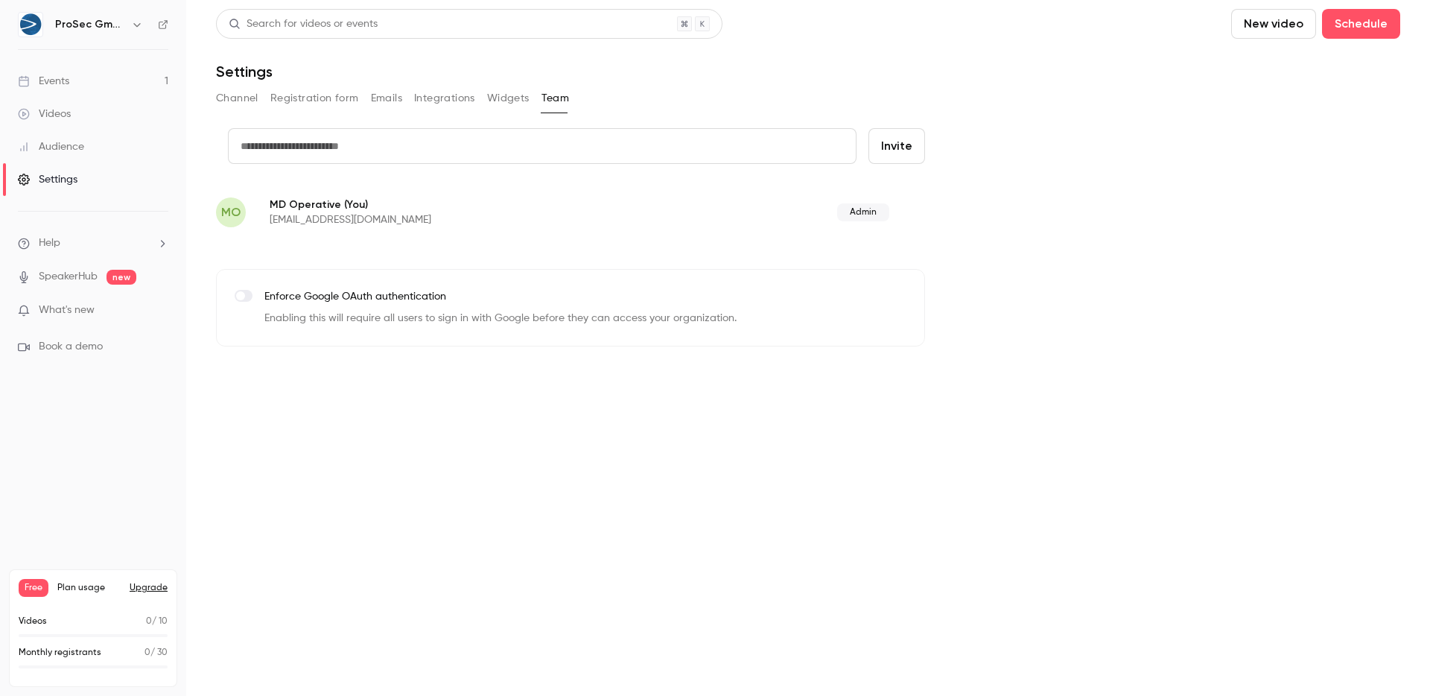
click at [466, 97] on button "Integrations" at bounding box center [444, 98] width 61 height 24
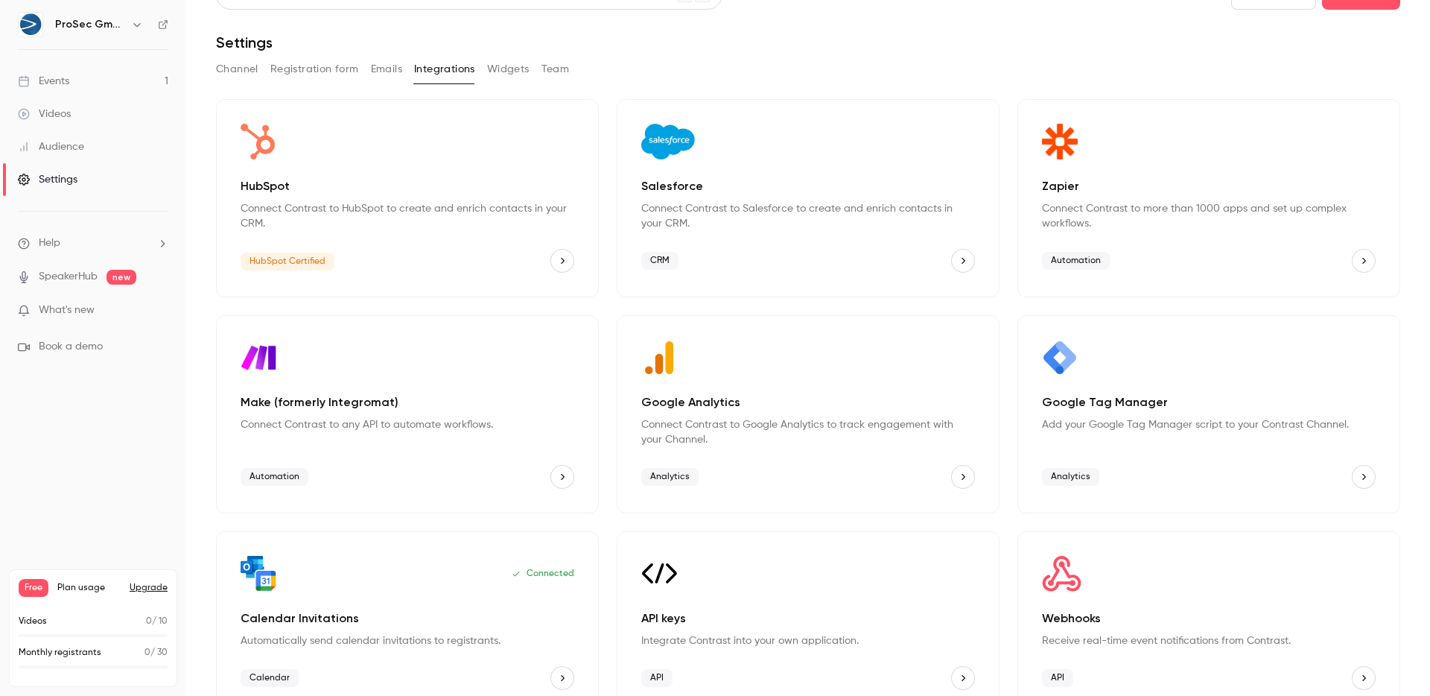
scroll to position [57, 0]
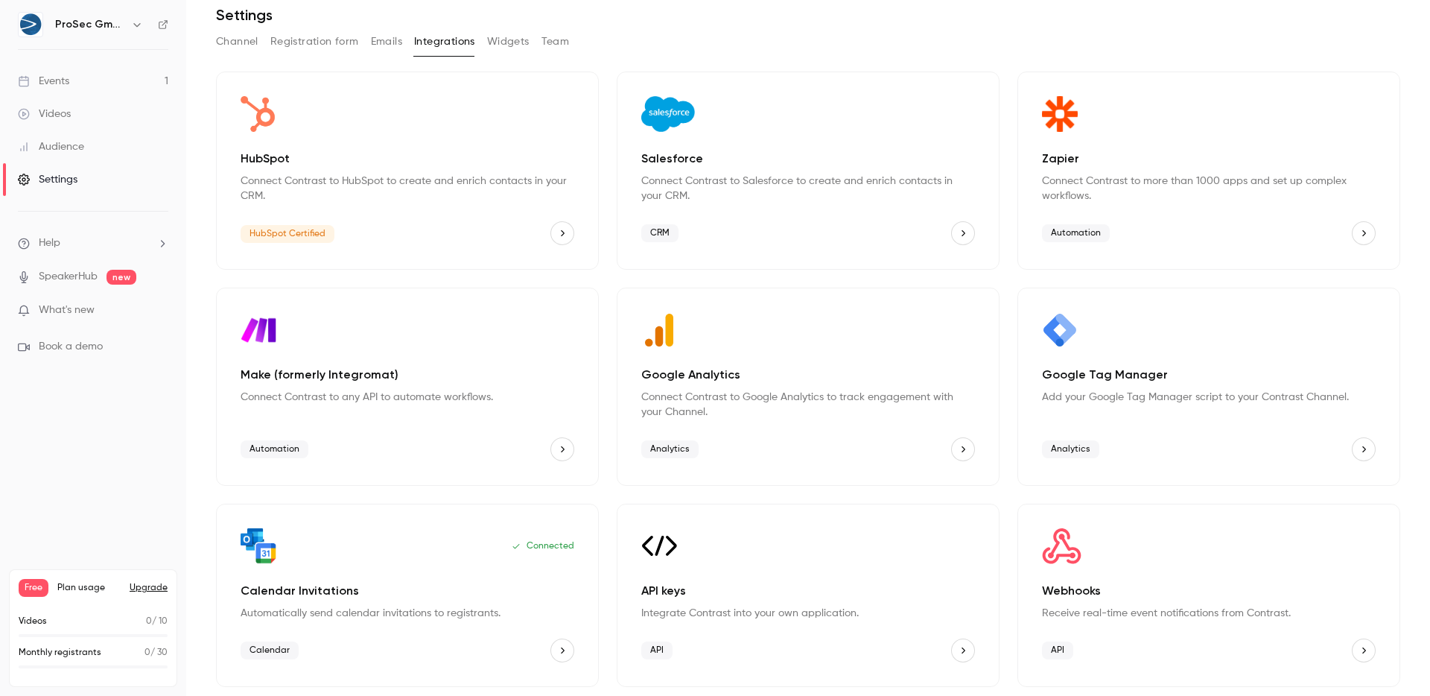
click at [571, 638] on div "Connected Calendar Invitations Automatically send calendar invitations to regis…" at bounding box center [407, 595] width 383 height 183
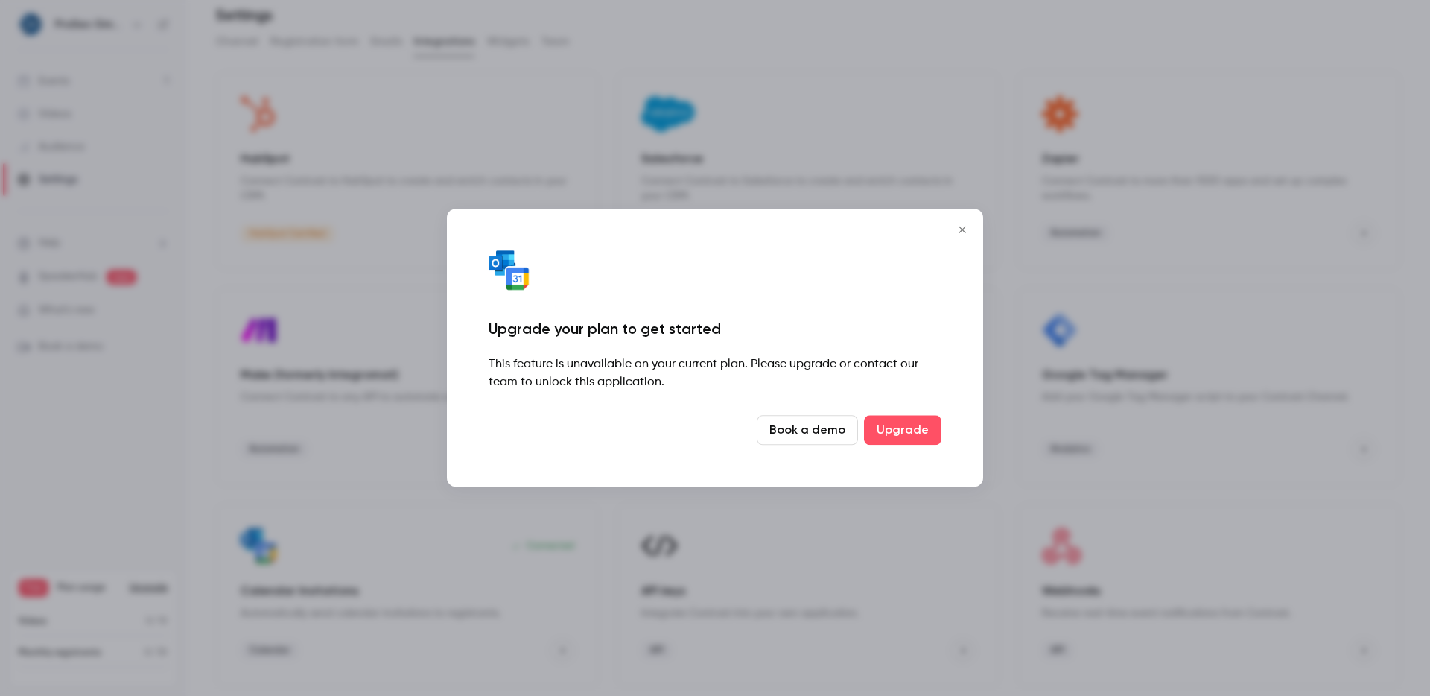
click at [942, 229] on div "Upgrade your plan to get started This feature is unavailable on your current pl…" at bounding box center [715, 348] width 536 height 278
click at [960, 236] on button "Close" at bounding box center [963, 230] width 30 height 30
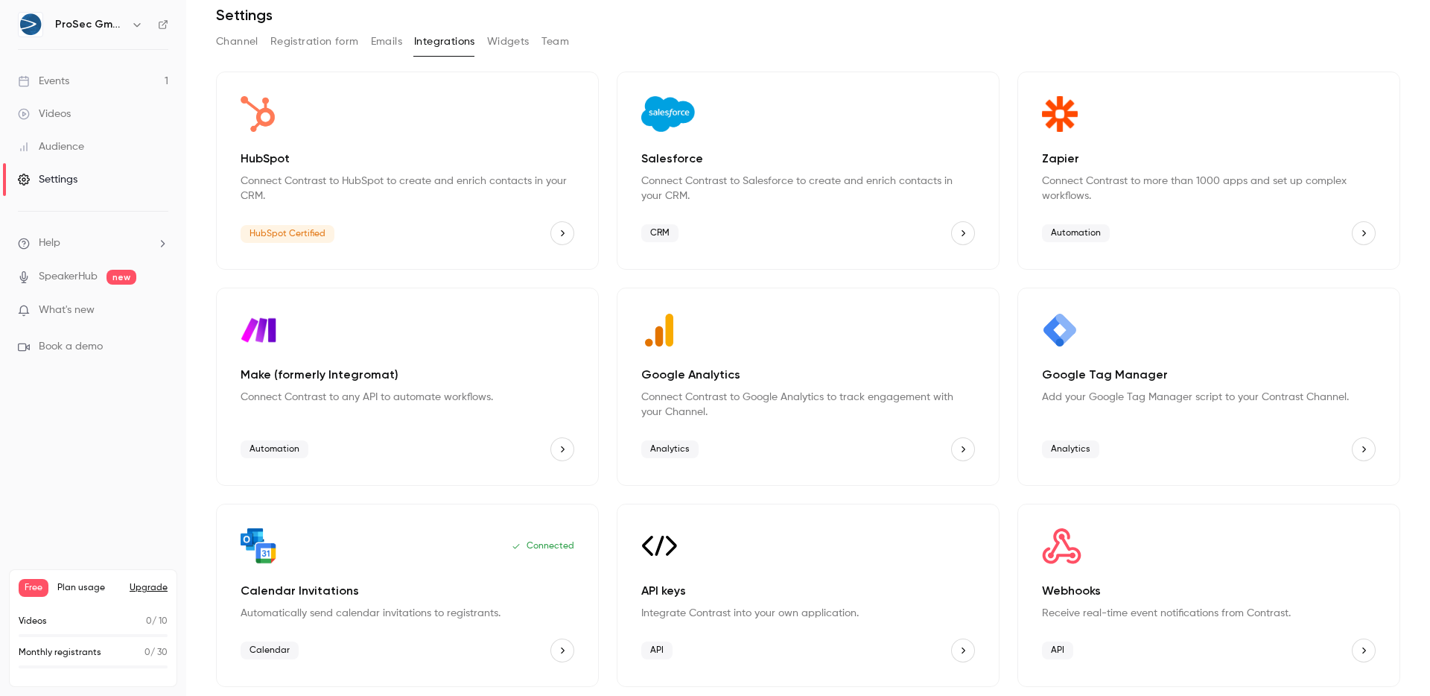
click at [37, 318] on li "What's new" at bounding box center [93, 311] width 150 height 19
click at [55, 301] on ul "Help SpeakerHub new What's new Book a demo" at bounding box center [93, 295] width 186 height 167
click at [55, 304] on span "What's new" at bounding box center [67, 310] width 56 height 16
click at [365, 319] on div at bounding box center [715, 348] width 1430 height 696
click at [80, 101] on link "Videos" at bounding box center [93, 114] width 186 height 33
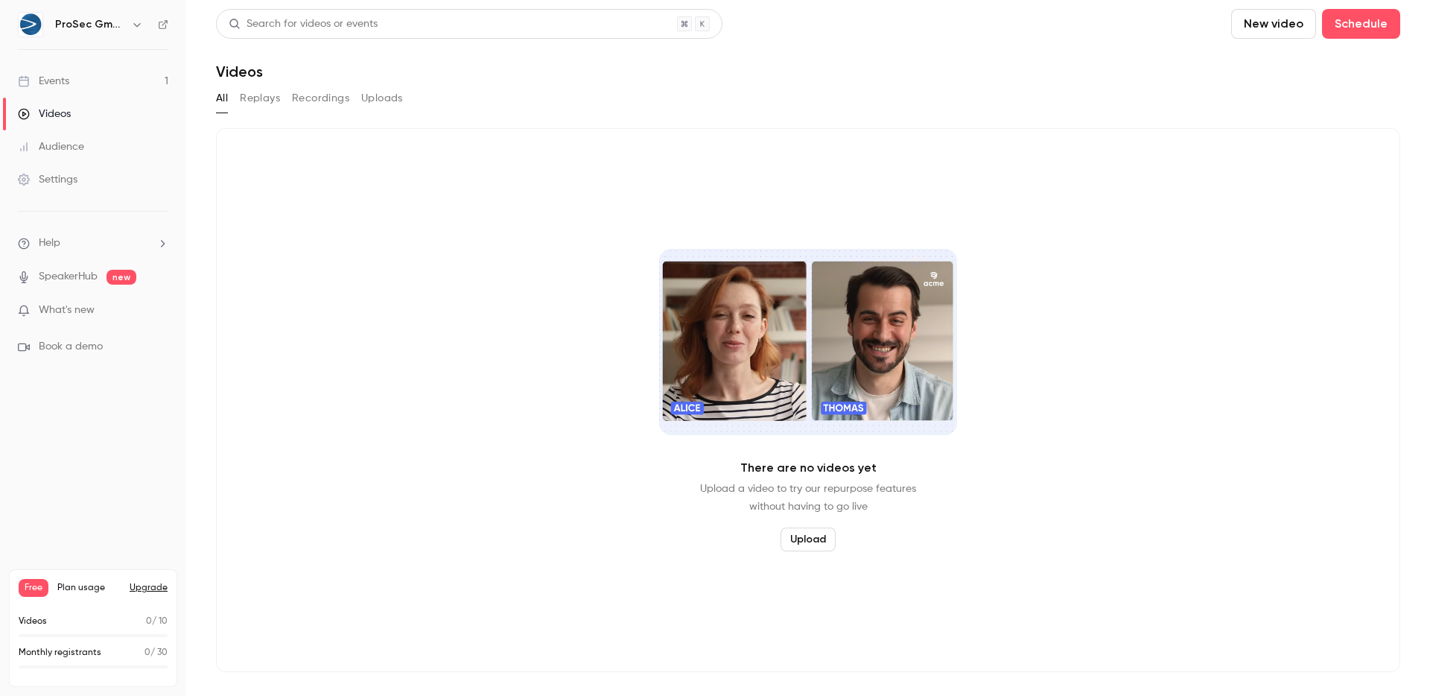
click at [100, 74] on link "Events 1" at bounding box center [93, 81] width 186 height 33
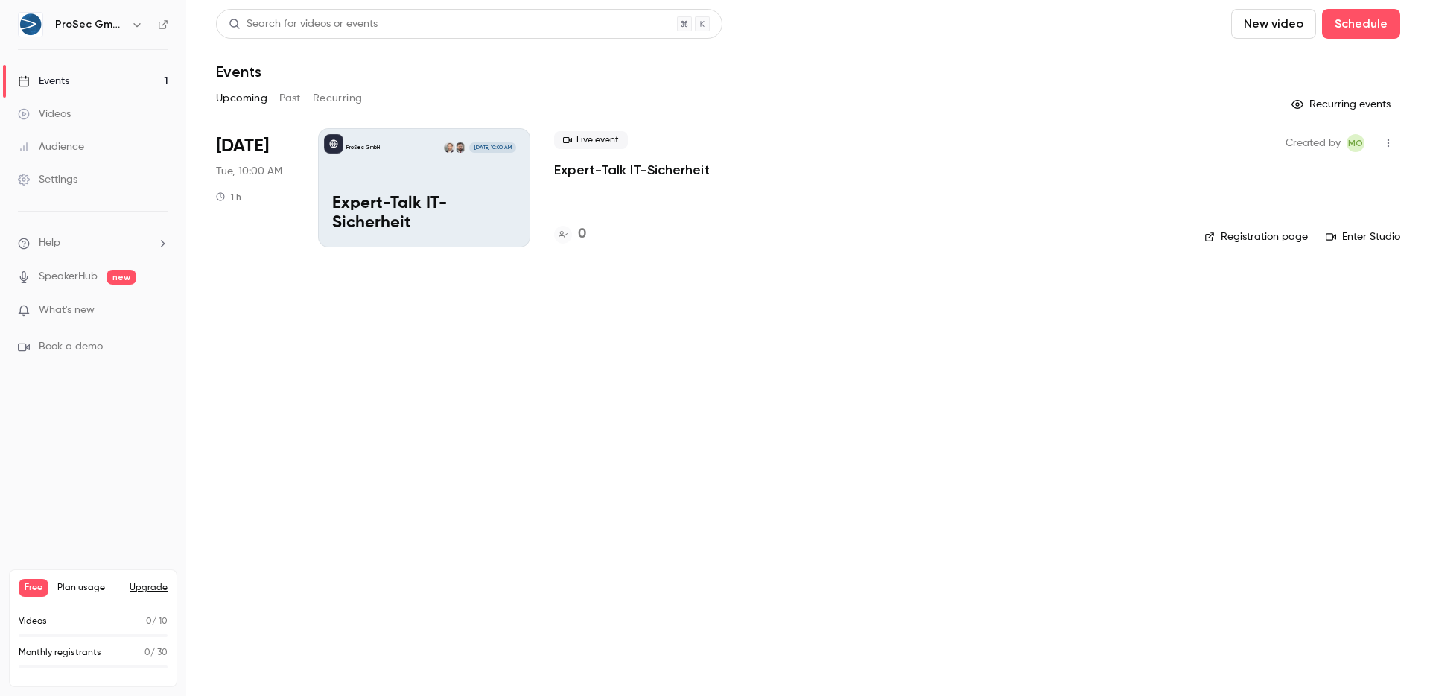
click at [1251, 239] on link "Registration page" at bounding box center [1257, 236] width 104 height 15
click at [489, 209] on p "Expert-Talk IT-Sicherheit" at bounding box center [424, 213] width 184 height 39
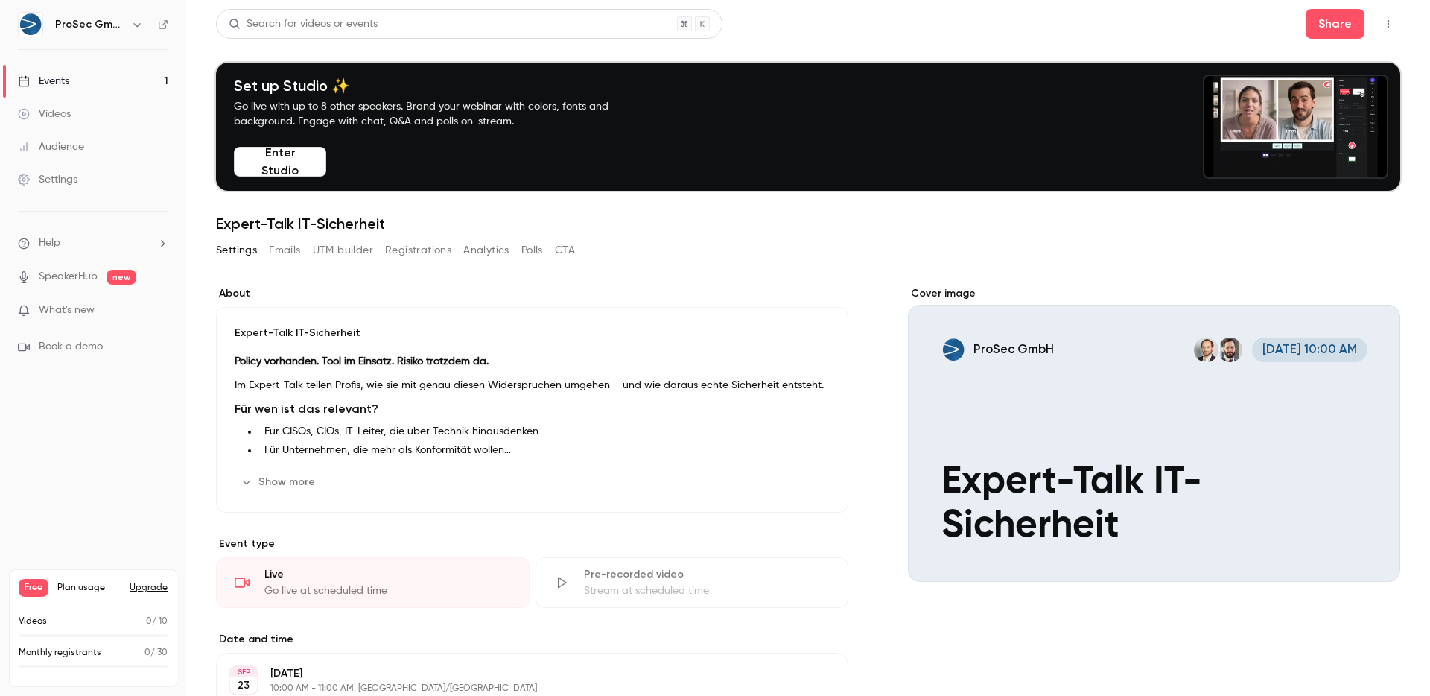
click at [279, 264] on div "Settings Emails UTM builder Registrations Analytics Polls CTA" at bounding box center [395, 253] width 359 height 30
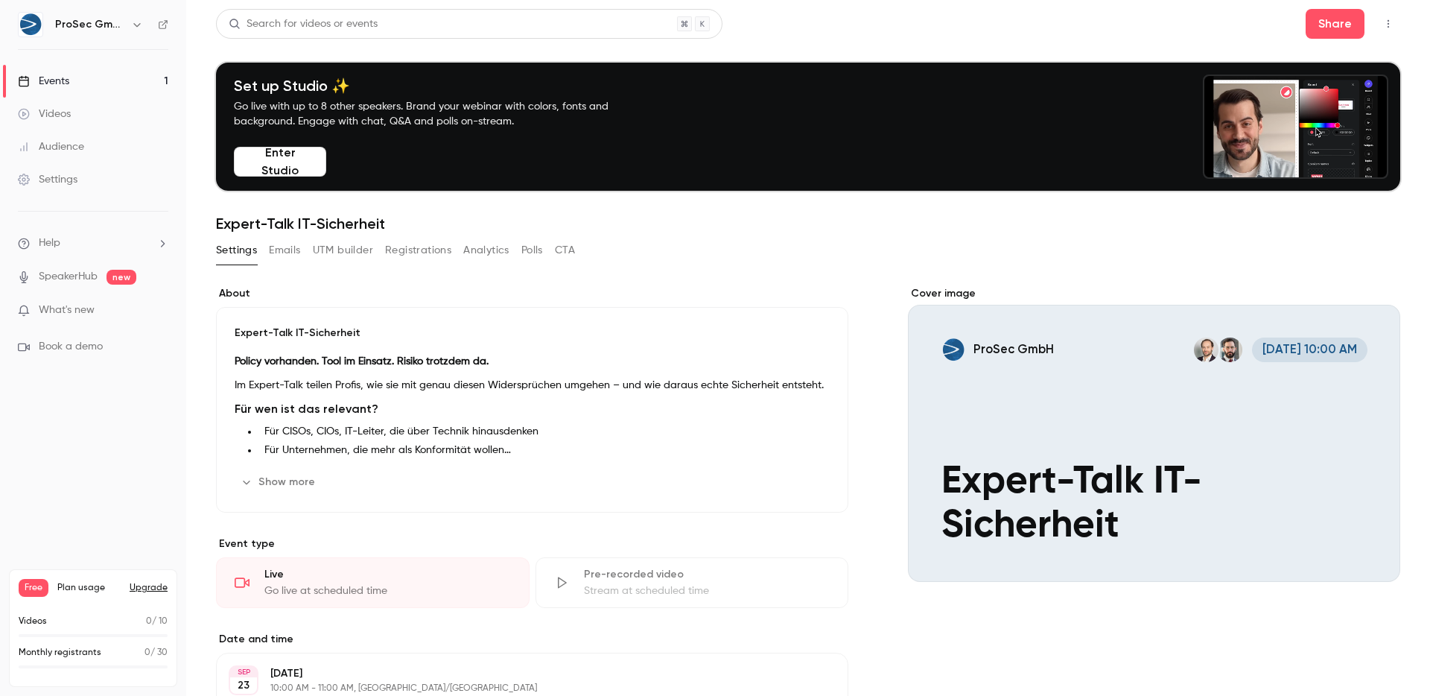
click at [282, 256] on button "Emails" at bounding box center [284, 250] width 31 height 24
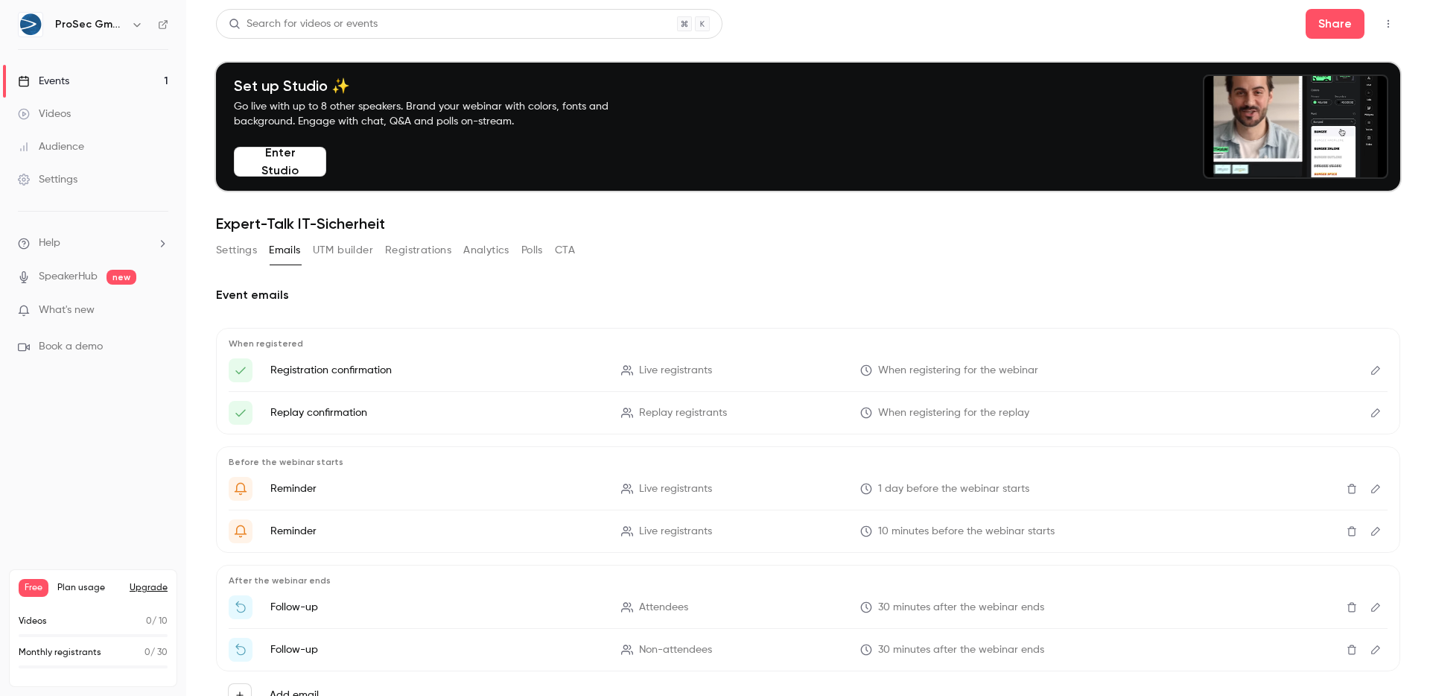
click at [363, 256] on button "UTM builder" at bounding box center [343, 250] width 60 height 24
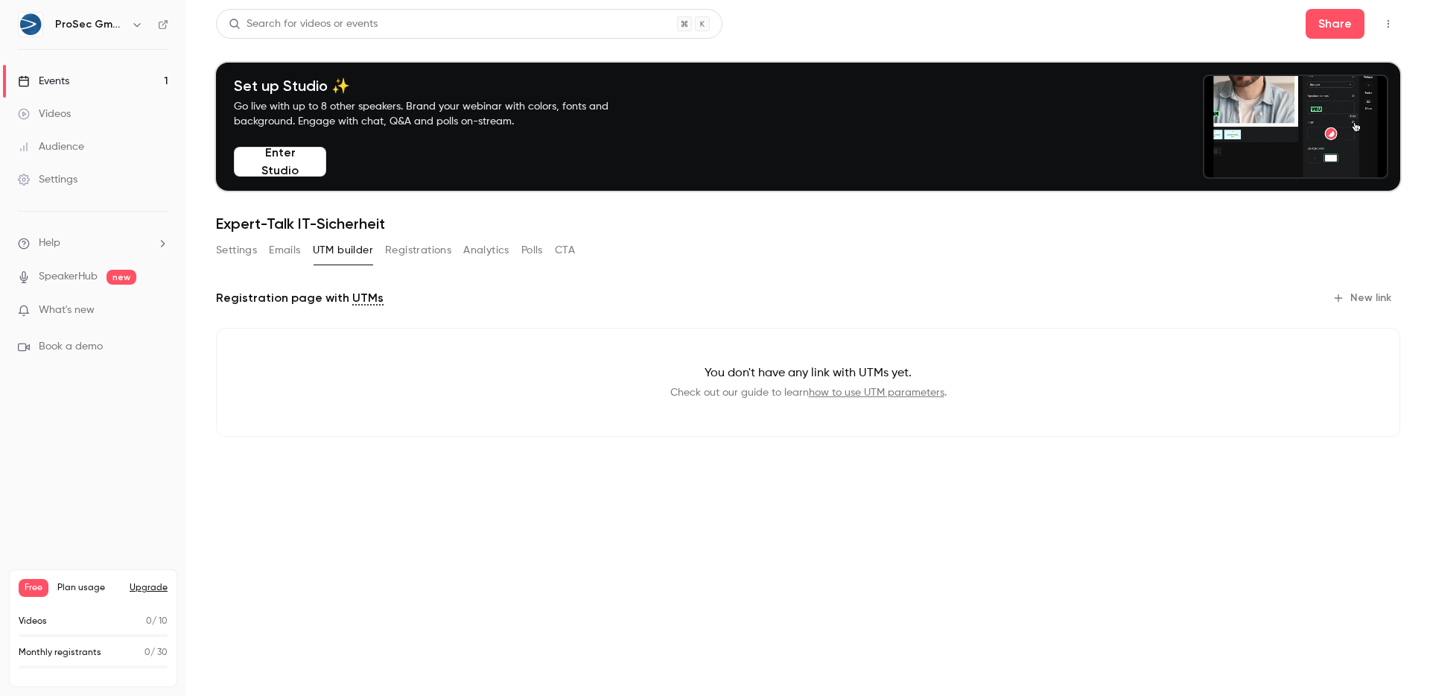
click at [399, 252] on button "Registrations" at bounding box center [418, 250] width 66 height 24
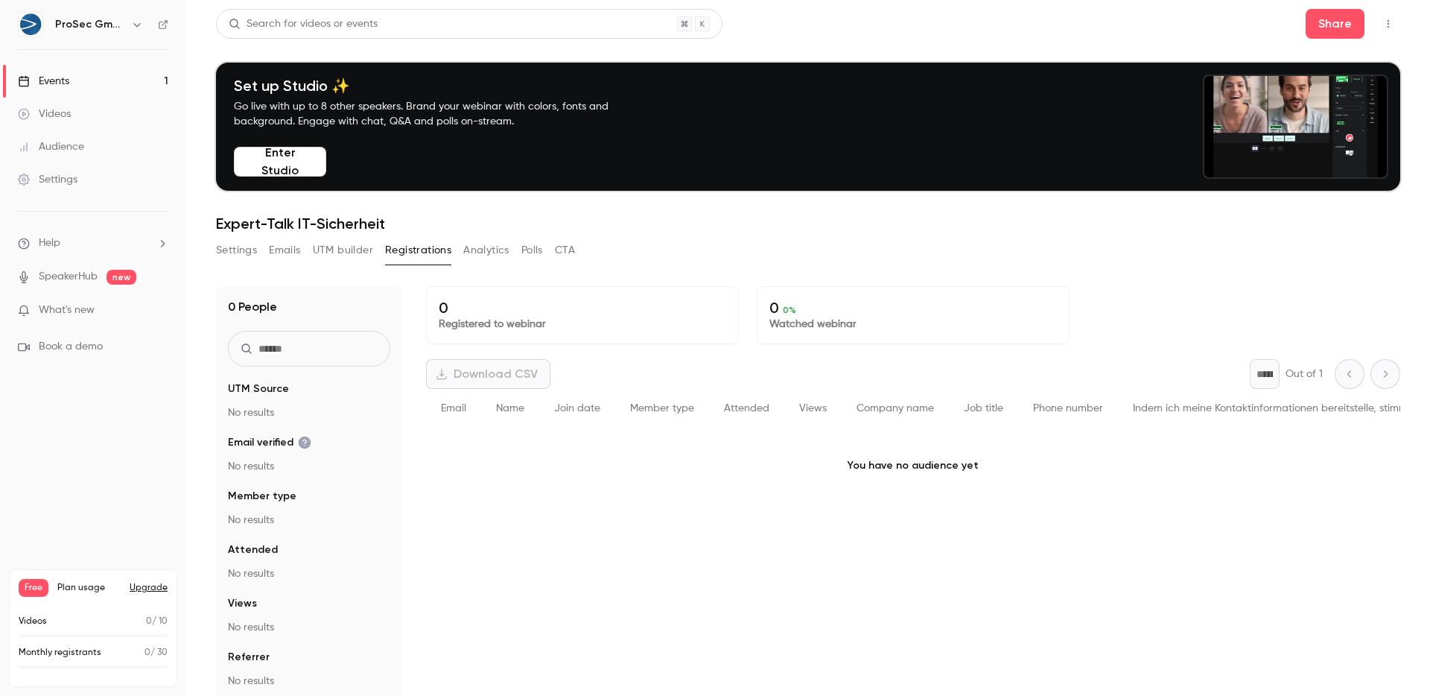
click at [448, 418] on div "Email" at bounding box center [453, 408] width 55 height 39
click at [537, 423] on div "Name" at bounding box center [510, 408] width 58 height 39
click at [603, 422] on div "Join date" at bounding box center [577, 408] width 76 height 39
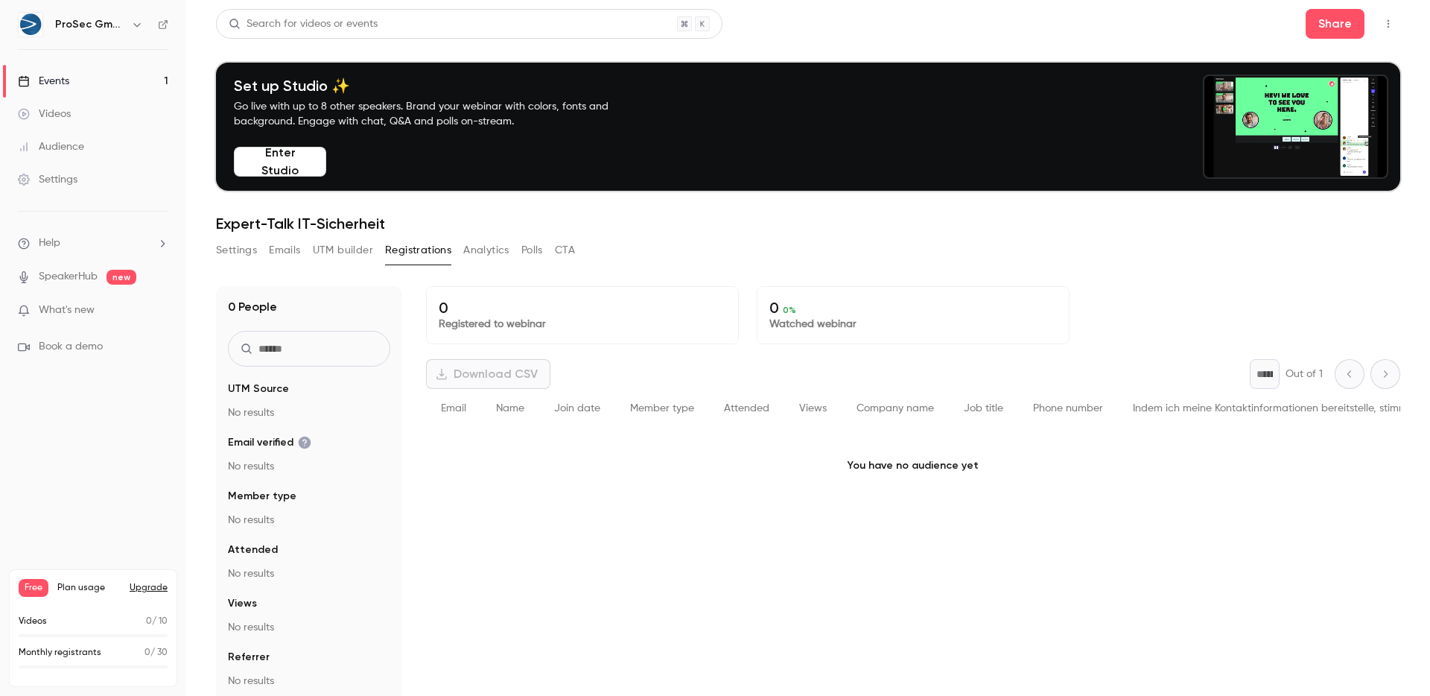
click at [673, 425] on div "Member type" at bounding box center [662, 408] width 94 height 39
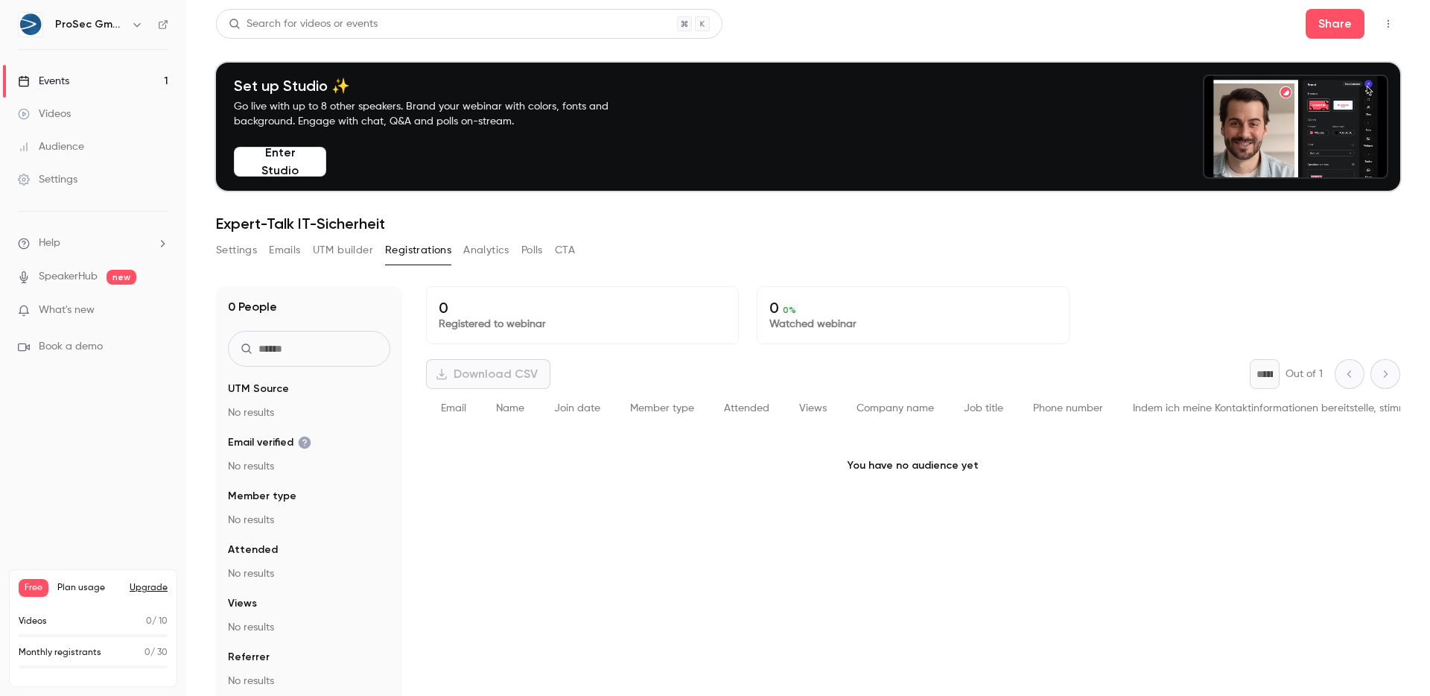
click at [749, 422] on div "Attended" at bounding box center [746, 408] width 75 height 39
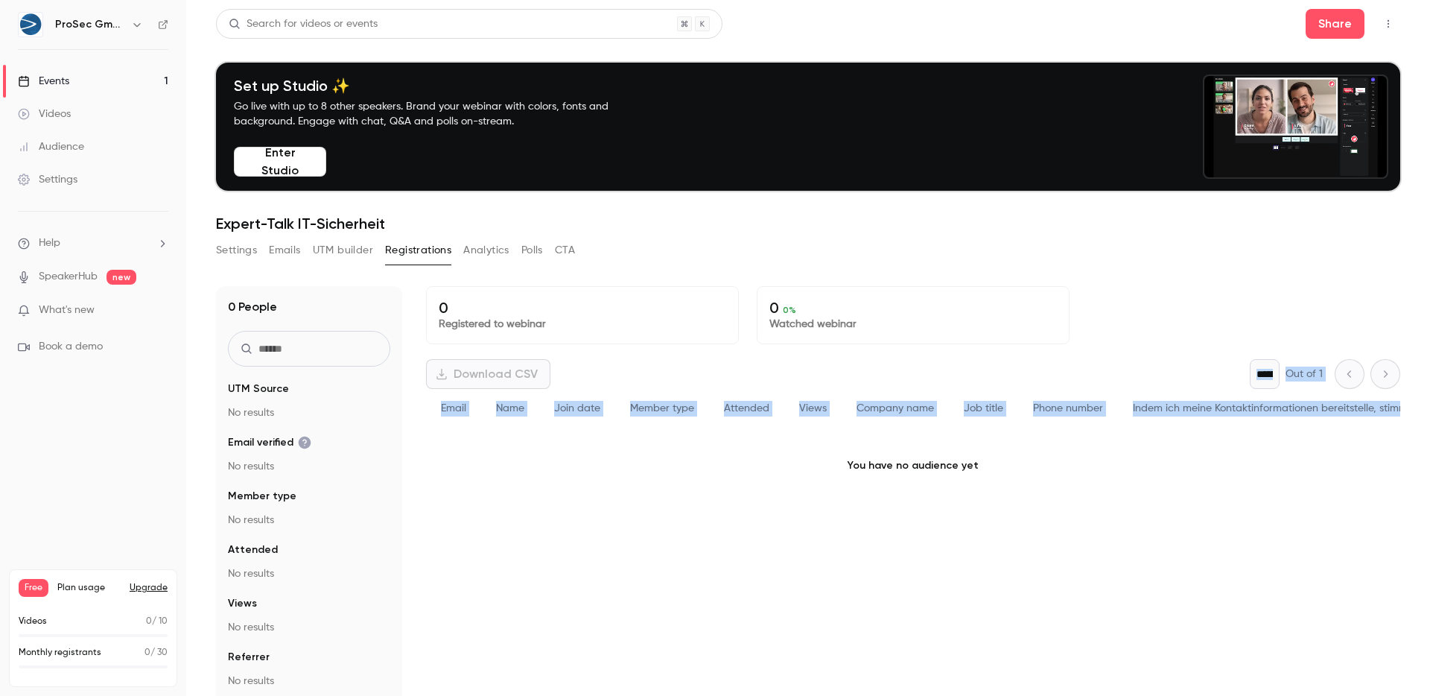
drag, startPoint x: 752, startPoint y: 428, endPoint x: 770, endPoint y: 394, distance: 38.7
click at [775, 385] on div "Download CSV * Out of 1 Email Name Join date Member type Attended Views Company…" at bounding box center [913, 431] width 974 height 144
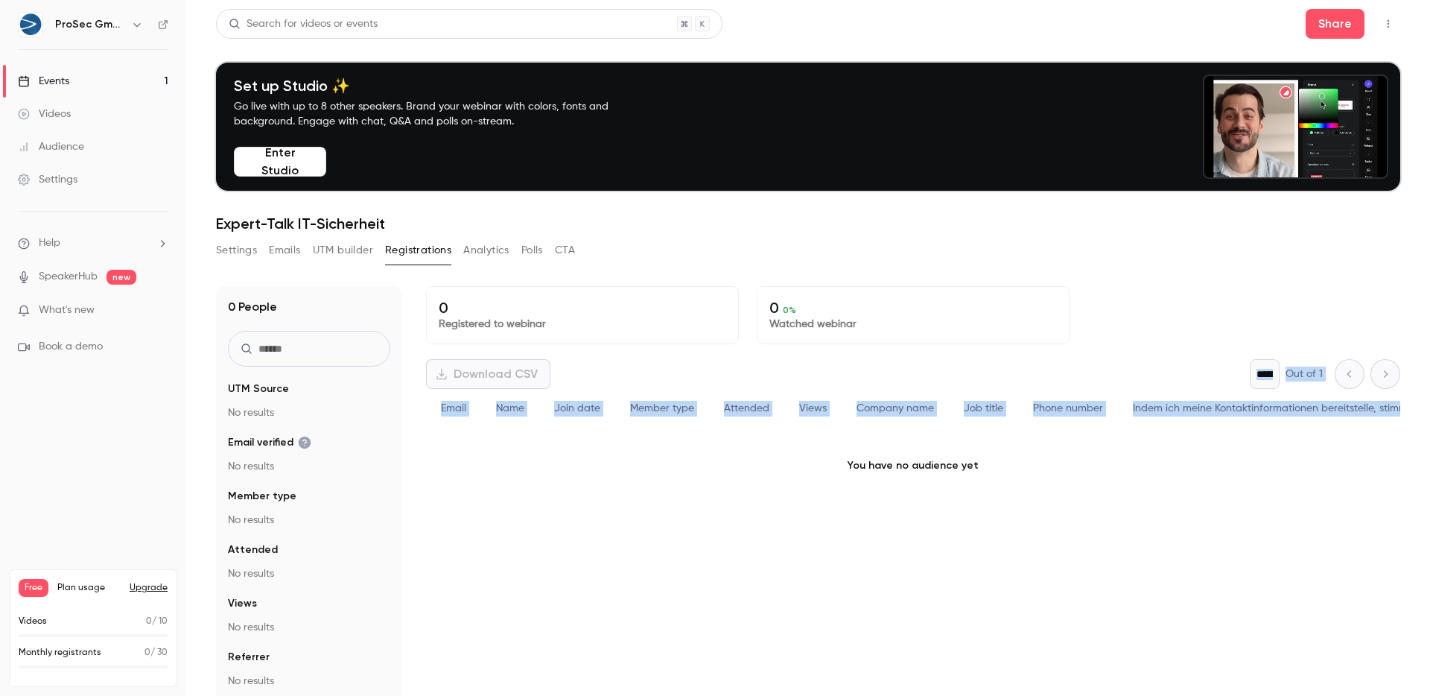
click at [769, 398] on div "Attended" at bounding box center [746, 408] width 75 height 39
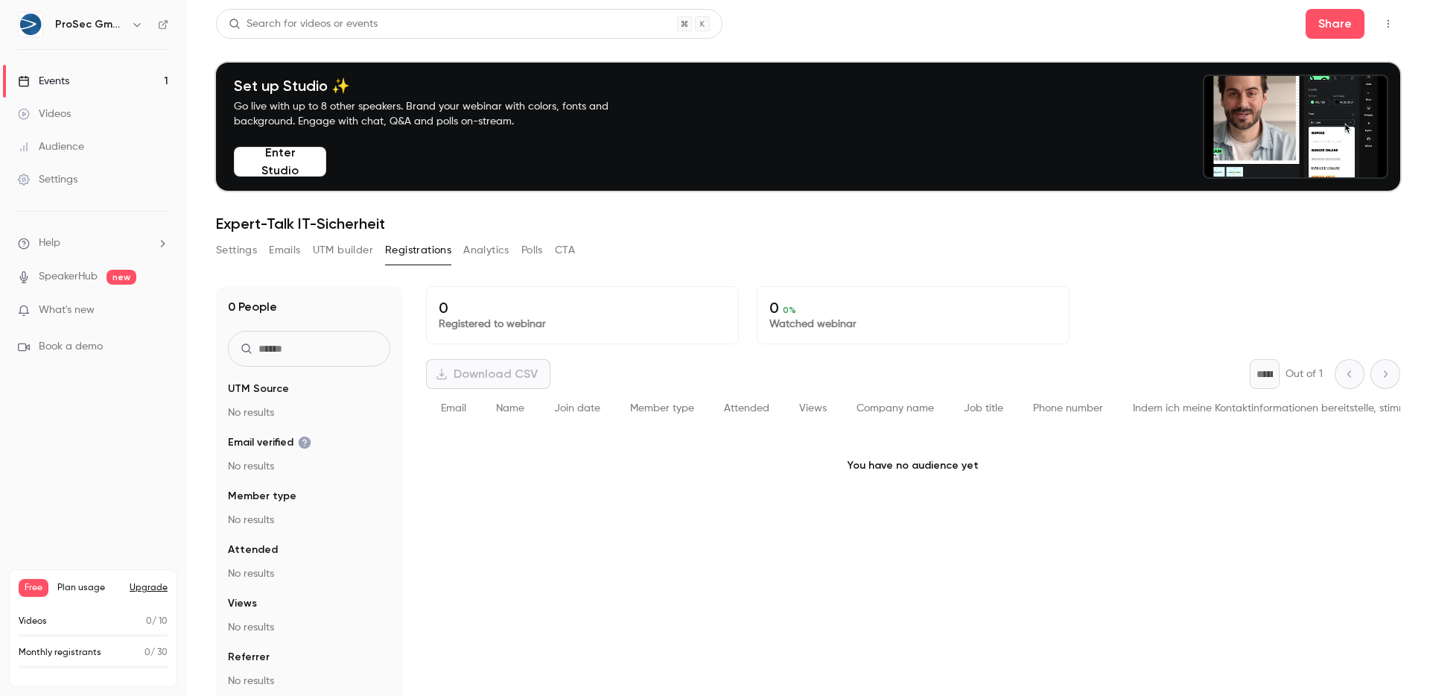
click at [492, 250] on button "Analytics" at bounding box center [486, 250] width 46 height 24
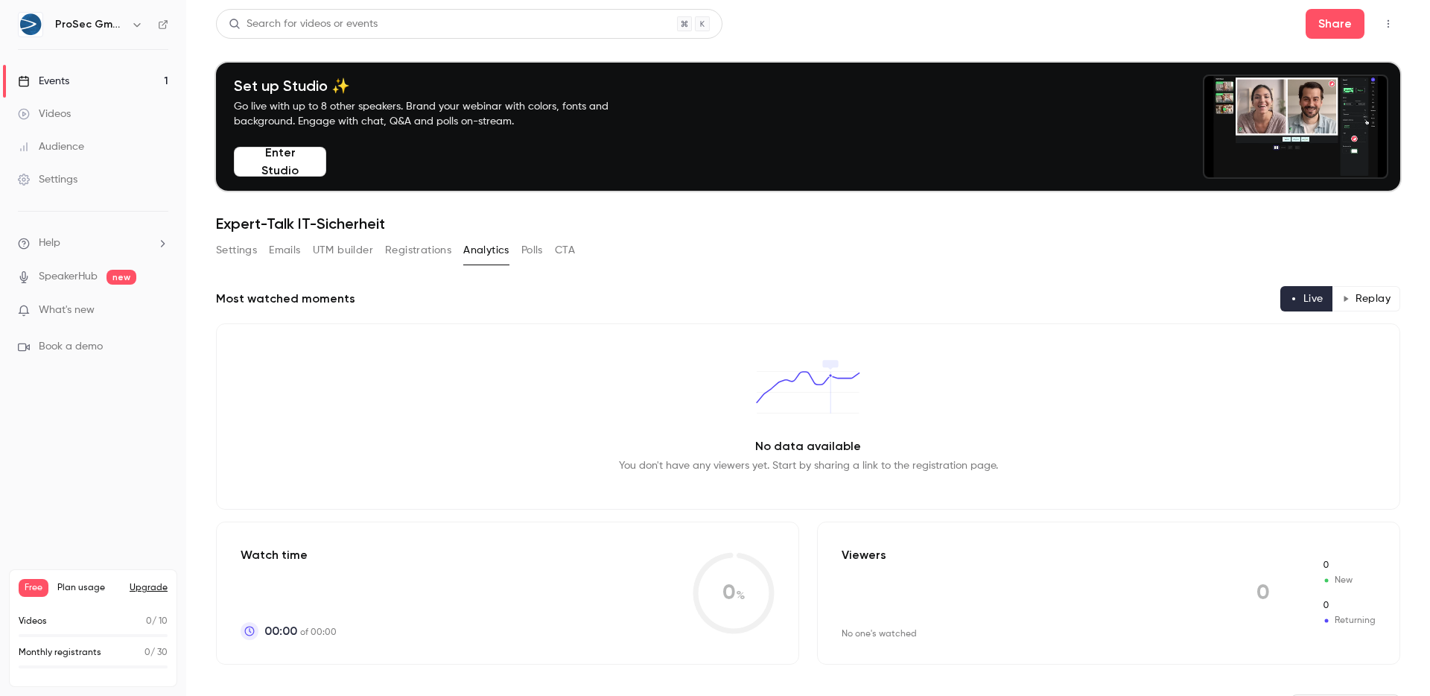
click at [579, 251] on div "Settings Emails UTM builder Registrations Analytics Polls CTA" at bounding box center [808, 253] width 1184 height 30
click at [568, 259] on button "CTA" at bounding box center [565, 250] width 20 height 24
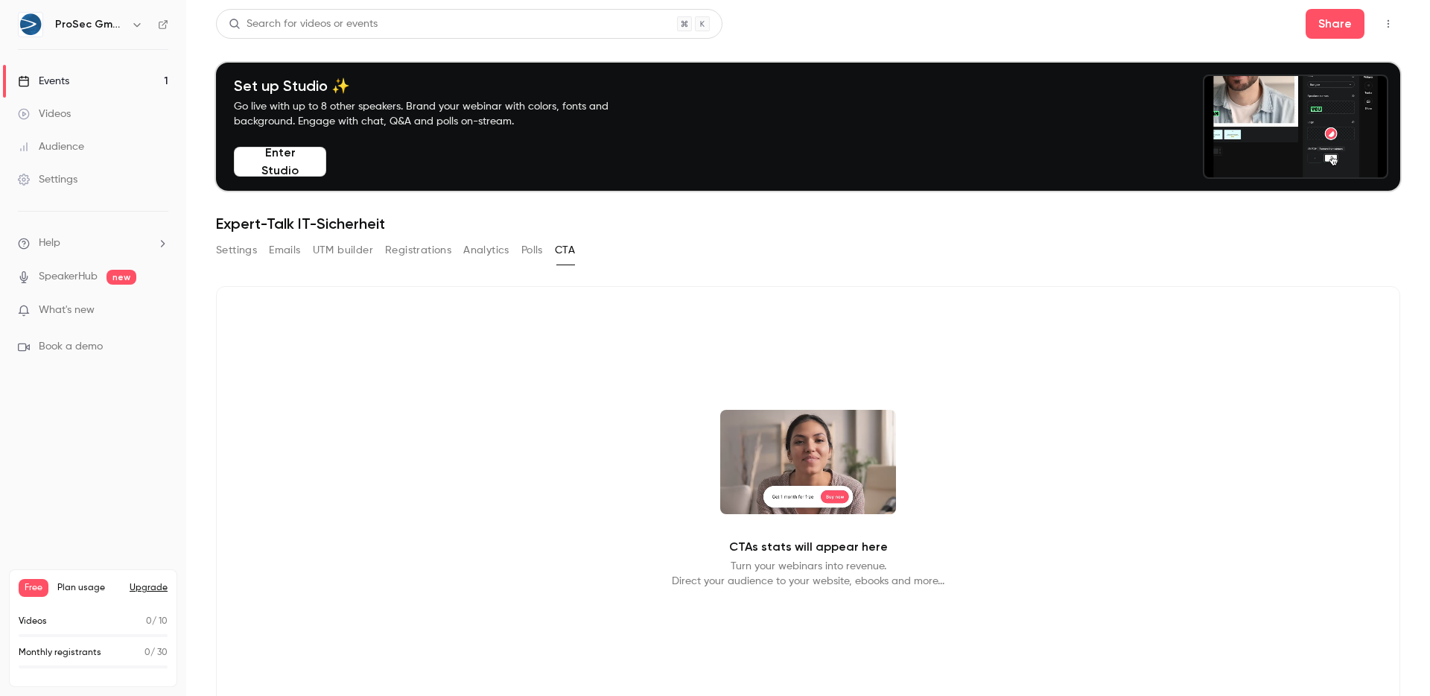
click at [650, 217] on h1 "Expert-Talk IT-Sicherheit" at bounding box center [808, 224] width 1184 height 18
click at [664, 221] on h1 "Expert-Talk IT-Sicherheit" at bounding box center [808, 224] width 1184 height 18
click at [204, 218] on main "Search for videos or events Share Set up Studio ✨ Go live with up to 8 other sp…" at bounding box center [808, 348] width 1244 height 696
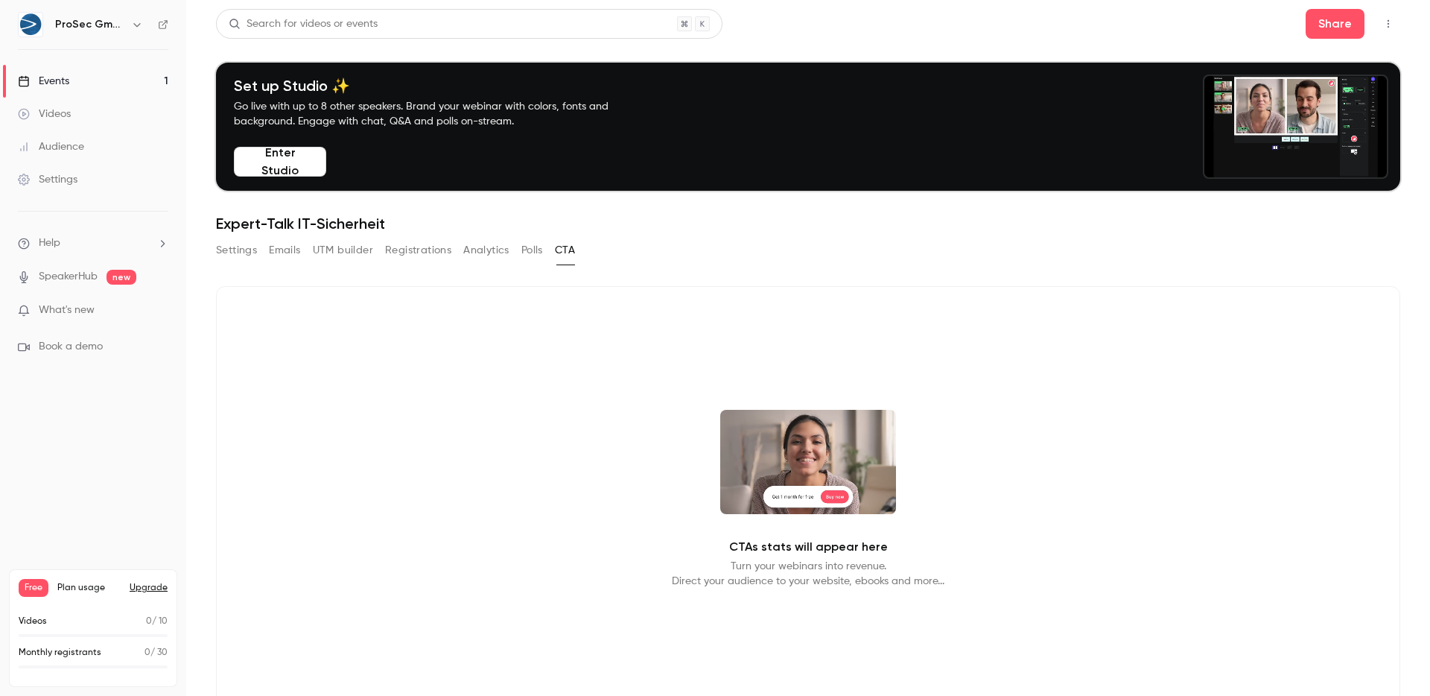
click at [220, 237] on div "Search for videos or events Share Set up Studio ✨ Go live with up to 8 other sp…" at bounding box center [808, 378] width 1184 height 739
click at [224, 246] on button "Settings" at bounding box center [236, 250] width 41 height 24
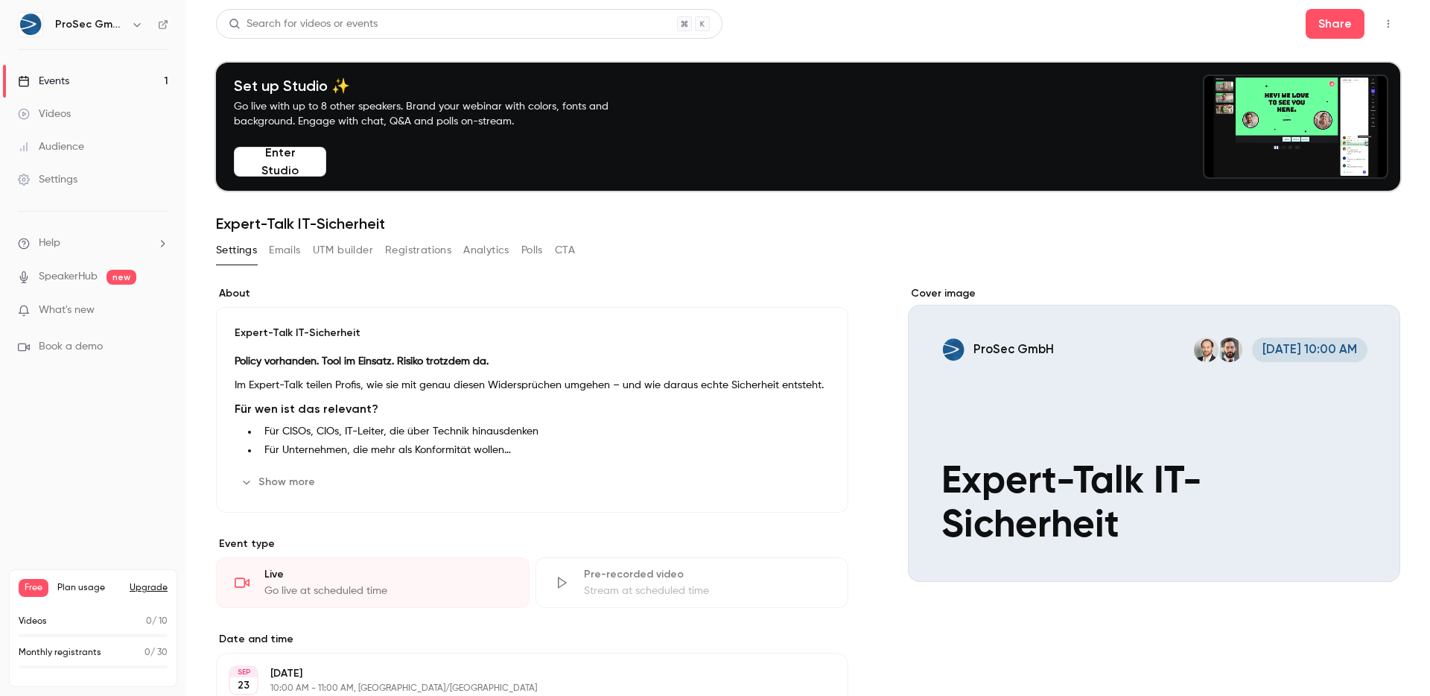
click at [54, 87] on div "Events" at bounding box center [43, 81] width 51 height 15
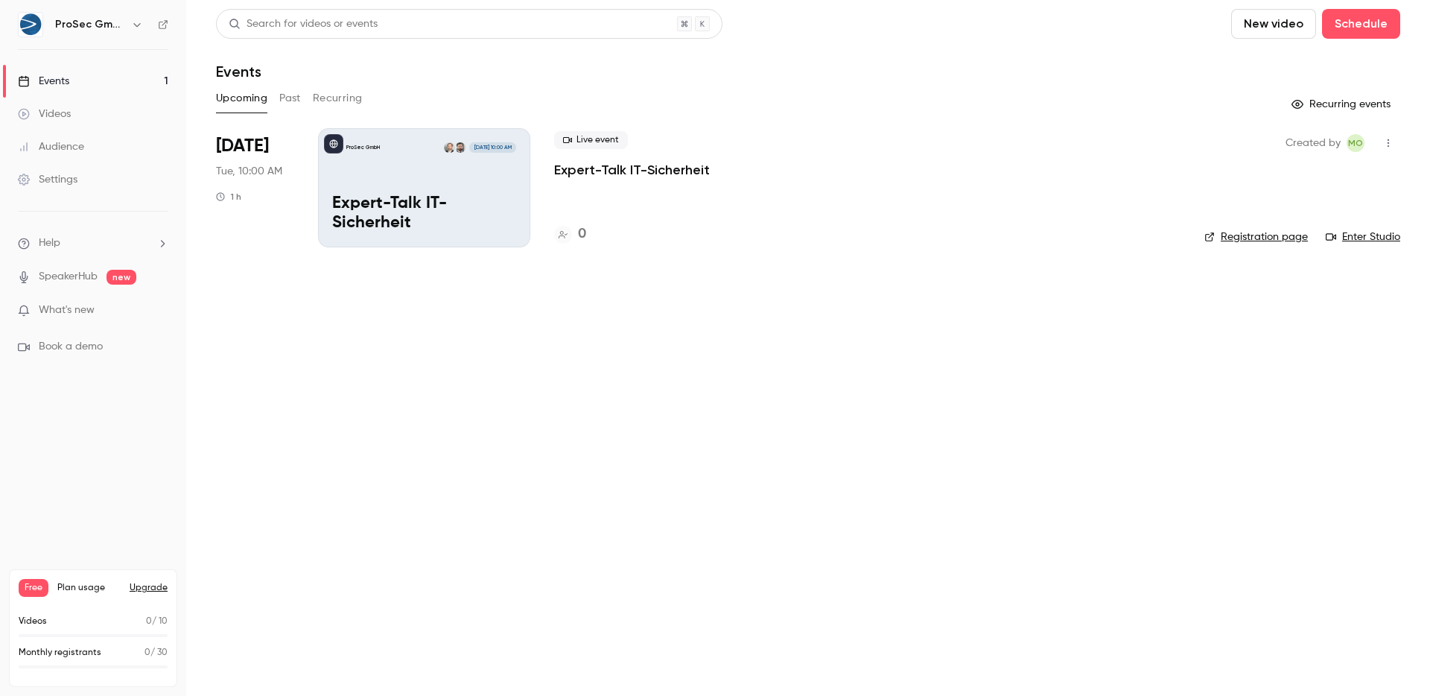
click at [68, 181] on div "Settings" at bounding box center [48, 179] width 60 height 15
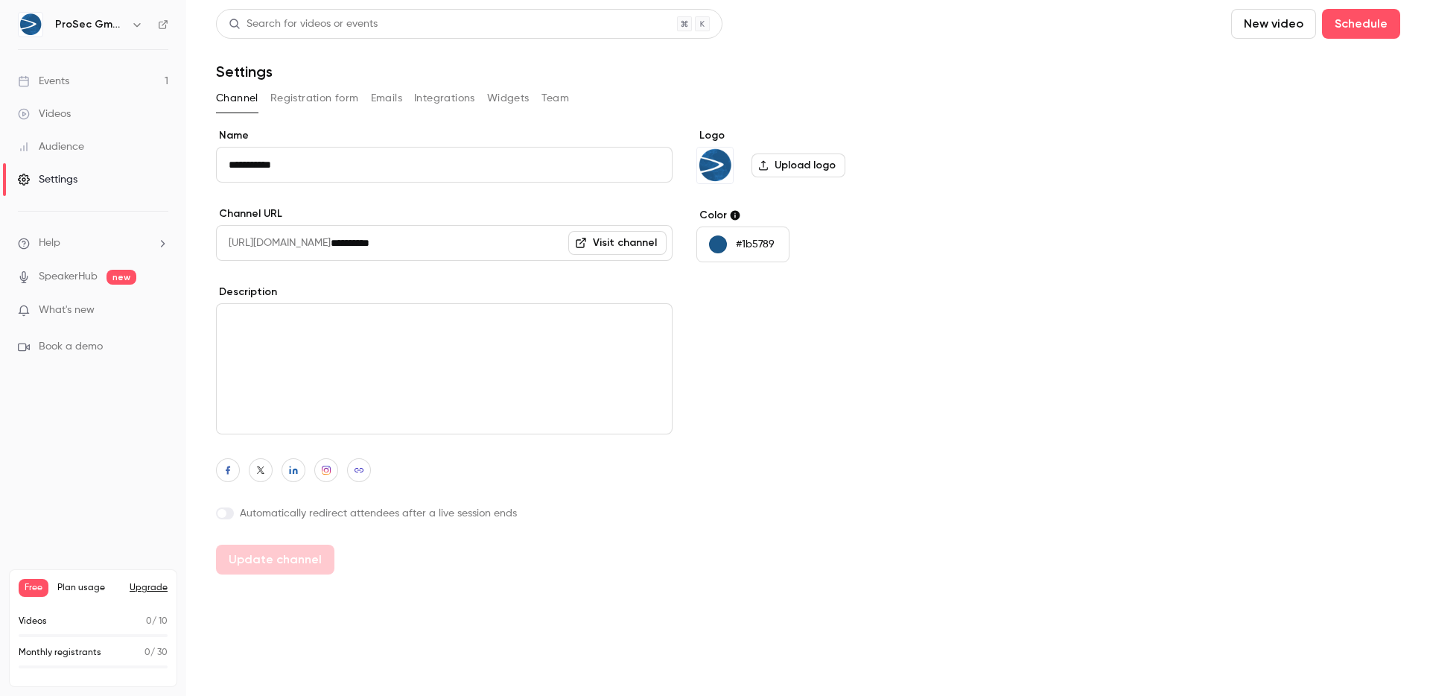
click at [159, 22] on icon at bounding box center [163, 24] width 9 height 9
click at [534, 98] on div "Channel Registration form Emails Integrations Widgets Team" at bounding box center [808, 98] width 1184 height 24
click at [518, 99] on button "Widgets" at bounding box center [508, 98] width 42 height 24
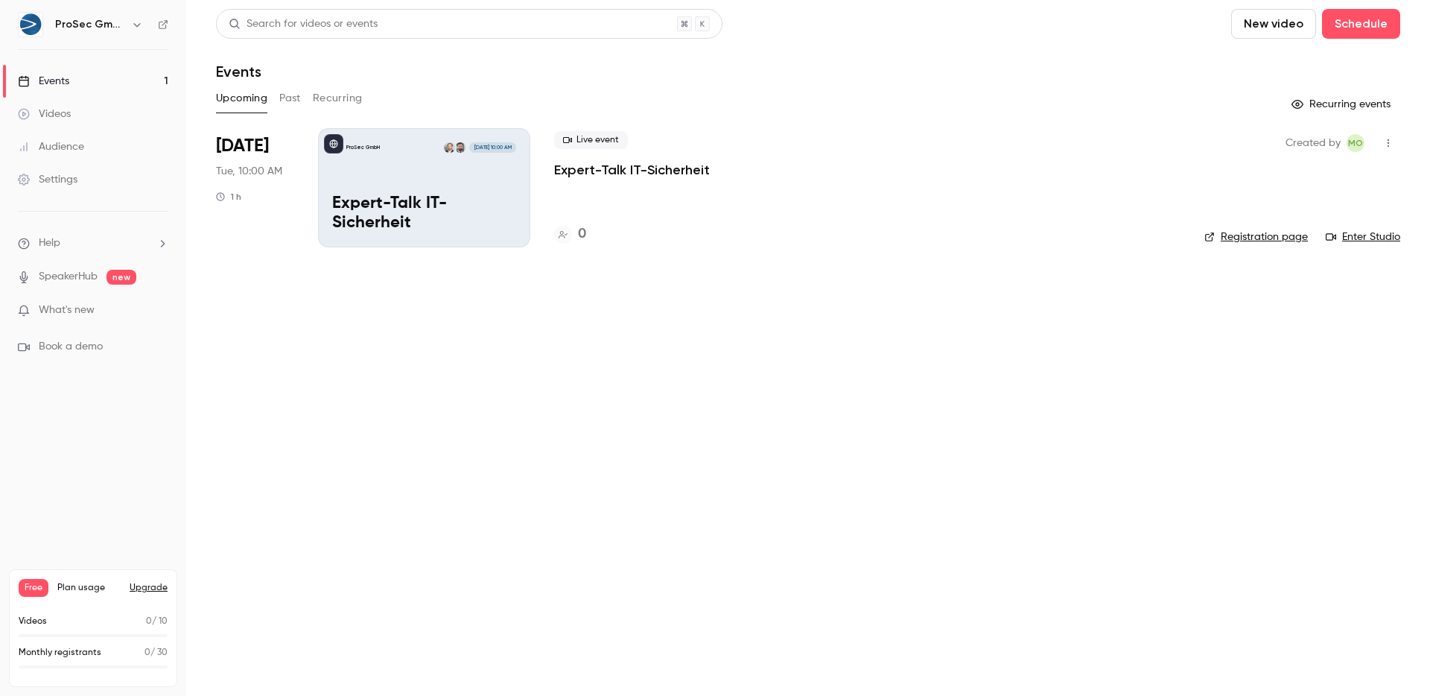
click at [114, 26] on h6 "ProSec GmbH" at bounding box center [90, 24] width 70 height 15
click at [121, 24] on h6 "ProSec GmbH" at bounding box center [90, 24] width 70 height 15
click at [136, 24] on icon "button" at bounding box center [136, 25] width 7 height 4
click at [88, 212] on div "Log out" at bounding box center [139, 216] width 170 height 15
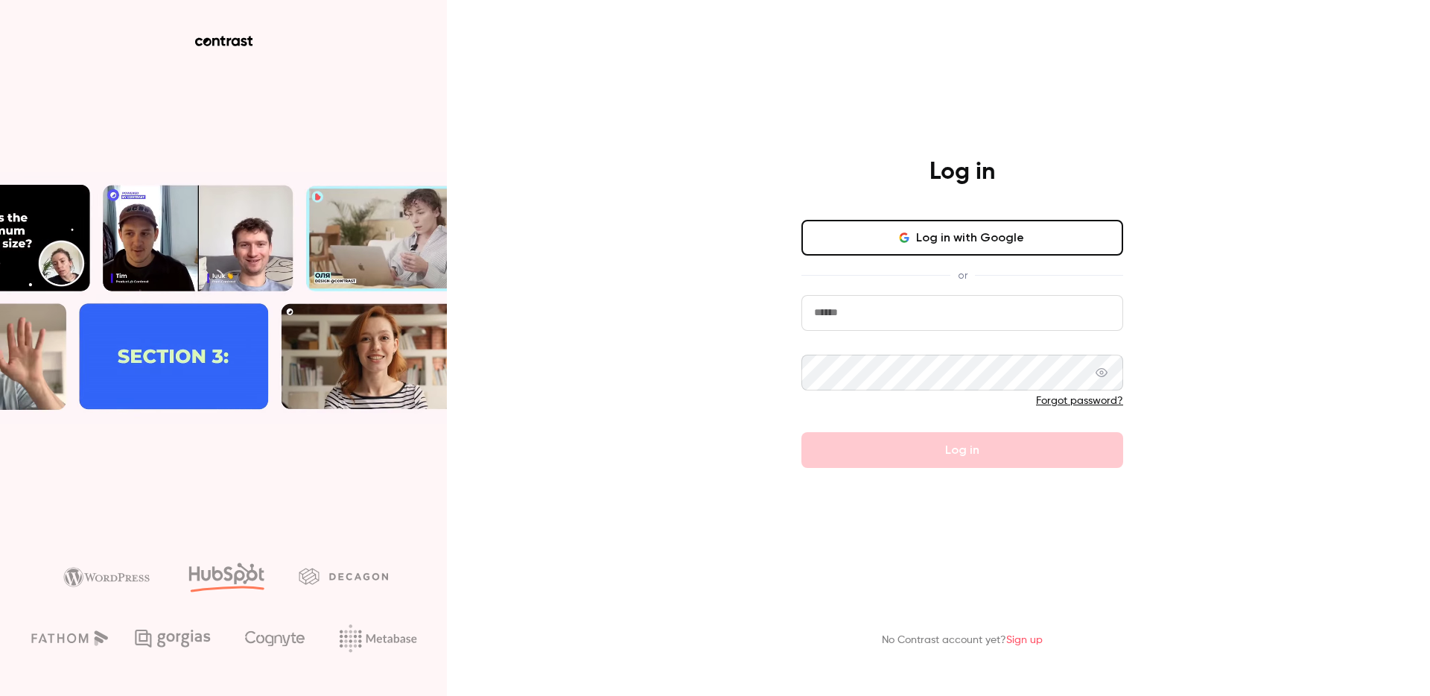
click at [904, 331] on form "Forgot password? Log in" at bounding box center [963, 381] width 322 height 173
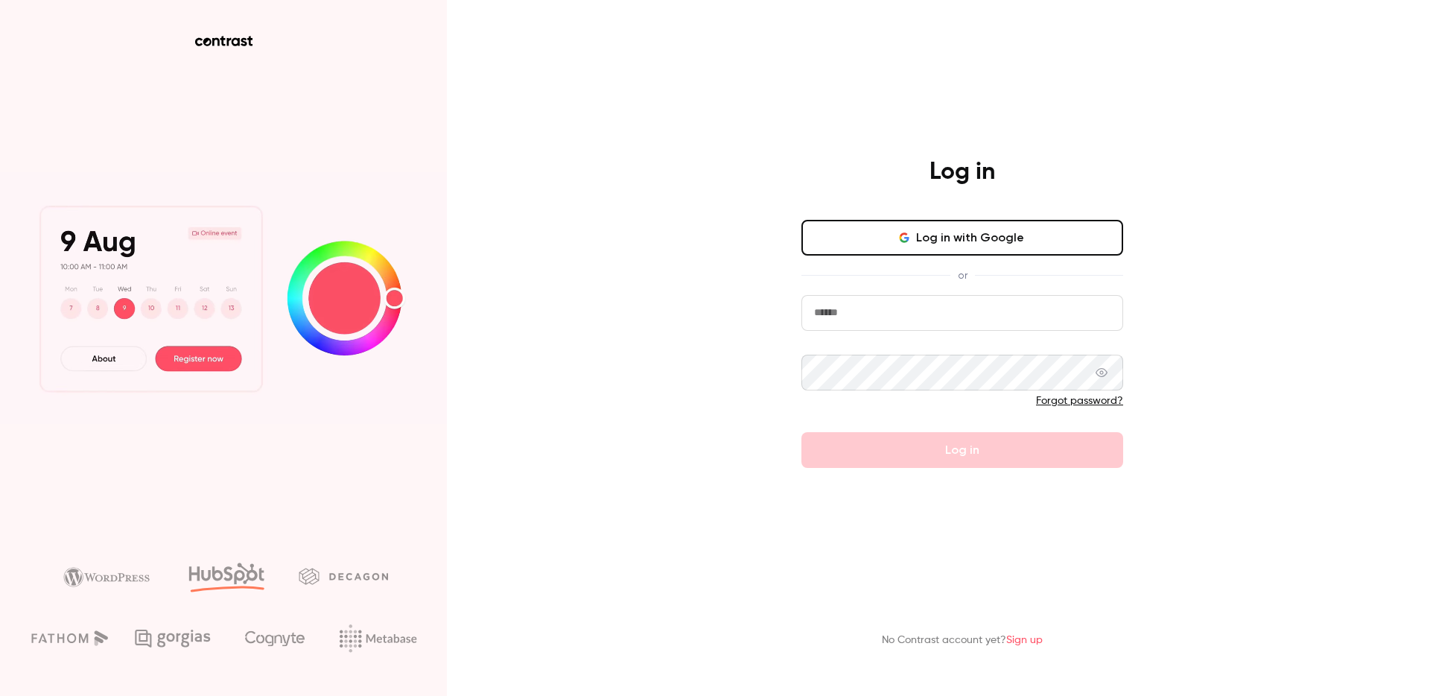
click at [898, 323] on input "email" at bounding box center [963, 313] width 322 height 36
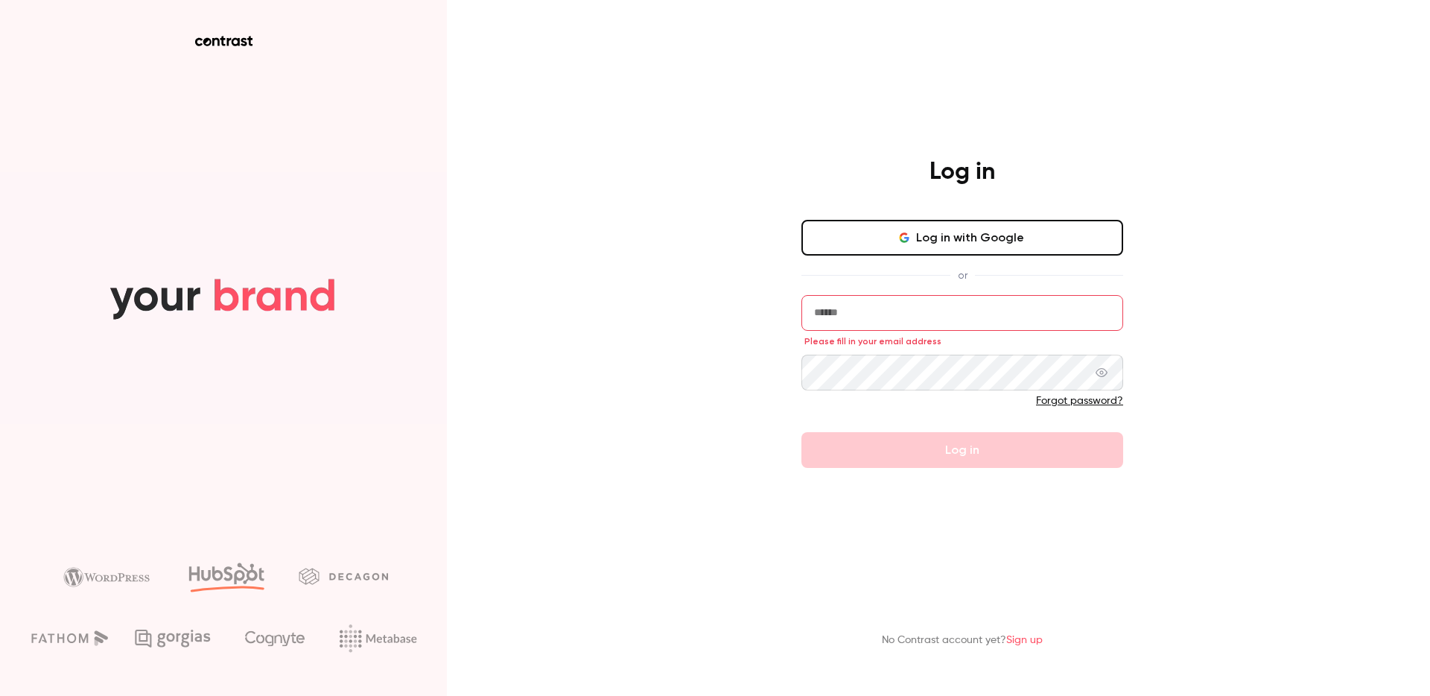
click at [1269, 375] on div "Log in Log in with Google or Please fill in your email address Forgot password?…" at bounding box center [715, 348] width 1430 height 696
click at [920, 340] on span "Please fill in your email address" at bounding box center [873, 341] width 137 height 12
click at [916, 323] on input "email" at bounding box center [963, 313] width 322 height 36
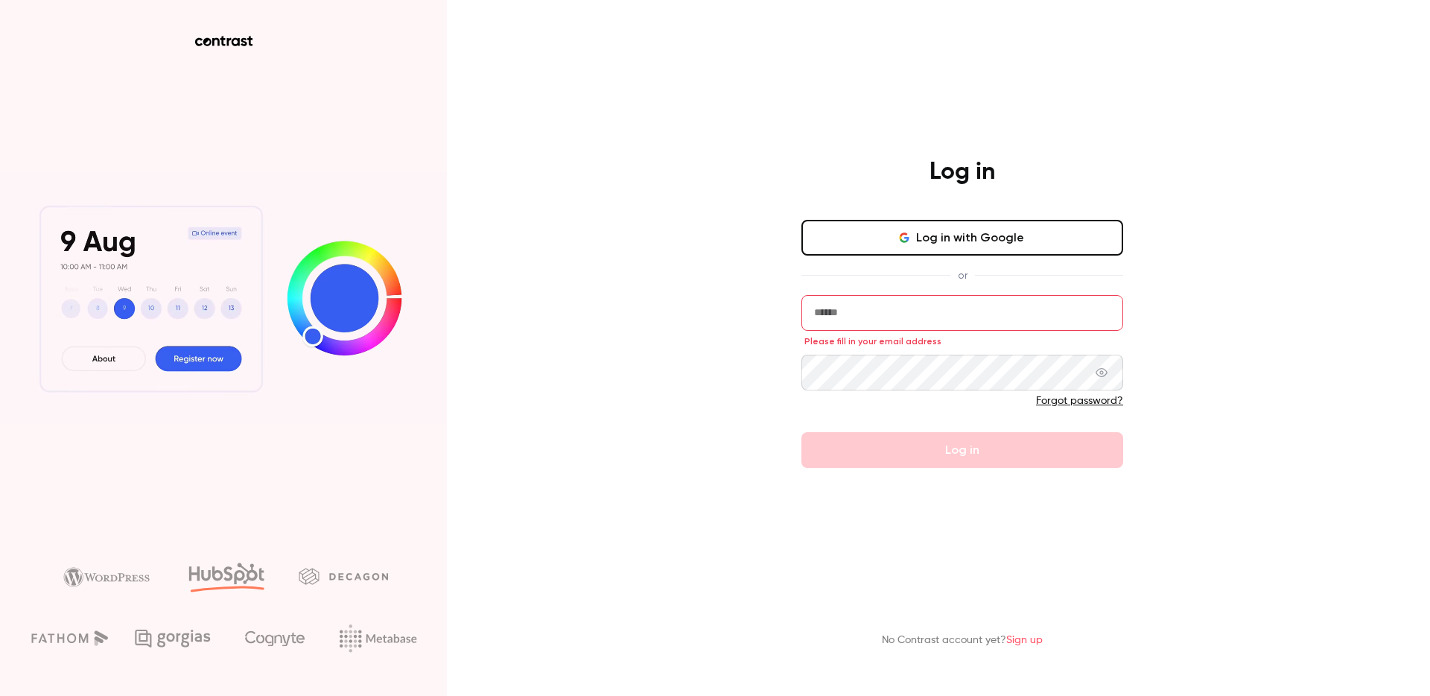
click at [949, 300] on input "email" at bounding box center [963, 313] width 322 height 36
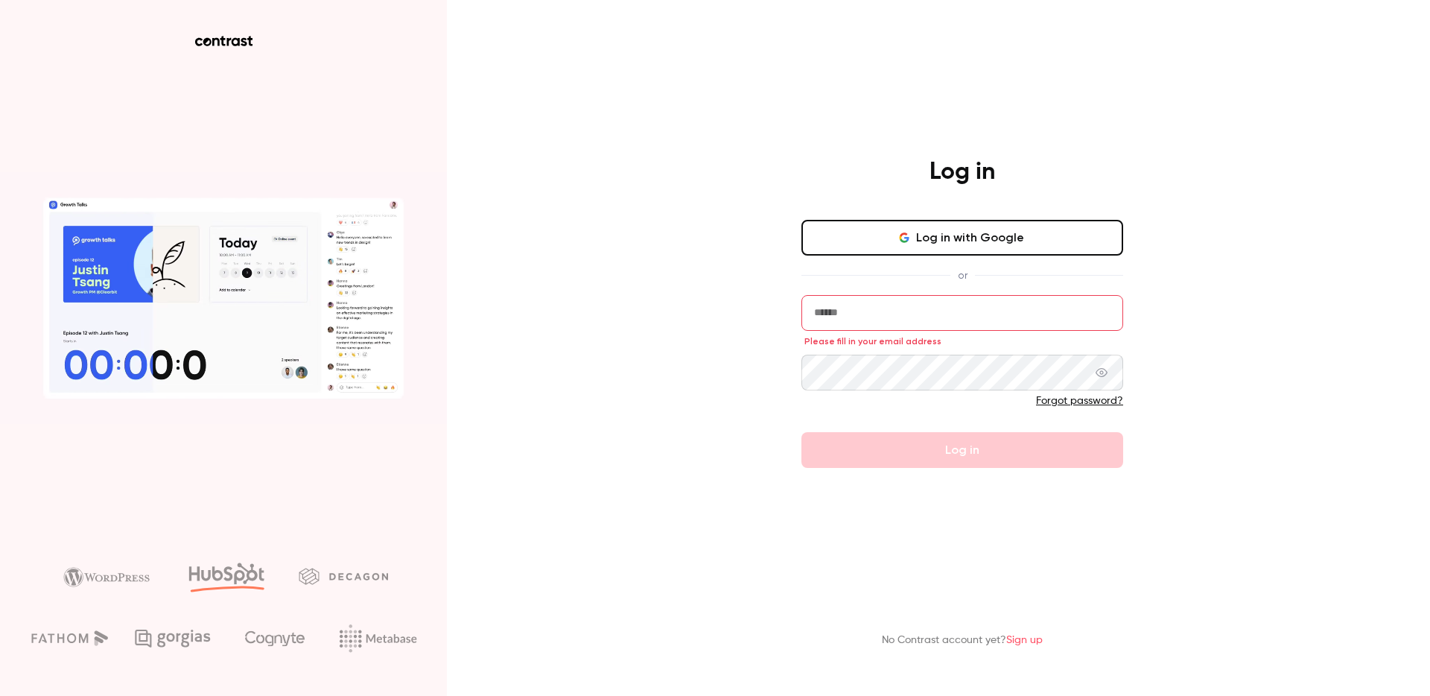
click at [949, 301] on input "email" at bounding box center [963, 313] width 322 height 36
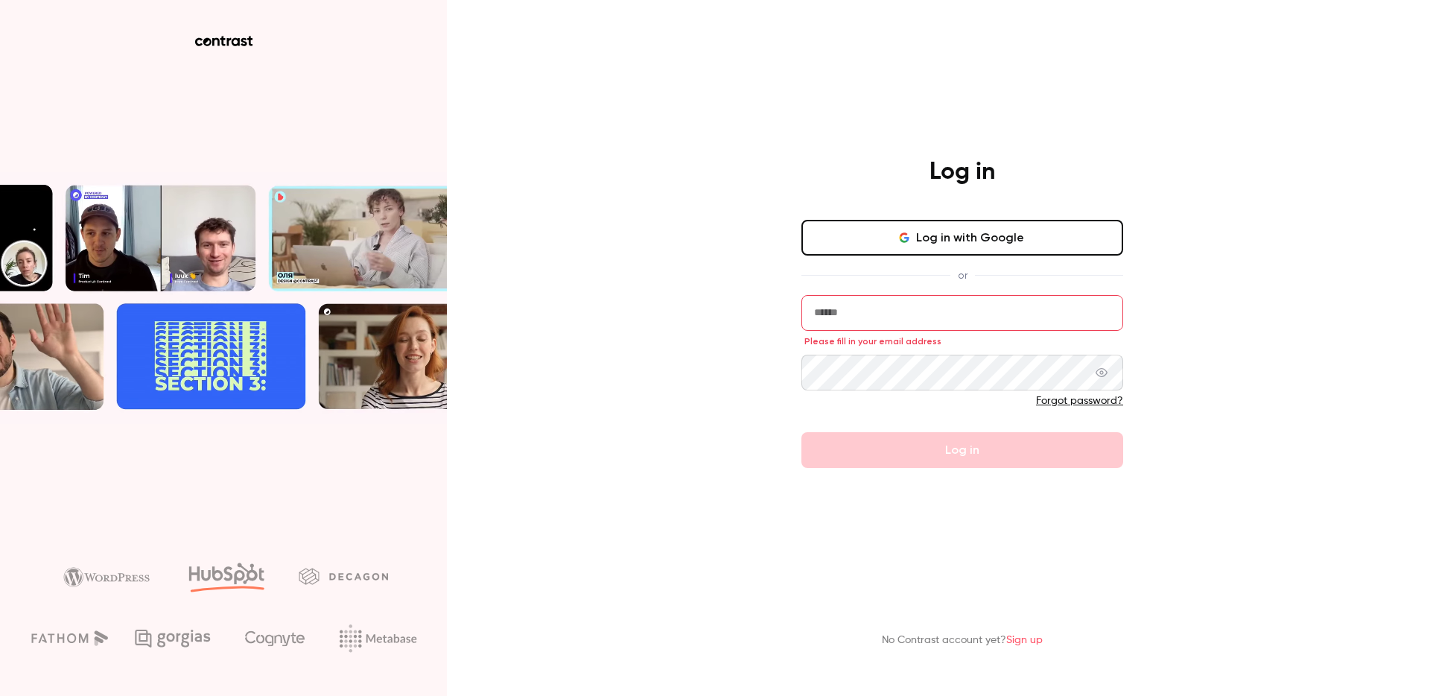
click at [985, 305] on input "email" at bounding box center [963, 313] width 322 height 36
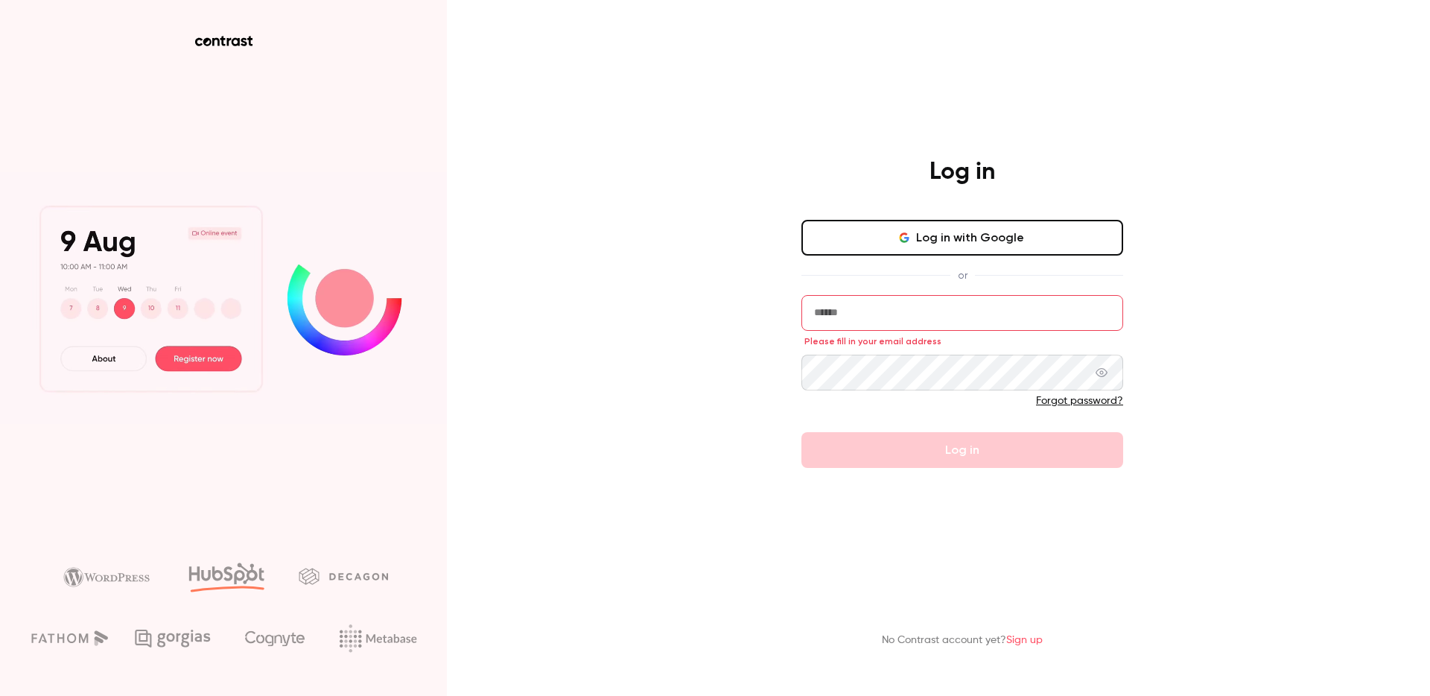
click at [985, 305] on input "email" at bounding box center [963, 313] width 322 height 36
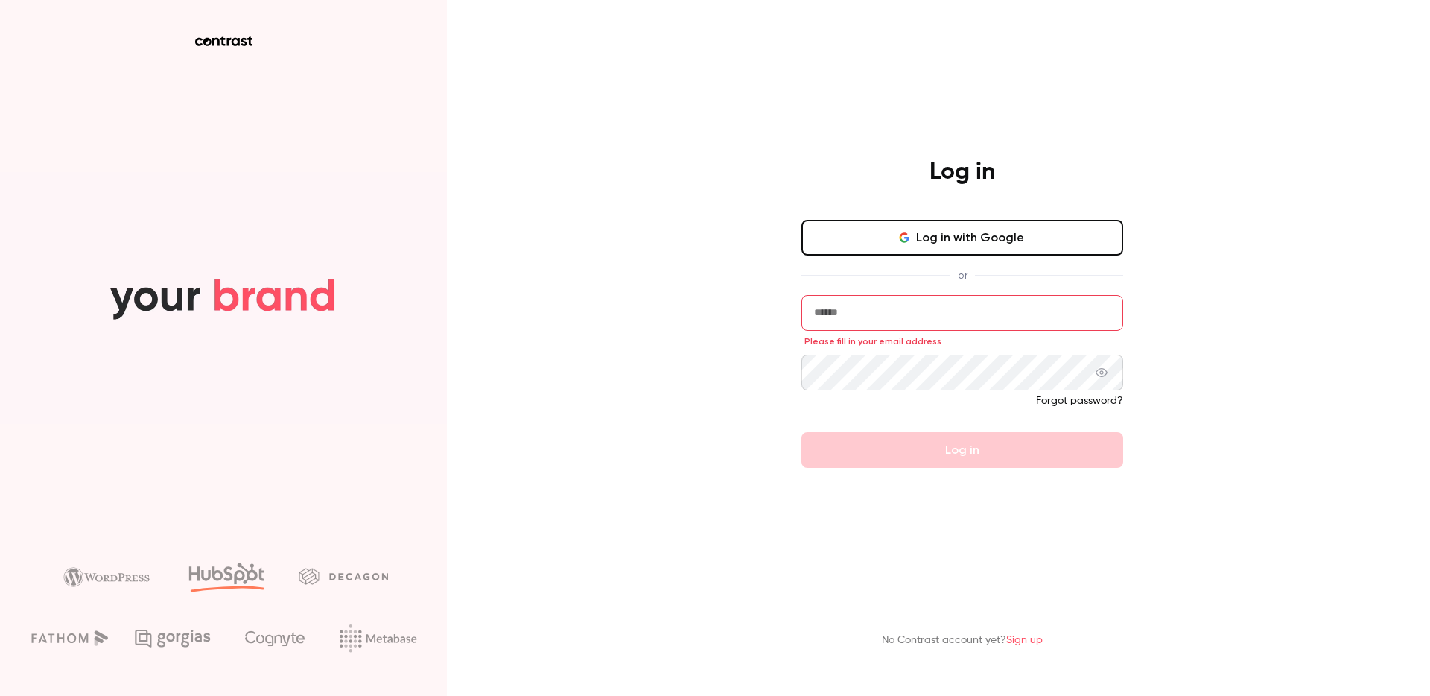
click at [986, 306] on input "email" at bounding box center [963, 313] width 322 height 36
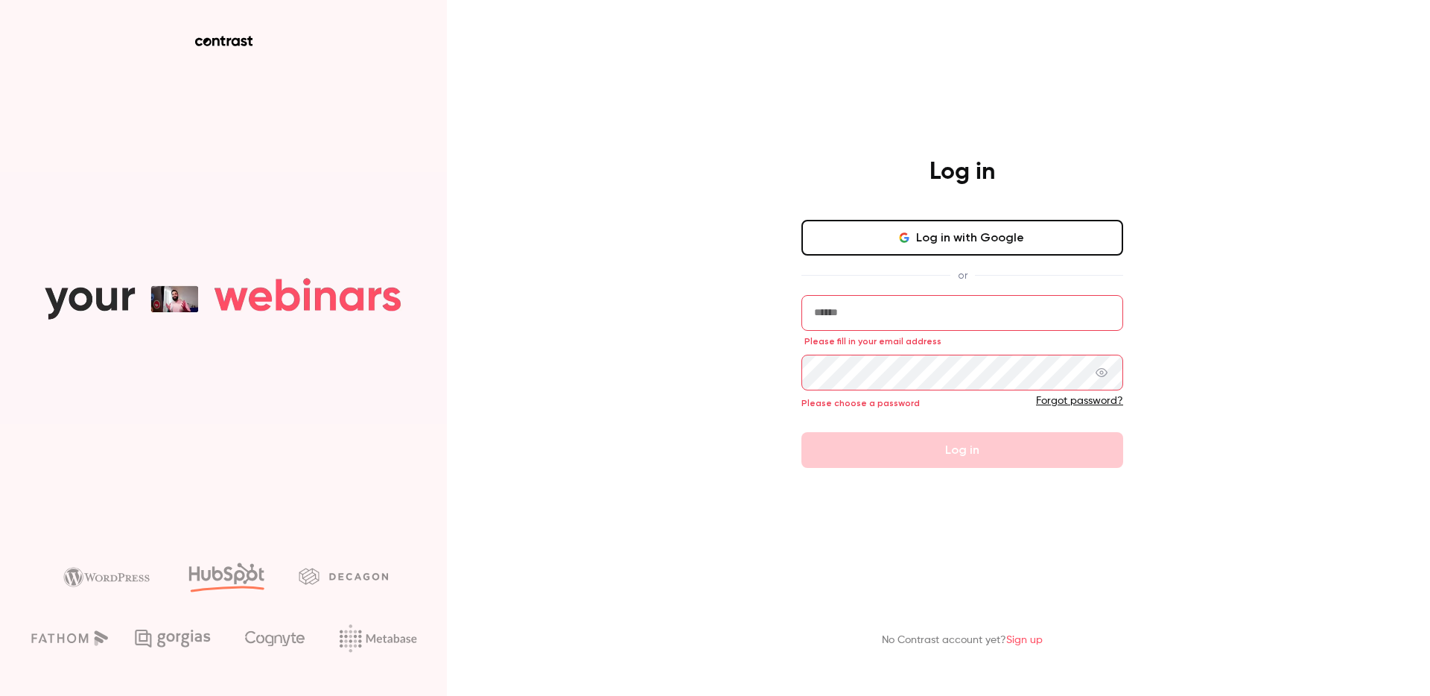
click at [1060, 393] on div "Forgot password?" at bounding box center [963, 400] width 322 height 15
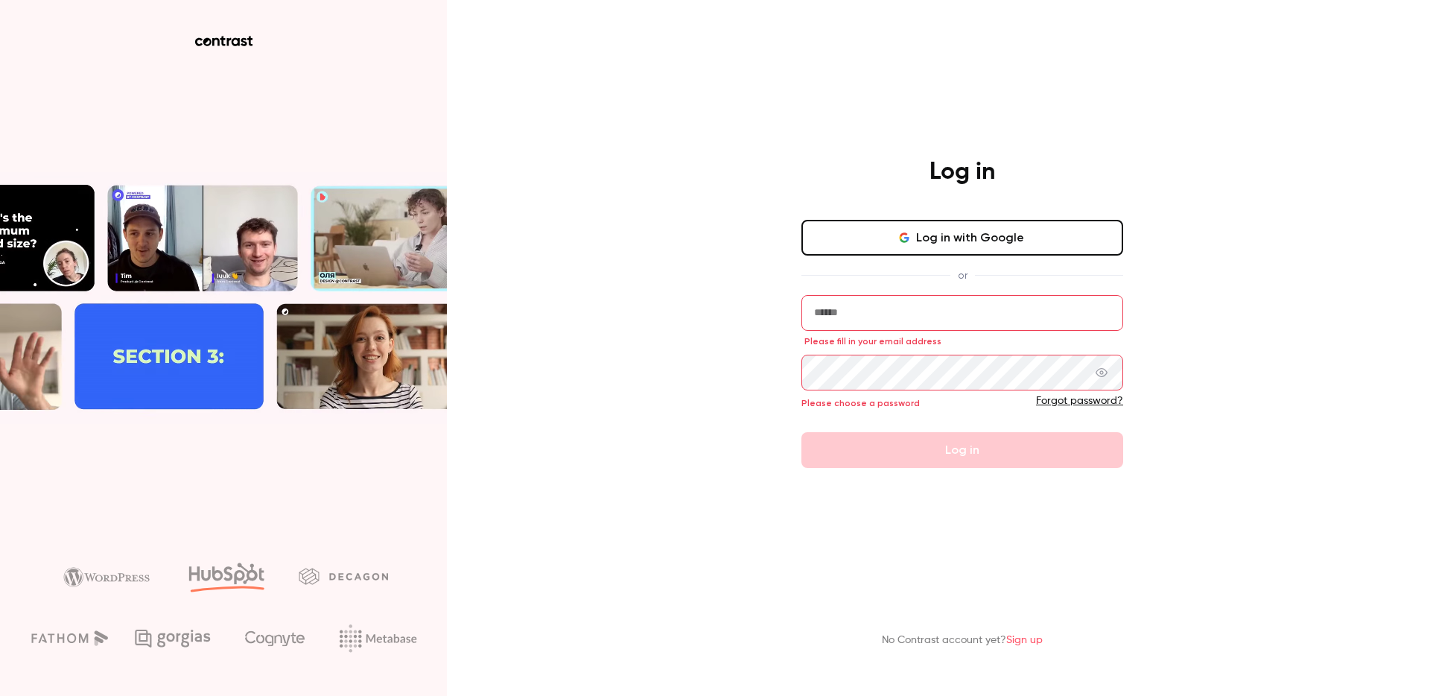
click at [1059, 398] on link "Forgot password?" at bounding box center [1079, 401] width 87 height 10
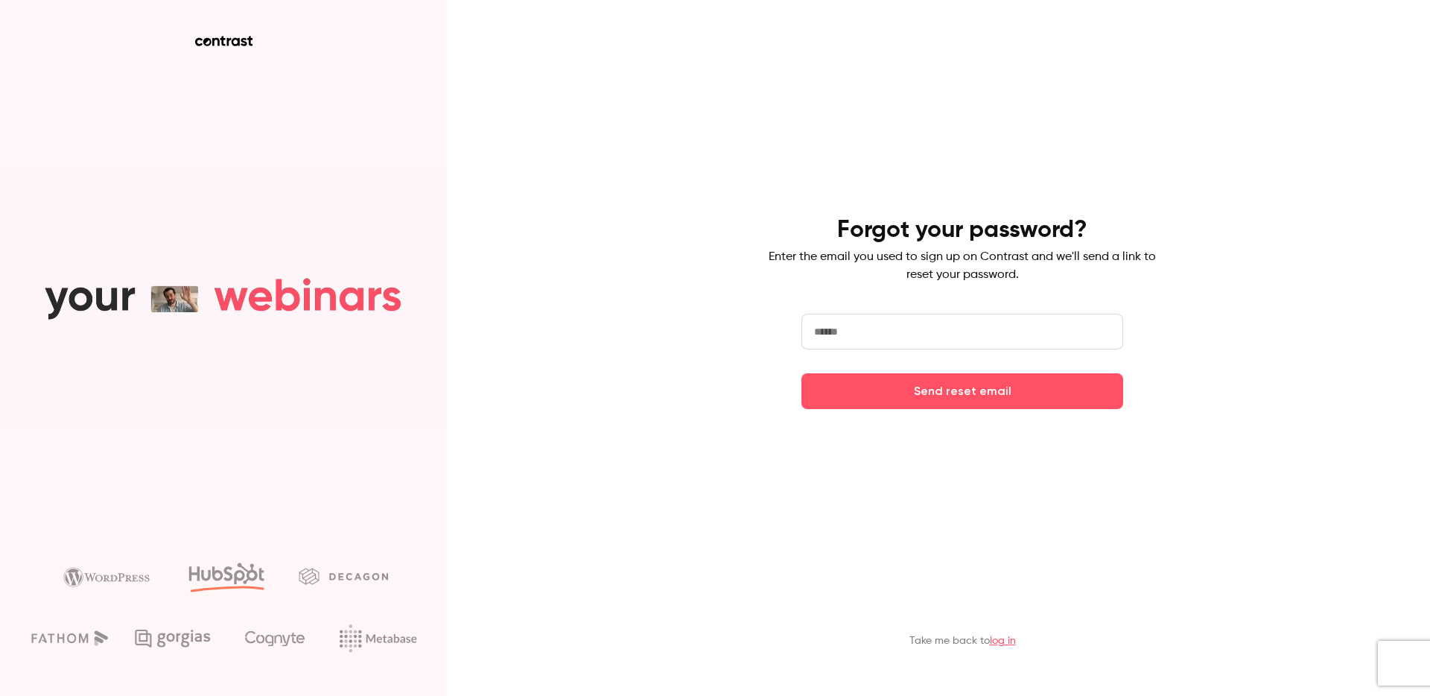
click at [880, 322] on input "email" at bounding box center [963, 332] width 322 height 36
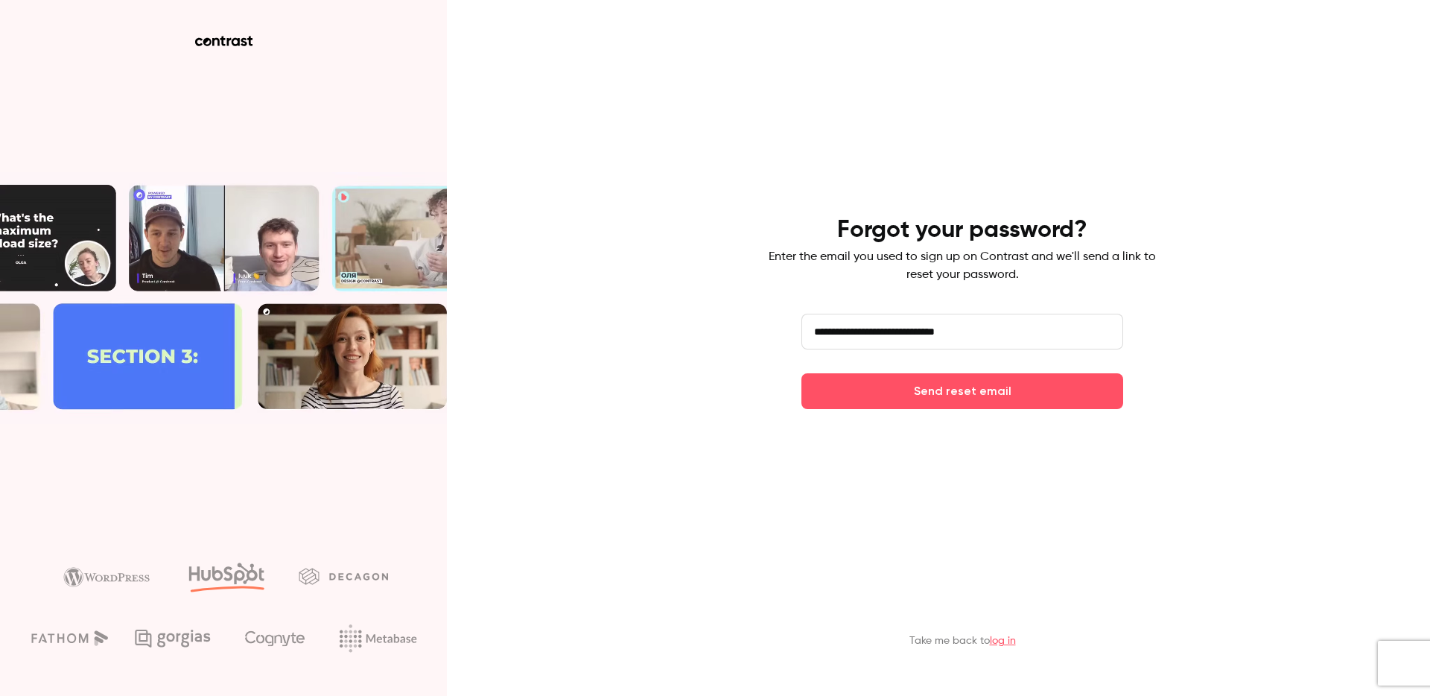
type input "**********"
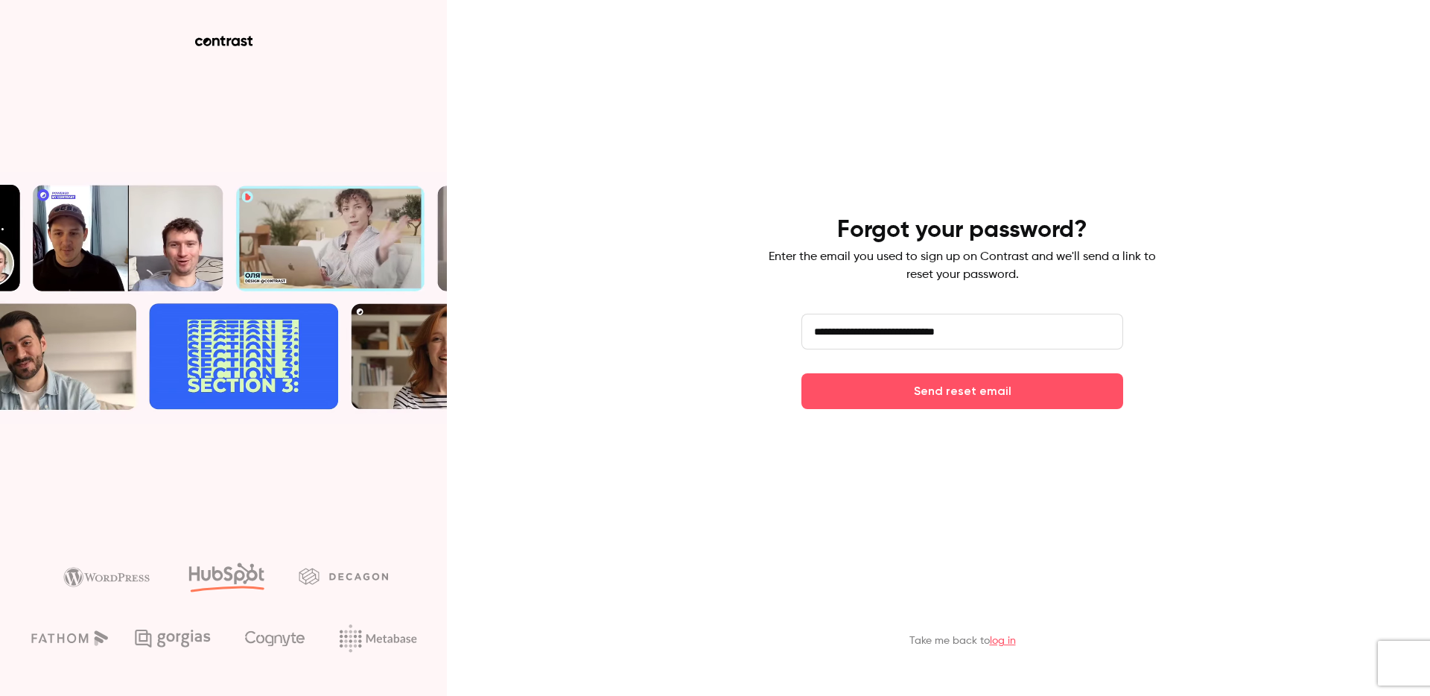
click at [802, 373] on button "Send reset email" at bounding box center [963, 391] width 322 height 36
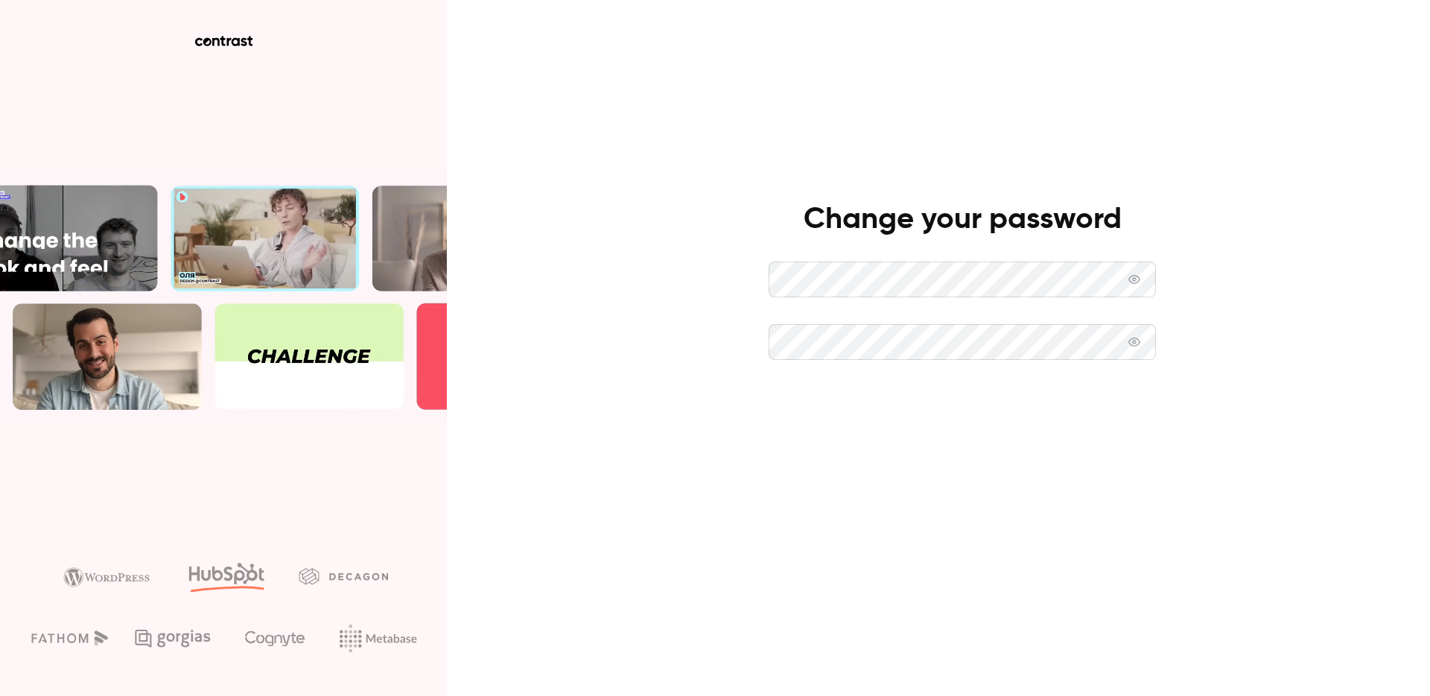
click at [1003, 403] on button "Set new password" at bounding box center [962, 405] width 387 height 36
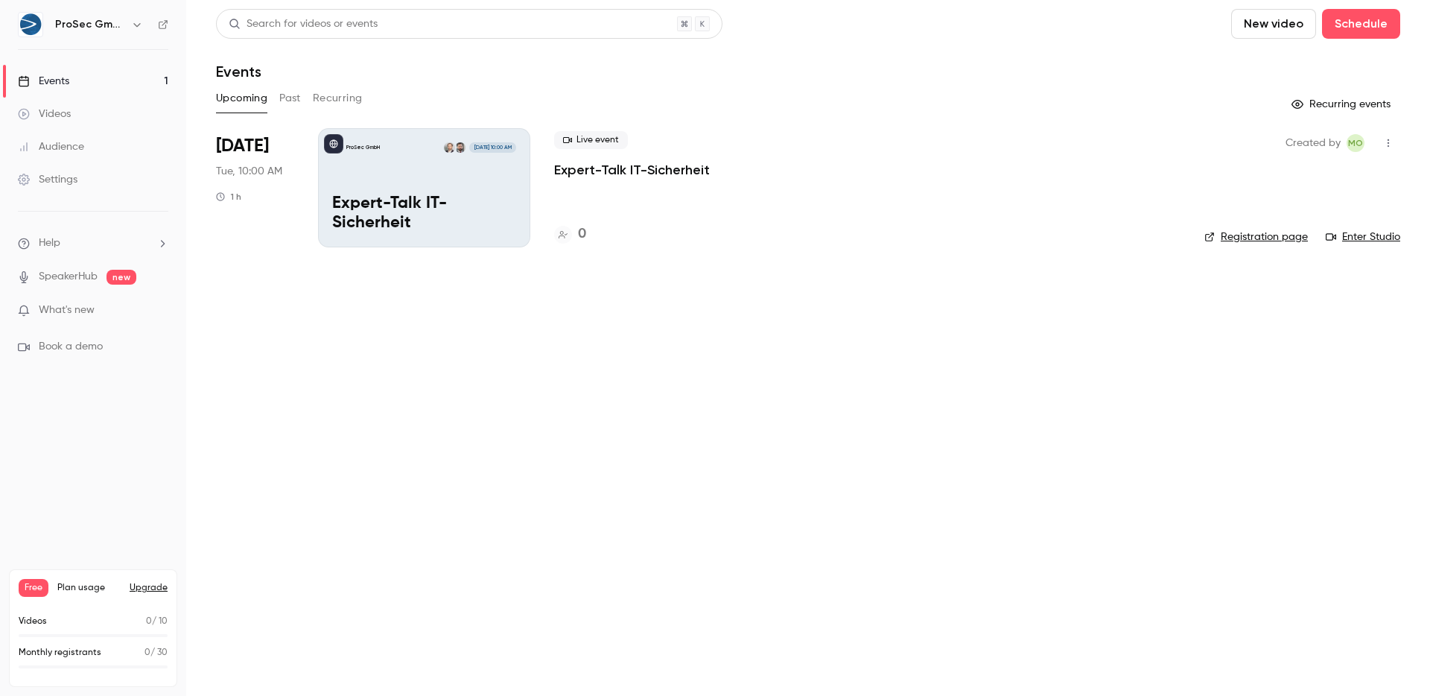
click at [392, 214] on p "Expert-Talk IT-Sicherheit" at bounding box center [424, 213] width 184 height 39
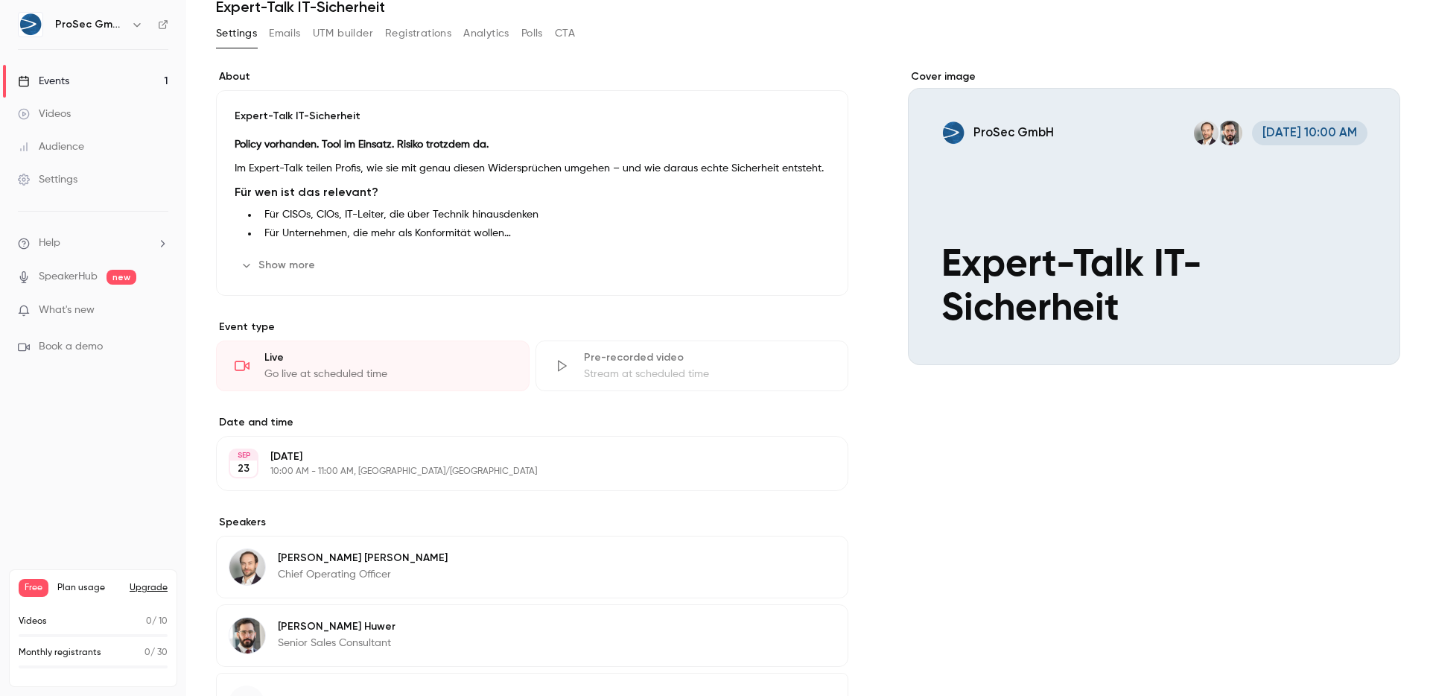
scroll to position [347, 0]
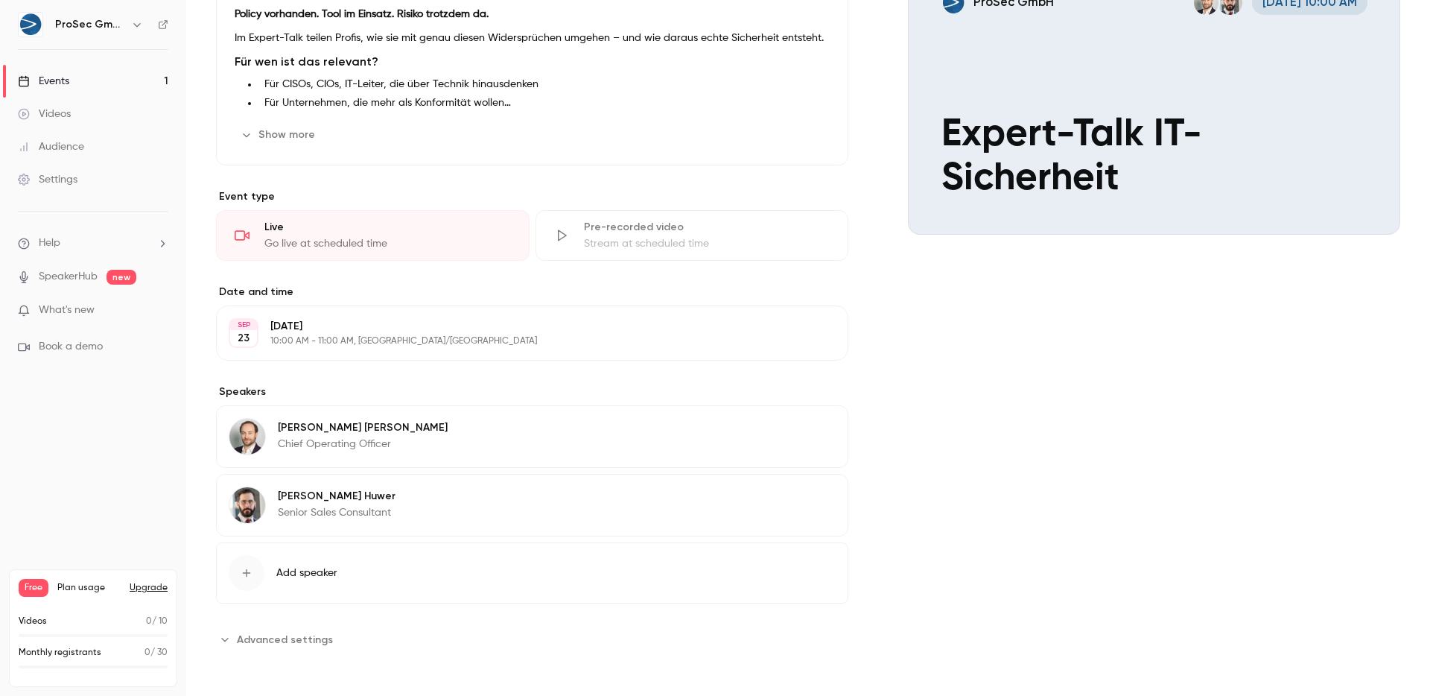
click at [127, 34] on div "ProSec GmbH" at bounding box center [93, 24] width 150 height 25
click at [131, 30] on icon "button" at bounding box center [137, 25] width 12 height 12
click at [128, 30] on div at bounding box center [715, 348] width 1430 height 696
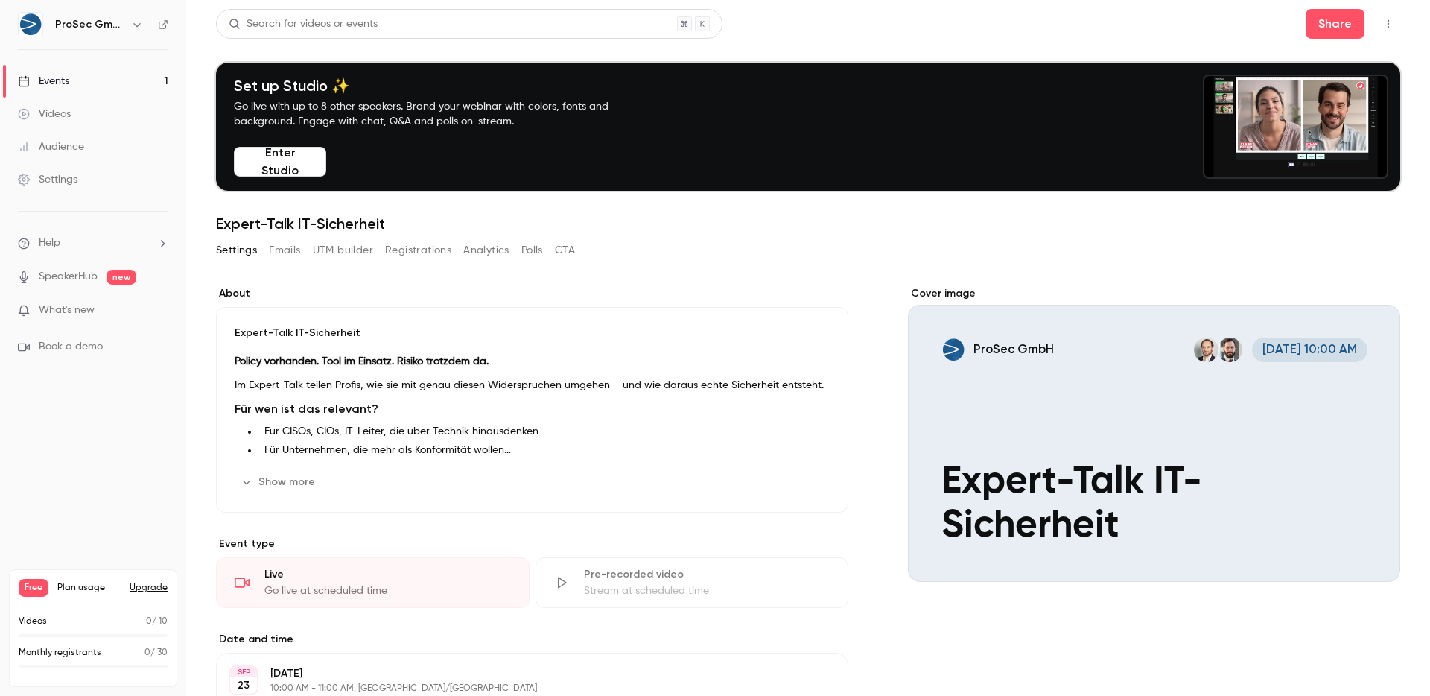
scroll to position [9, 0]
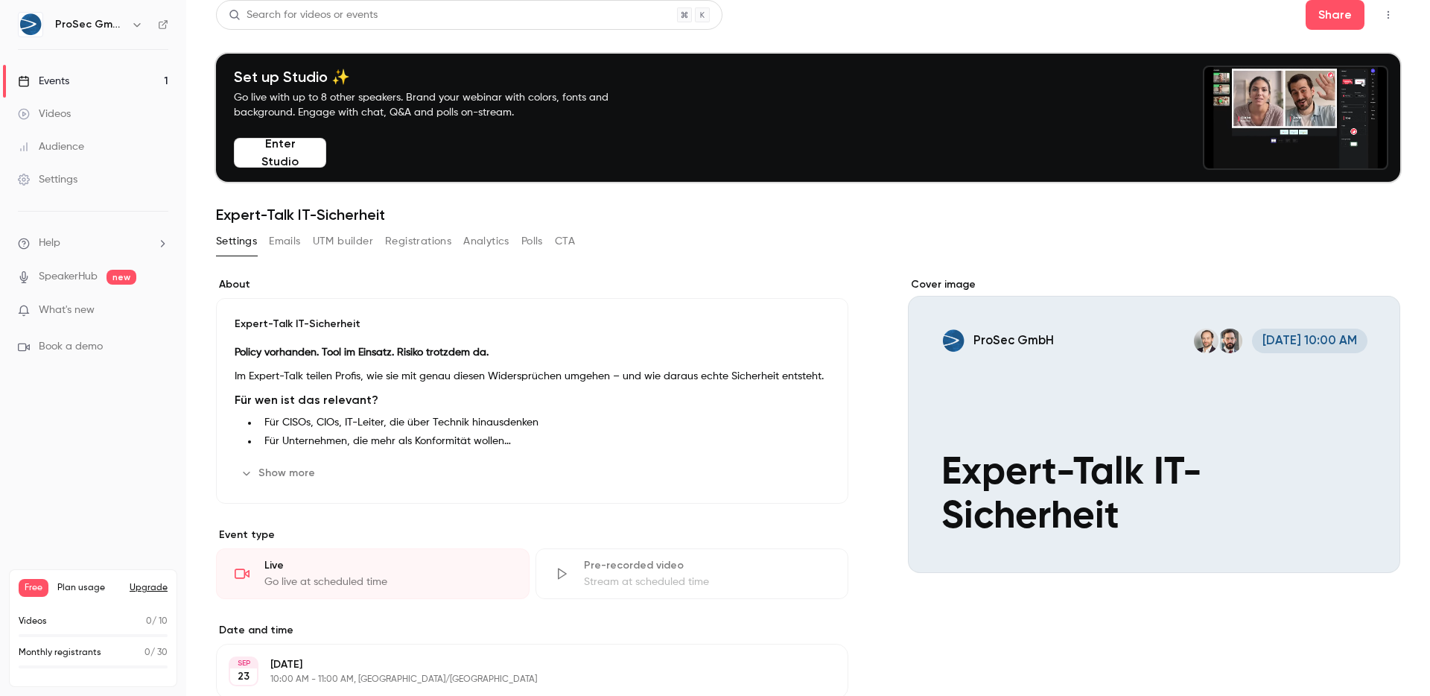
click at [317, 482] on button "Show more" at bounding box center [279, 473] width 89 height 24
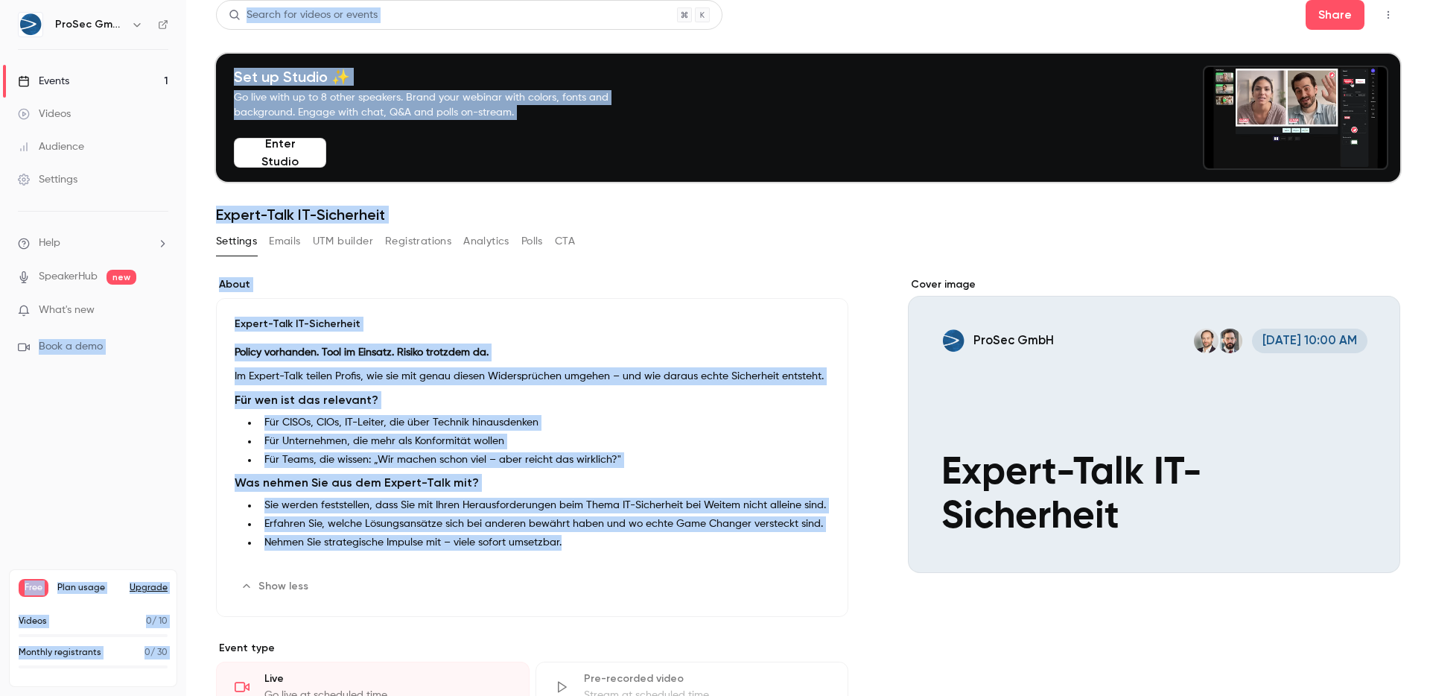
drag, startPoint x: 555, startPoint y: 504, endPoint x: 183, endPoint y: 313, distance: 417.8
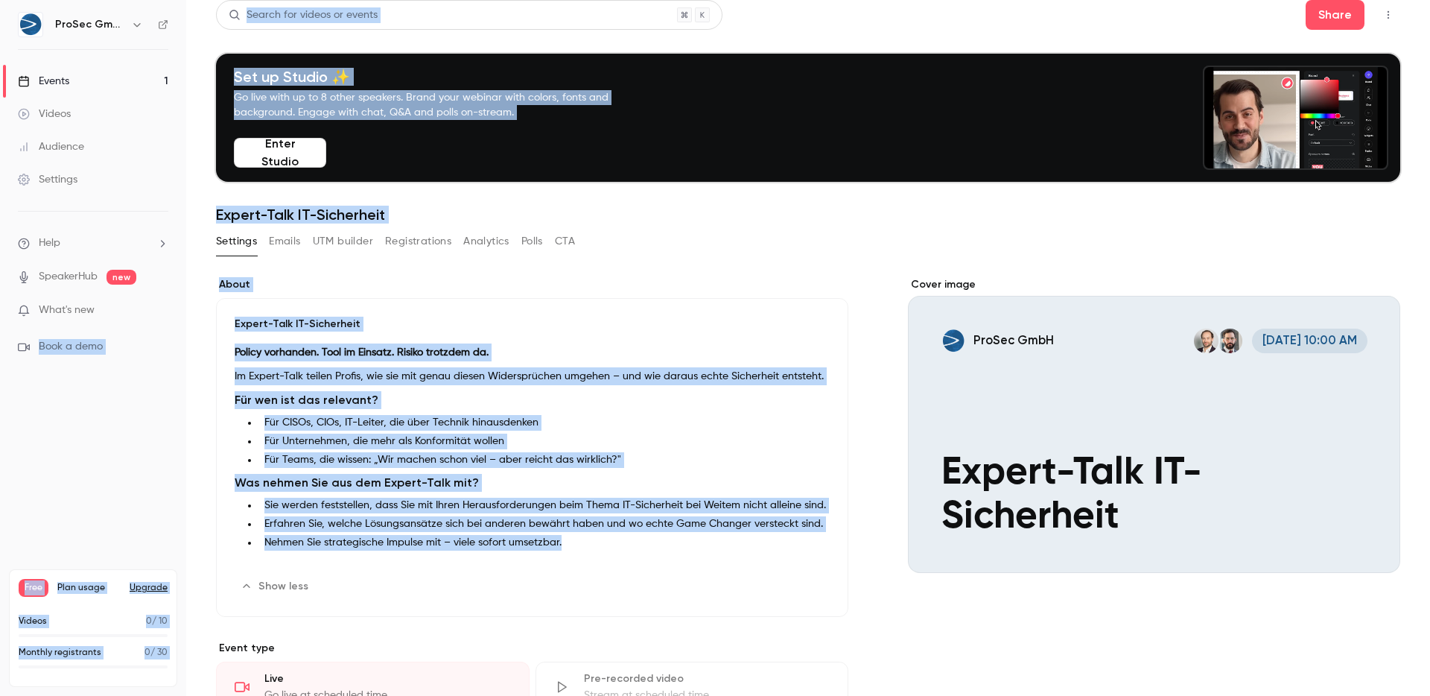
click at [183, 313] on div "ProSec GmbH Events 1 Videos Audience Settings Help SpeakerHub new What's new Bo…" at bounding box center [715, 348] width 1430 height 696
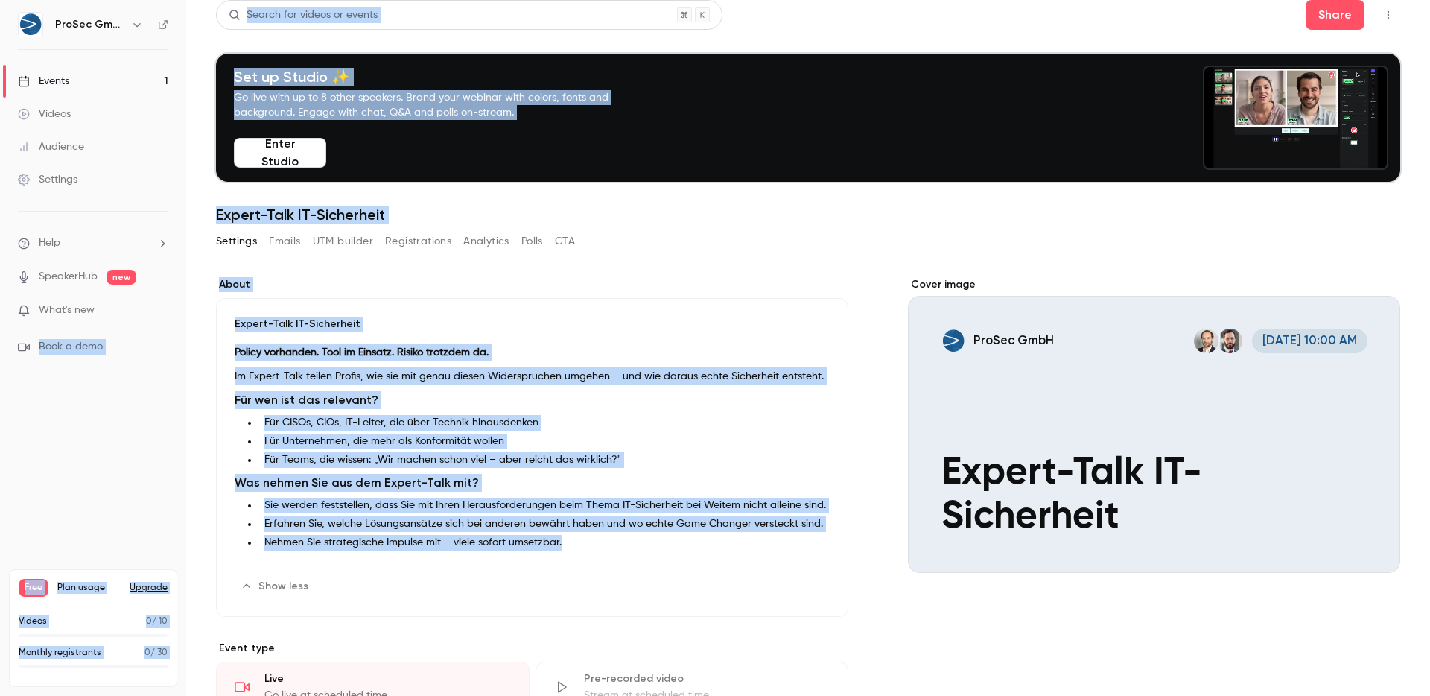
click at [544, 278] on label "About" at bounding box center [532, 284] width 632 height 15
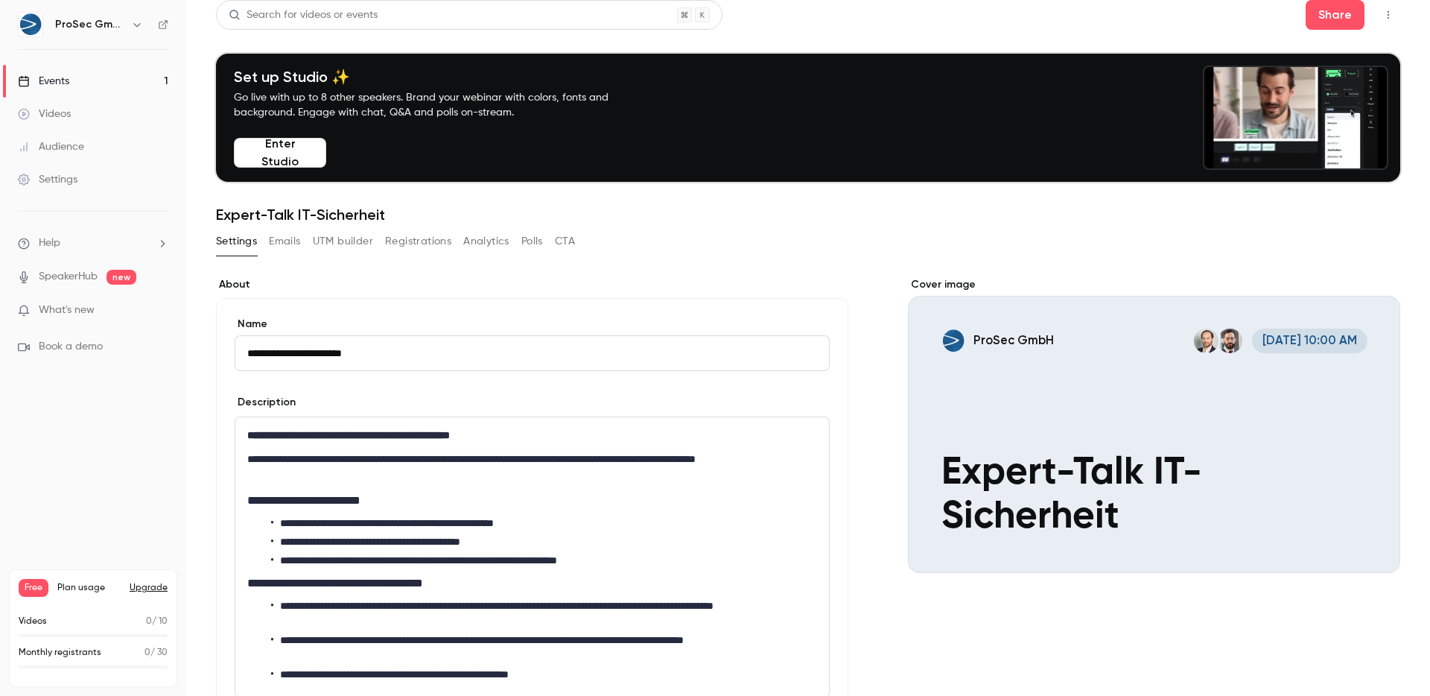
drag, startPoint x: 513, startPoint y: 305, endPoint x: 521, endPoint y: 306, distance: 8.3
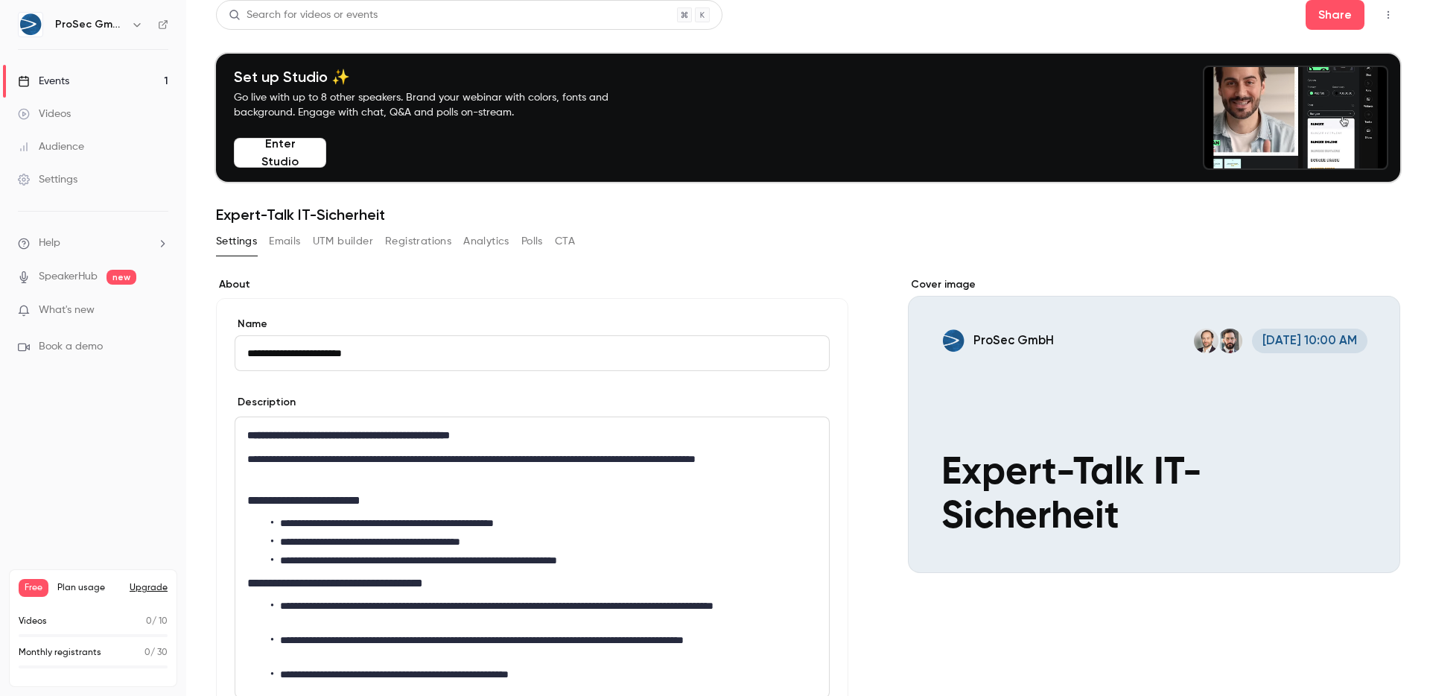
click at [513, 305] on div "**********" at bounding box center [532, 534] width 632 height 472
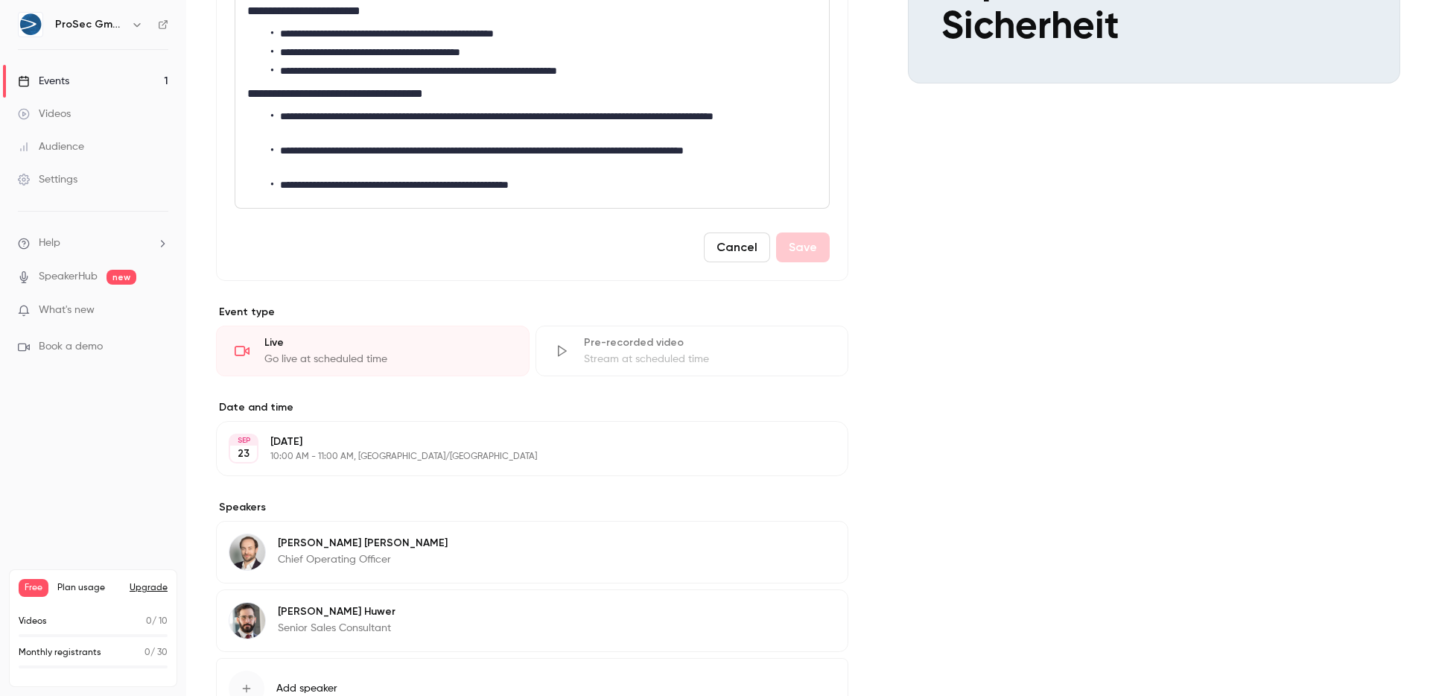
scroll to position [489, 0]
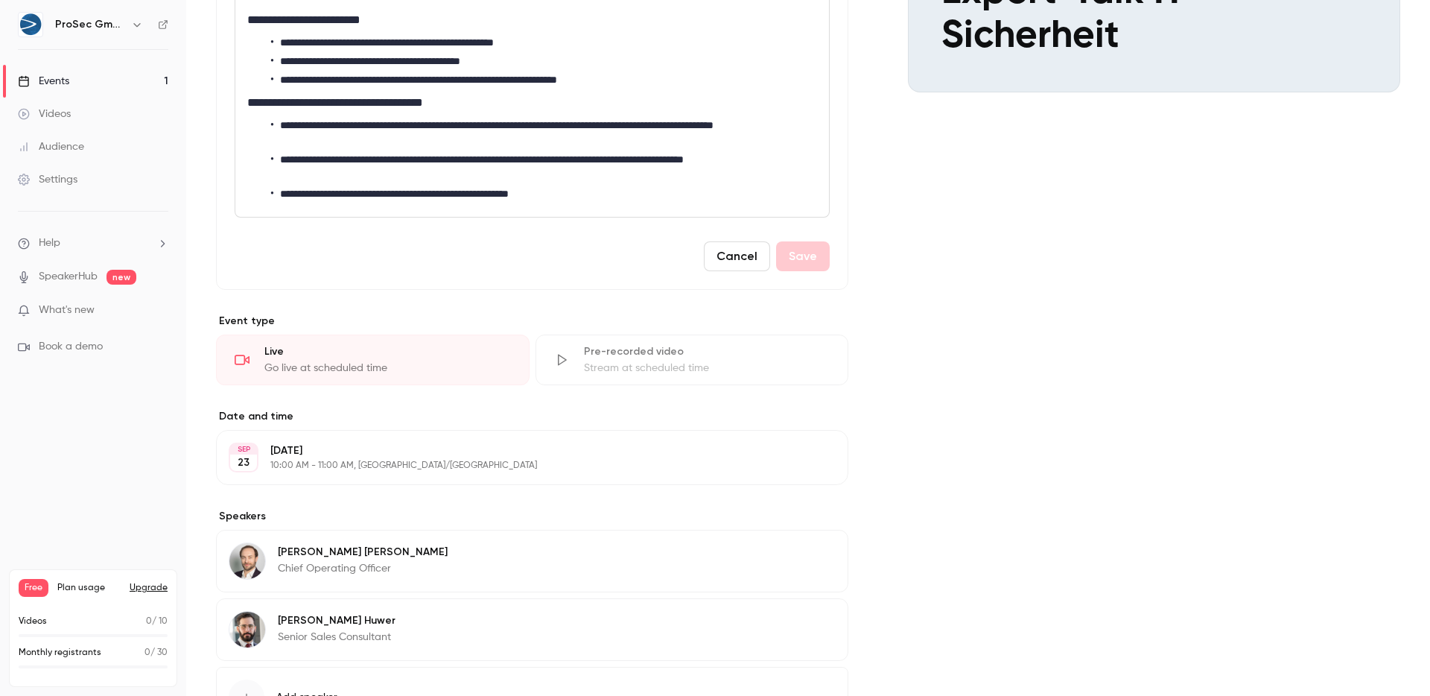
click at [1086, 544] on div "Cover image ProSec GmbH Sep 23, 10:00 AM Expert-Talk IT-Sicherheit" at bounding box center [1154, 286] width 492 height 979
click at [1015, 367] on div "Cover image ProSec GmbH Sep 23, 10:00 AM Expert-Talk IT-Sicherheit" at bounding box center [1154, 286] width 492 height 979
click at [747, 261] on button "Cancel" at bounding box center [737, 256] width 66 height 30
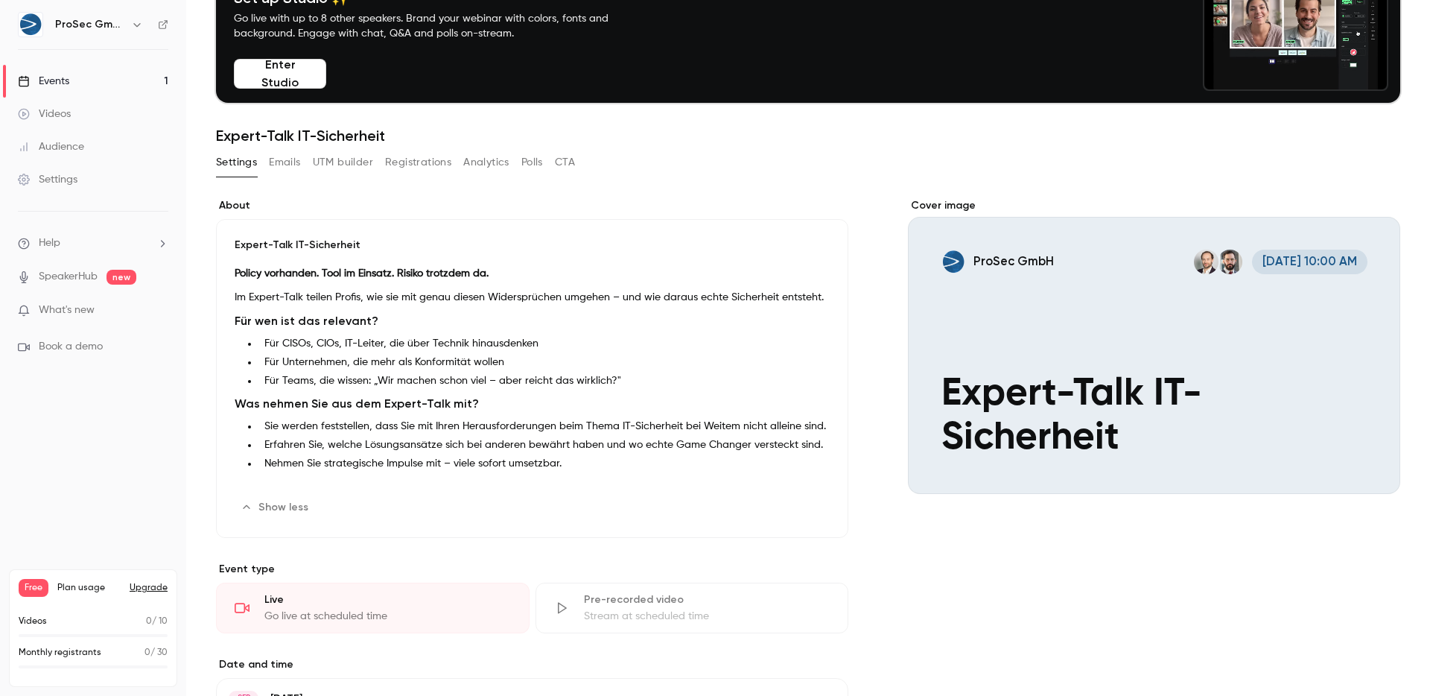
scroll to position [0, 0]
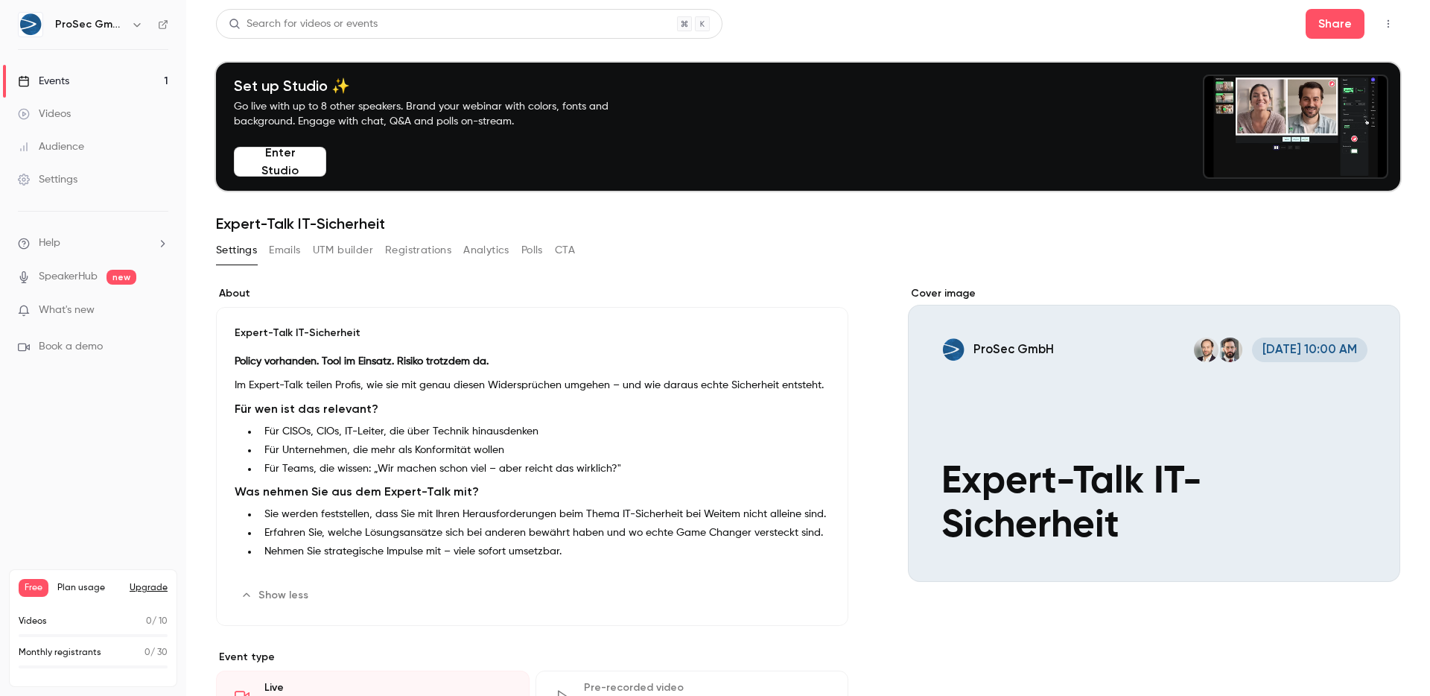
click at [889, 21] on div "Search for videos or events Share" at bounding box center [808, 24] width 1184 height 30
click at [283, 255] on button "Emails" at bounding box center [284, 250] width 31 height 24
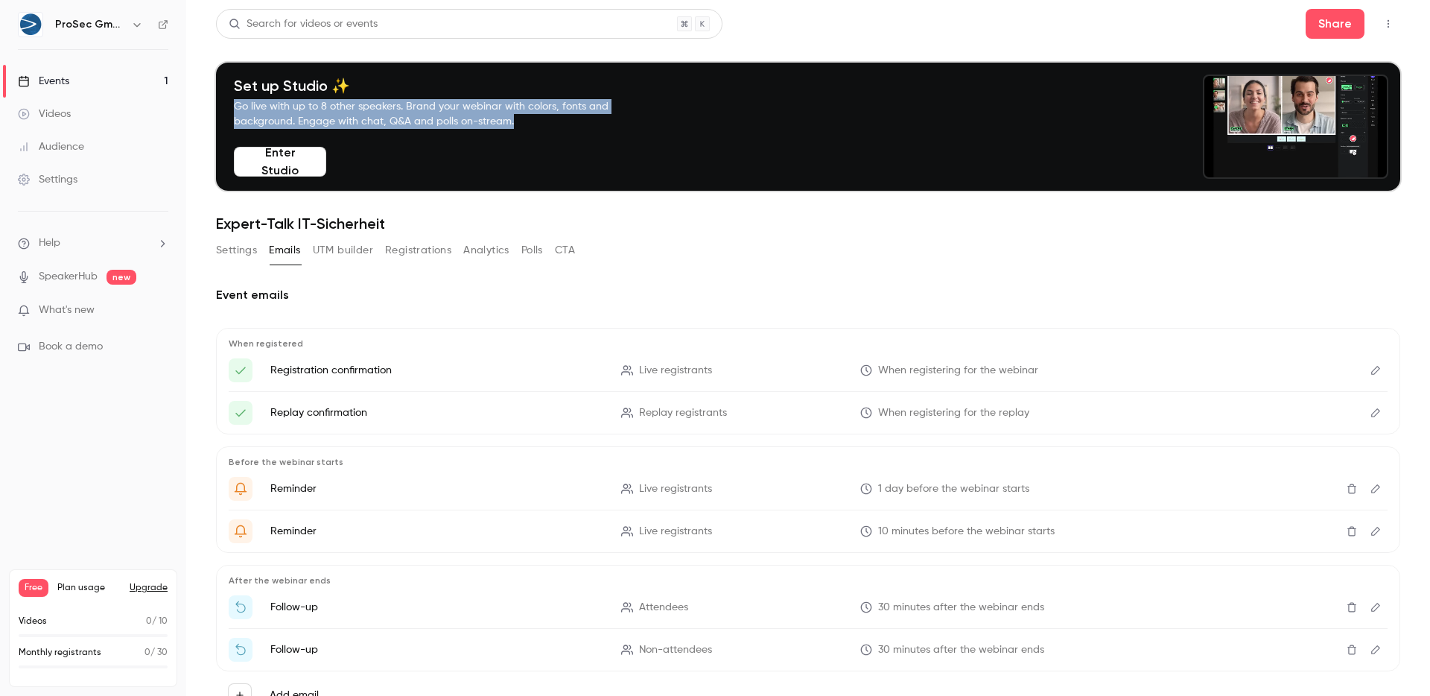
drag, startPoint x: 475, startPoint y: 104, endPoint x: 523, endPoint y: 132, distance: 55.7
click at [523, 132] on div "Set up Studio ✨ Go live with up to 8 other speakers. Brand your webinar with co…" at bounding box center [436, 127] width 416 height 100
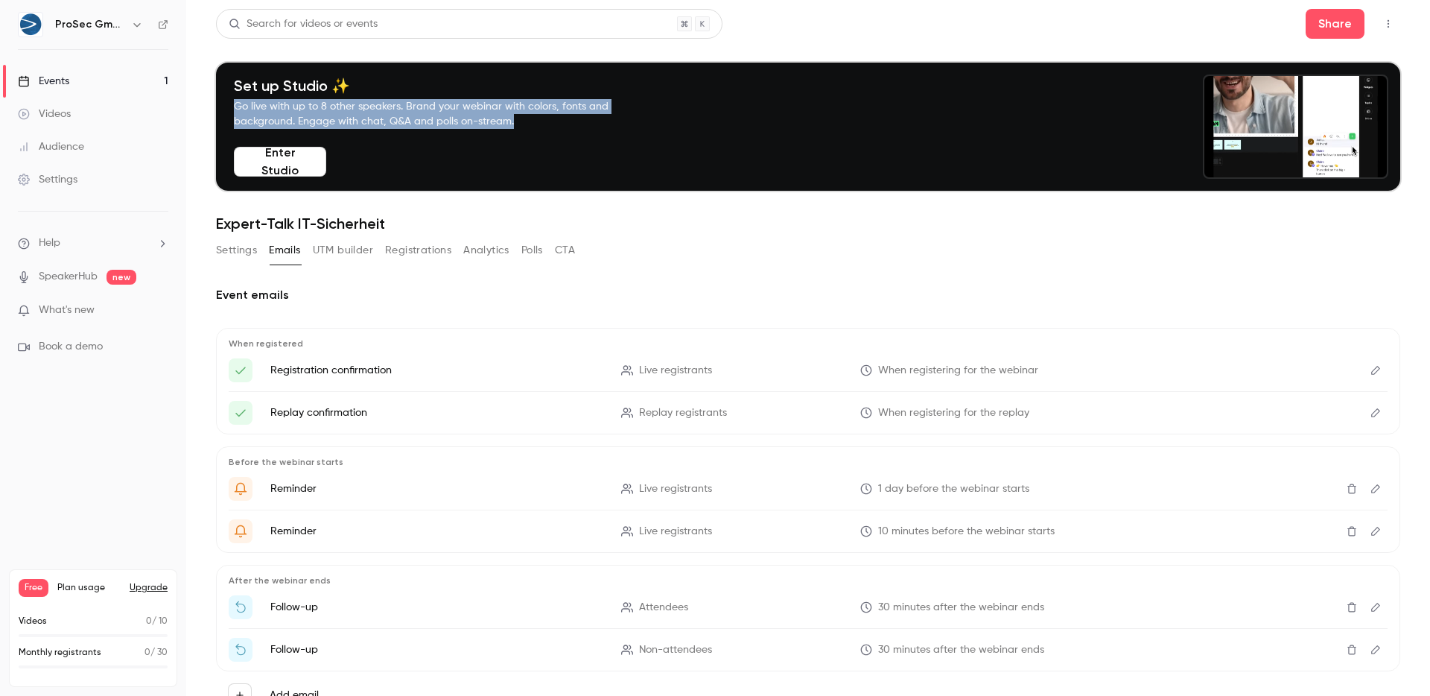
click at [523, 132] on div "Set up Studio ✨ Go live with up to 8 other speakers. Brand your webinar with co…" at bounding box center [436, 127] width 416 height 100
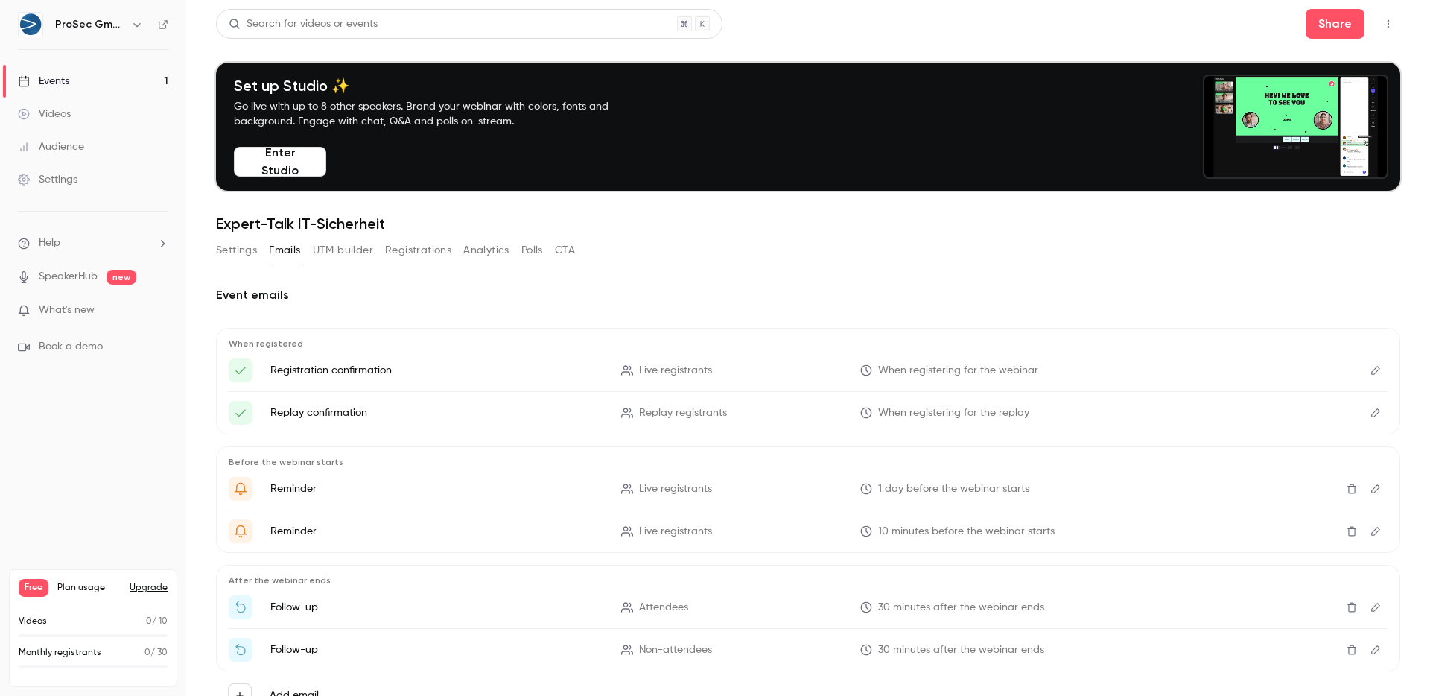
drag, startPoint x: 523, startPoint y: 132, endPoint x: 231, endPoint y: 107, distance: 293.0
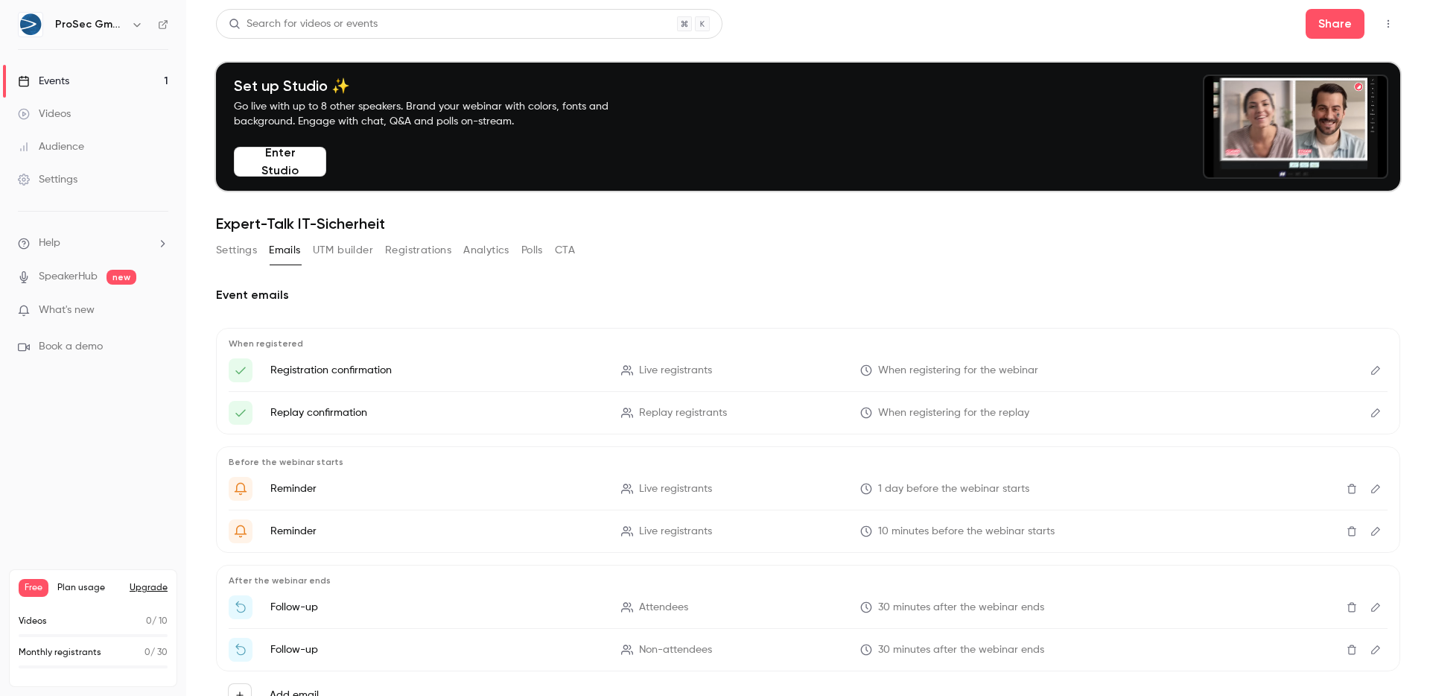
click at [231, 107] on div "Set up Studio ✨ Go live with up to 8 other speakers. Brand your webinar with co…" at bounding box center [436, 127] width 416 height 100
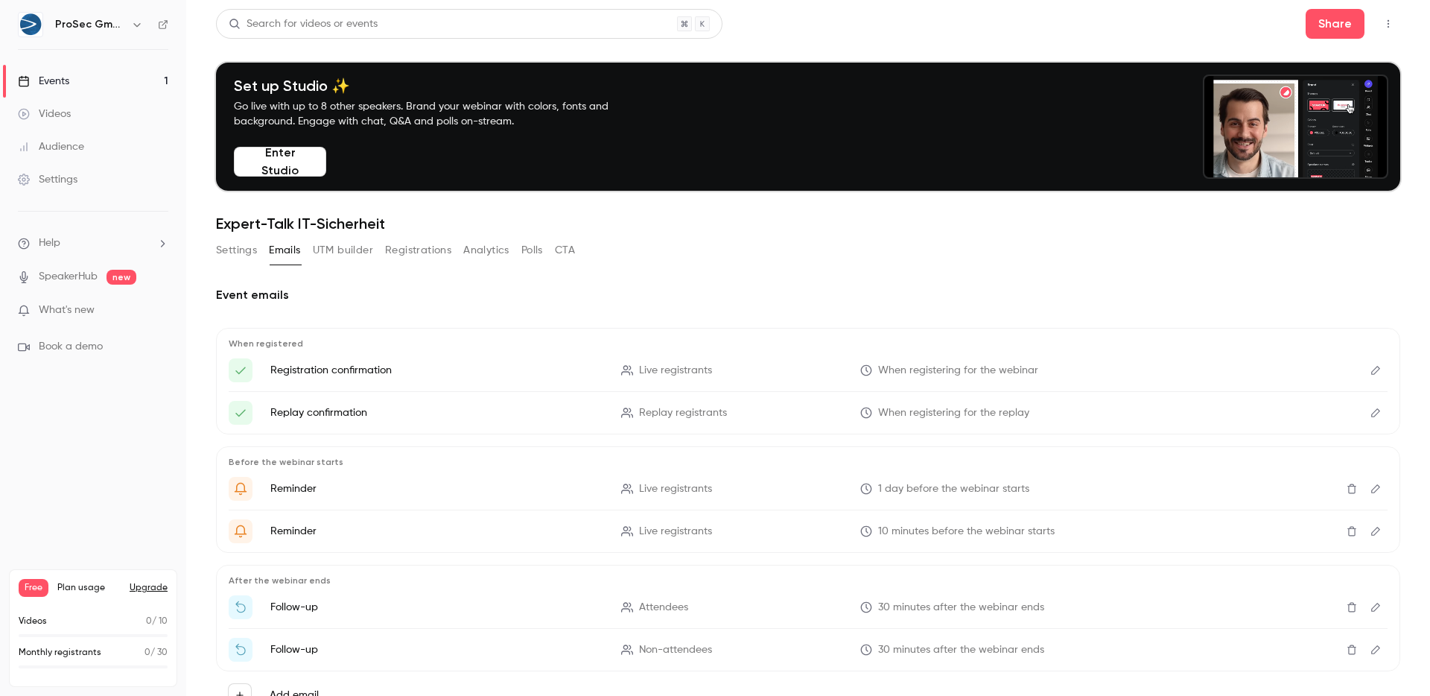
click at [231, 107] on div "Set up Studio ✨ Go live with up to 8 other speakers. Brand your webinar with co…" at bounding box center [436, 127] width 416 height 100
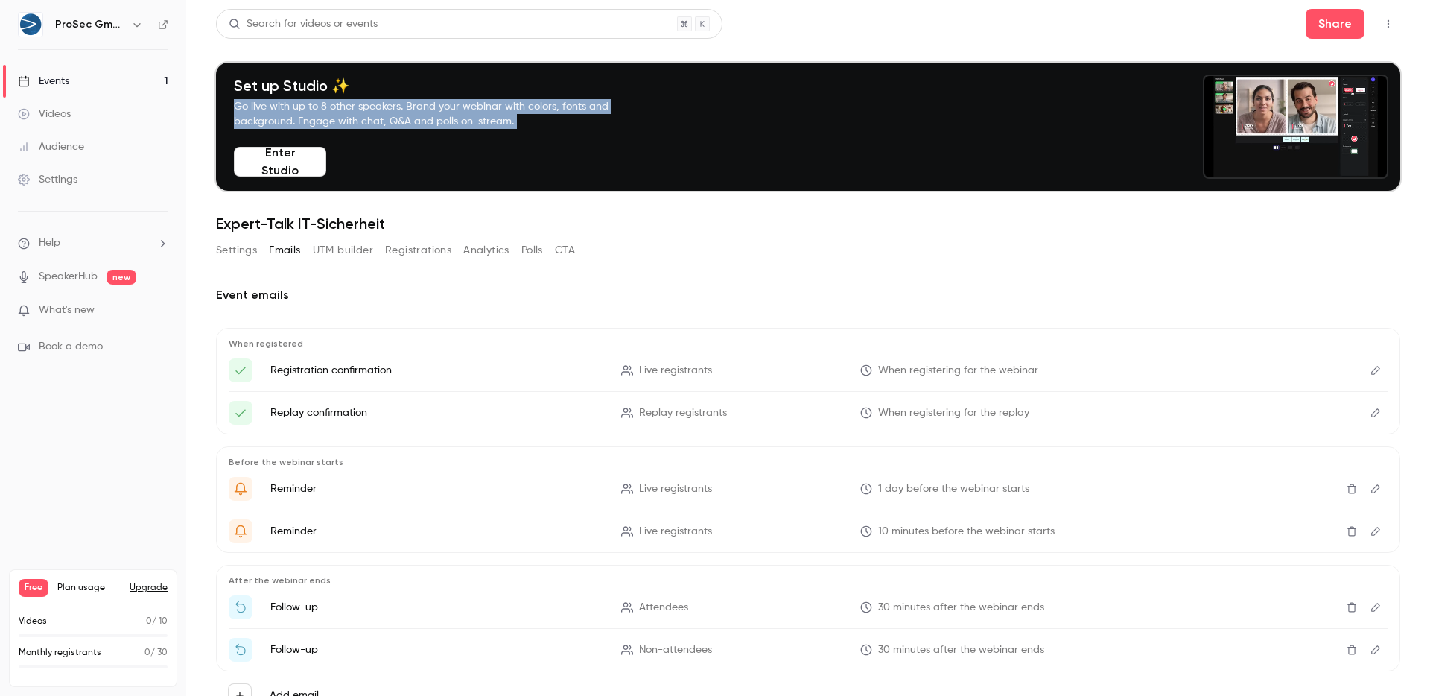
drag, startPoint x: 231, startPoint y: 107, endPoint x: 506, endPoint y: 129, distance: 275.7
click at [506, 129] on div "Set up Studio ✨ Go live with up to 8 other speakers. Brand your webinar with co…" at bounding box center [436, 127] width 416 height 100
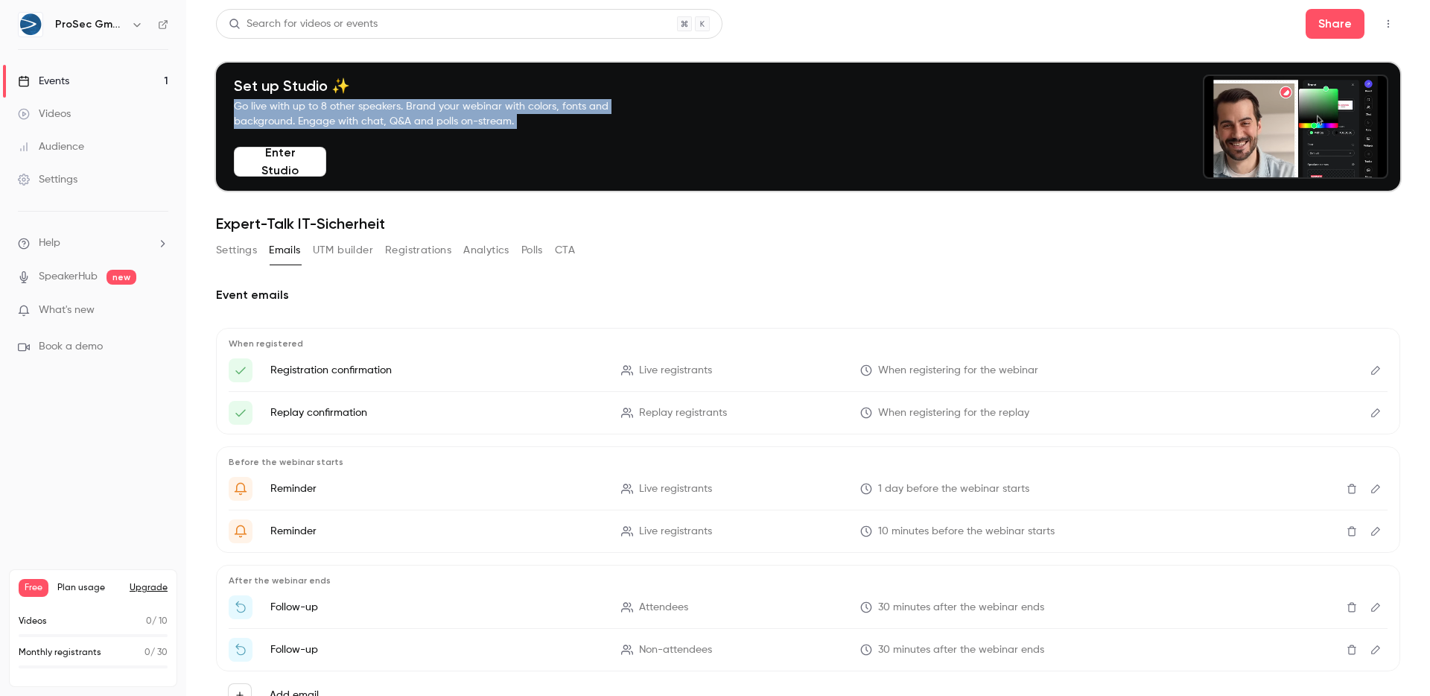
click at [506, 129] on div "Set up Studio ✨ Go live with up to 8 other speakers. Brand your webinar with co…" at bounding box center [436, 127] width 416 height 100
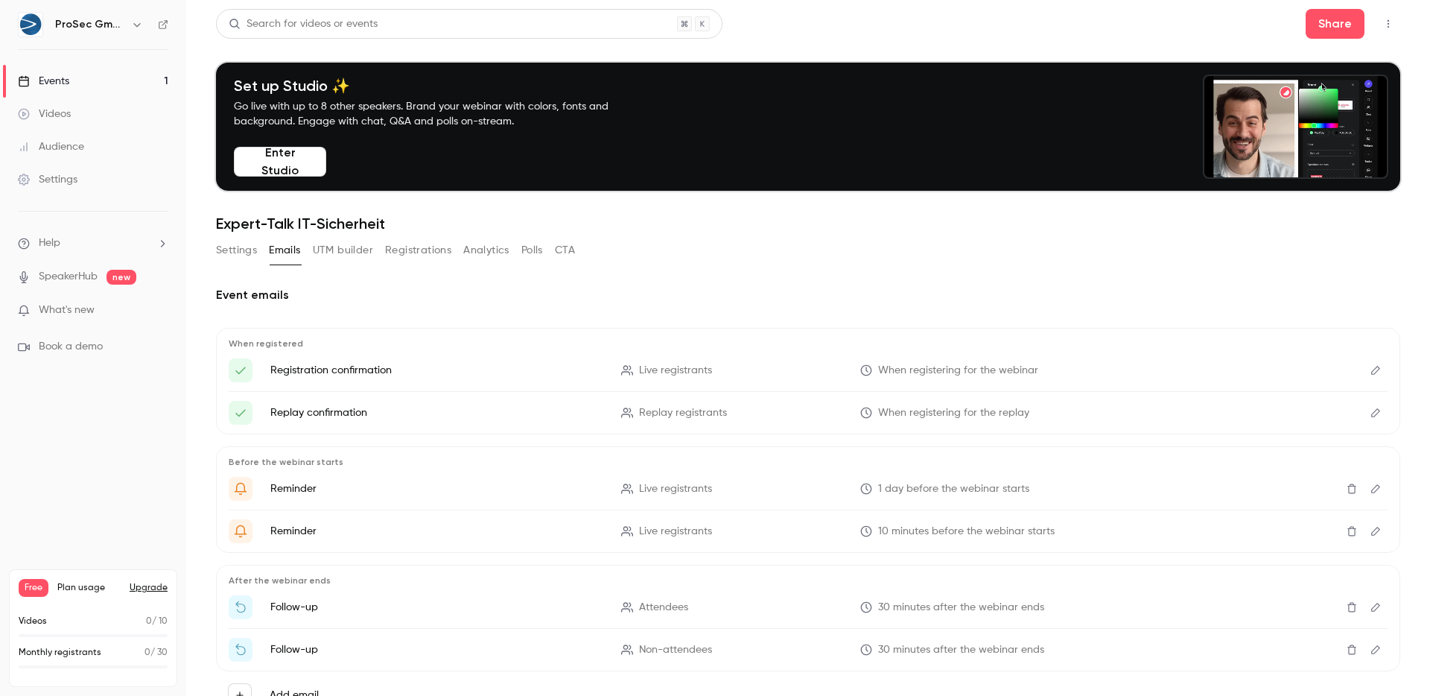
click at [507, 129] on div "Set up Studio ✨ Go live with up to 8 other speakers. Brand your webinar with co…" at bounding box center [436, 127] width 416 height 100
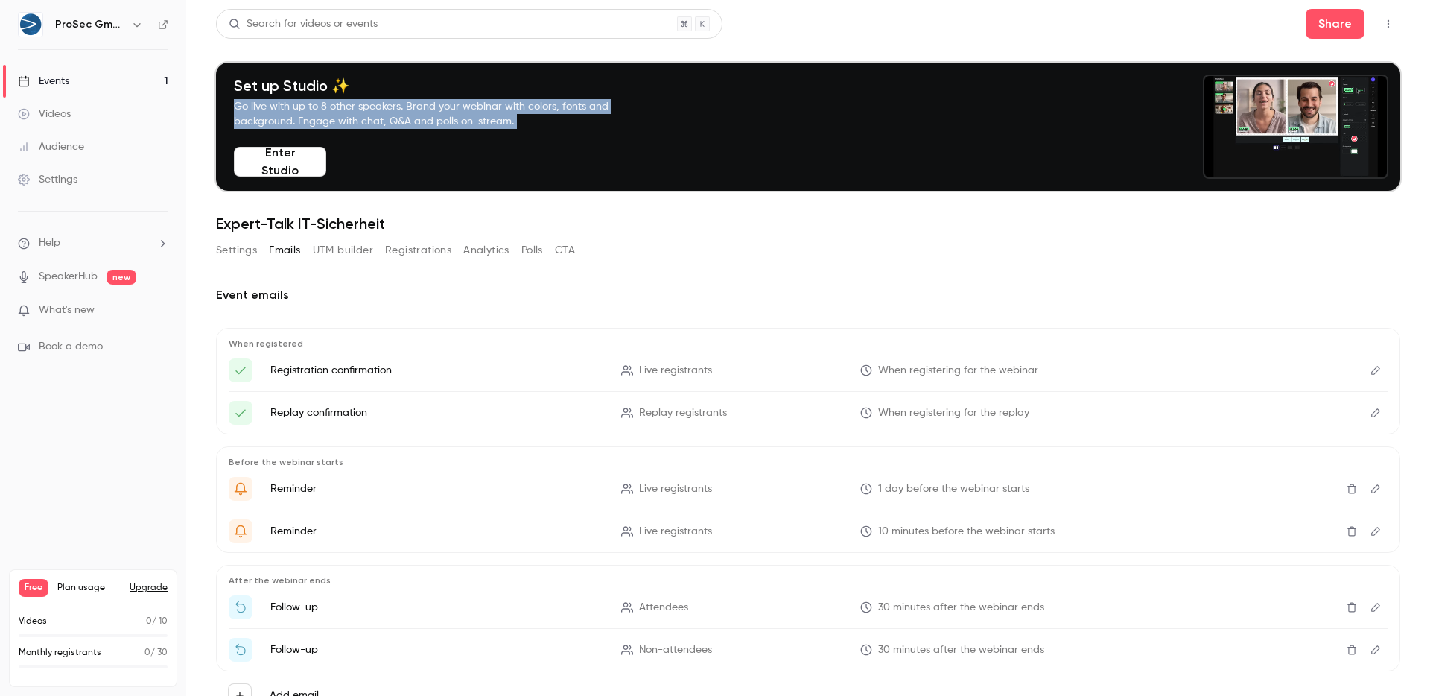
click at [507, 129] on div "Set up Studio ✨ Go live with up to 8 other speakers. Brand your webinar with co…" at bounding box center [436, 127] width 416 height 100
click at [524, 123] on p "Go live with up to 8 other speakers. Brand your webinar with colors, fonts and …" at bounding box center [439, 114] width 410 height 30
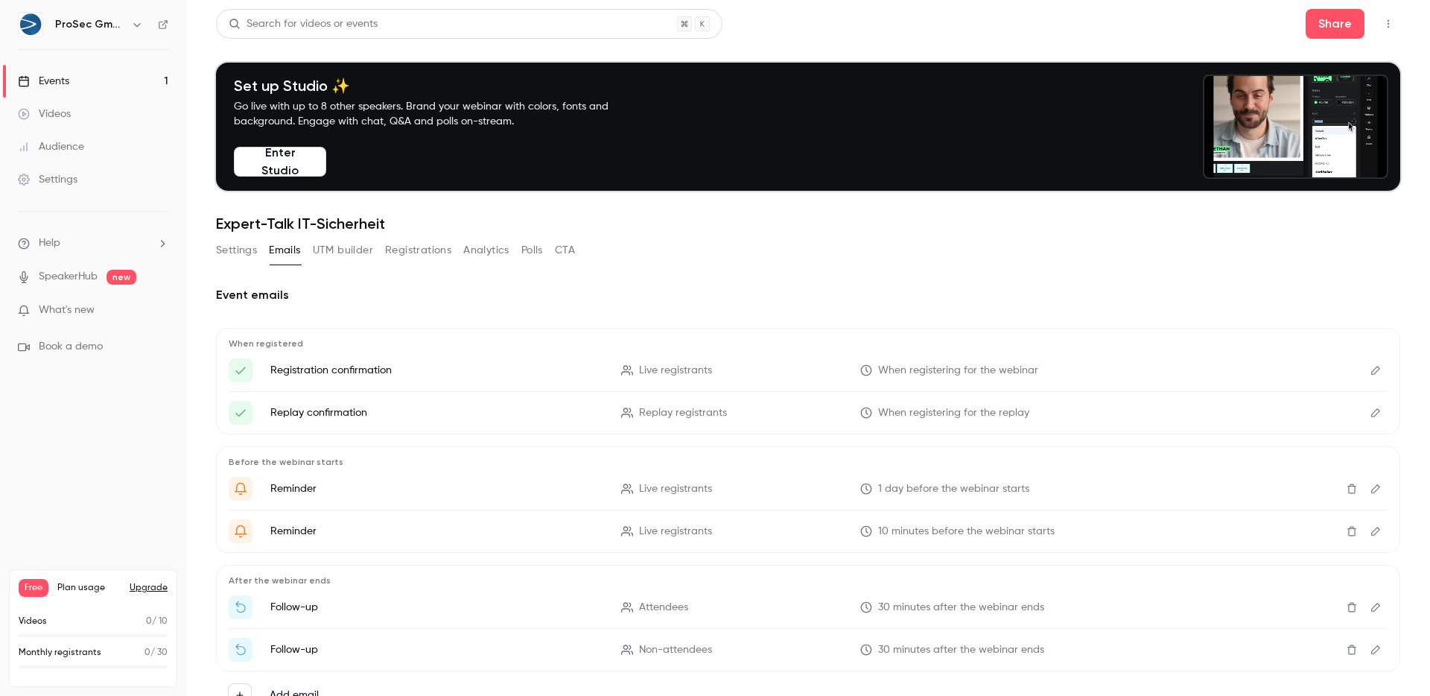
drag, startPoint x: 524, startPoint y: 123, endPoint x: 471, endPoint y: 101, distance: 57.4
click at [471, 101] on p "Go live with up to 8 other speakers. Brand your webinar with colors, fonts and …" at bounding box center [439, 114] width 410 height 30
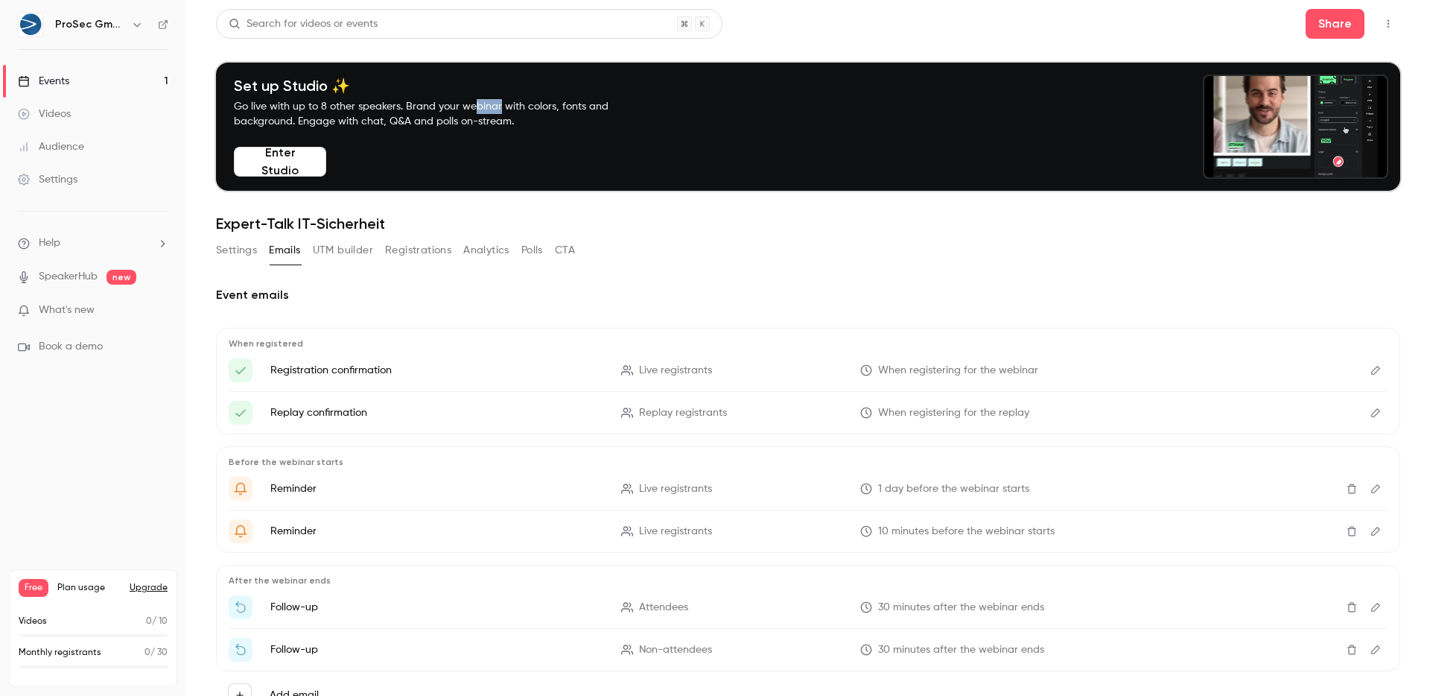
click at [471, 103] on p "Go live with up to 8 other speakers. Brand your webinar with colors, fonts and …" at bounding box center [439, 114] width 410 height 30
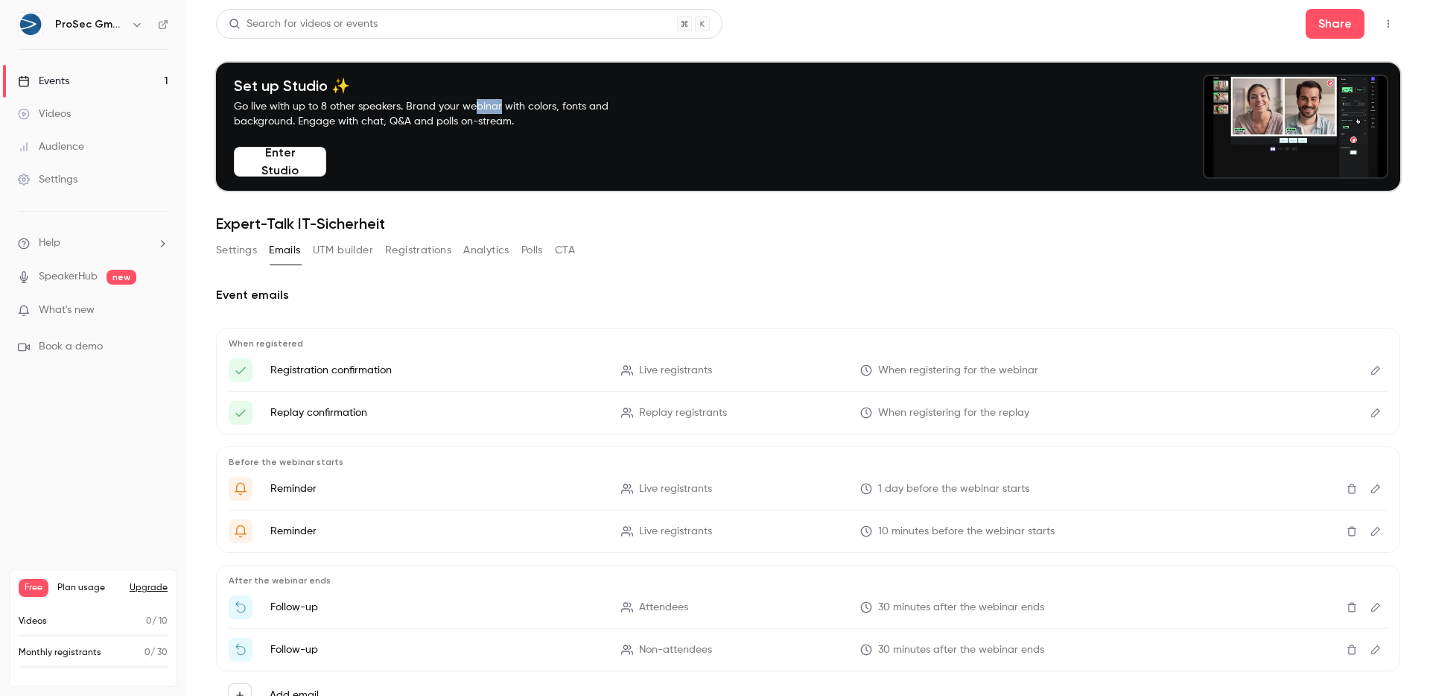
click at [472, 104] on p "Go live with up to 8 other speakers. Brand your webinar with colors, fonts and …" at bounding box center [439, 114] width 410 height 30
click at [487, 110] on p "Go live with up to 8 other speakers. Brand your webinar with colors, fonts and …" at bounding box center [439, 114] width 410 height 30
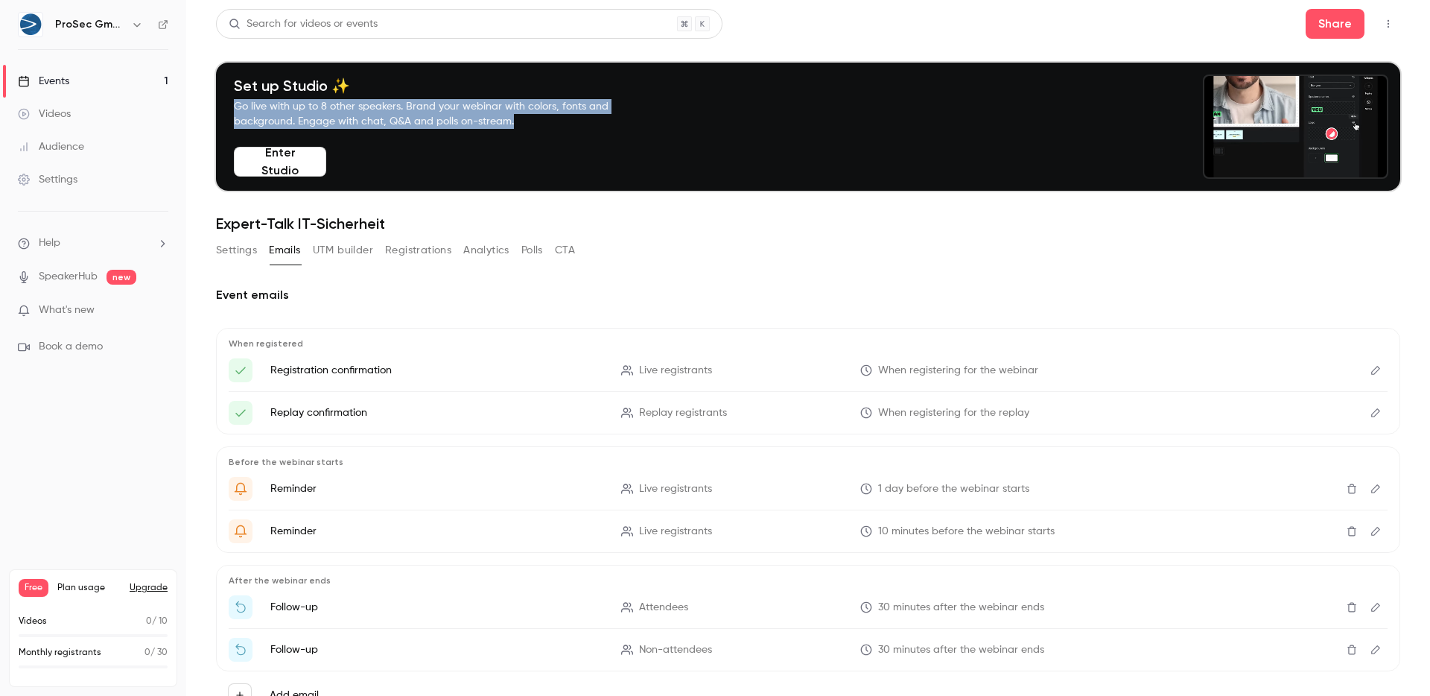
drag, startPoint x: 515, startPoint y: 96, endPoint x: 521, endPoint y: 115, distance: 19.3
click at [521, 115] on div "Set up Studio ✨ Go live with up to 8 other speakers. Brand your webinar with co…" at bounding box center [439, 103] width 410 height 52
click at [521, 115] on p "Go live with up to 8 other speakers. Brand your webinar with colors, fonts and …" at bounding box center [439, 114] width 410 height 30
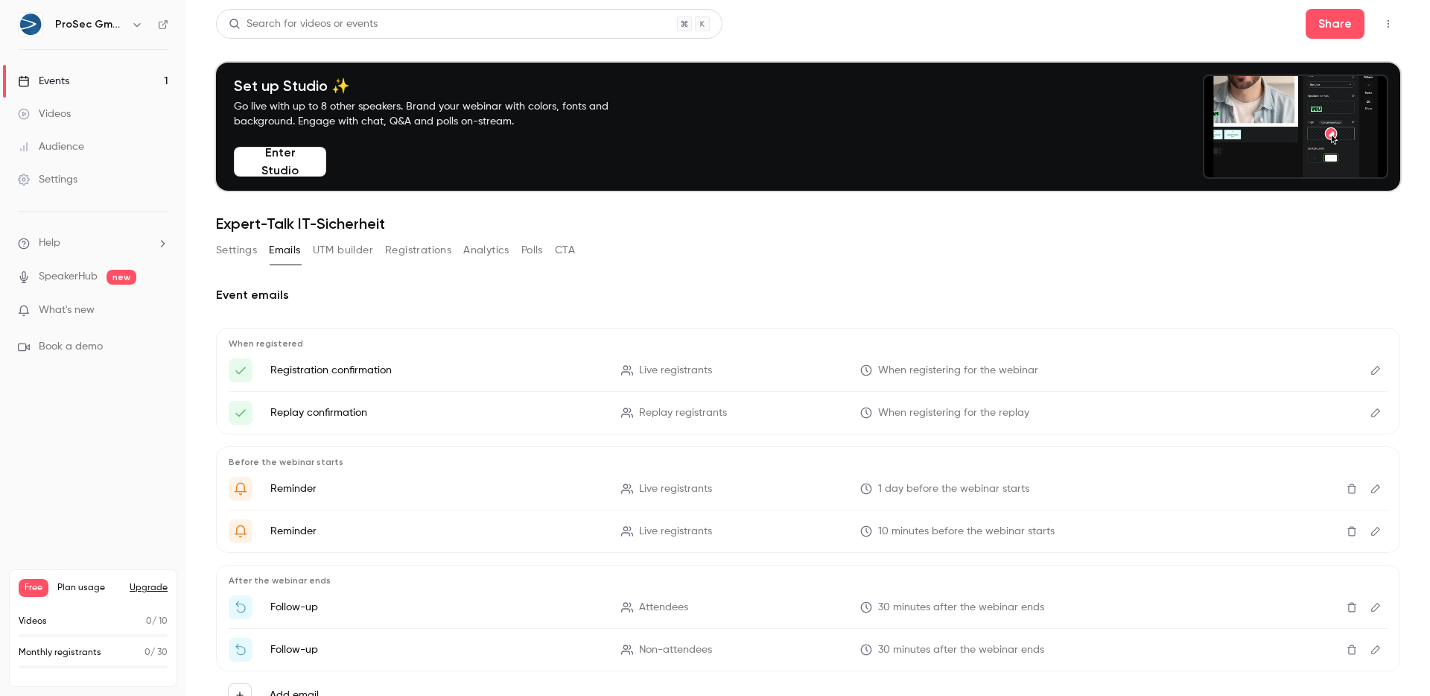
click at [521, 115] on p "Go live with up to 8 other speakers. Brand your webinar with colors, fonts and …" at bounding box center [439, 114] width 410 height 30
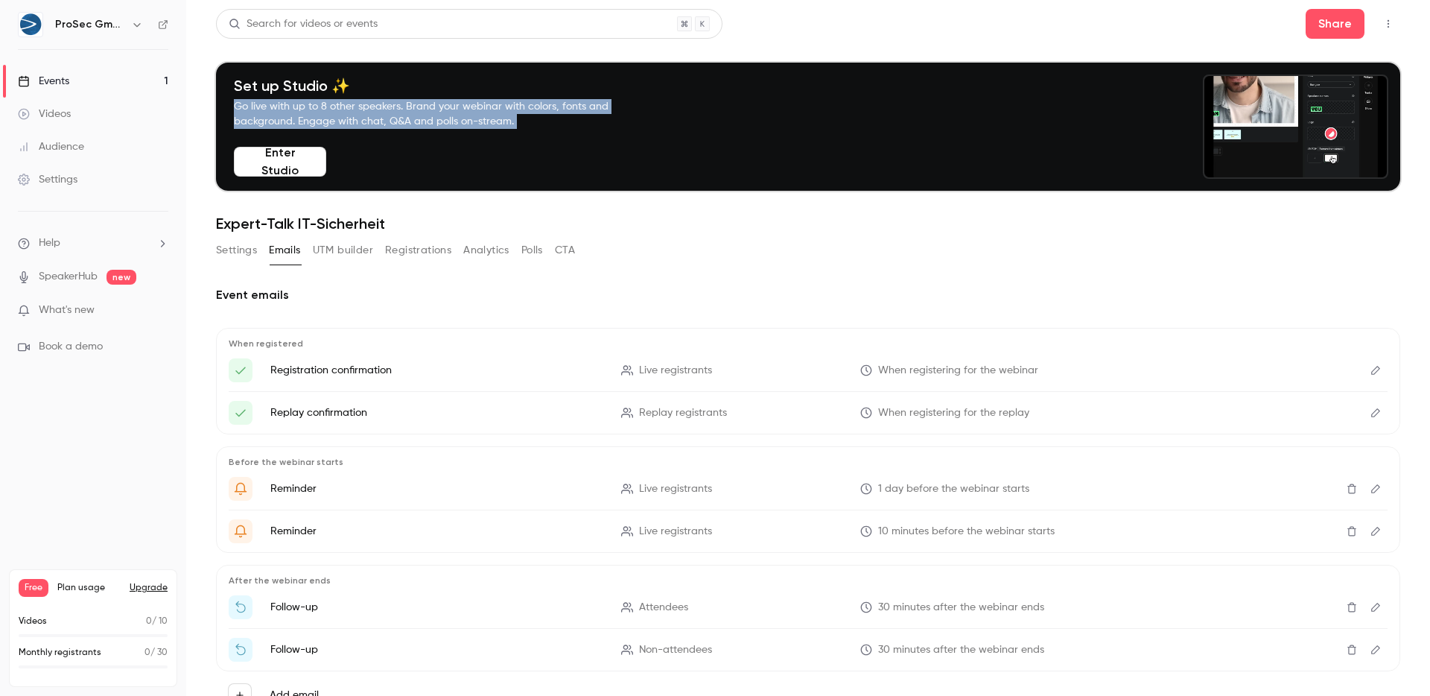
click at [521, 115] on p "Go live with up to 8 other speakers. Brand your webinar with colors, fonts and …" at bounding box center [439, 114] width 410 height 30
click at [551, 119] on p "Go live with up to 8 other speakers. Brand your webinar with colors, fonts and …" at bounding box center [439, 114] width 410 height 30
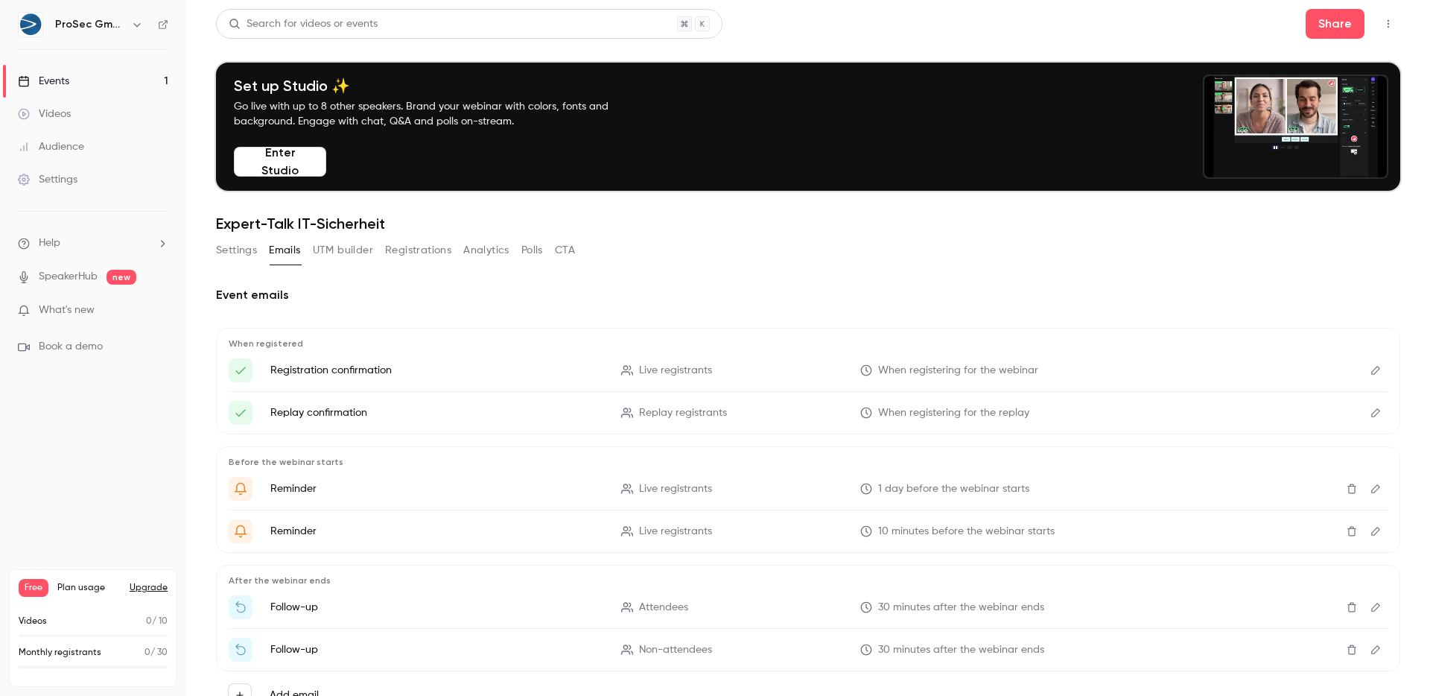
drag, startPoint x: 551, startPoint y: 119, endPoint x: 432, endPoint y: 97, distance: 120.5
click at [432, 97] on div "Set up Studio ✨ Go live with up to 8 other speakers. Brand your webinar with co…" at bounding box center [439, 103] width 410 height 52
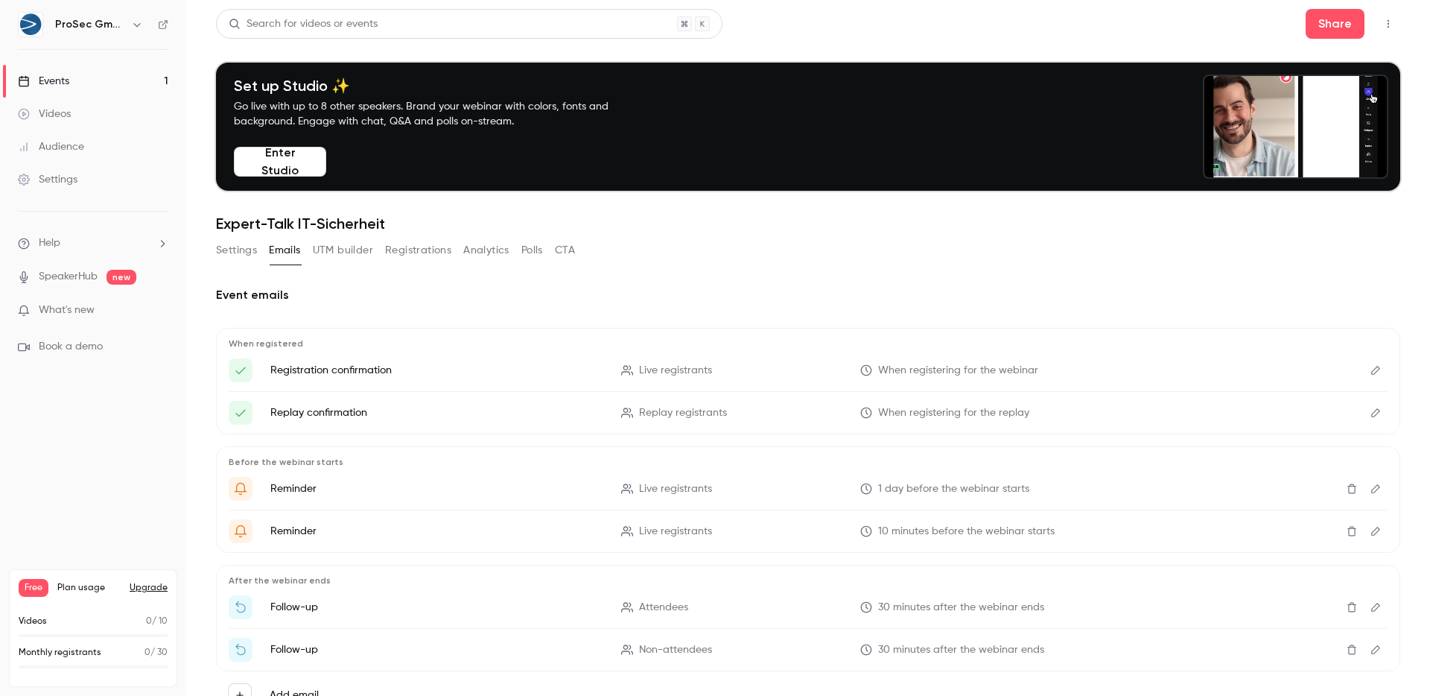
click at [260, 157] on button "Enter Studio" at bounding box center [280, 162] width 92 height 30
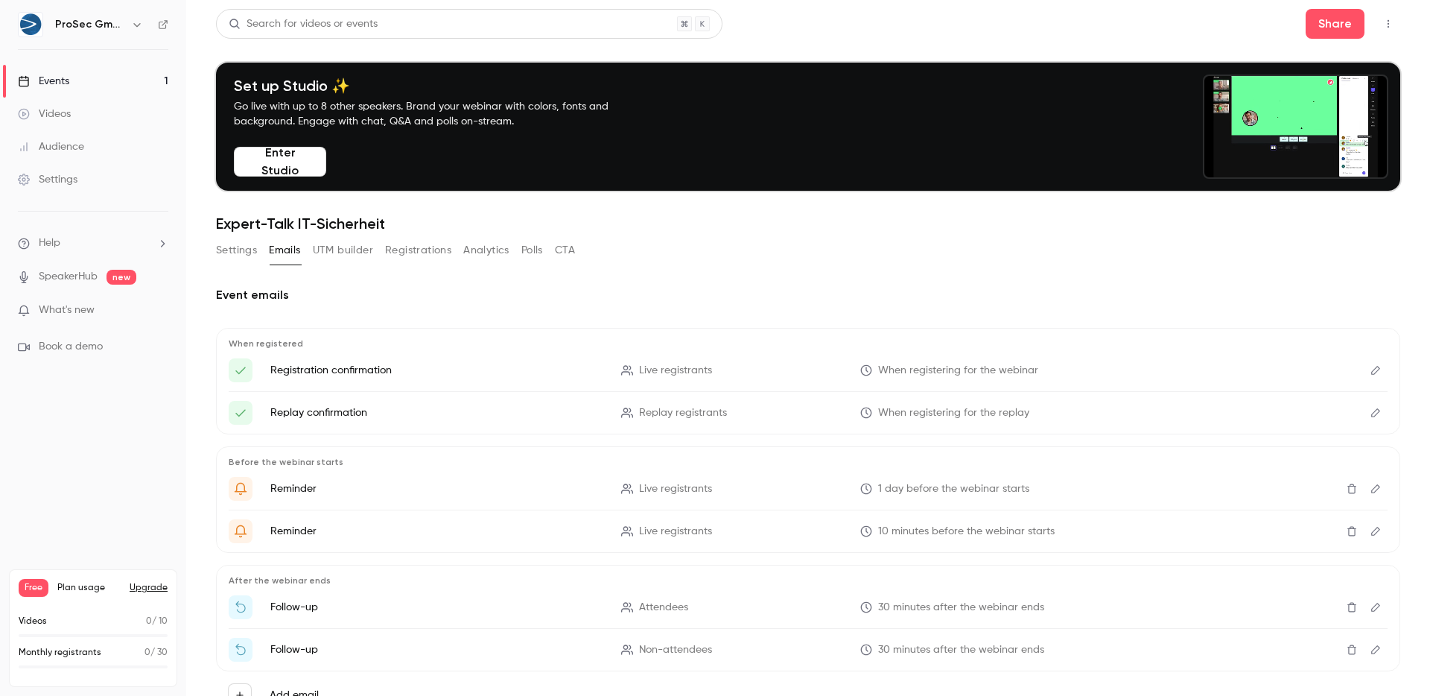
click at [62, 168] on link "Settings" at bounding box center [93, 179] width 186 height 33
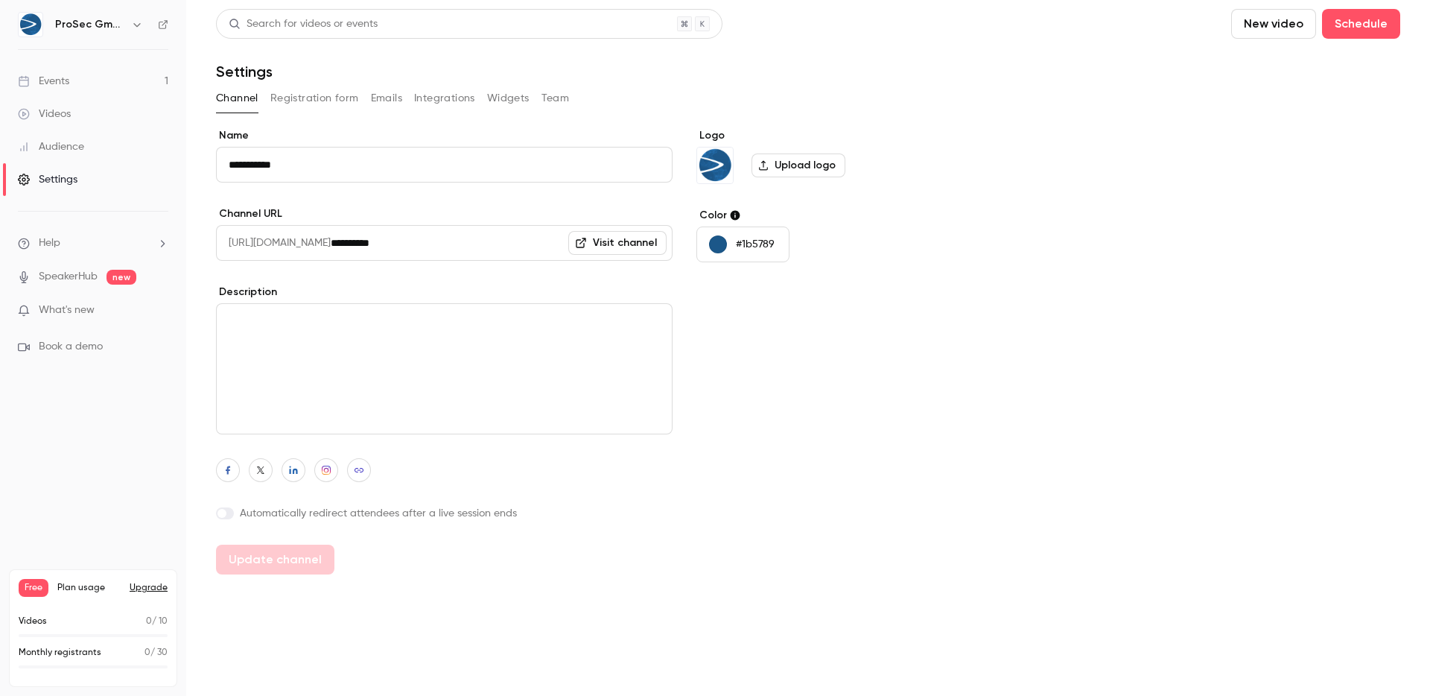
click at [442, 365] on textarea at bounding box center [444, 368] width 457 height 131
click at [845, 416] on div "Logo Upload logo Color #1b5789" at bounding box center [811, 351] width 229 height 446
click at [216, 511] on label at bounding box center [225, 513] width 18 height 12
drag, startPoint x: 255, startPoint y: 511, endPoint x: 549, endPoint y: 508, distance: 294.3
click at [549, 508] on label "Automatically redirect attendees after a live session ends" at bounding box center [444, 513] width 457 height 15
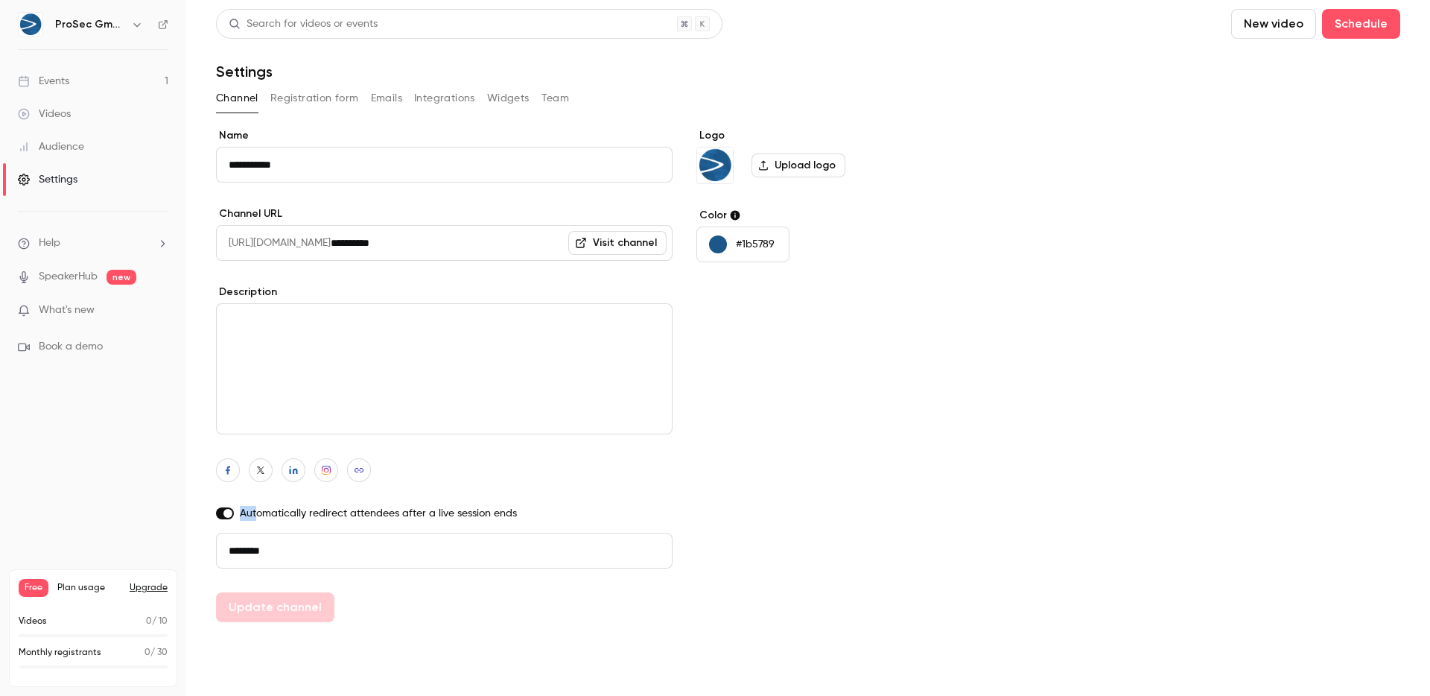
click at [221, 510] on label at bounding box center [225, 513] width 18 height 12
click at [828, 536] on div "Logo Upload logo Color #1b5789" at bounding box center [811, 351] width 229 height 446
click at [720, 239] on div "button" at bounding box center [718, 244] width 18 height 18
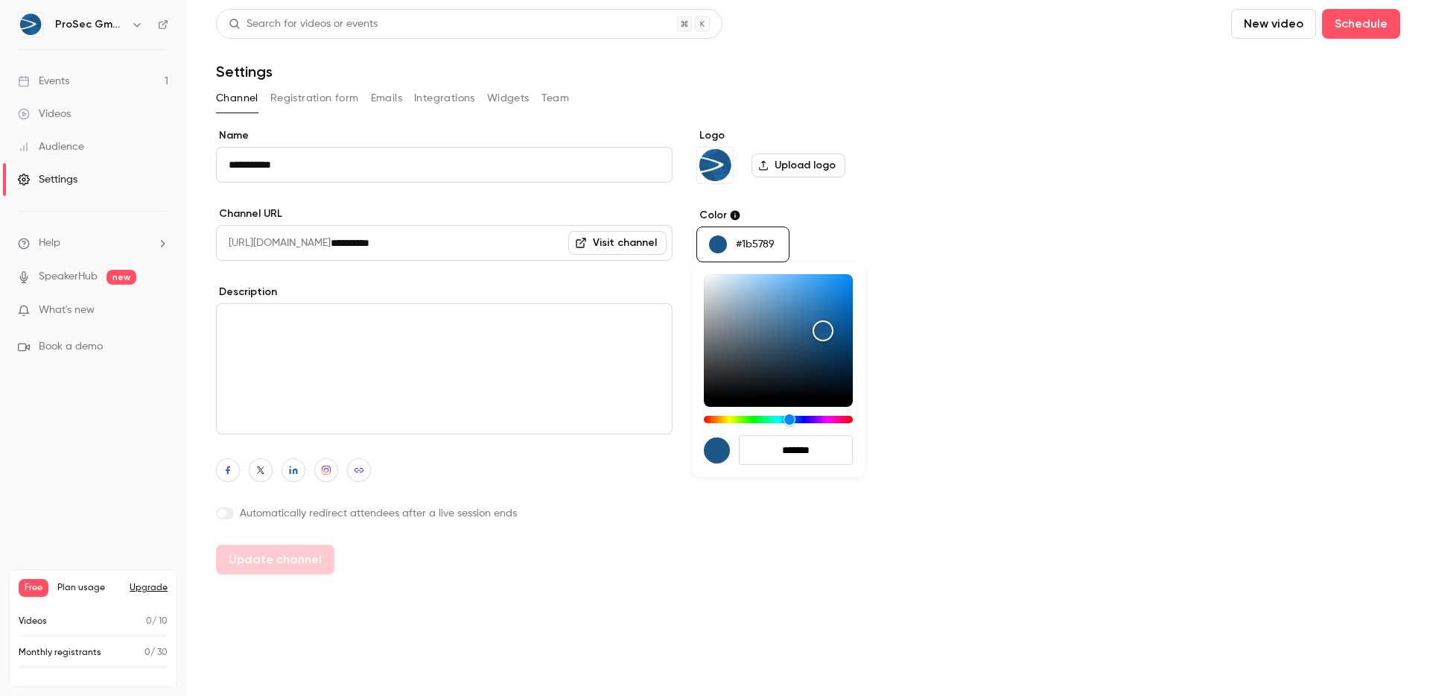
click at [720, 239] on div at bounding box center [715, 348] width 1430 height 696
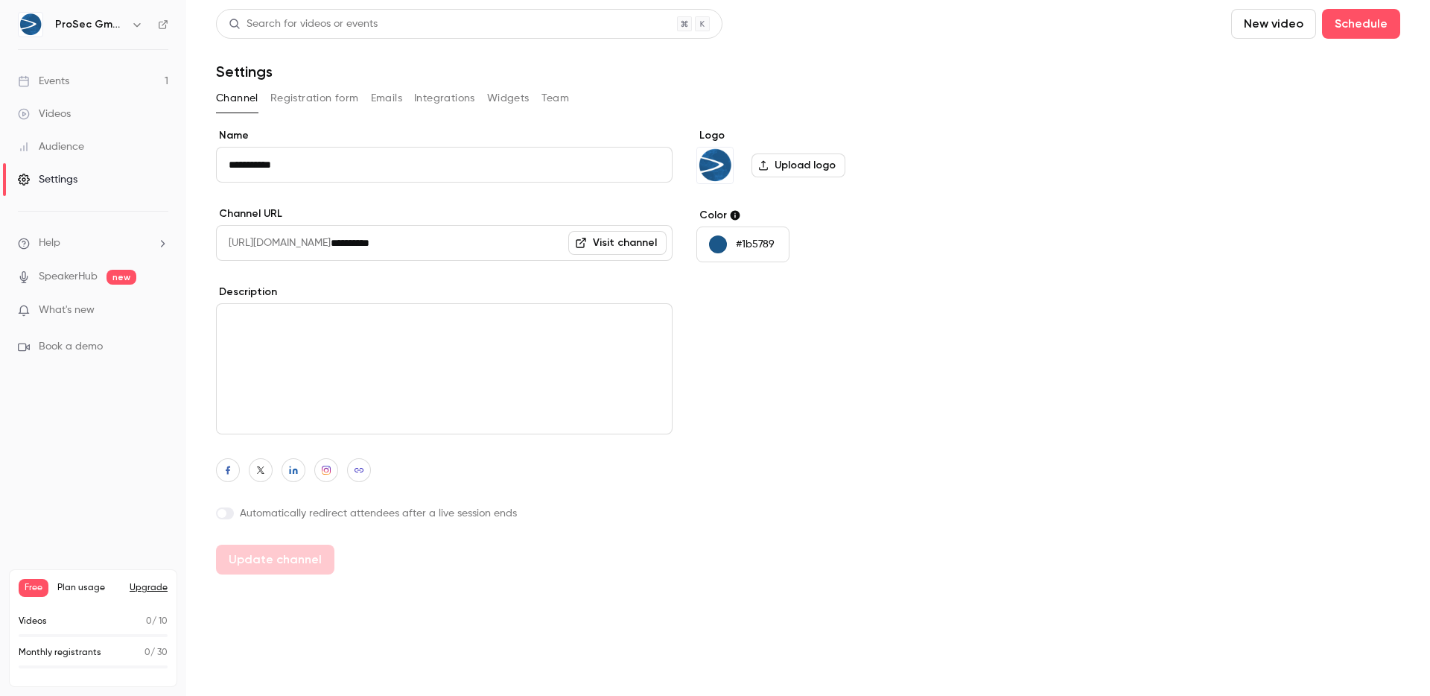
click at [308, 94] on button "Registration form" at bounding box center [314, 98] width 89 height 24
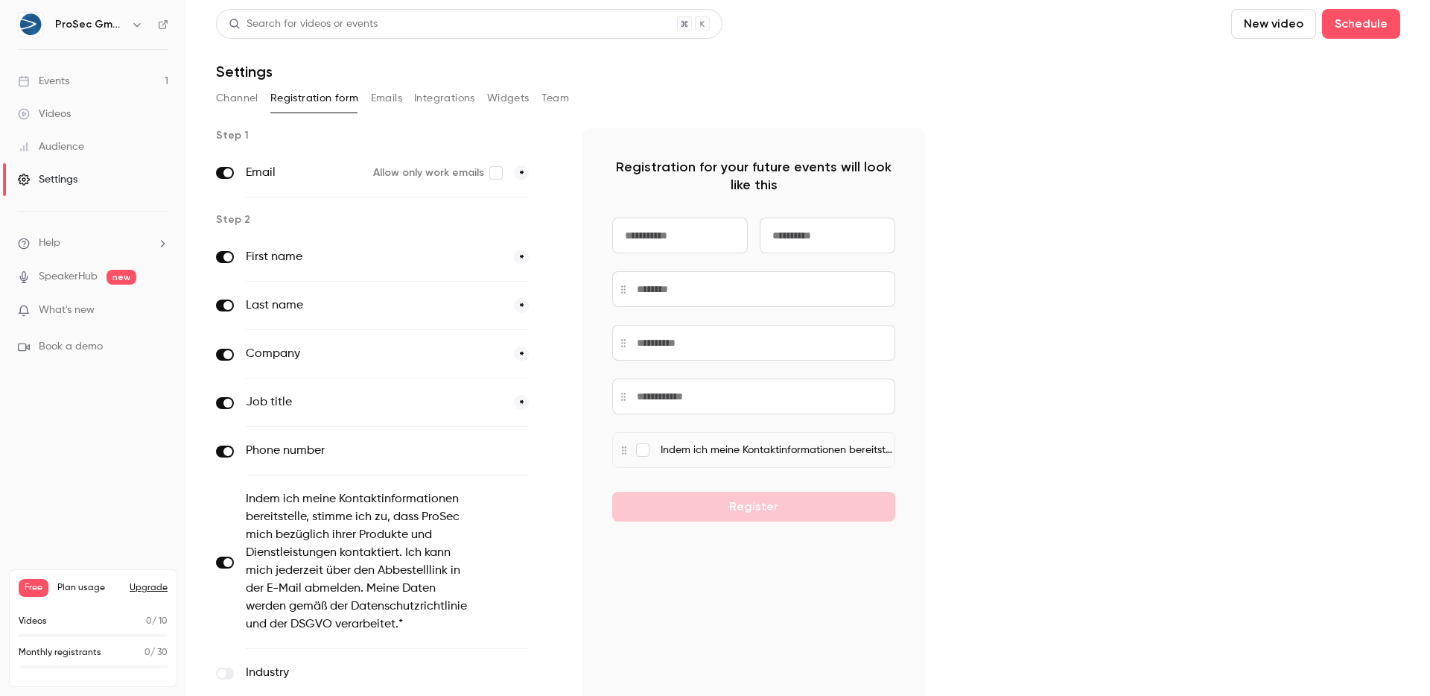
click at [372, 95] on button "Emails" at bounding box center [386, 98] width 31 height 24
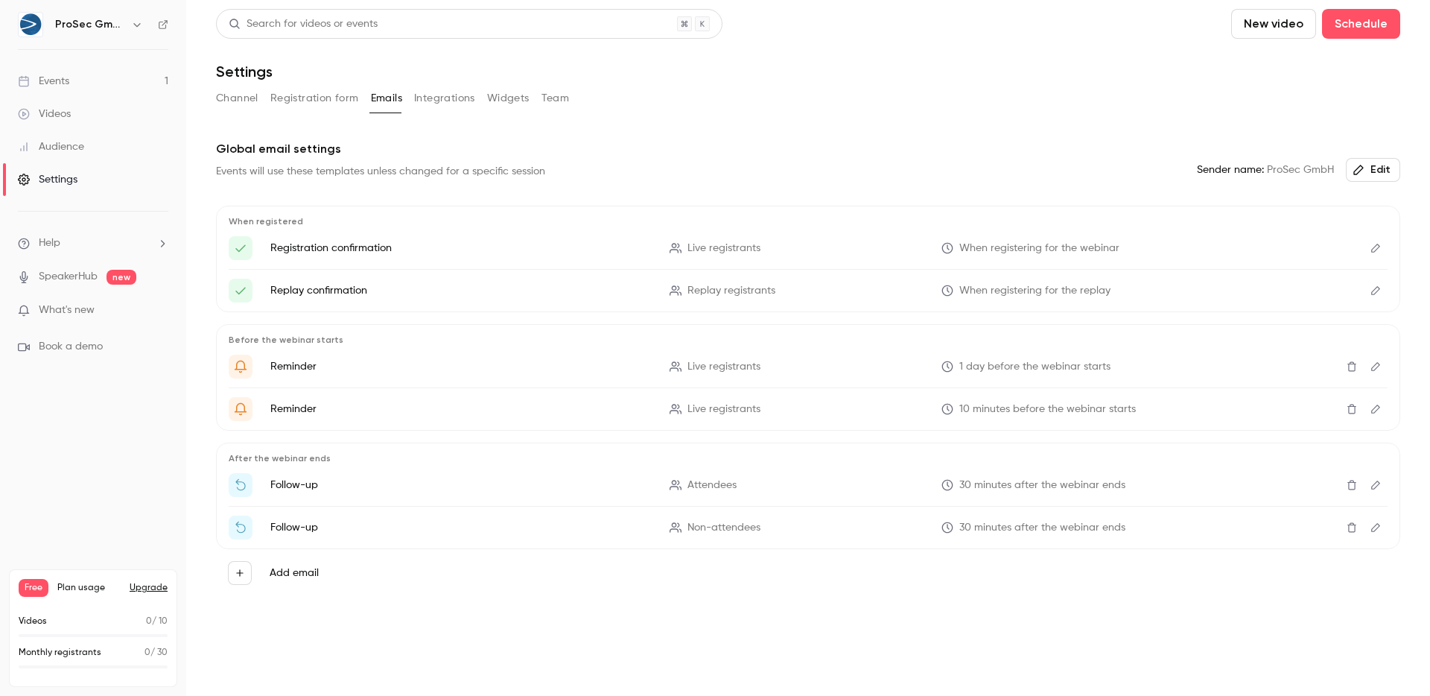
click at [248, 104] on button "Channel" at bounding box center [237, 98] width 42 height 24
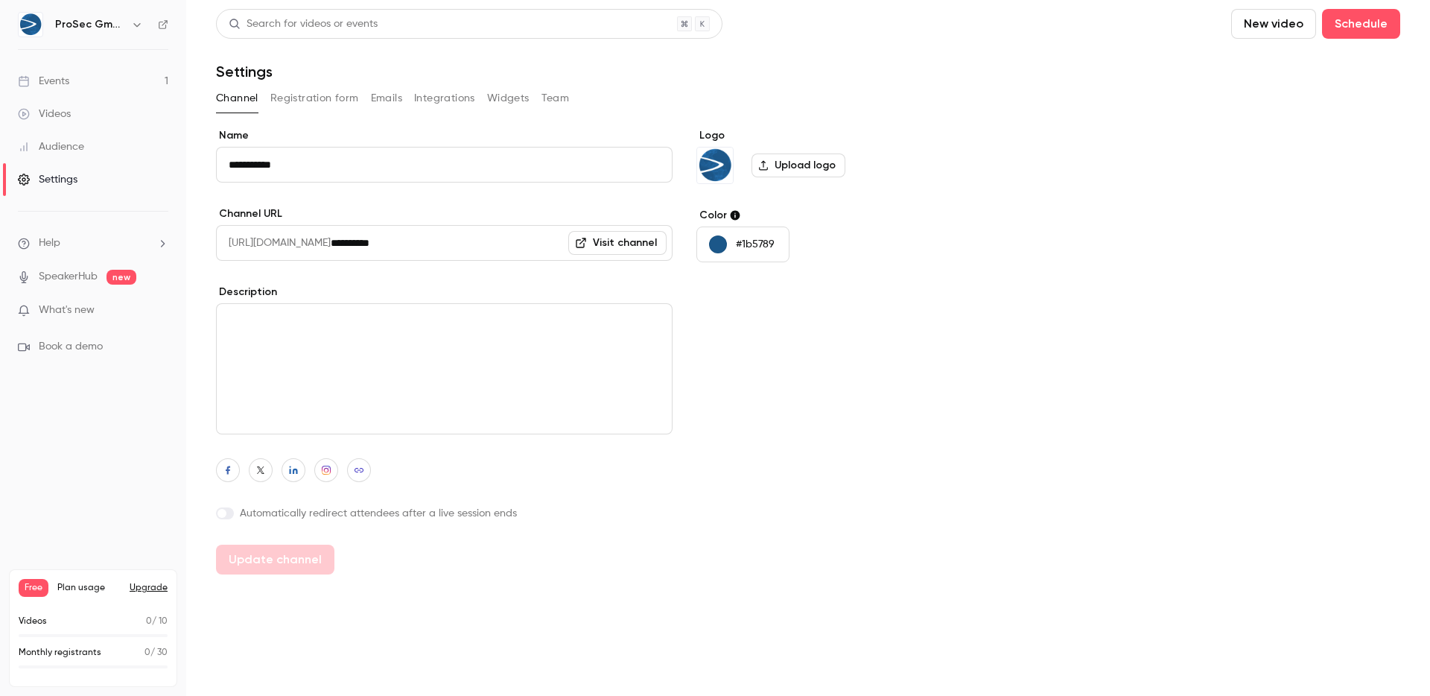
click at [331, 107] on button "Registration form" at bounding box center [314, 98] width 89 height 24
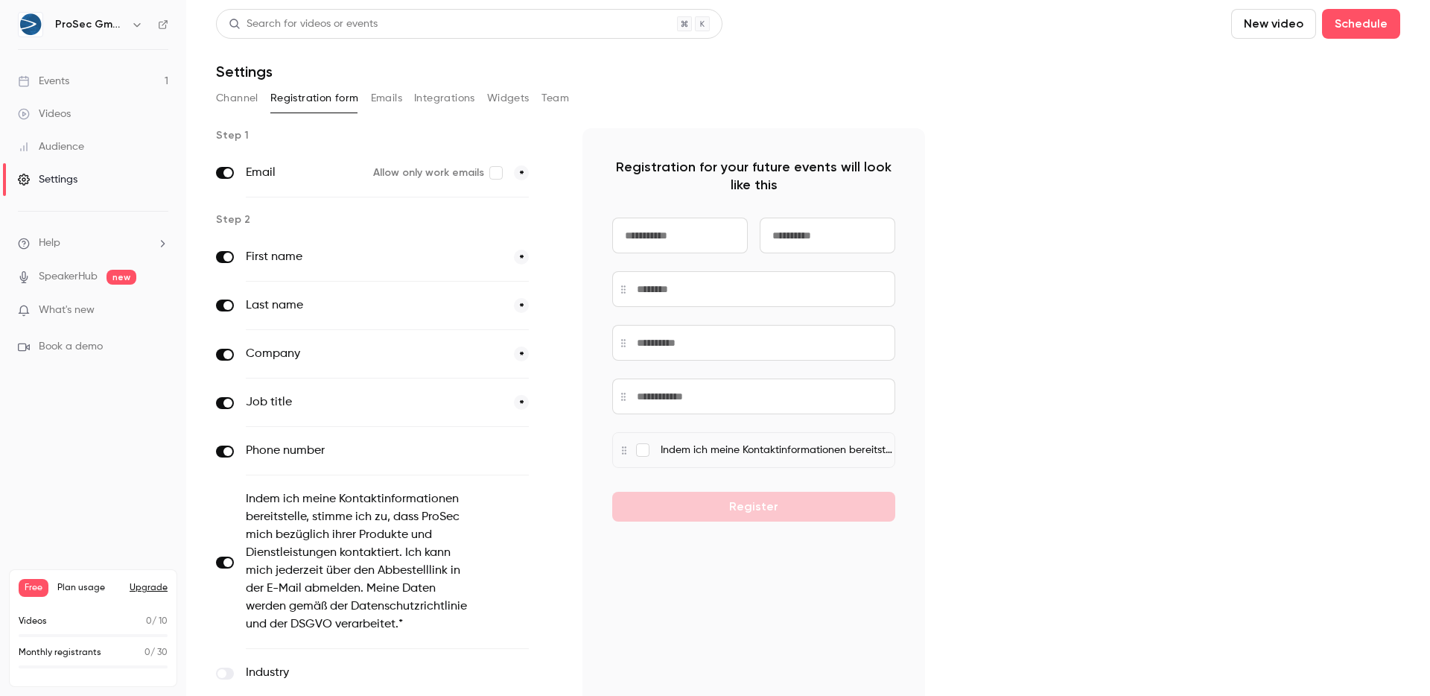
click at [220, 105] on button "Channel" at bounding box center [237, 98] width 42 height 24
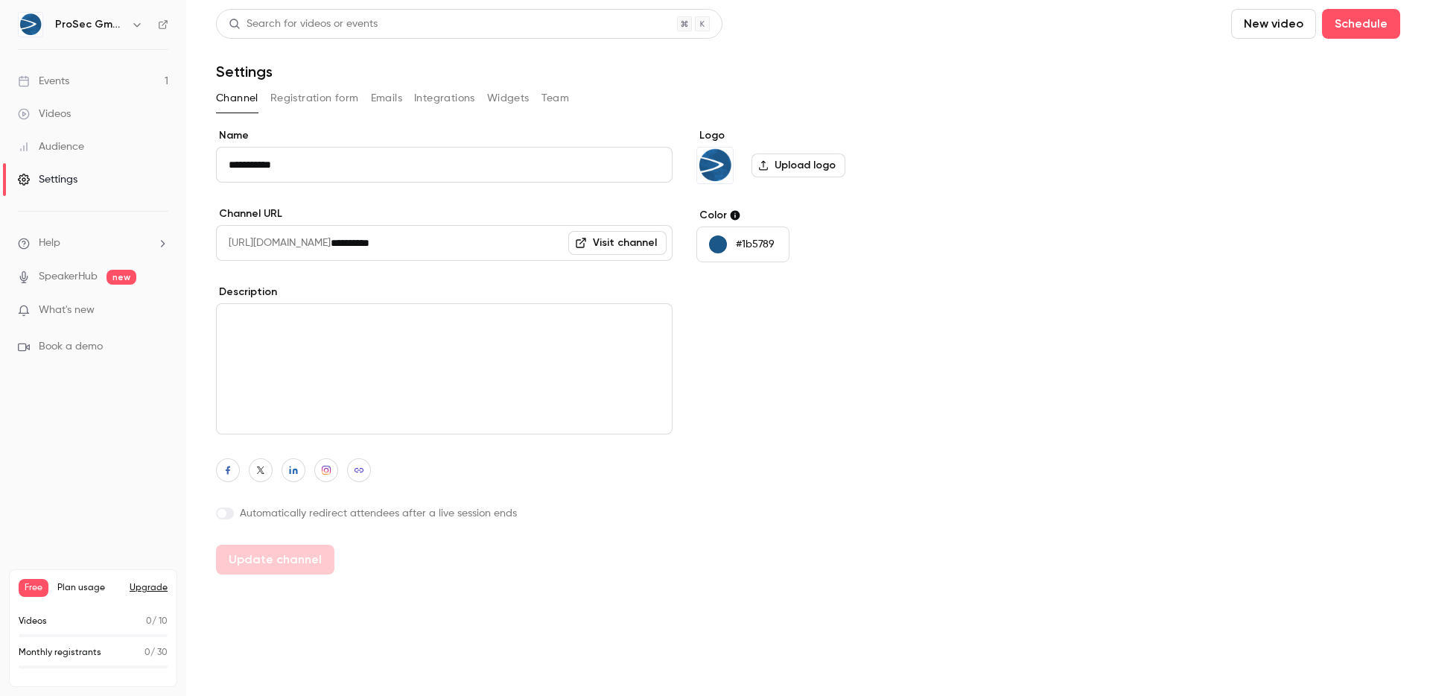
click at [327, 335] on textarea at bounding box center [444, 368] width 457 height 131
click at [810, 389] on div "Logo Upload logo Color #1b5789" at bounding box center [811, 351] width 229 height 446
click at [100, 67] on link "Events 1" at bounding box center [93, 81] width 186 height 33
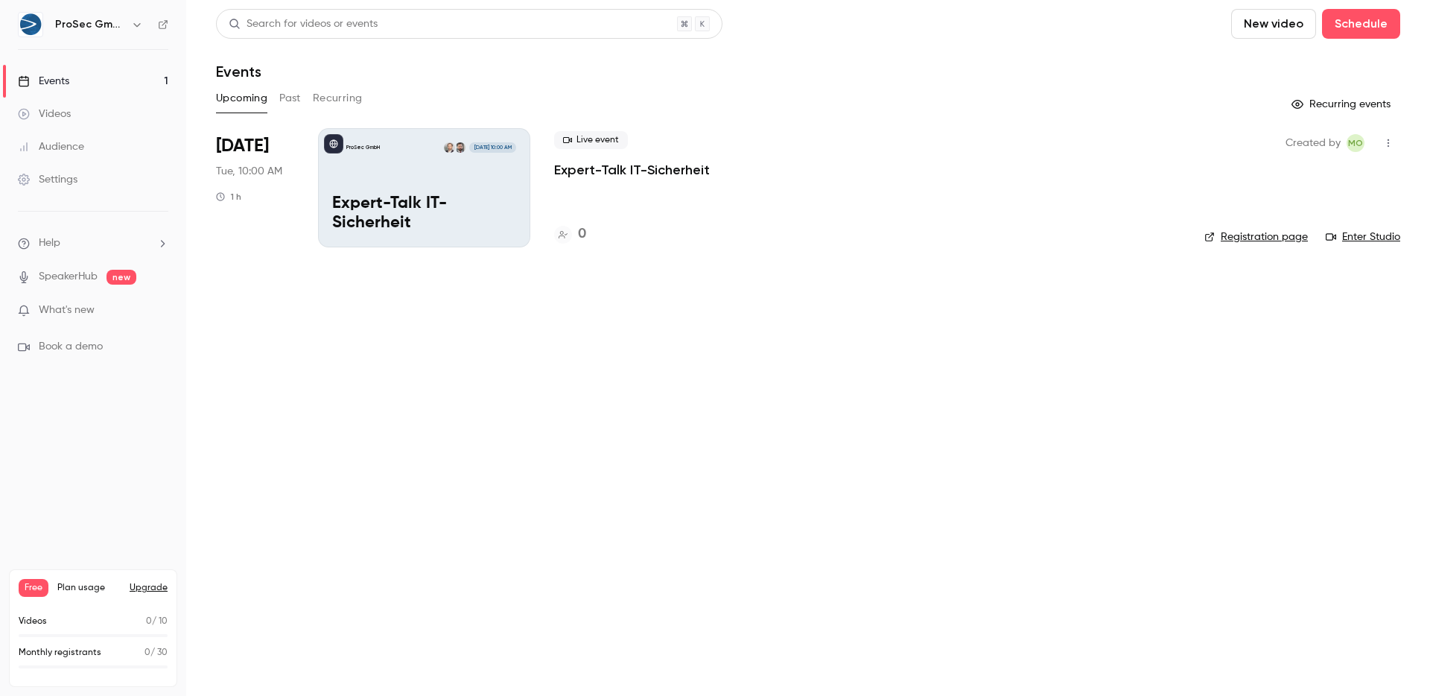
click at [483, 165] on div "ProSec GmbH Sep 23, 10:00 AM Expert-Talk IT-Sicherheit" at bounding box center [424, 187] width 212 height 119
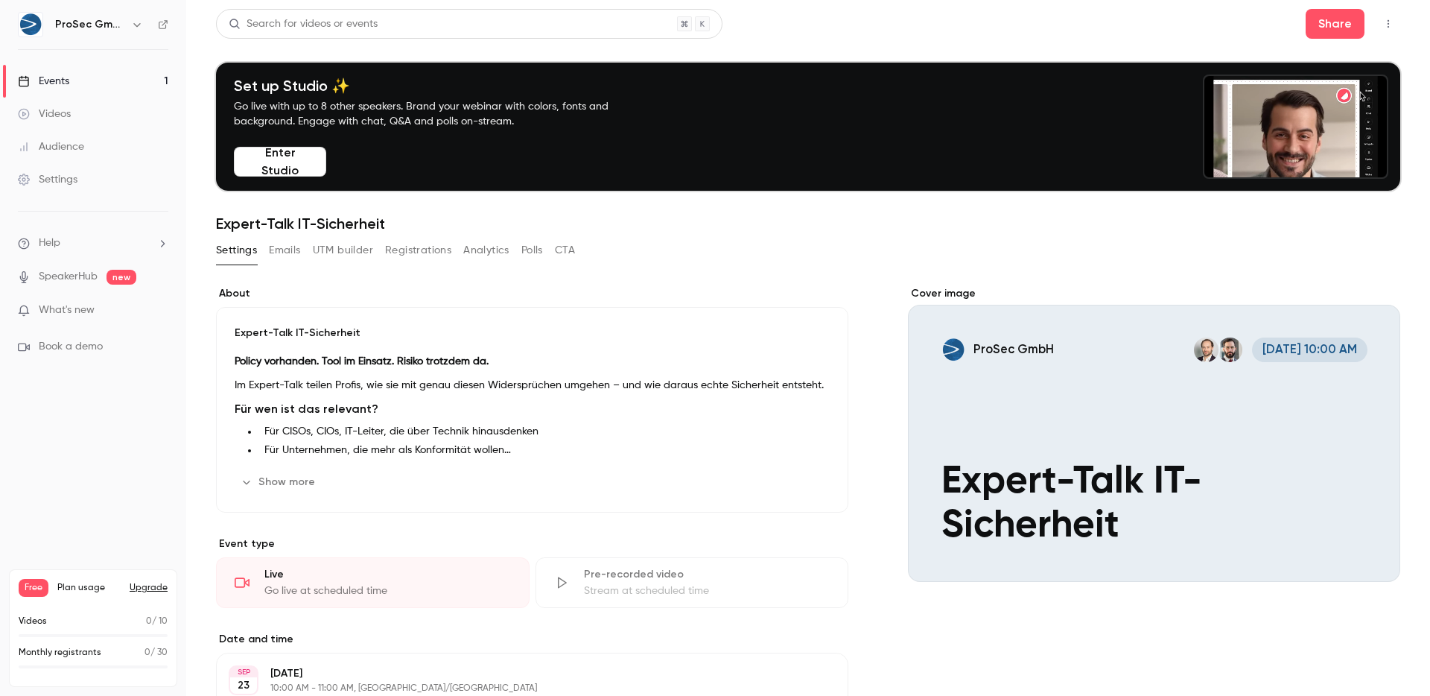
click at [285, 490] on button "Show more" at bounding box center [279, 482] width 89 height 24
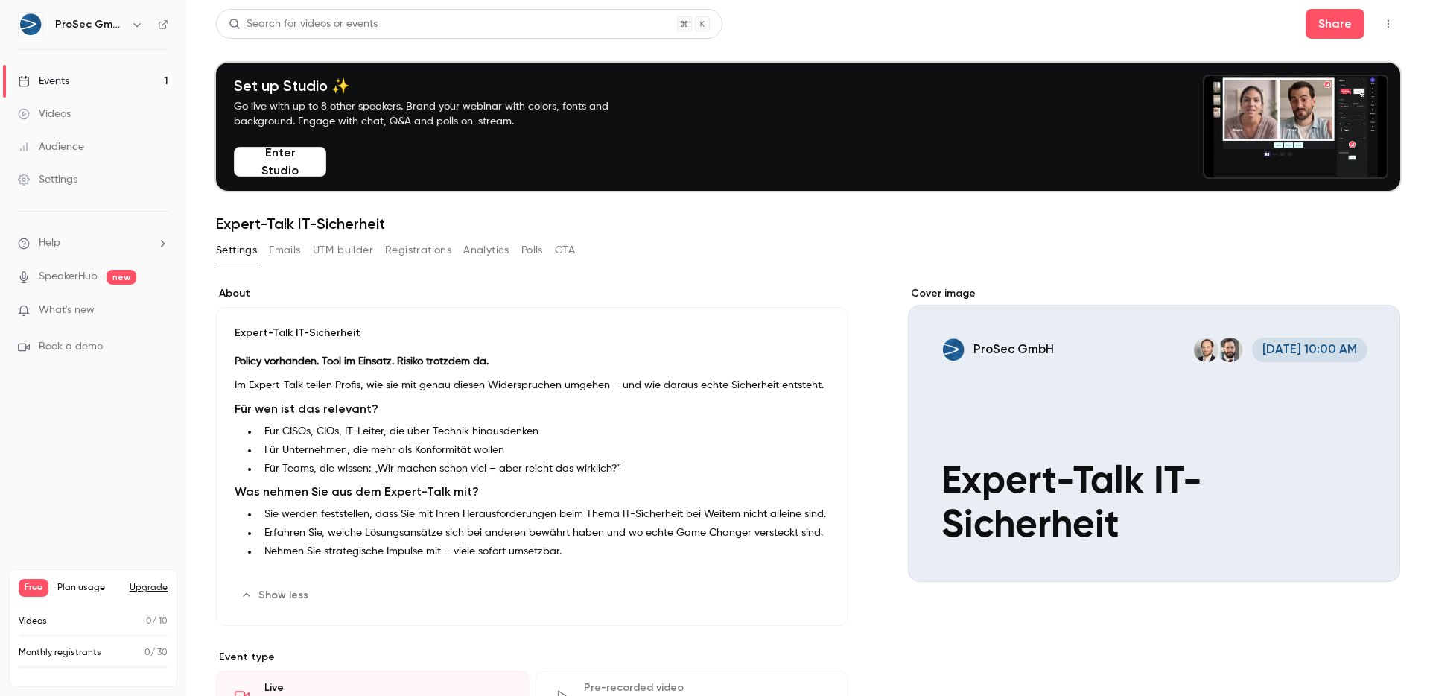
click at [803, 594] on button "Edit" at bounding box center [802, 595] width 54 height 24
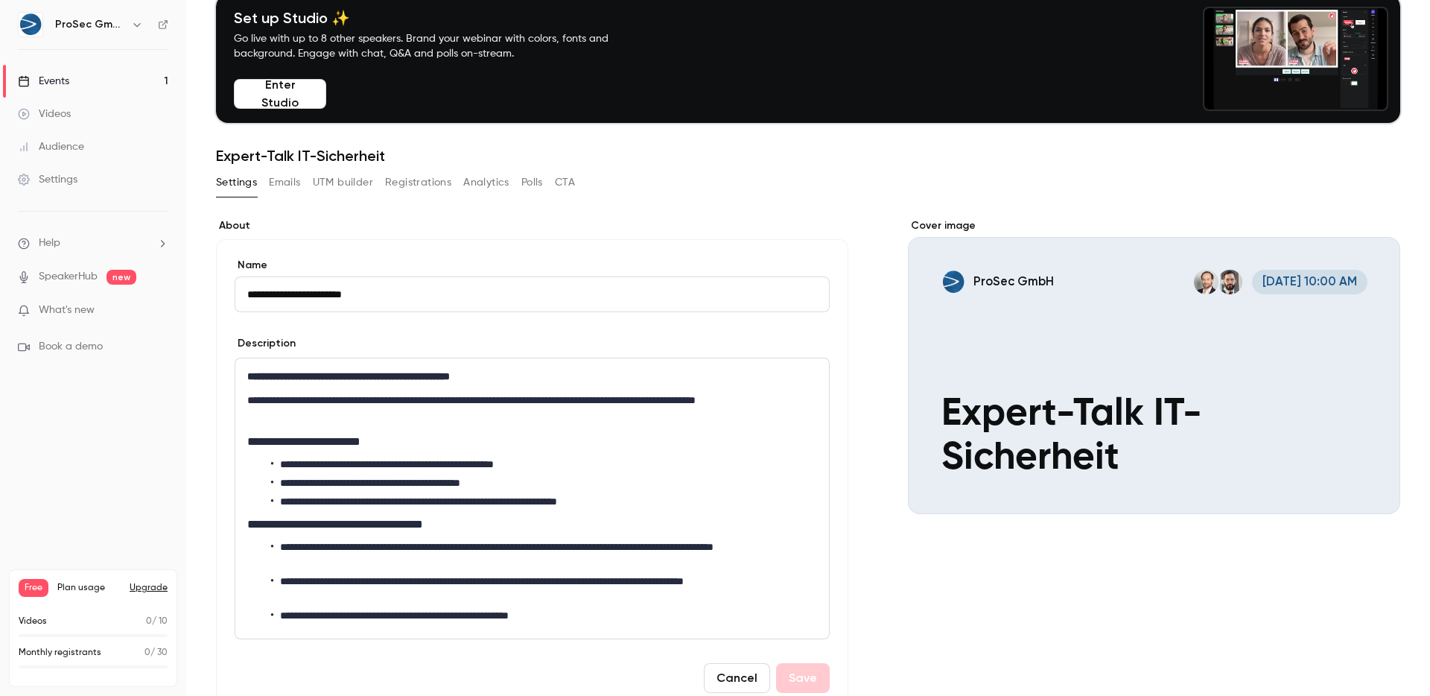
scroll to position [43, 0]
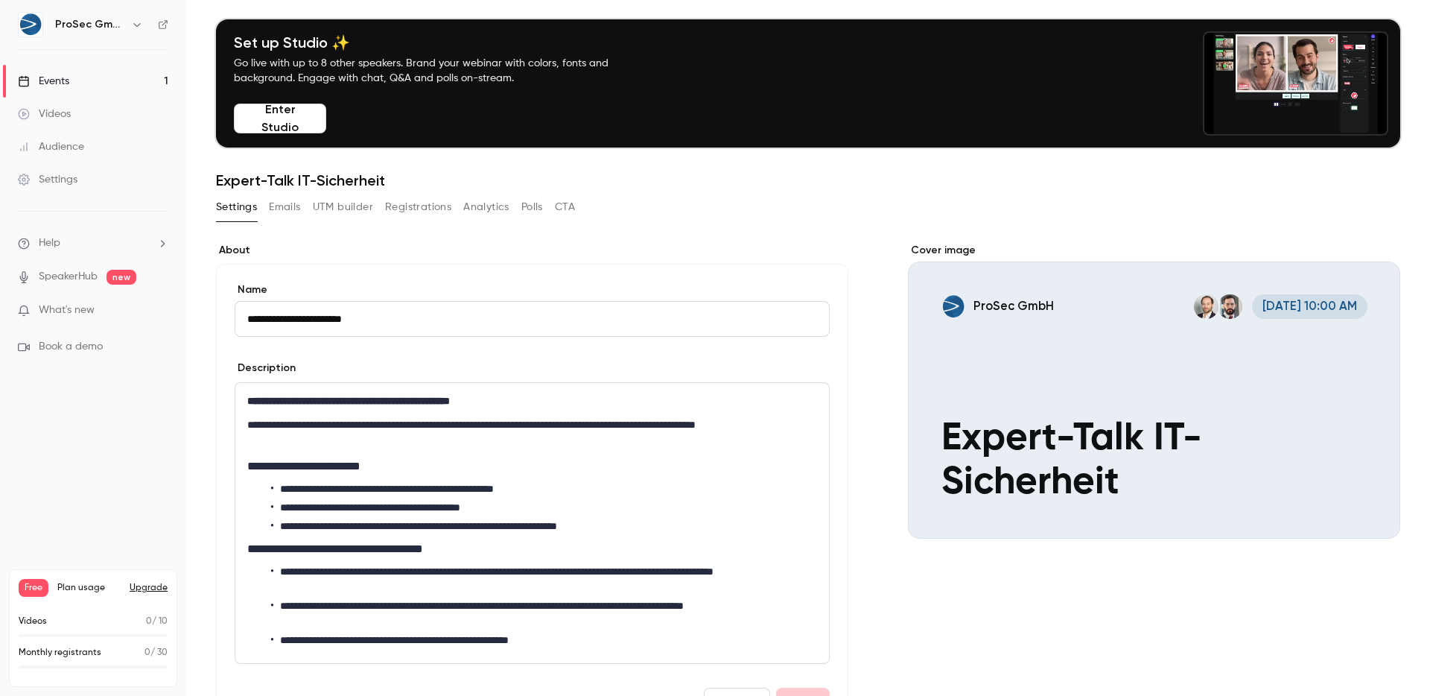
click at [837, 475] on div "**********" at bounding box center [532, 500] width 632 height 472
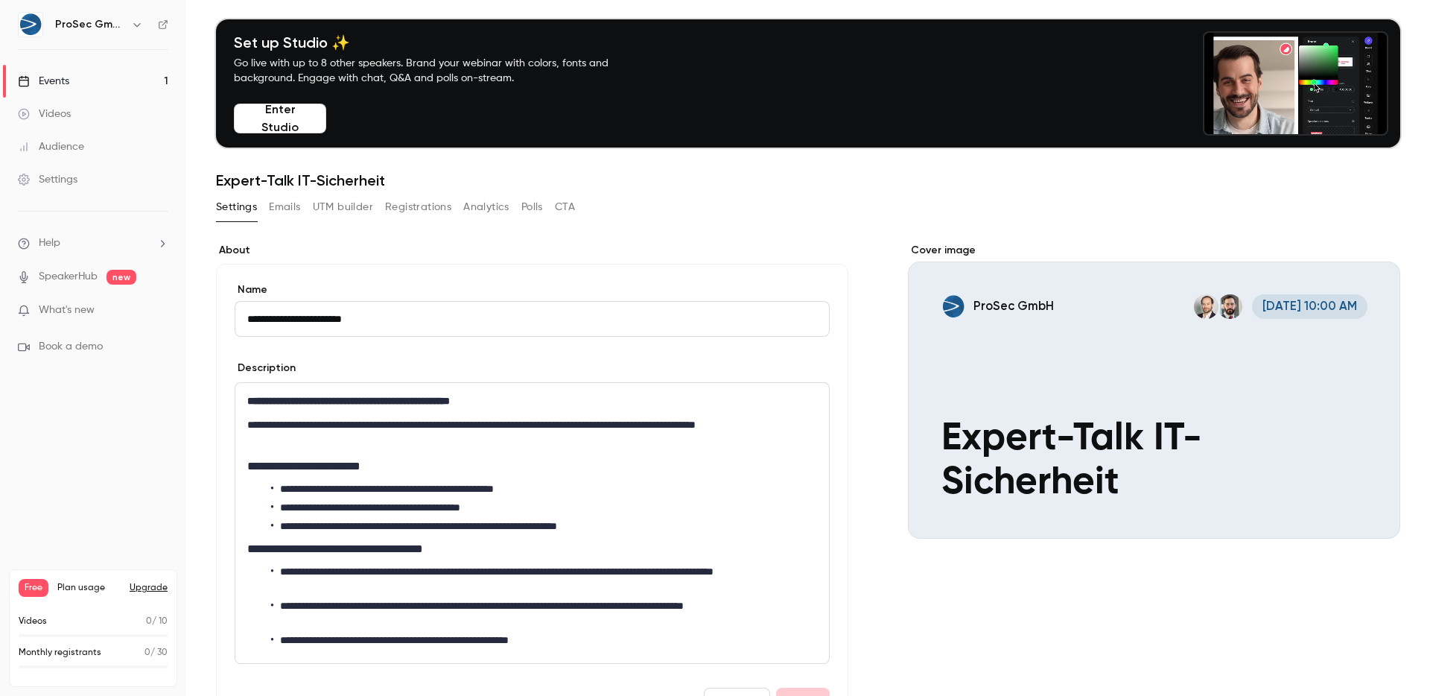
click at [612, 461] on h2 "**********" at bounding box center [529, 466] width 564 height 18
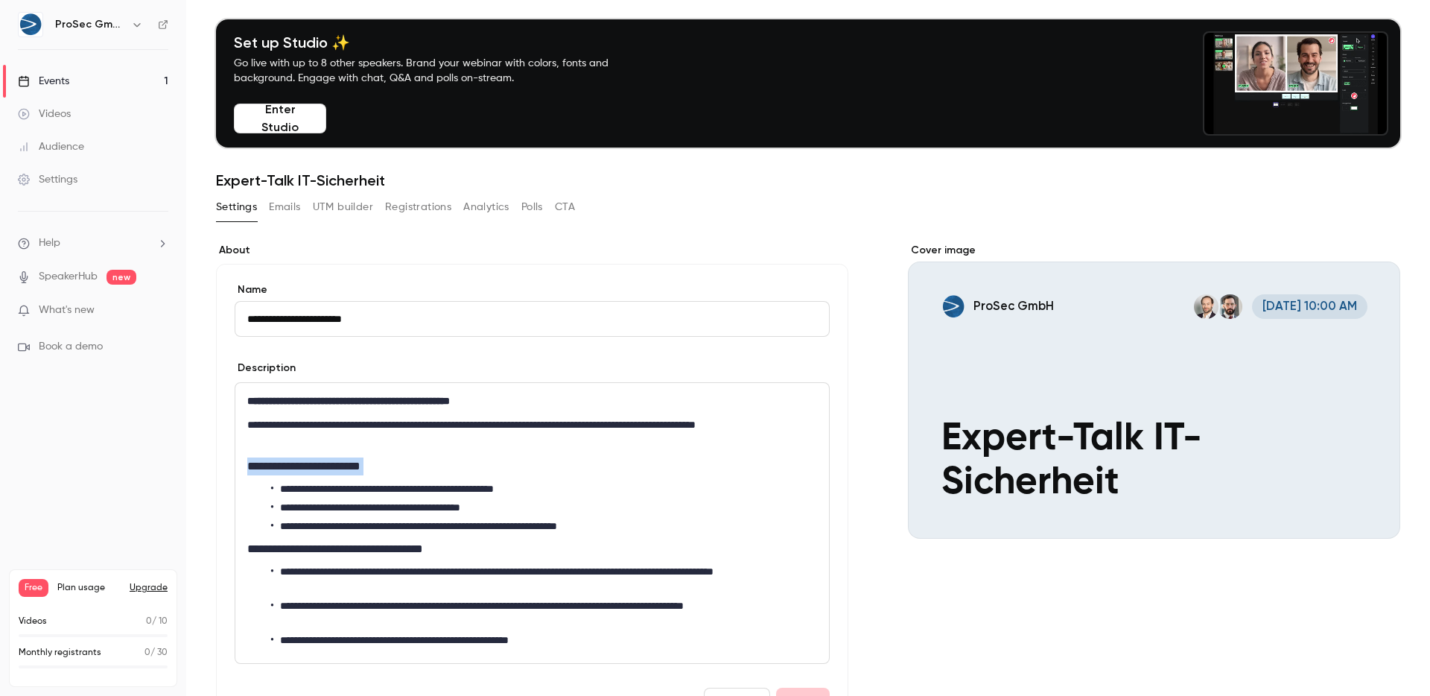
click at [612, 461] on h2 "**********" at bounding box center [529, 466] width 564 height 18
click at [502, 477] on div "**********" at bounding box center [532, 523] width 594 height 280
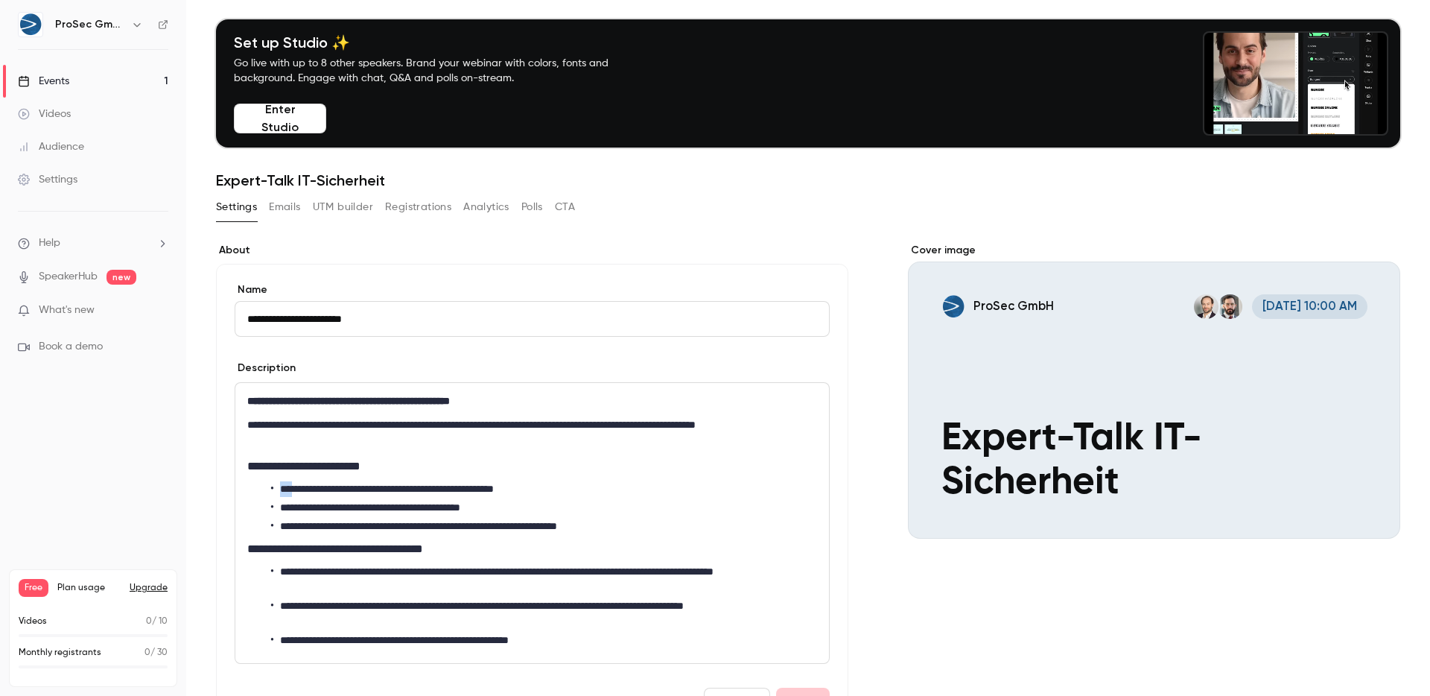
click at [502, 477] on div "**********" at bounding box center [532, 523] width 594 height 280
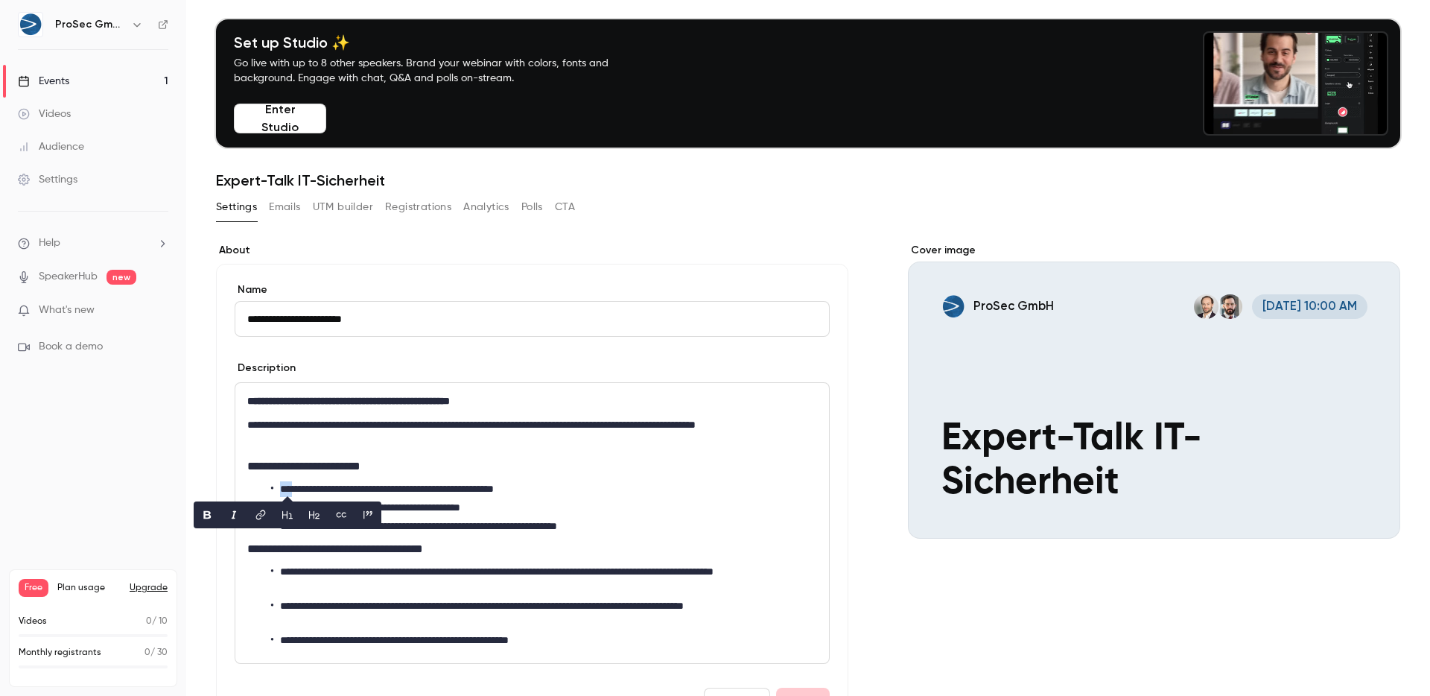
click at [492, 463] on div at bounding box center [492, 463] width 0 height 0
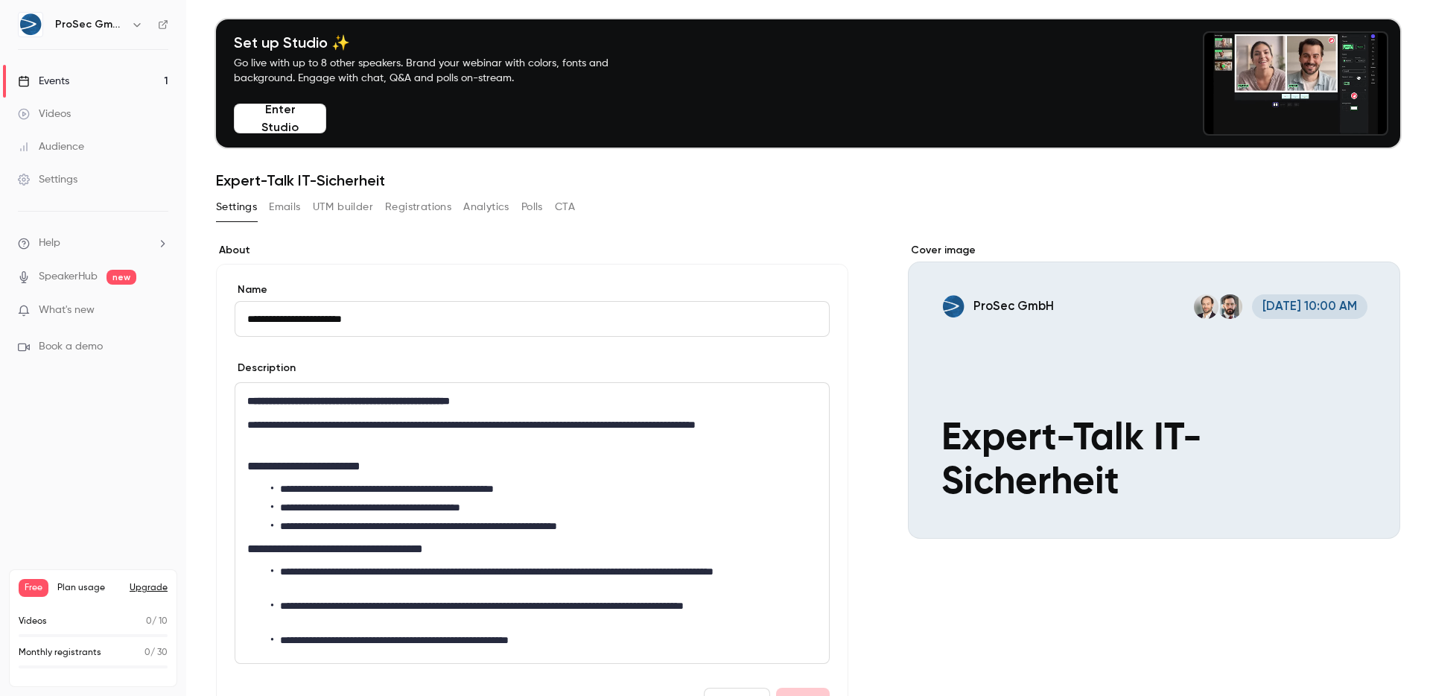
click at [482, 494] on li "**********" at bounding box center [541, 489] width 540 height 16
click at [699, 463] on h2 "**********" at bounding box center [529, 466] width 564 height 18
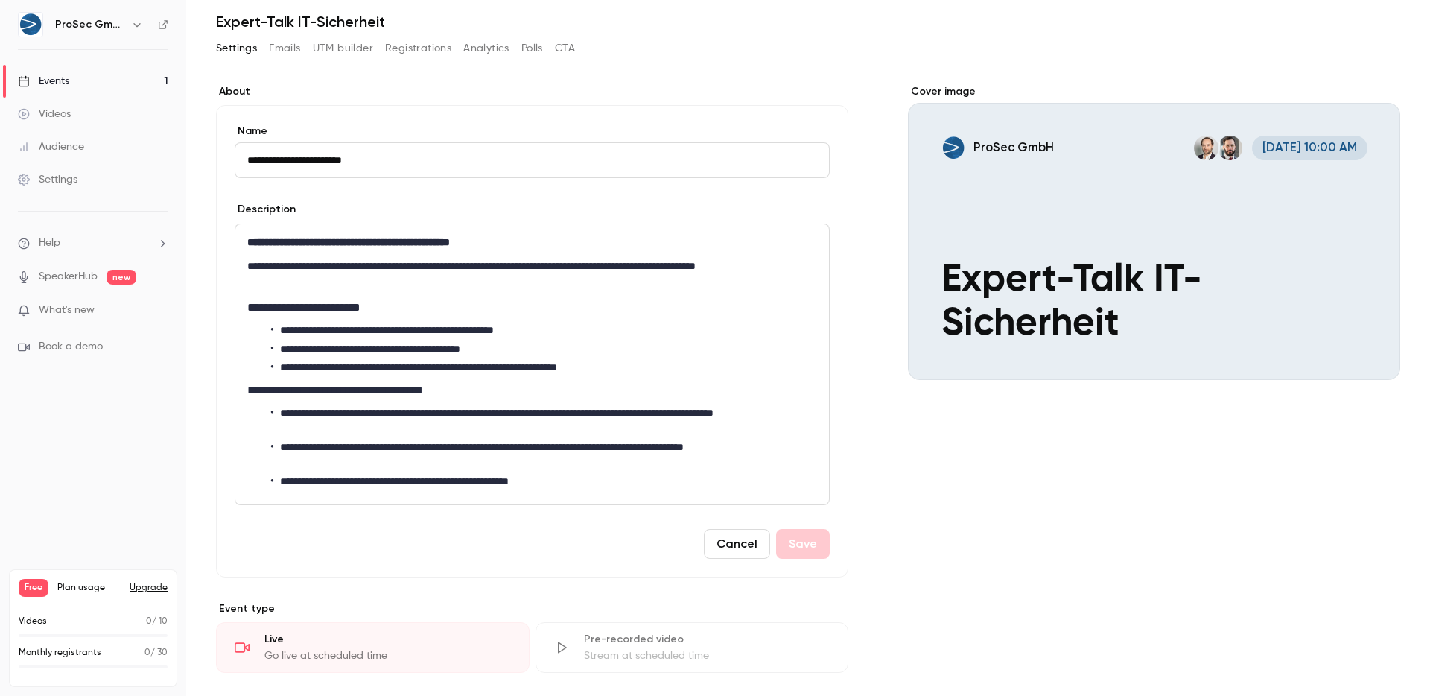
scroll to position [193, 0]
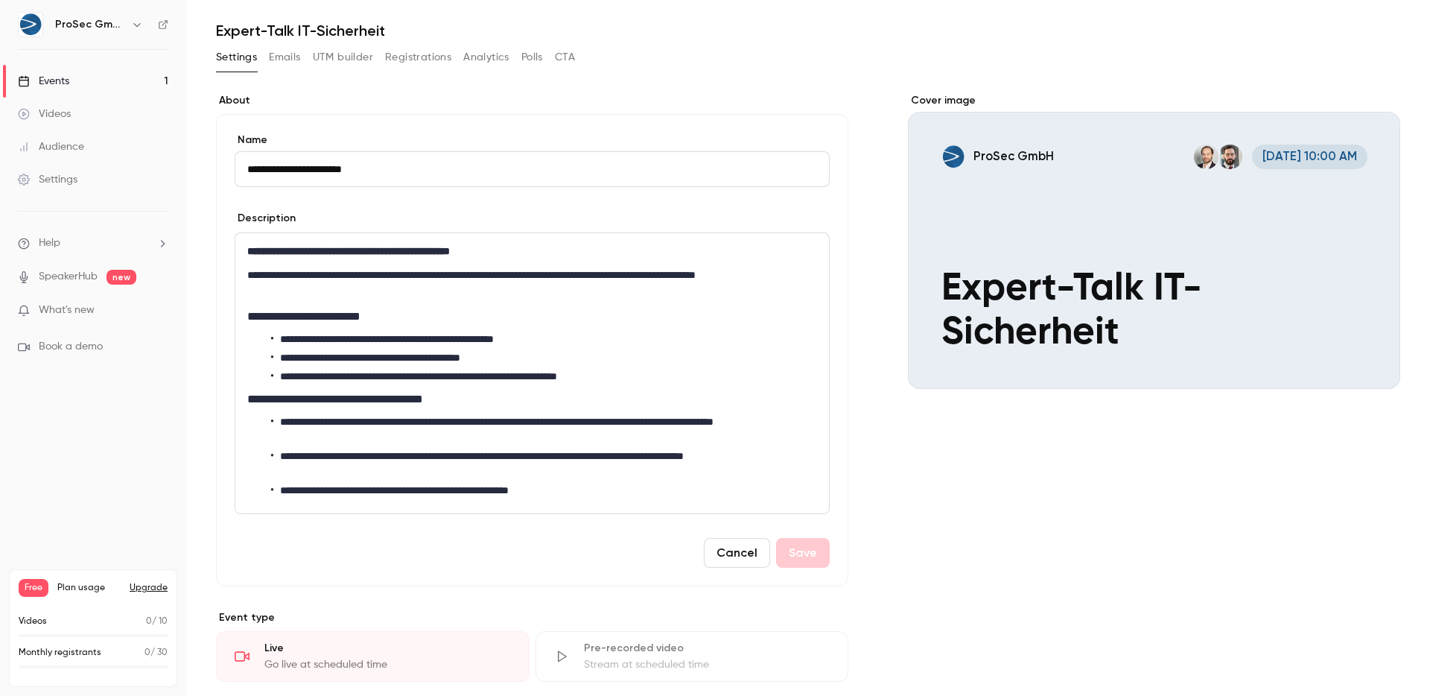
click at [732, 548] on button "Cancel" at bounding box center [737, 553] width 66 height 30
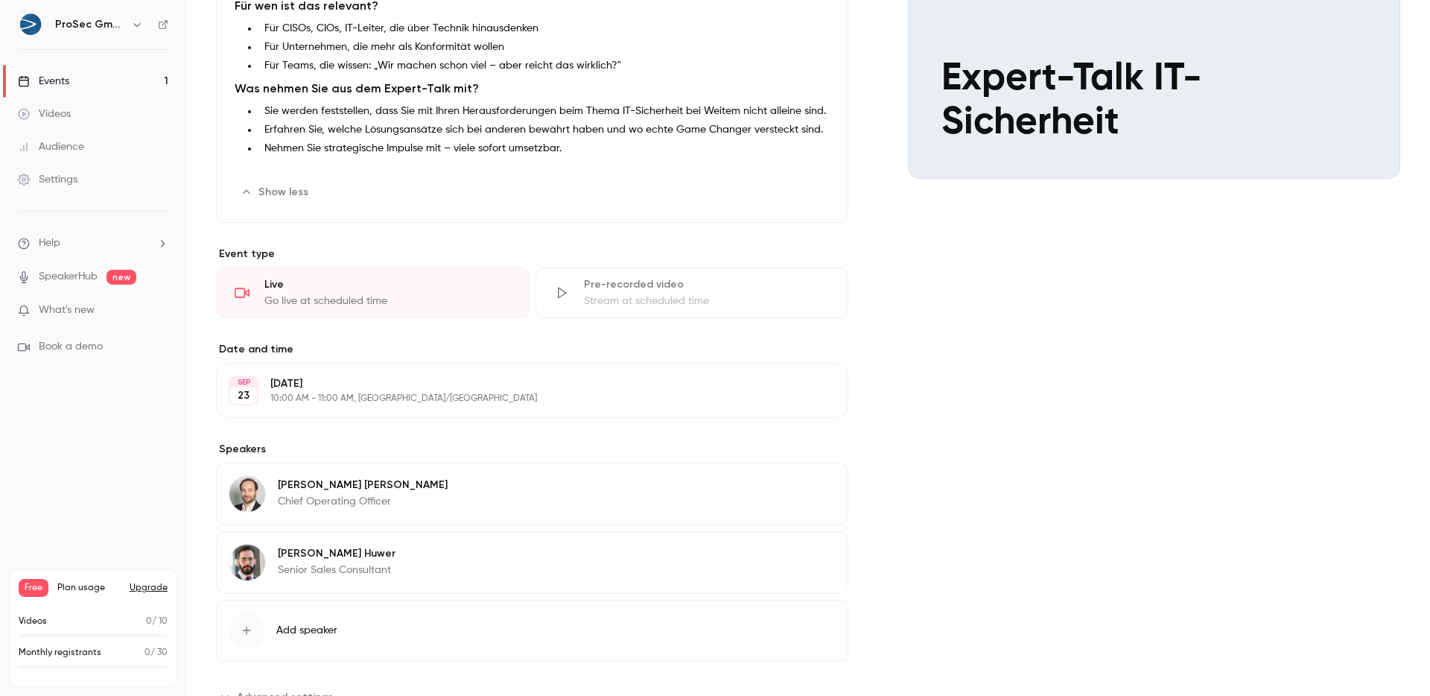
scroll to position [460, 0]
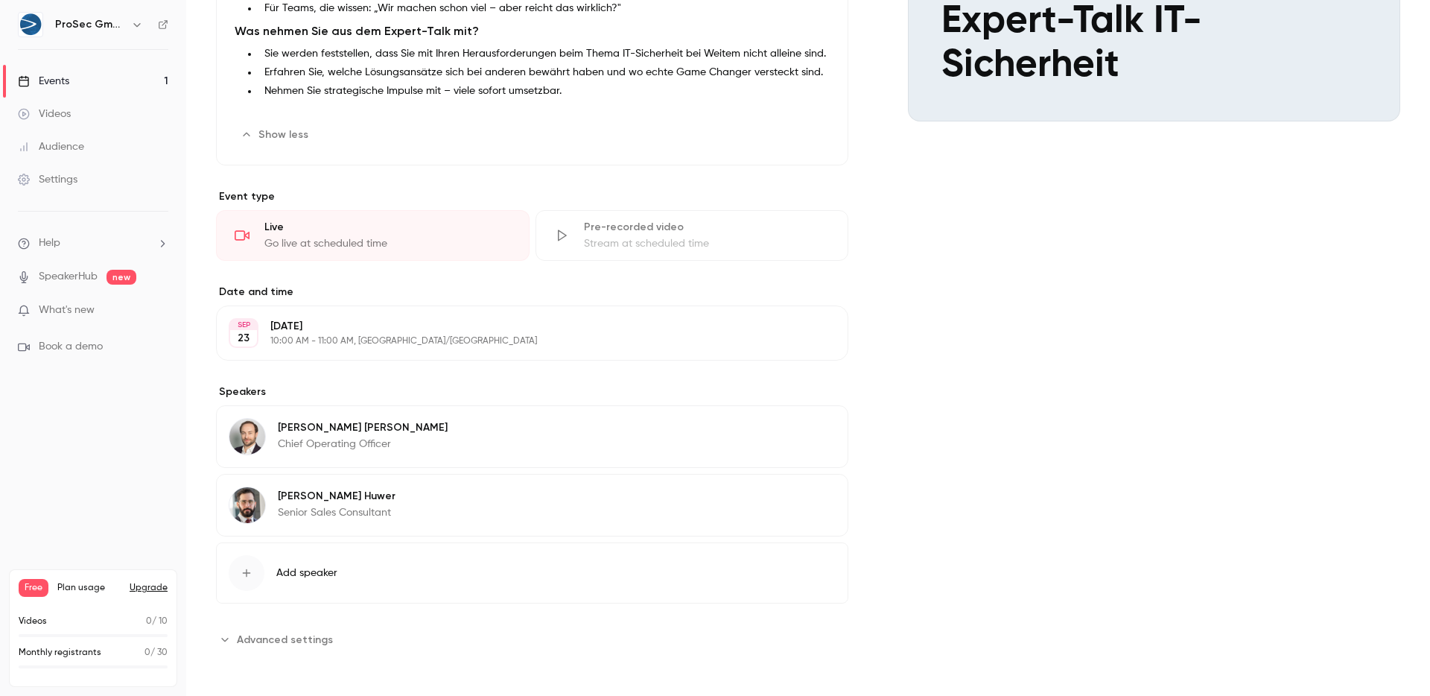
click at [305, 632] on span "Advanced settings" at bounding box center [285, 640] width 96 height 16
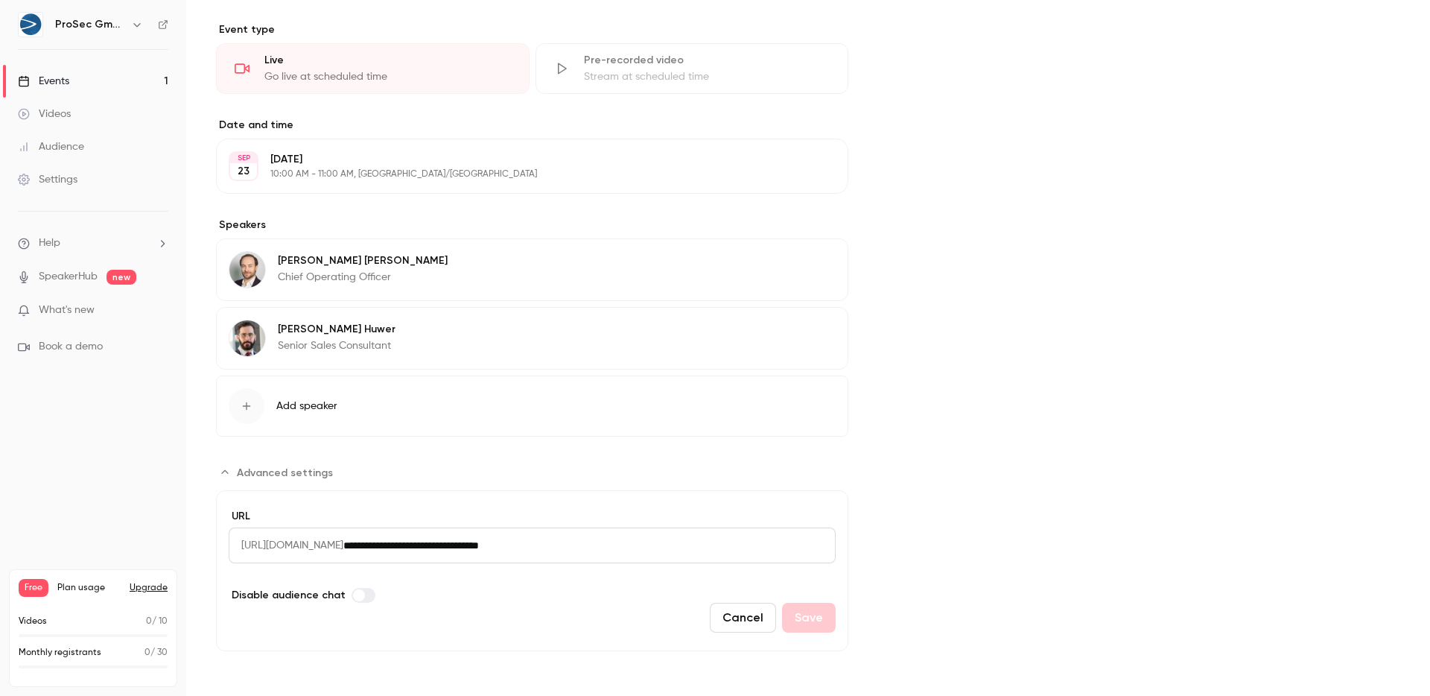
click at [743, 603] on button "Cancel" at bounding box center [743, 618] width 66 height 30
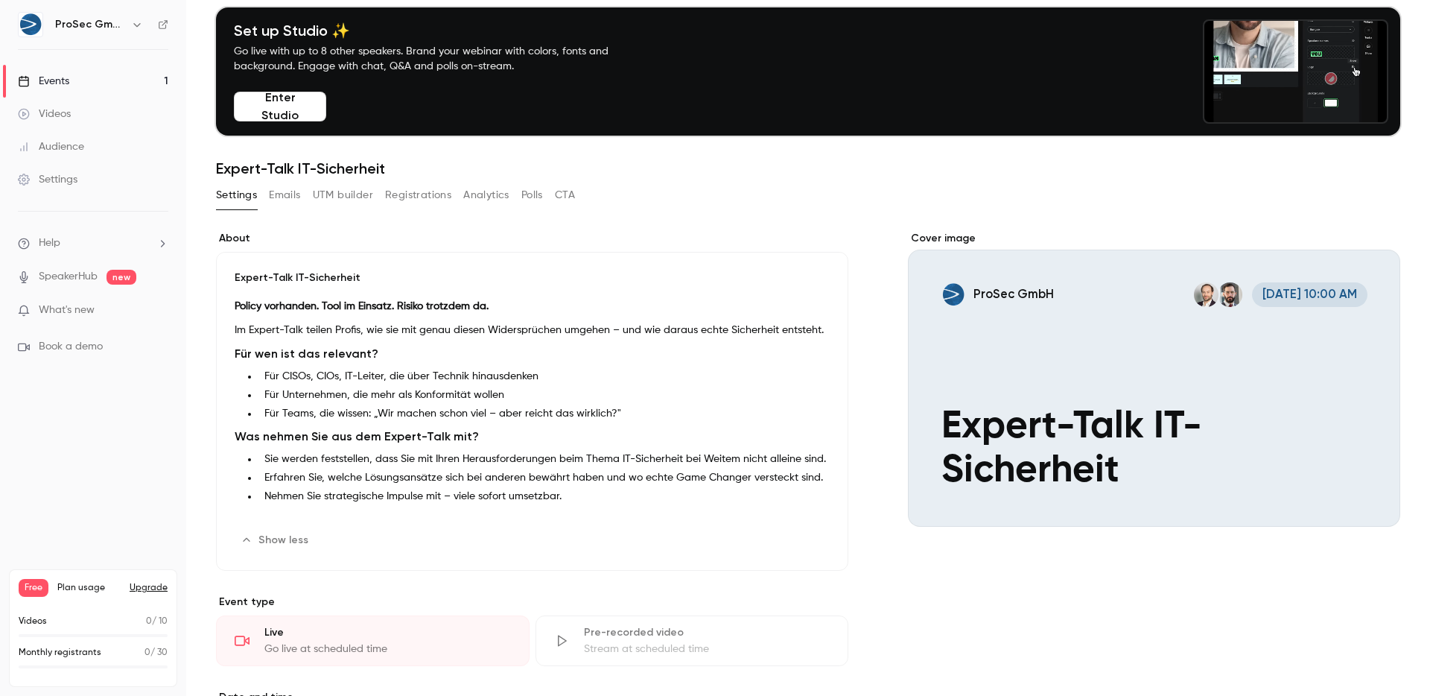
scroll to position [0, 0]
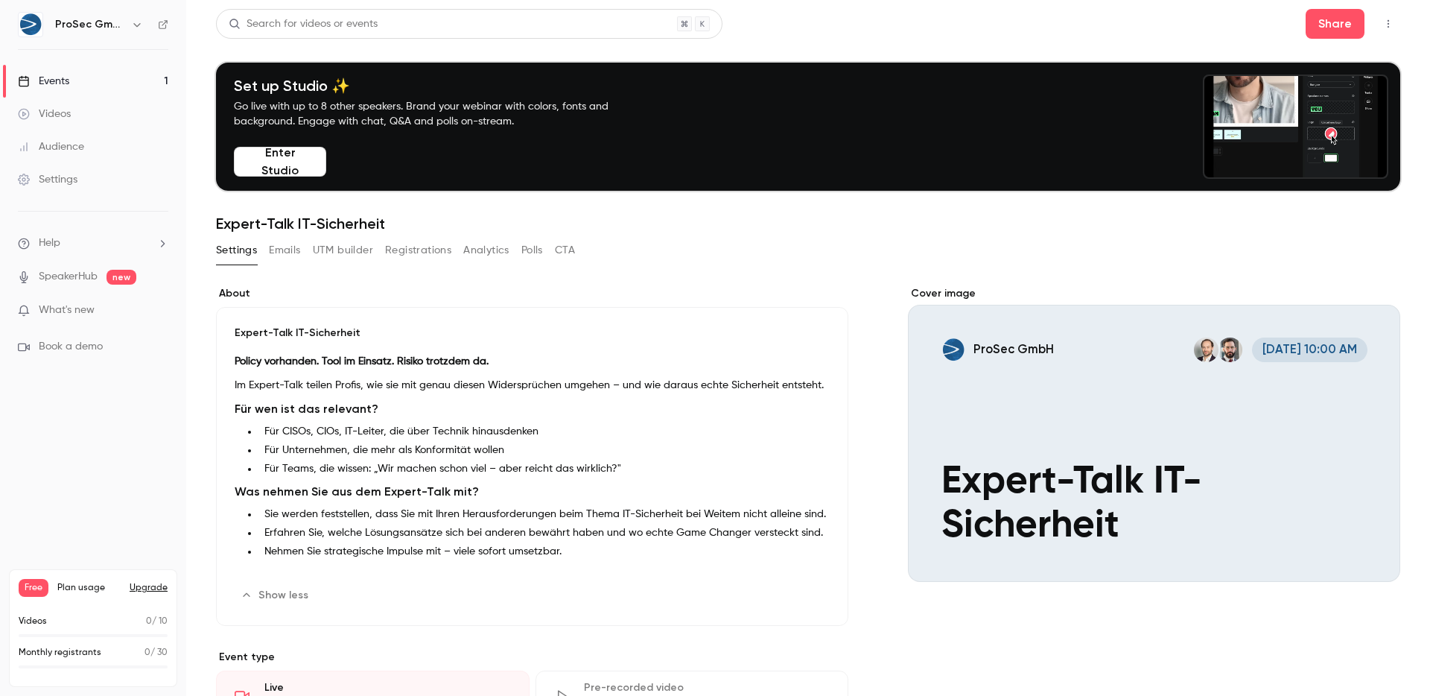
click at [1383, 23] on icon "button" at bounding box center [1389, 24] width 12 height 10
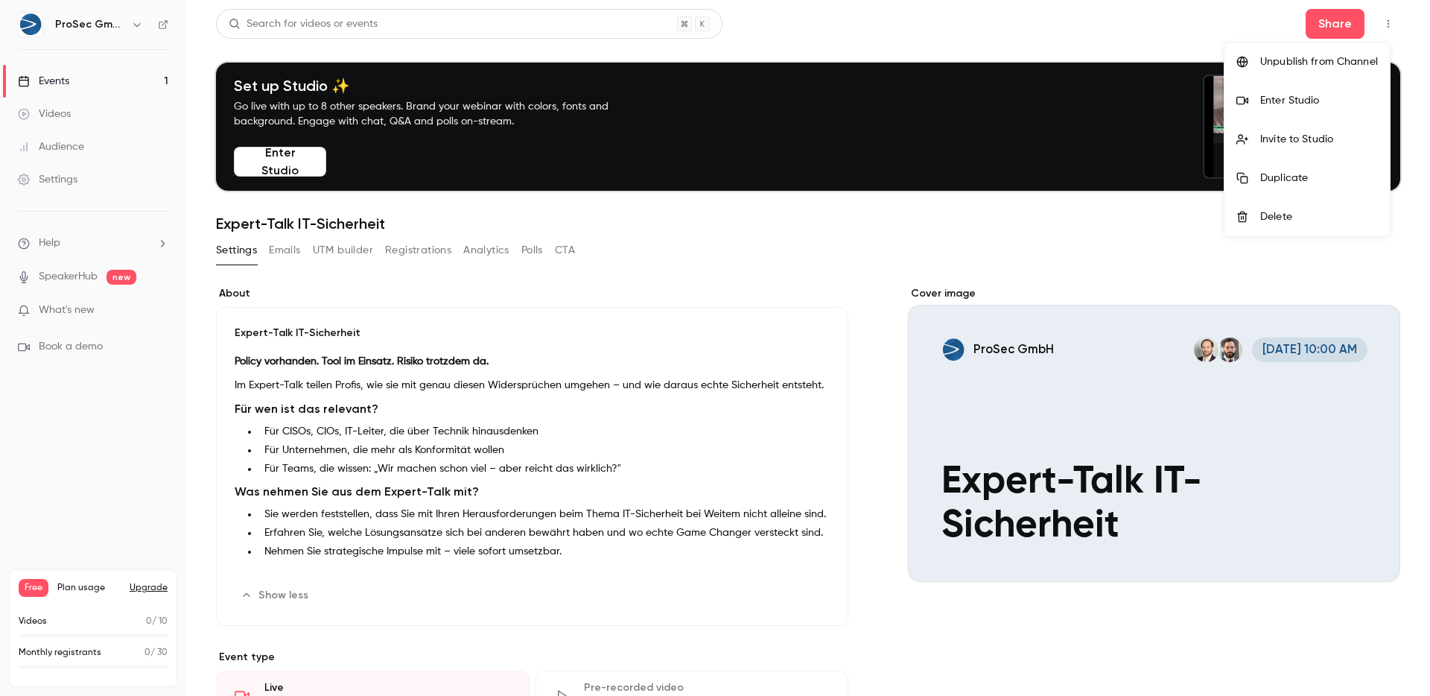
click at [802, 34] on div at bounding box center [715, 348] width 1430 height 696
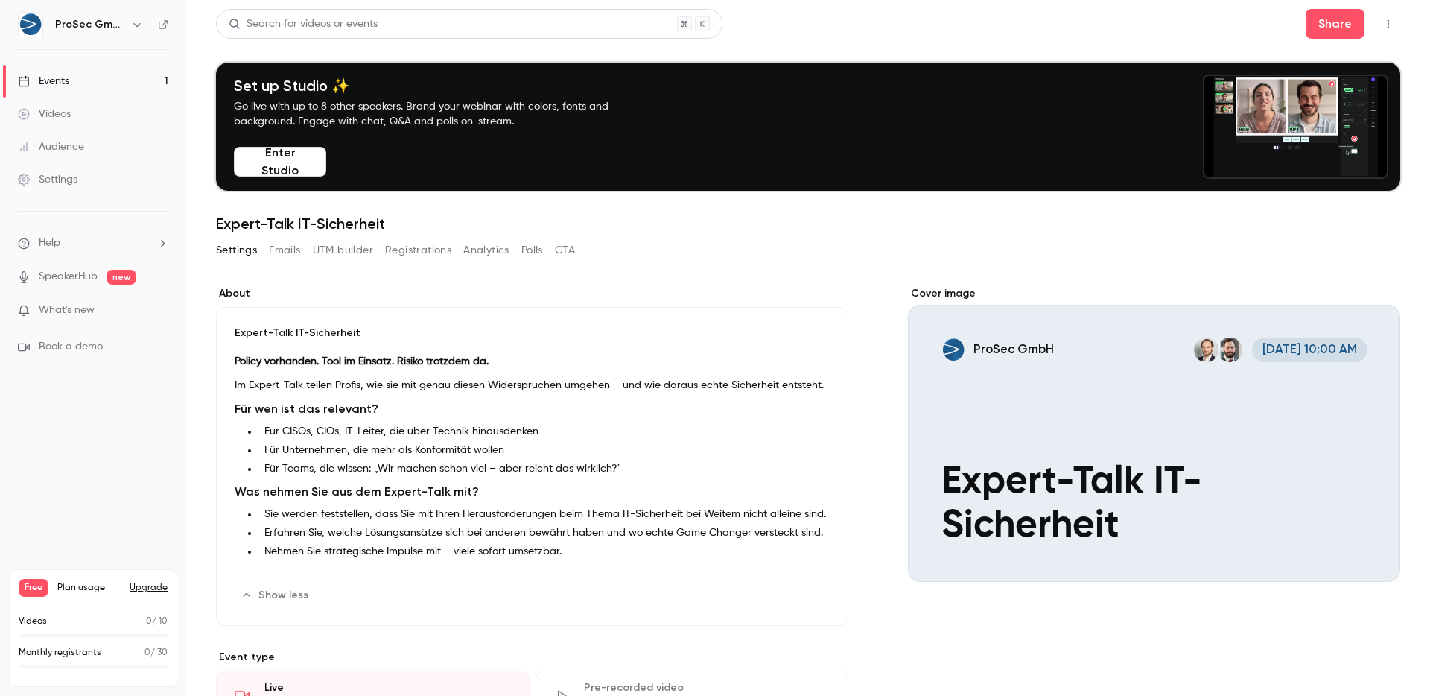
click at [136, 23] on icon "button" at bounding box center [137, 25] width 12 height 12
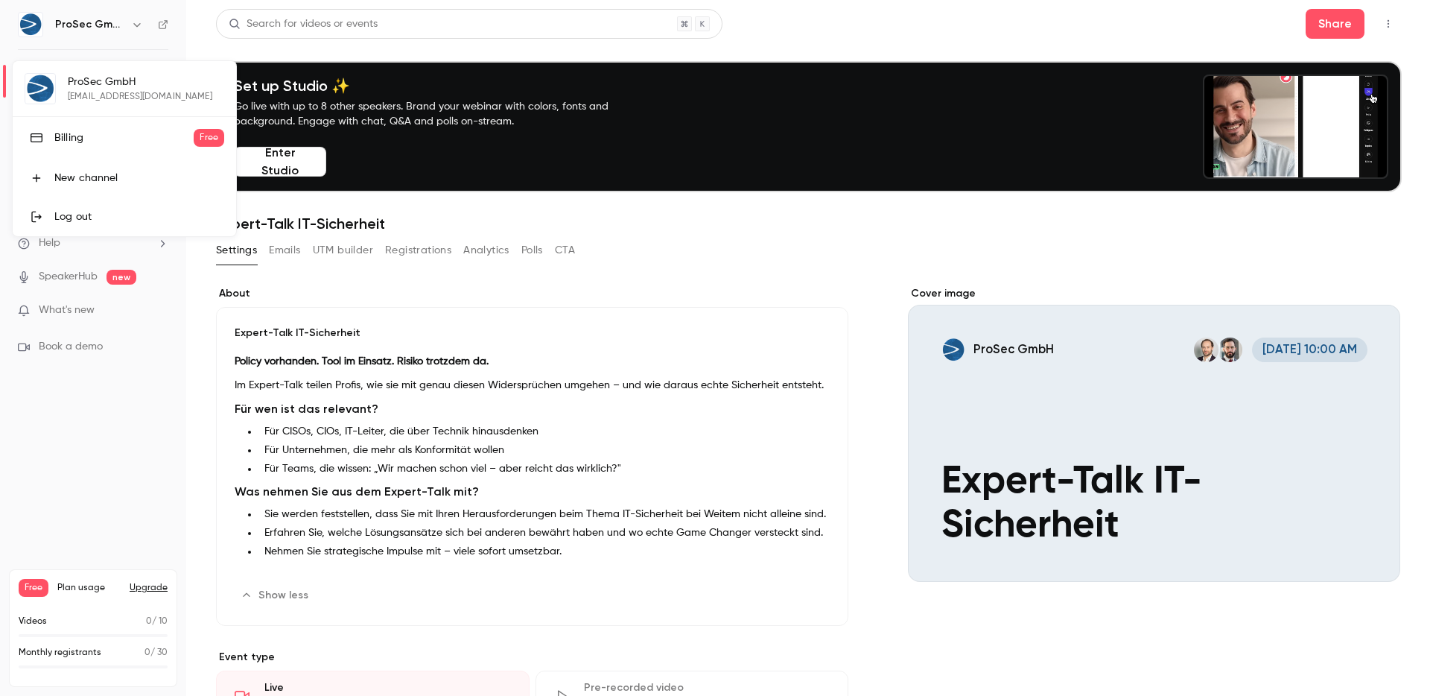
click at [136, 23] on div at bounding box center [715, 348] width 1430 height 696
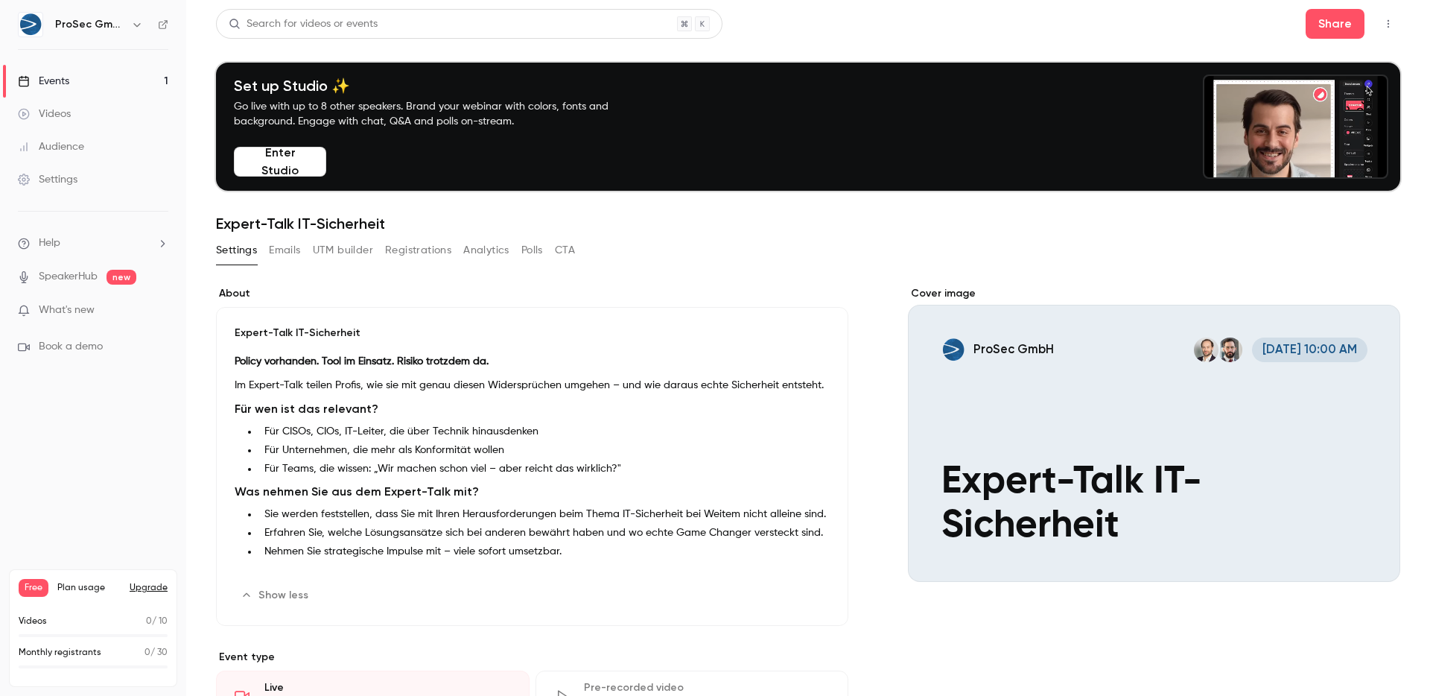
click at [52, 104] on link "Videos" at bounding box center [93, 114] width 186 height 33
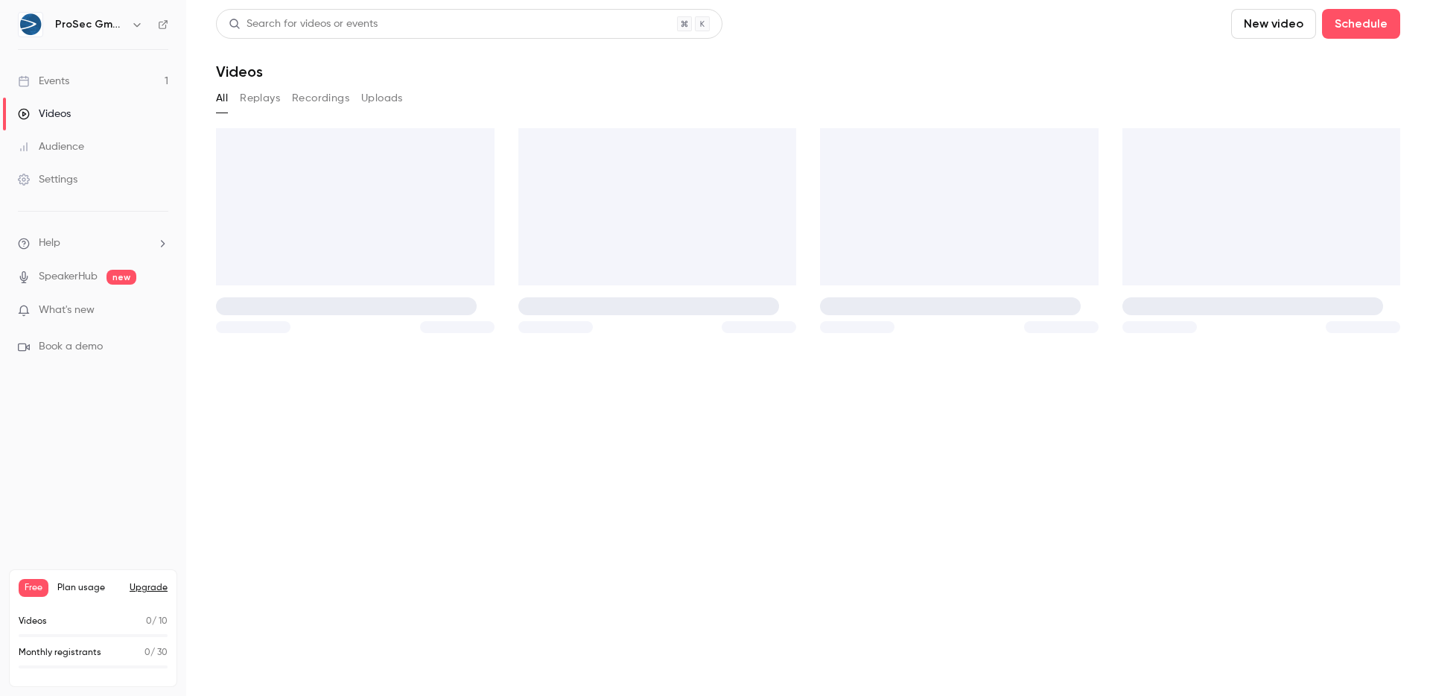
click at [74, 137] on link "Audience" at bounding box center [93, 146] width 186 height 33
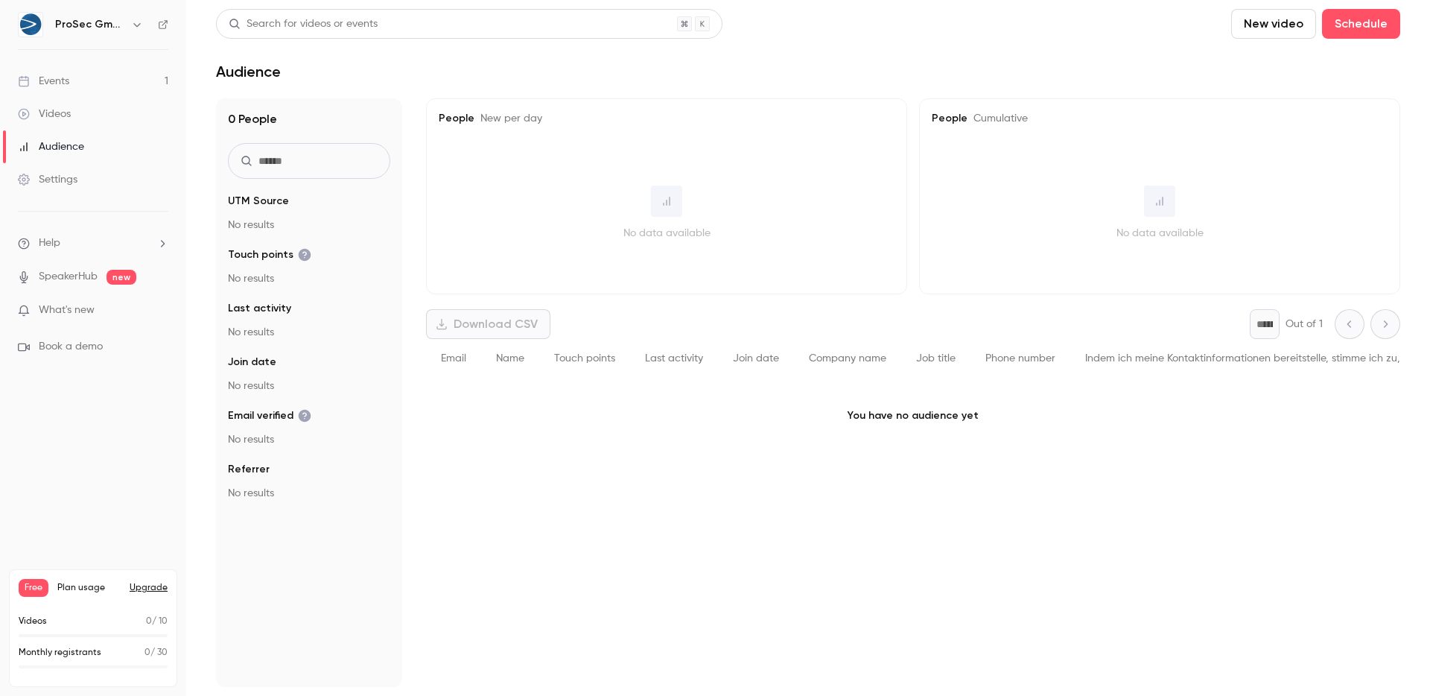
click at [456, 358] on span "Email" at bounding box center [453, 358] width 25 height 10
click at [527, 367] on div "Name" at bounding box center [510, 358] width 58 height 39
drag, startPoint x: 651, startPoint y: 361, endPoint x: 675, endPoint y: 365, distance: 24.1
click at [651, 361] on span "Last activity" at bounding box center [674, 358] width 58 height 10
click at [806, 375] on div "Company name" at bounding box center [847, 358] width 107 height 39
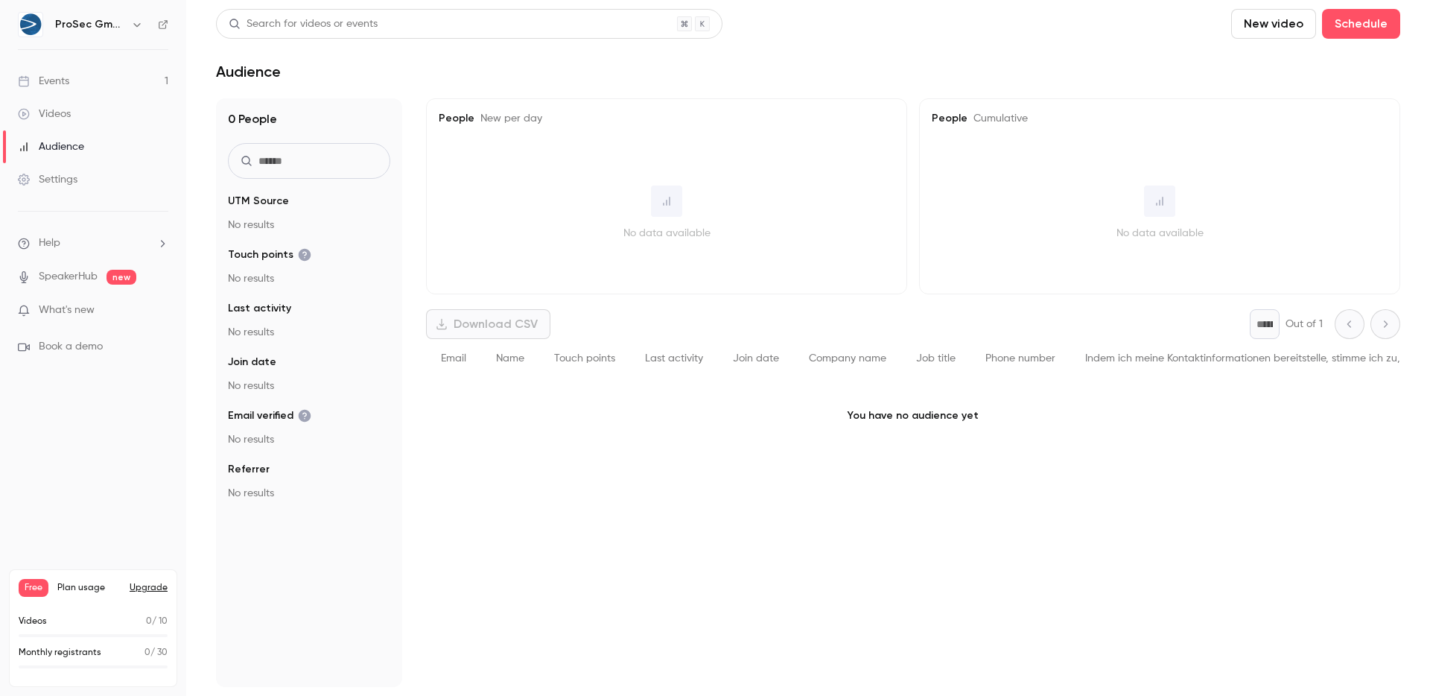
click at [1042, 375] on div "Phone number" at bounding box center [1021, 358] width 100 height 39
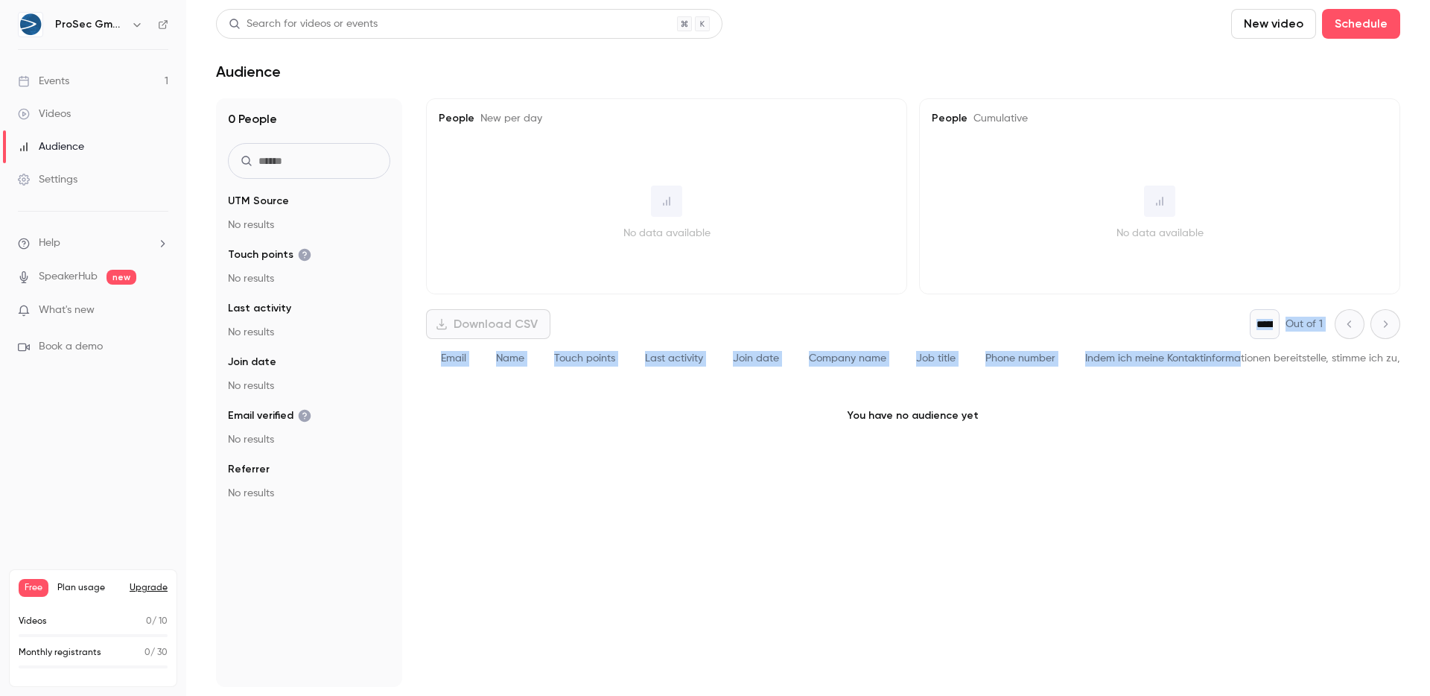
drag, startPoint x: 1197, startPoint y: 358, endPoint x: 656, endPoint y: 325, distance: 541.9
click at [656, 325] on div "Download CSV * Out of 1 Email Name Touch points Last activity Join date Company…" at bounding box center [913, 381] width 974 height 144
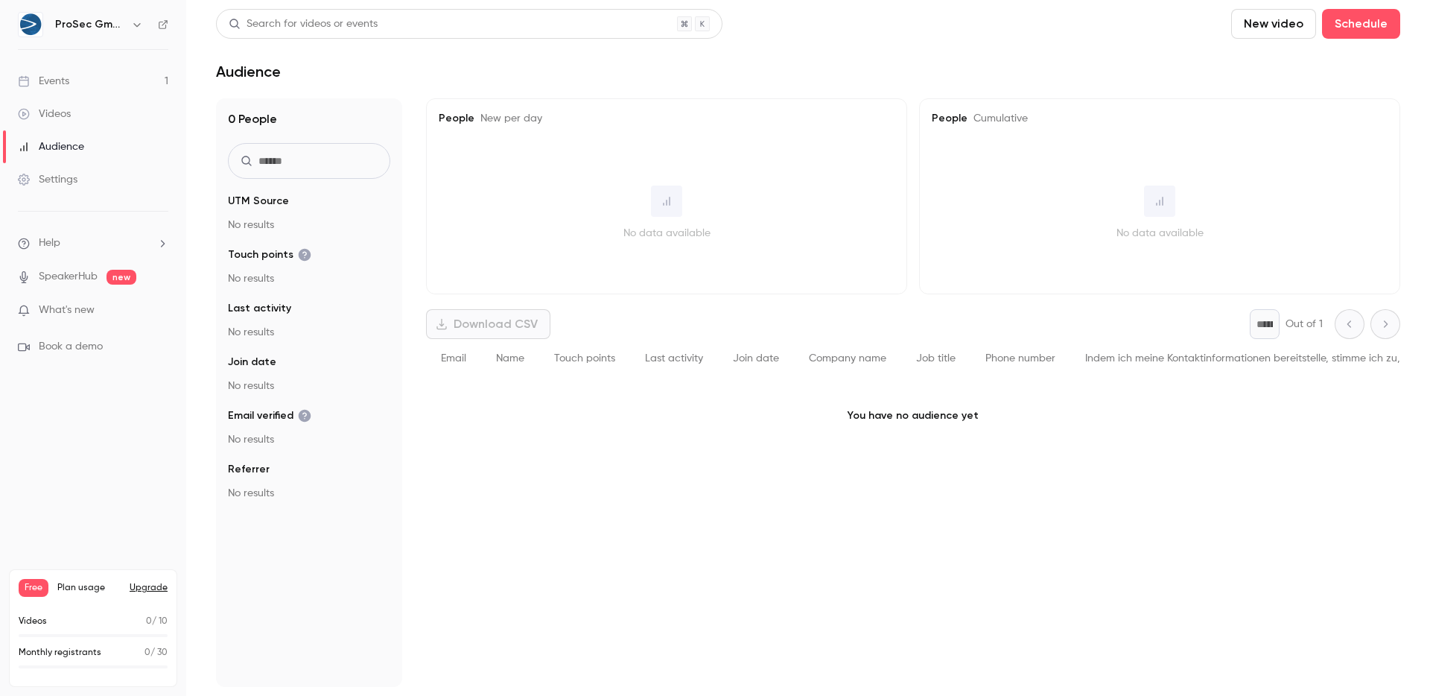
click at [656, 325] on div "Download CSV * Out of 1" at bounding box center [913, 324] width 974 height 30
drag, startPoint x: 703, startPoint y: 338, endPoint x: 760, endPoint y: 368, distance: 64.0
click at [760, 368] on div "Download CSV * Out of 1 Email Name Touch points Last activity Join date Company…" at bounding box center [913, 381] width 974 height 144
click at [760, 368] on div "Join date" at bounding box center [756, 358] width 76 height 39
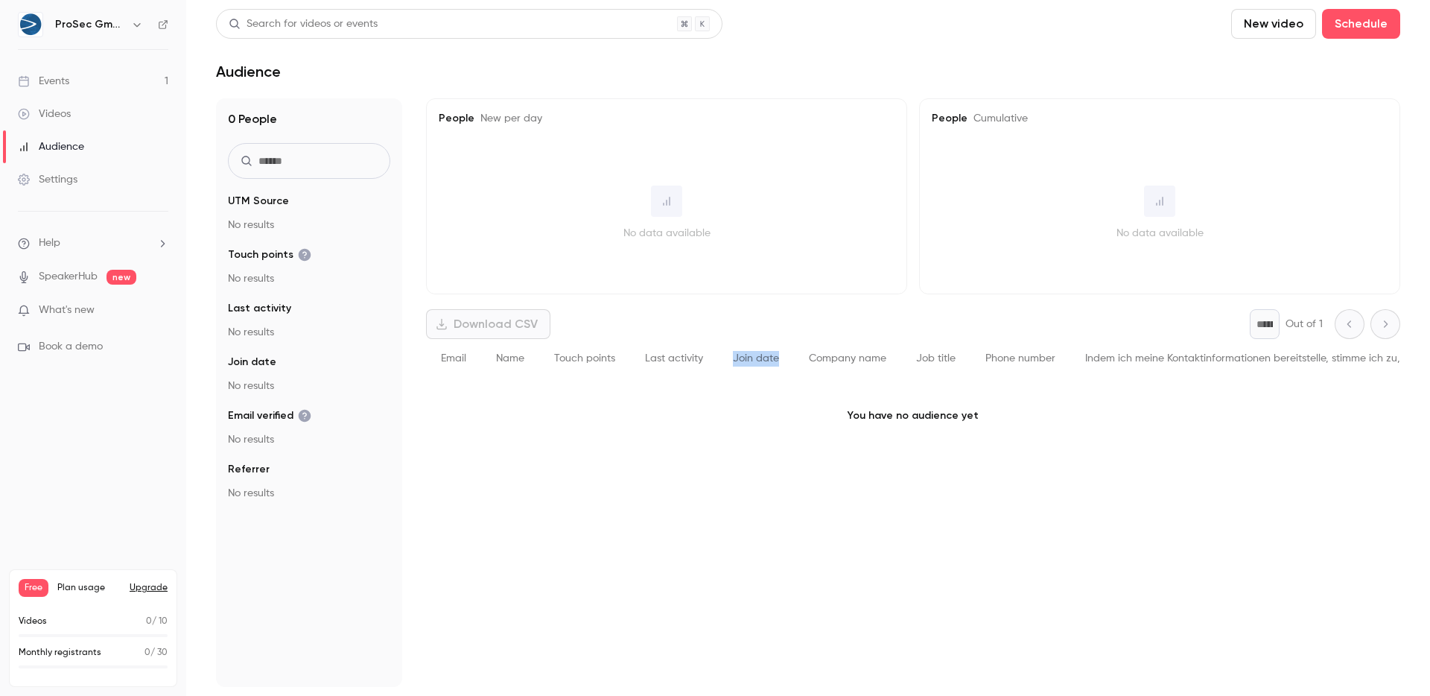
click at [760, 368] on div "Join date" at bounding box center [756, 358] width 76 height 39
click at [751, 351] on div "Join date" at bounding box center [756, 358] width 76 height 39
click at [120, 71] on link "Events 1" at bounding box center [93, 81] width 186 height 33
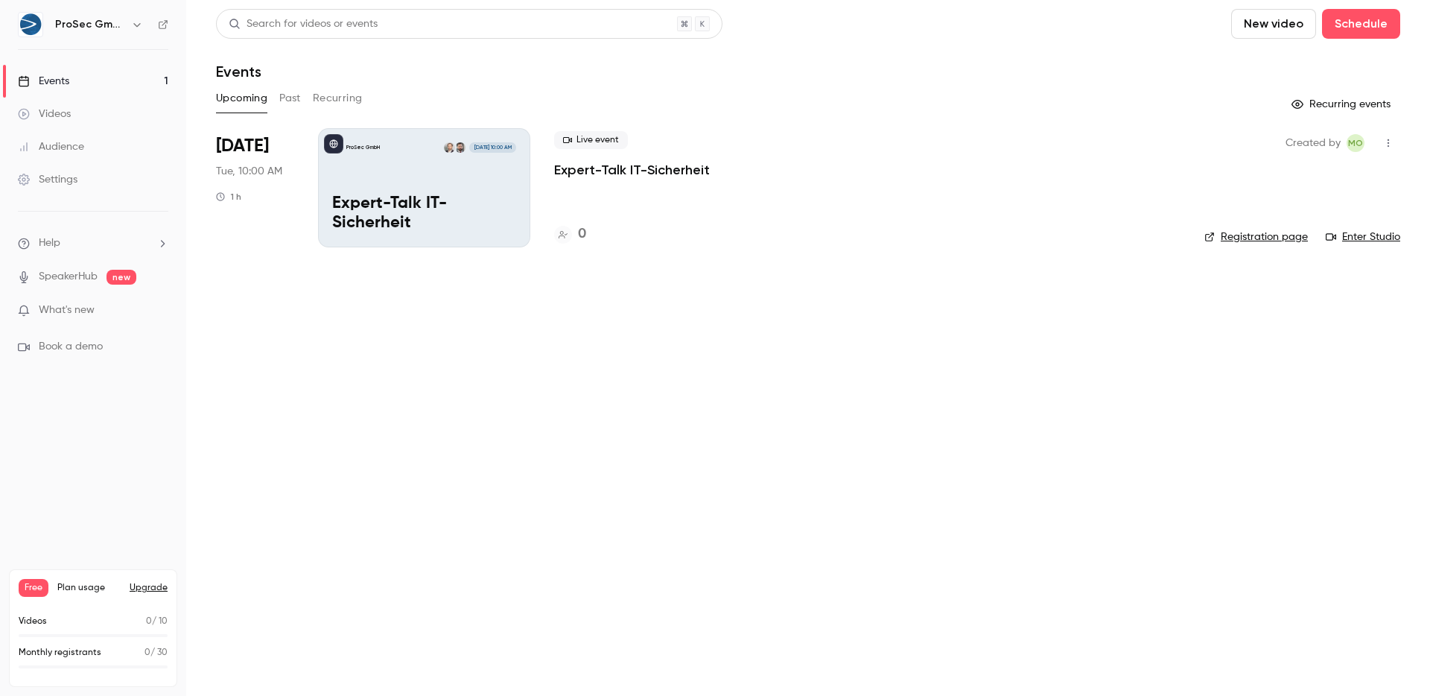
click at [90, 100] on link "Videos" at bounding box center [93, 114] width 186 height 33
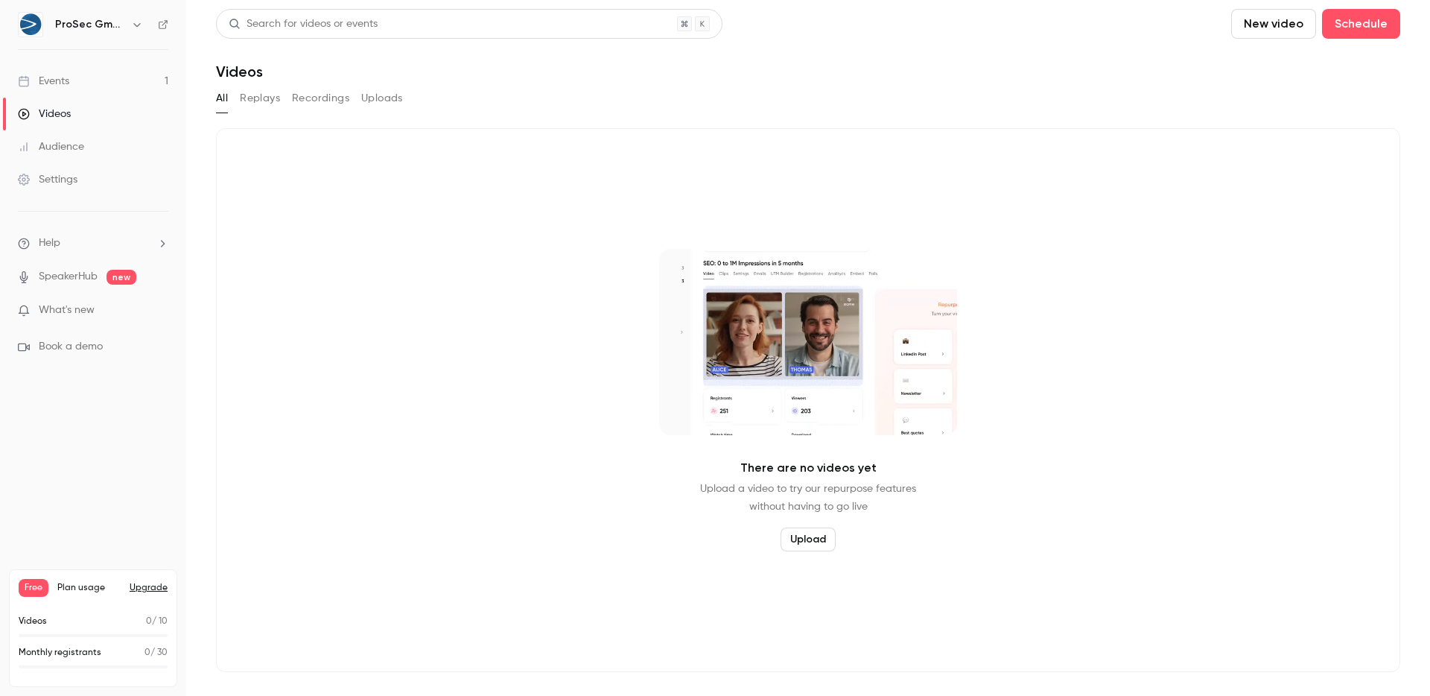
click at [92, 65] on link "Events 1" at bounding box center [93, 81] width 186 height 33
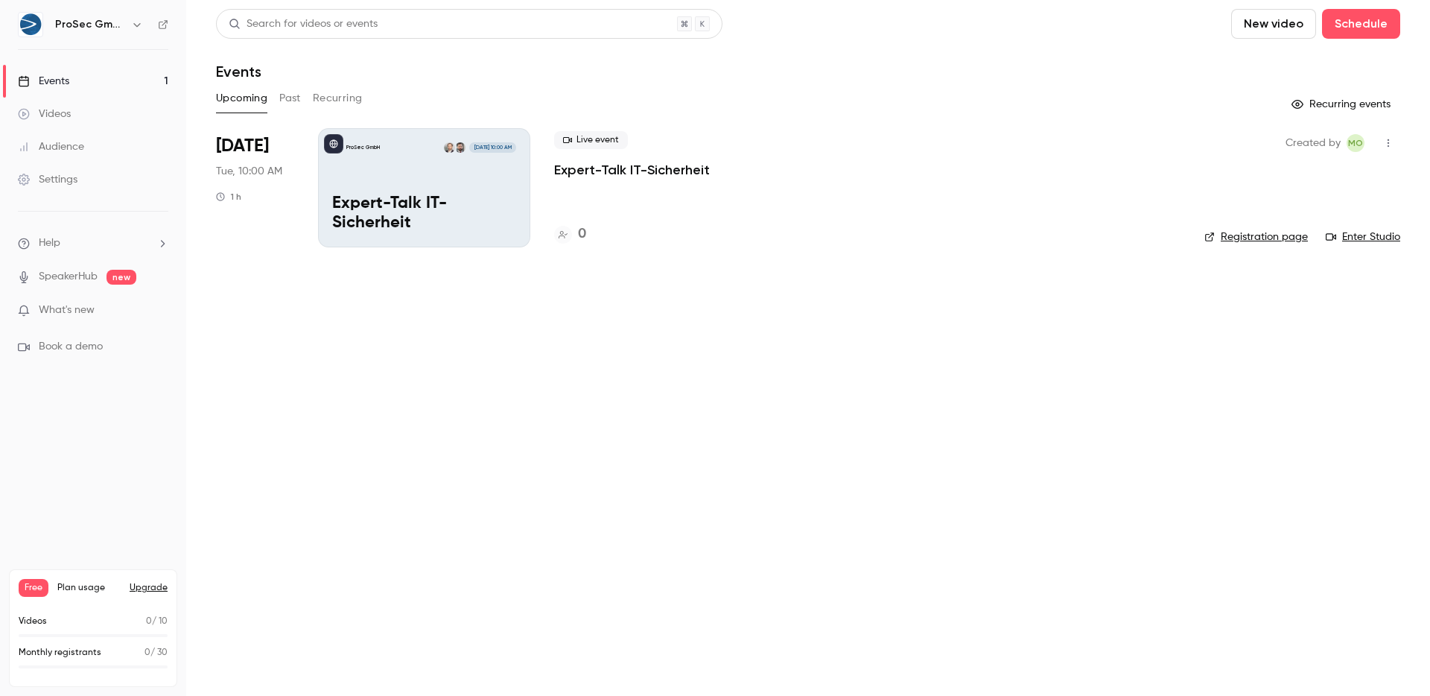
click at [83, 175] on link "Settings" at bounding box center [93, 179] width 186 height 33
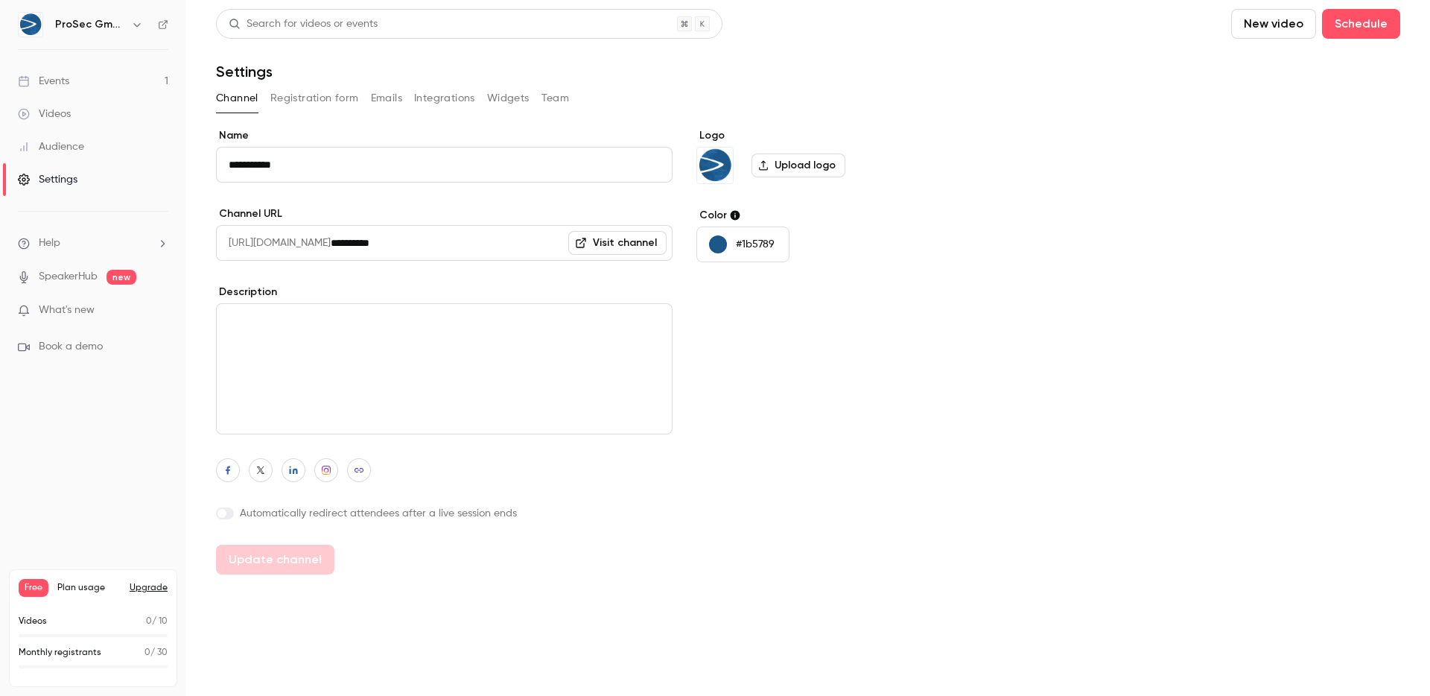
click at [320, 99] on button "Registration form" at bounding box center [314, 98] width 89 height 24
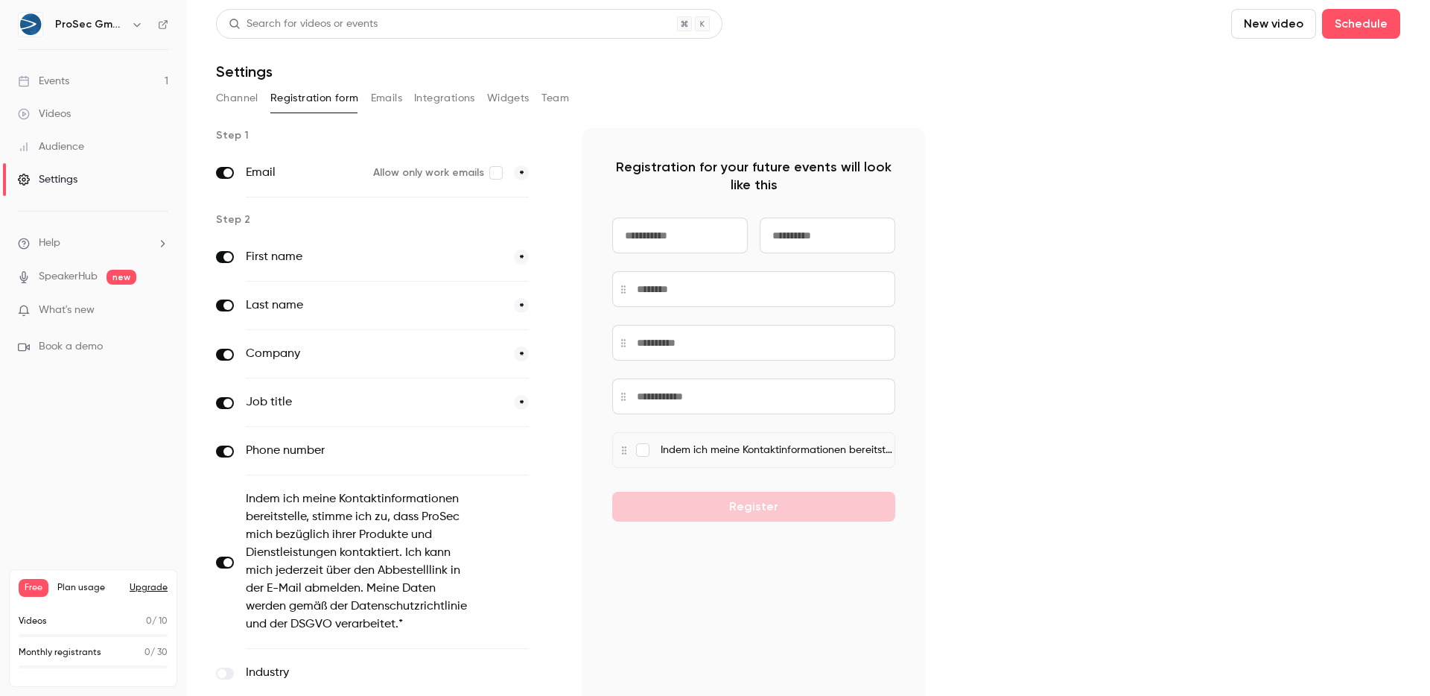
click at [514, 561] on button "optional" at bounding box center [504, 561] width 50 height 15
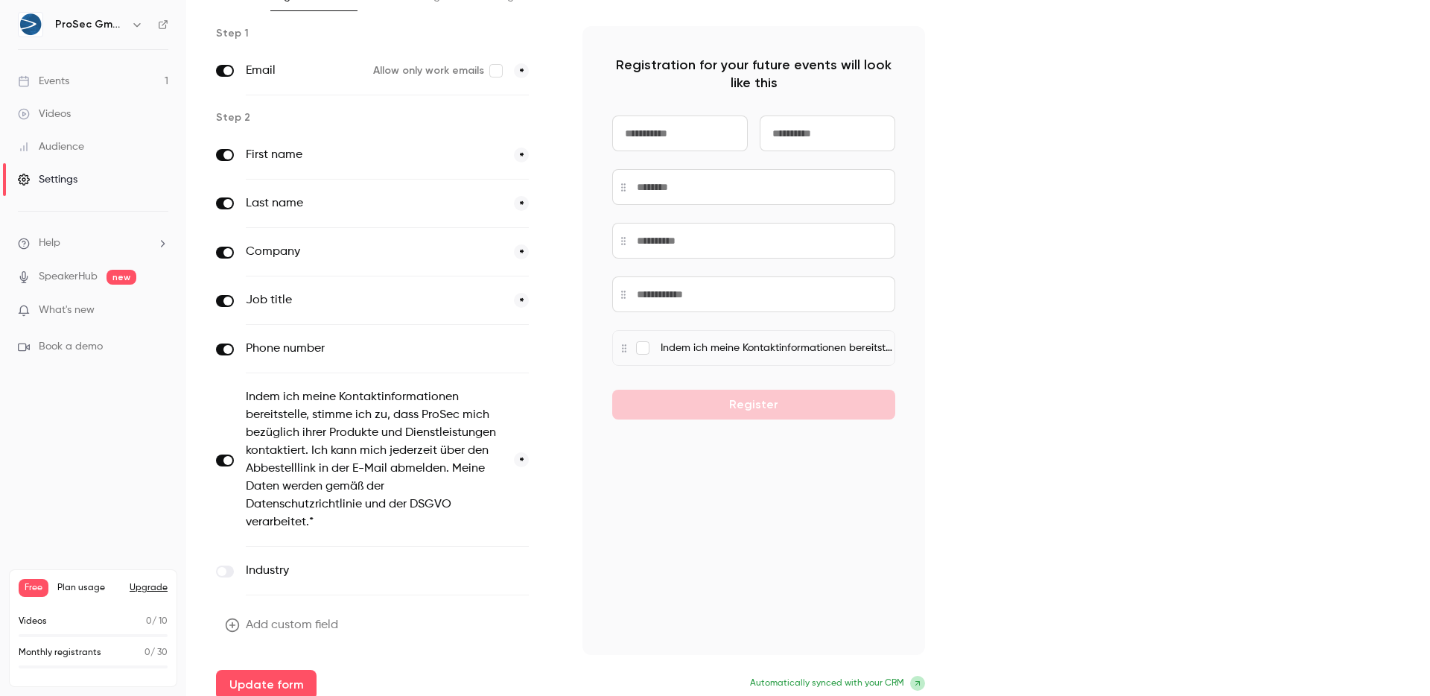
scroll to position [115, 0]
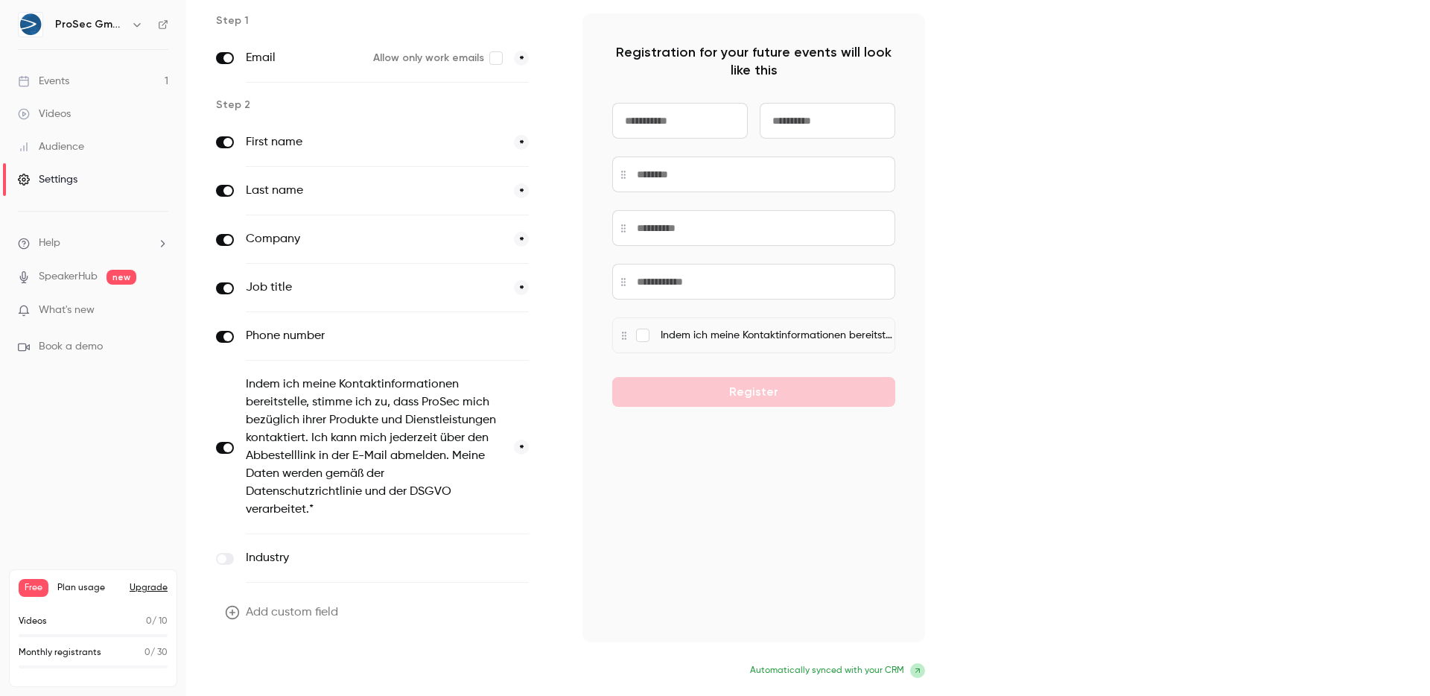
click at [296, 664] on button "Update form" at bounding box center [266, 672] width 101 height 30
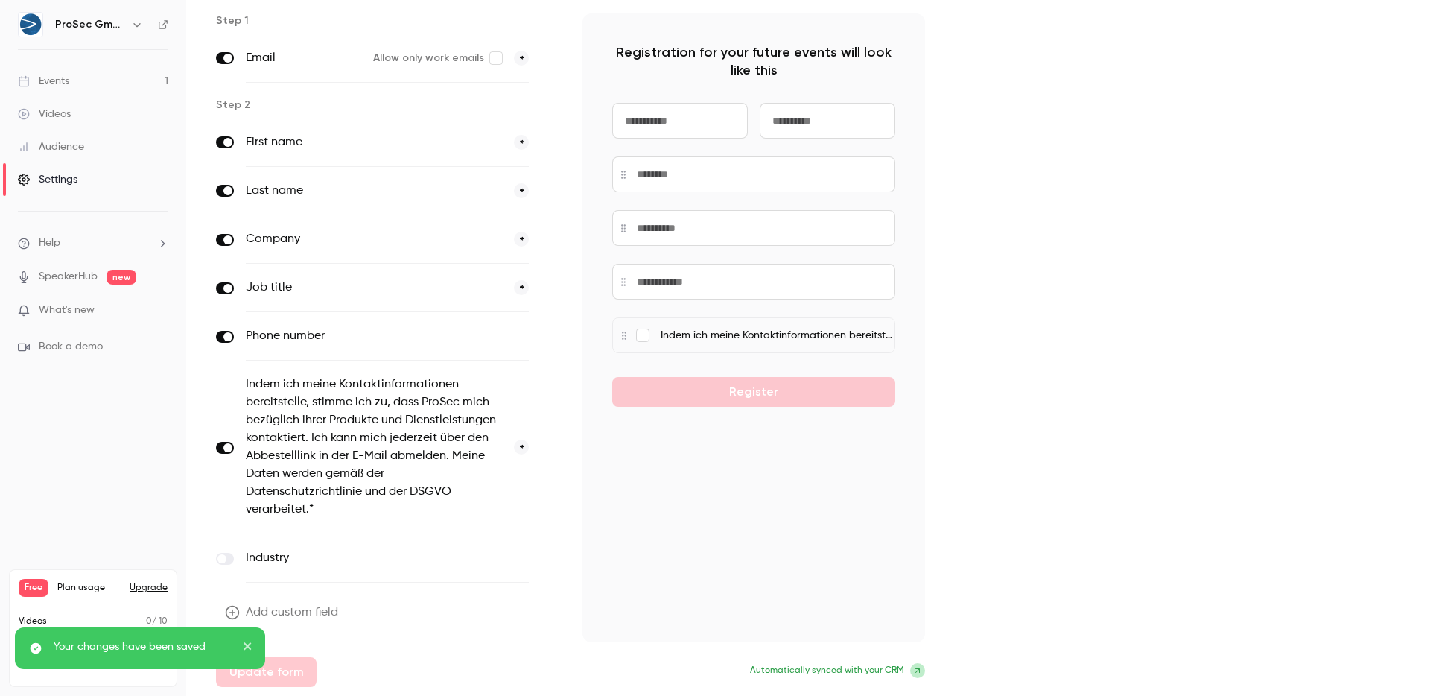
click at [1187, 288] on div "Step 1 Email Allow only work emails * Step 2 First name * Last name * Company *…" at bounding box center [808, 349] width 1184 height 673
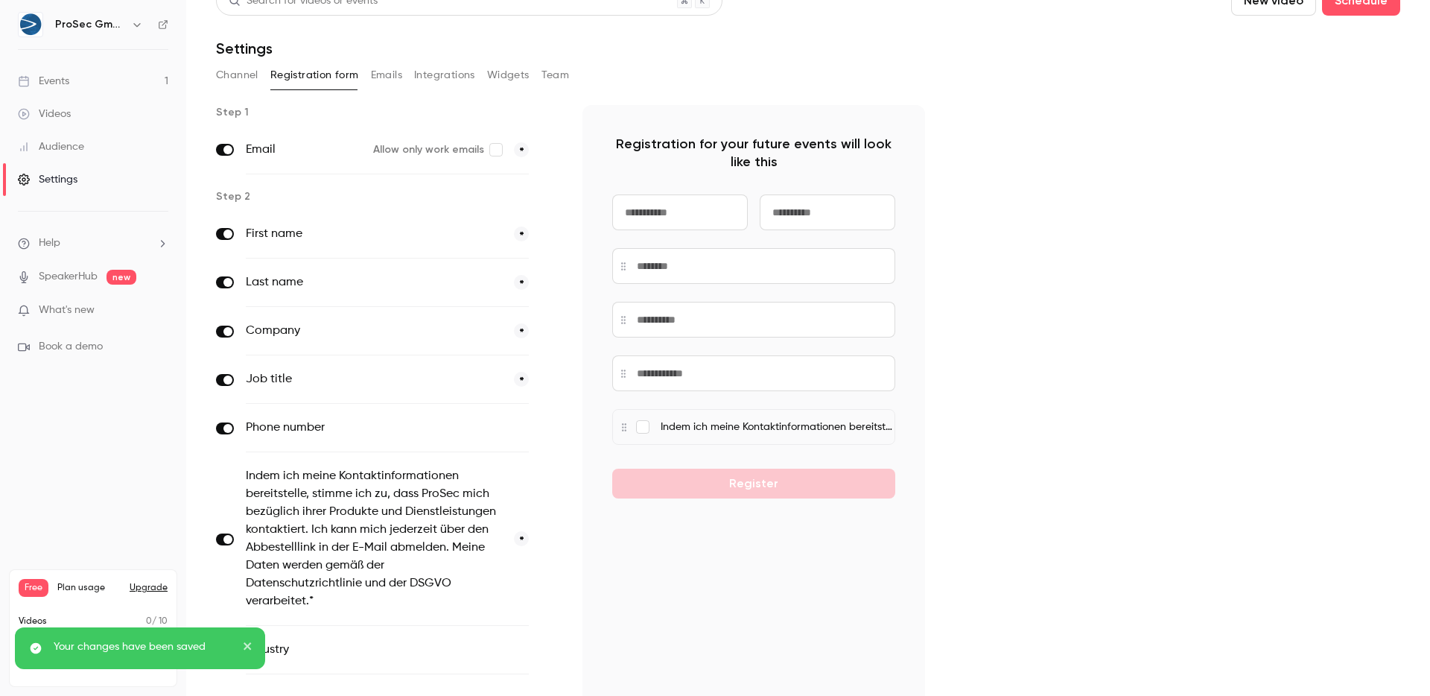
scroll to position [0, 0]
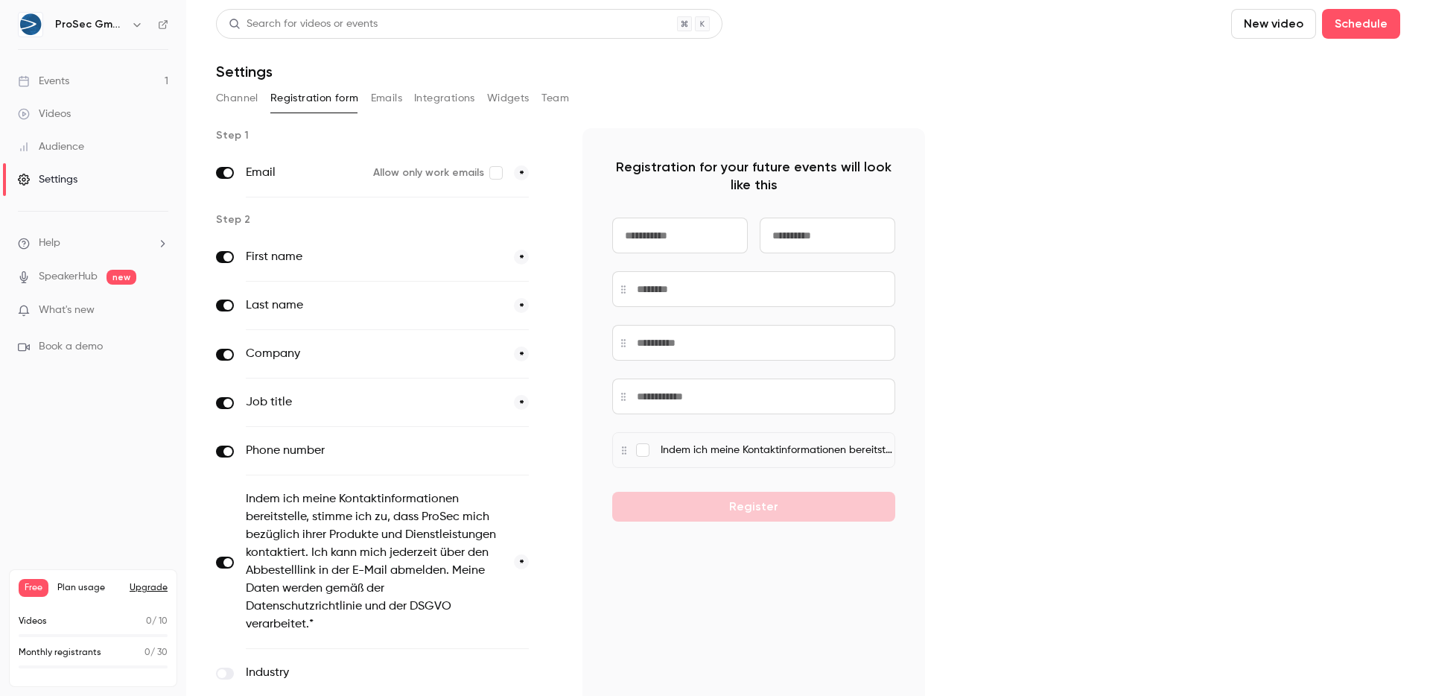
click at [1078, 308] on div "Step 1 Email Allow only work emails * Step 2 First name * Last name * Company *…" at bounding box center [808, 464] width 1184 height 673
click at [97, 89] on link "Events 1" at bounding box center [93, 81] width 186 height 33
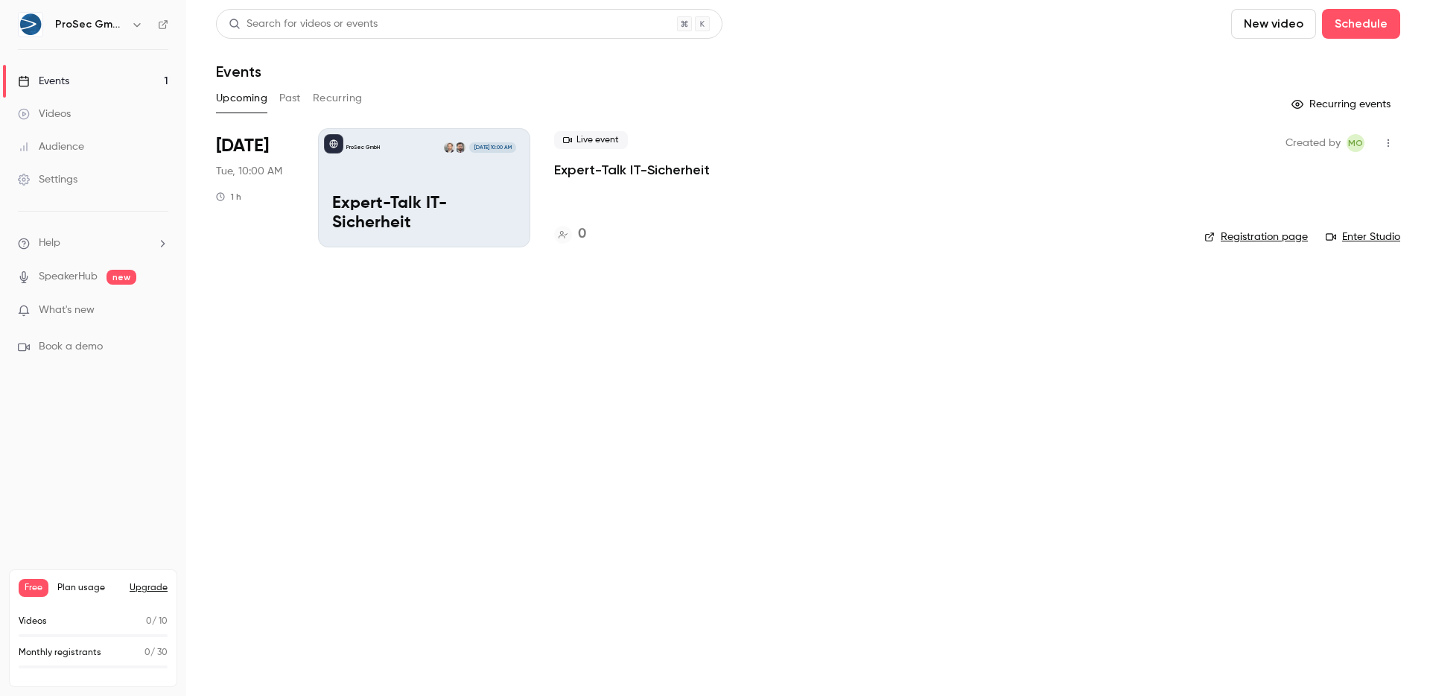
click at [368, 188] on div "ProSec GmbH Sep 23, 10:00 AM Expert-Talk IT-Sicherheit" at bounding box center [424, 187] width 212 height 119
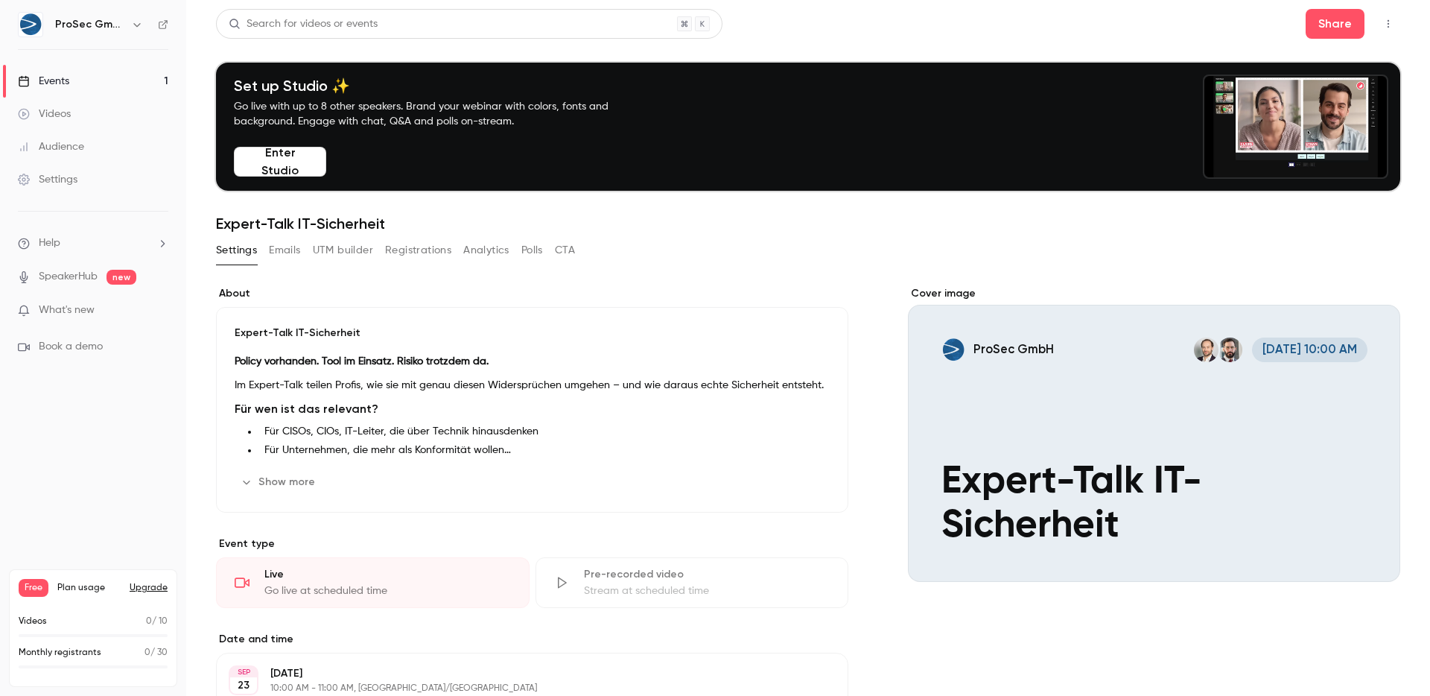
scroll to position [256, 0]
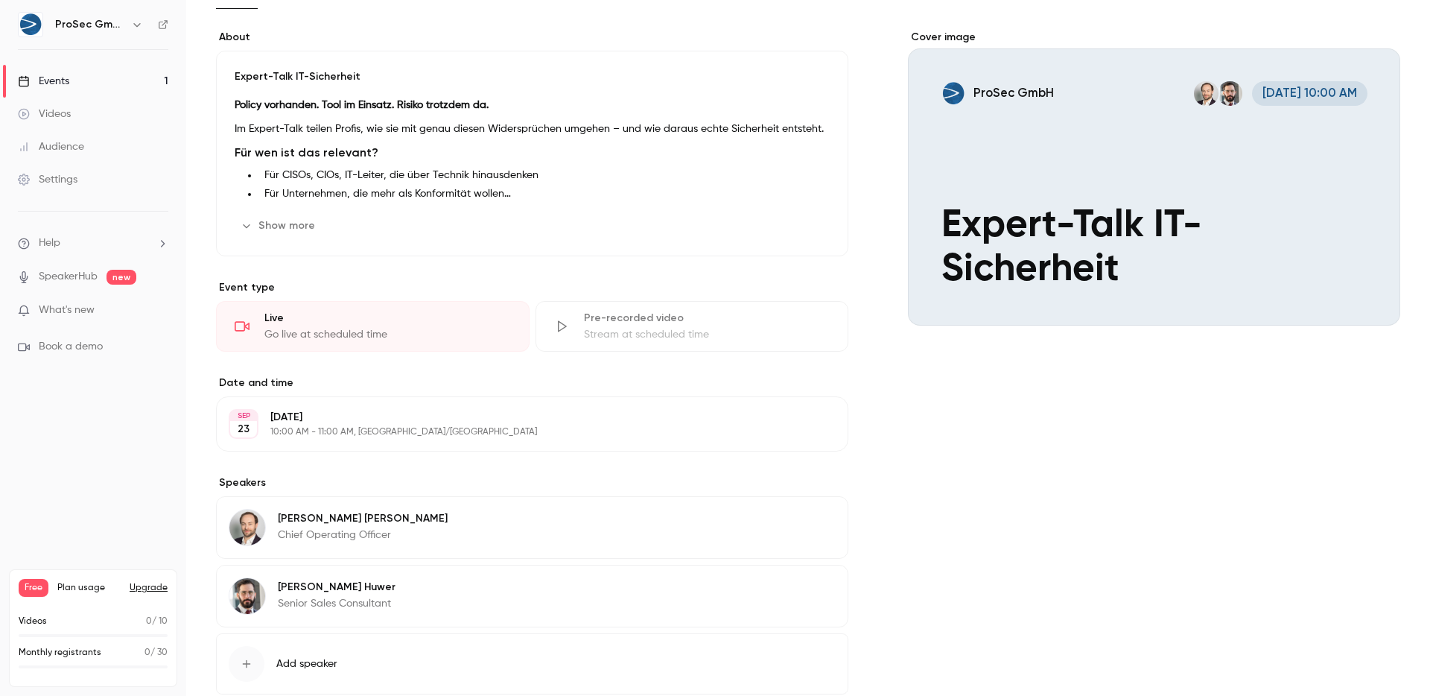
click at [822, 593] on button "Edit" at bounding box center [808, 589] width 54 height 24
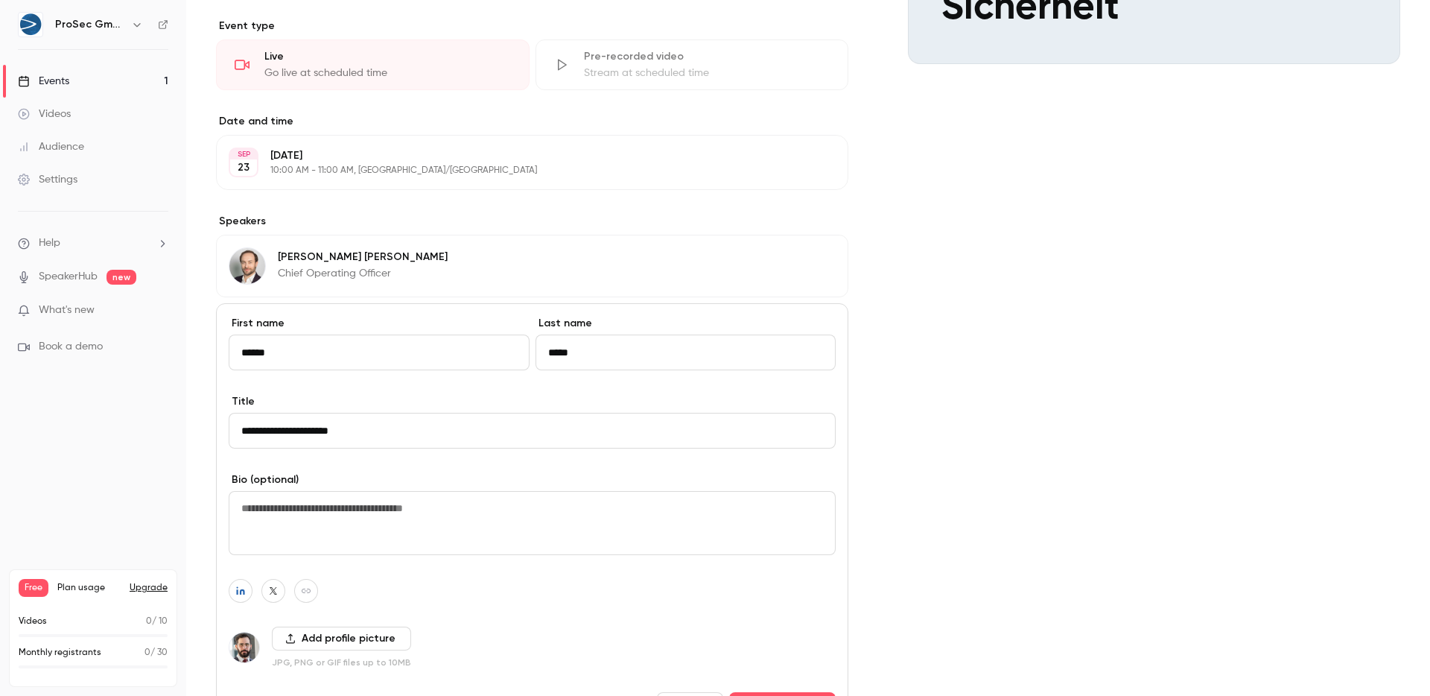
click at [434, 428] on input "**********" at bounding box center [532, 431] width 607 height 36
paste input "**********"
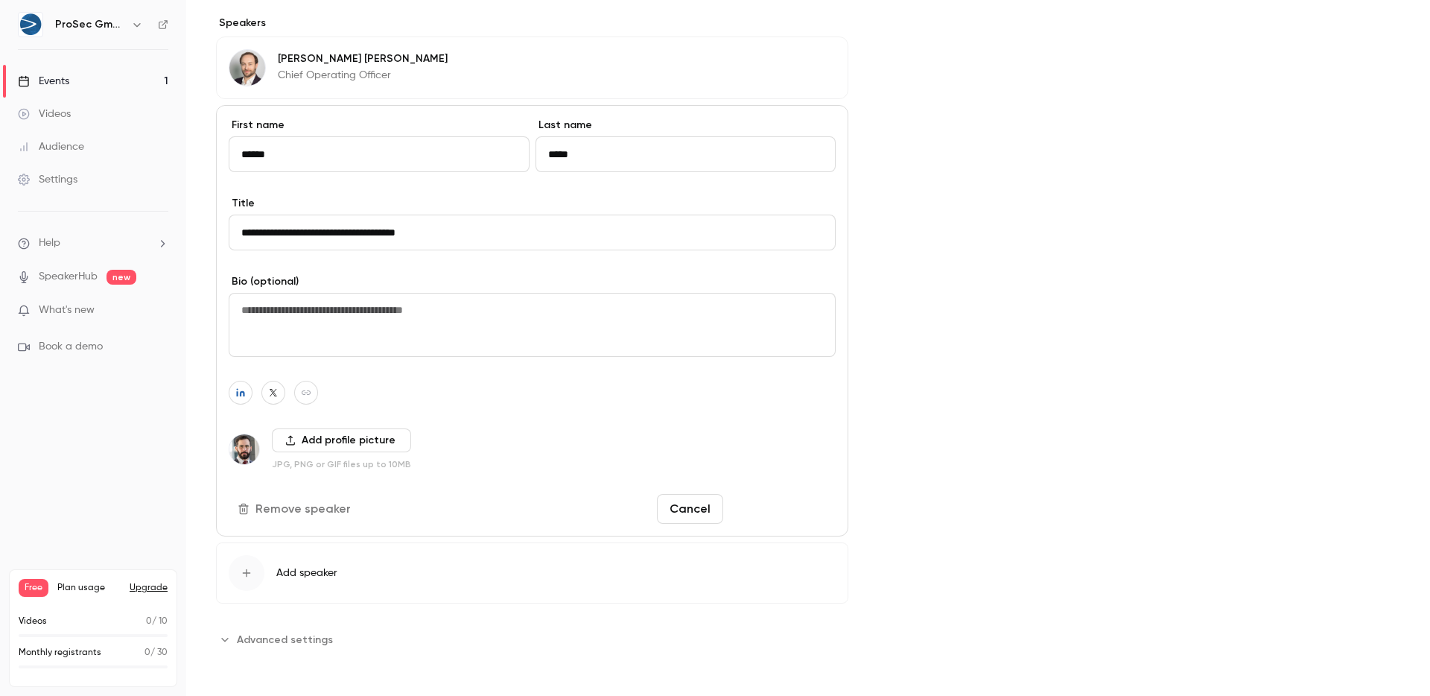
type input "**********"
click at [755, 519] on button "Save changes" at bounding box center [782, 509] width 107 height 30
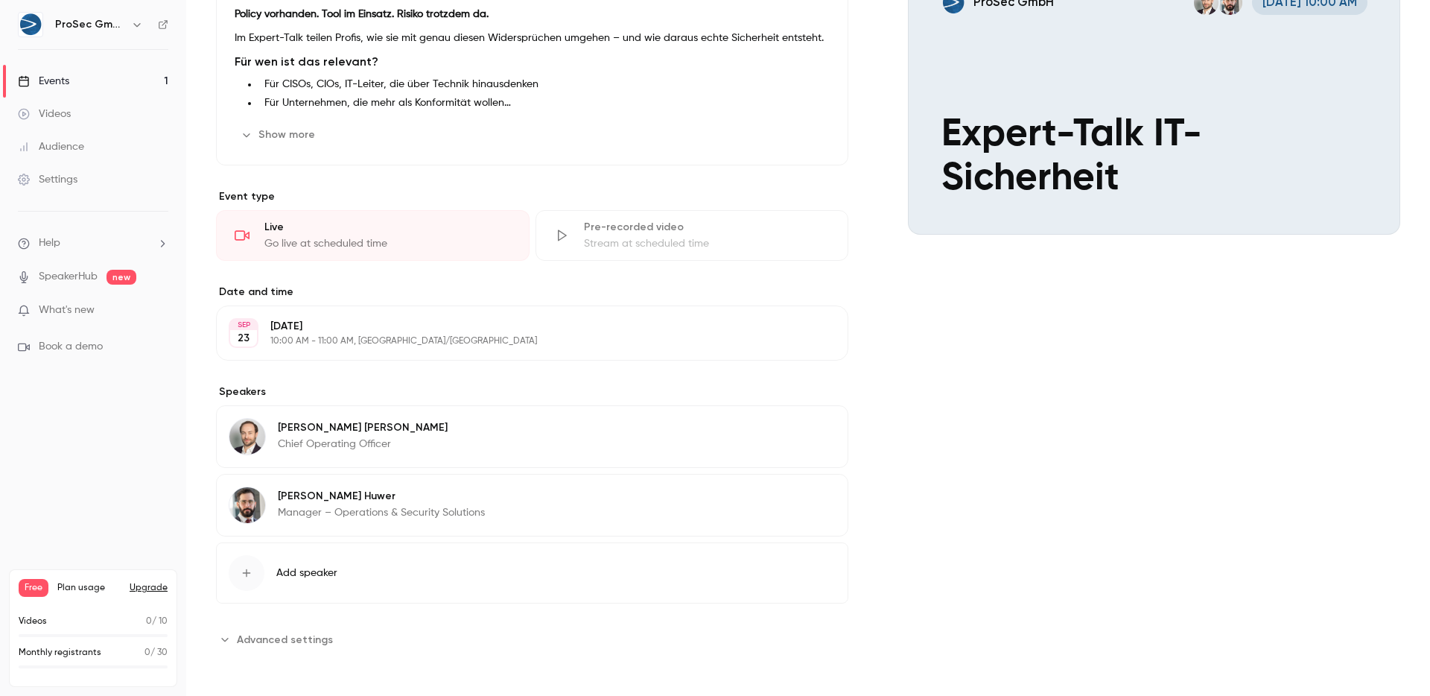
scroll to position [347, 0]
click at [1181, 479] on div "Cover image ProSec GmbH Sep 23, 10:00 AM Expert-Talk IT-Sicherheit" at bounding box center [1154, 295] width 492 height 712
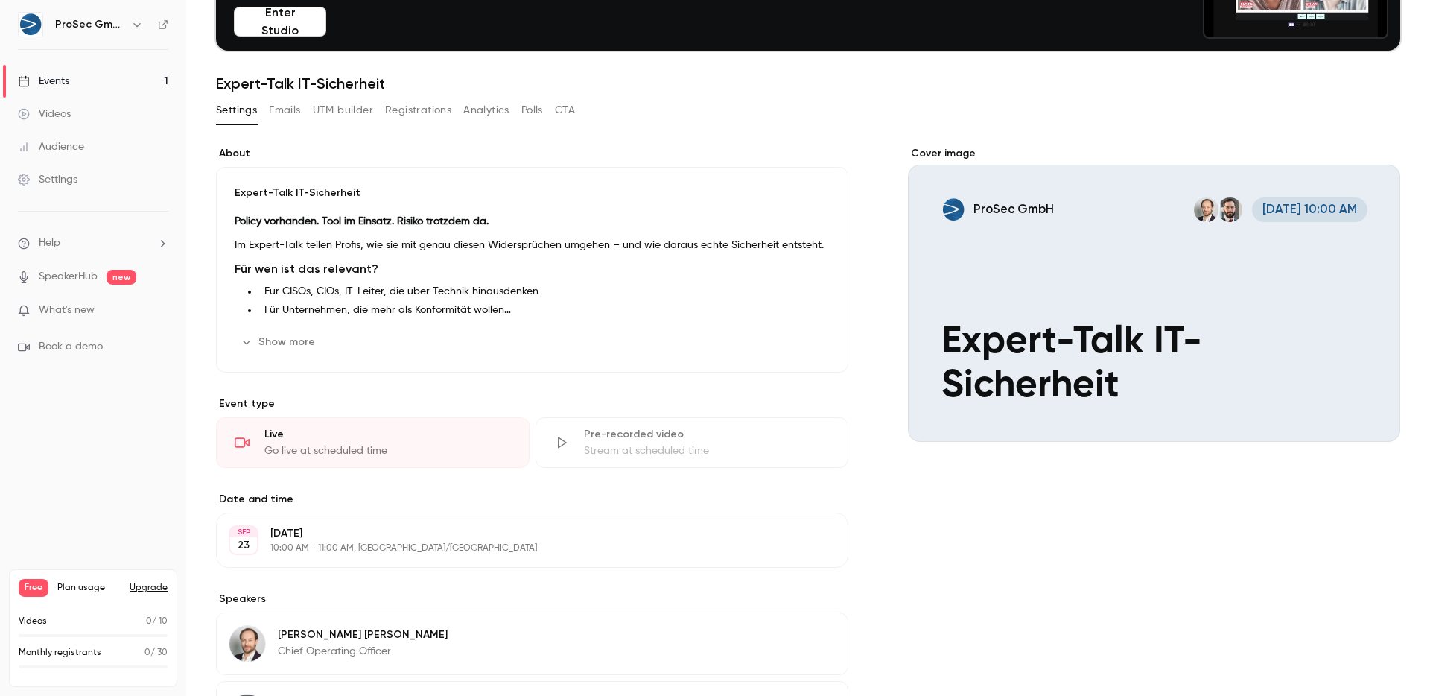
scroll to position [121, 0]
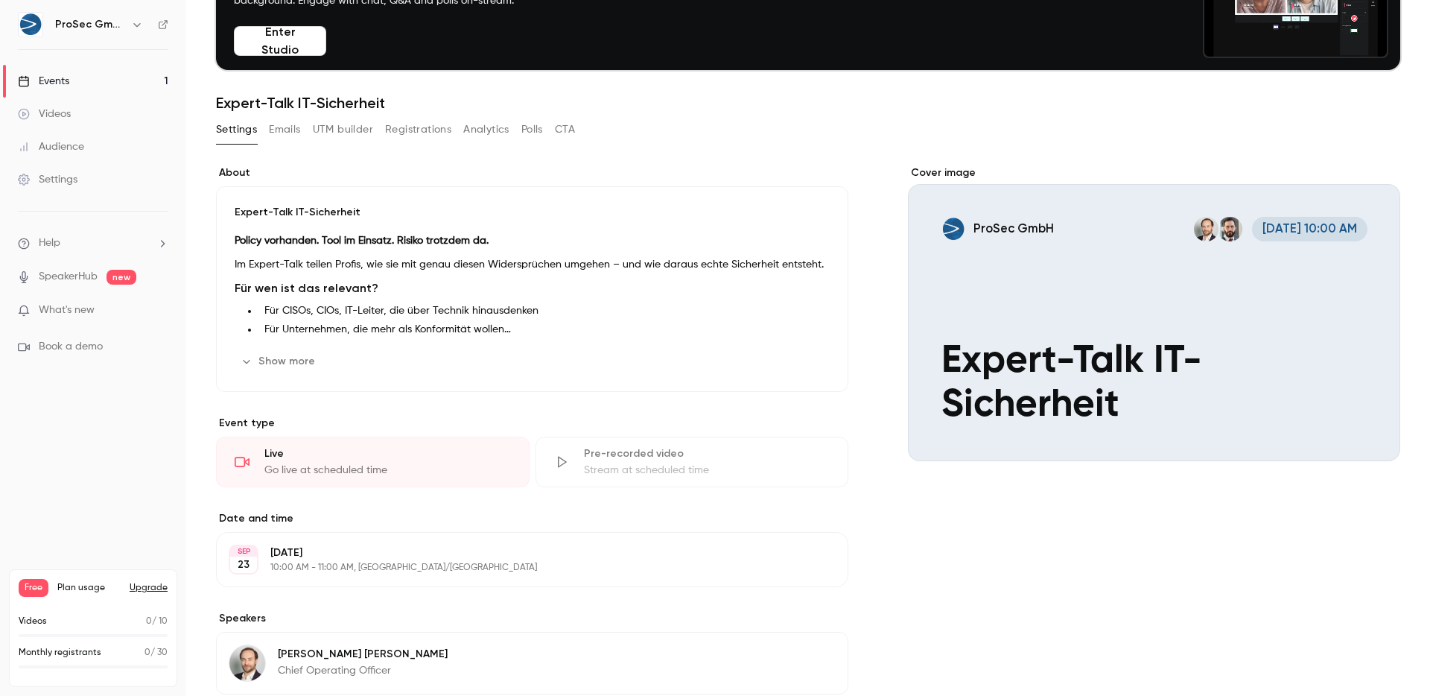
click at [527, 132] on button "Polls" at bounding box center [532, 130] width 22 height 24
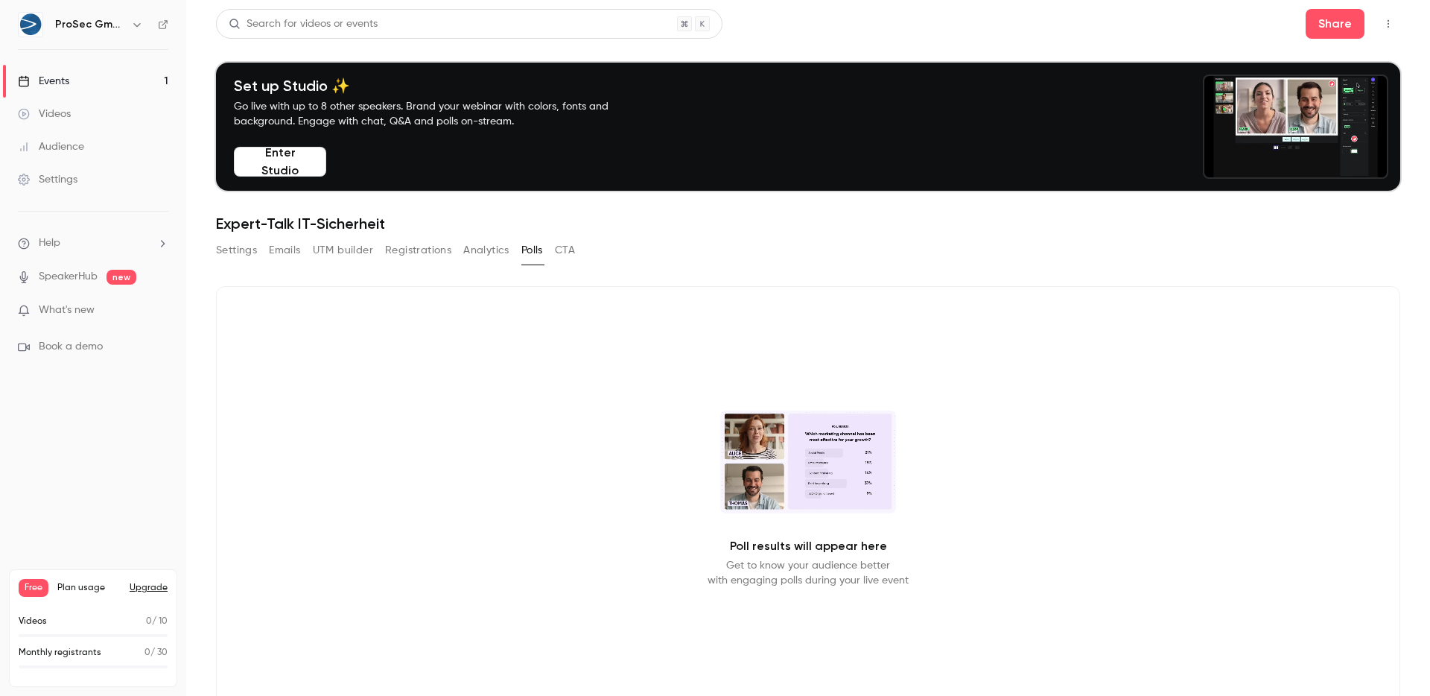
click at [805, 480] on video at bounding box center [808, 461] width 176 height 103
click at [790, 555] on div "Poll results will appear here Get to know your audience better with engaging po…" at bounding box center [808, 499] width 1184 height 426
click at [788, 593] on div "Poll results will appear here Get to know your audience better with engaging po…" at bounding box center [808, 499] width 1184 height 426
click at [229, 258] on button "Settings" at bounding box center [236, 250] width 41 height 24
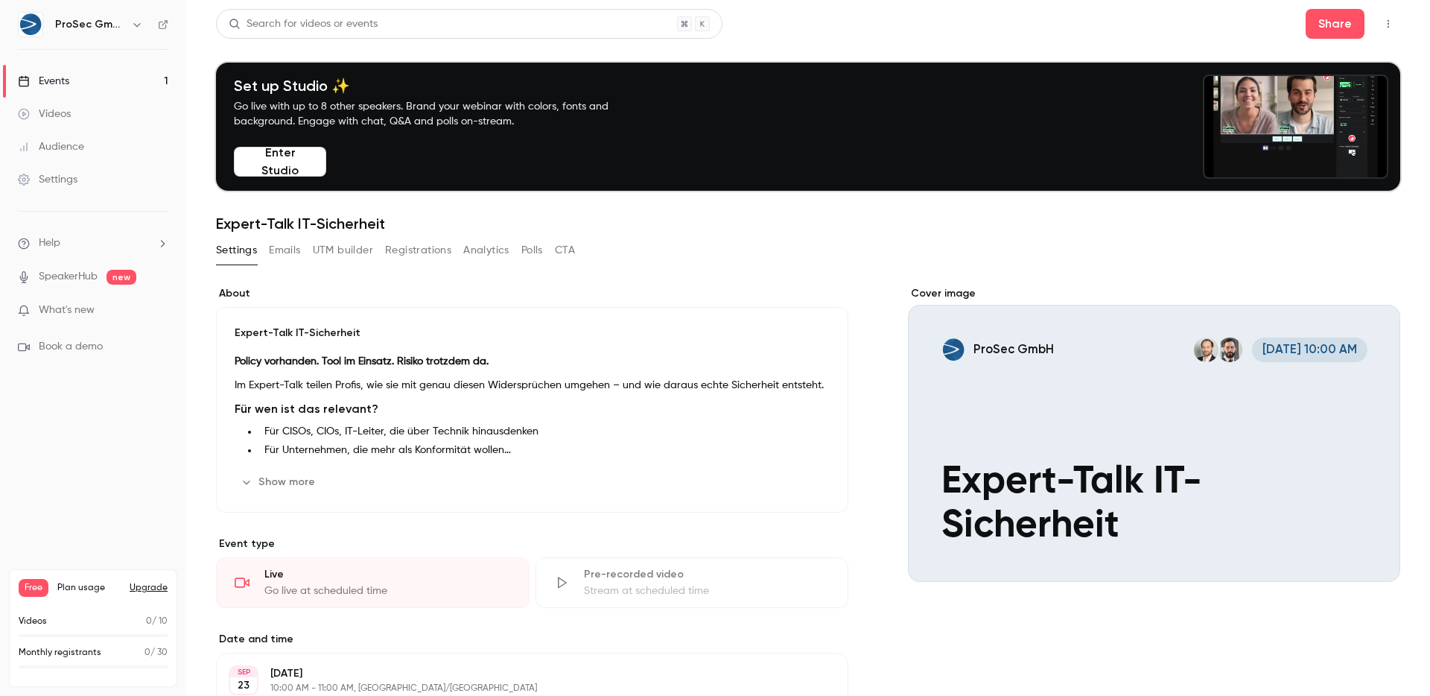
click at [305, 489] on button "Show more" at bounding box center [279, 482] width 89 height 24
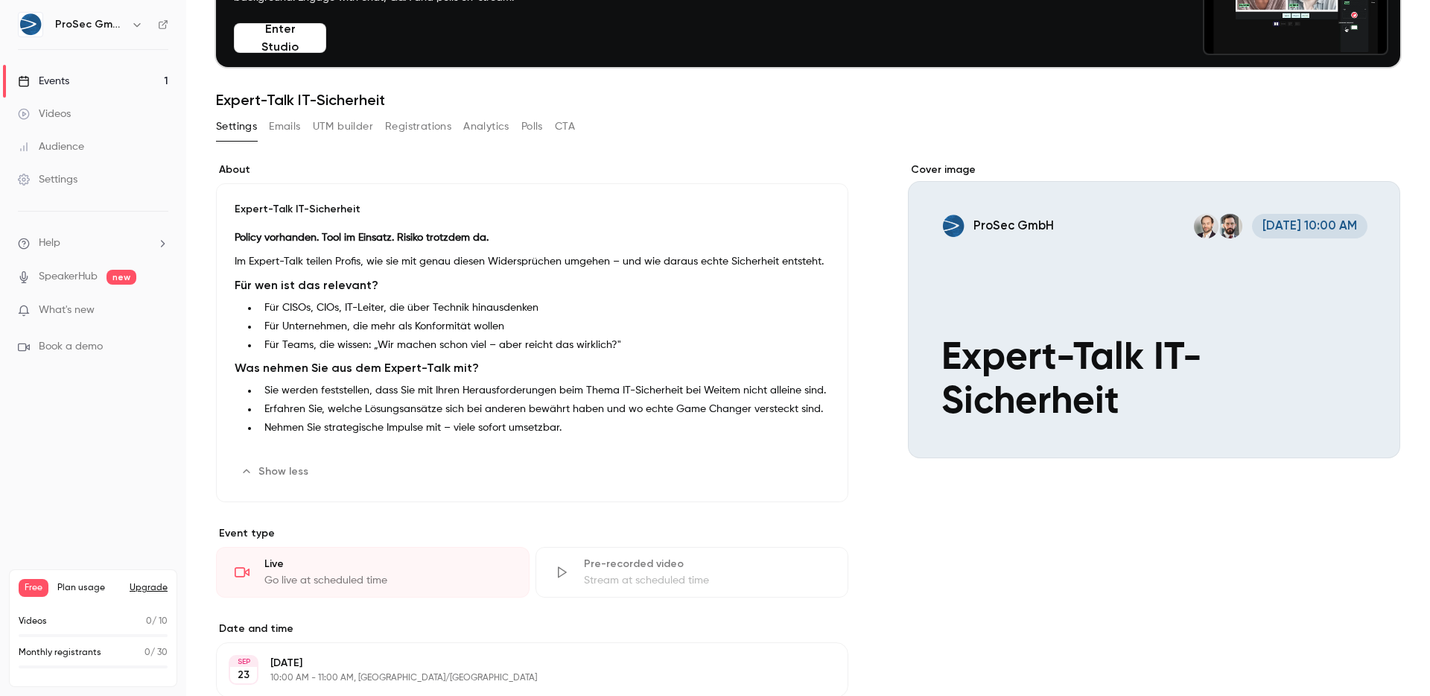
scroll to position [114, 0]
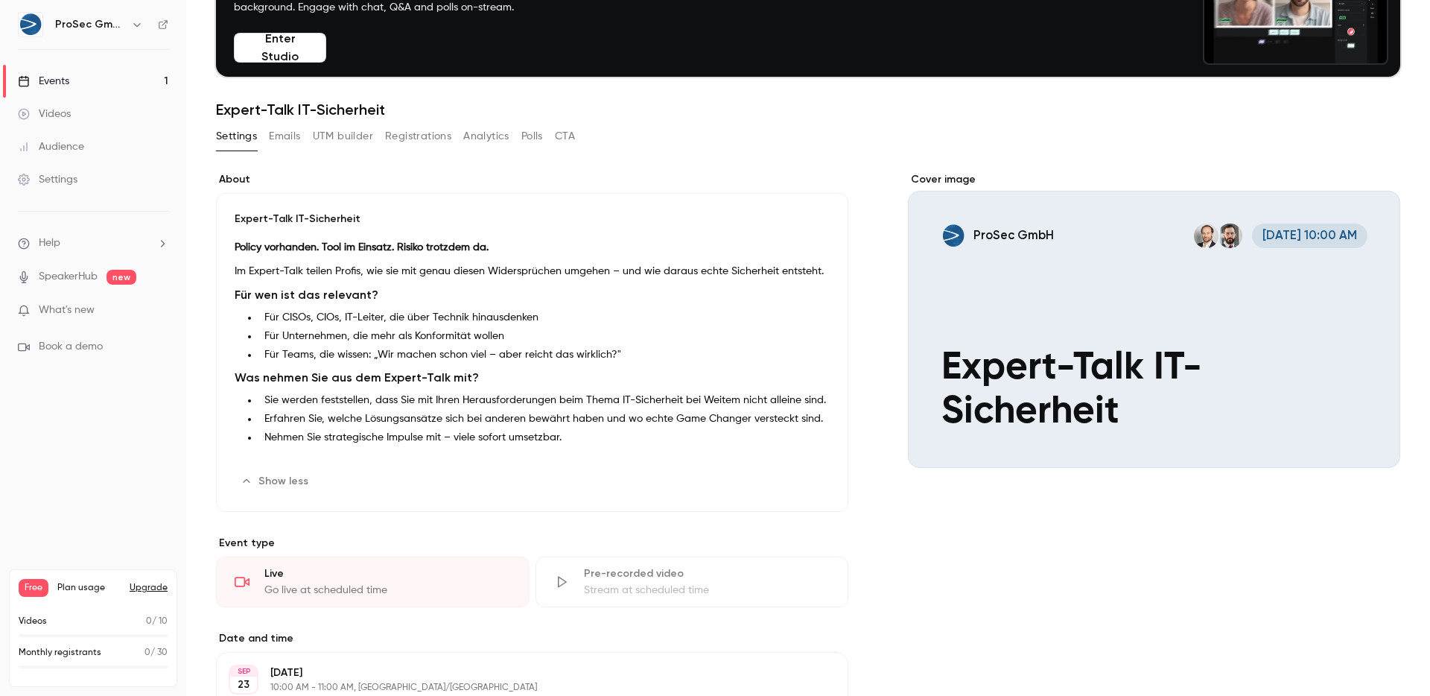
click at [334, 217] on p "Expert-Talk IT-Sicherheit" at bounding box center [532, 219] width 595 height 15
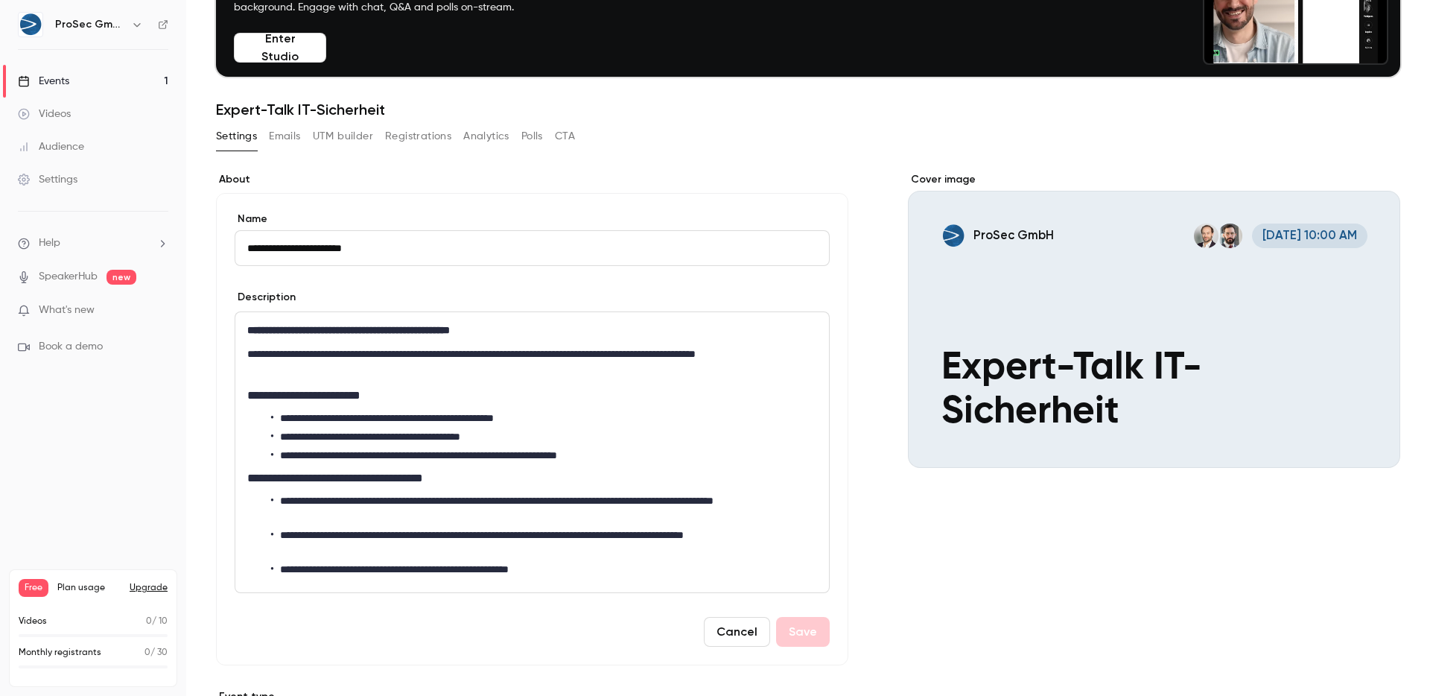
click at [438, 243] on input "**********" at bounding box center [532, 248] width 595 height 36
click at [296, 258] on input "**********" at bounding box center [532, 248] width 595 height 36
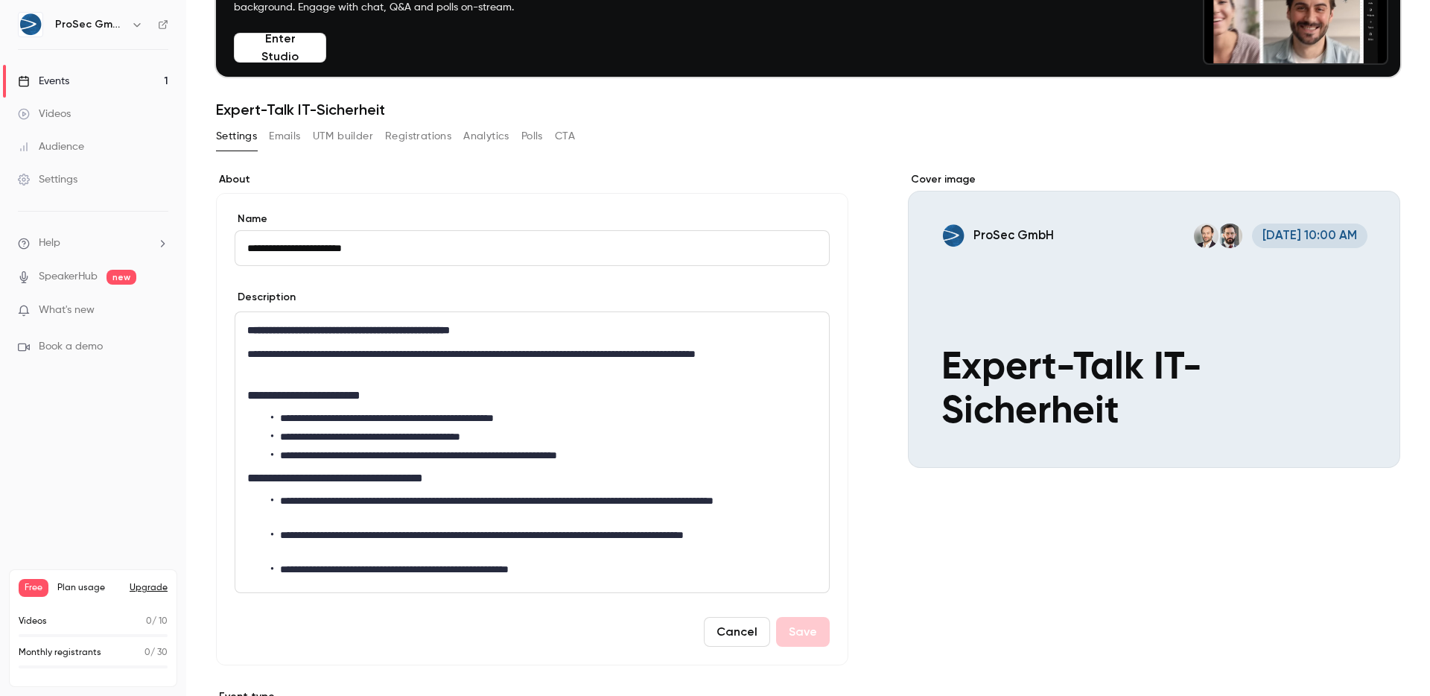
click at [296, 258] on input "**********" at bounding box center [532, 248] width 595 height 36
click at [594, 323] on p "**********" at bounding box center [532, 330] width 570 height 18
click at [377, 240] on input "**********" at bounding box center [532, 248] width 595 height 36
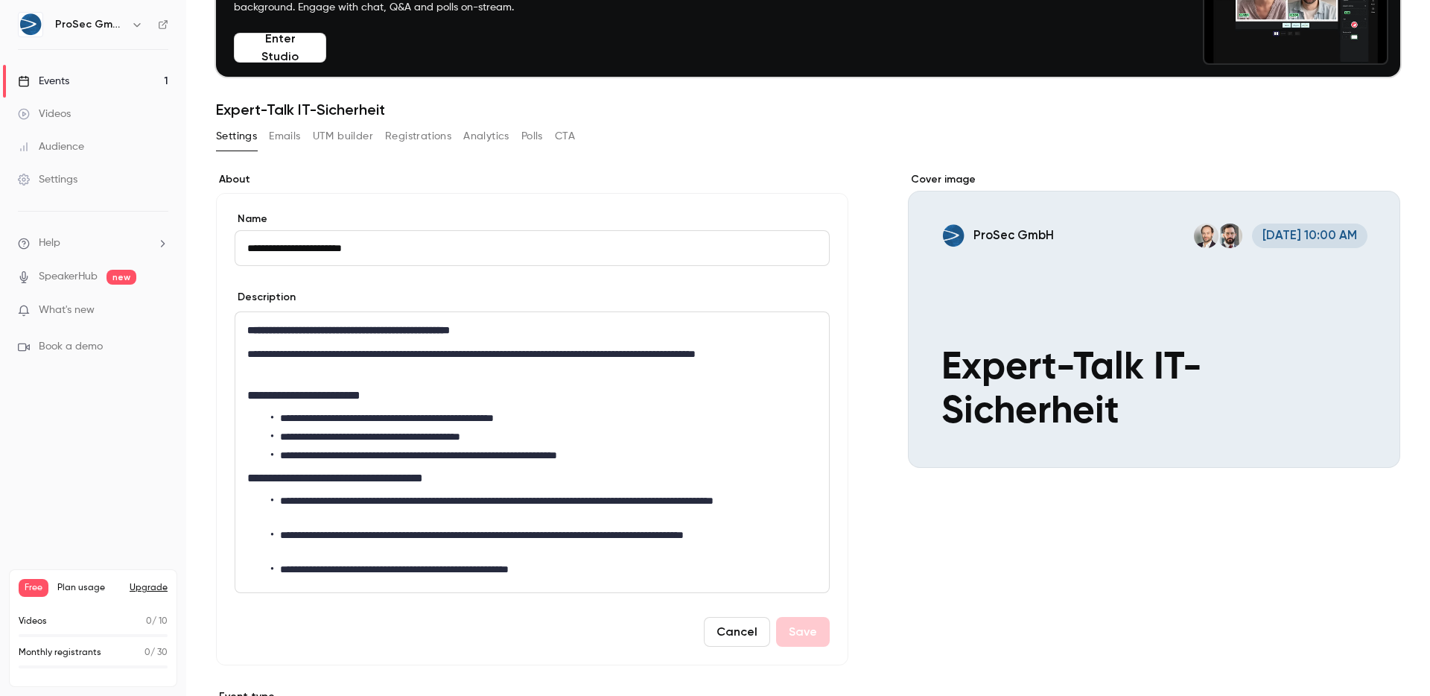
click at [474, 244] on input "**********" at bounding box center [532, 248] width 595 height 36
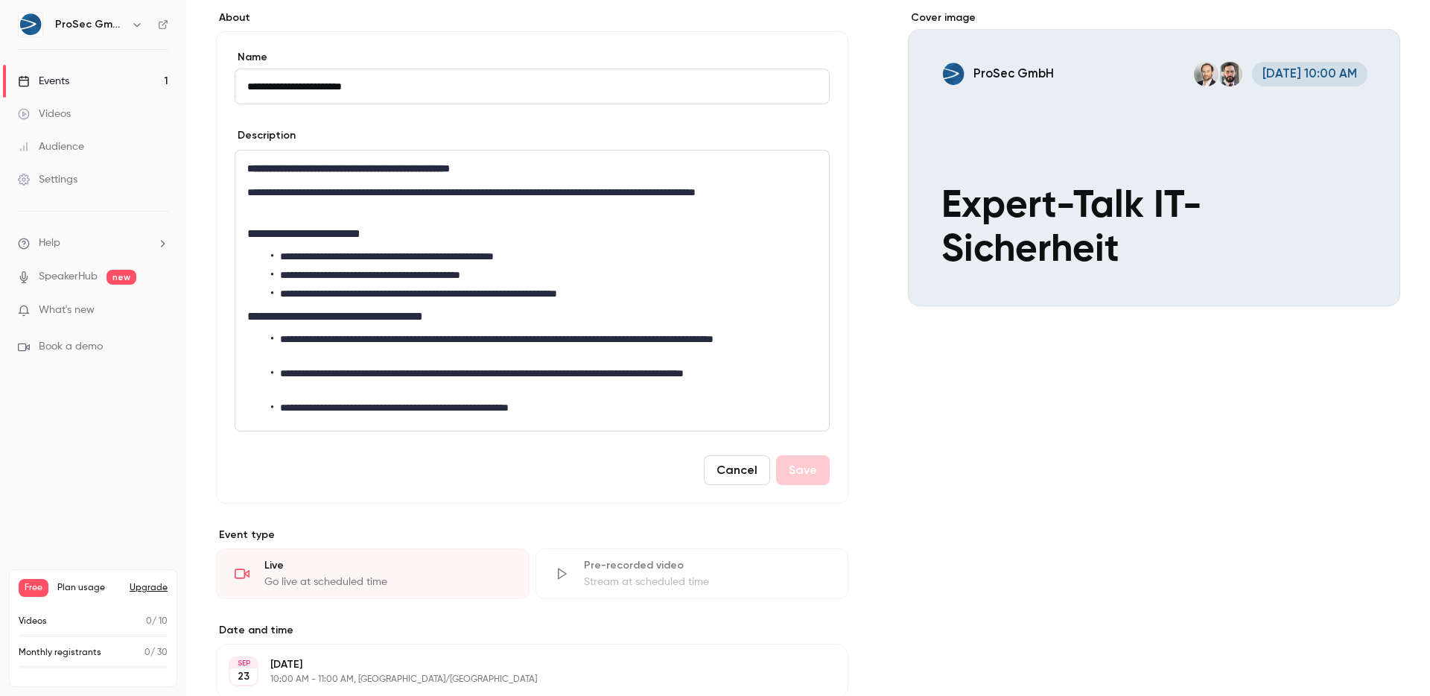
scroll to position [614, 0]
